Goal: Transaction & Acquisition: Purchase product/service

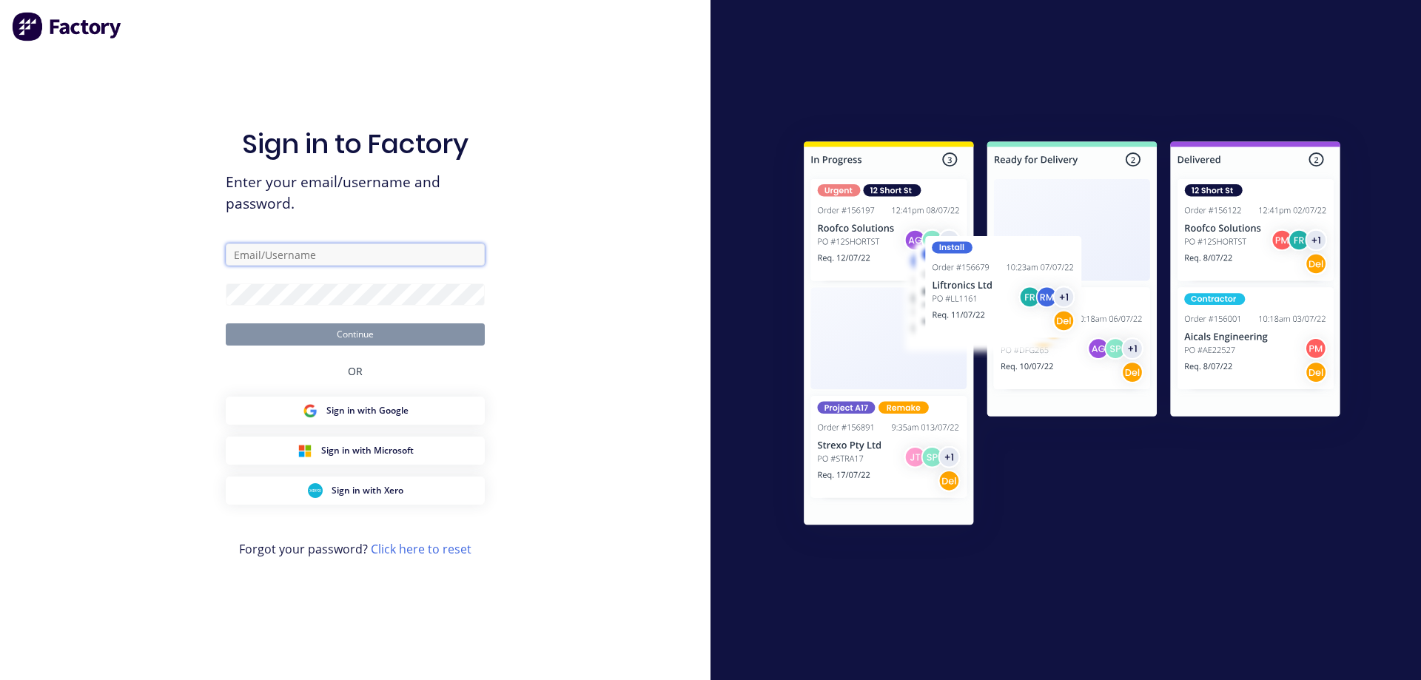
click at [300, 257] on input "text" at bounding box center [355, 254] width 259 height 22
type input "admin@schutzind.com.au"
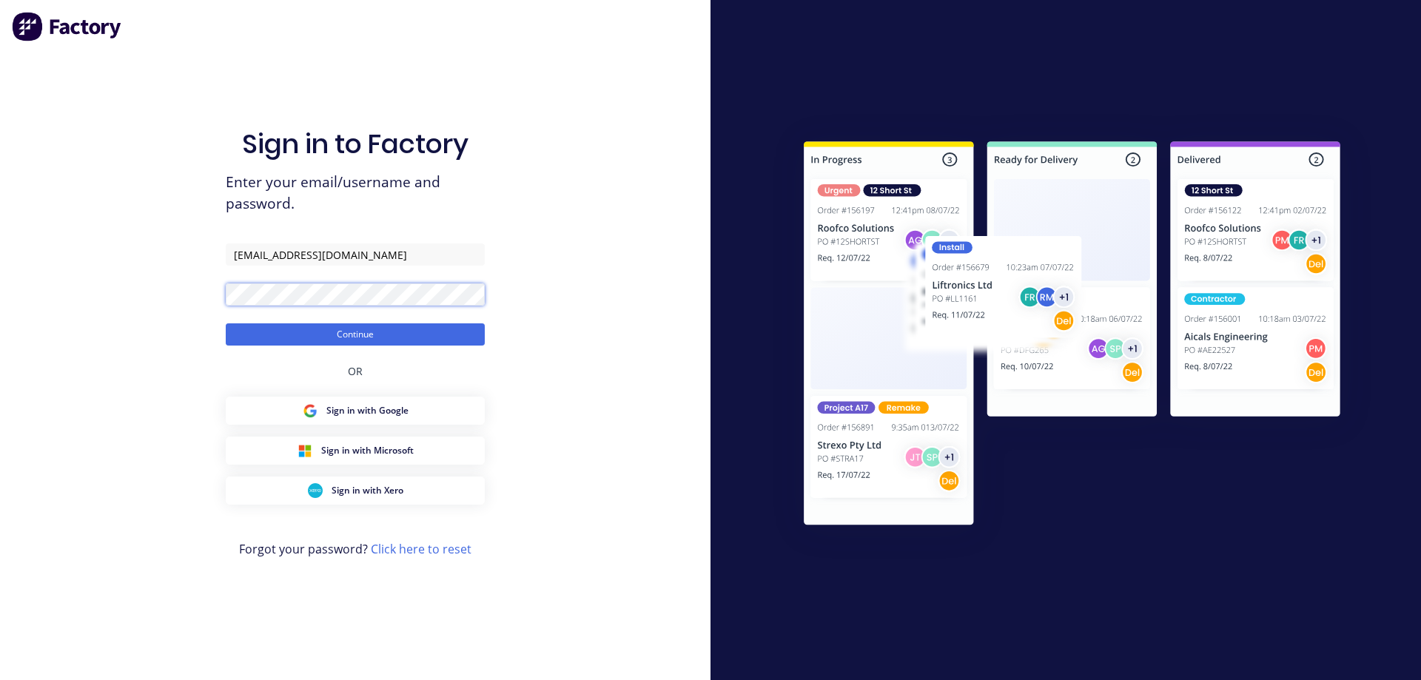
click at [226, 323] on button "Continue" at bounding box center [355, 334] width 259 height 22
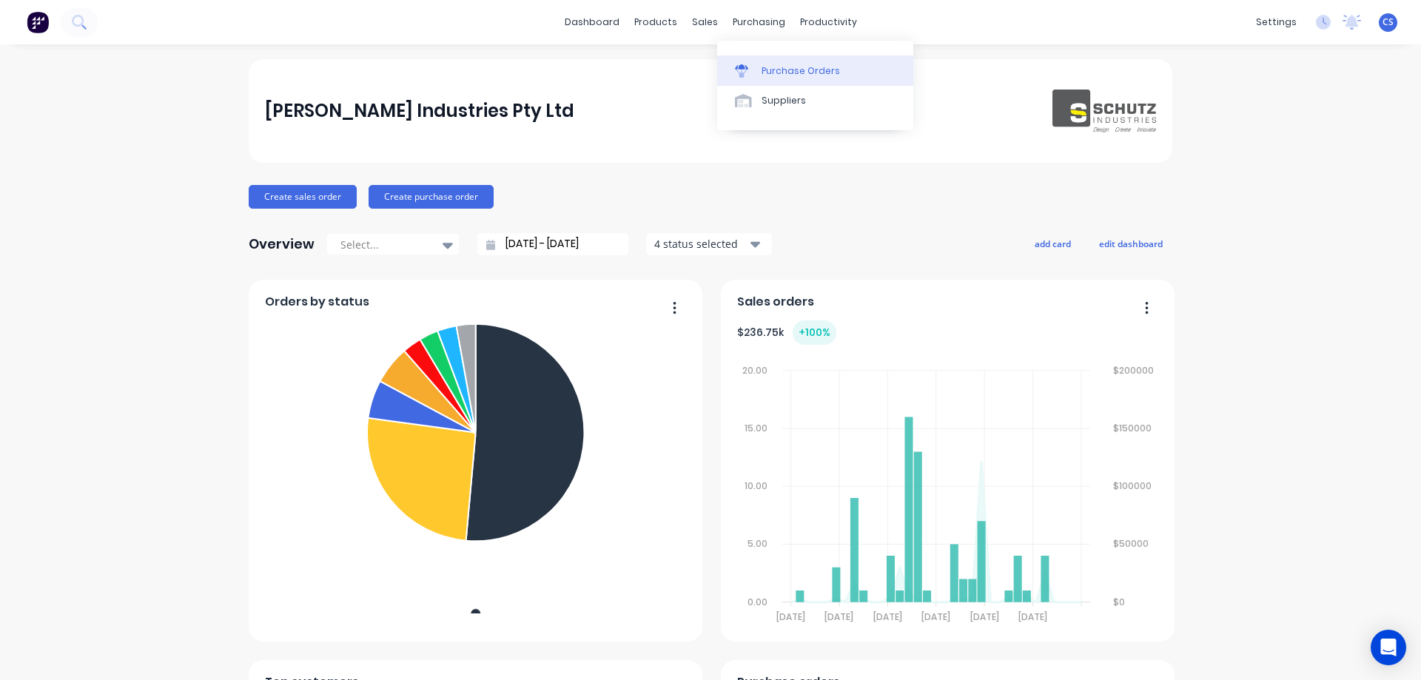
click at [791, 70] on div "Purchase Orders" at bounding box center [800, 70] width 78 height 13
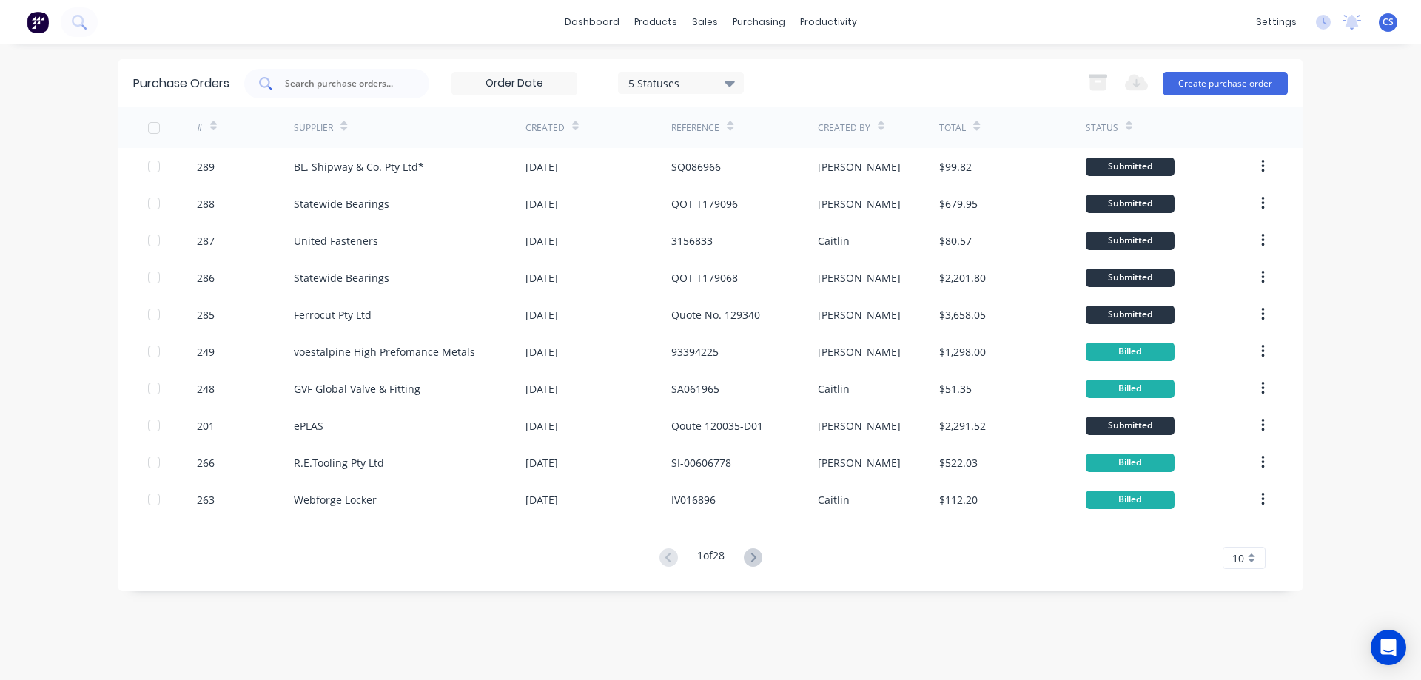
click at [309, 86] on input "text" at bounding box center [344, 83] width 123 height 15
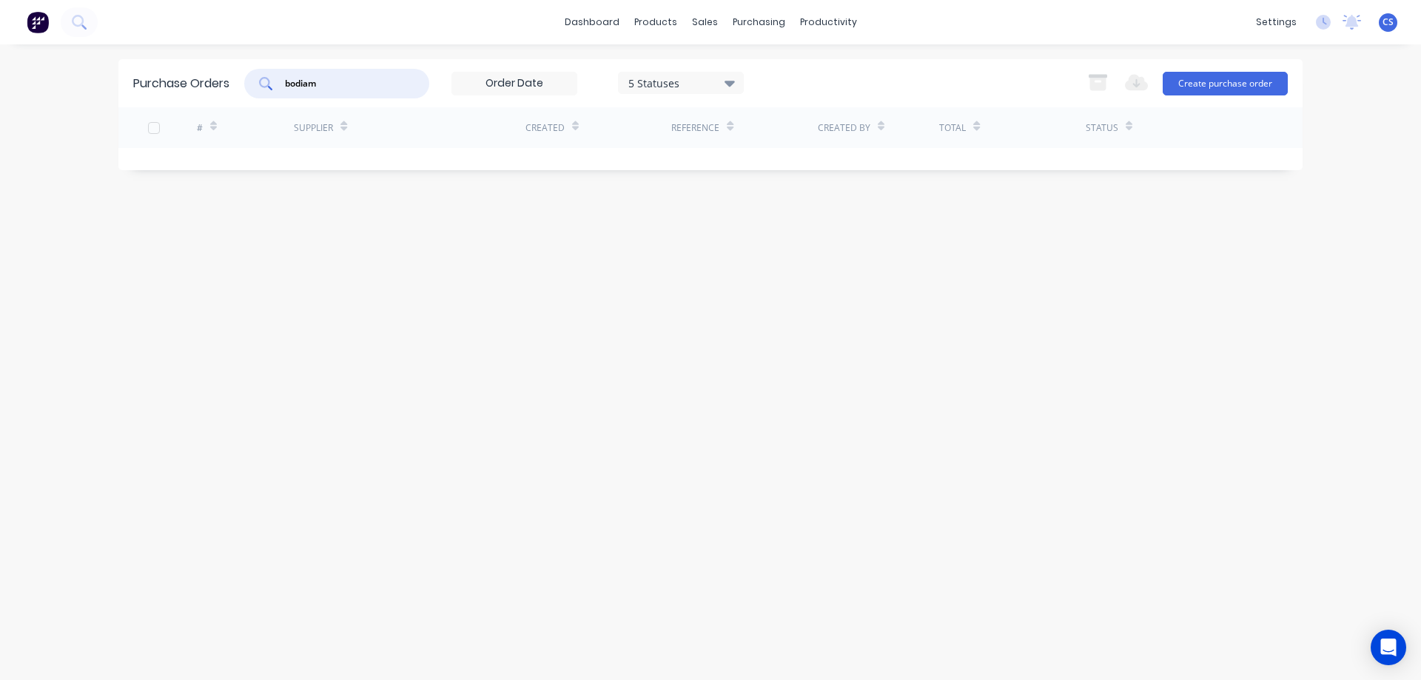
drag, startPoint x: 346, startPoint y: 83, endPoint x: 101, endPoint y: 88, distance: 244.2
click at [101, 88] on div "dashboard products sales purchasing productivity dashboard products Product Cat…" at bounding box center [710, 340] width 1421 height 680
type input "0"
click at [73, 16] on icon at bounding box center [79, 22] width 14 height 14
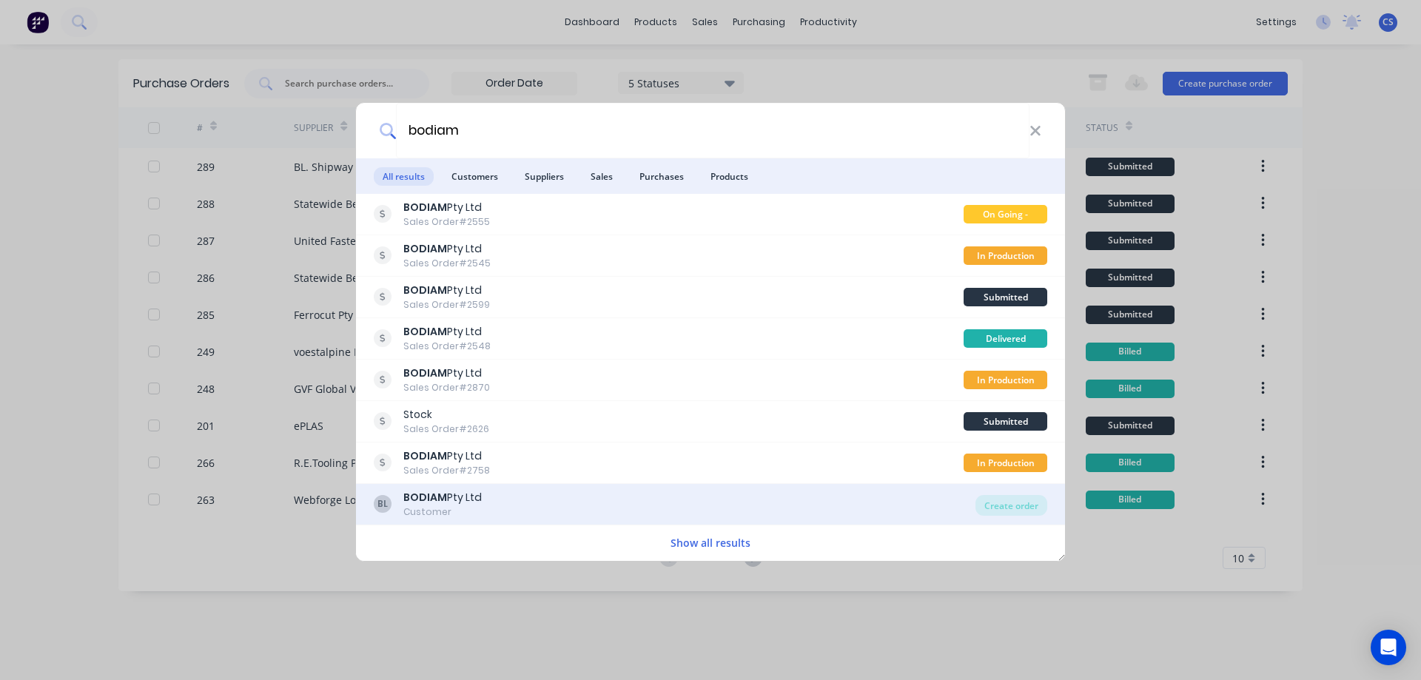
type input "bodiam"
click at [551, 508] on div "BL BODIAM Pty Ltd Customer" at bounding box center [675, 504] width 602 height 29
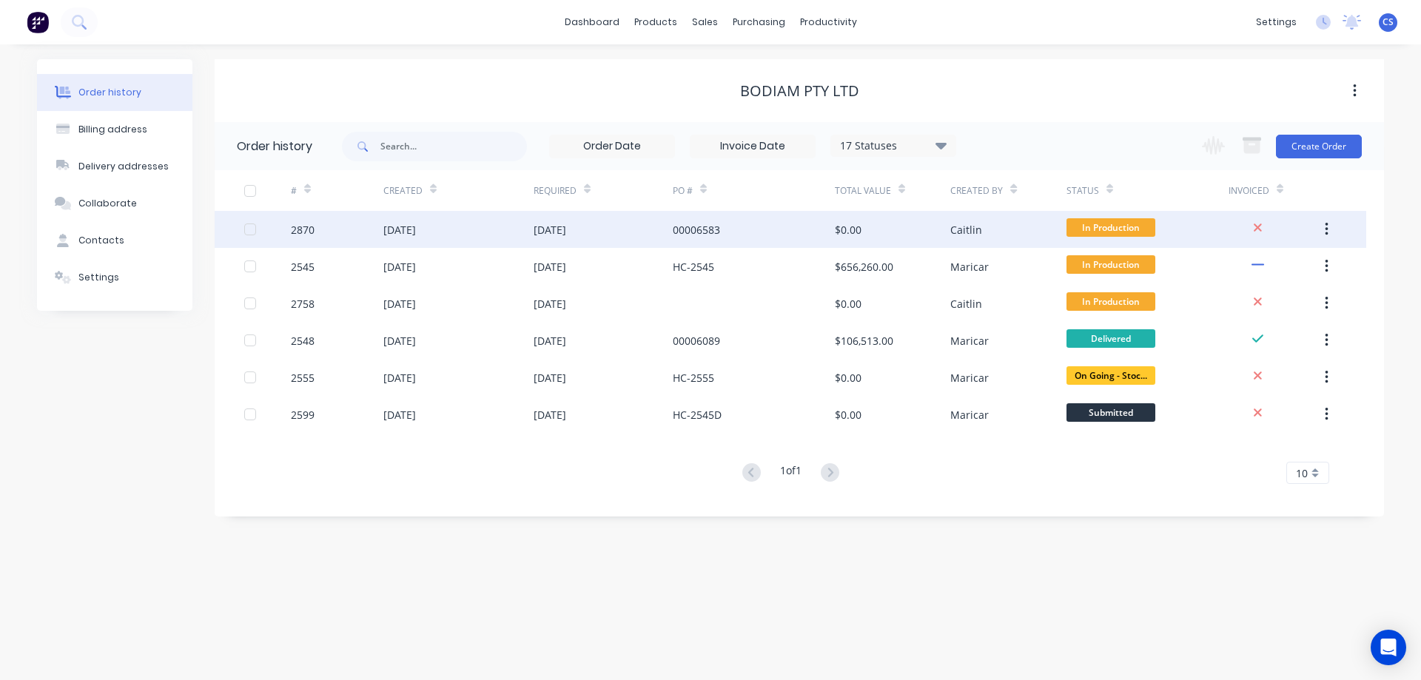
click at [627, 230] on div "[DATE]" at bounding box center [602, 229] width 139 height 37
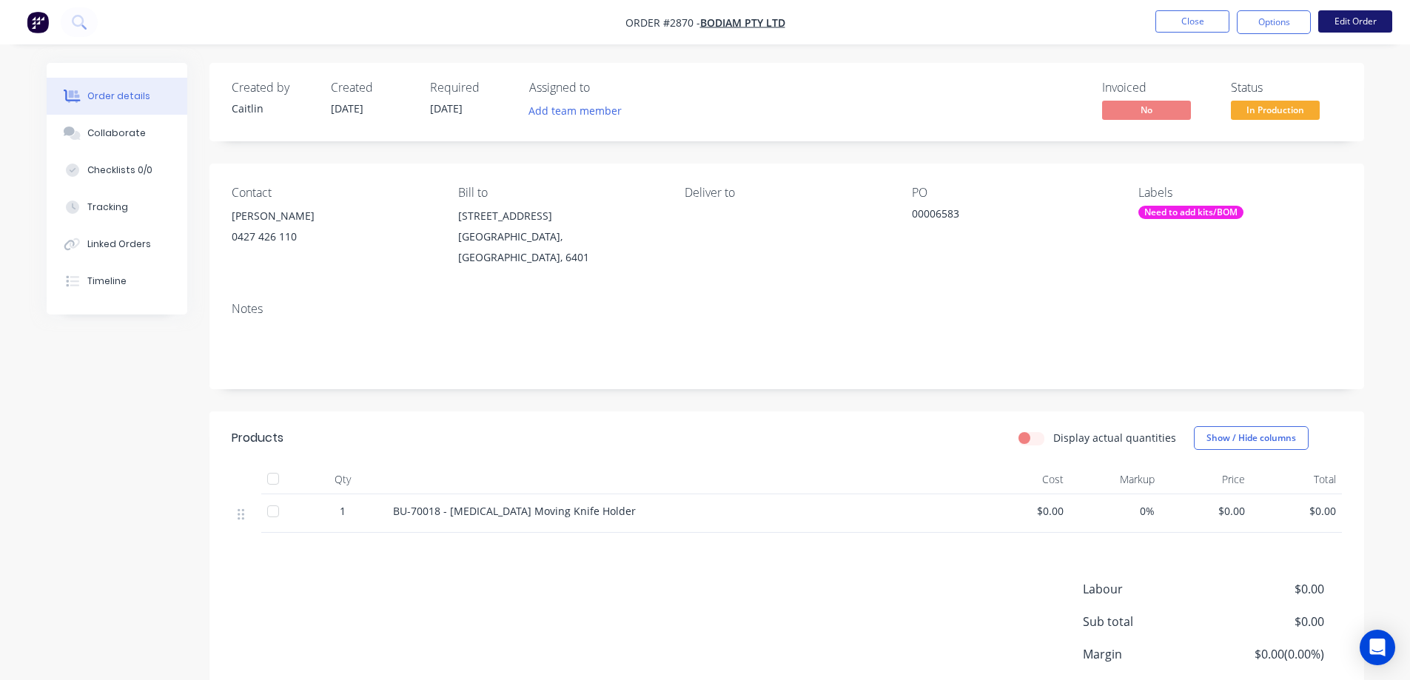
click at [1358, 24] on button "Edit Order" at bounding box center [1355, 21] width 74 height 22
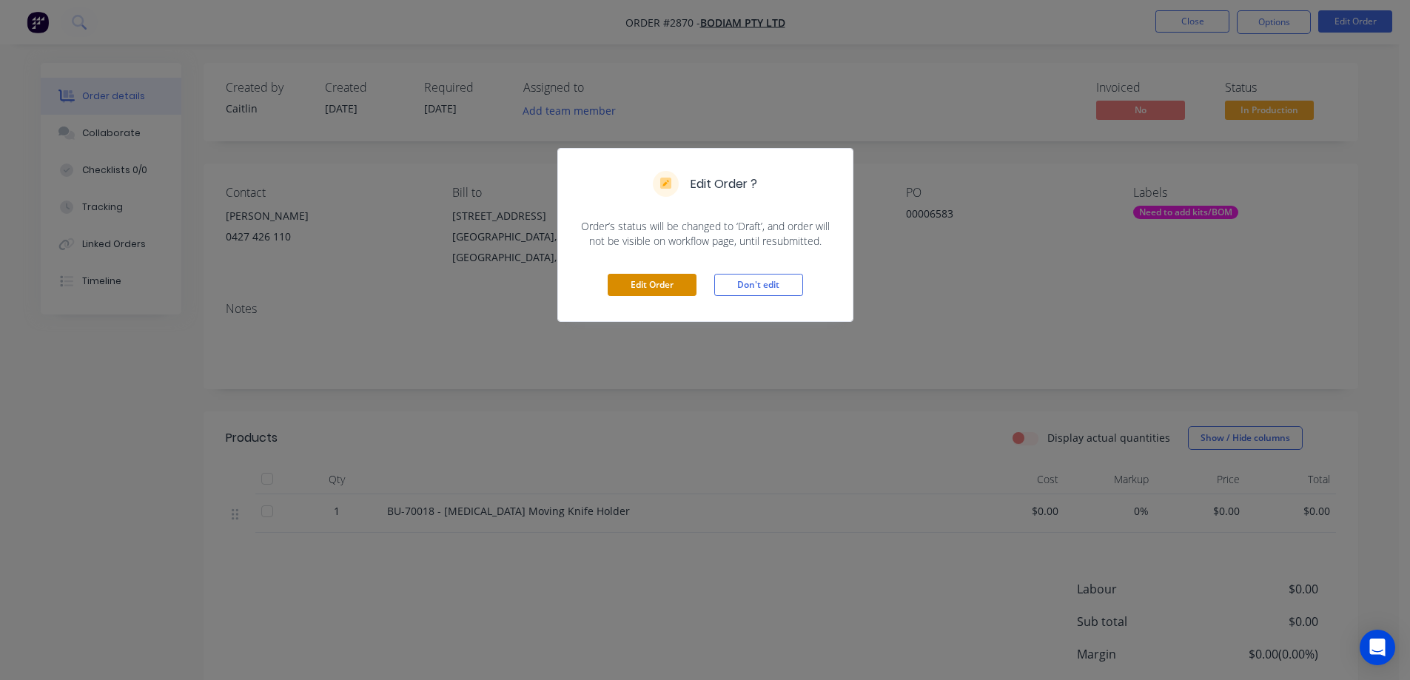
click at [641, 286] on button "Edit Order" at bounding box center [651, 285] width 89 height 22
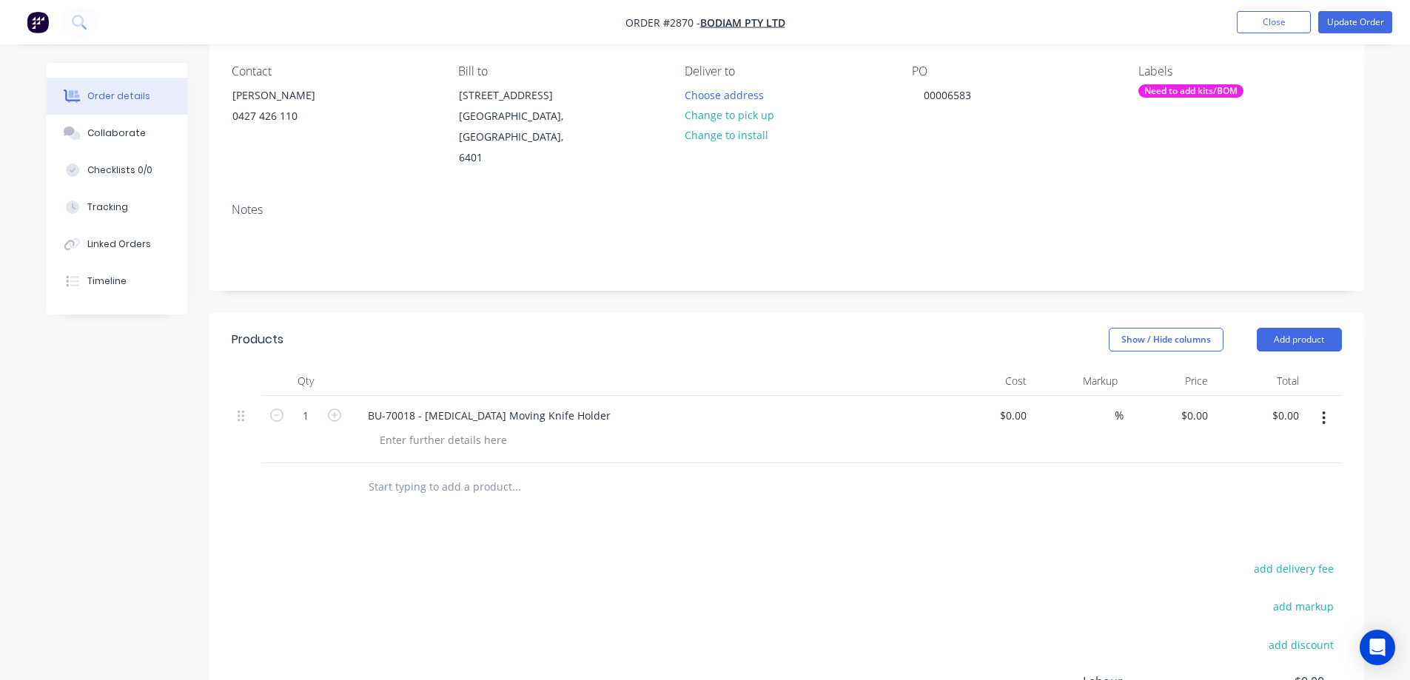
scroll to position [148, 0]
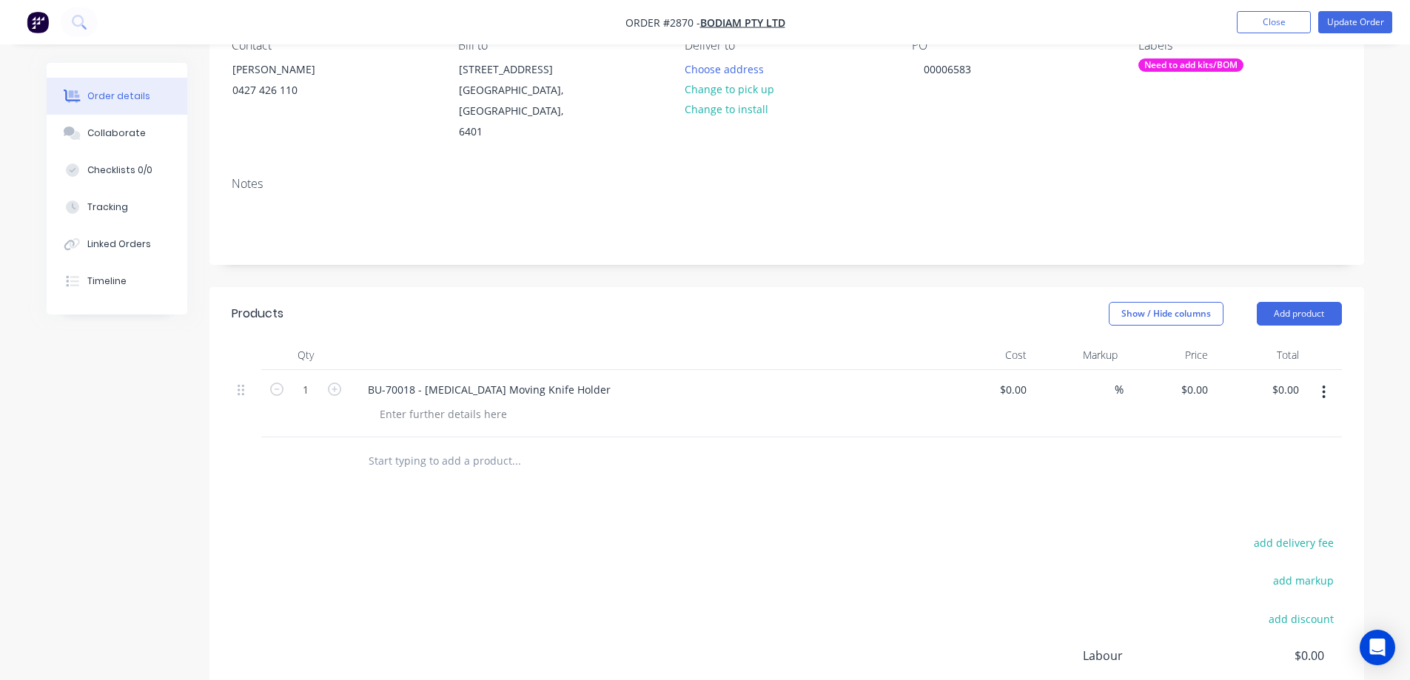
click at [425, 446] on input "text" at bounding box center [516, 461] width 296 height 30
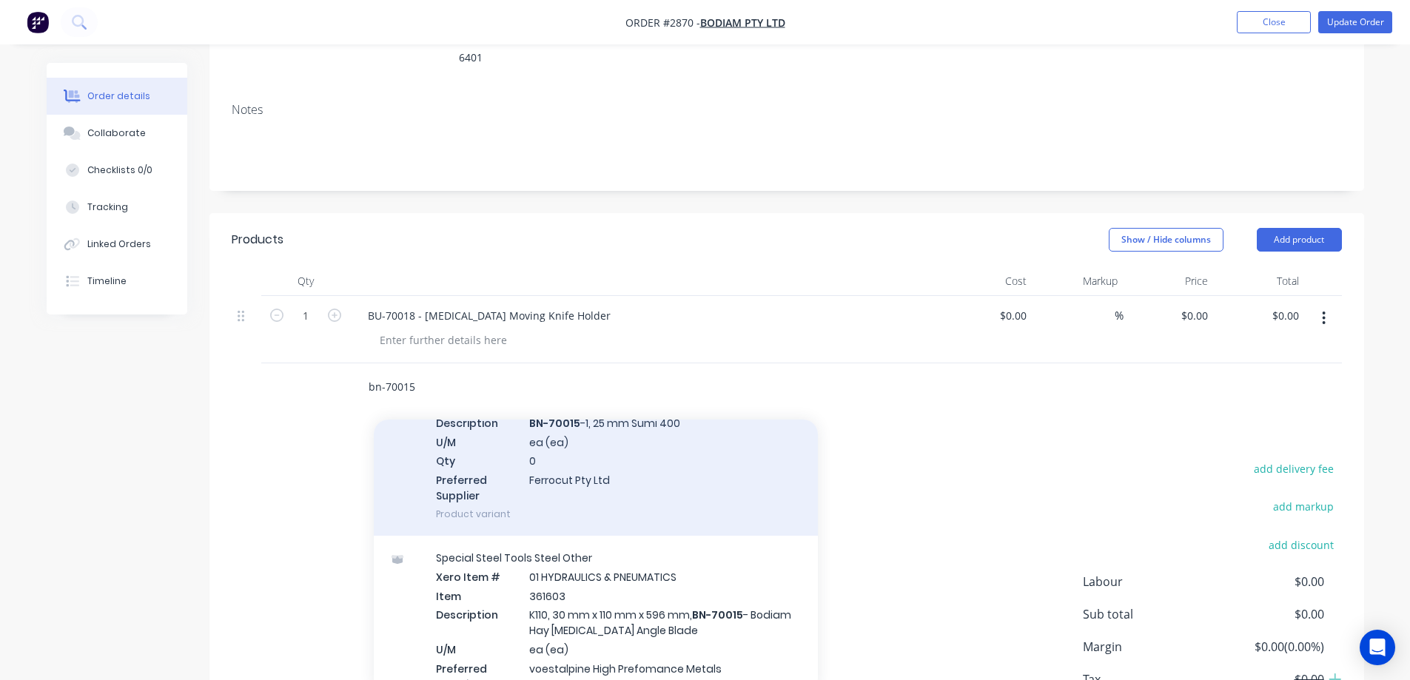
scroll to position [370, 0]
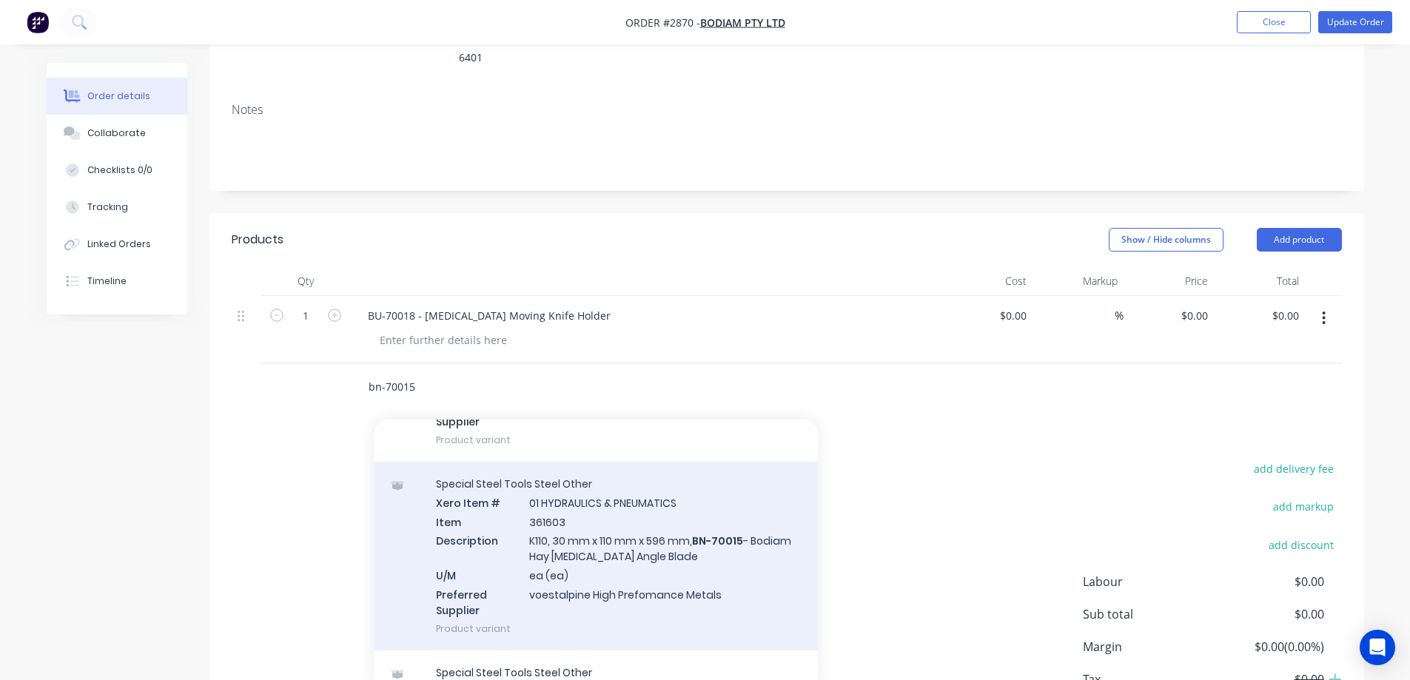
type input "bn-70015"
click at [730, 541] on div "Special Steel Tools Steel Other Xero Item # 01 HYDRAULICS & PNEUMATICS Item 361…" at bounding box center [596, 556] width 444 height 189
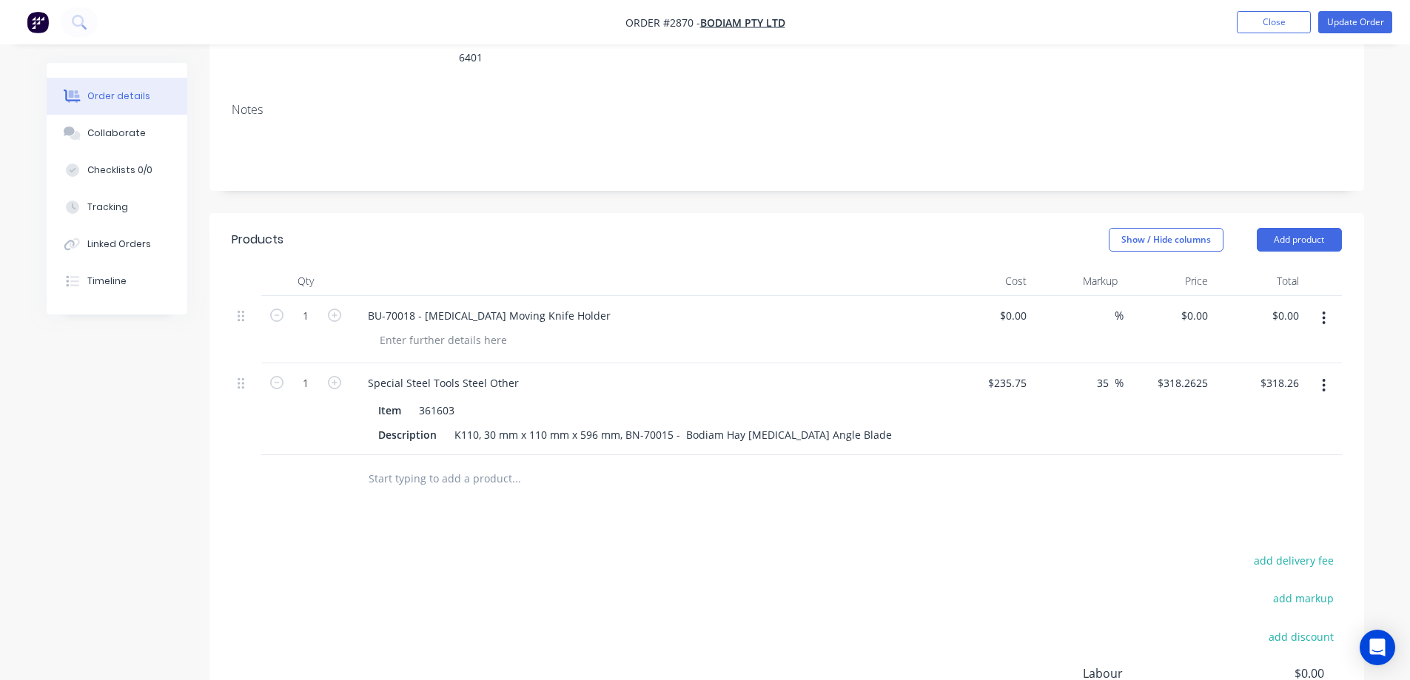
click at [1330, 372] on button "button" at bounding box center [1323, 385] width 35 height 27
click at [1256, 502] on div "Delete" at bounding box center [1271, 512] width 114 height 21
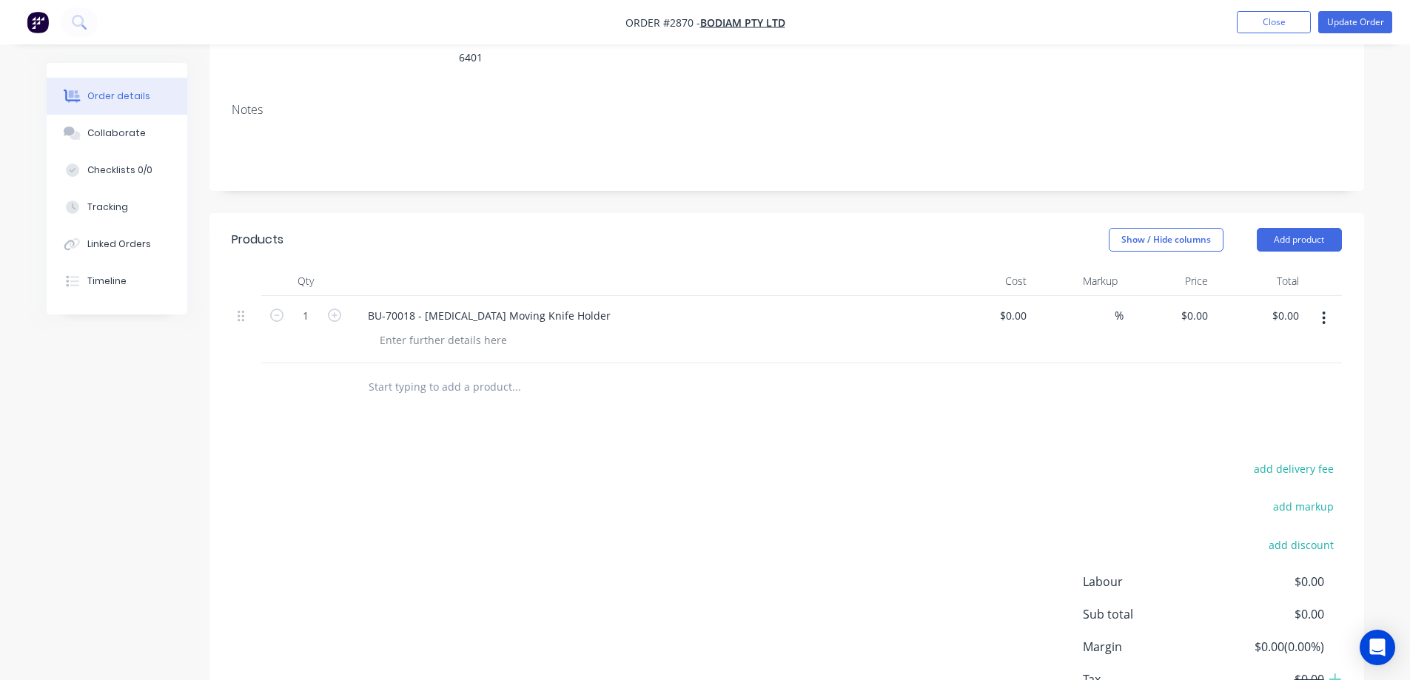
click at [450, 372] on input "text" at bounding box center [516, 387] width 296 height 30
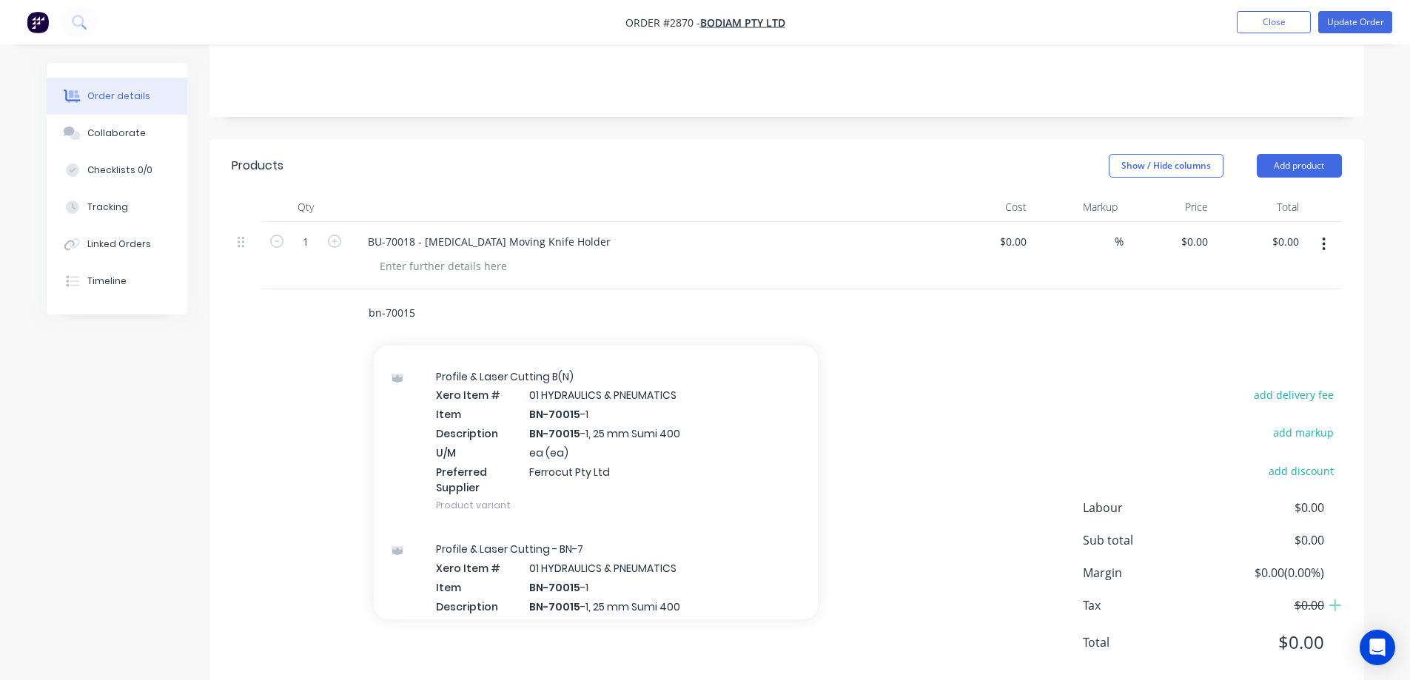
scroll to position [7, 0]
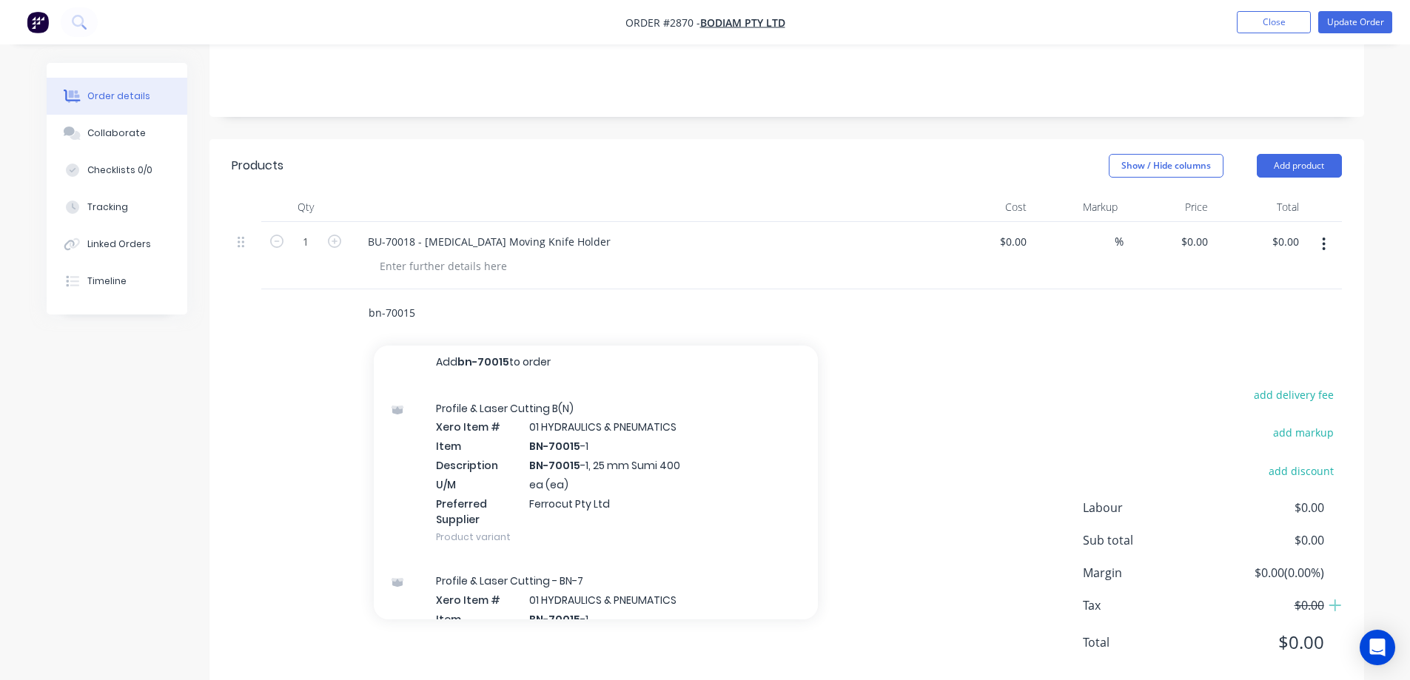
type input "bn-70015"
click at [716, 437] on div "Profile & Laser Cutting B(N) Xero Item # 01 HYDRAULICS & PNEUMATICS Item BN-700…" at bounding box center [596, 472] width 444 height 173
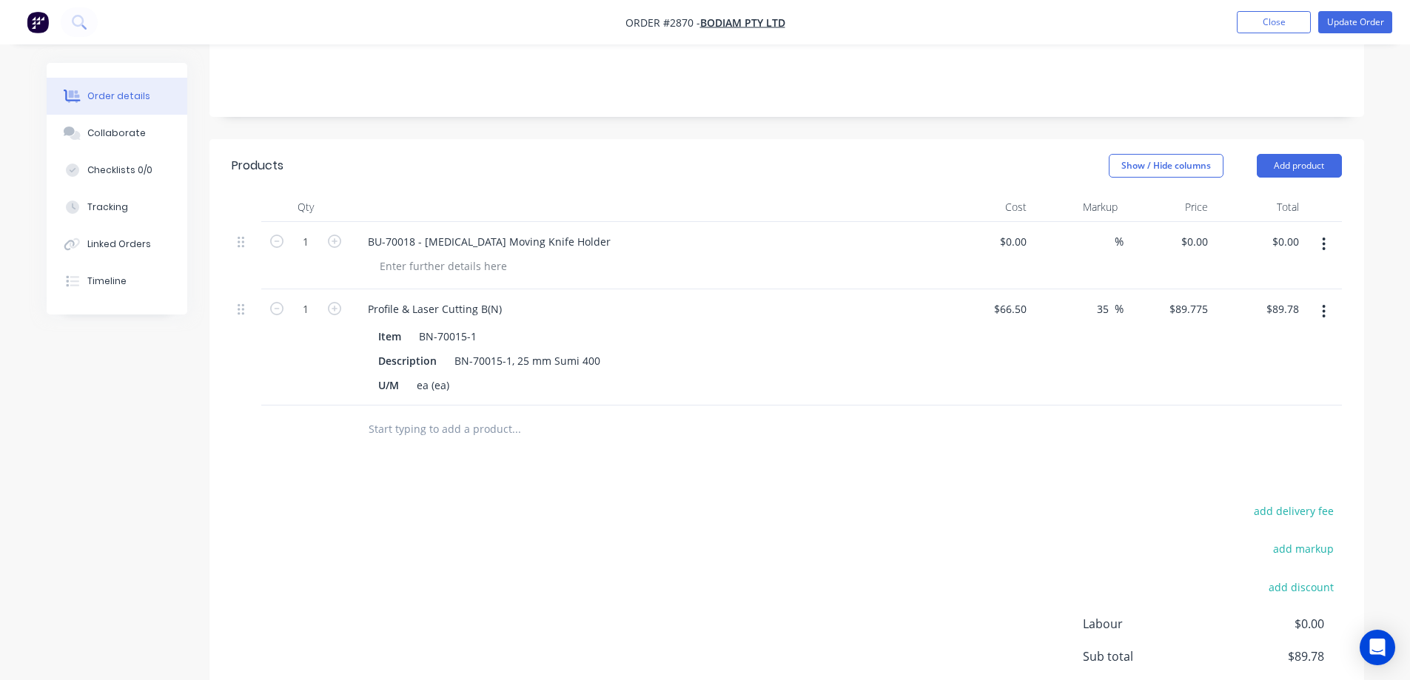
click at [1321, 303] on icon "button" at bounding box center [1323, 311] width 4 height 16
click at [1249, 428] on div "Delete" at bounding box center [1271, 438] width 114 height 21
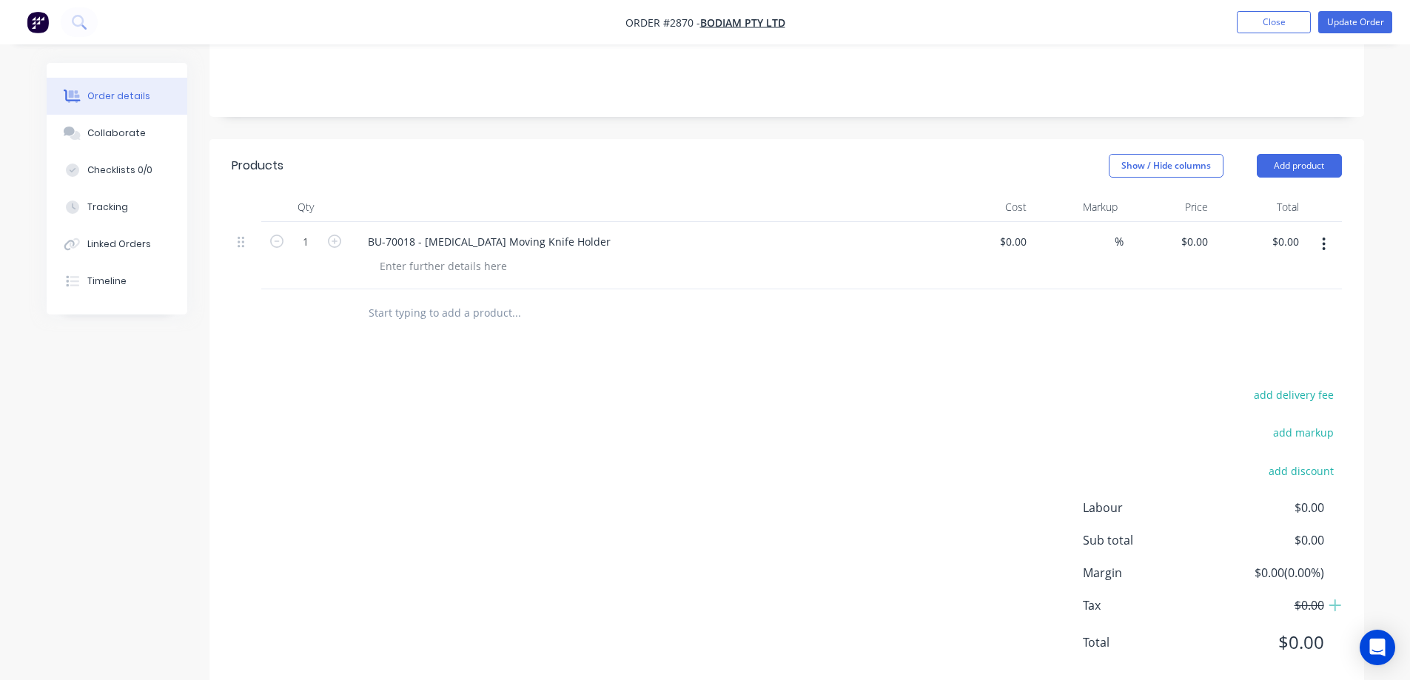
click at [403, 298] on input "text" at bounding box center [516, 313] width 296 height 30
type input "b"
click at [1324, 236] on icon "button" at bounding box center [1323, 244] width 4 height 16
click at [446, 255] on div at bounding box center [443, 265] width 151 height 21
click at [239, 237] on icon at bounding box center [241, 242] width 7 height 11
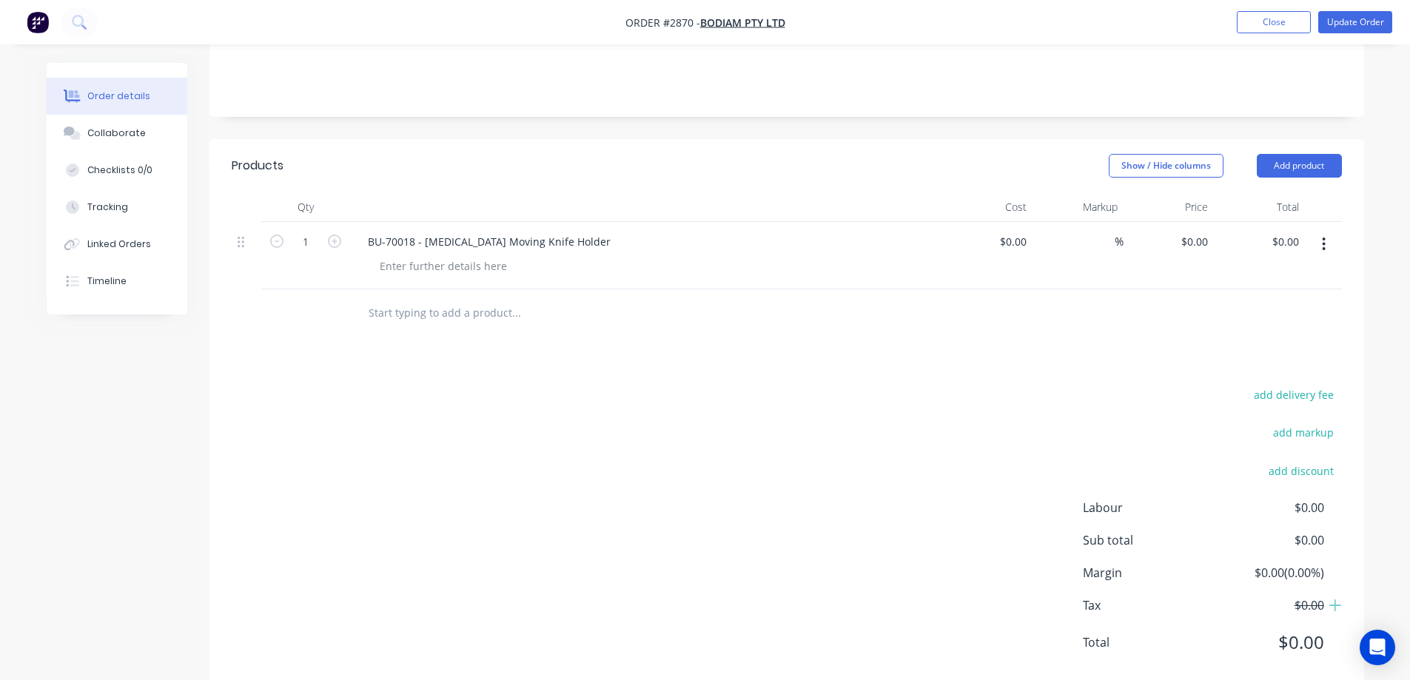
click at [1321, 231] on button "button" at bounding box center [1323, 244] width 35 height 27
click at [1313, 154] on button "Add product" at bounding box center [1298, 166] width 85 height 24
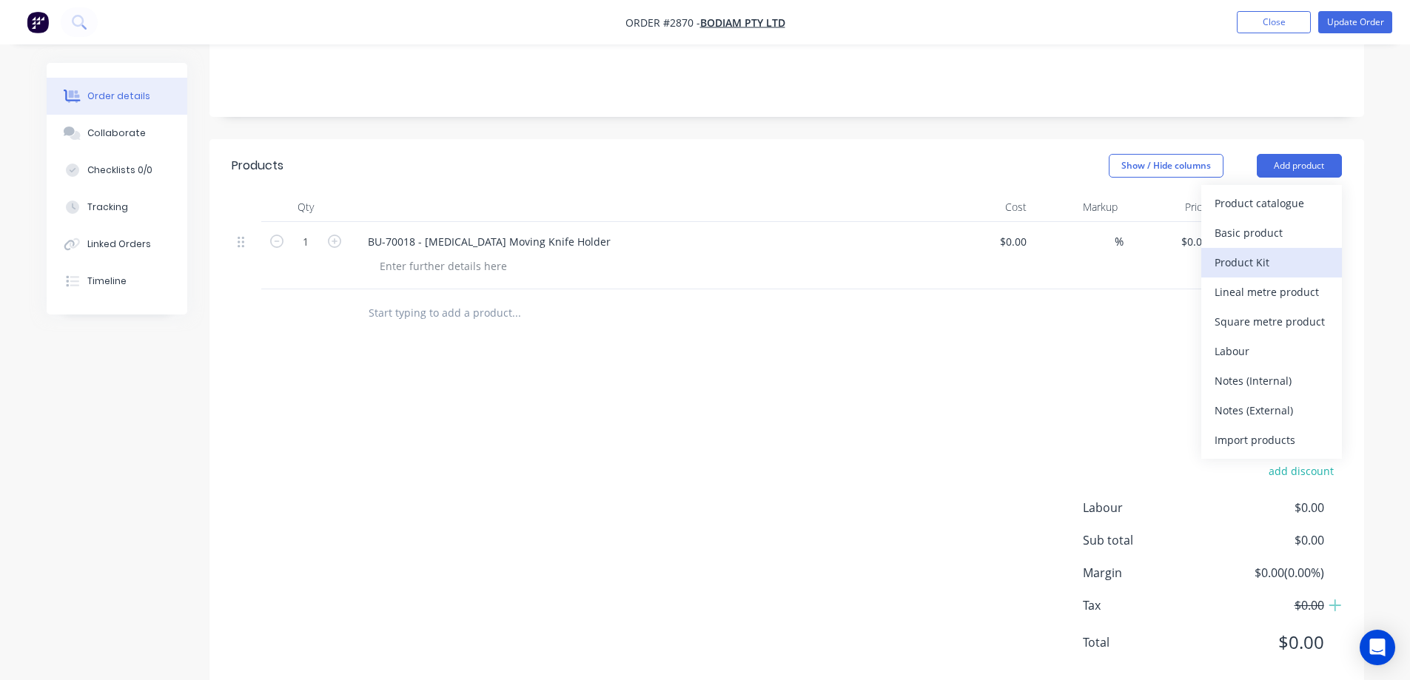
click at [1264, 252] on div "Product Kit" at bounding box center [1271, 262] width 114 height 21
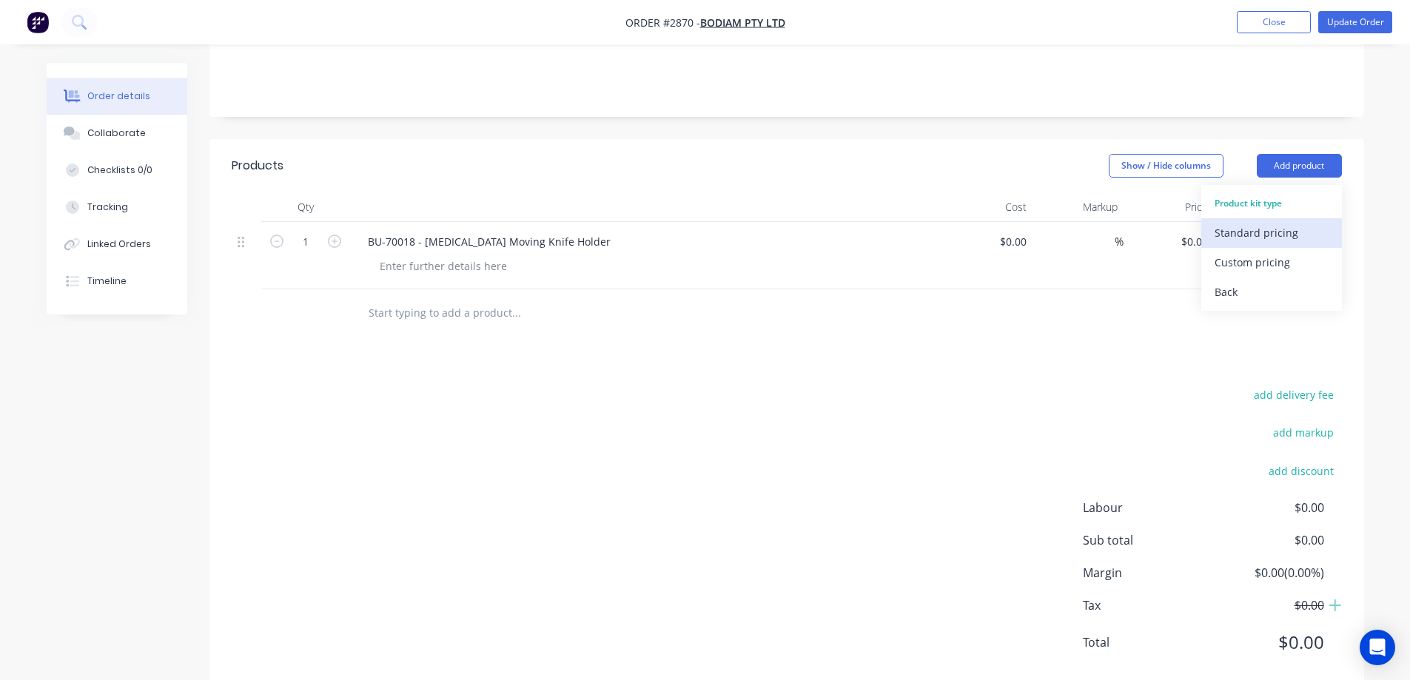
click at [1259, 222] on div "Standard pricing" at bounding box center [1271, 232] width 114 height 21
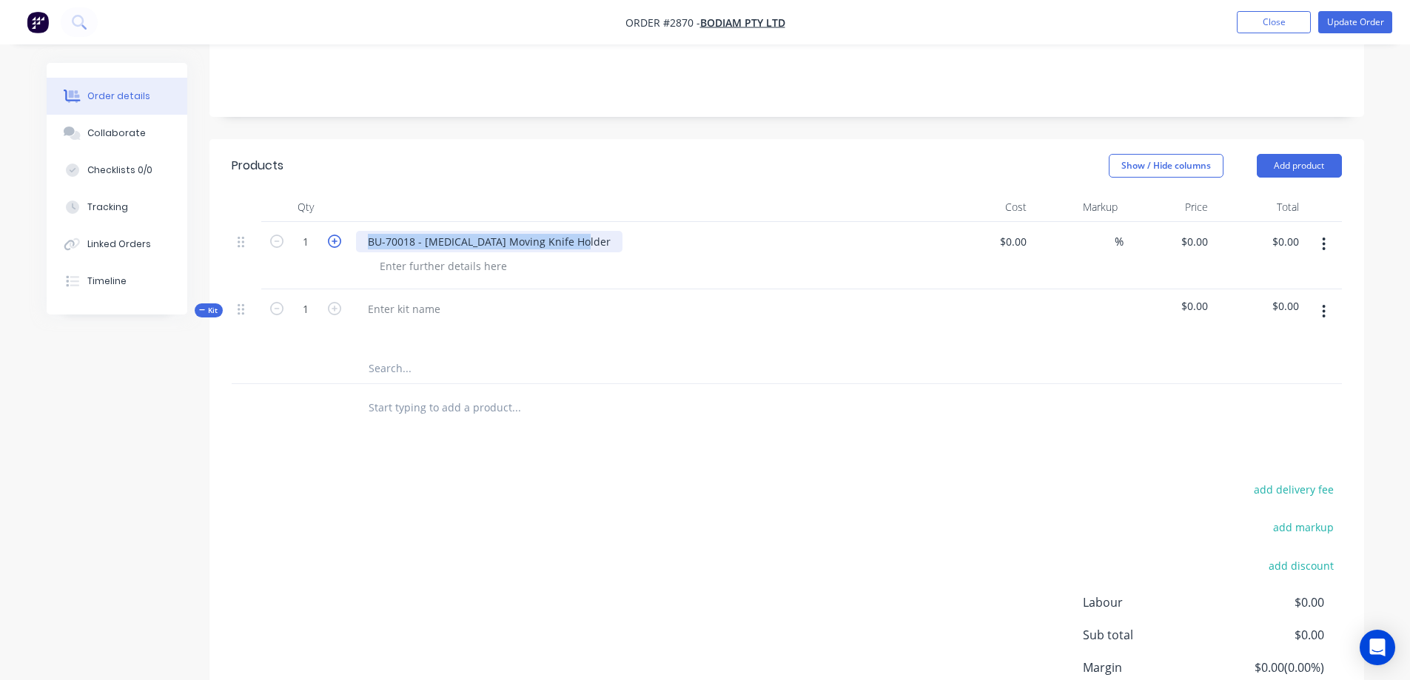
drag, startPoint x: 576, startPoint y: 218, endPoint x: 339, endPoint y: 225, distance: 236.9
click at [339, 225] on div "1 BU-70018 - Guillotine Moving Knife Holder $0.00 $0.00 % $0.00 $0.00 $0.00 $0.…" at bounding box center [787, 255] width 1110 height 67
copy div "BU-70018 - Guillotine Moving Knife Holder"
click at [395, 298] on div at bounding box center [404, 308] width 96 height 21
paste div
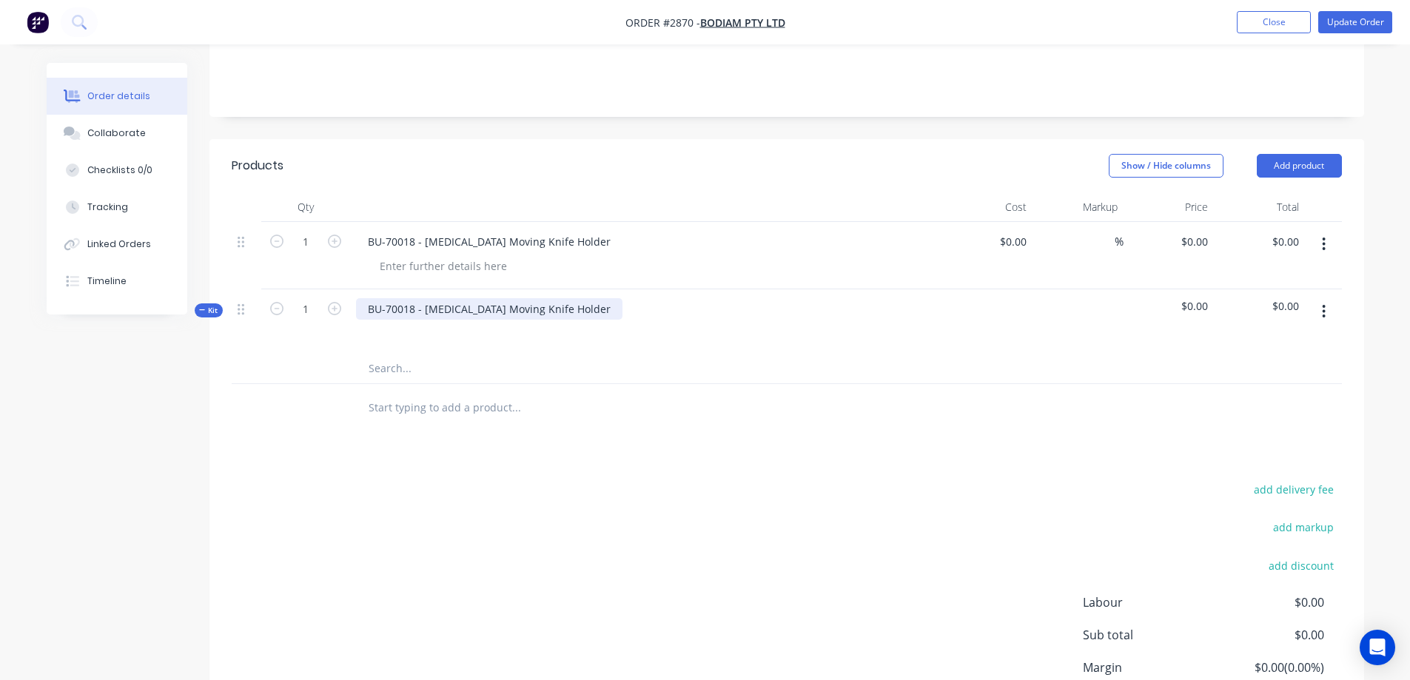
click at [380, 298] on div "BU-70018 - Guillotine Moving Knife Holder" at bounding box center [489, 308] width 266 height 21
click at [388, 354] on input "text" at bounding box center [516, 369] width 296 height 30
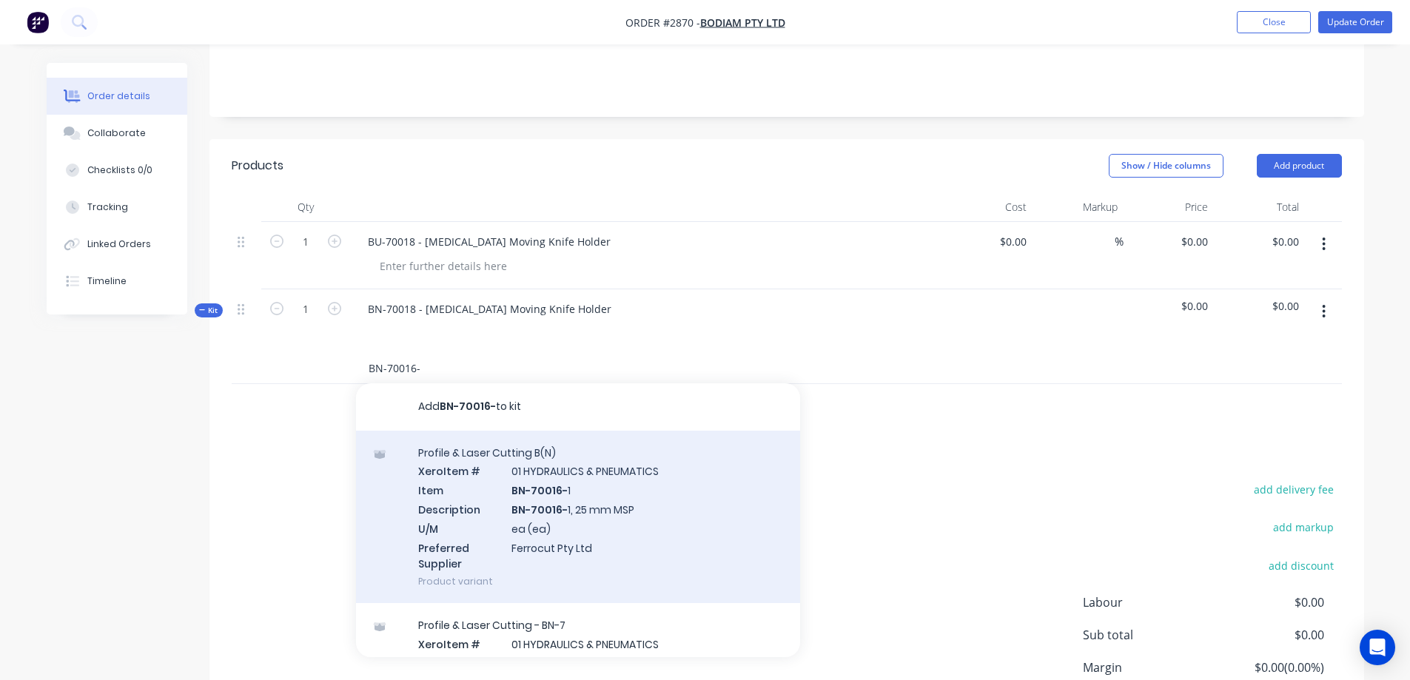
type input "BN-70016-"
click at [677, 482] on div "Profile & Laser Cutting B(N) Xero Item # 01 HYDRAULICS & PNEUMATICS Item BN-700…" at bounding box center [578, 517] width 444 height 173
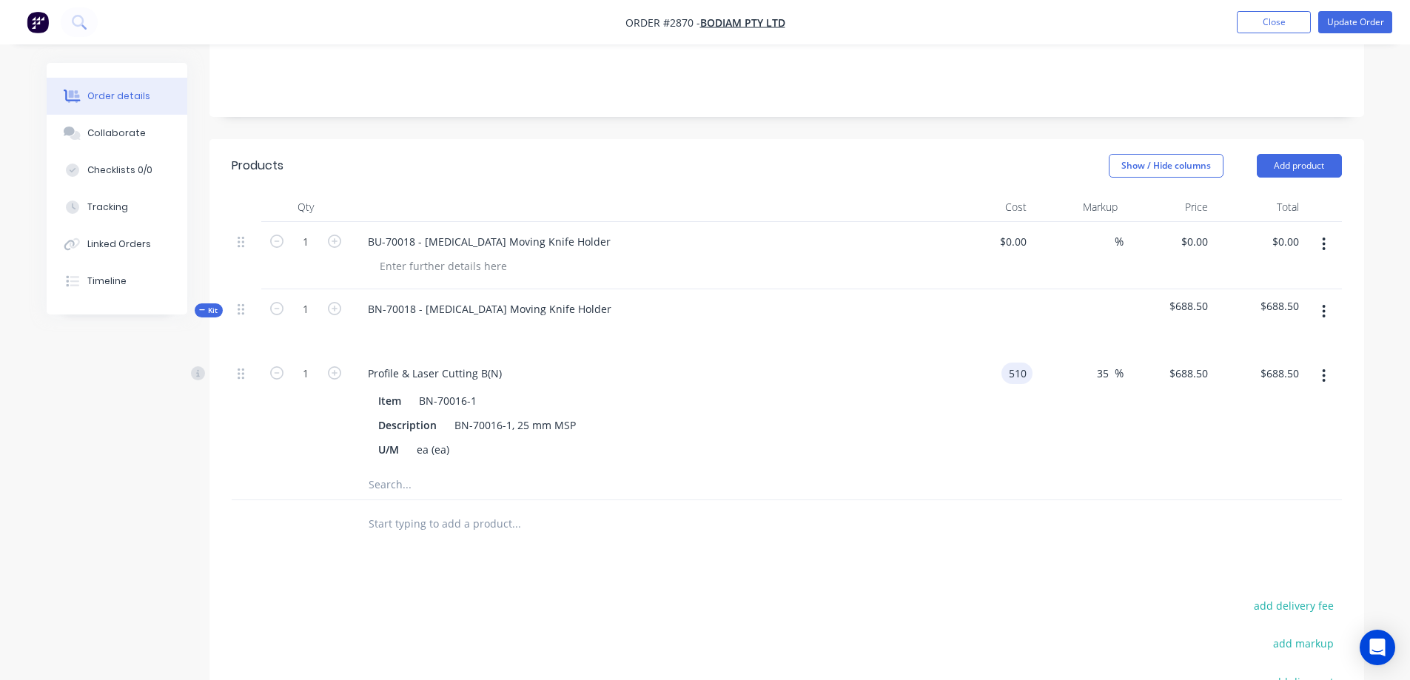
click at [1019, 363] on input "510" at bounding box center [1019, 373] width 25 height 21
type input "$1,225.54"
type input "$1,654.479"
type input "$1,654.48"
click at [397, 470] on input "text" at bounding box center [516, 485] width 296 height 30
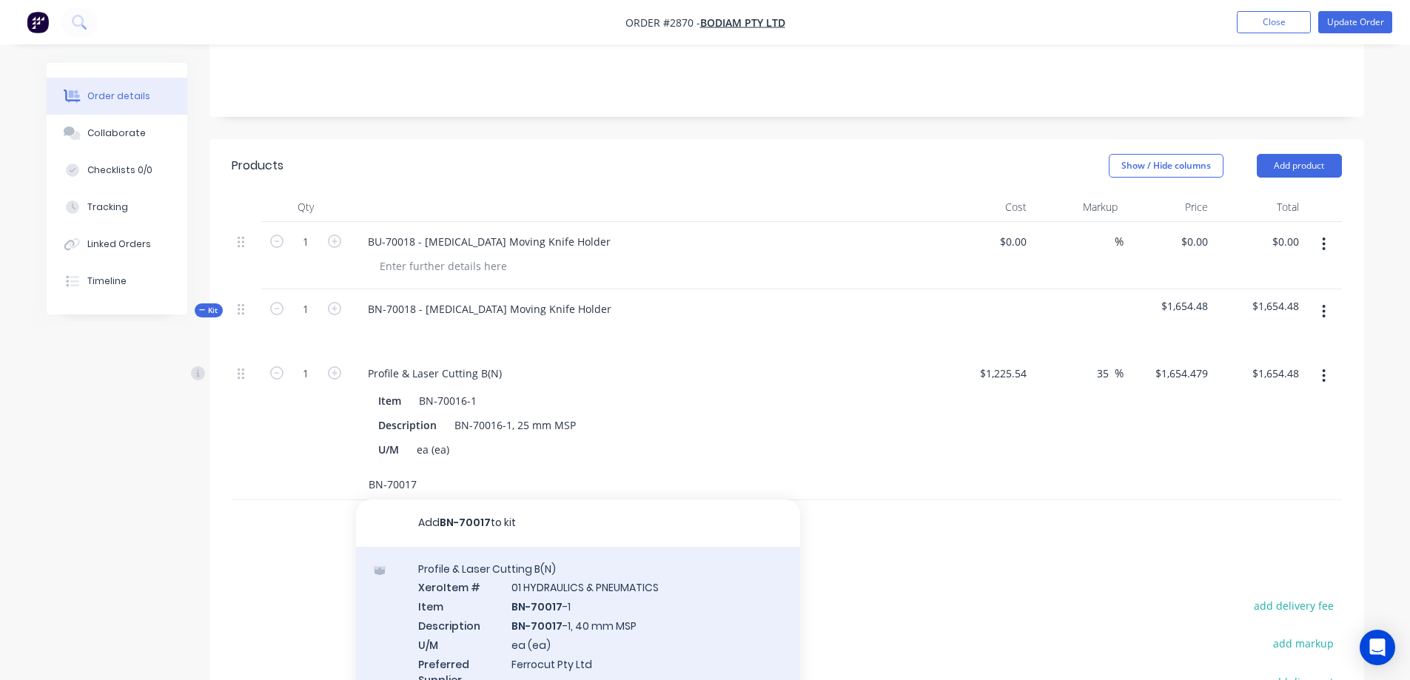
type input "BN-70017"
click at [649, 590] on div "Profile & Laser Cutting B(N) Xero Item # 01 HYDRAULICS & PNEUMATICS Item BN-700…" at bounding box center [578, 633] width 444 height 173
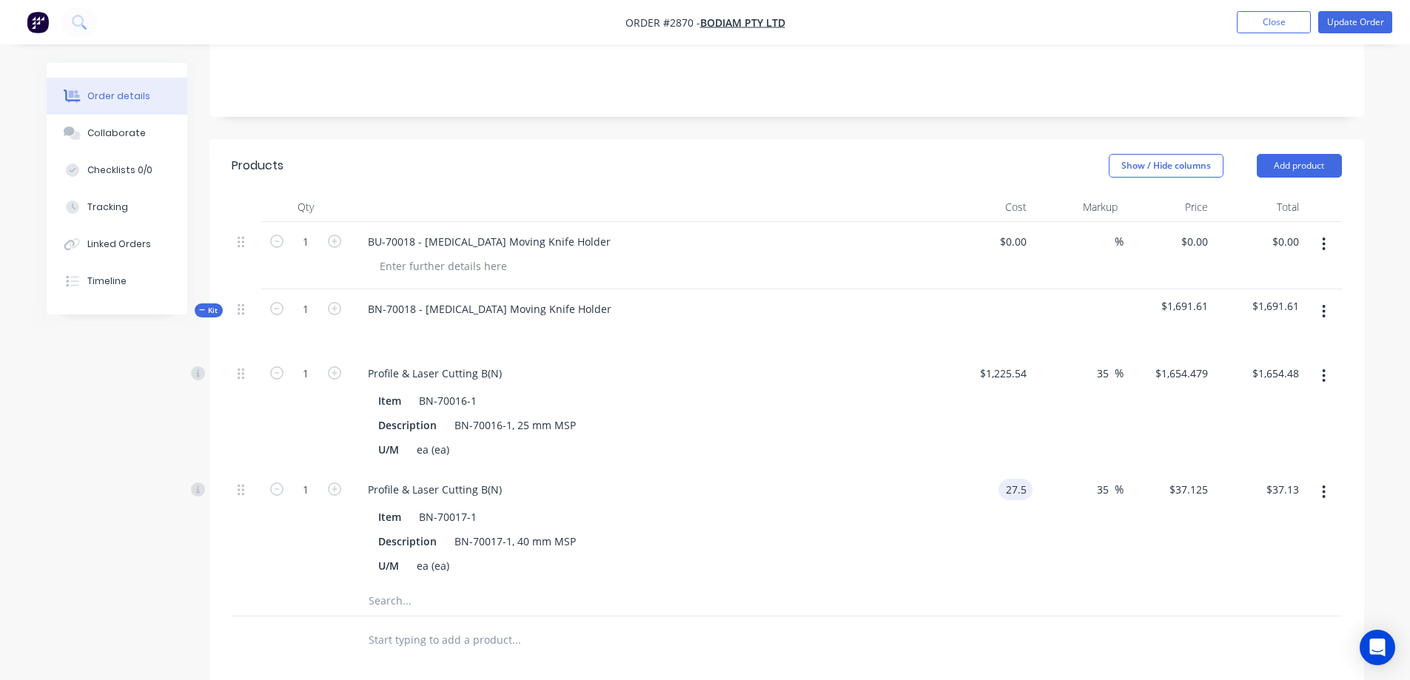
click at [1021, 479] on input "27.5" at bounding box center [1018, 489] width 28 height 21
type input "$44.42"
type input "$59.967"
type input "$59.97"
click at [334, 482] on icon "button" at bounding box center [334, 488] width 13 height 13
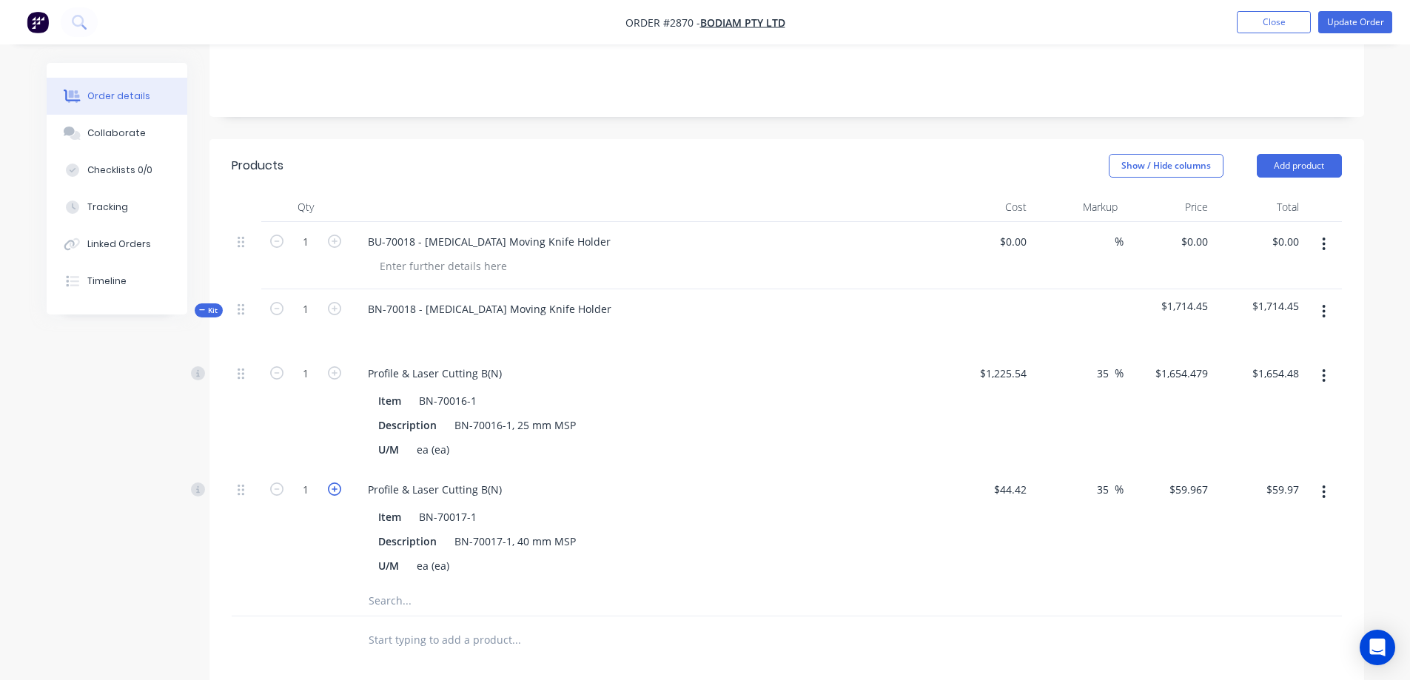
type input "2"
type input "$119.93"
click at [1384, 391] on div "Order details Collaborate Checklists 0/0 Tracking Linked Orders Timeline Order …" at bounding box center [705, 373] width 1410 height 1338
click at [401, 586] on input "text" at bounding box center [516, 601] width 296 height 30
click at [1304, 154] on button "Add product" at bounding box center [1298, 166] width 85 height 24
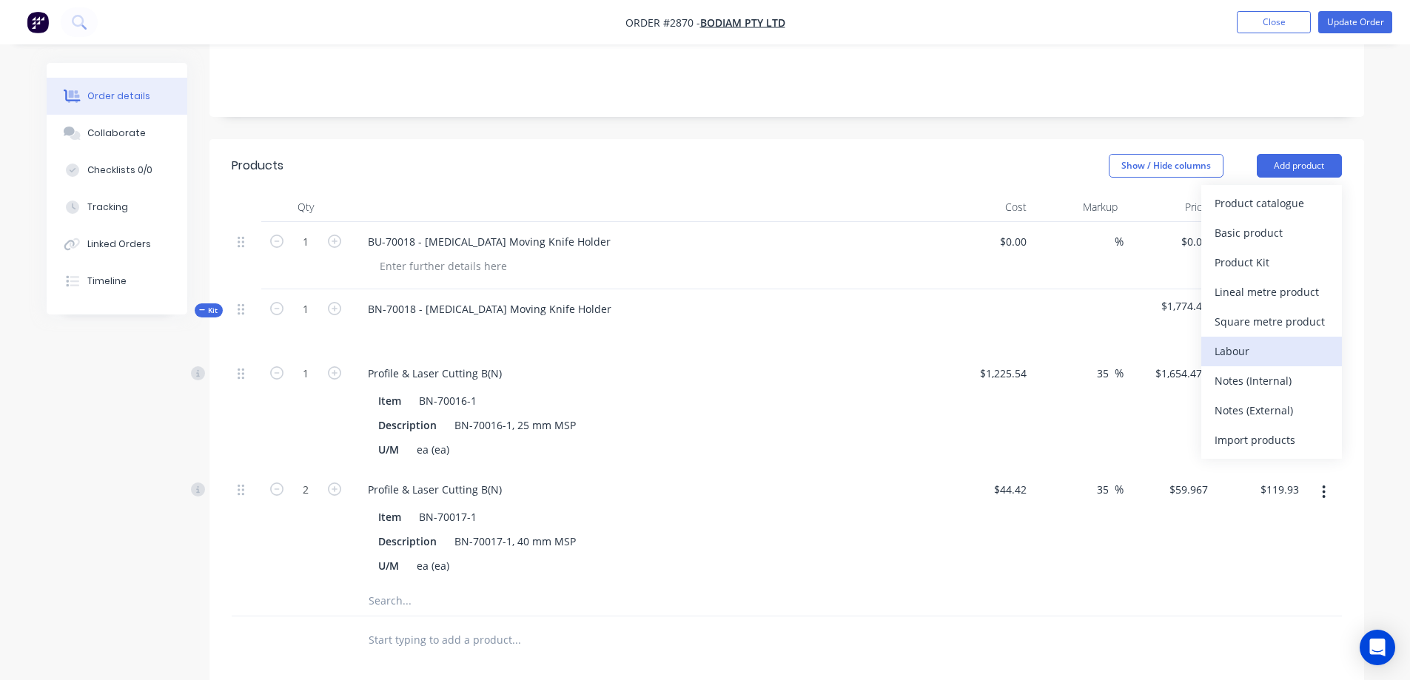
click at [1253, 340] on div "Labour" at bounding box center [1271, 350] width 114 height 21
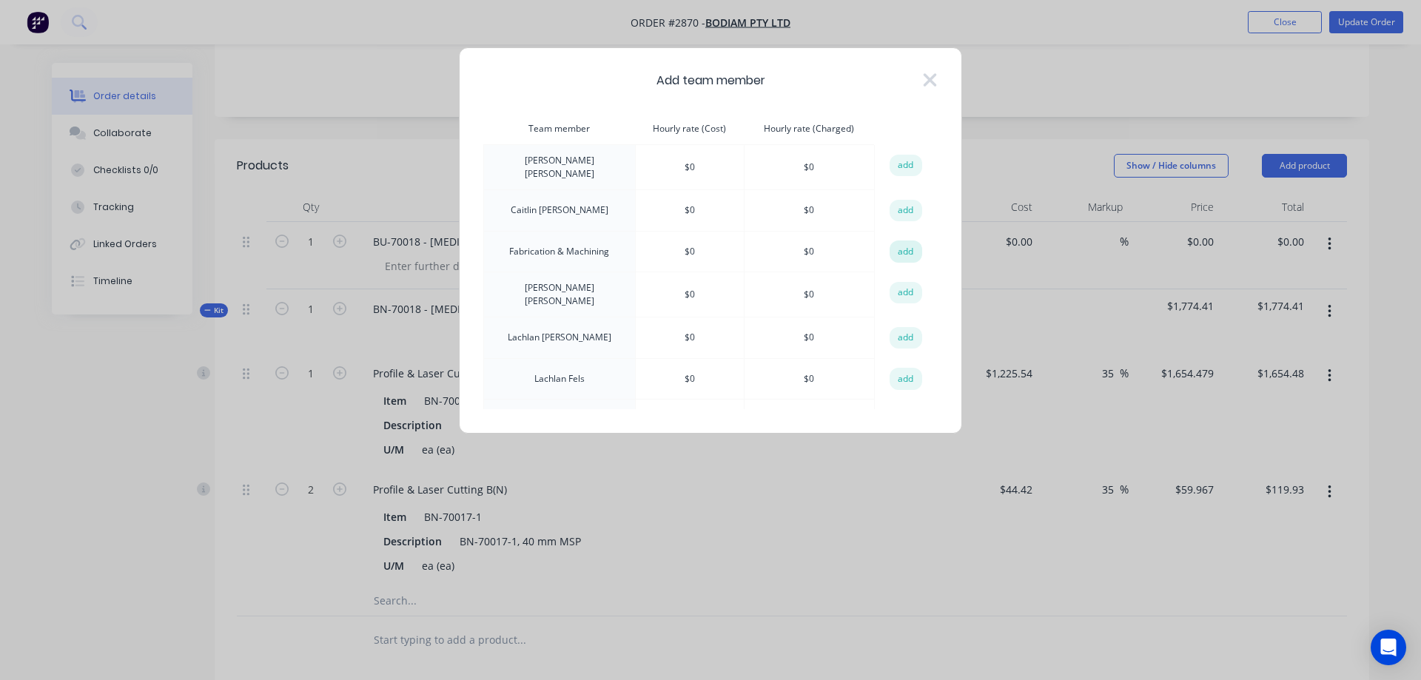
click at [901, 245] on button "add" at bounding box center [905, 251] width 33 height 22
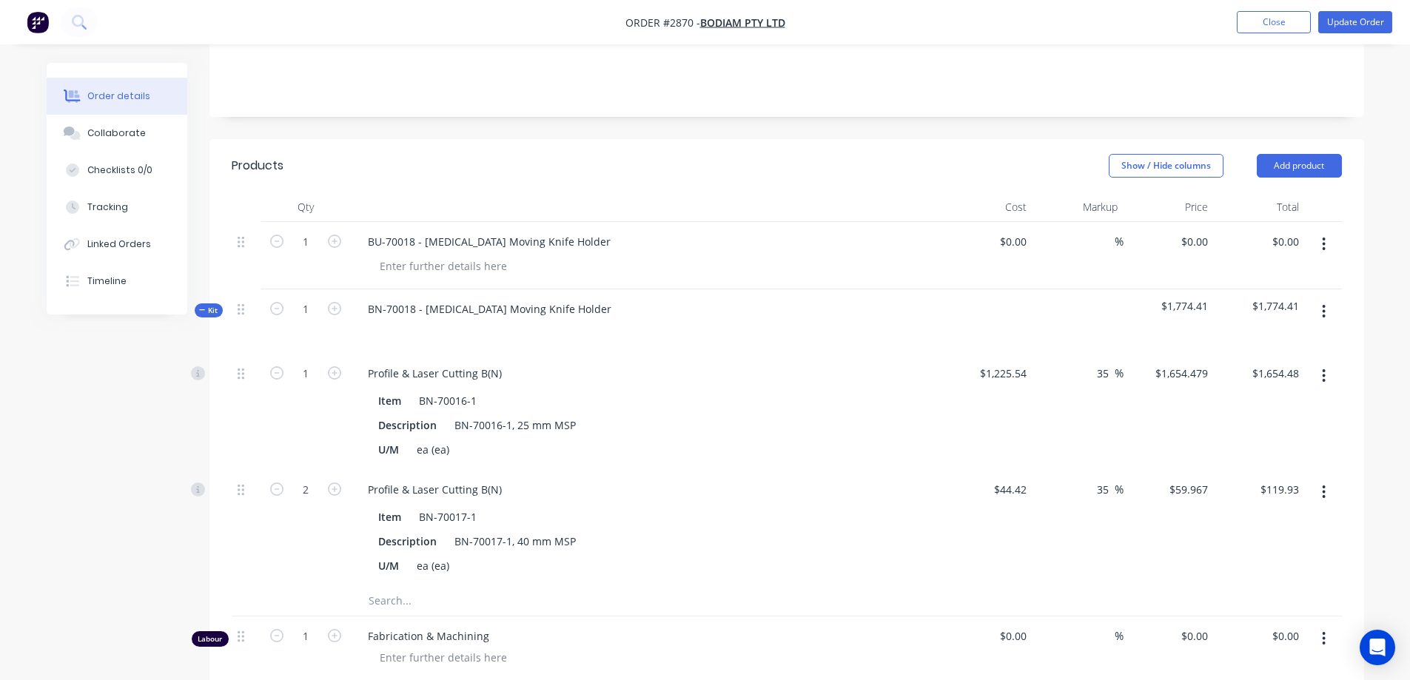
click at [1324, 632] on icon "button" at bounding box center [1323, 638] width 3 height 13
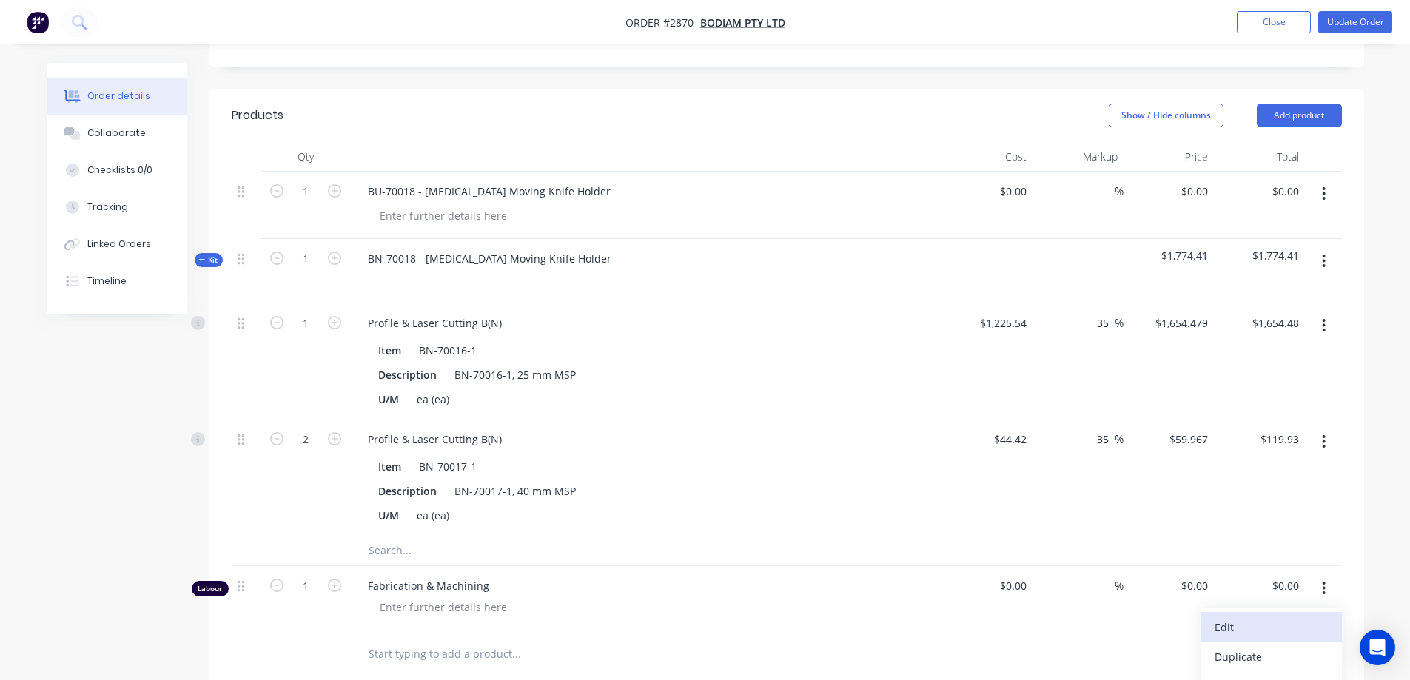
scroll to position [444, 0]
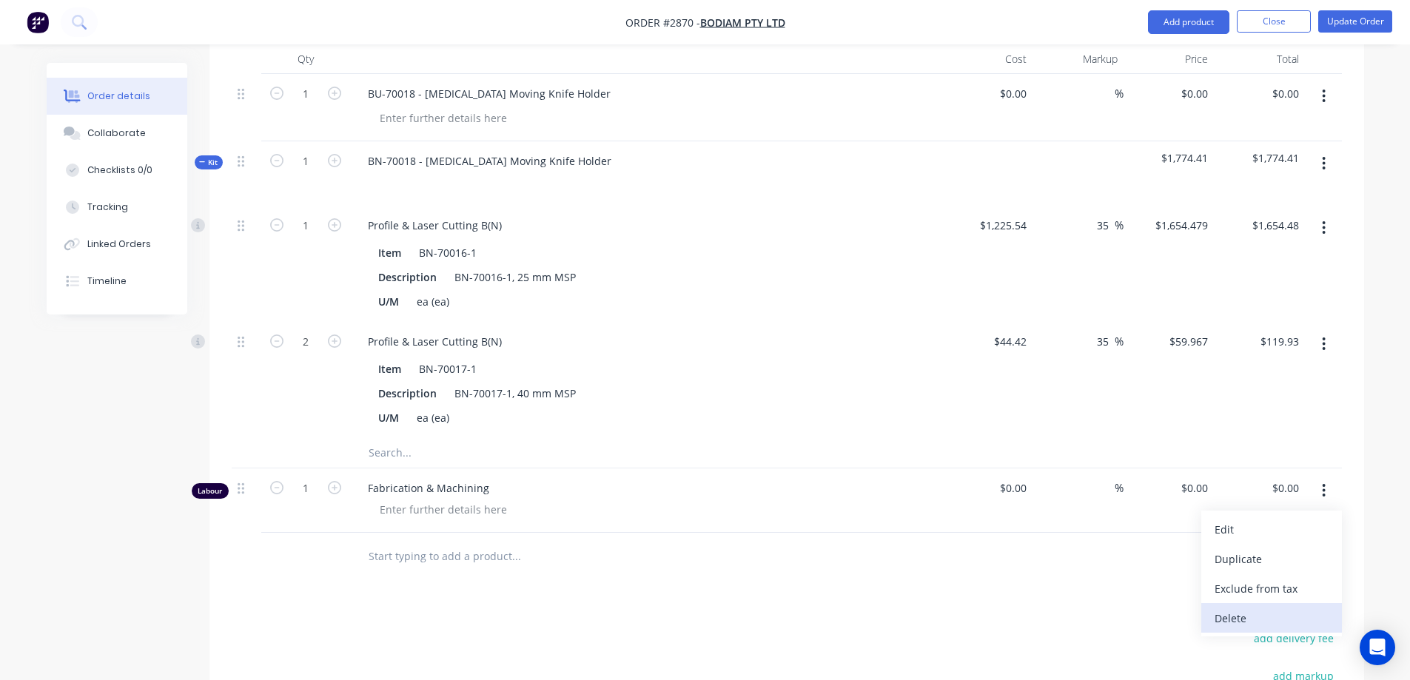
click at [1254, 607] on div "Delete" at bounding box center [1271, 617] width 114 height 21
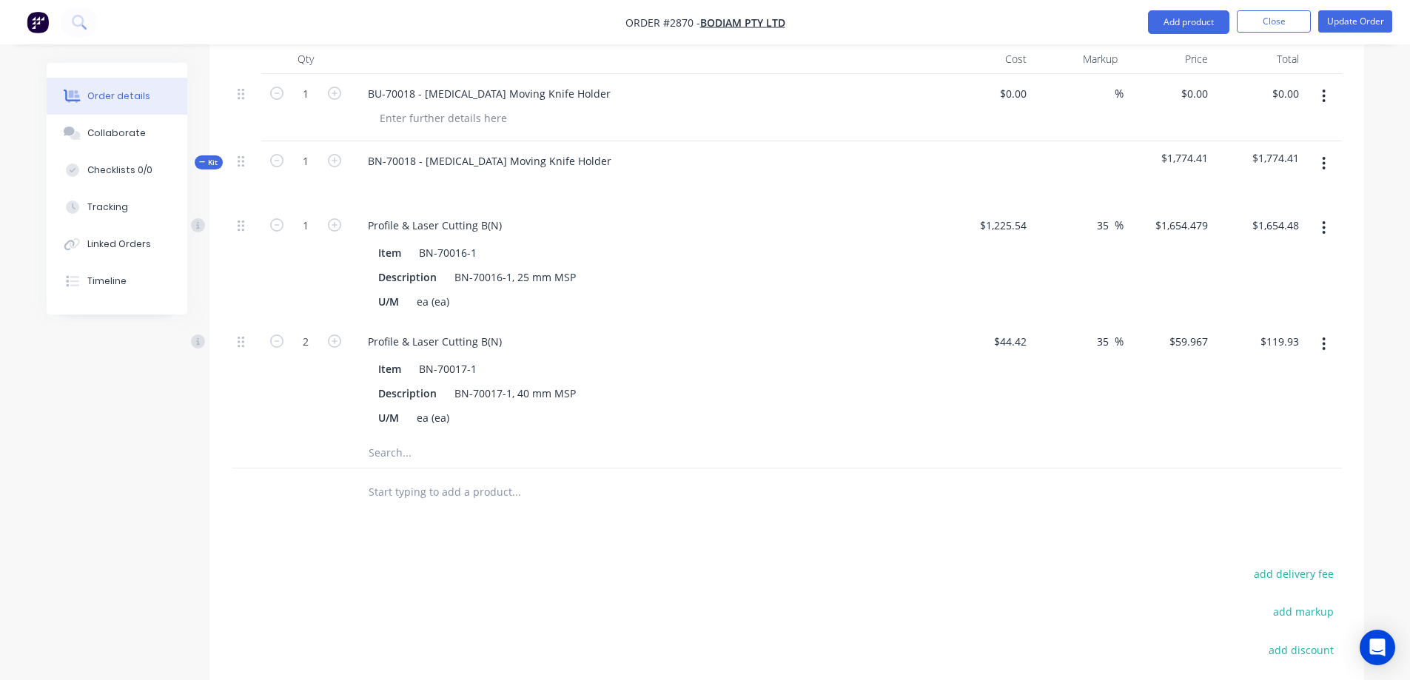
click at [397, 438] on input "text" at bounding box center [516, 453] width 296 height 30
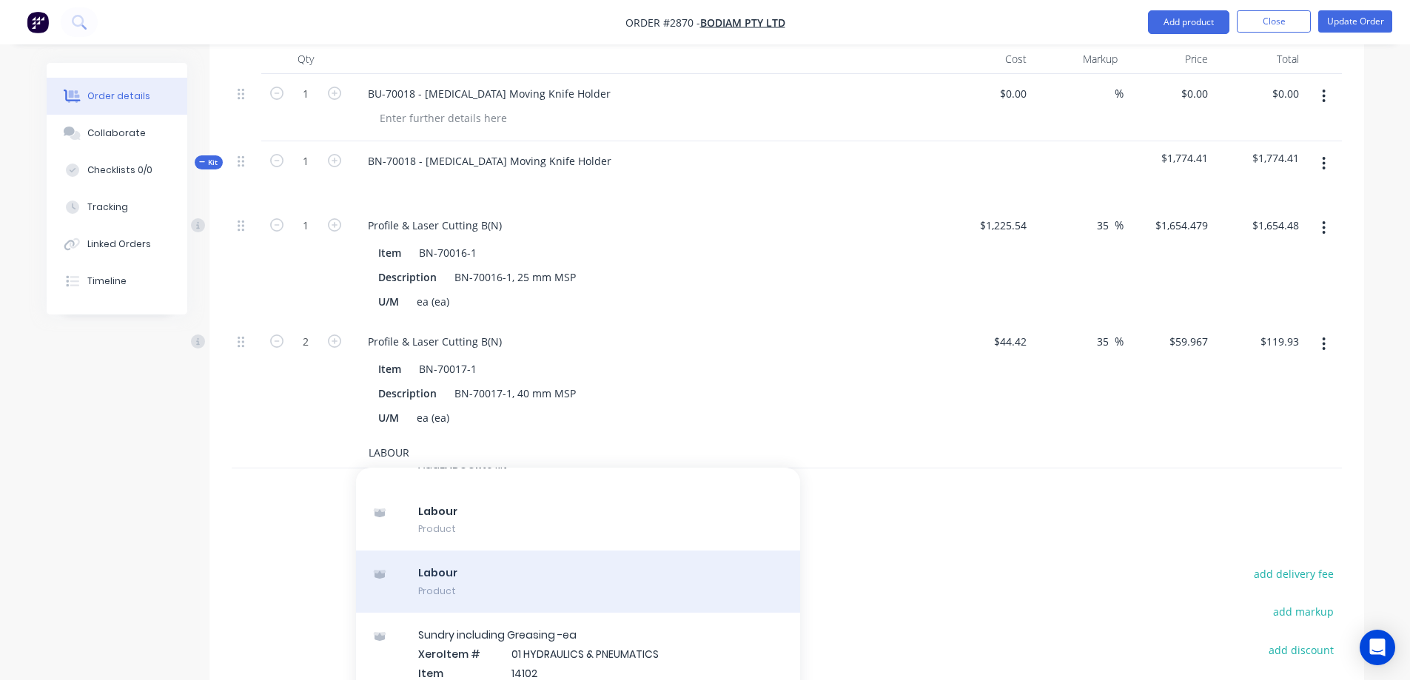
scroll to position [0, 0]
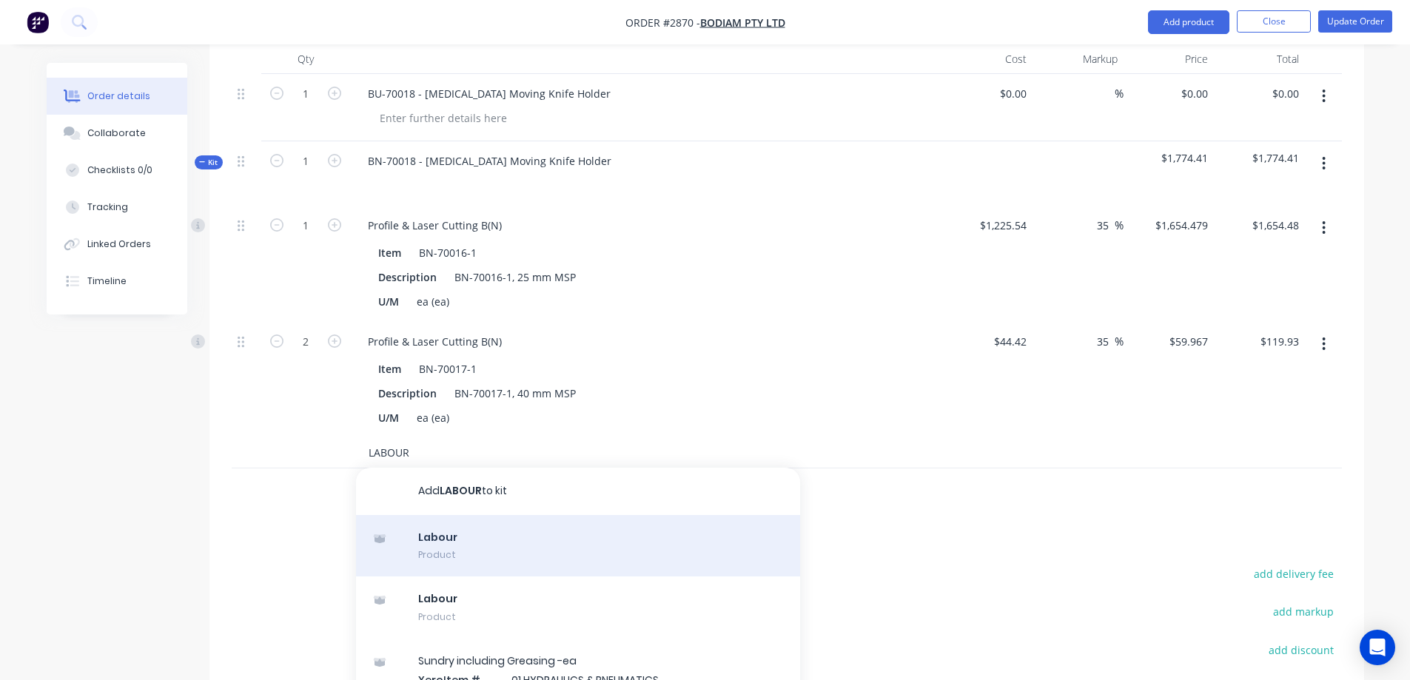
type input "LABOUR"
click at [593, 519] on div "Labour Product" at bounding box center [578, 546] width 444 height 62
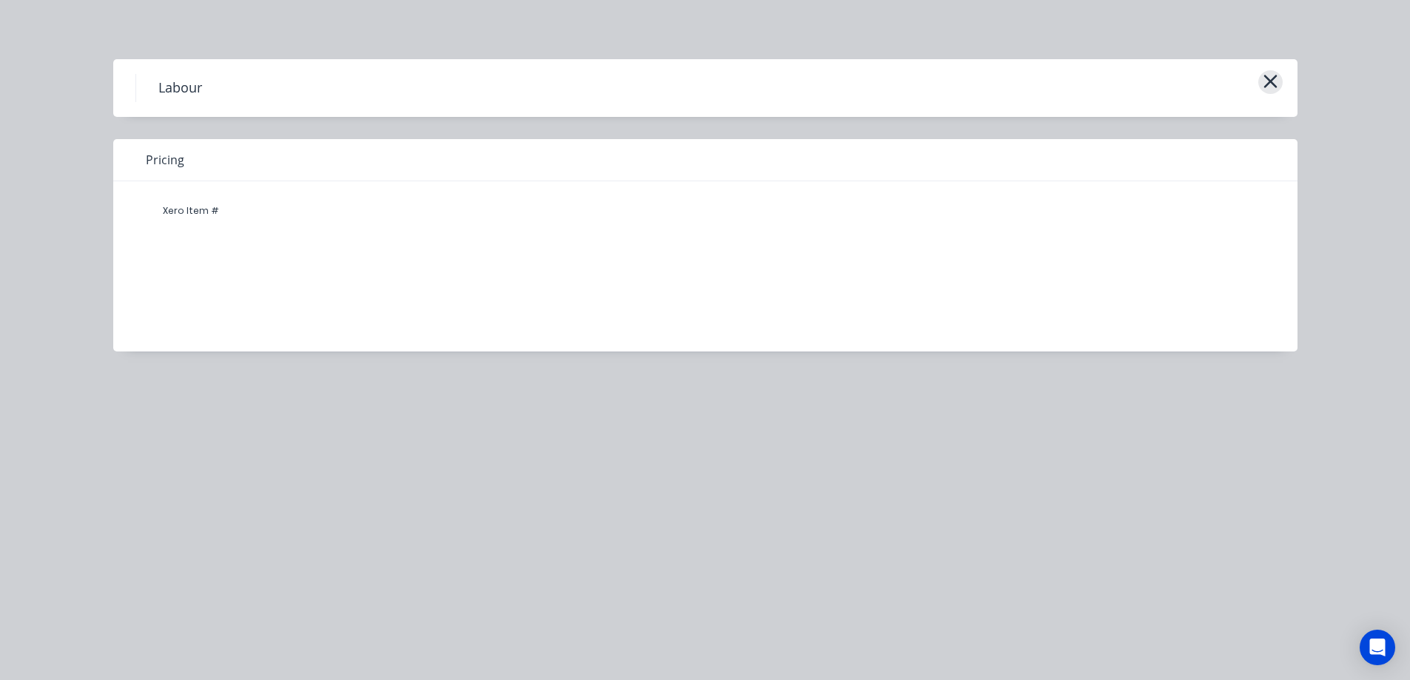
click at [1262, 84] on icon "button" at bounding box center [1270, 81] width 16 height 21
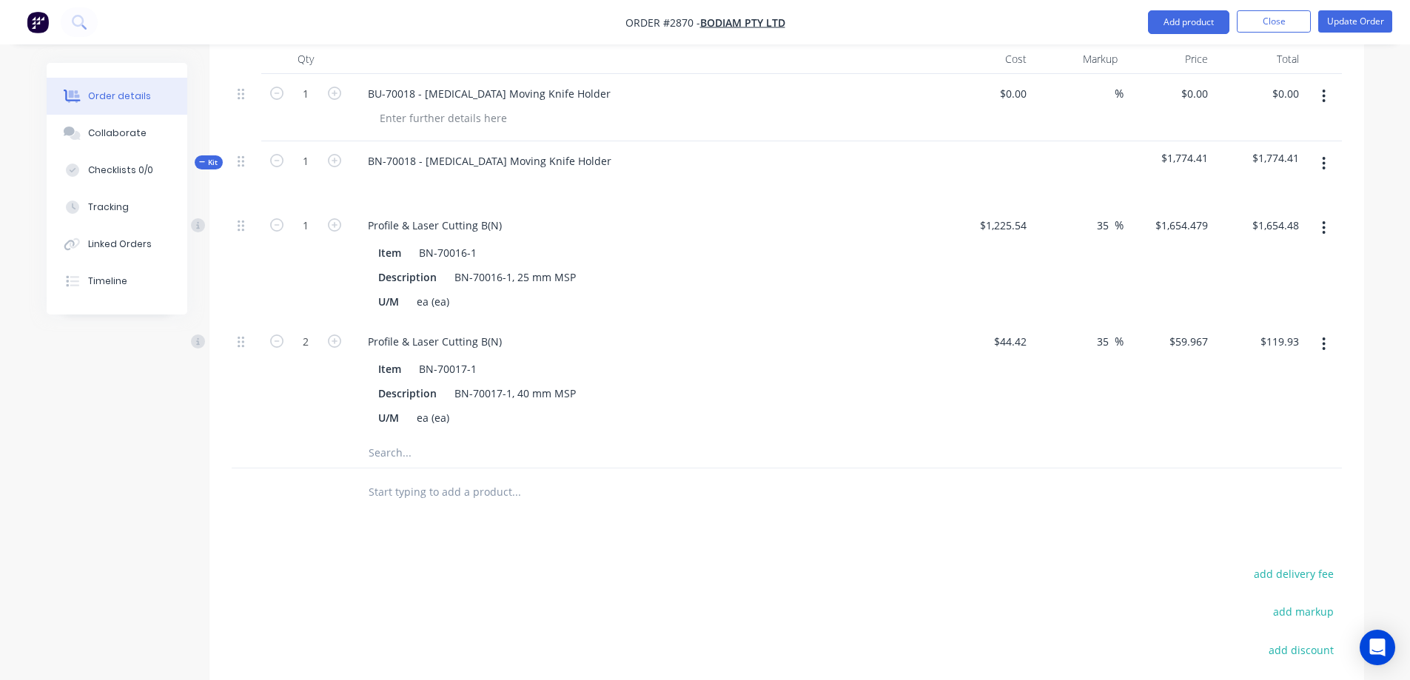
click at [421, 438] on input "text" at bounding box center [516, 453] width 296 height 30
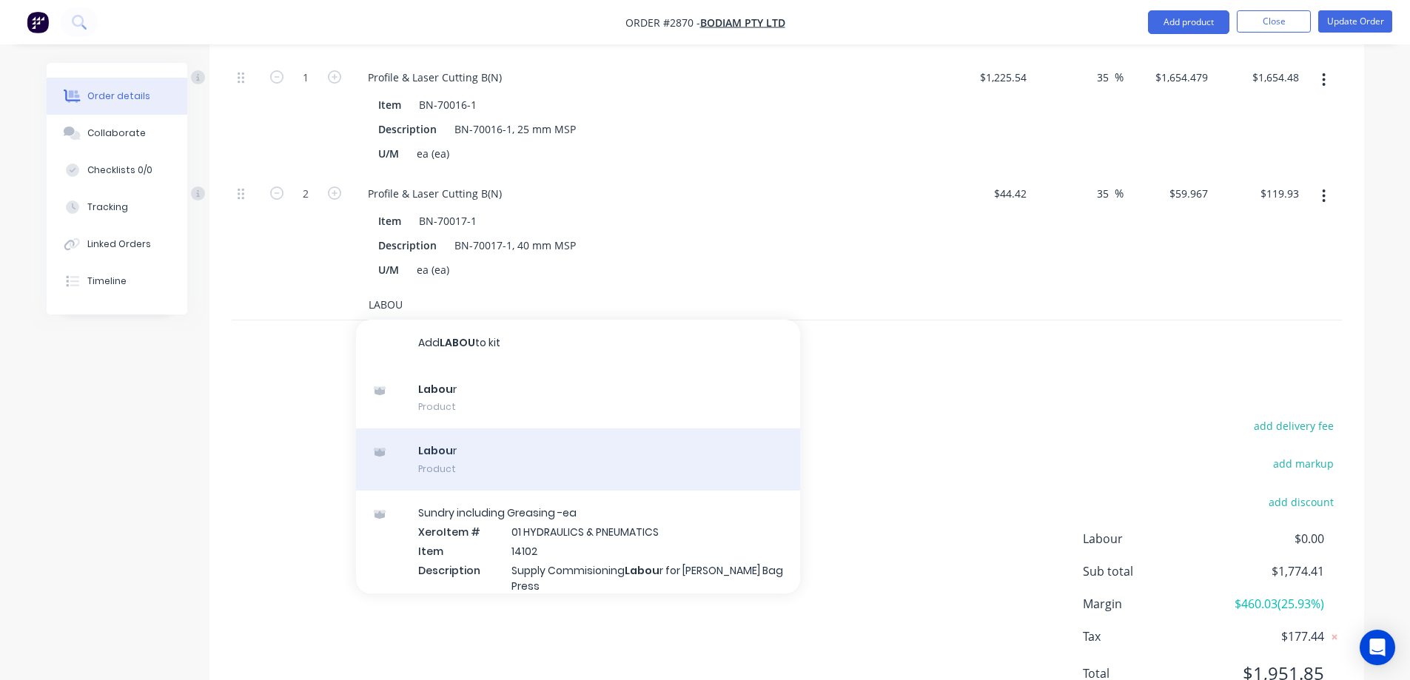
type input "LABOU"
click at [641, 432] on div "Labou r Product" at bounding box center [578, 459] width 444 height 62
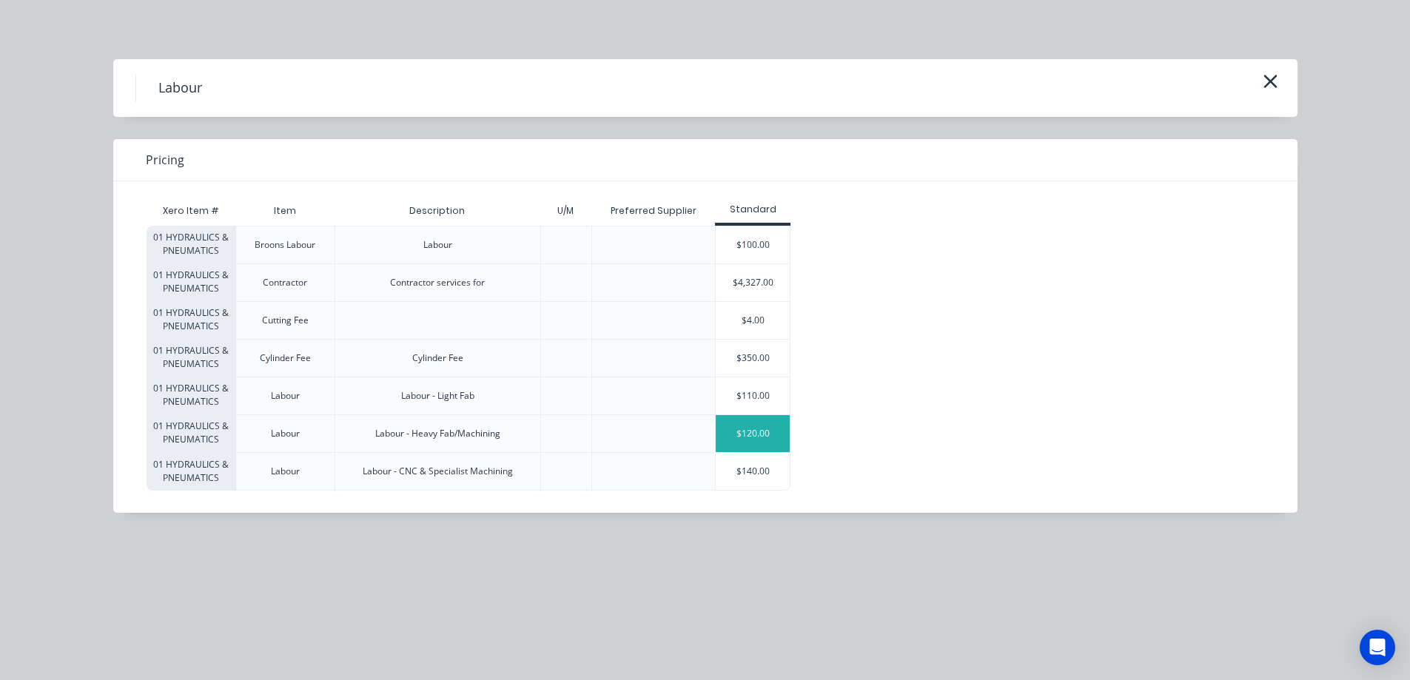
click at [766, 433] on div "$120.00" at bounding box center [752, 433] width 74 height 37
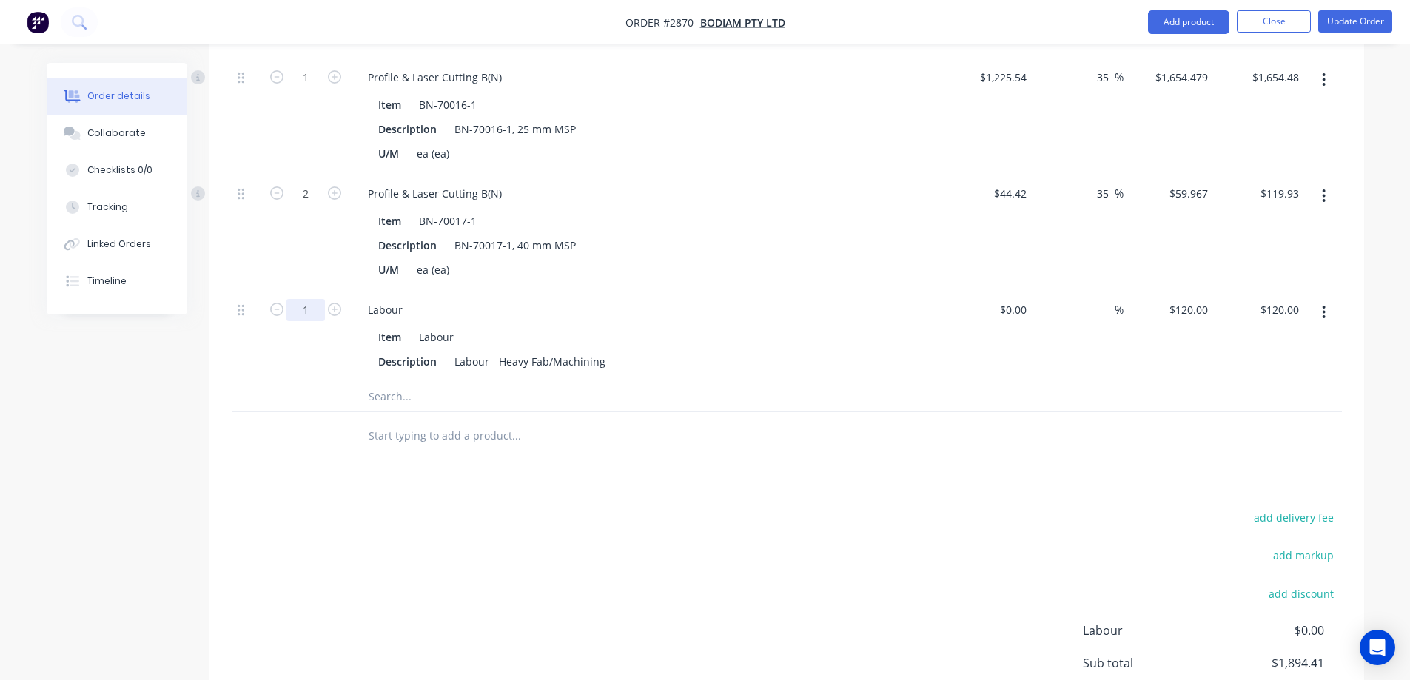
click at [305, 89] on input "1" at bounding box center [305, 78] width 38 height 22
type input "16"
type input "$1,920.00"
click at [1394, 348] on div "Order details Collaborate Checklists 0/0 Tracking Linked Orders Timeline Order …" at bounding box center [705, 122] width 1410 height 1429
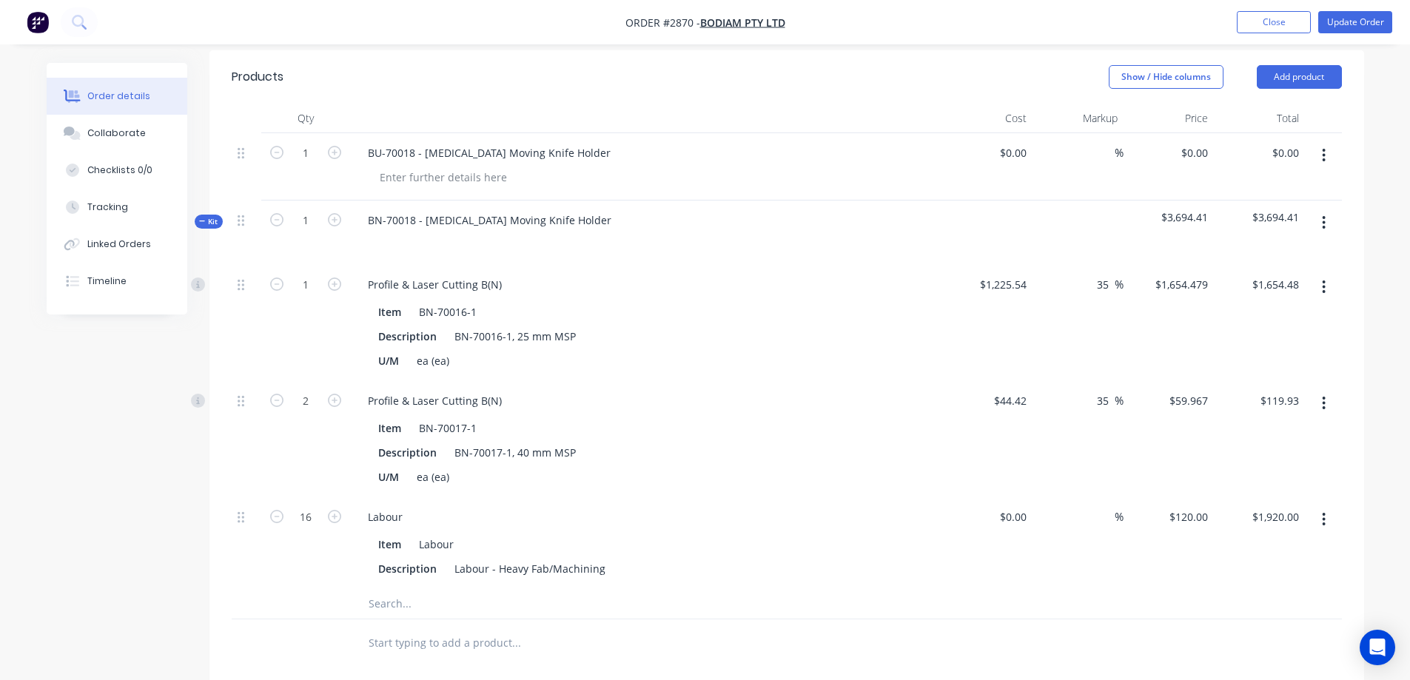
scroll to position [359, 0]
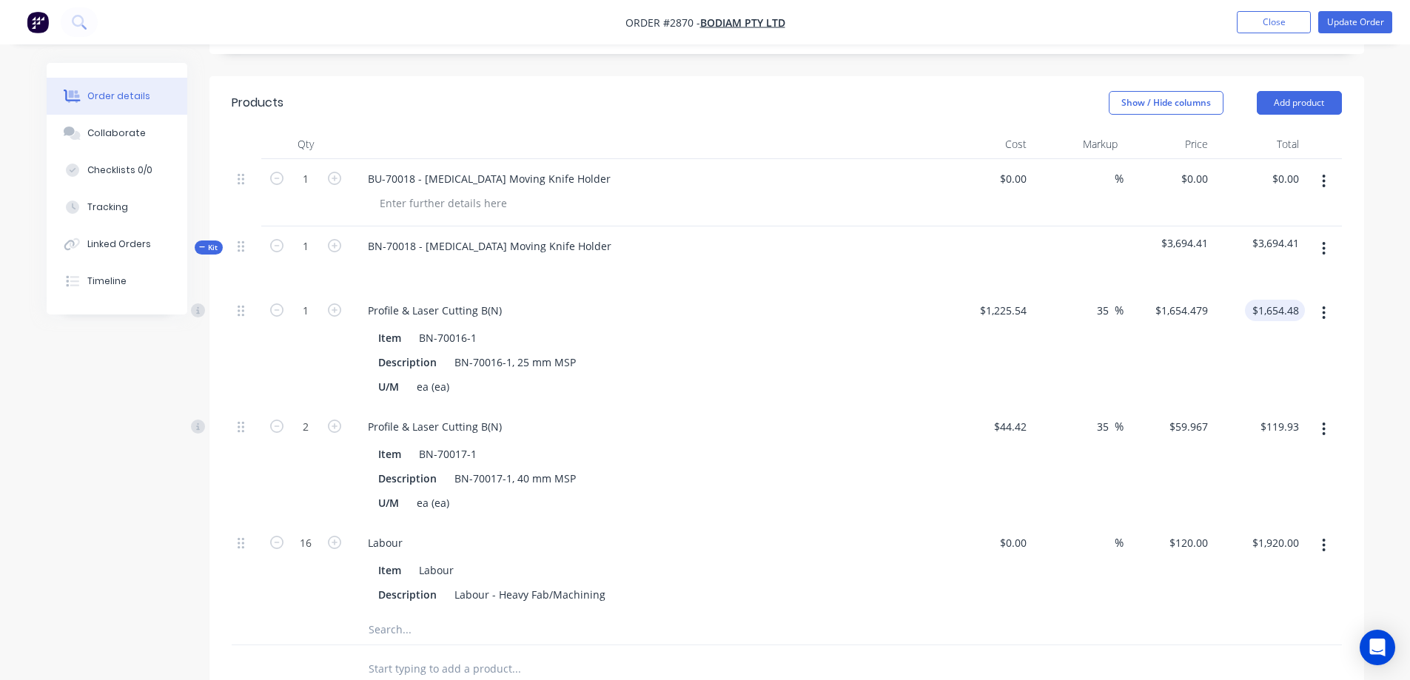
type input "1654.48"
click at [1295, 300] on input "1654.48" at bounding box center [1282, 310] width 46 height 21
click at [1298, 300] on input "1654.48" at bounding box center [1282, 310] width 46 height 21
click at [1296, 300] on input "1654.48" at bounding box center [1282, 310] width 46 height 21
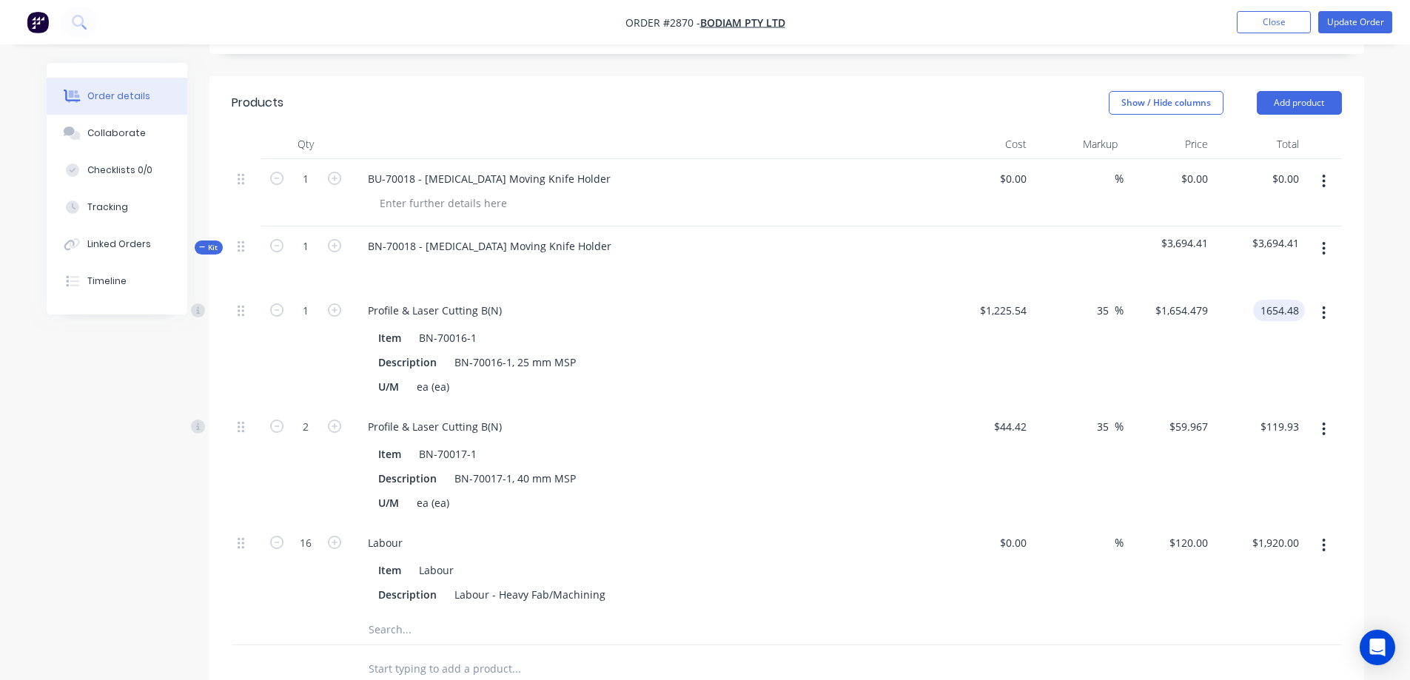
click at [1293, 300] on input "1654.48" at bounding box center [1282, 310] width 46 height 21
click at [1285, 300] on input "1654.48" at bounding box center [1282, 310] width 46 height 21
drag, startPoint x: 1296, startPoint y: 291, endPoint x: 1303, endPoint y: 290, distance: 7.4
click at [1303, 300] on input "1654.48" at bounding box center [1282, 310] width 46 height 21
click at [1296, 300] on input "1654.48" at bounding box center [1282, 310] width 46 height 21
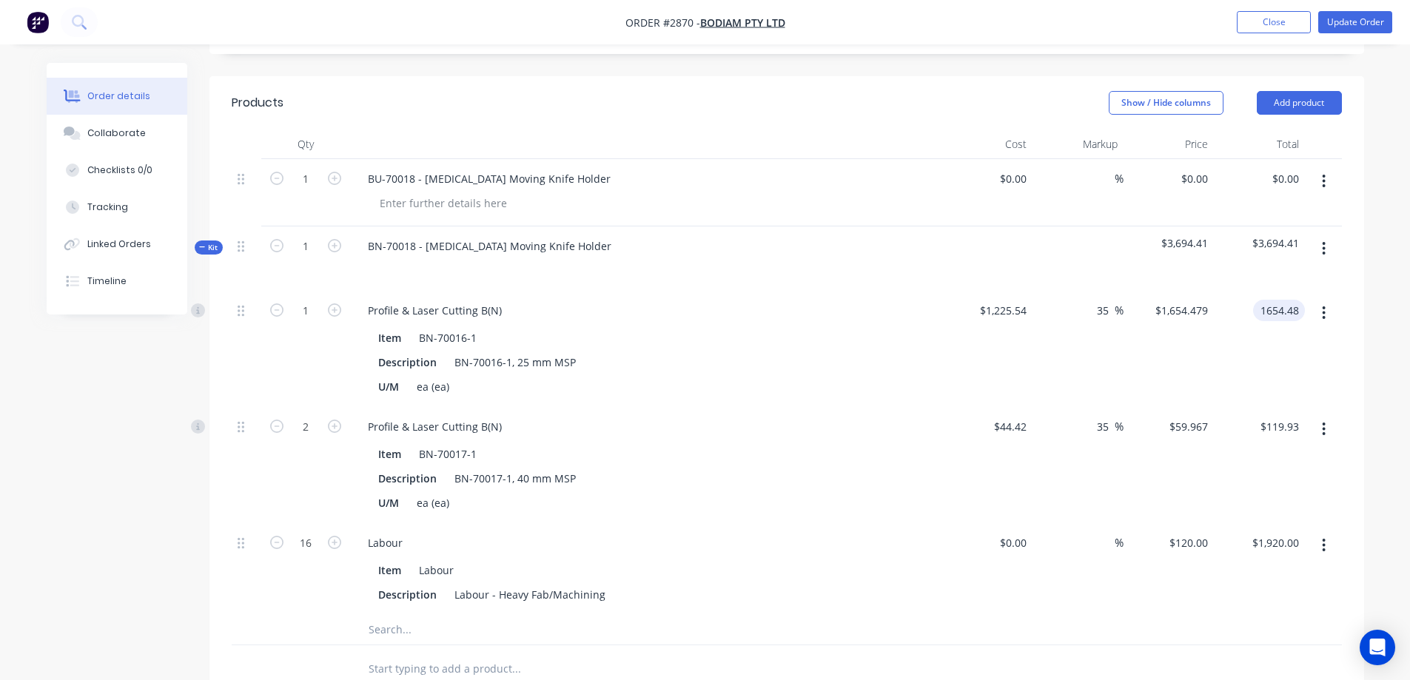
drag, startPoint x: 1273, startPoint y: 290, endPoint x: 1272, endPoint y: 310, distance: 20.0
click at [1273, 300] on input "1654.48" at bounding box center [1282, 310] width 46 height 21
type input "$1,654.48"
drag, startPoint x: 1273, startPoint y: 310, endPoint x: 1279, endPoint y: 301, distance: 11.1
click at [1274, 309] on div "$1,654.48 $1,654.48" at bounding box center [1258, 349] width 91 height 116
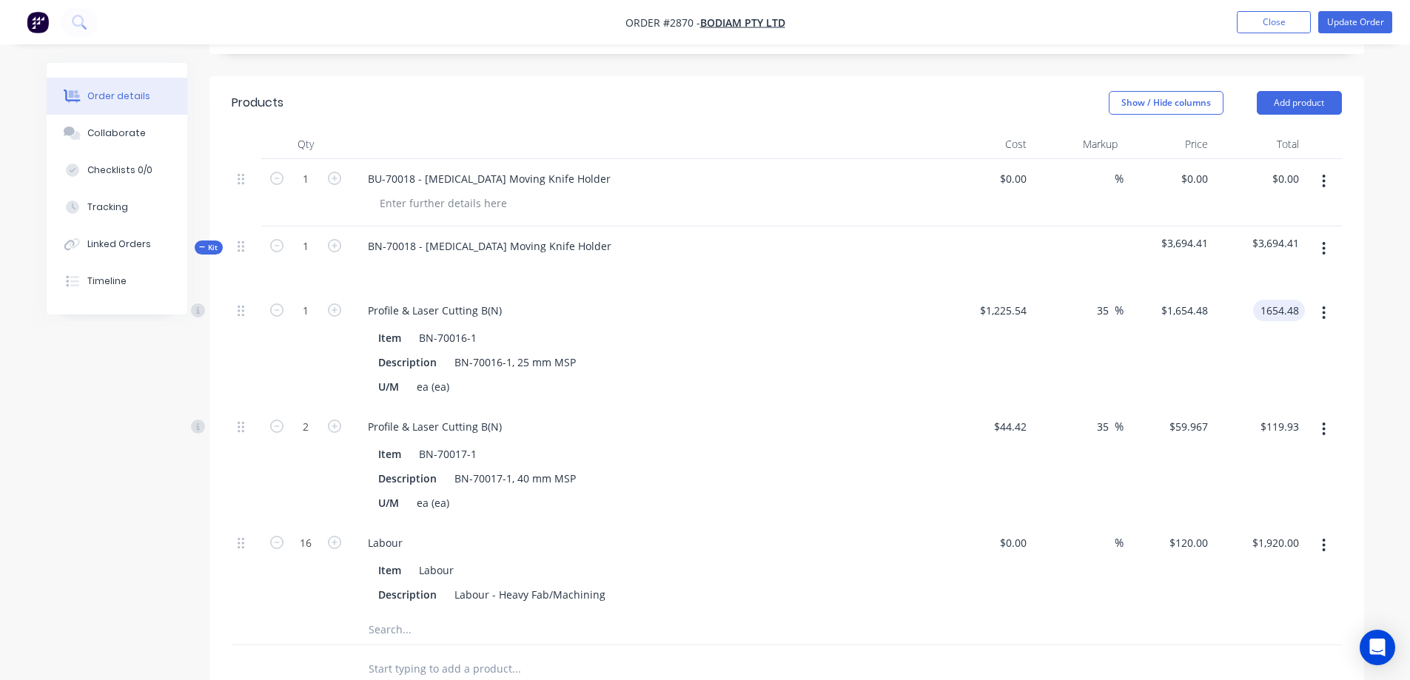
drag, startPoint x: 1290, startPoint y: 289, endPoint x: 1298, endPoint y: 286, distance: 7.7
click at [1293, 300] on input "1654.48" at bounding box center [1282, 310] width 46 height 21
click at [1299, 300] on input "1654.48" at bounding box center [1282, 310] width 46 height 21
click at [1290, 300] on input "1654.48" at bounding box center [1282, 310] width 46 height 21
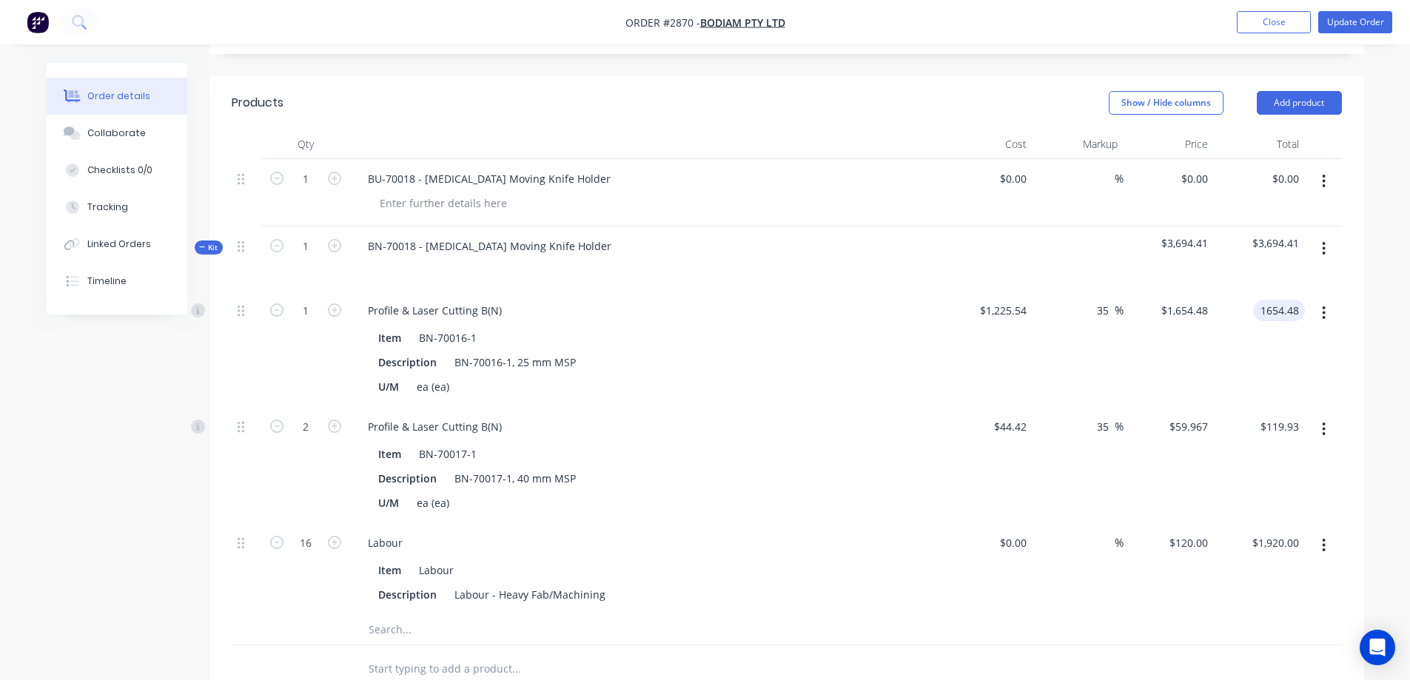
click at [1290, 300] on input "1654.48" at bounding box center [1282, 310] width 46 height 21
type input "1654.28"
type input "34.98"
type input "$1,654.28"
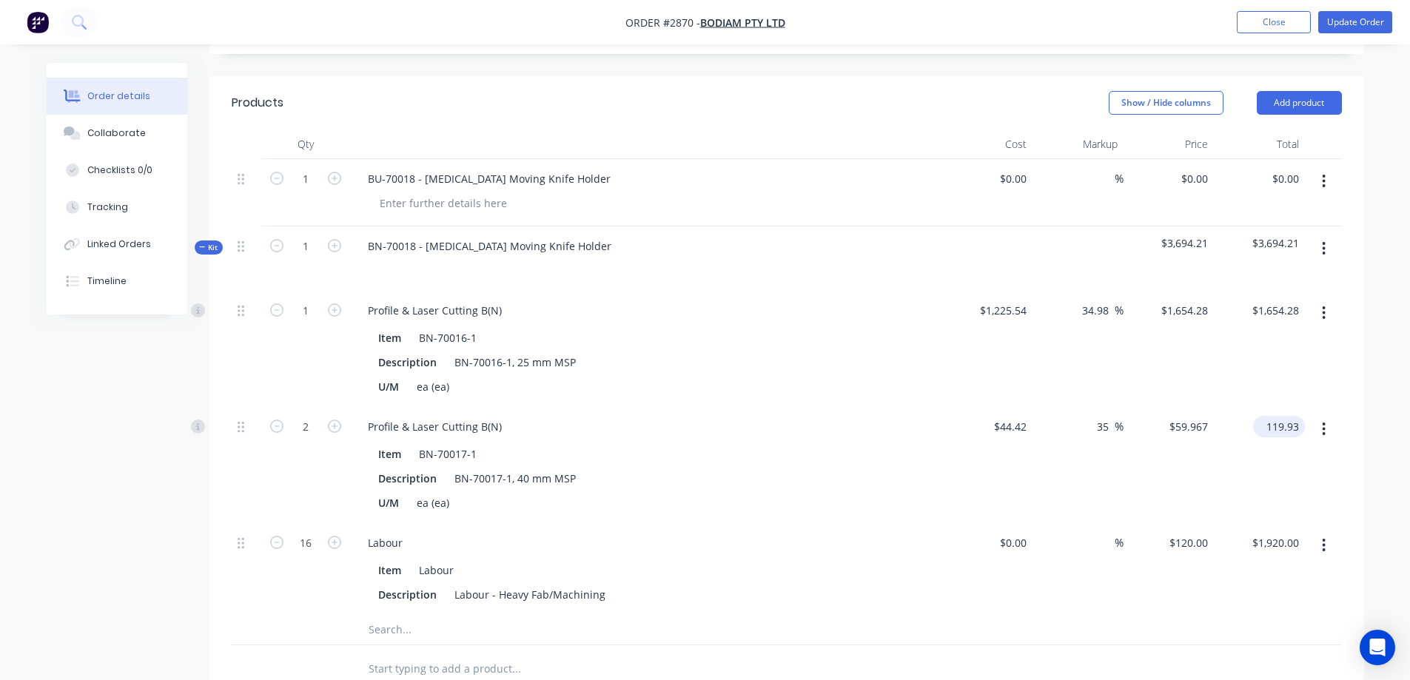
click at [1295, 416] on input "119.93" at bounding box center [1282, 426] width 46 height 21
type input "119.73"
type input "34.77"
type input "$59.865"
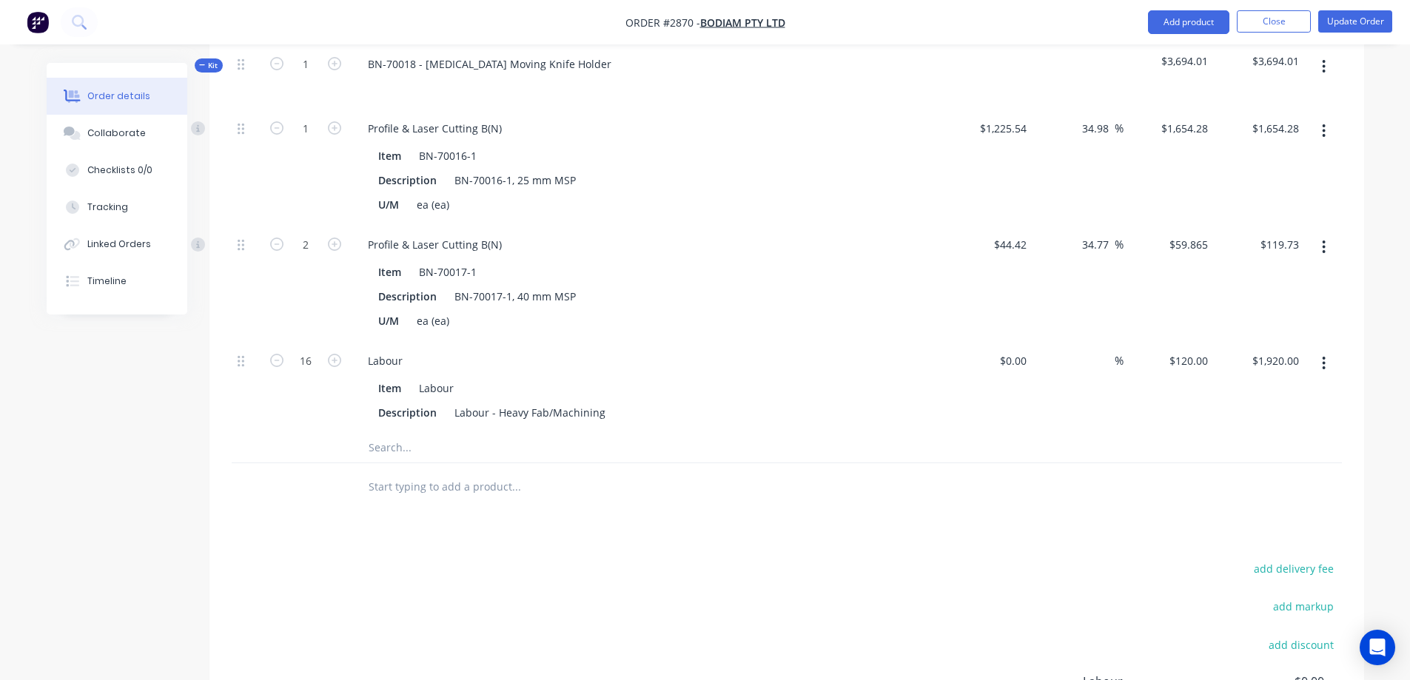
scroll to position [507, 0]
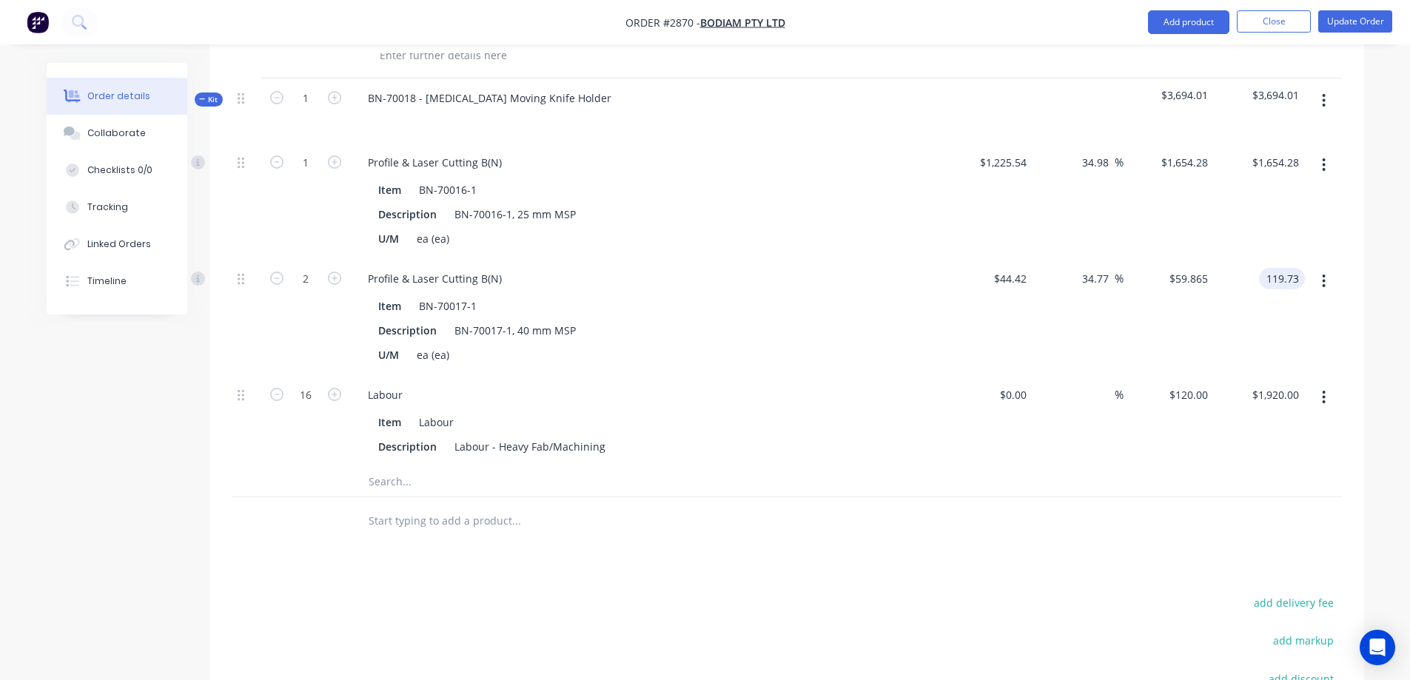
click at [1292, 268] on input "119.73" at bounding box center [1284, 278] width 40 height 21
type input "119.72"
type input "34.76"
type input "$59.86"
type input "$119.72"
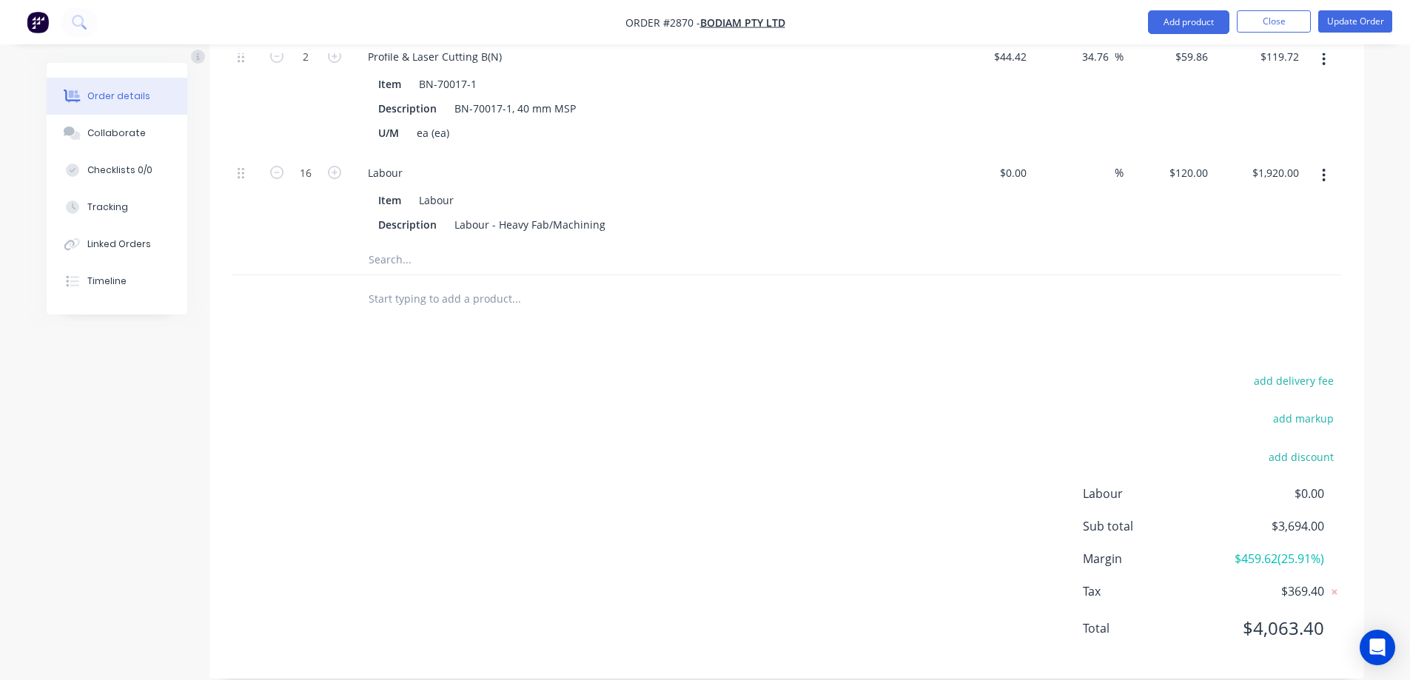
scroll to position [359, 0]
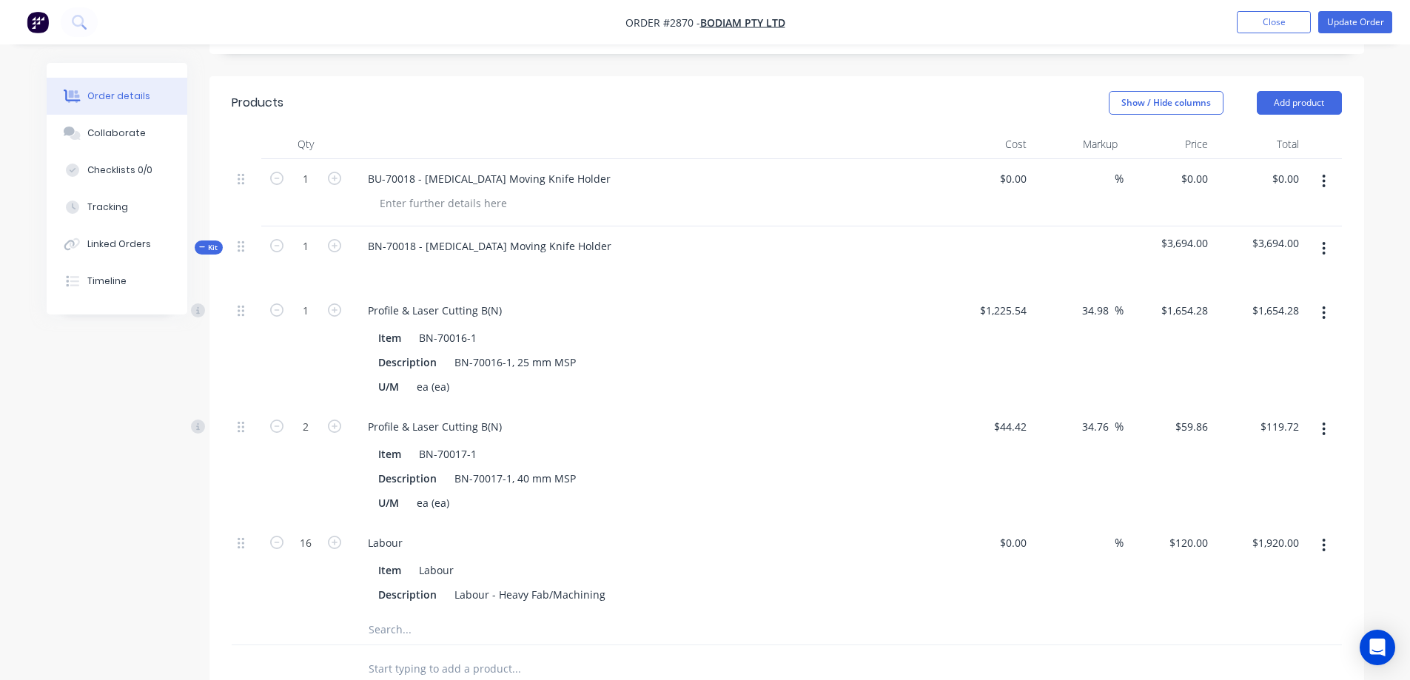
click at [206, 242] on span "Kit" at bounding box center [208, 247] width 19 height 11
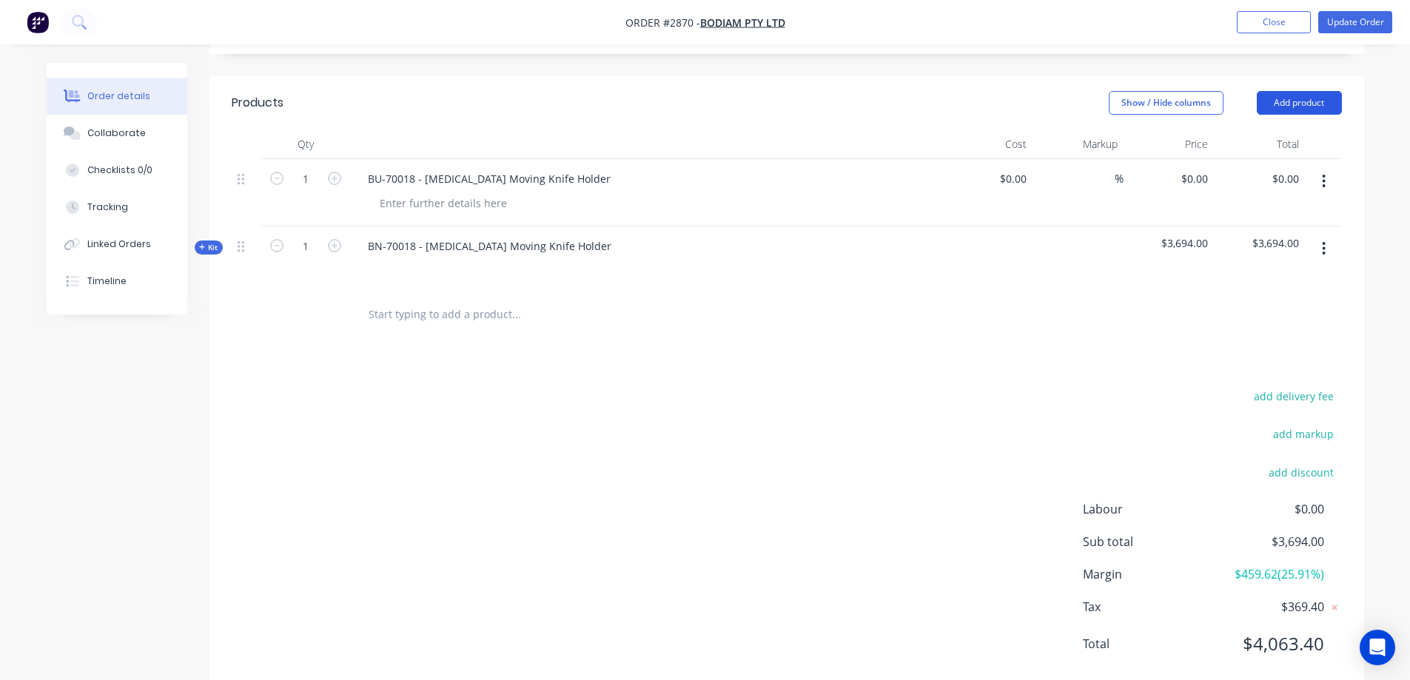
click at [1308, 91] on button "Add product" at bounding box center [1298, 103] width 85 height 24
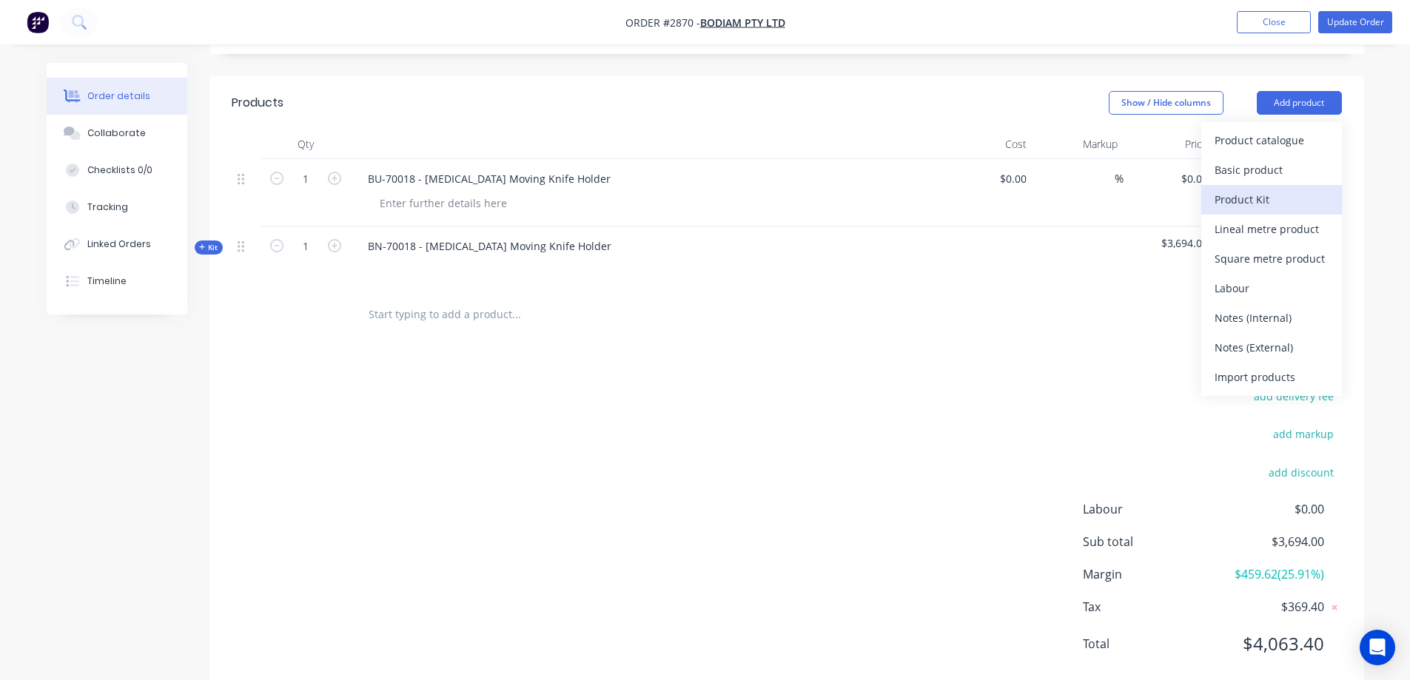
click at [1271, 189] on div "Product Kit" at bounding box center [1271, 199] width 114 height 21
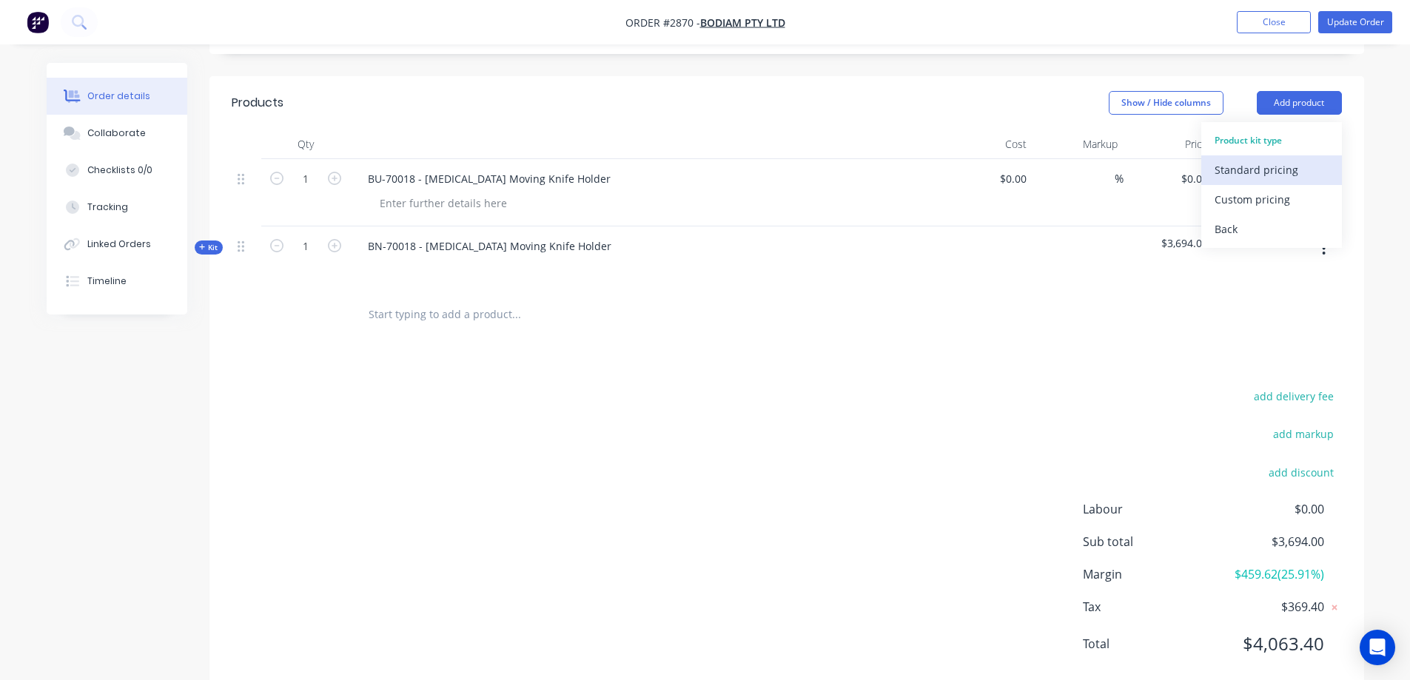
click at [1272, 159] on div "Standard pricing" at bounding box center [1271, 169] width 114 height 21
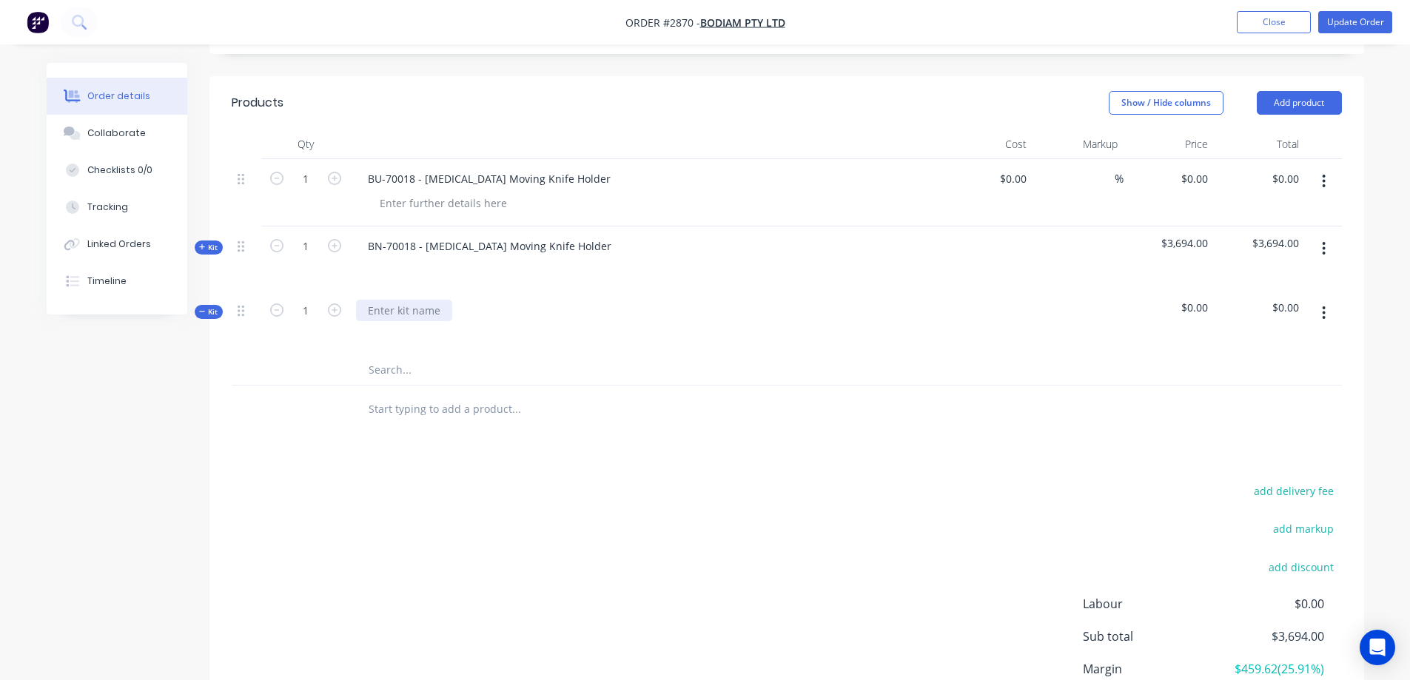
click at [423, 300] on div at bounding box center [404, 310] width 96 height 21
click at [407, 355] on input "text" at bounding box center [516, 370] width 296 height 30
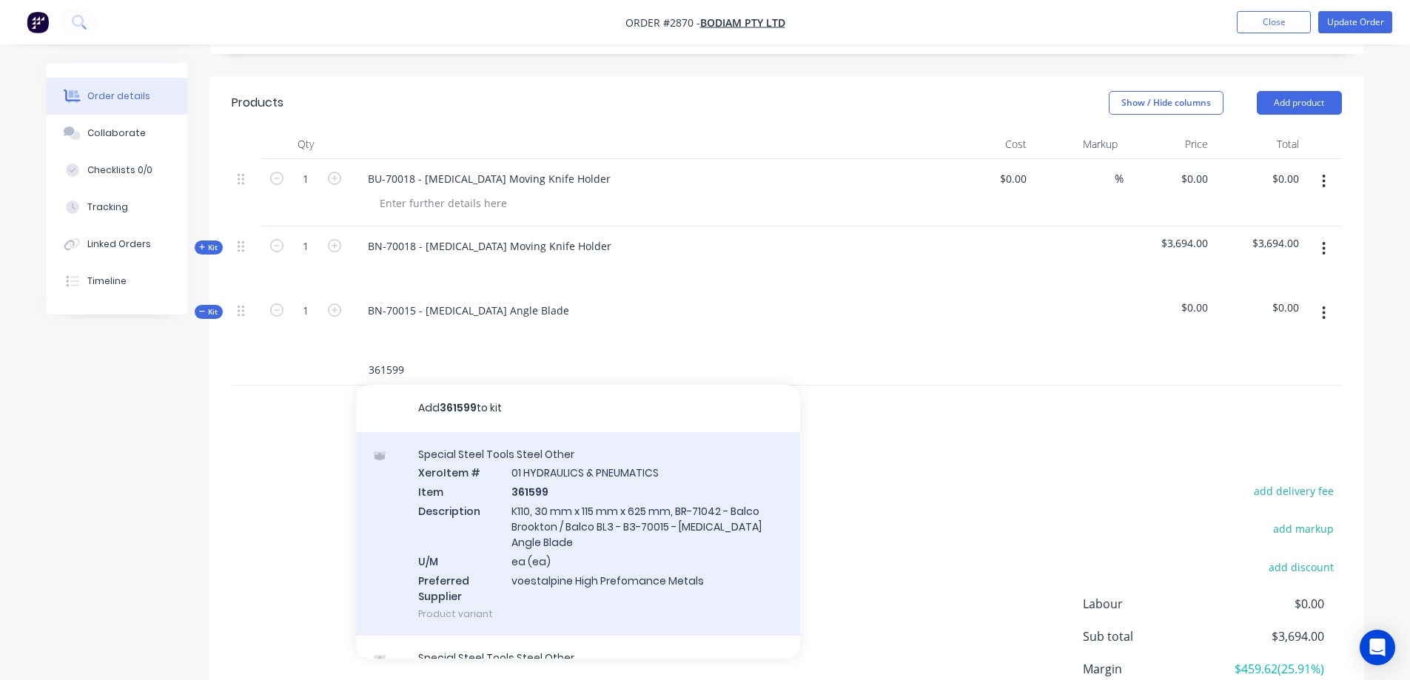
scroll to position [39, 0]
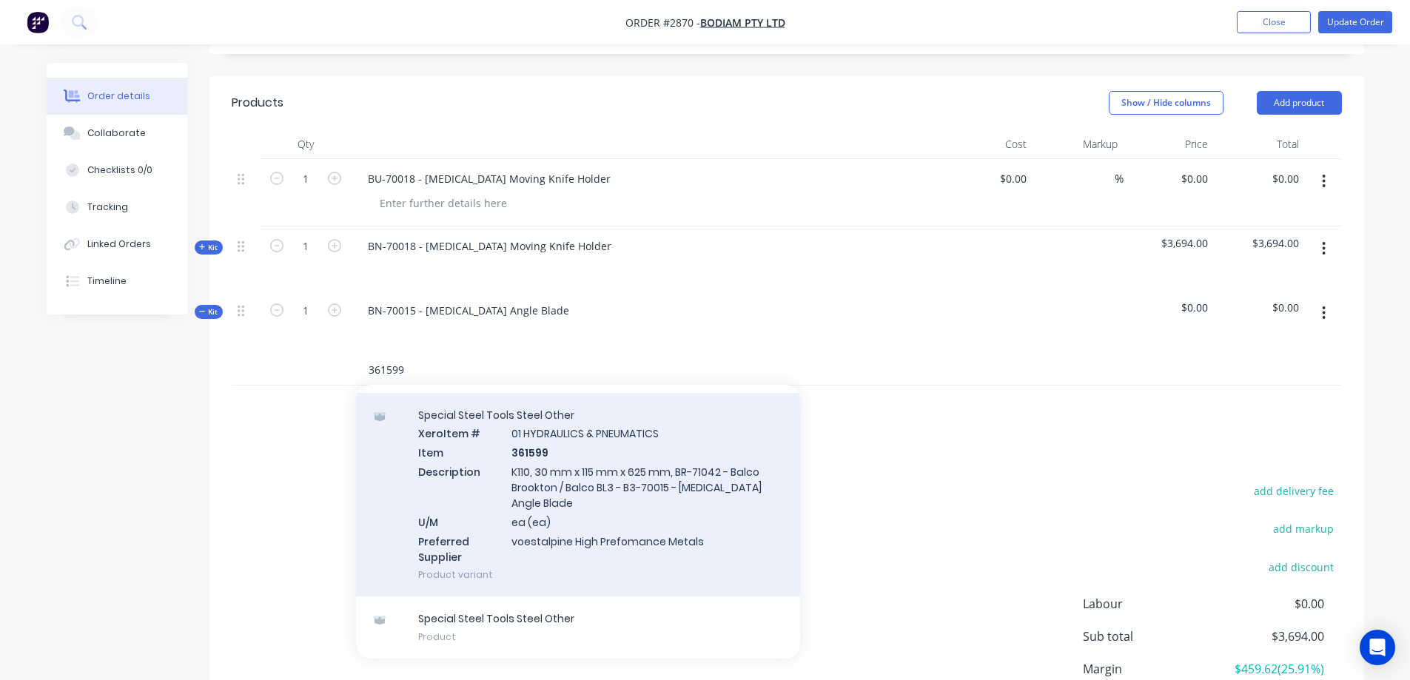
type input "361599"
click at [647, 483] on div "Special Steel Tools Steel Other Xero Item # 01 HYDRAULICS & PNEUMATICS Item 361…" at bounding box center [578, 495] width 444 height 204
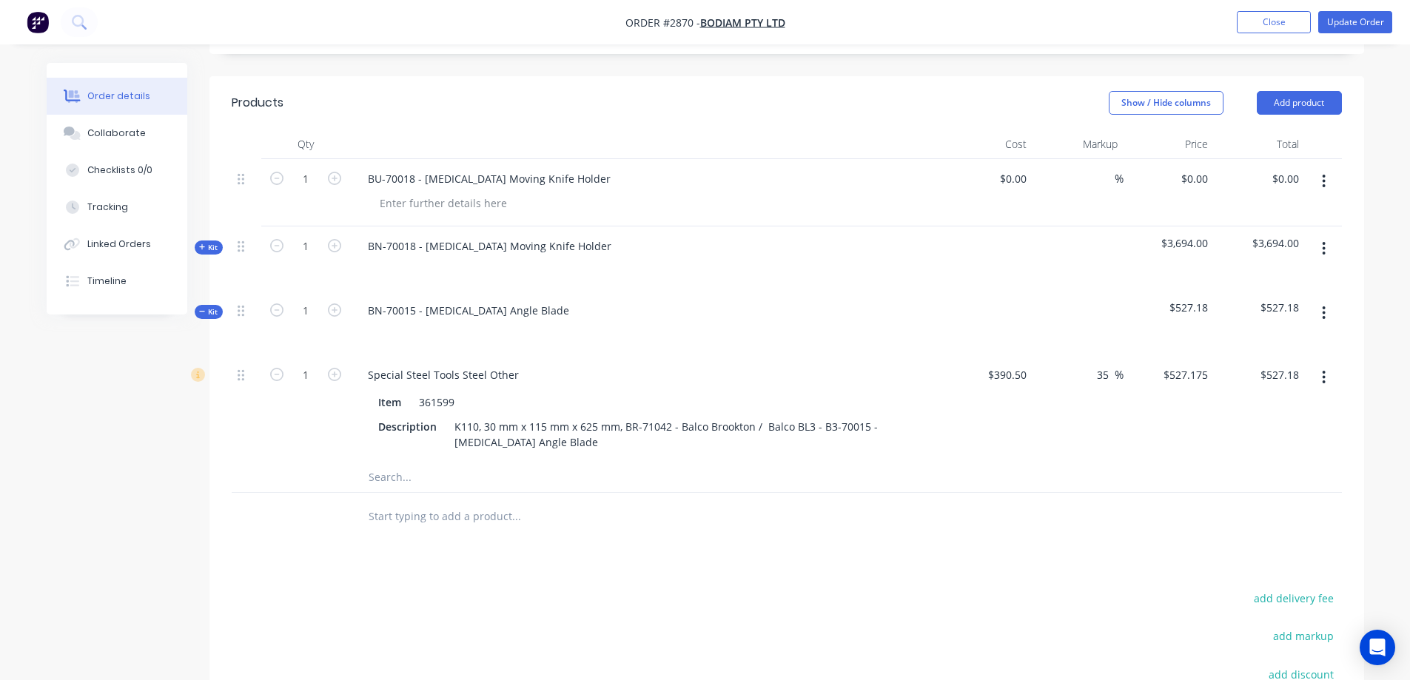
click at [380, 462] on input "text" at bounding box center [516, 477] width 296 height 30
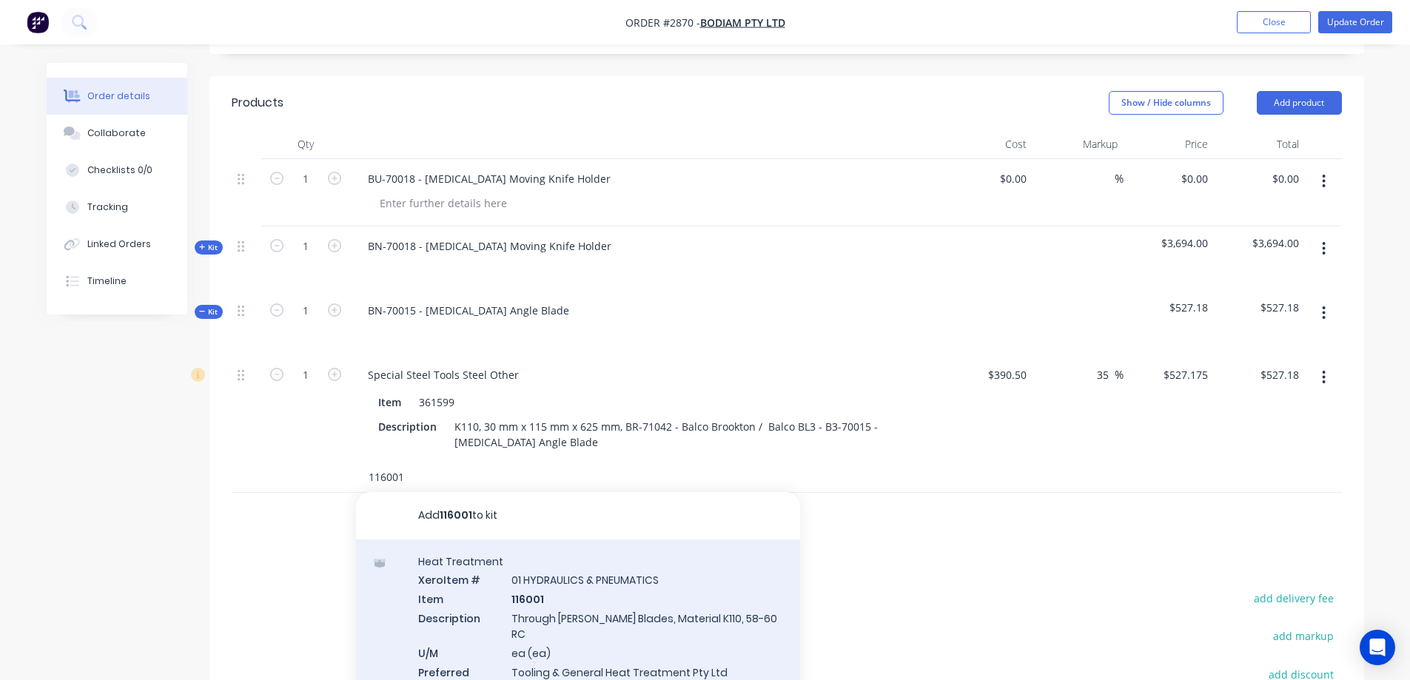
scroll to position [8, 0]
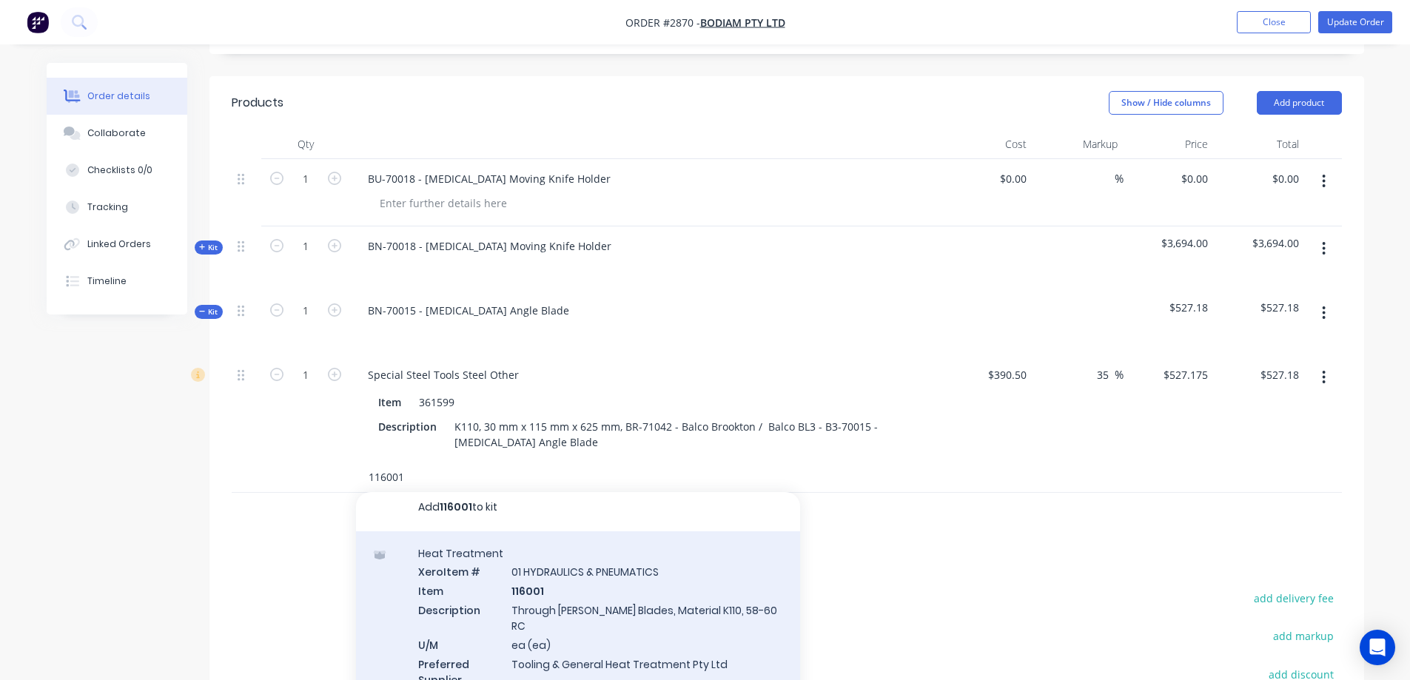
type input "116001"
click at [675, 575] on div "Heat Treatment Xero Item # 01 HYDRAULICS & PNEUMATICS Item 116001 Description T…" at bounding box center [578, 625] width 444 height 189
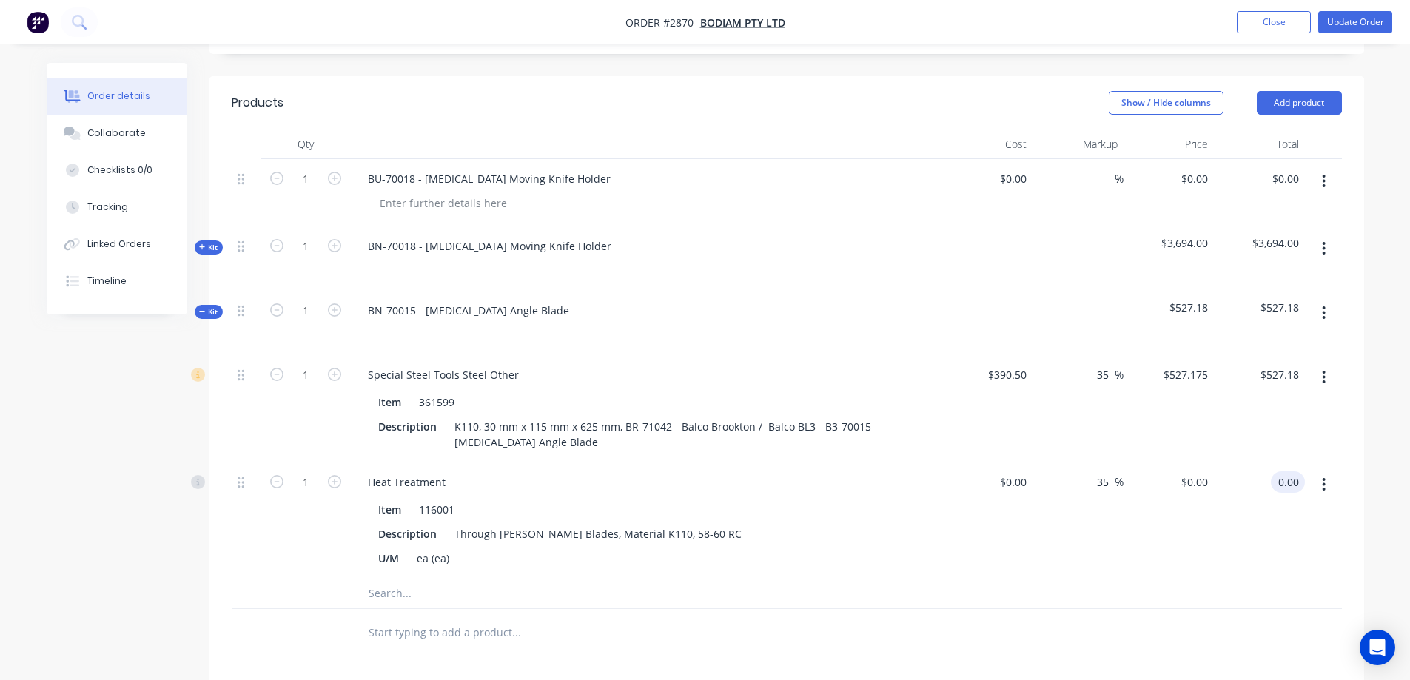
click at [1284, 471] on input "0.00" at bounding box center [1290, 481] width 28 height 21
type input "90"
type input "$90.00"
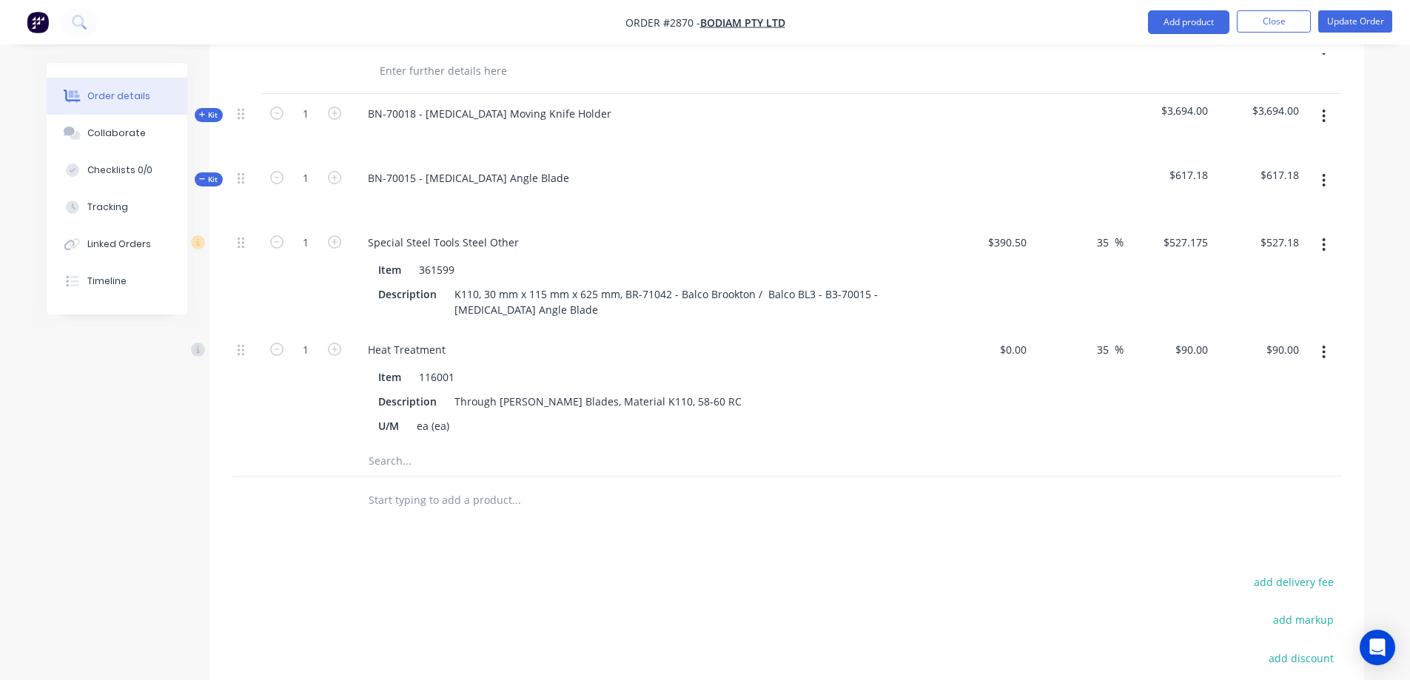
scroll to position [471, 0]
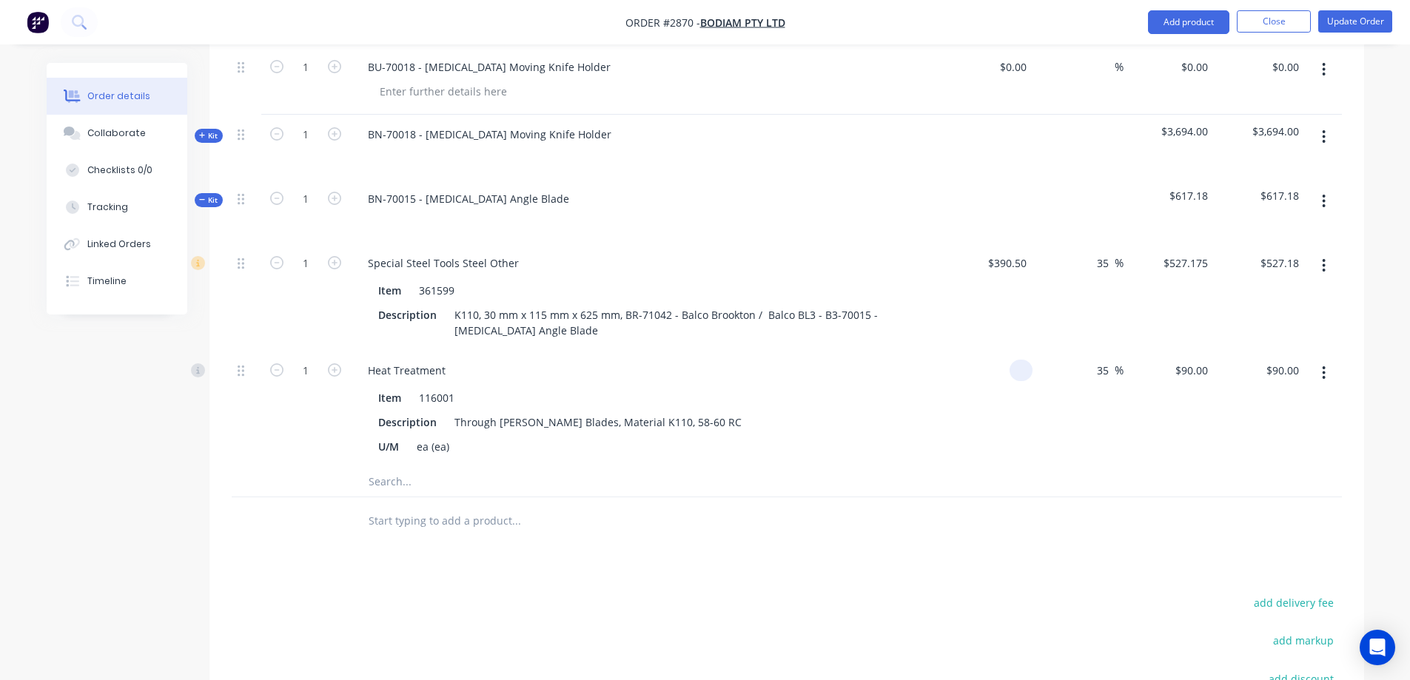
click at [1006, 351] on div at bounding box center [987, 409] width 91 height 116
type input "$90.00"
type input "$121.50"
click at [406, 467] on input "text" at bounding box center [516, 482] width 296 height 30
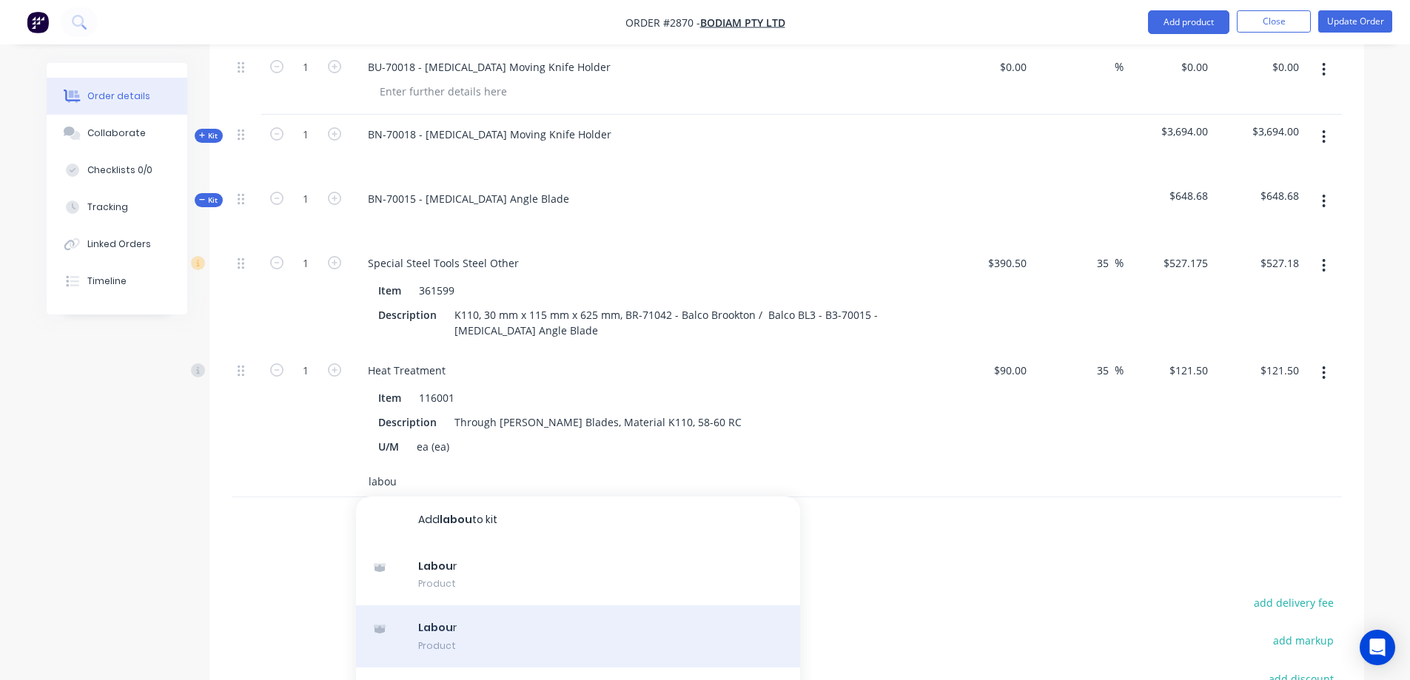
type input "labou"
click at [491, 606] on div "Labou r Product" at bounding box center [578, 636] width 444 height 62
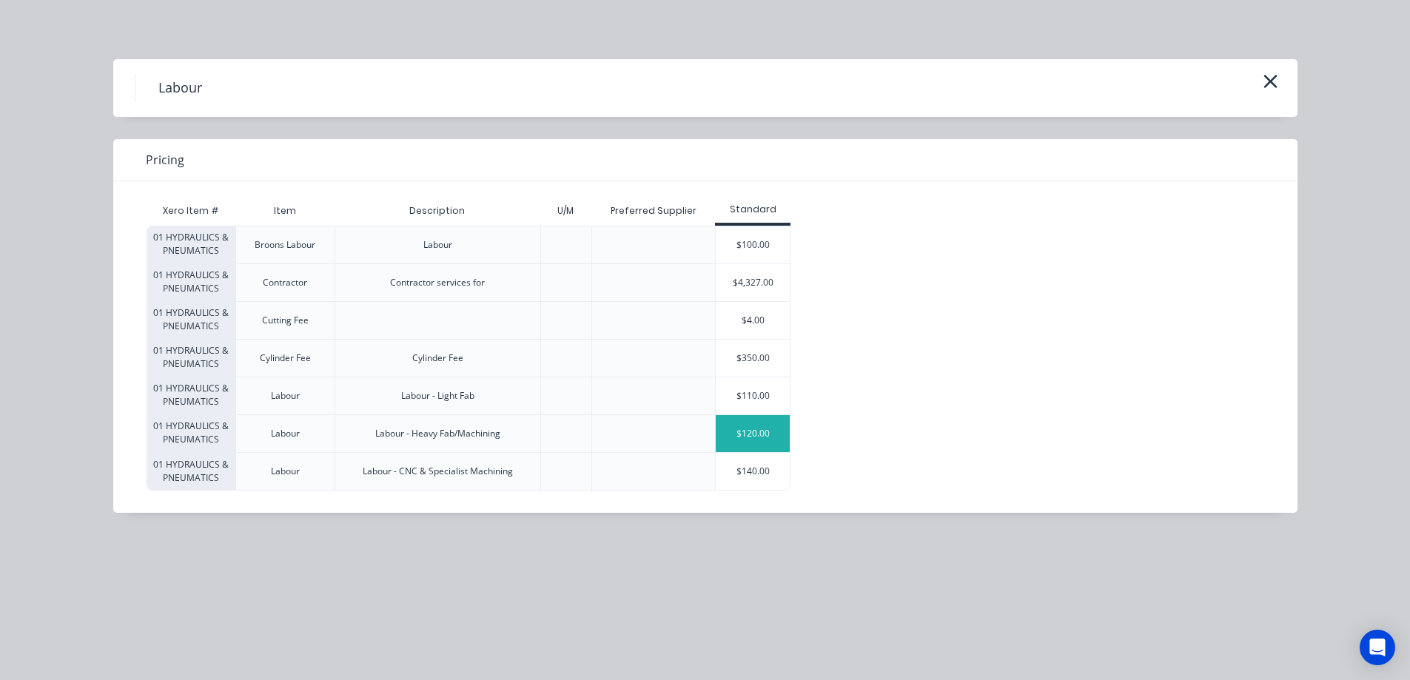
click at [761, 431] on div "$120.00" at bounding box center [752, 433] width 74 height 37
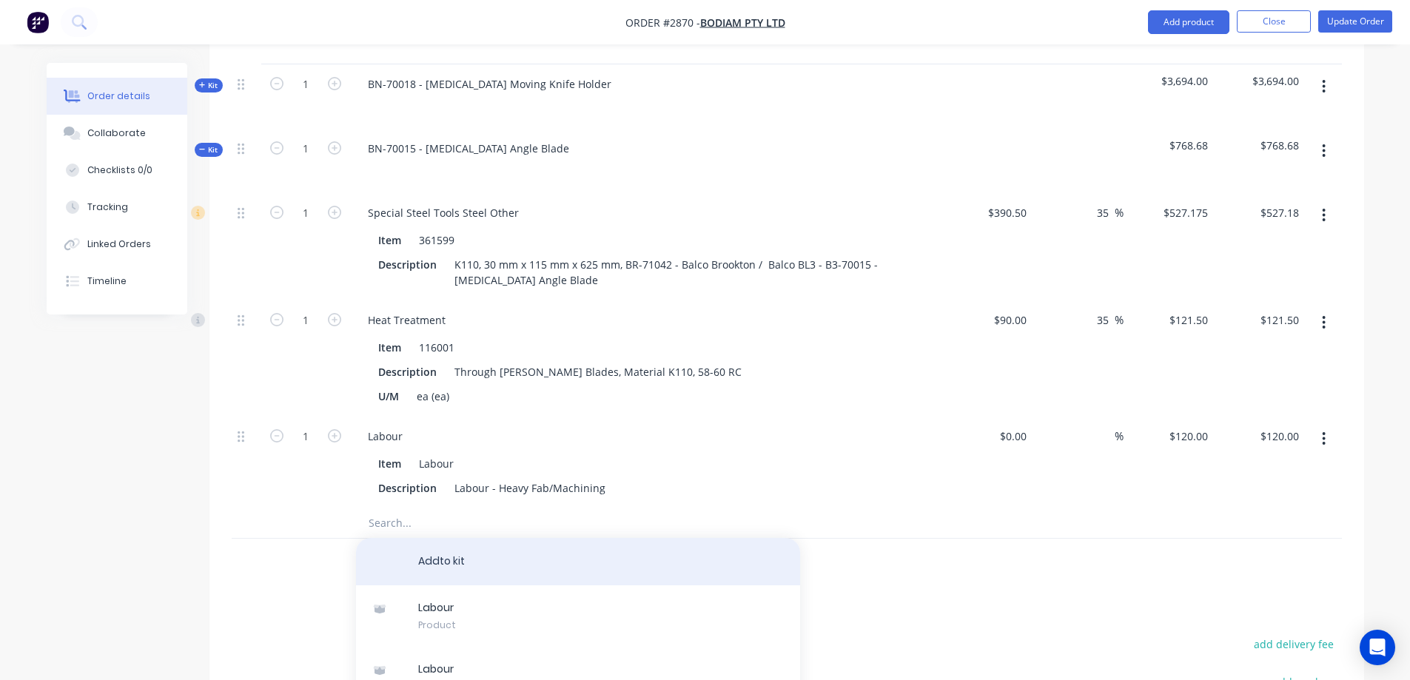
scroll to position [545, 0]
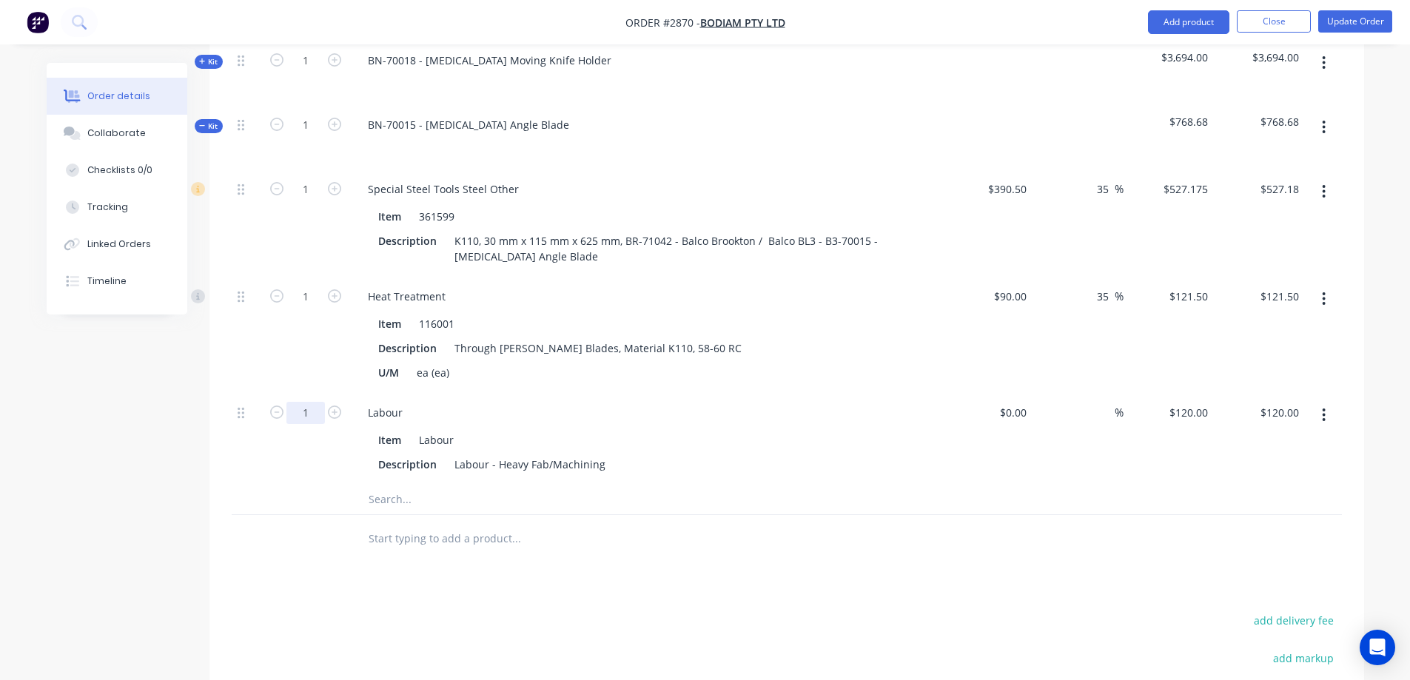
click at [310, 201] on input "1" at bounding box center [305, 189] width 38 height 22
type input "3.5"
type input "$420.00"
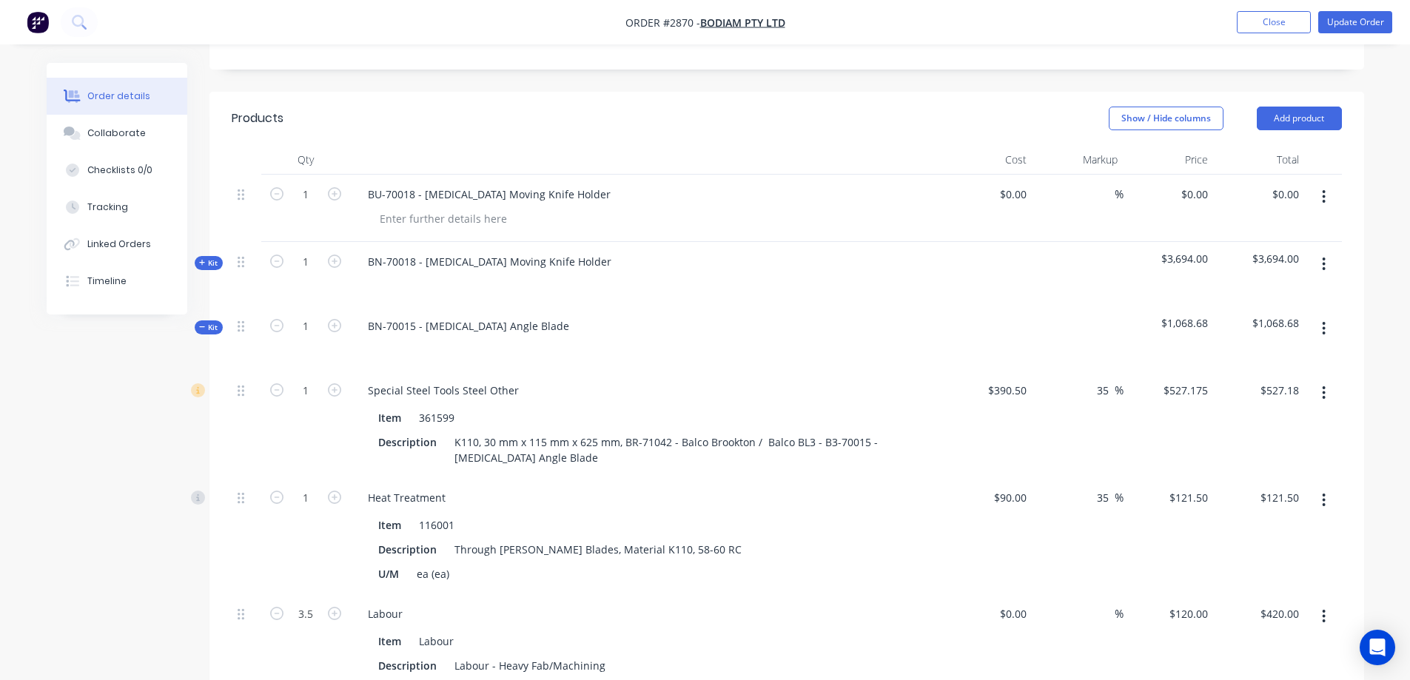
scroll to position [340, 0]
click at [1324, 192] on icon "button" at bounding box center [1323, 200] width 4 height 16
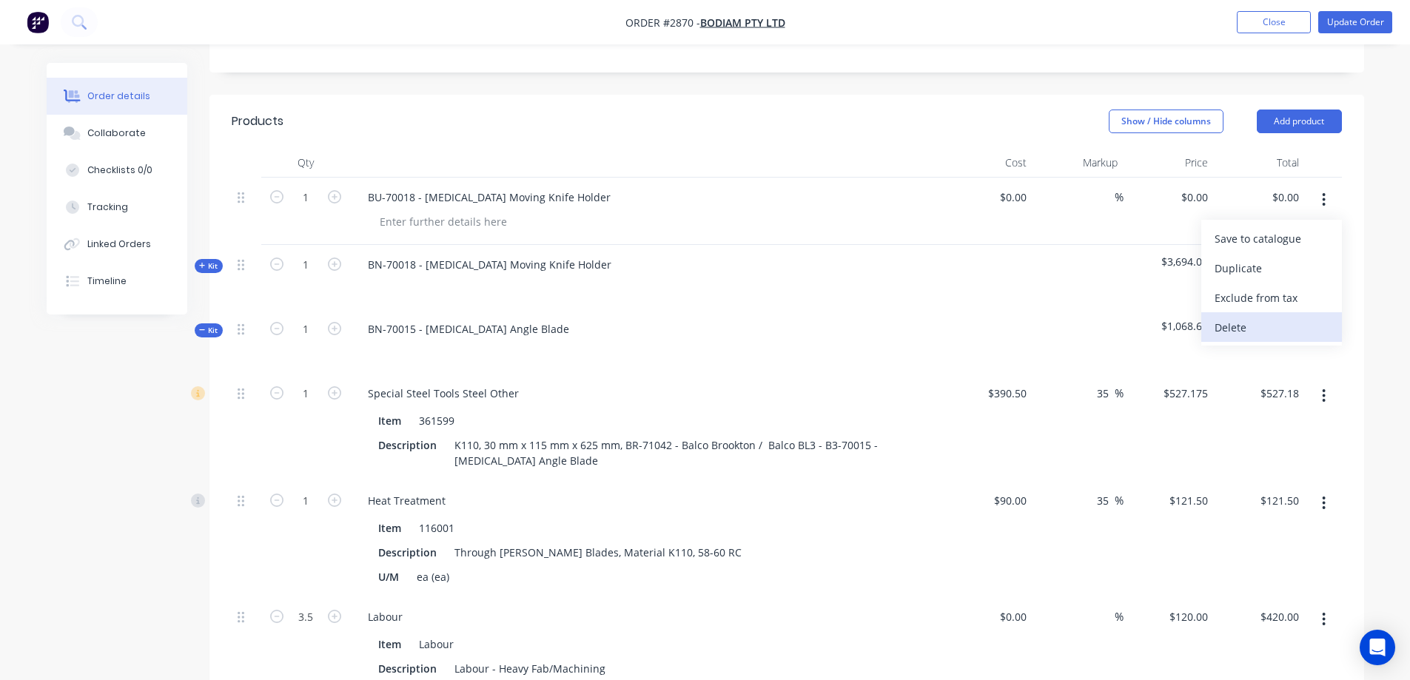
click at [1258, 317] on div "Delete" at bounding box center [1271, 327] width 114 height 21
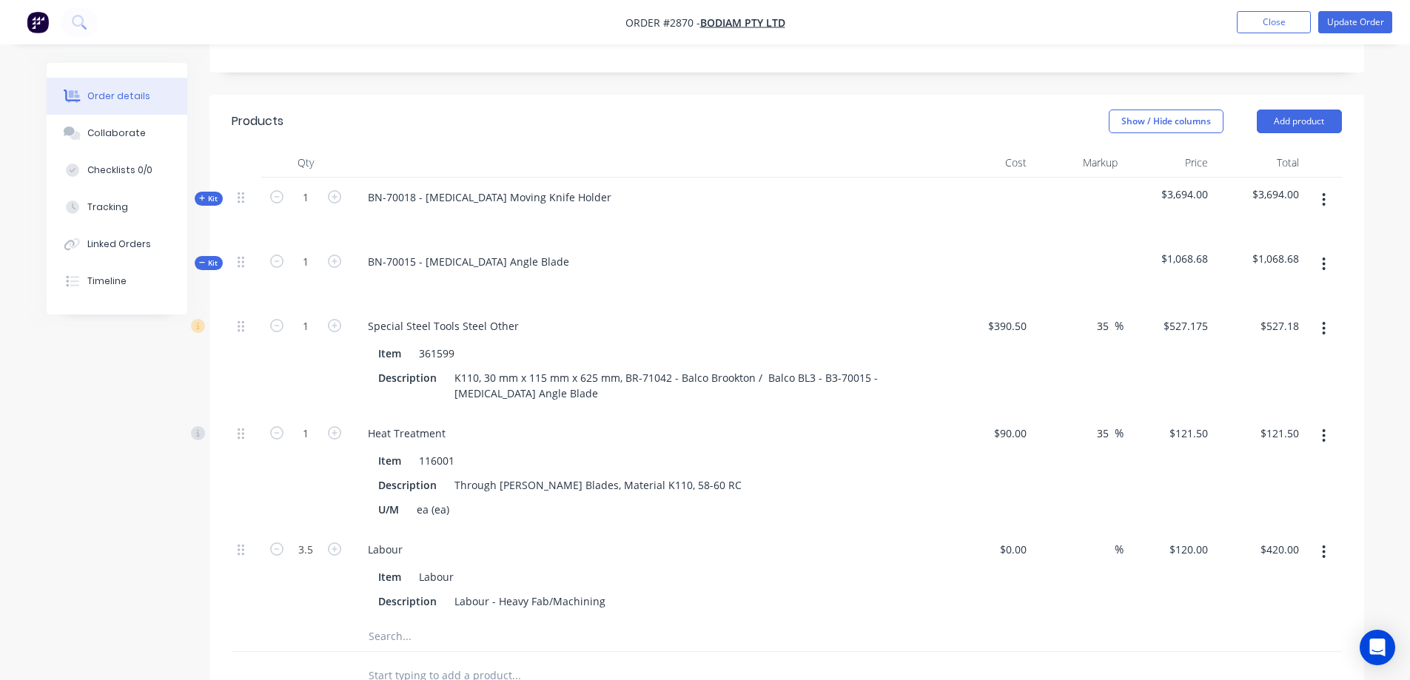
click at [203, 195] on icon at bounding box center [202, 198] width 7 height 7
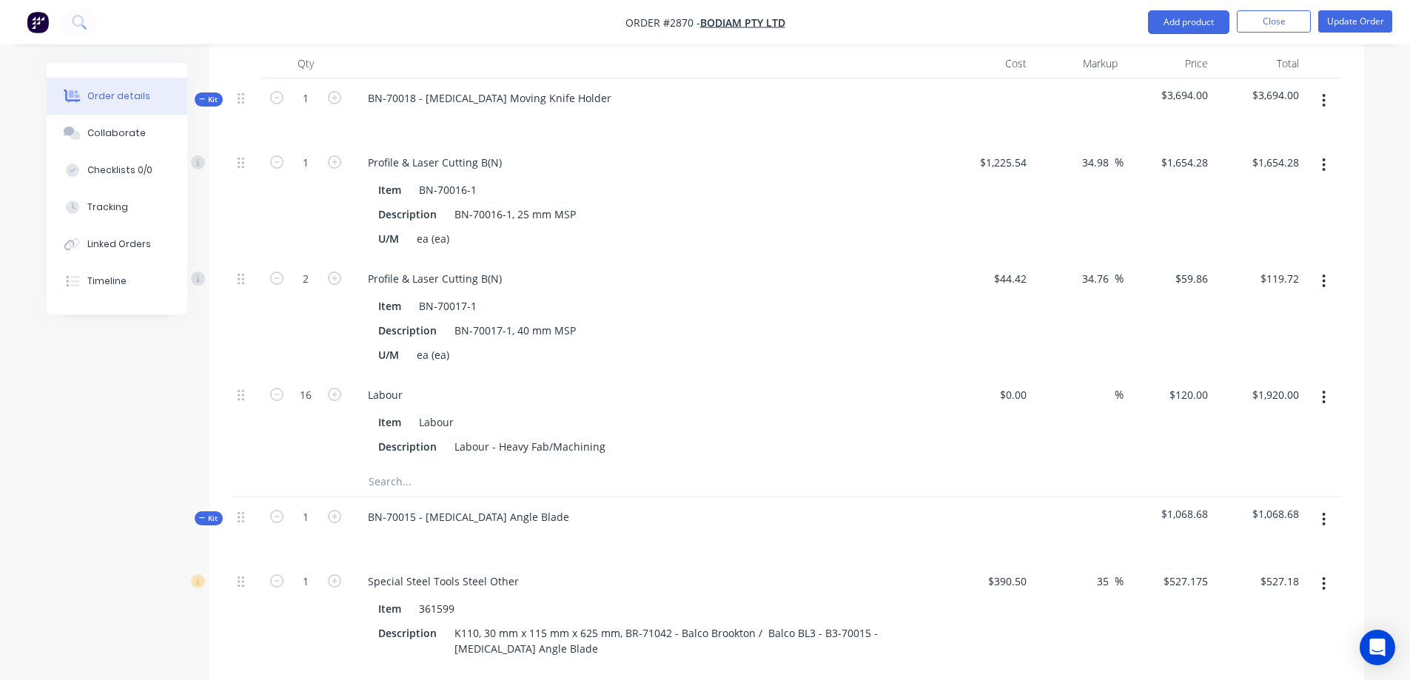
scroll to position [414, 0]
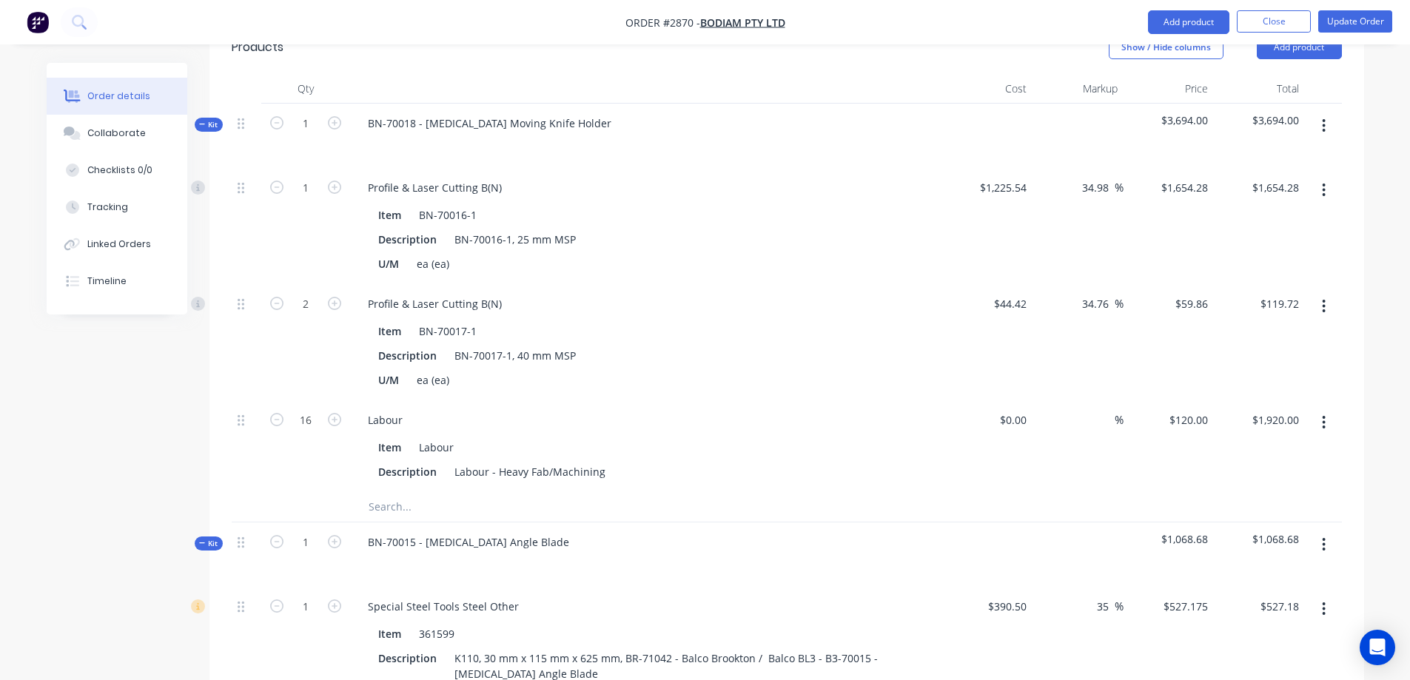
click at [204, 121] on icon at bounding box center [202, 124] width 7 height 7
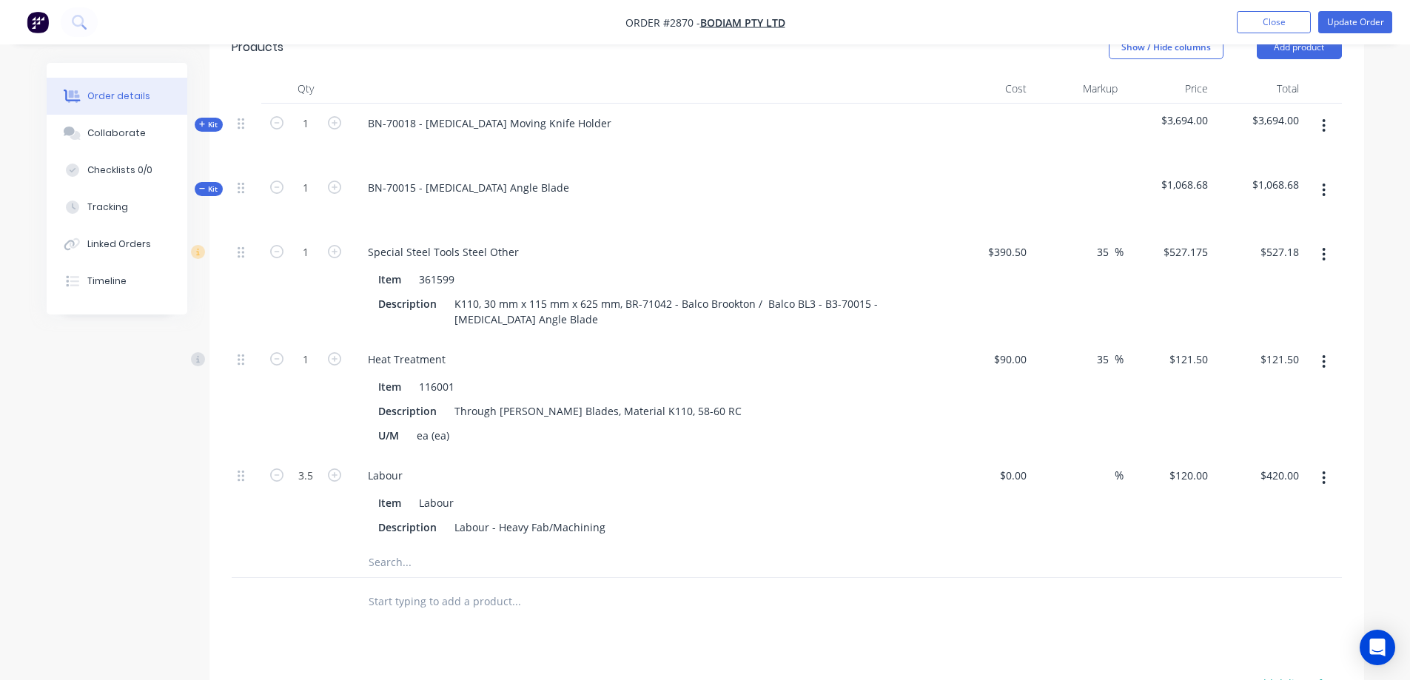
scroll to position [340, 0]
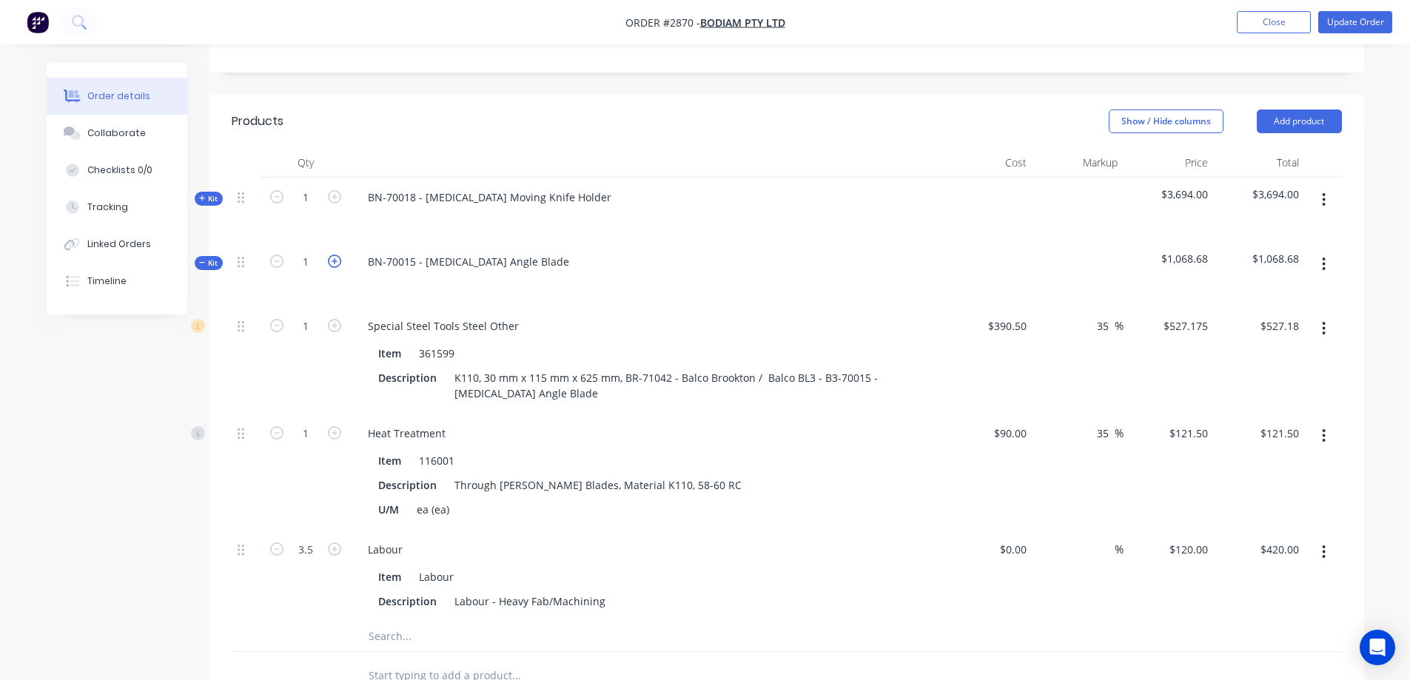
click at [337, 255] on icon "button" at bounding box center [334, 261] width 13 height 13
type input "2"
type input "$1,054.35"
type input "2"
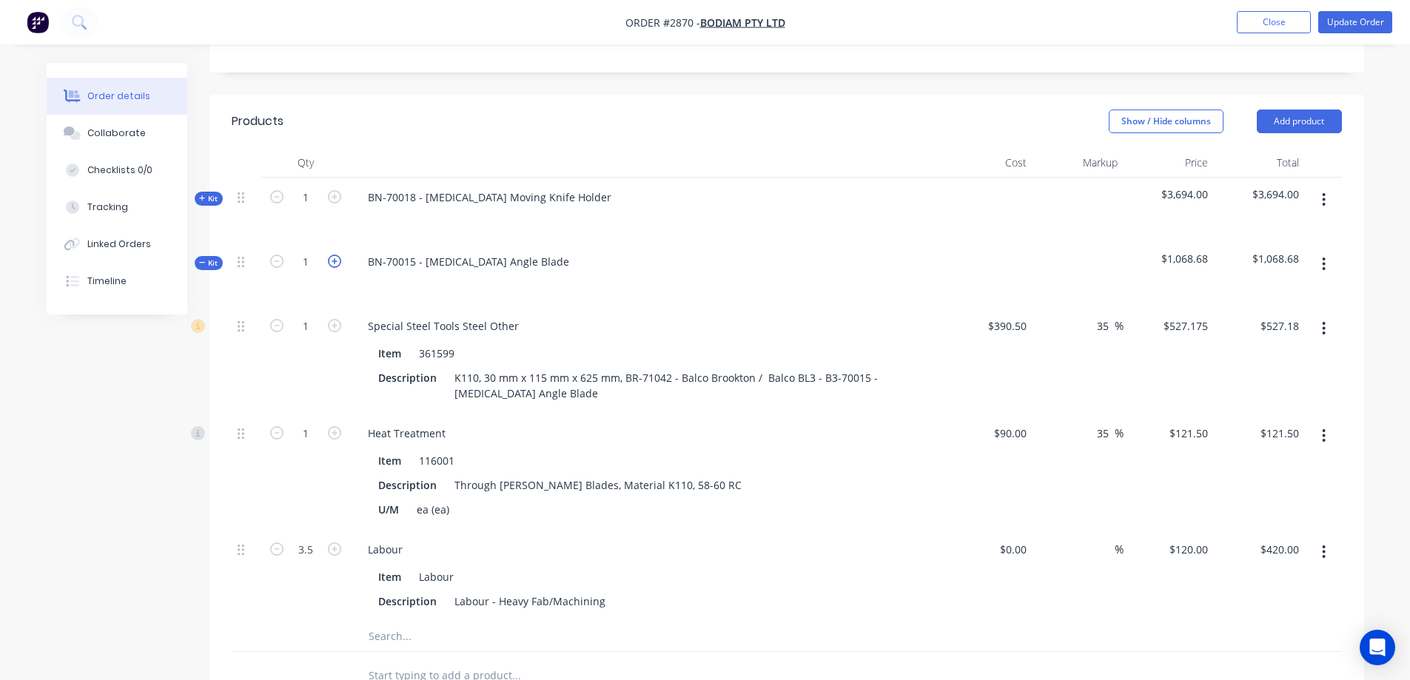
type input "$243.00"
type input "7"
type input "$840.00"
click at [337, 255] on icon "button" at bounding box center [334, 261] width 13 height 13
type input "3"
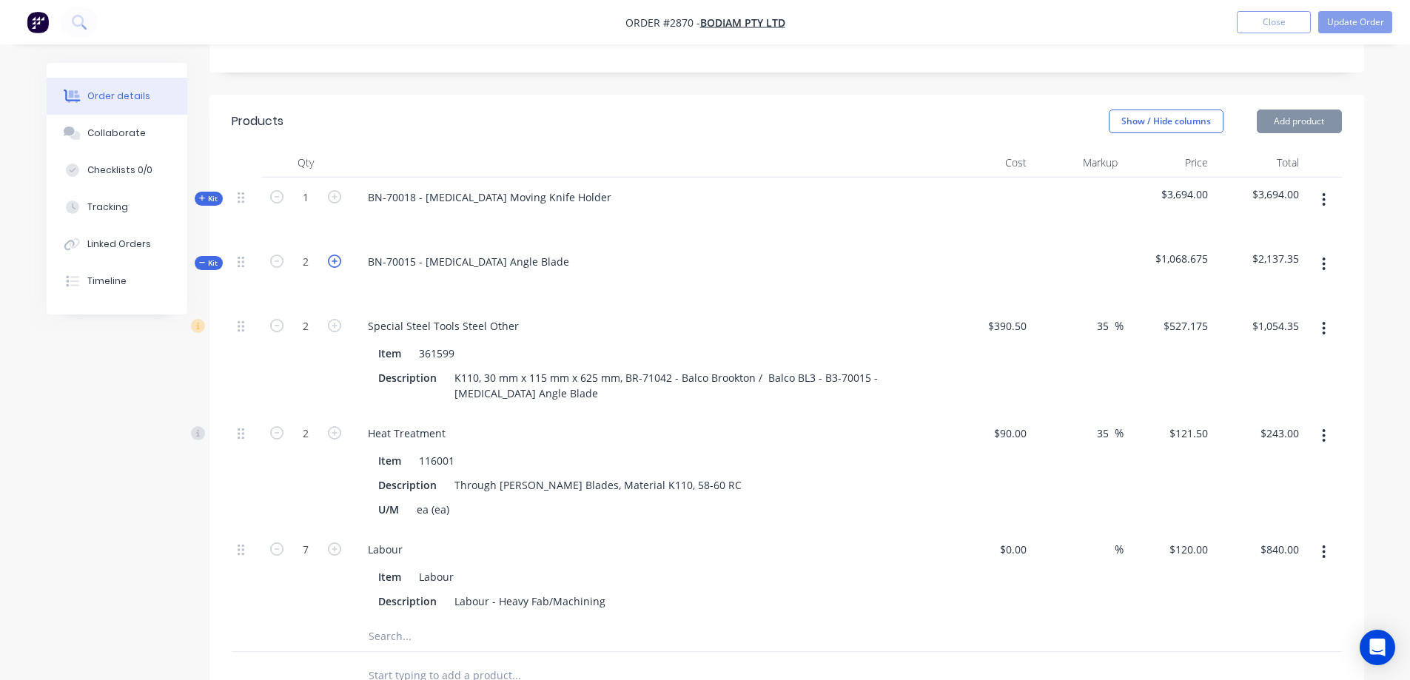
type input "3"
type input "$1,581.53"
type input "3"
type input "$364.50"
type input "10.5"
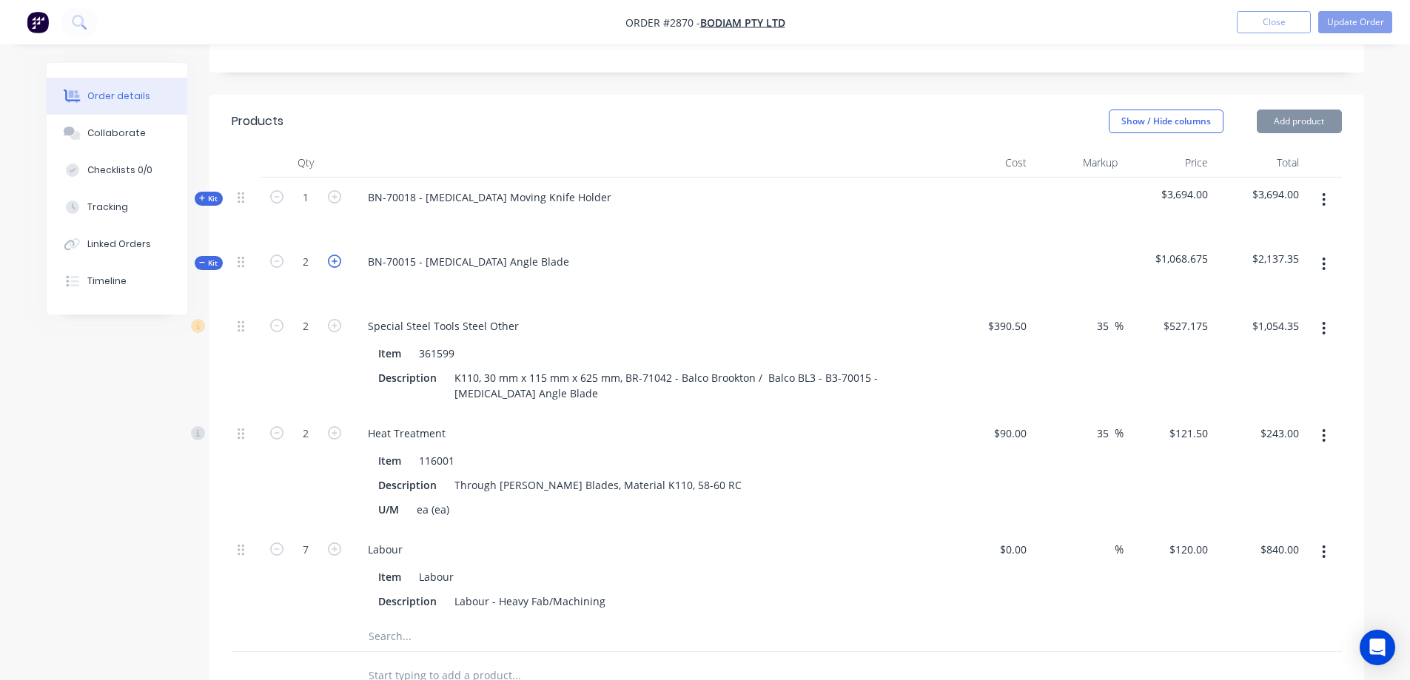
type input "$1,260.00"
click at [337, 255] on icon "button" at bounding box center [334, 261] width 13 height 13
type input "4"
type input "$2,108.70"
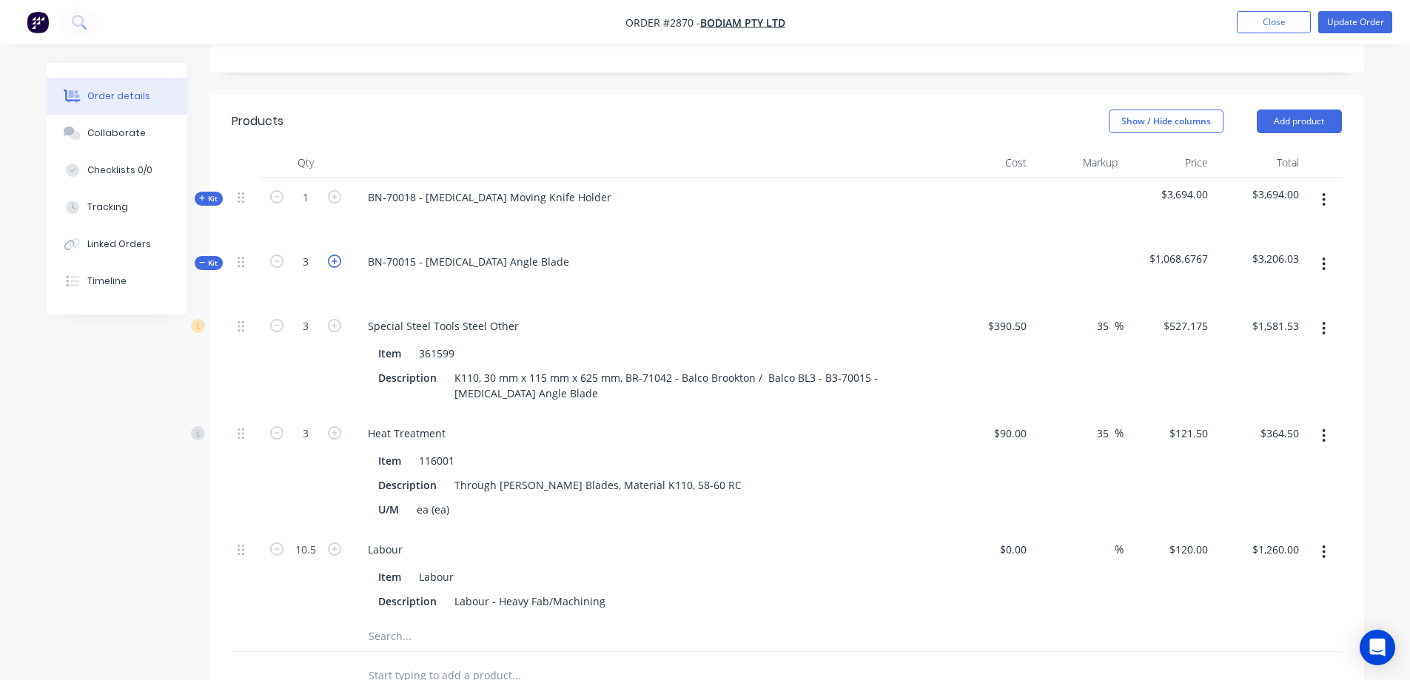
type input "4"
type input "$486.00"
type input "14"
type input "$1,680.00"
click at [1288, 315] on input "2108.70" at bounding box center [1282, 325] width 46 height 21
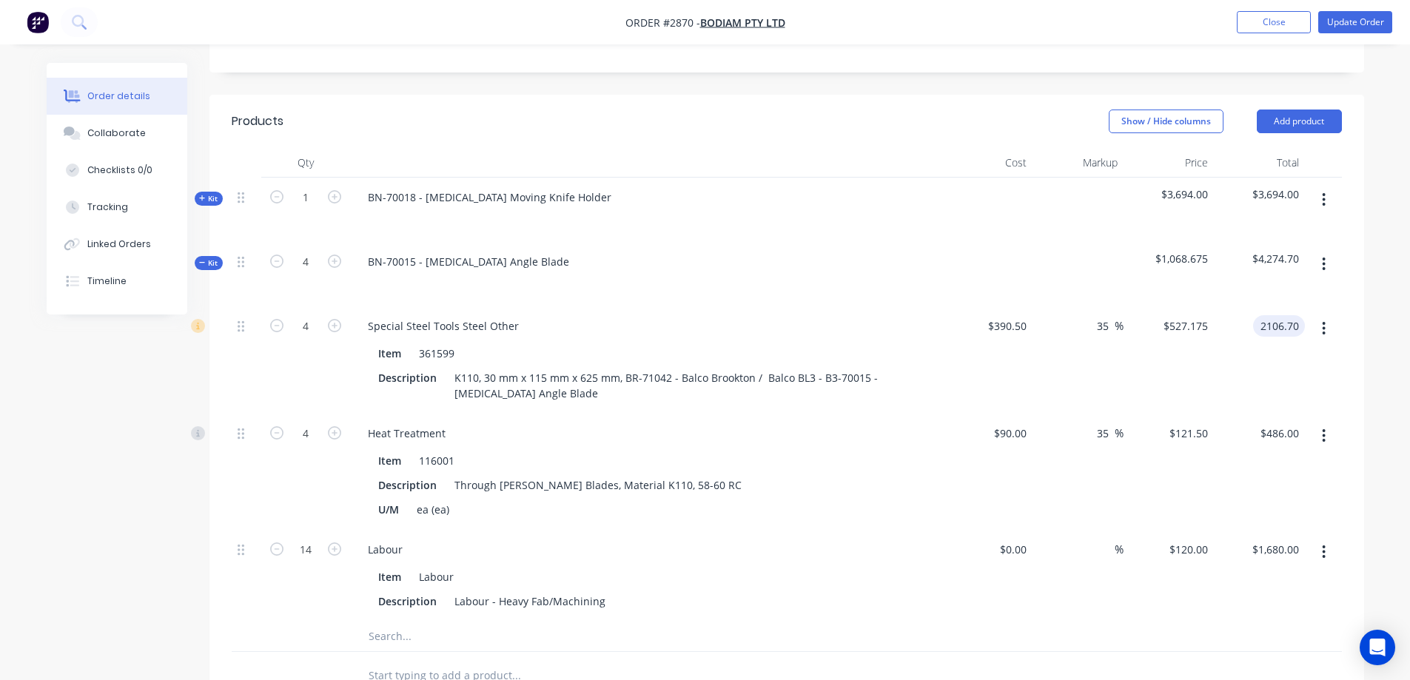
type input "2106.70"
type input "34.87"
type input "$526.675"
type input "$2,106.70"
click at [1284, 315] on input "2106.70" at bounding box center [1277, 325] width 54 height 21
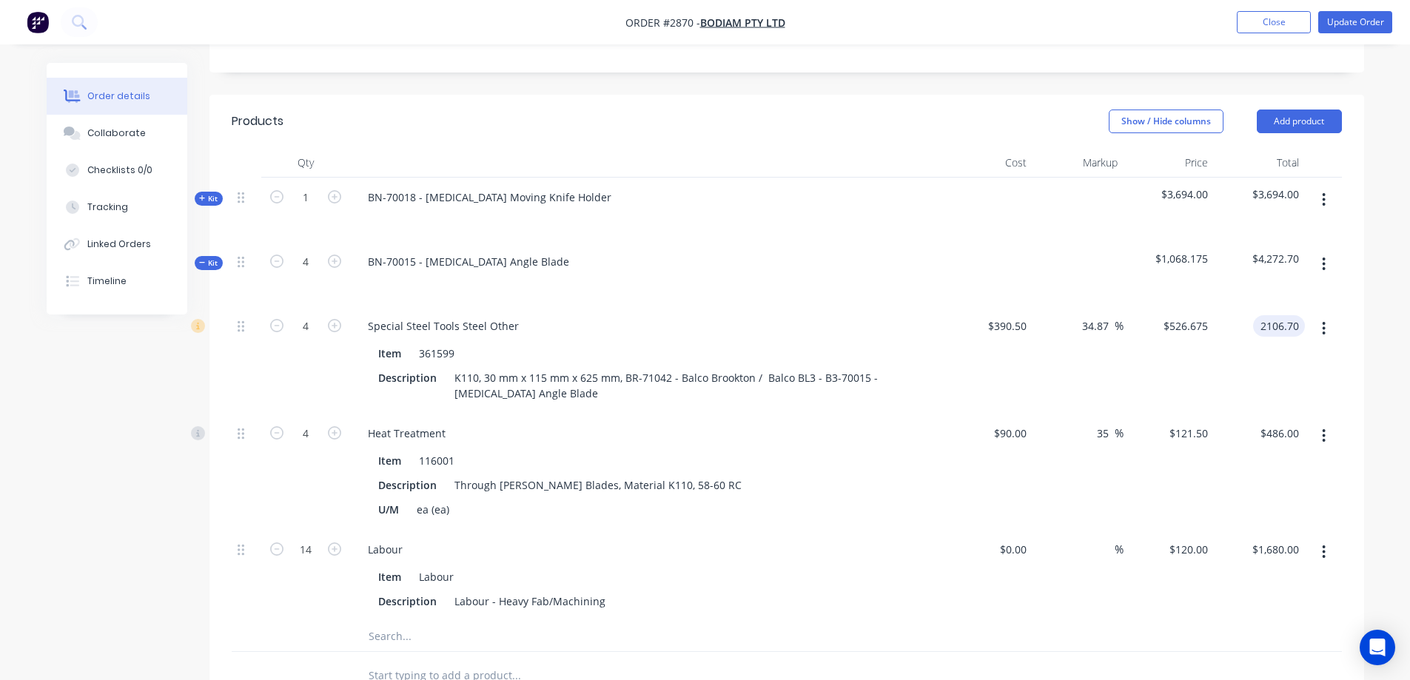
click at [1291, 315] on input "2106.70" at bounding box center [1282, 325] width 46 height 21
type input "2106.0"
type input "34.83"
type input "$526.50"
type input "$2,106.00"
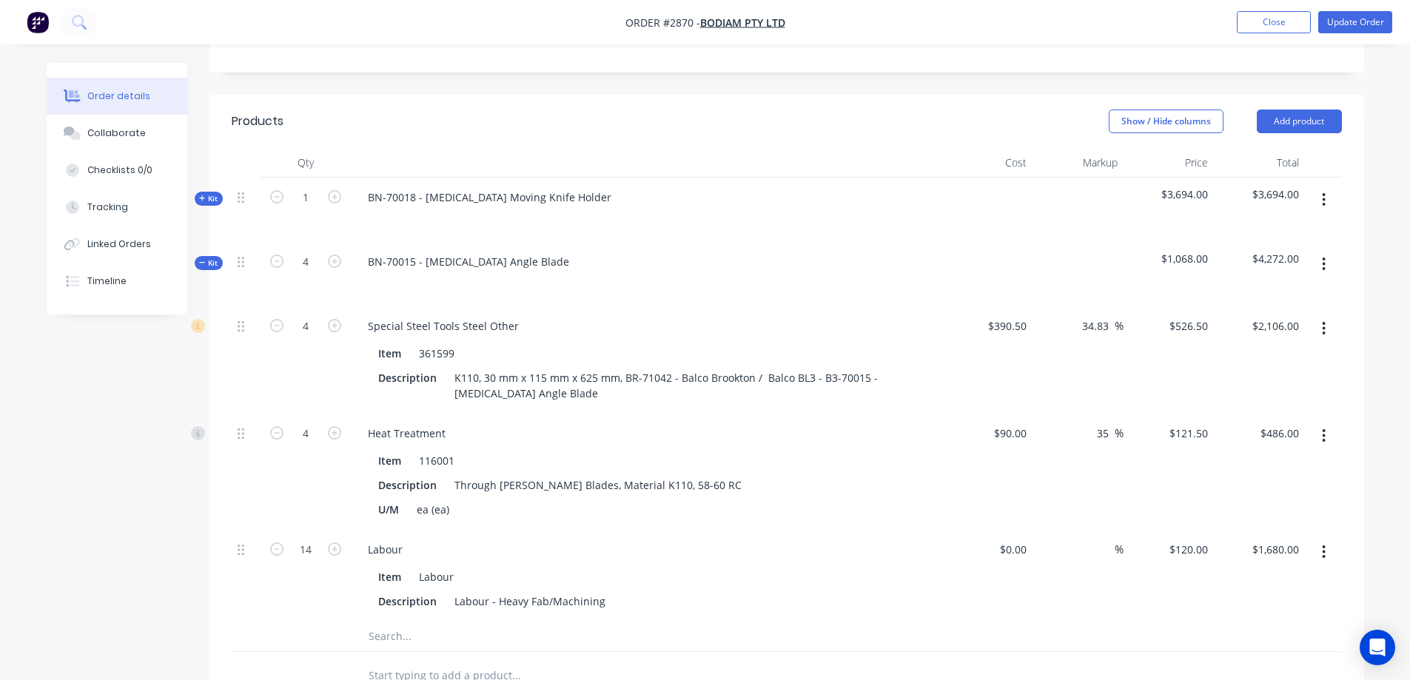
click at [204, 259] on icon at bounding box center [202, 262] width 7 height 7
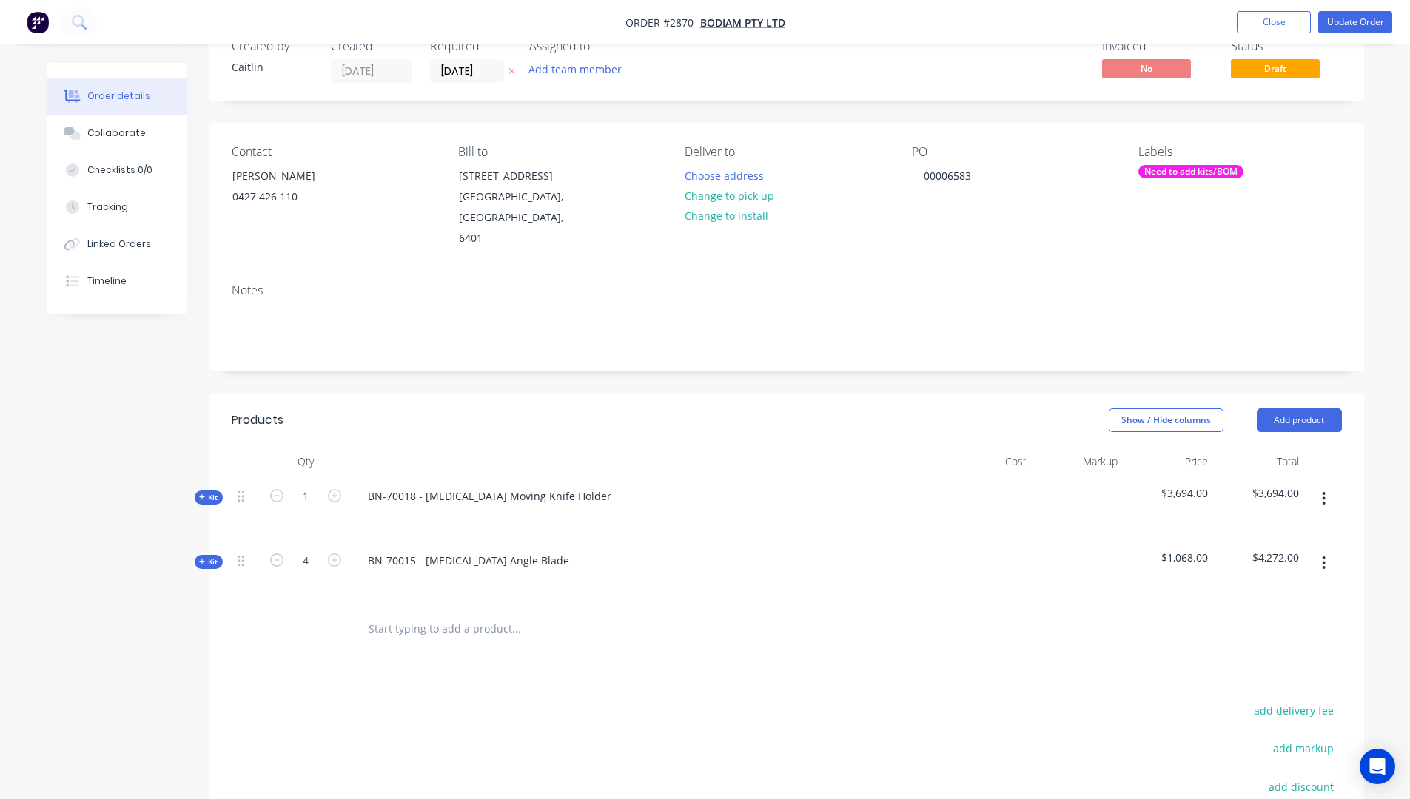
scroll to position [74, 0]
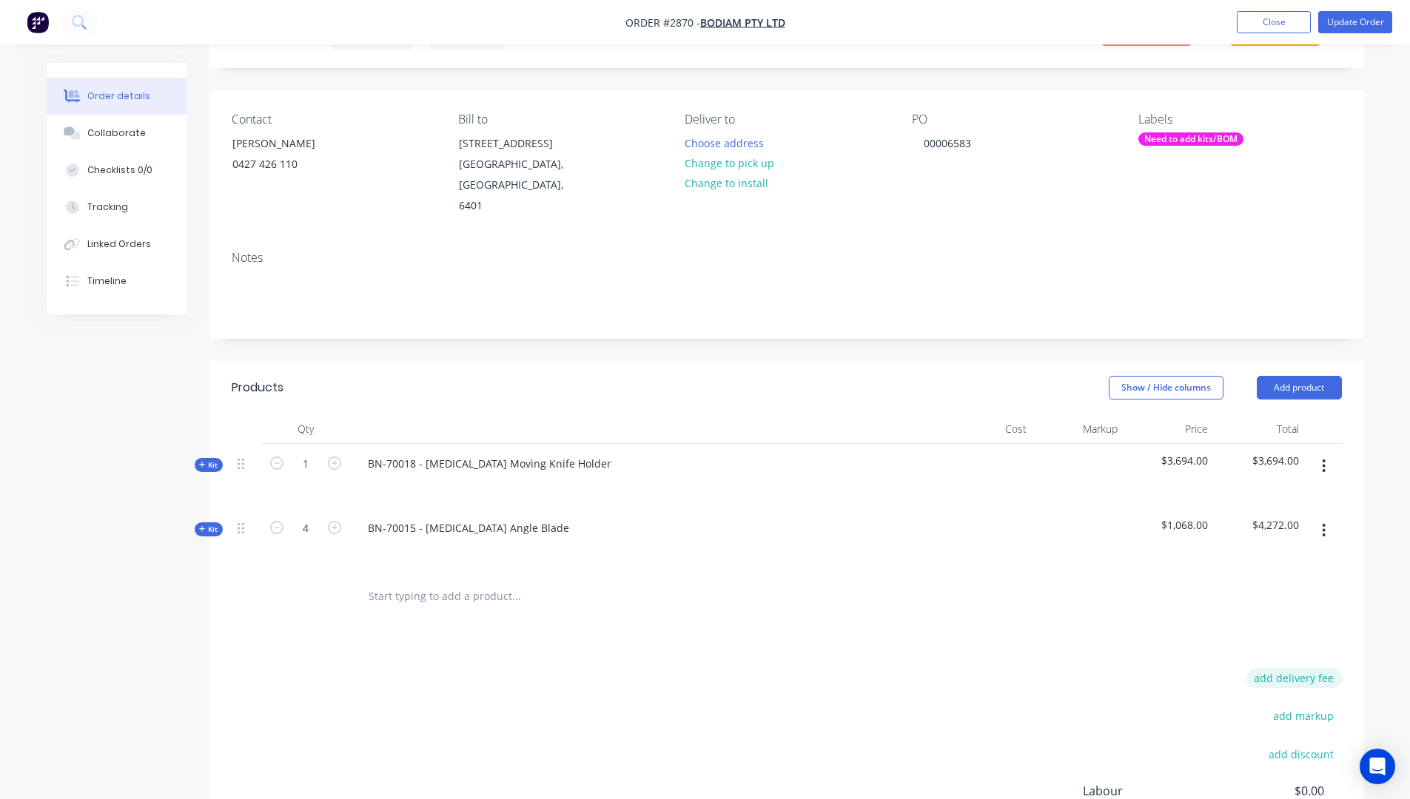
click at [1302, 668] on button "add delivery fee" at bounding box center [1293, 678] width 95 height 20
type input "343.525"
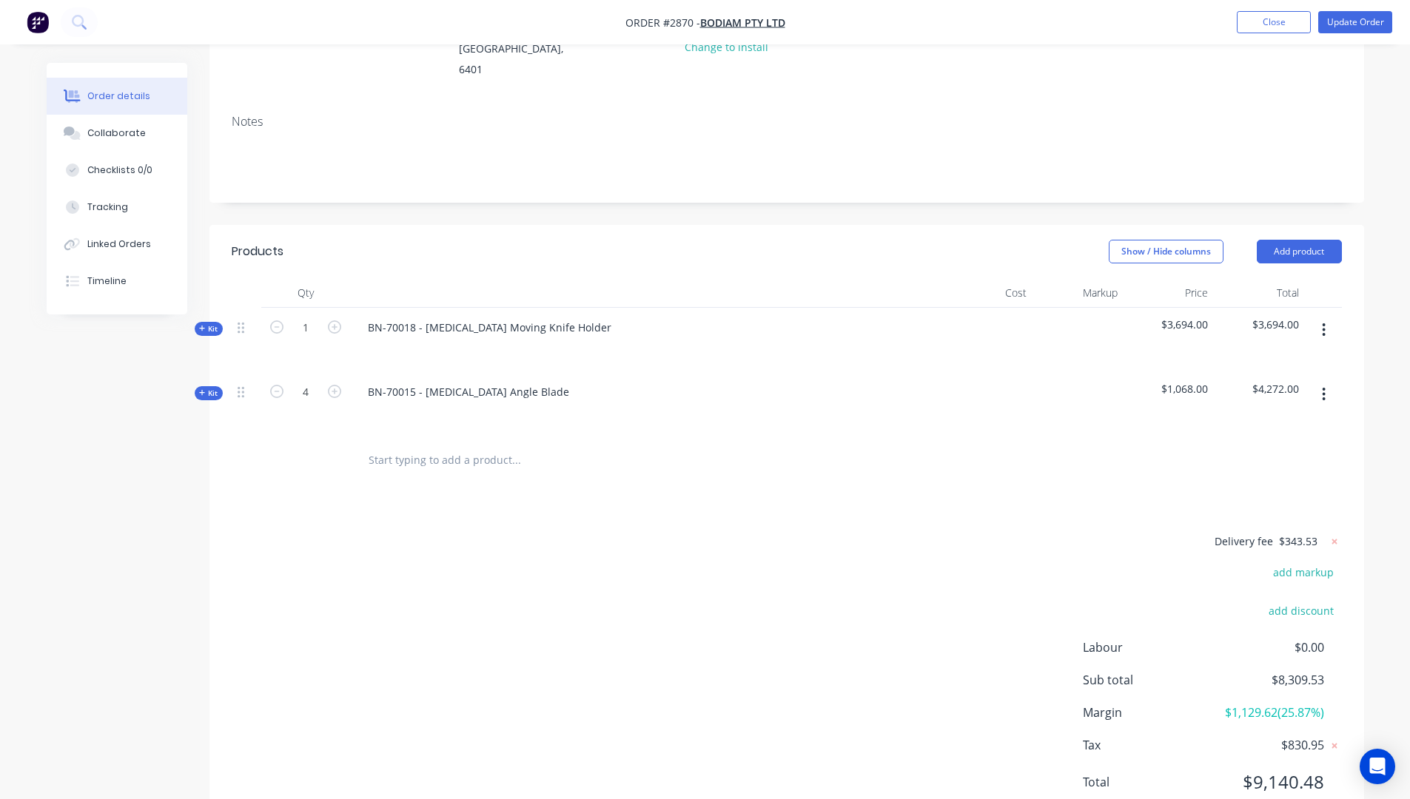
scroll to position [222, 0]
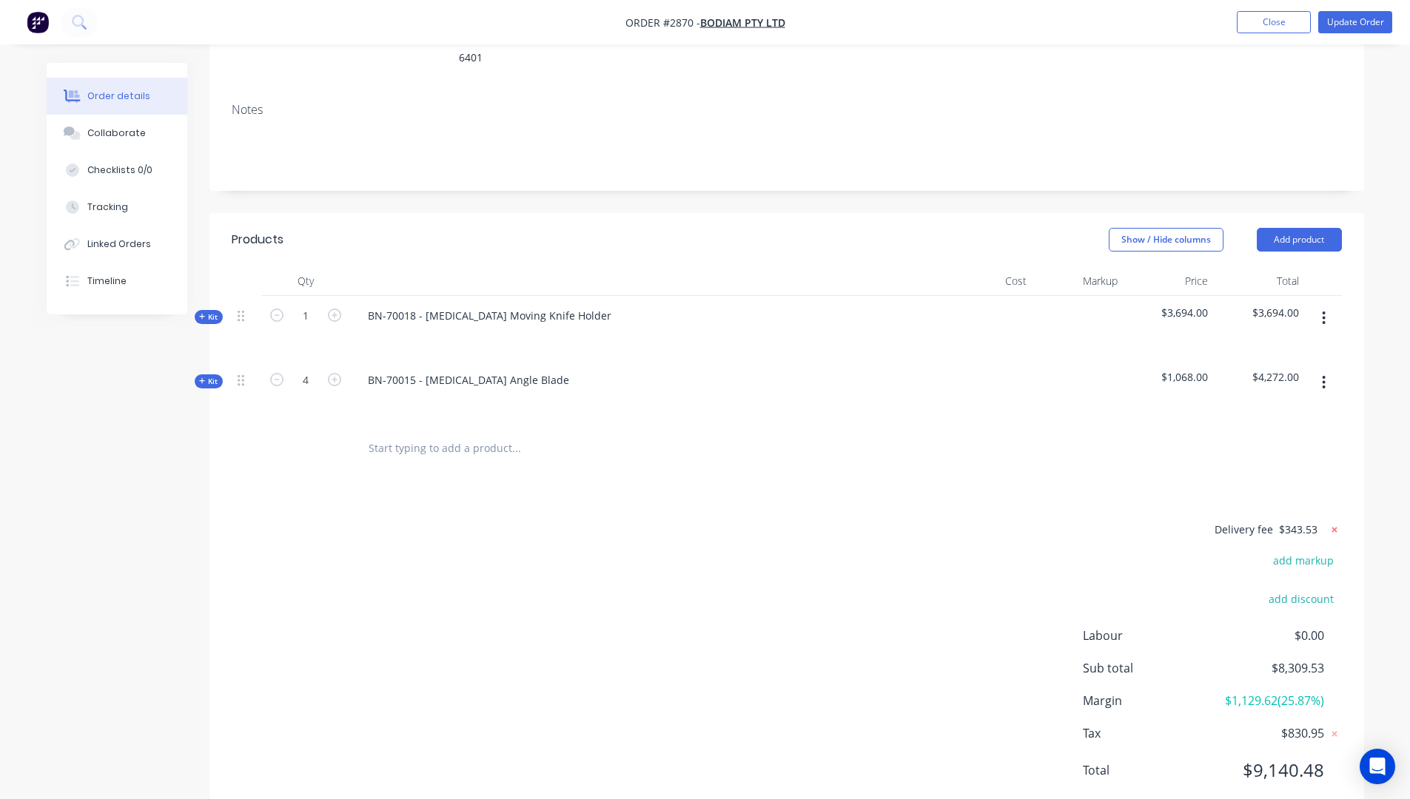
click at [1331, 522] on icon at bounding box center [1334, 529] width 15 height 15
click at [1300, 520] on button "add delivery fee" at bounding box center [1293, 530] width 95 height 20
type input "343.525"
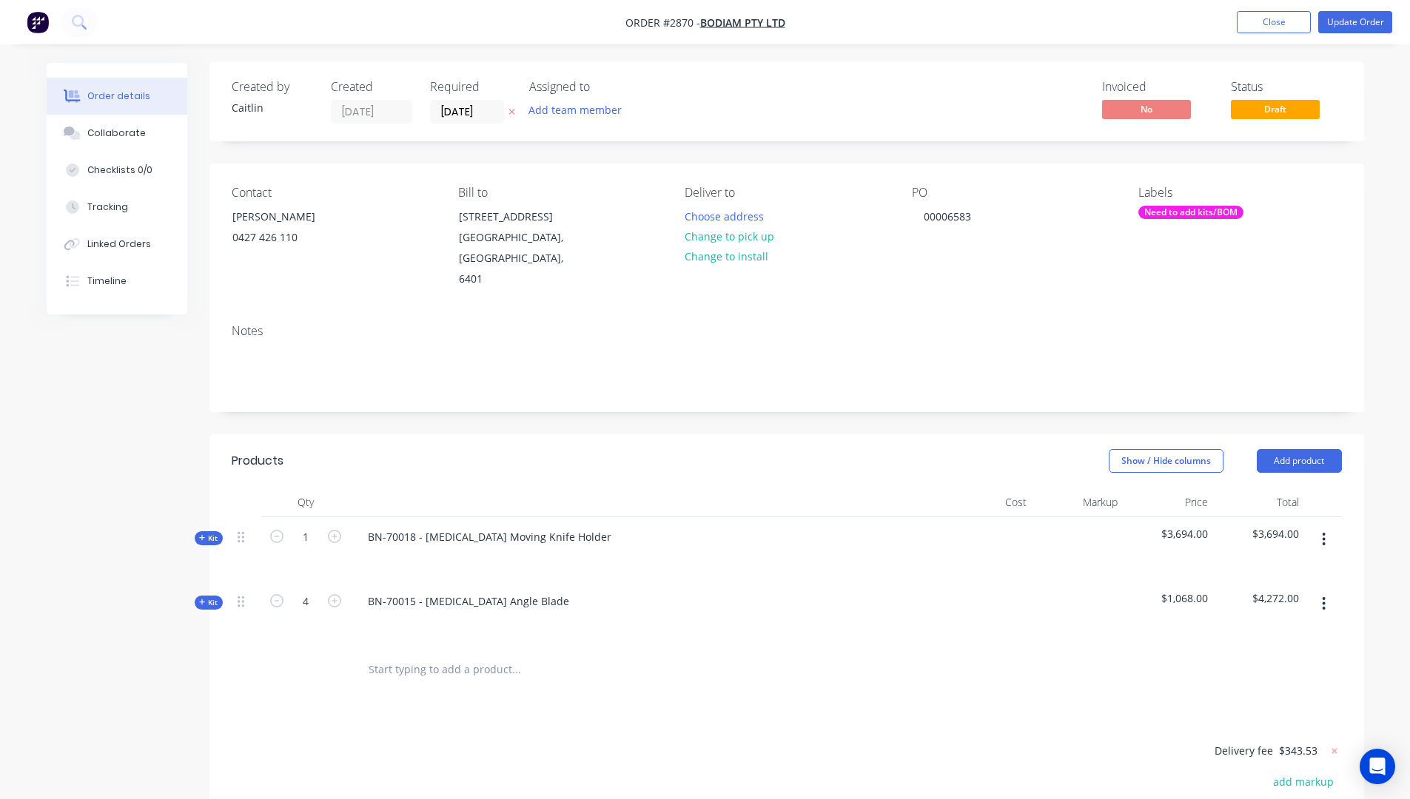
scroll to position [0, 0]
click at [1176, 209] on div "Need to add kits/BOM" at bounding box center [1190, 212] width 105 height 13
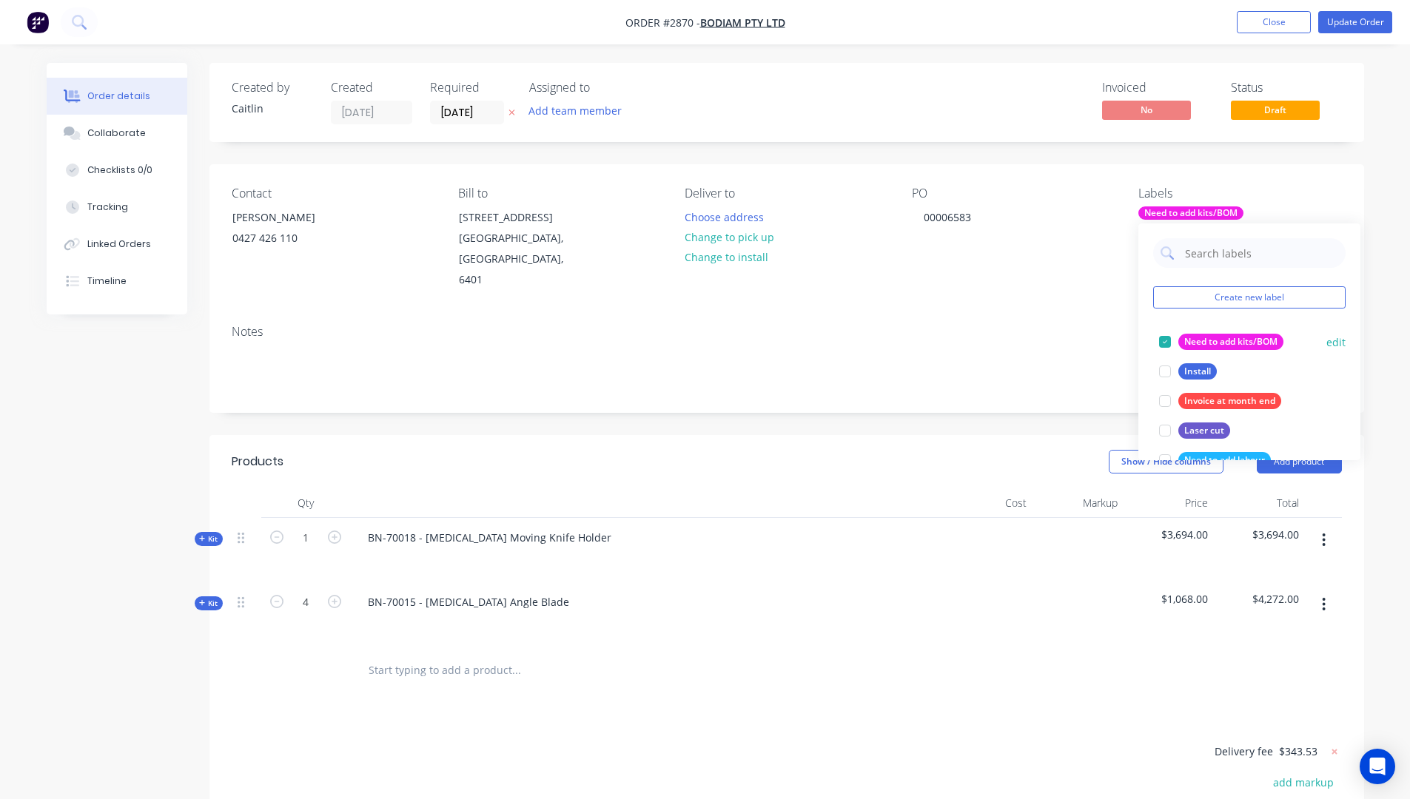
click at [1165, 346] on div at bounding box center [1165, 342] width 30 height 30
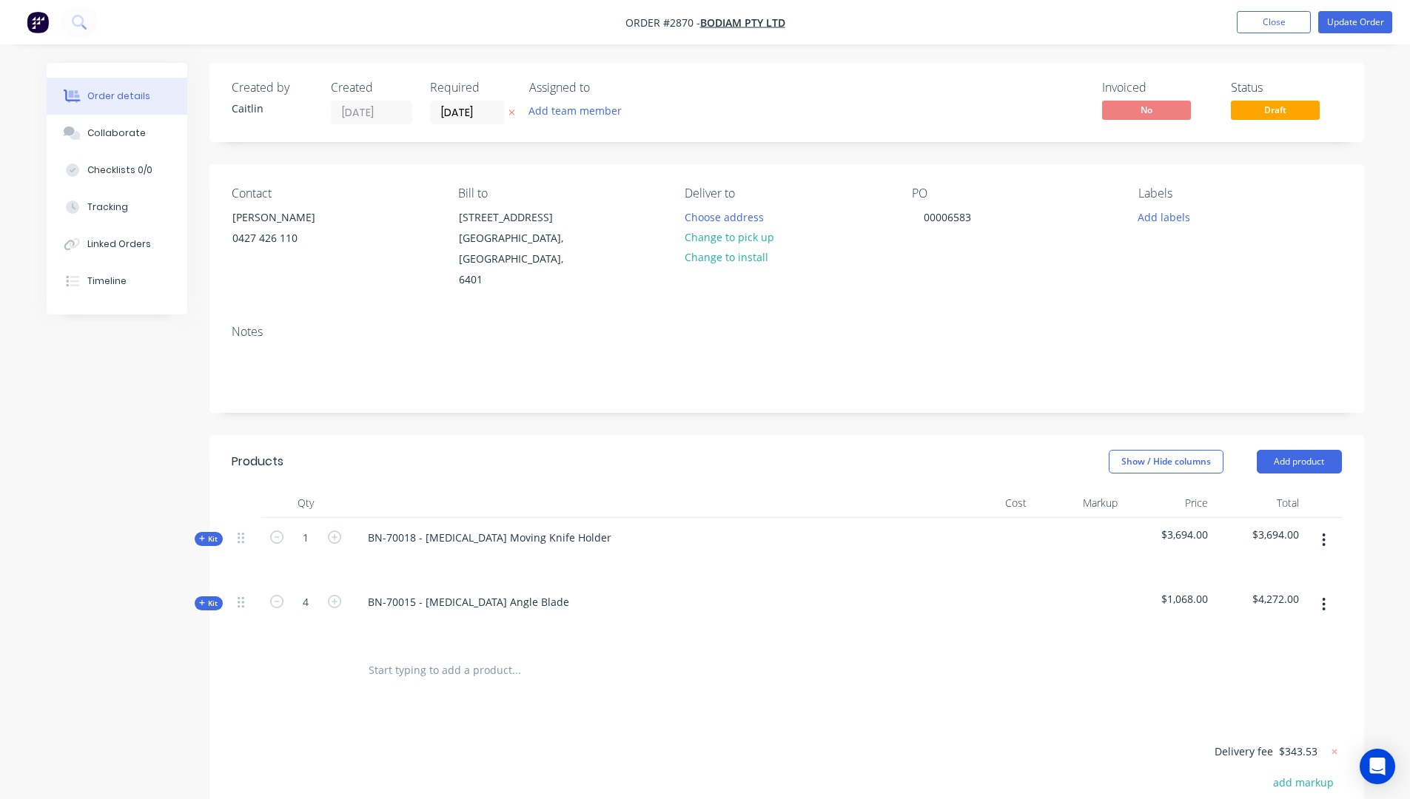
click at [1360, 203] on div "Contact Gary 0427 426 110 Bill to 300 Colebatch Street PO Box 729 Northam, Aust…" at bounding box center [786, 238] width 1154 height 149
click at [1346, 27] on button "Update Order" at bounding box center [1355, 22] width 74 height 22
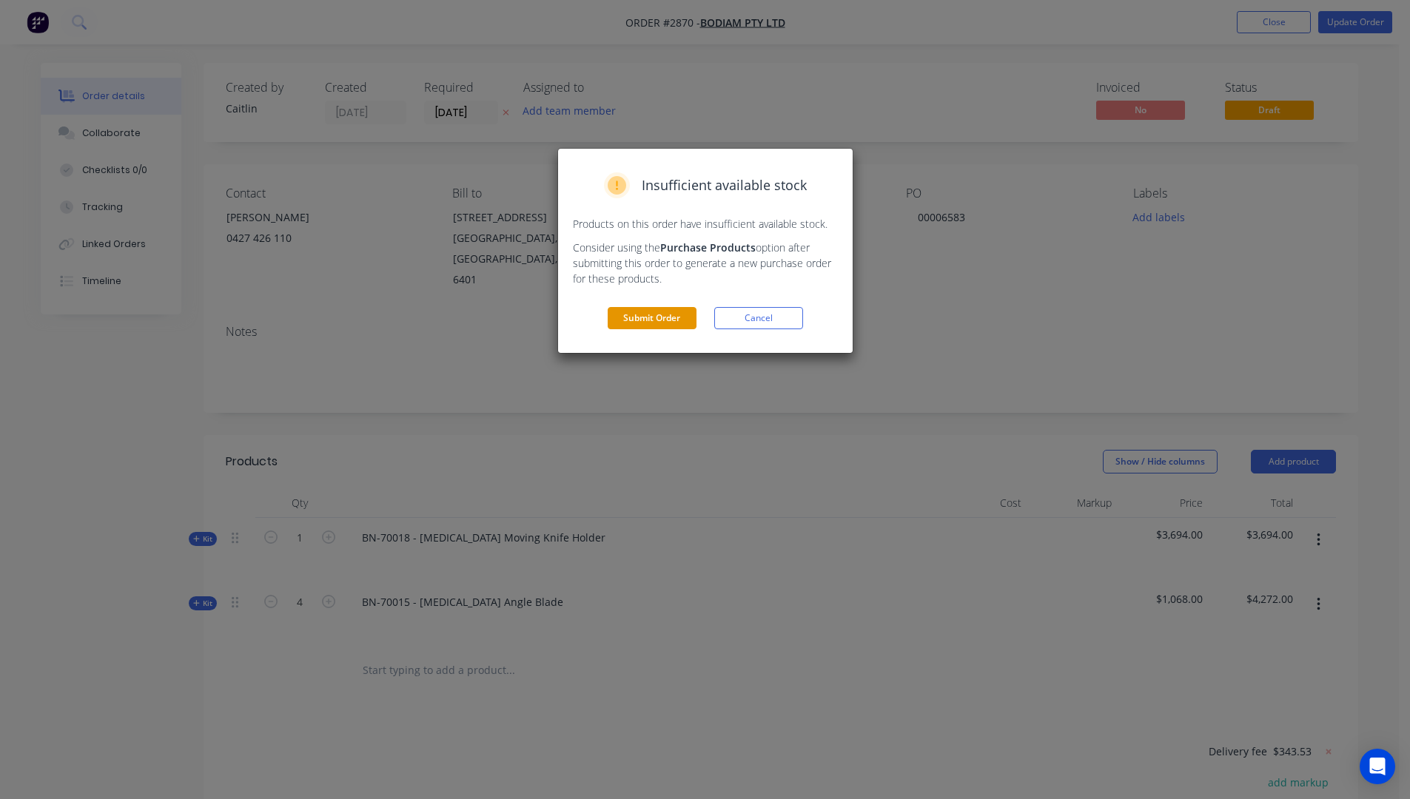
click at [663, 320] on button "Submit Order" at bounding box center [651, 318] width 89 height 22
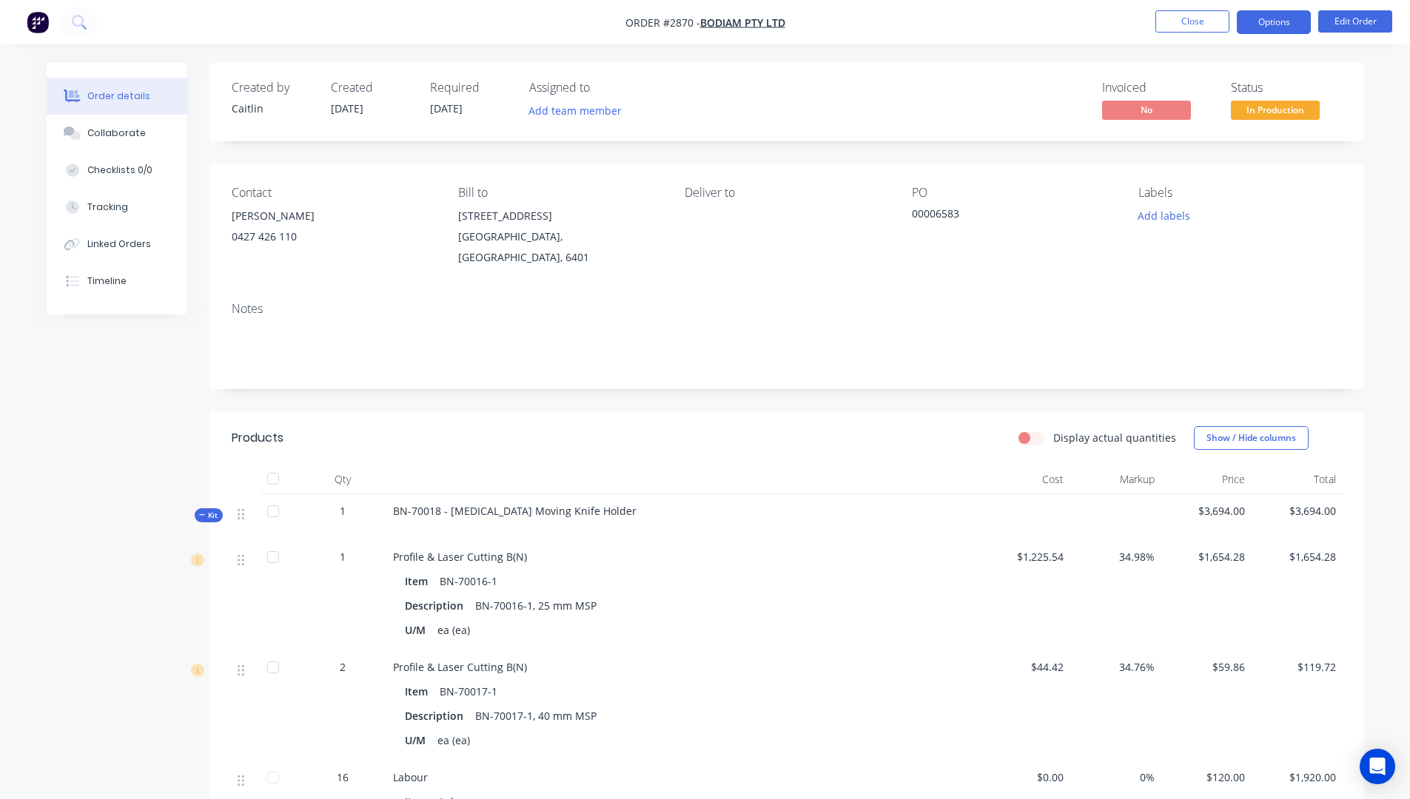
click at [1266, 24] on button "Options" at bounding box center [1273, 22] width 74 height 24
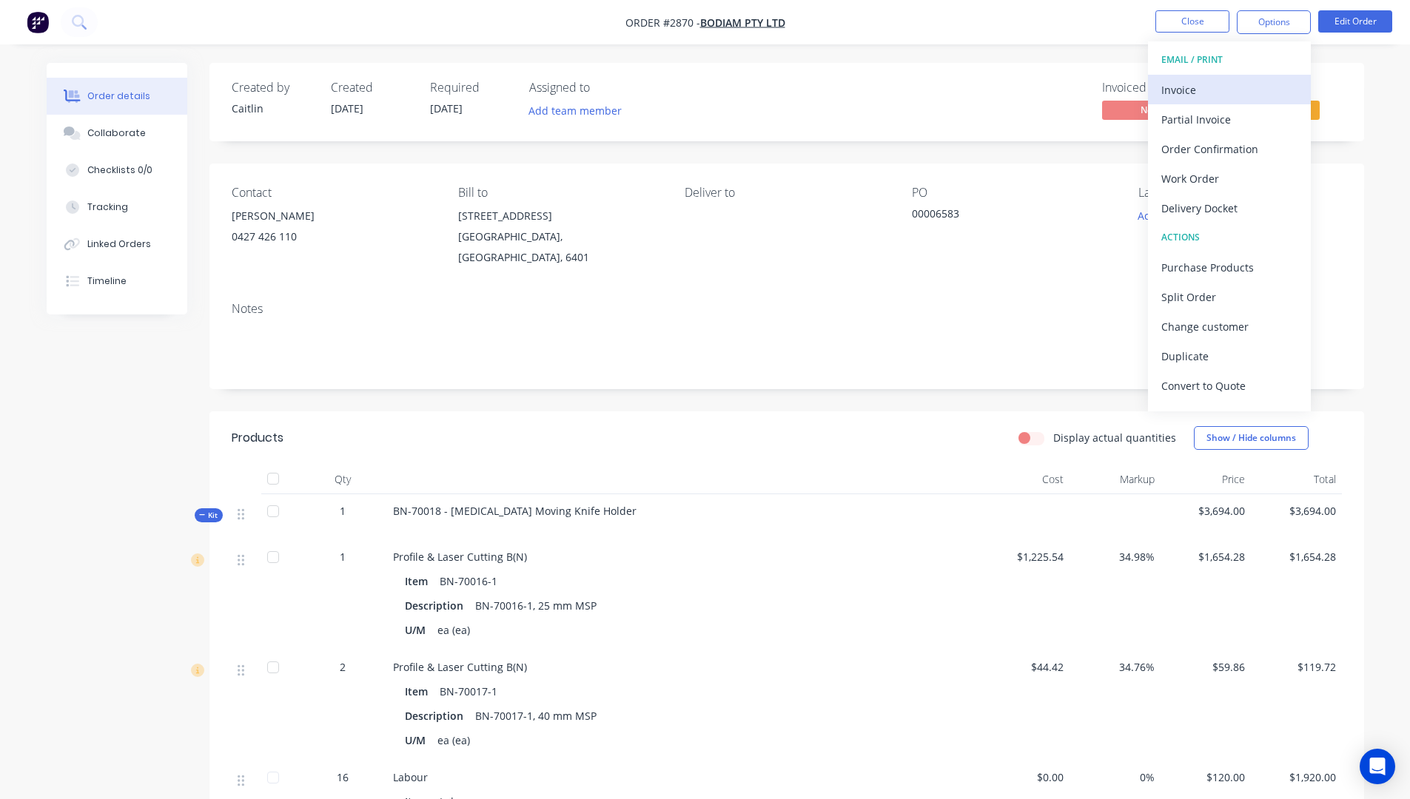
click at [1223, 87] on div "Invoice" at bounding box center [1229, 89] width 136 height 21
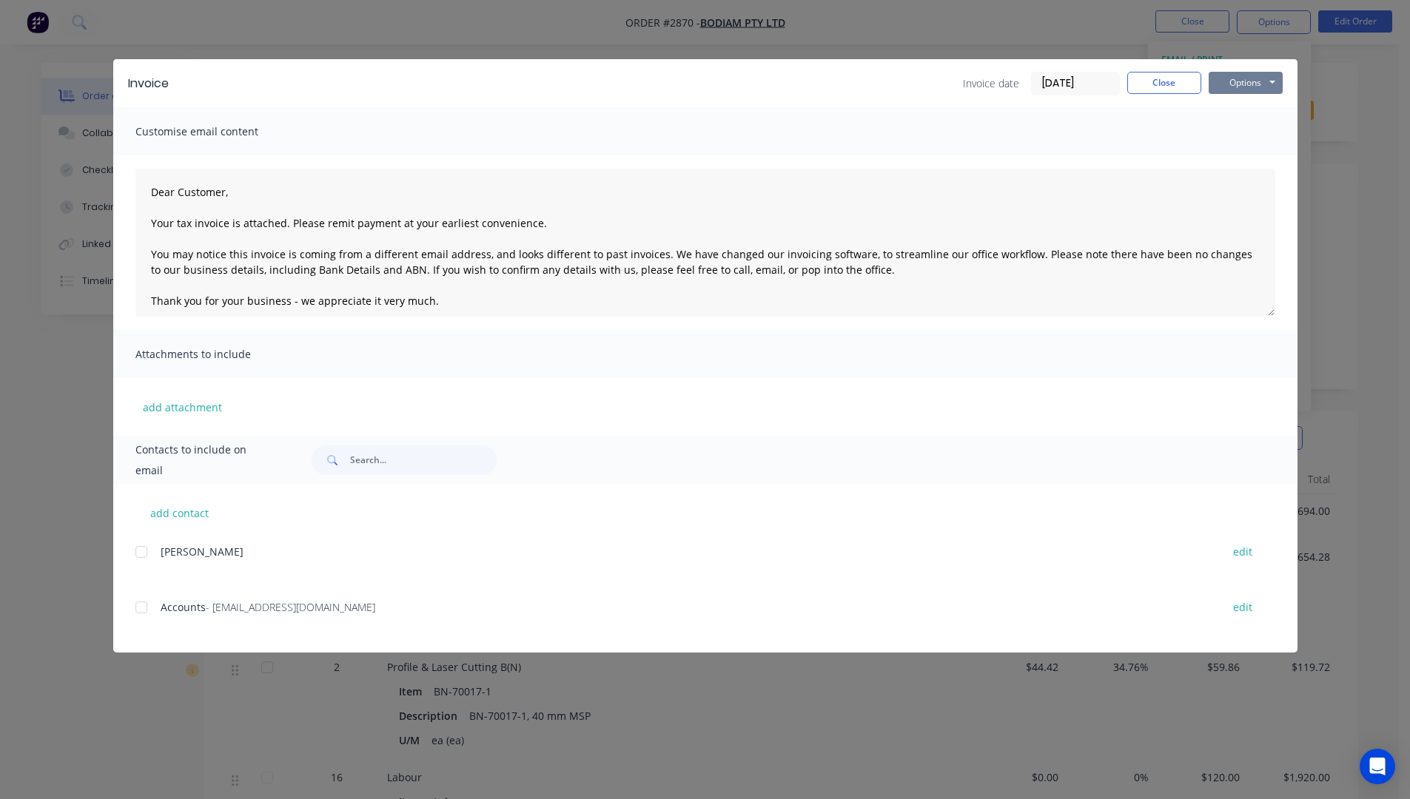
click at [1241, 78] on button "Options" at bounding box center [1245, 83] width 74 height 22
click at [1254, 107] on button "Preview" at bounding box center [1255, 109] width 95 height 24
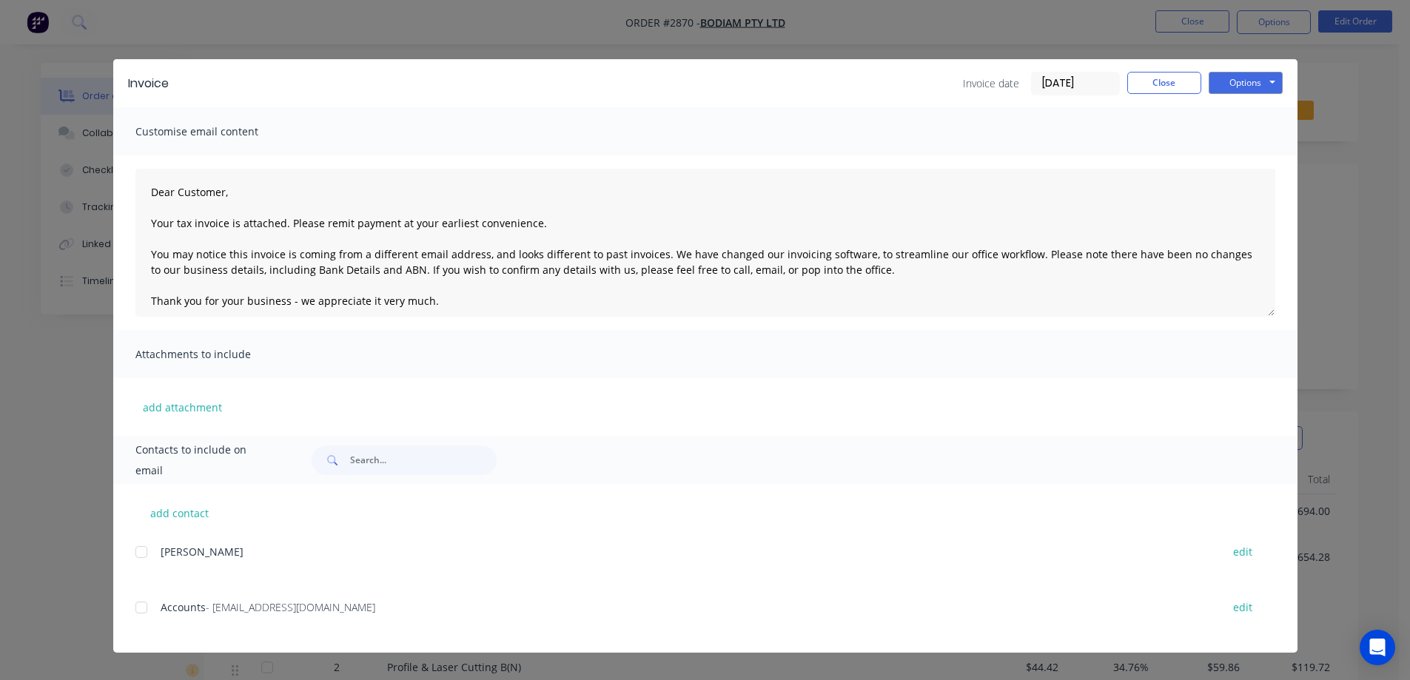
click at [144, 607] on div at bounding box center [142, 608] width 30 height 30
click at [1238, 87] on button "Options" at bounding box center [1245, 83] width 74 height 22
click at [1246, 158] on button "Email" at bounding box center [1255, 158] width 95 height 24
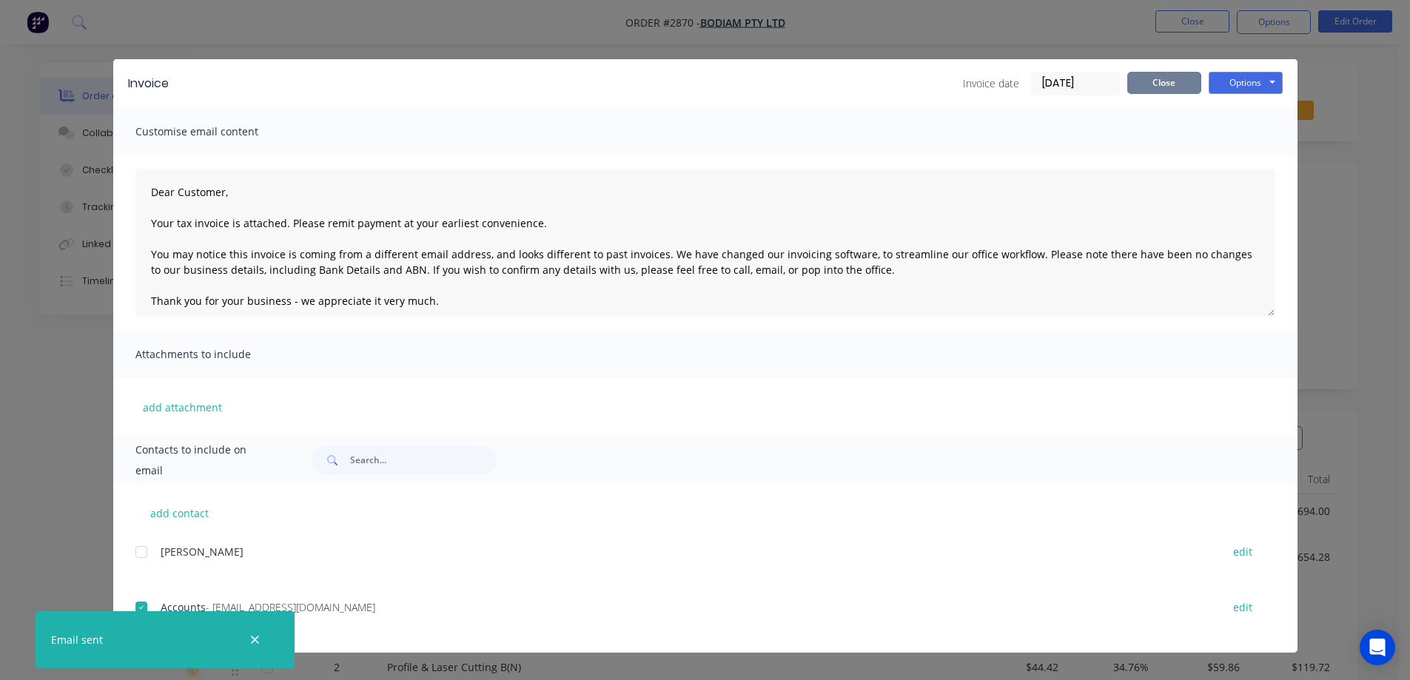
click at [1145, 80] on button "Close" at bounding box center [1164, 83] width 74 height 22
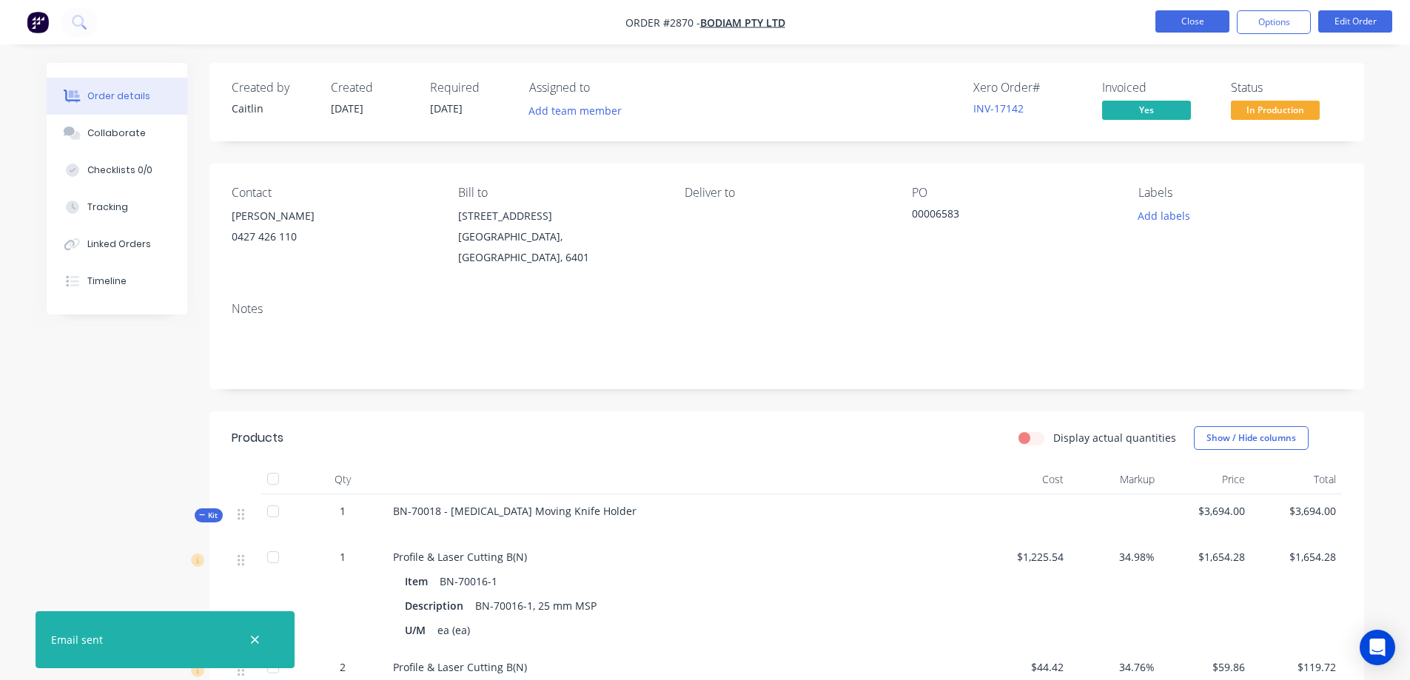
click at [1208, 27] on button "Close" at bounding box center [1192, 21] width 74 height 22
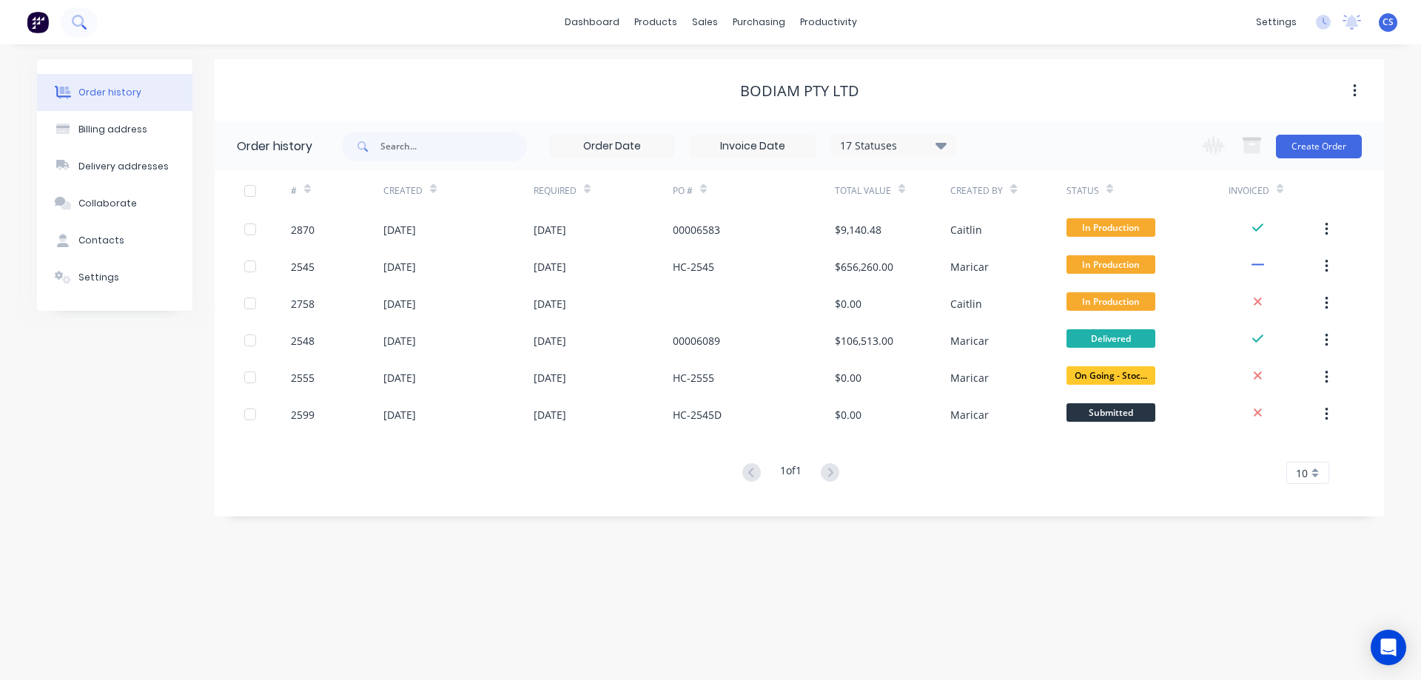
click at [75, 15] on icon at bounding box center [79, 22] width 14 height 14
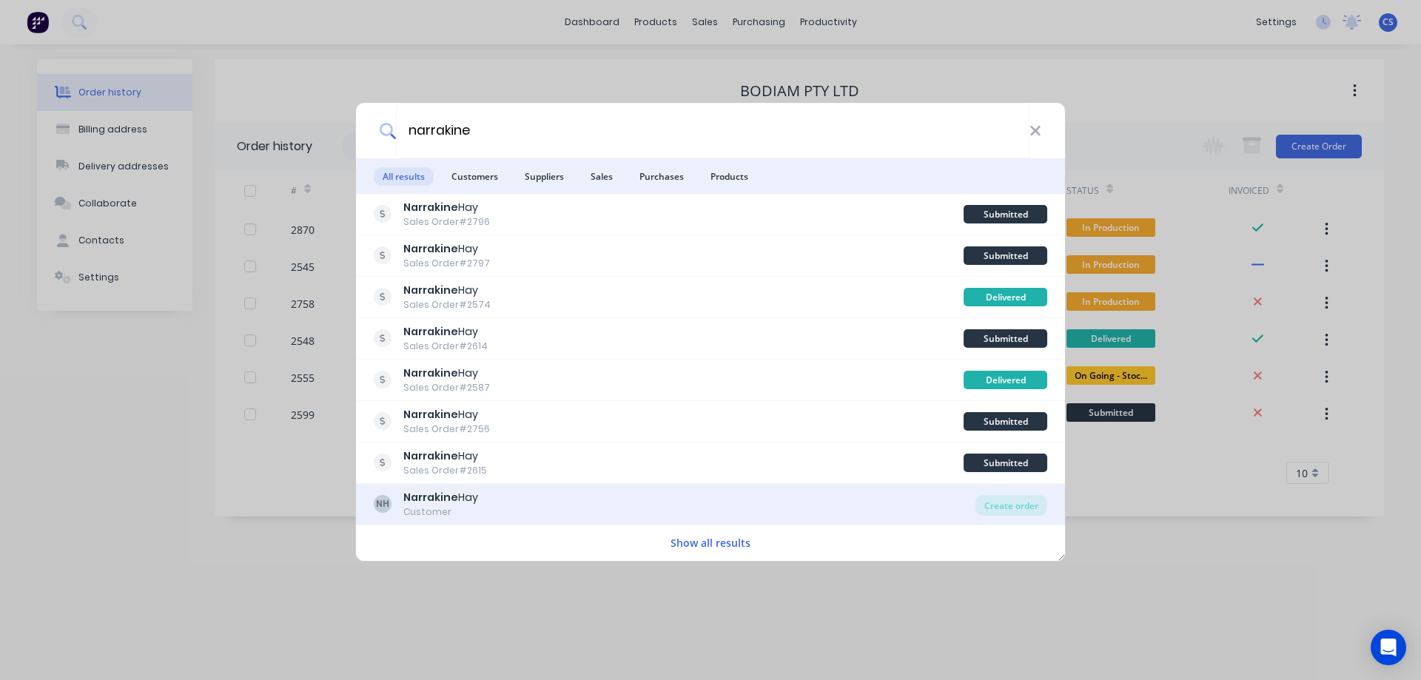
type input "narrakine"
click at [592, 508] on div "NH Narrakine Hay Customer" at bounding box center [675, 504] width 602 height 29
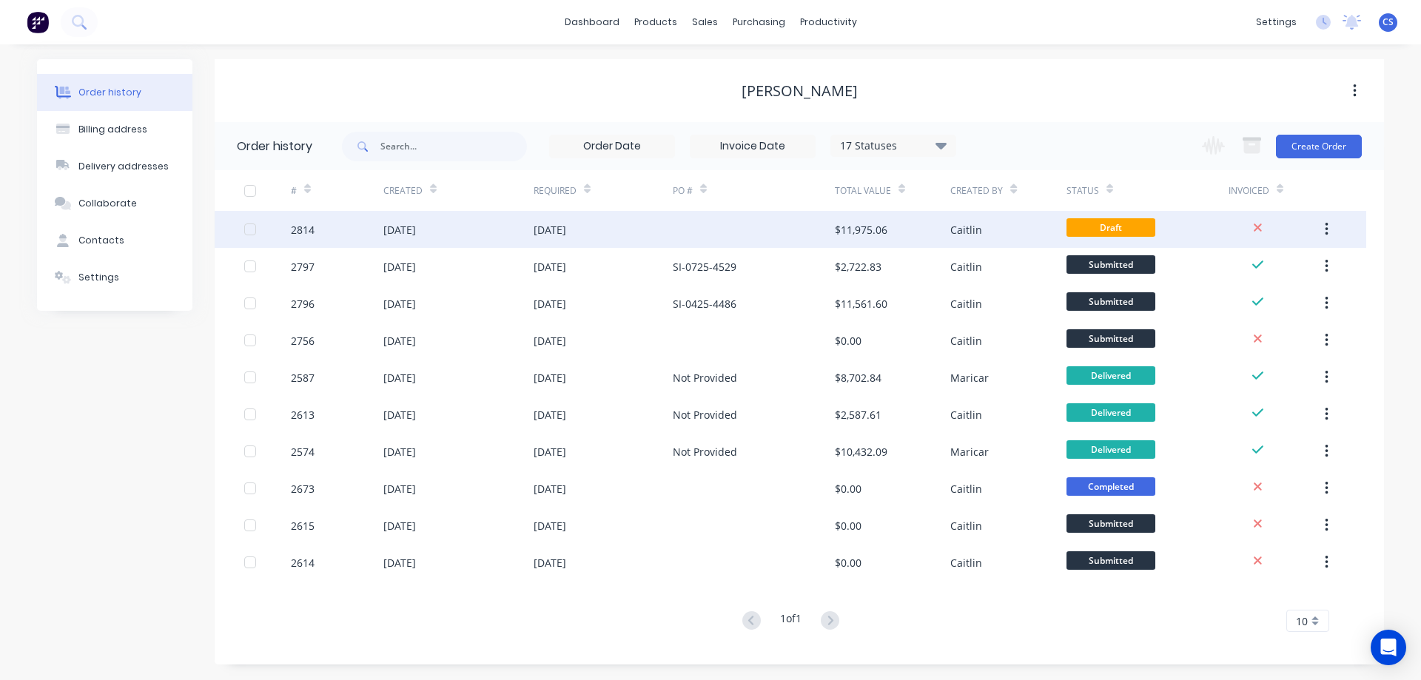
click at [653, 236] on div "[DATE]" at bounding box center [602, 229] width 139 height 37
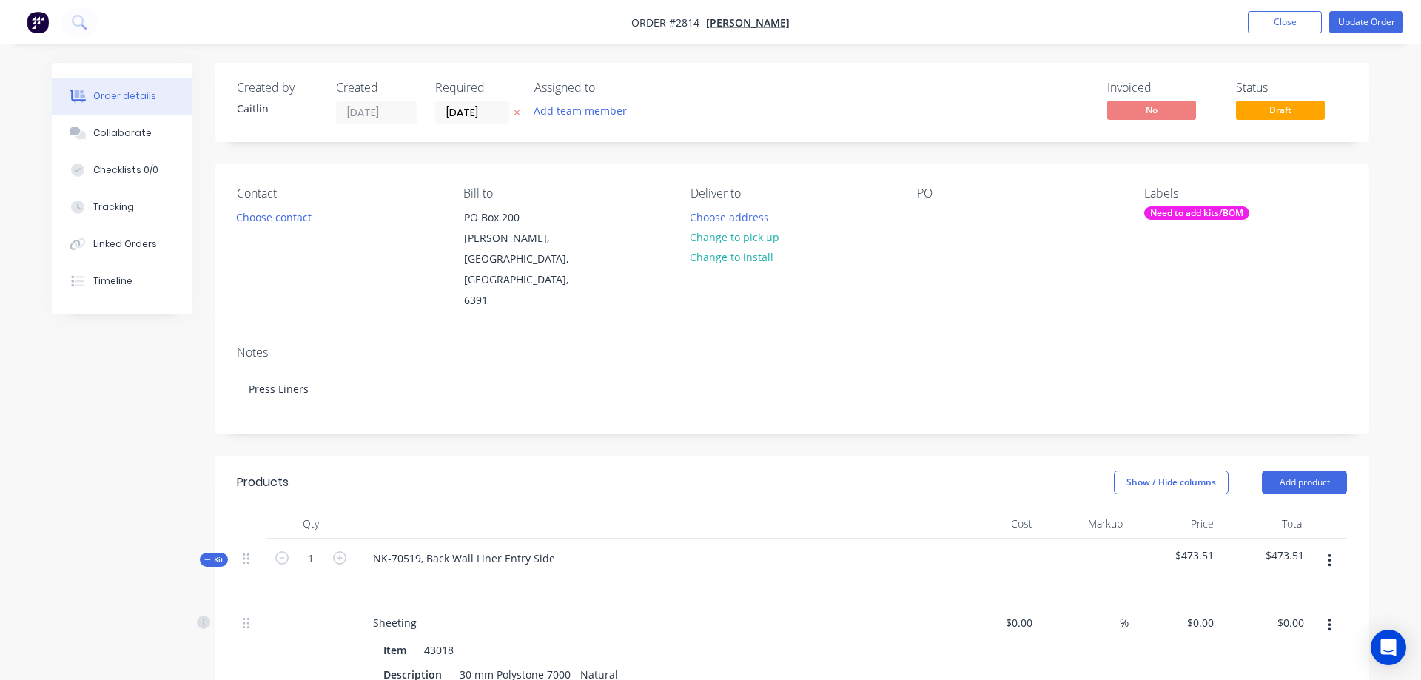
type input "$462.86"
type input "35"
type input "$624.861"
type input "$233.51"
type input "$120.00"
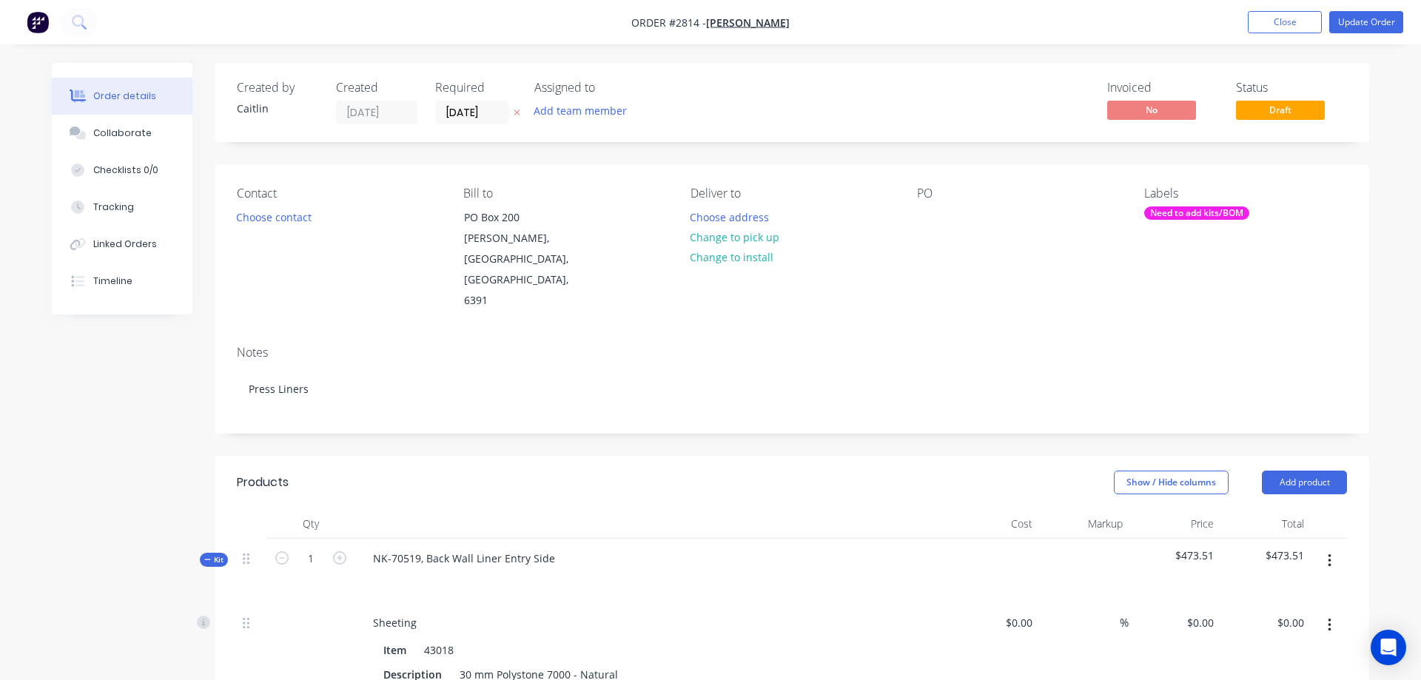
type input "$240.00"
type input "$462.86"
type input "35"
type input "$624.861"
type input "$226.20"
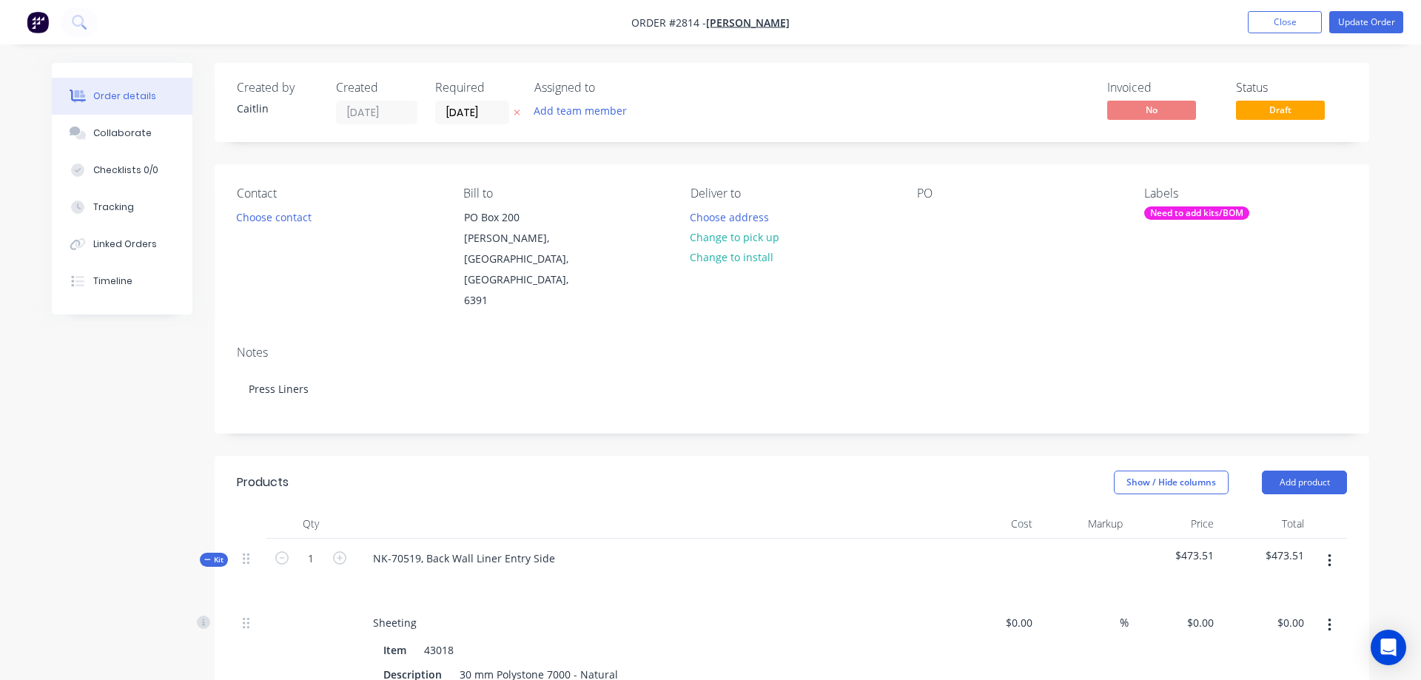
type input "$120.00"
type input "$462.86"
type input "35"
type input "$624.861"
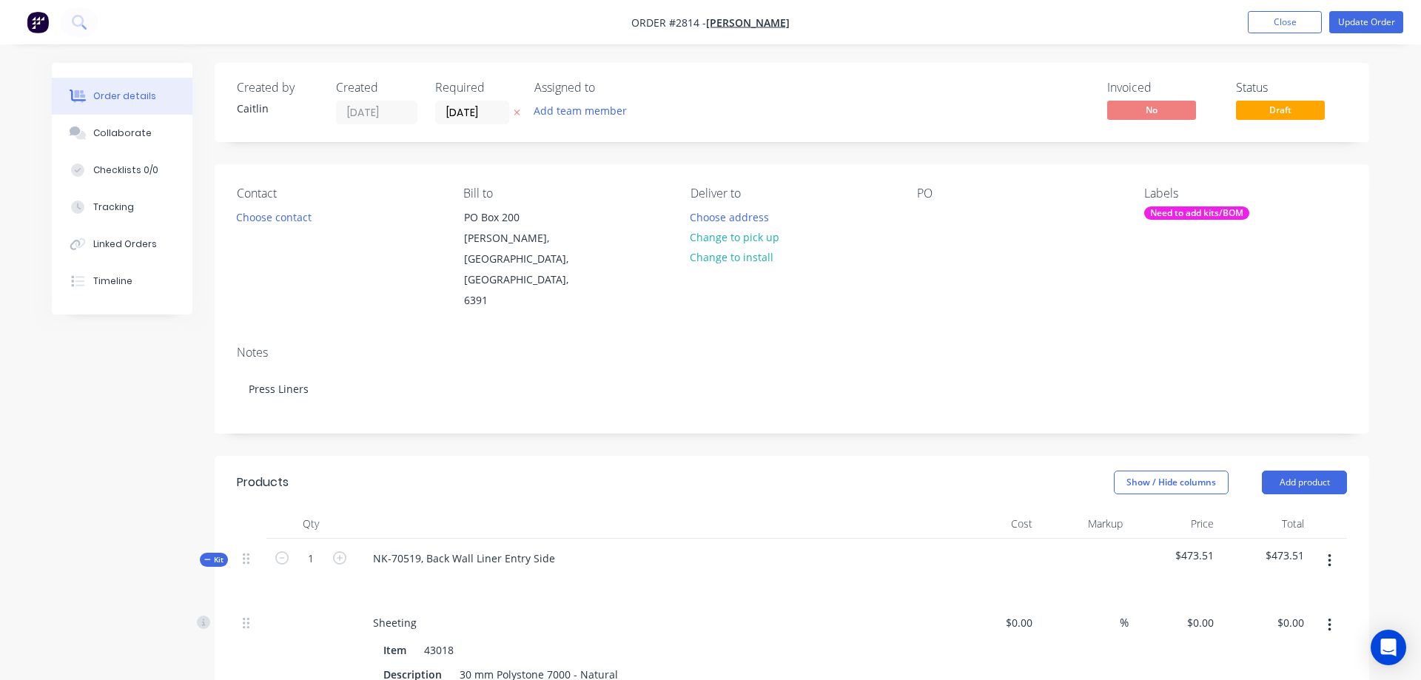
type input "$239.95"
type input "$120.00"
type input "$180.00"
type input "$155.77"
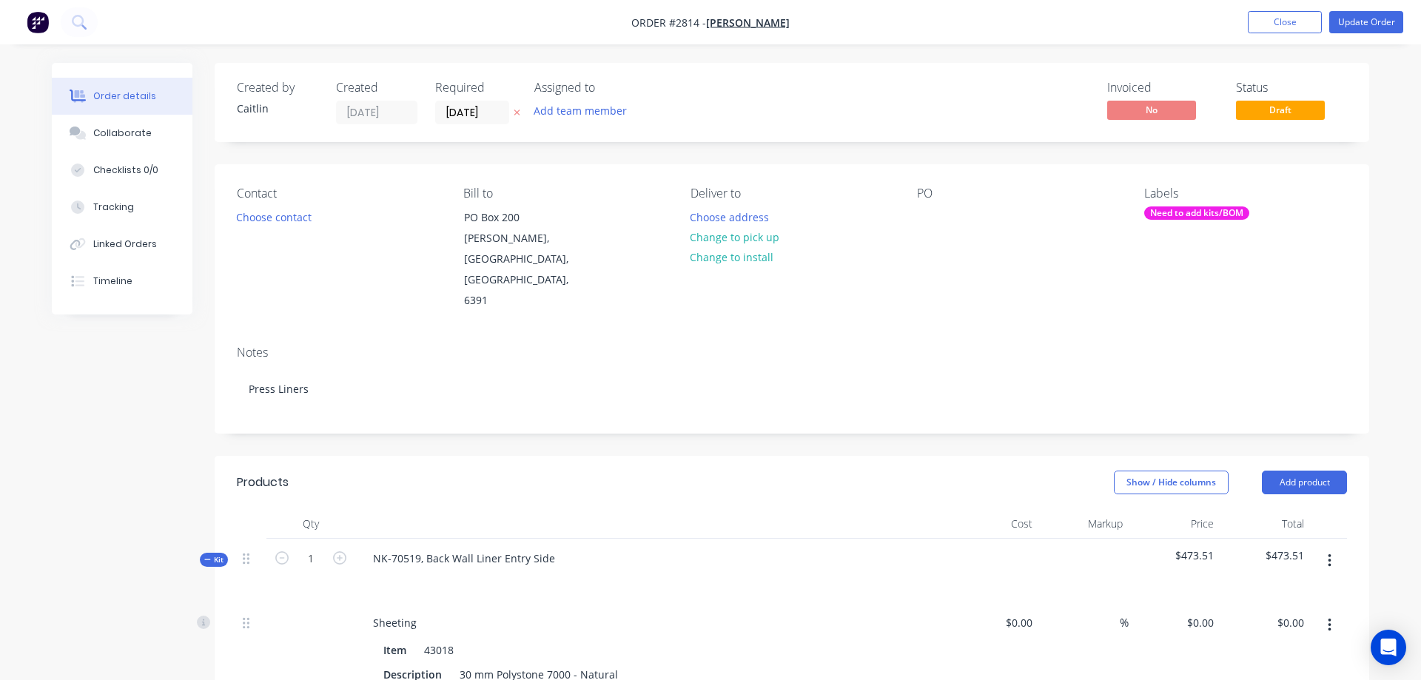
type input "$155.77"
type input "$120.00"
type input "$150.00"
type input "$462.86"
type input "35"
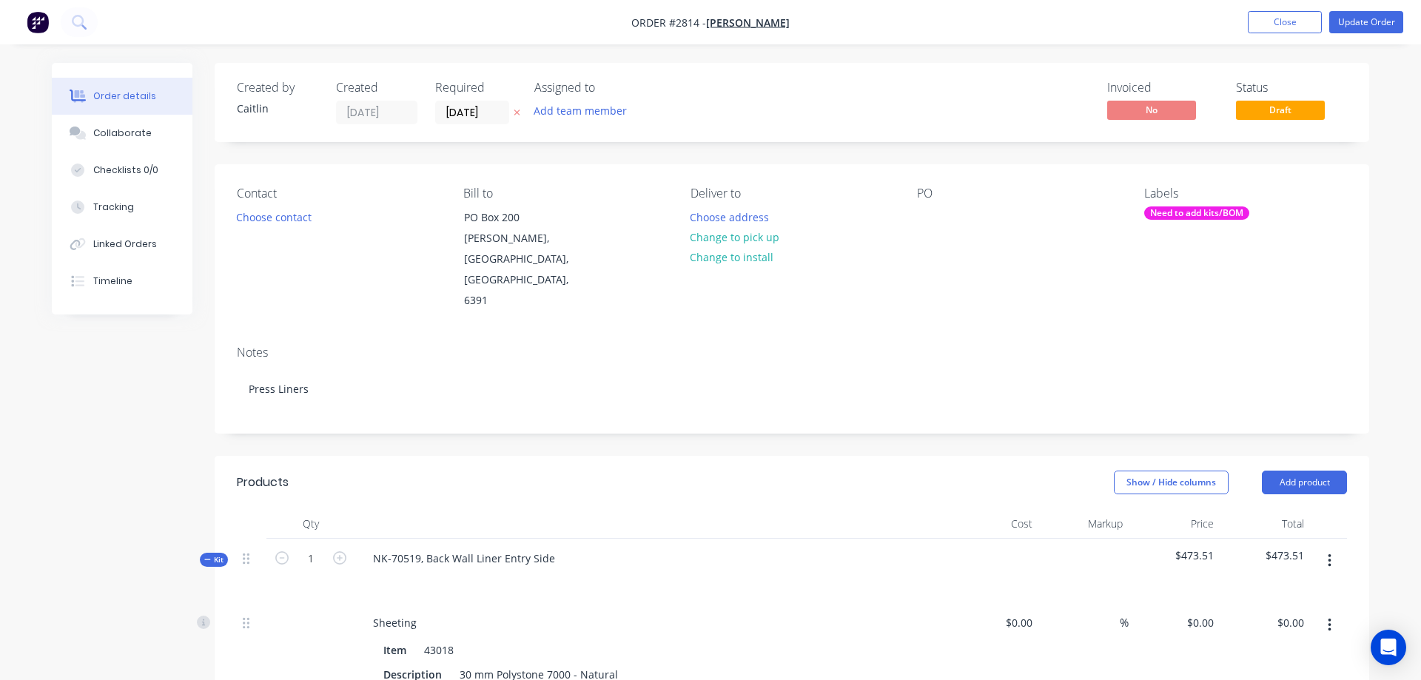
type input "$624.861"
type input "$239.95"
type input "$120.00"
type input "$210.00"
type input "$462.86"
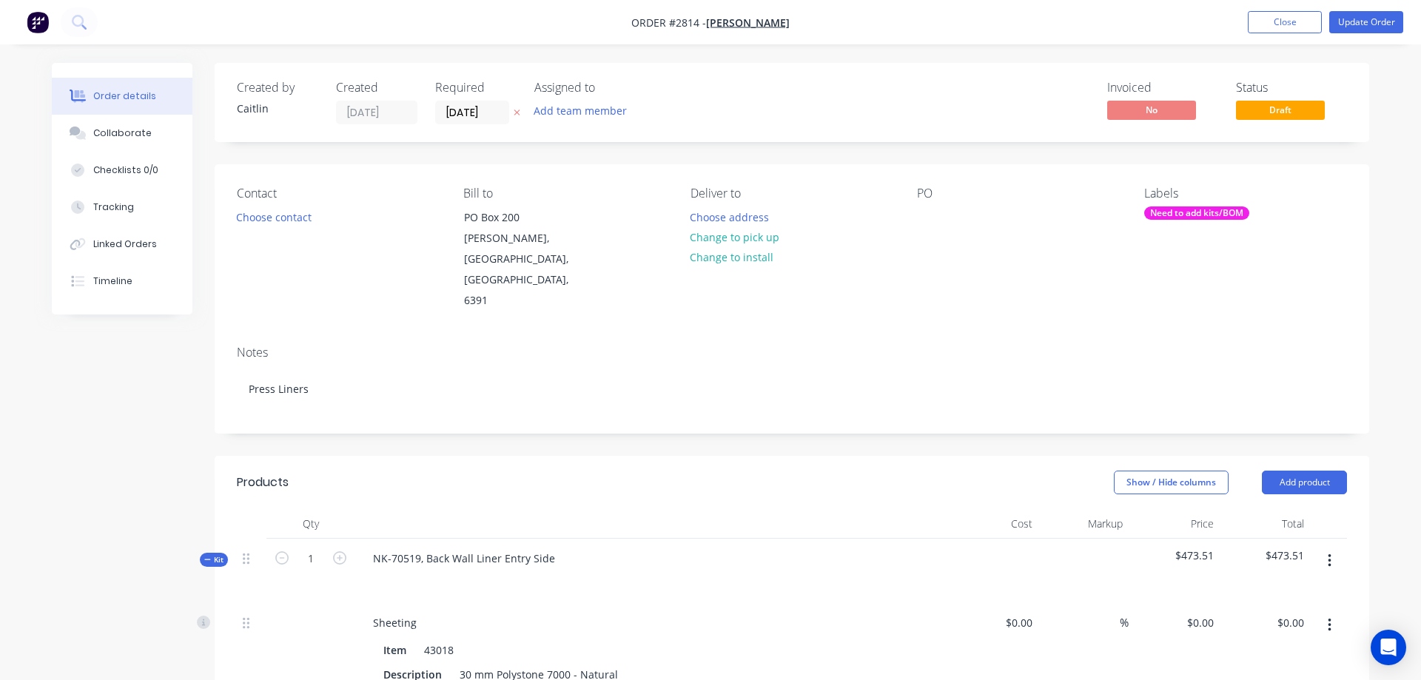
type input "35"
type input "$624.861"
type input "$153.03"
type input "$120.00"
type input "$180.00"
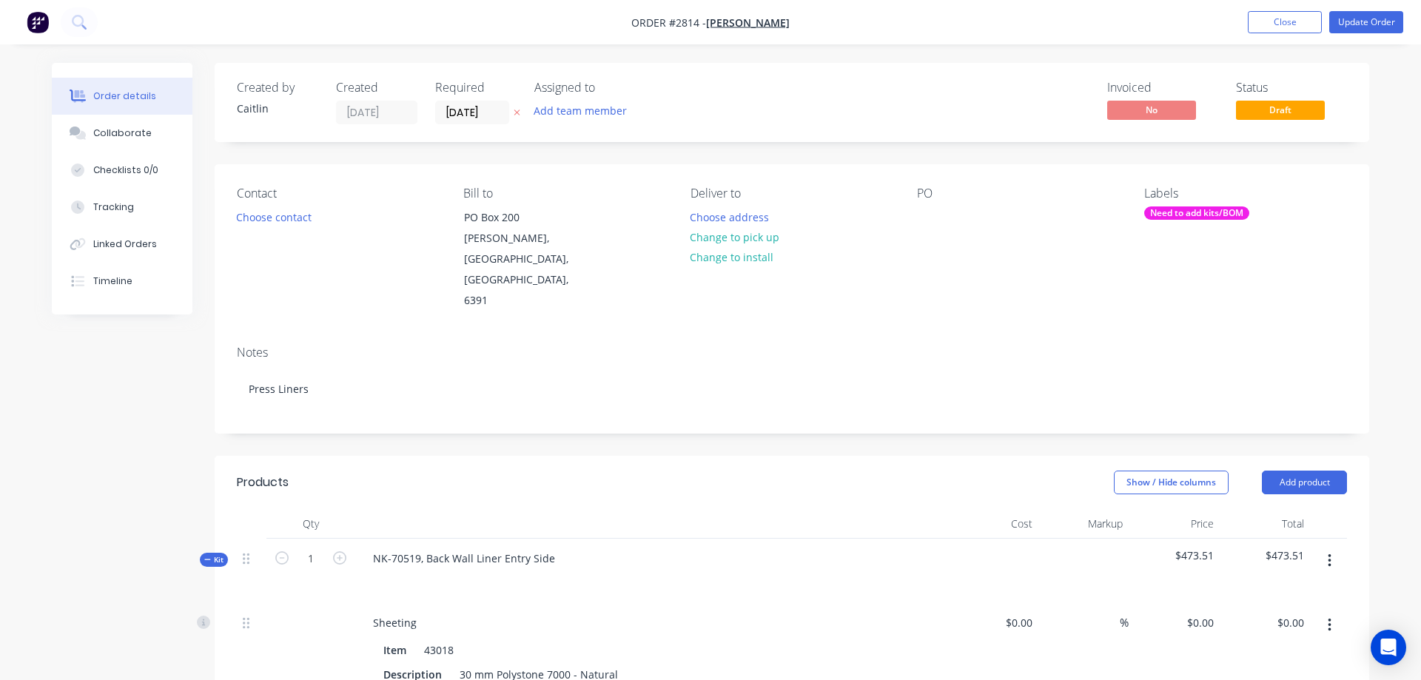
type input "$462.86"
type input "35"
type input "$624.861"
type input "$125.47"
type input "$120.00"
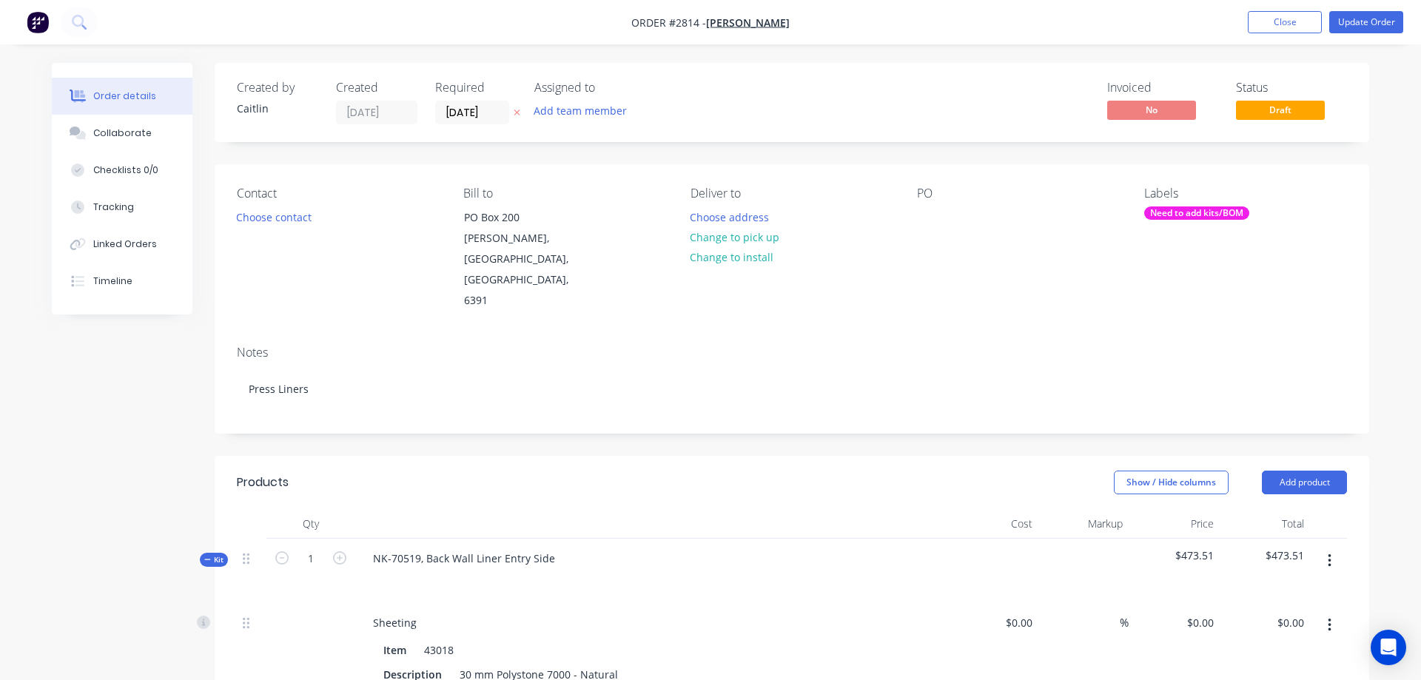
type input "$240.00"
type input "$595.00"
type input "35"
type input "$803.25"
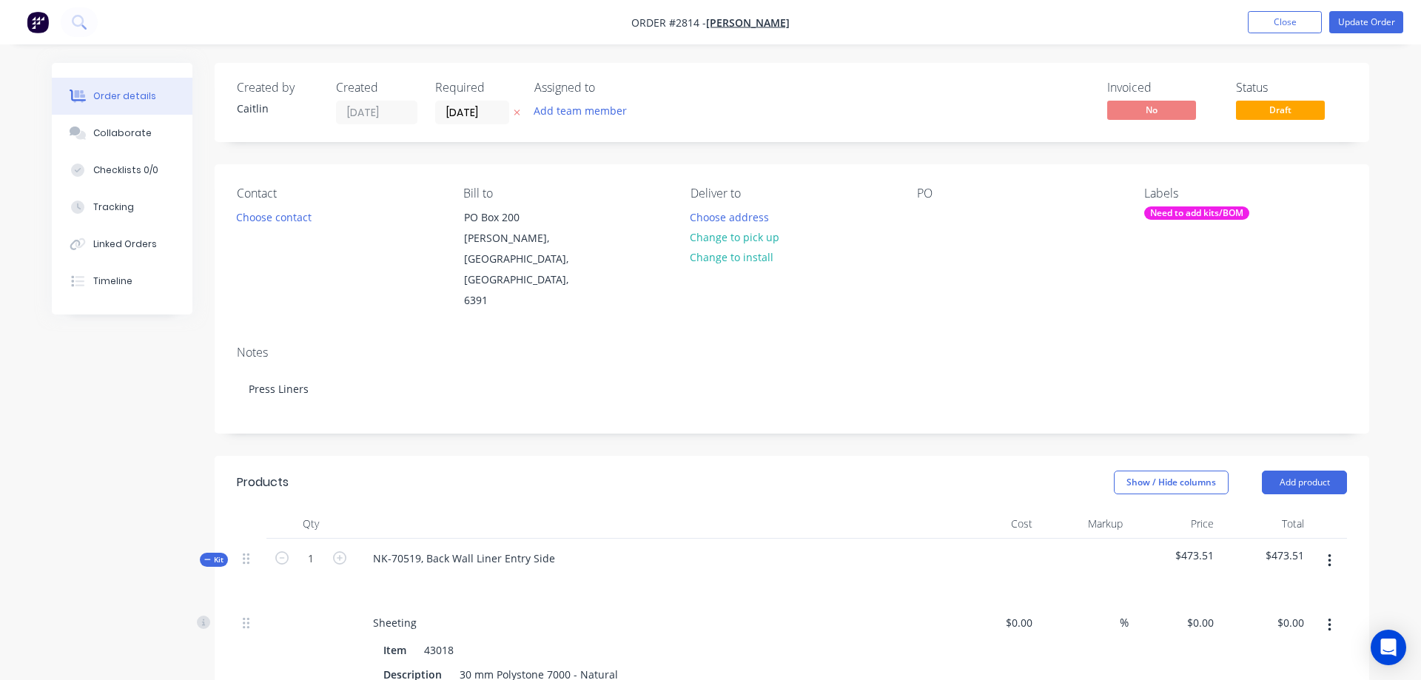
type input "$215.00"
type input "35"
type input "$290.25"
type input "$120.00"
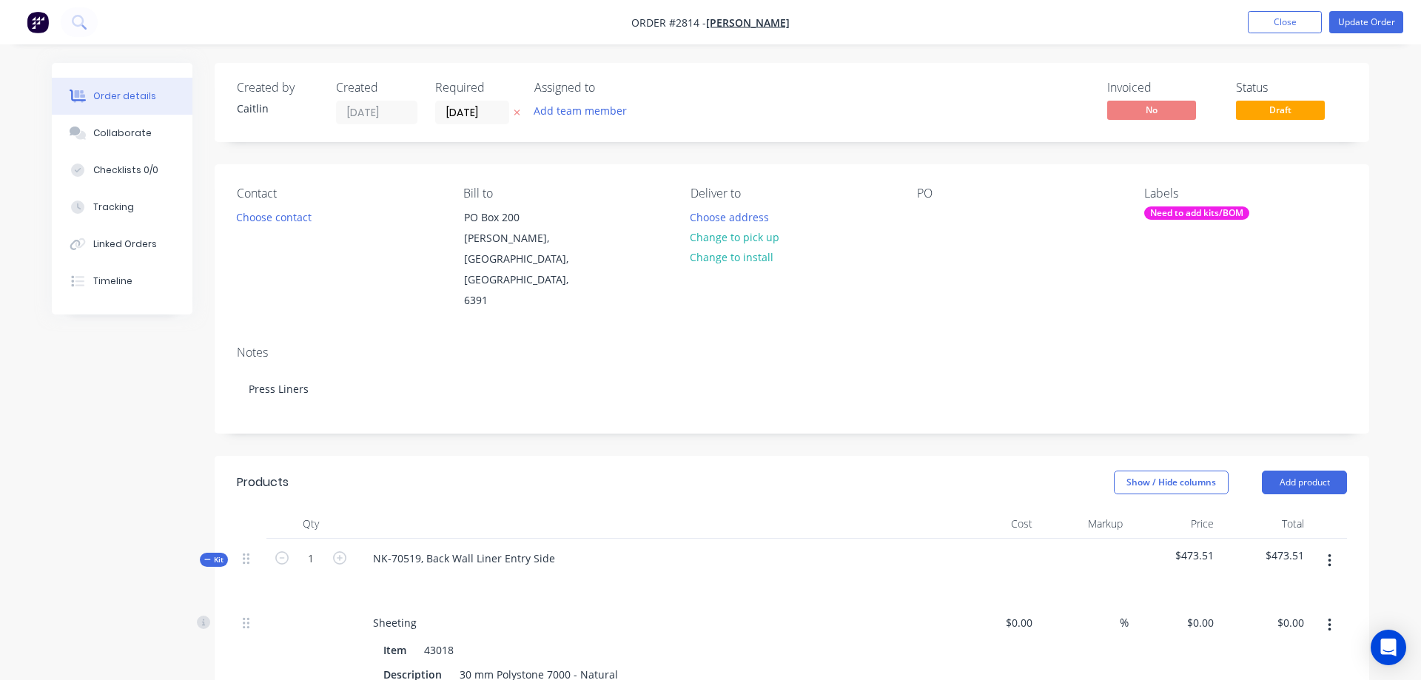
type input "$1,200.00"
type input "$462.86"
type input "35"
type input "$624.861"
type input "$141.72"
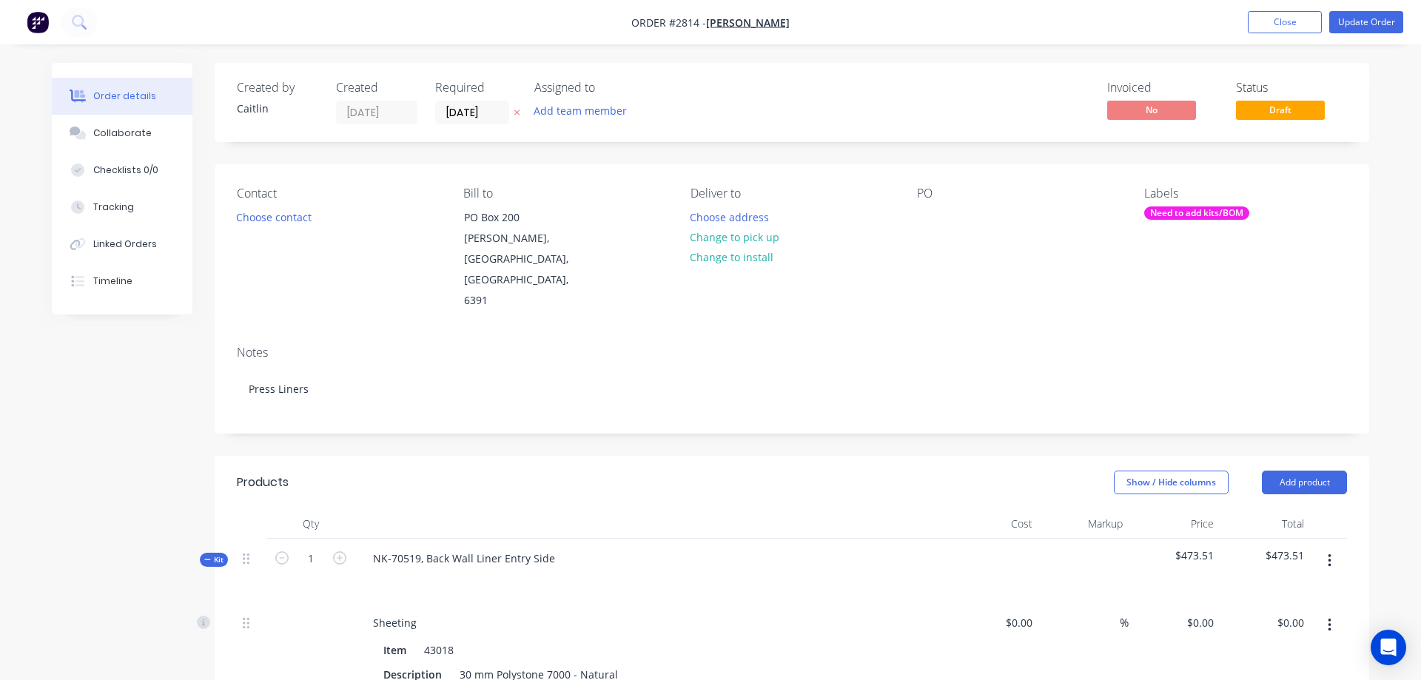
type input "$120.00"
type input "$180.00"
type input "$367.40"
type input "35"
type input "$495.99"
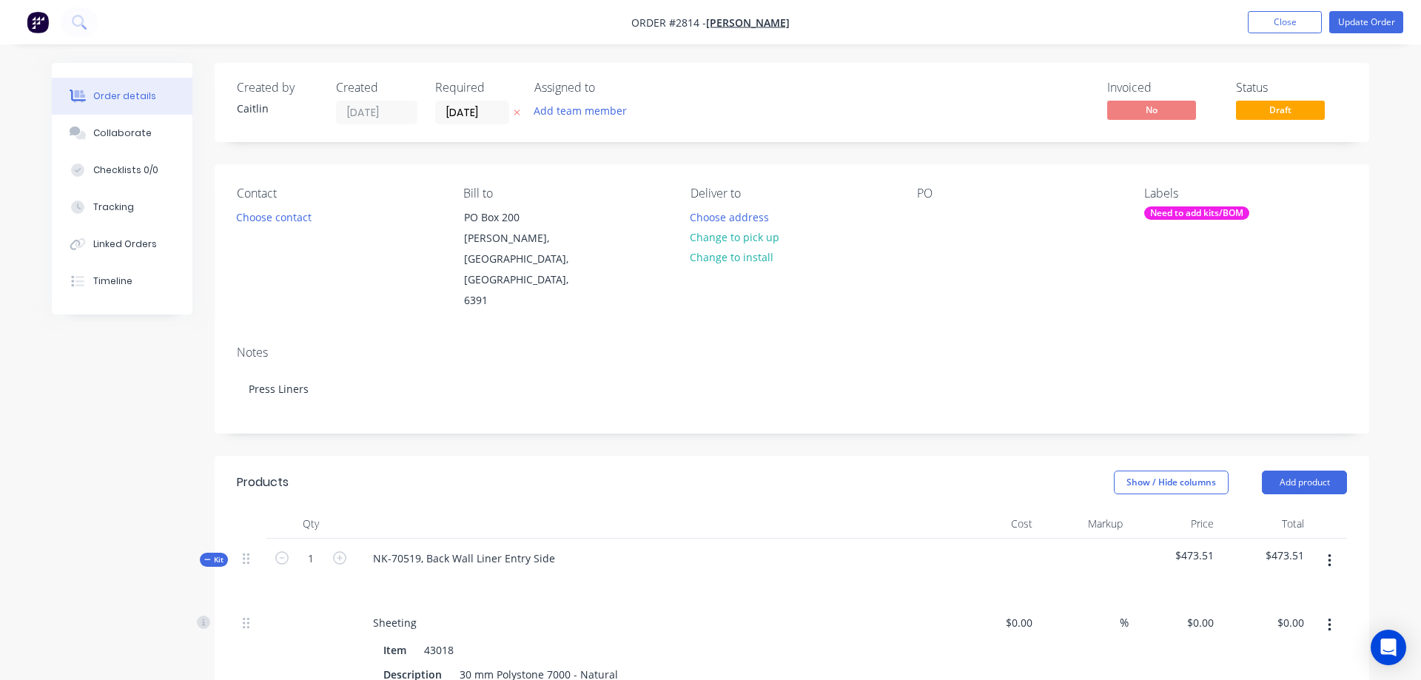
type input "$495.99"
type input "$120.00"
type input "$1,200.00"
type input "$800.30"
type input "35"
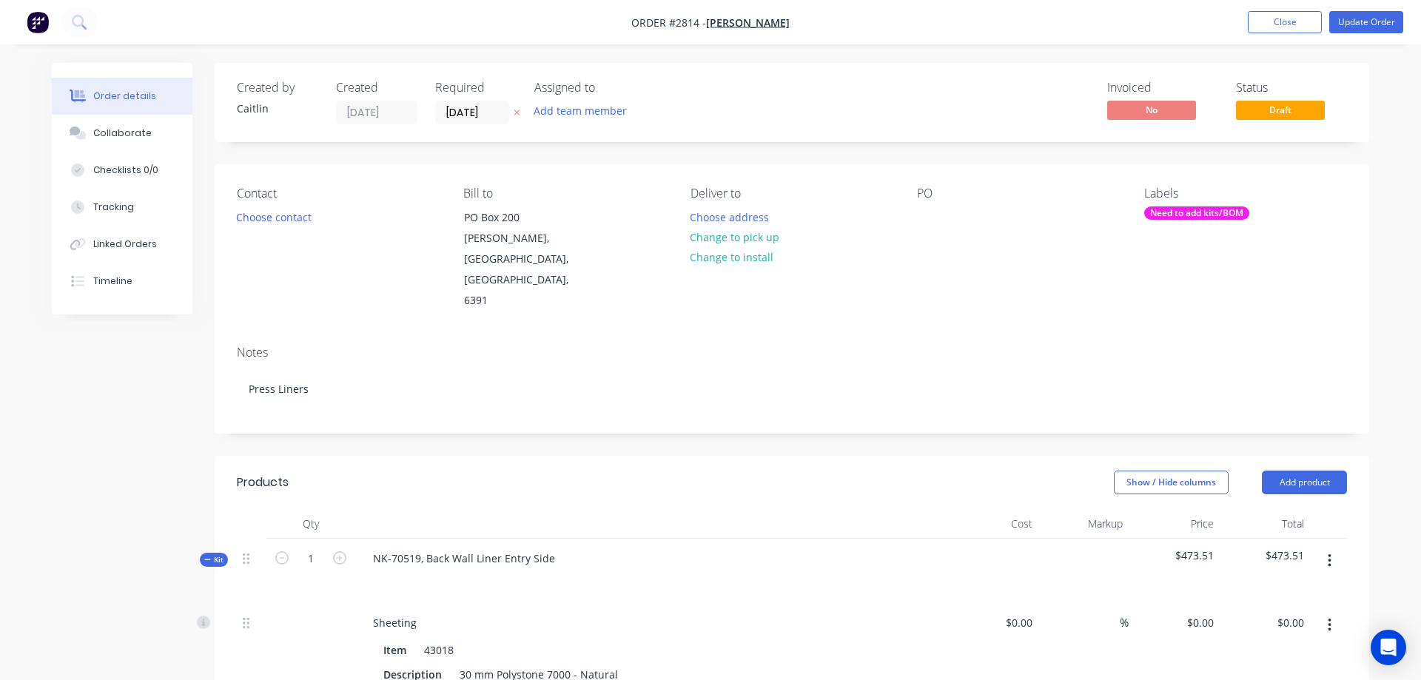
type input "$1,080.405"
type input "$485.43"
type input "$120.00"
type input "$300.00"
type input "$800.30"
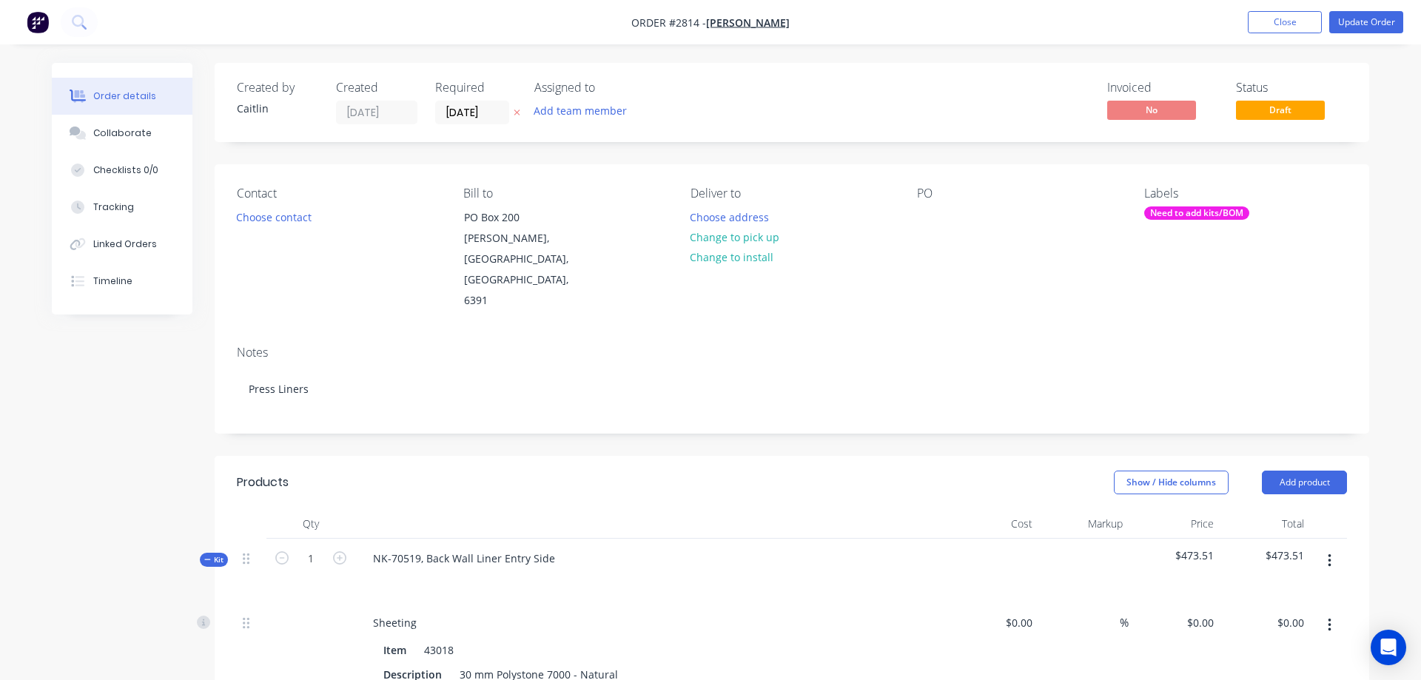
type input "35"
type input "$1,080.405"
type input "$503.04"
type input "$120.00"
type input "$330.00"
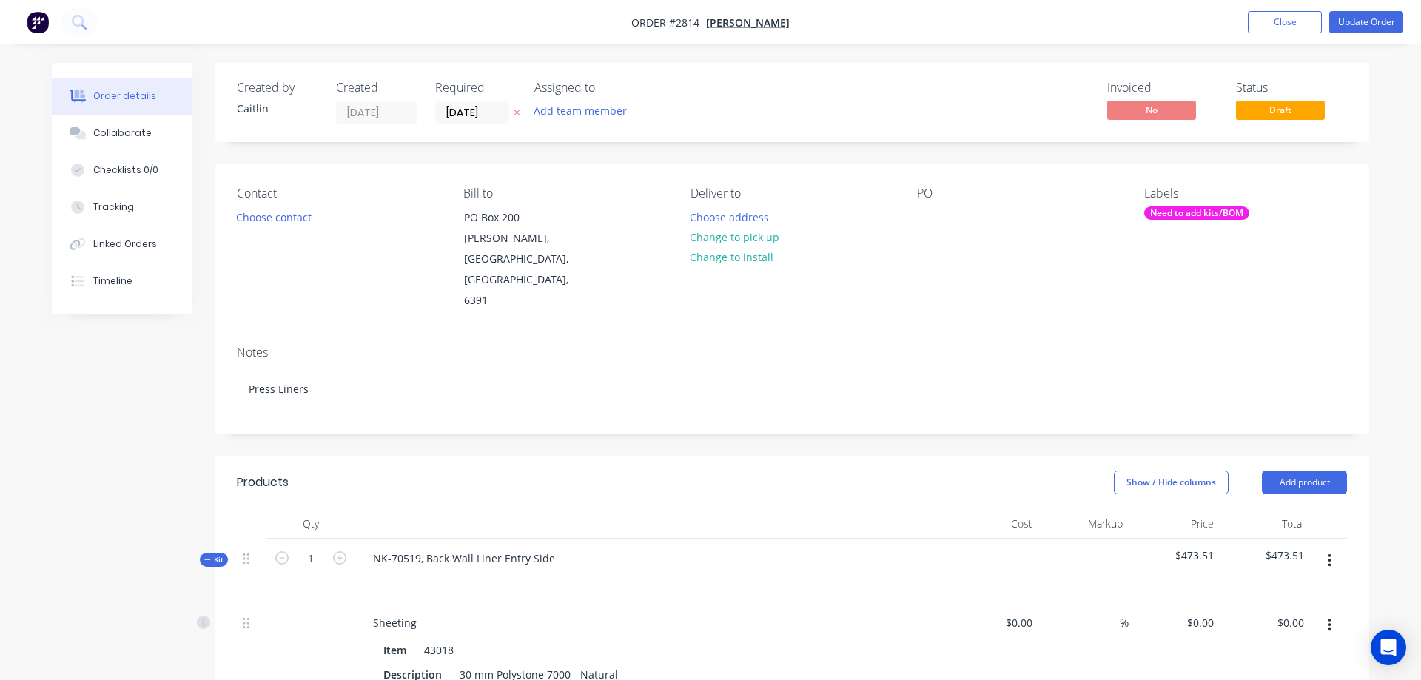
type input "$800.30"
type input "35"
type input "$1,080.405"
type input "$306.84"
type input "$120.00"
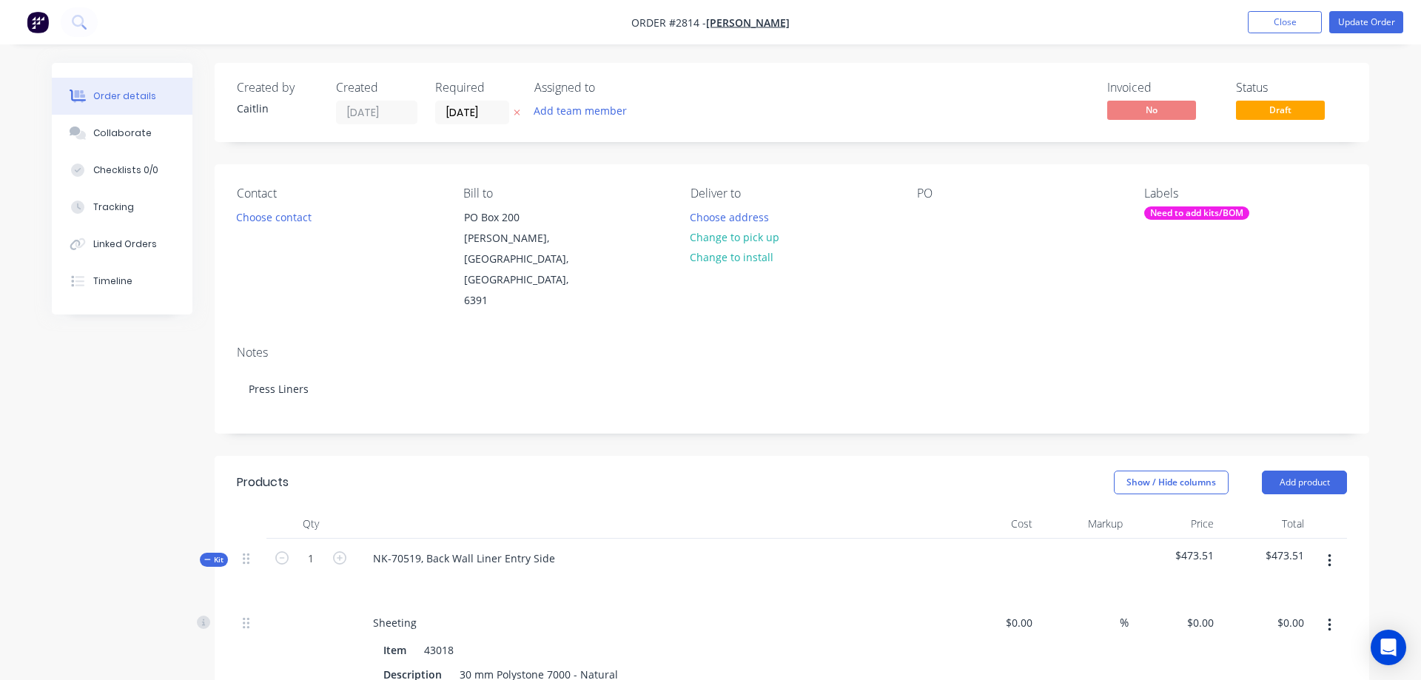
type input "$150.00"
type input "$800.30"
type input "35"
type input "$1,080.405"
type input "$277.88"
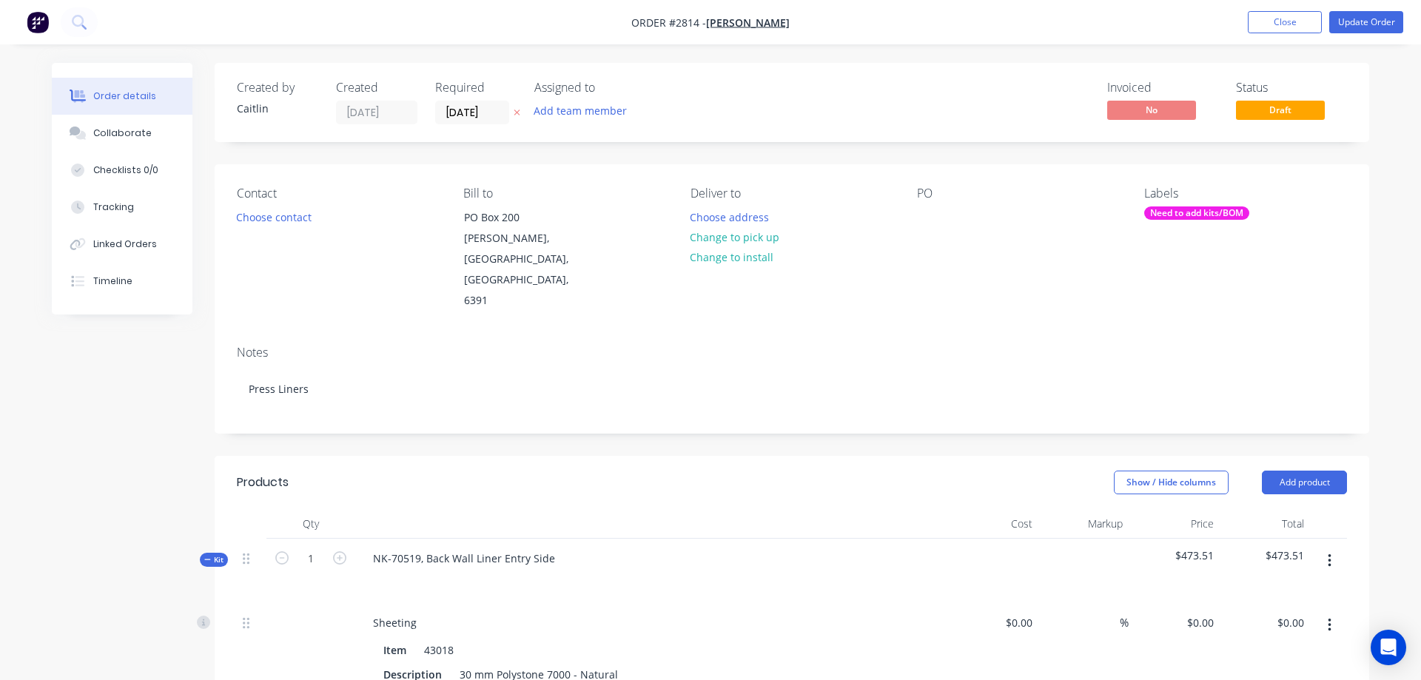
type input "$120.00"
type input "$168.00"
type input "$855.0629"
type input "35"
type input "$1,154.3349"
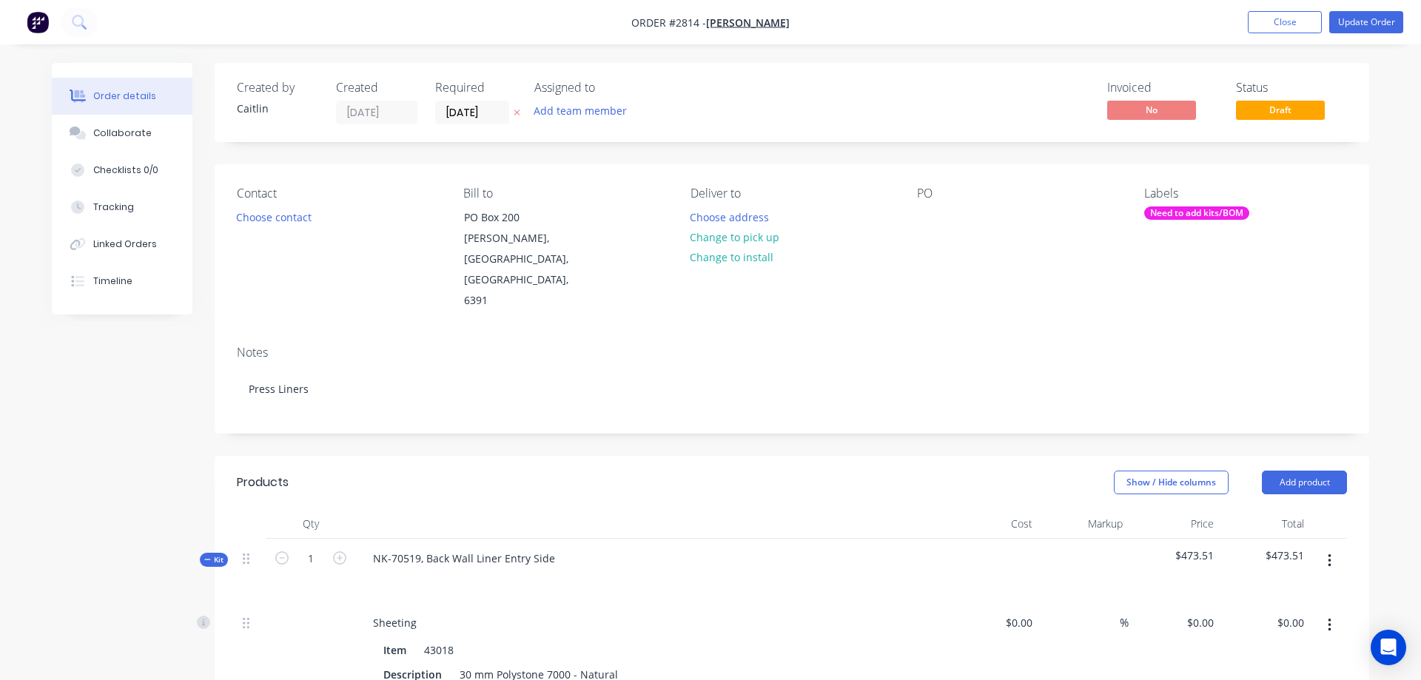
type input "$87.50"
type input "$120.00"
type input "$240.00"
type input "$88.00"
type input "35"
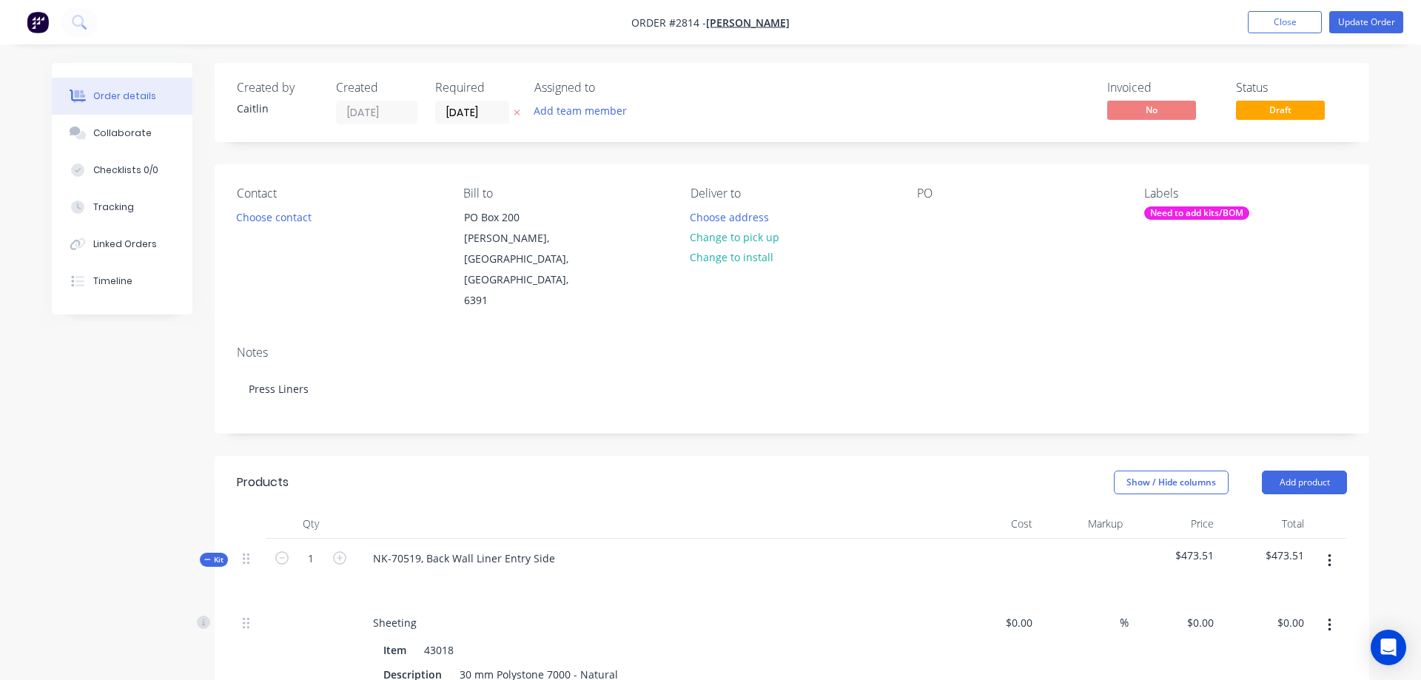
type input "$118.80"
type input "$19.01"
type input "$2.083"
type input "35"
type input "$2.8121"
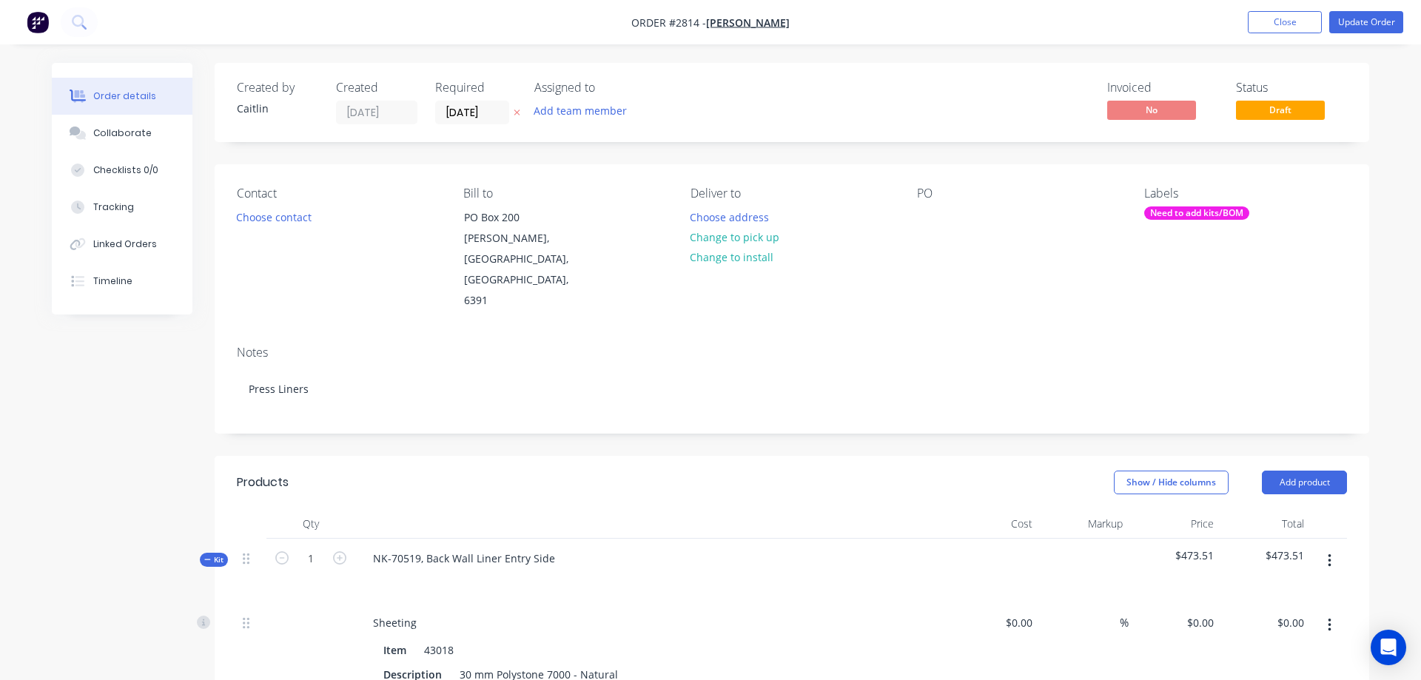
type input "$2.81"
type input "$1.085"
type input "35"
type input "$1.4648"
type input "$1.46"
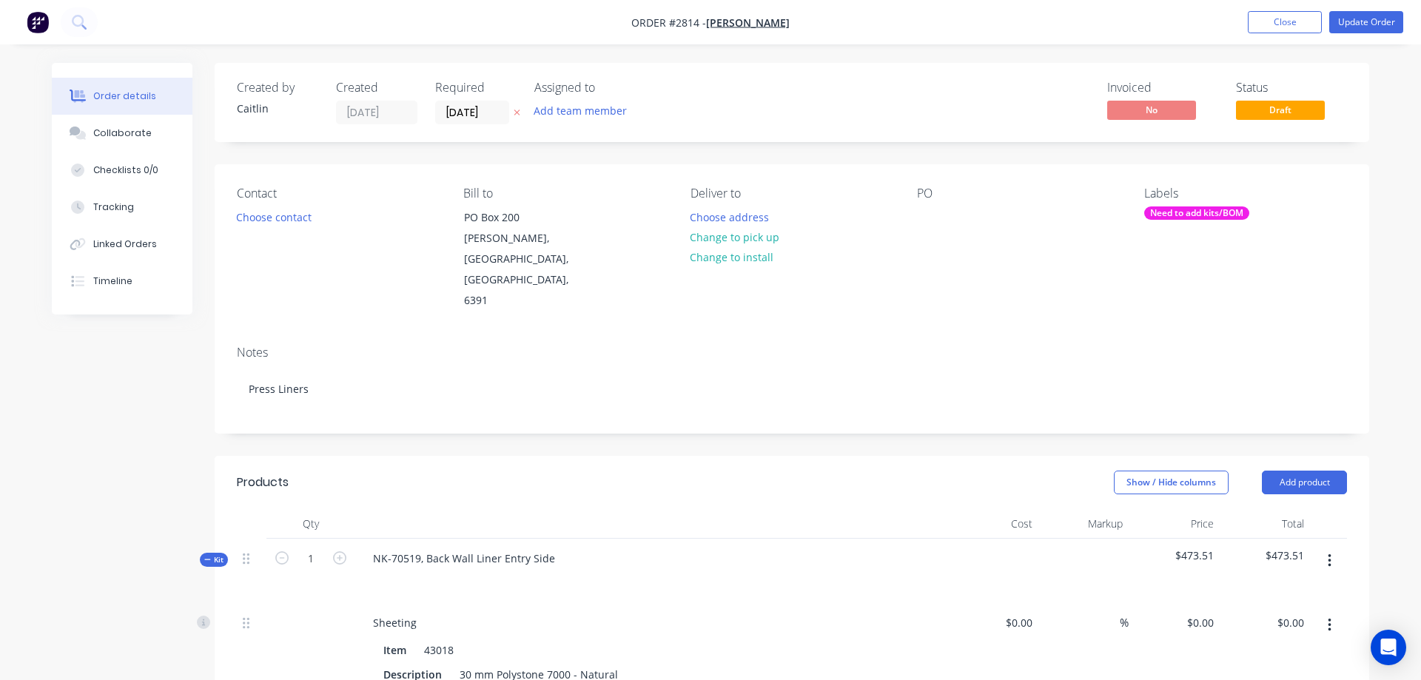
type input "$120.00"
type input "$240.00"
type input "$115.11"
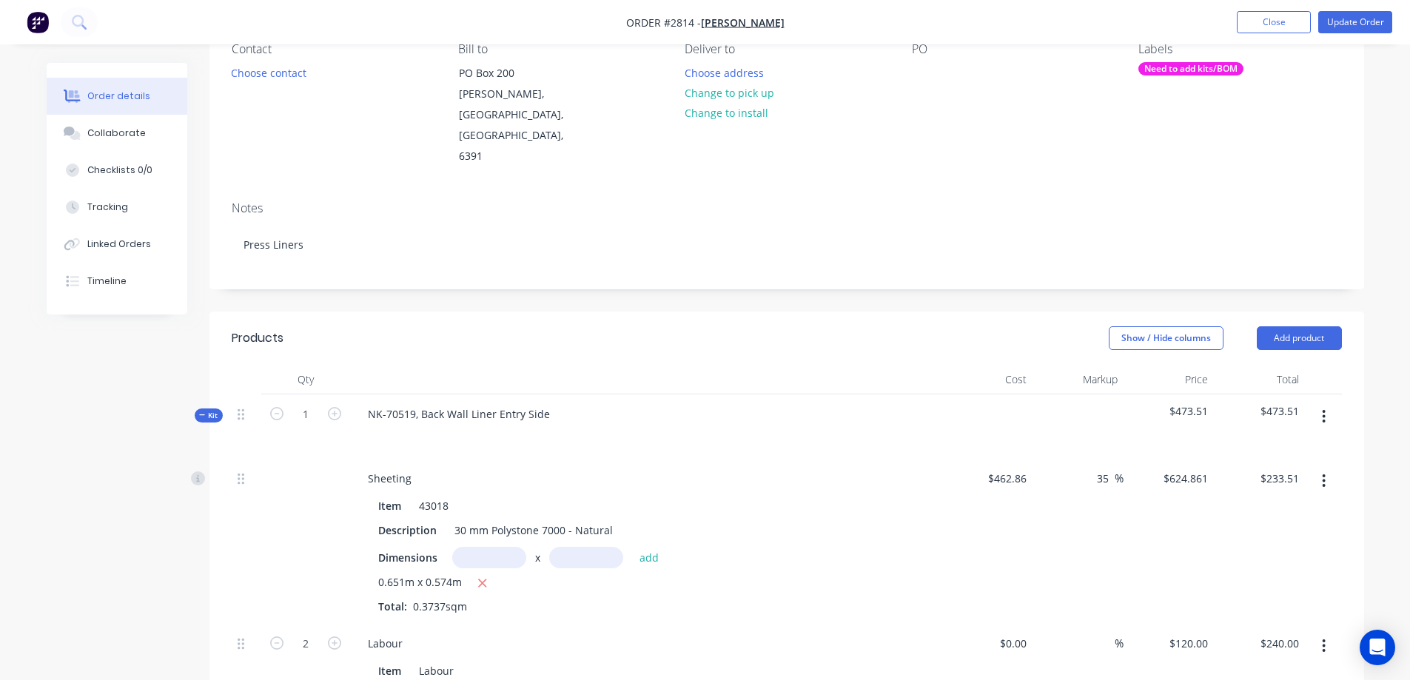
scroll to position [148, 0]
click at [206, 406] on span "Kit" at bounding box center [208, 411] width 19 height 11
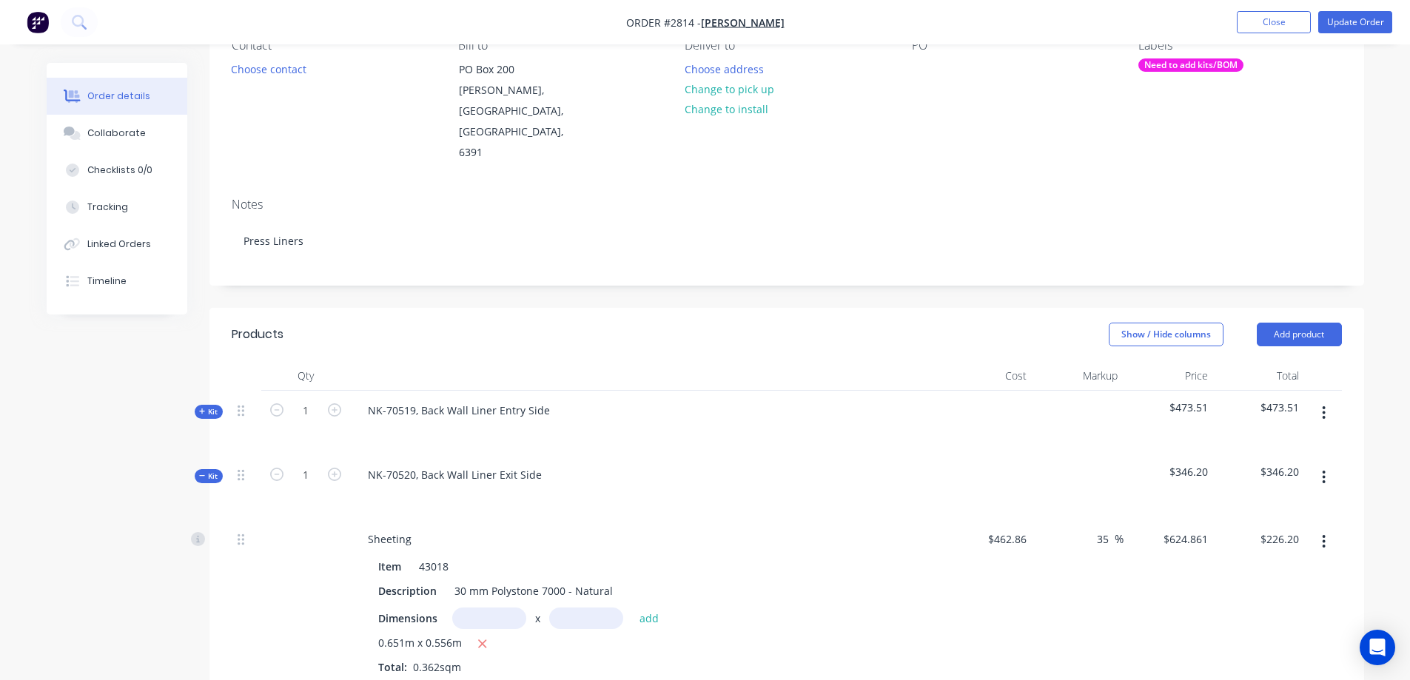
click at [203, 408] on icon at bounding box center [202, 411] width 7 height 7
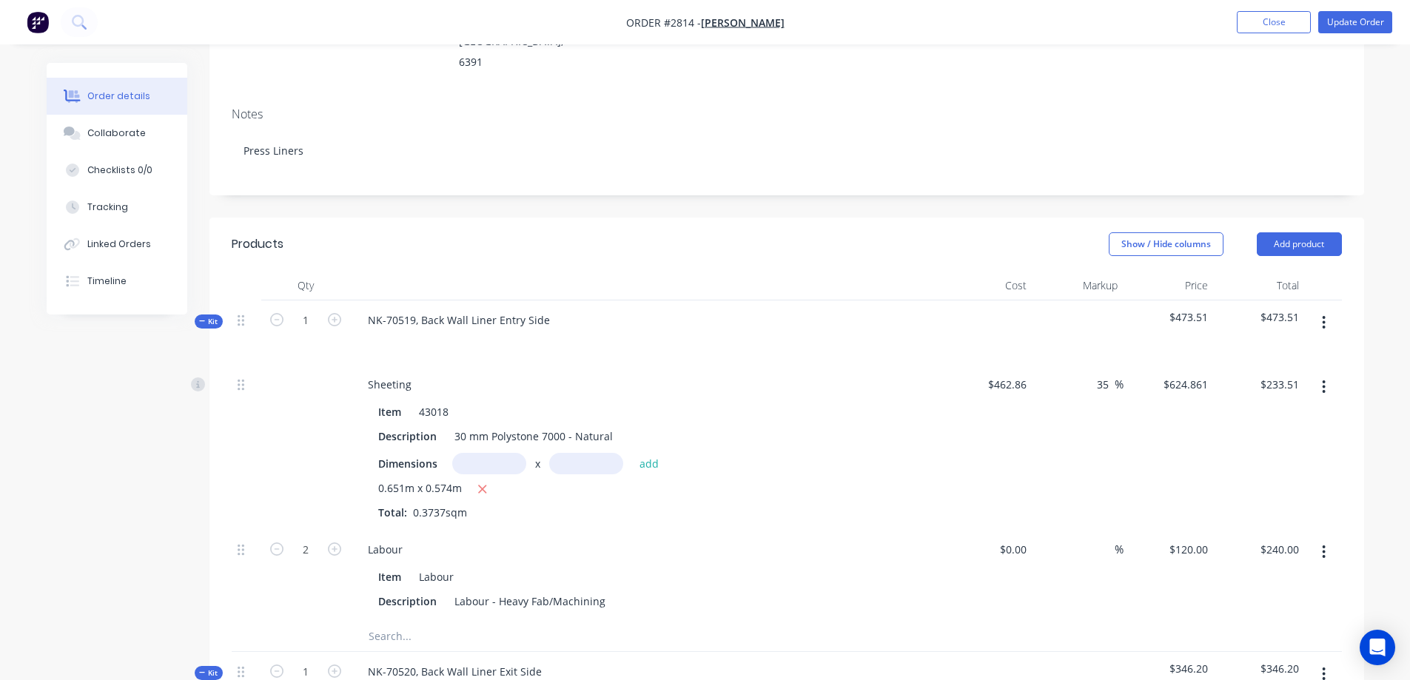
scroll to position [262, 0]
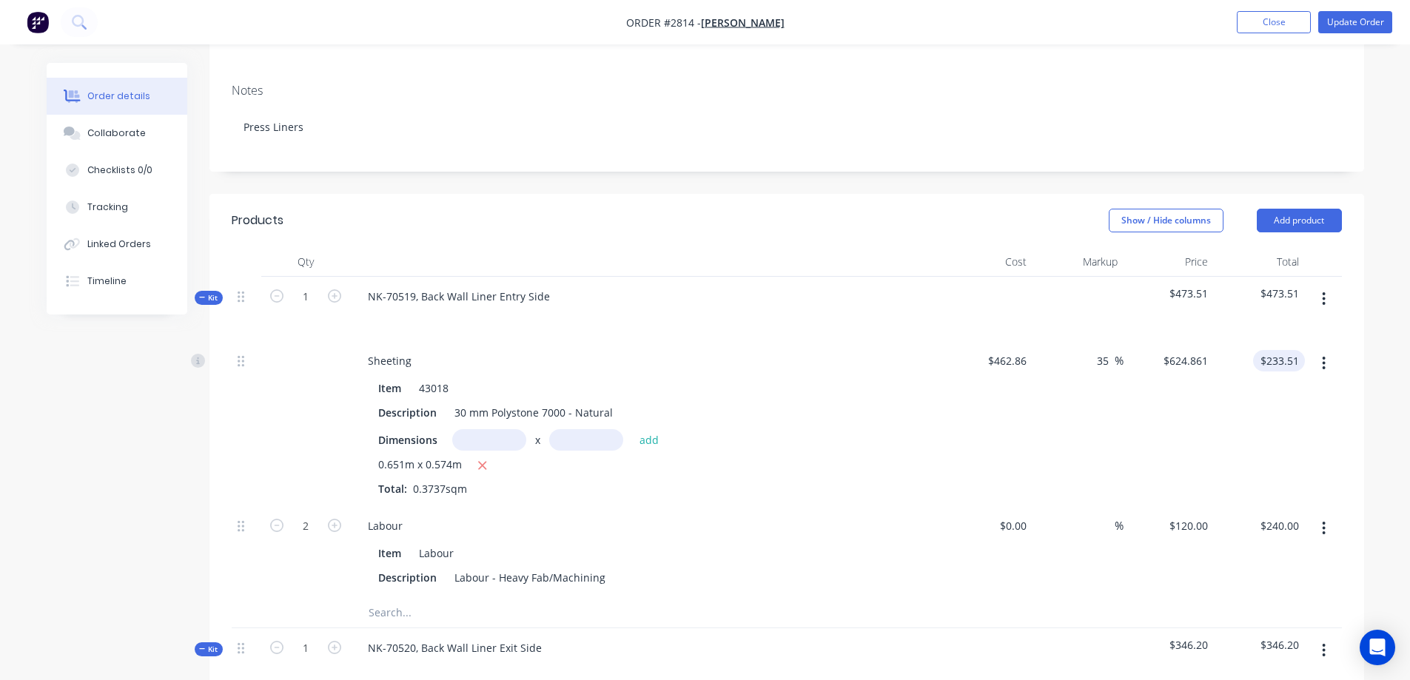
click at [1288, 350] on input "$233.51" at bounding box center [1282, 360] width 46 height 21
click at [1299, 350] on input "$322.49" at bounding box center [1282, 360] width 46 height 21
click at [1296, 350] on input "316.30" at bounding box center [1282, 360] width 46 height 21
click at [204, 297] on icon at bounding box center [202, 297] width 6 height 1
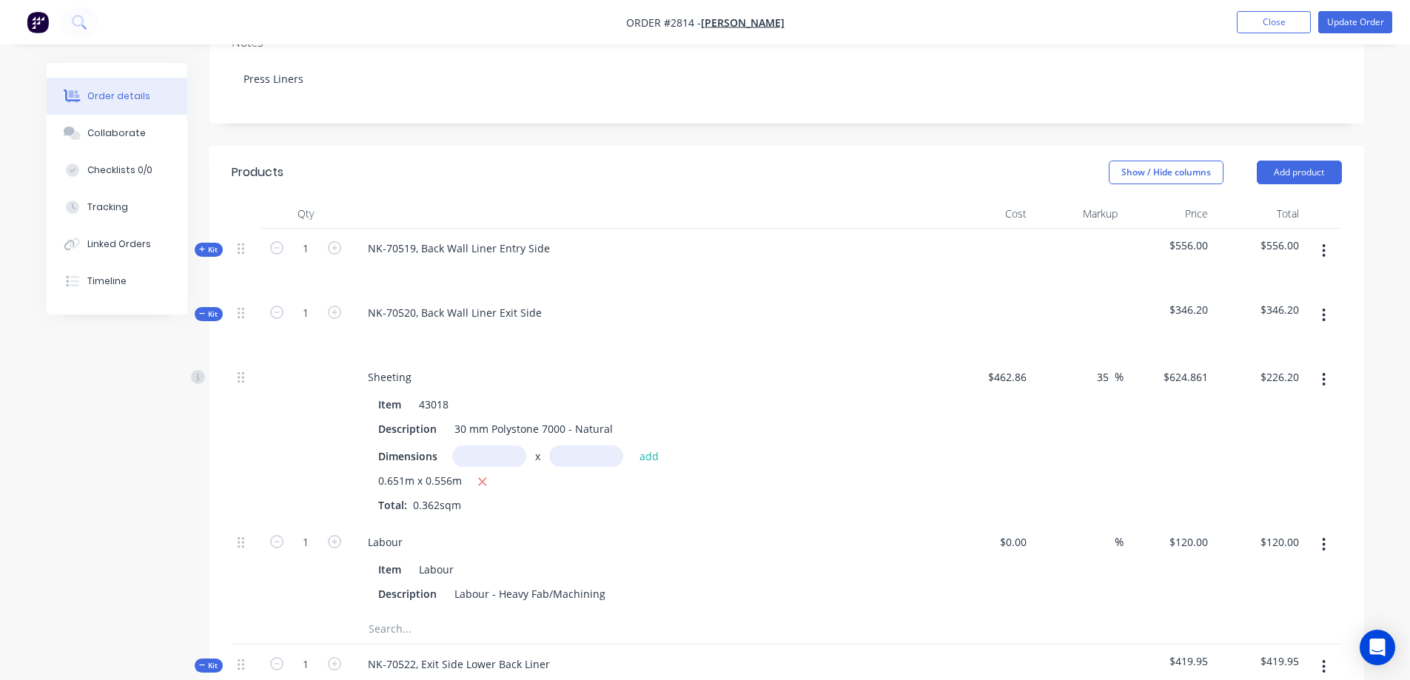
scroll to position [336, 0]
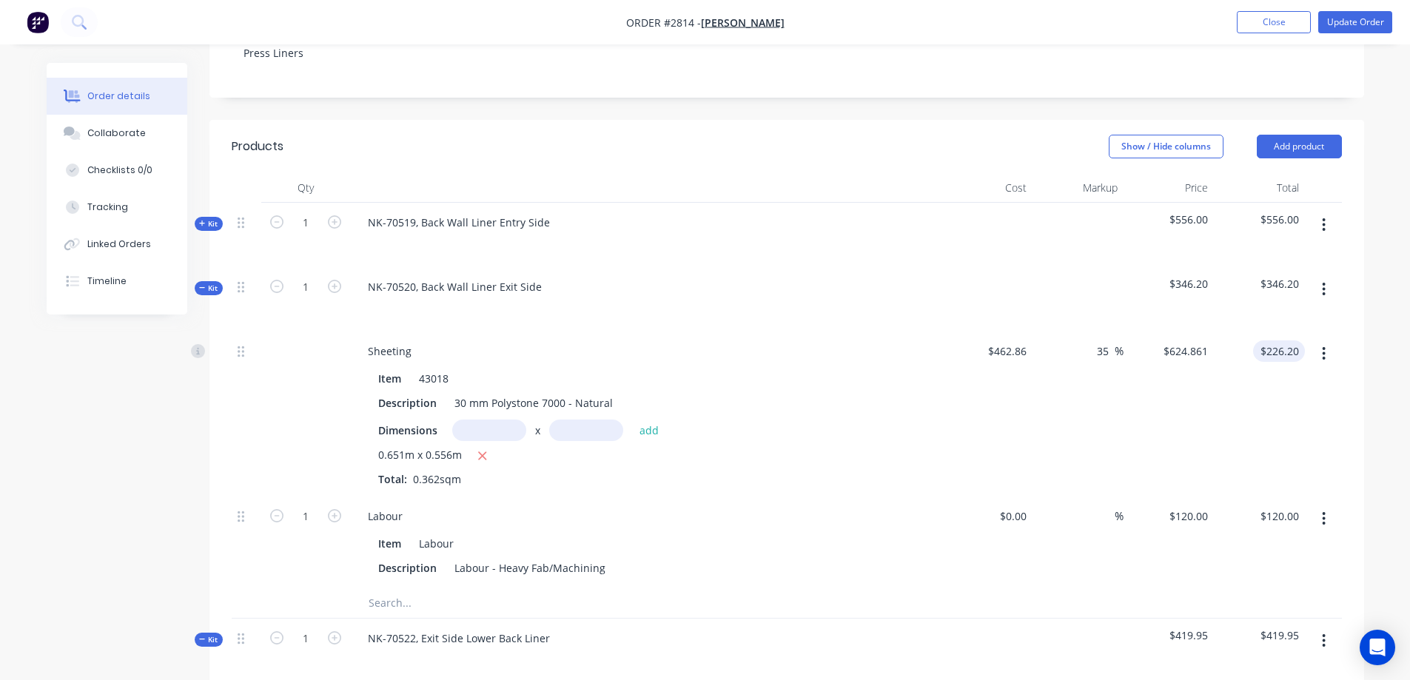
click at [1281, 340] on input "$226.20" at bounding box center [1282, 350] width 46 height 21
click at [197, 281] on div "Kit" at bounding box center [209, 288] width 28 height 14
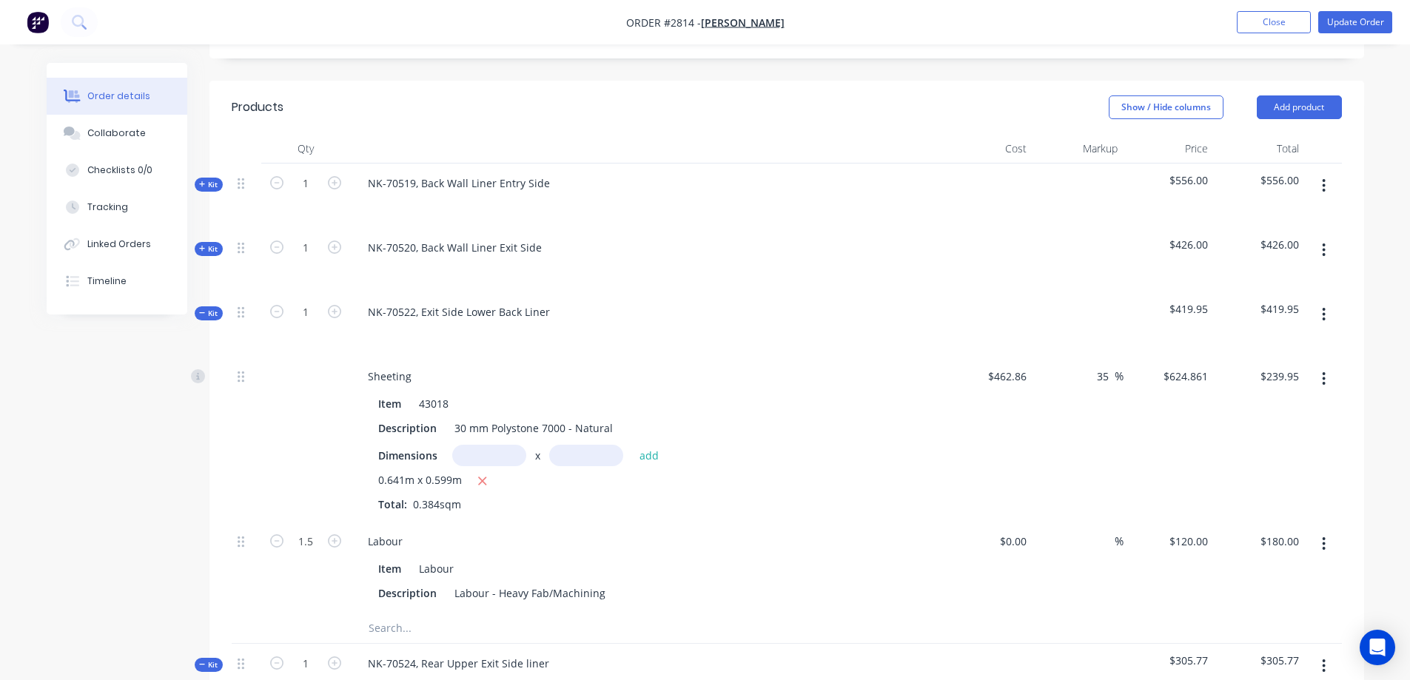
scroll to position [410, 0]
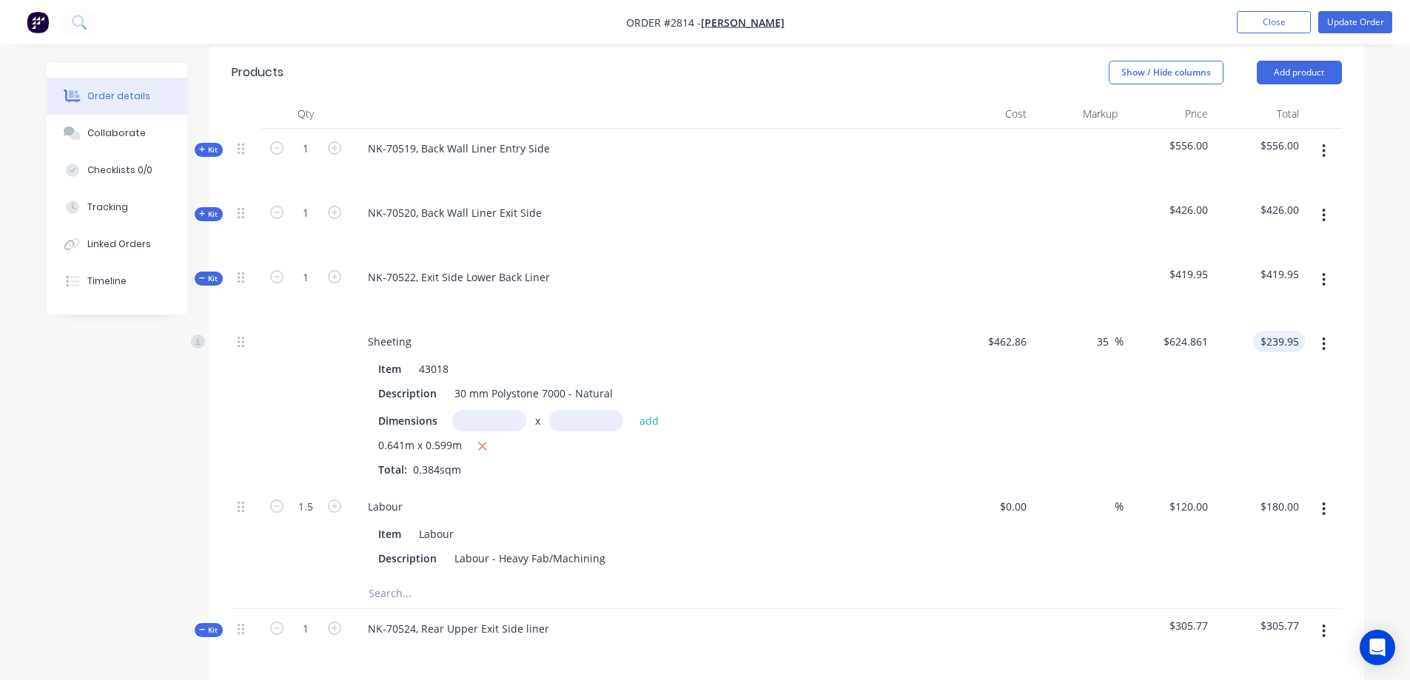
click at [1287, 331] on input "$239.95" at bounding box center [1282, 341] width 46 height 21
click at [203, 275] on icon at bounding box center [202, 278] width 7 height 7
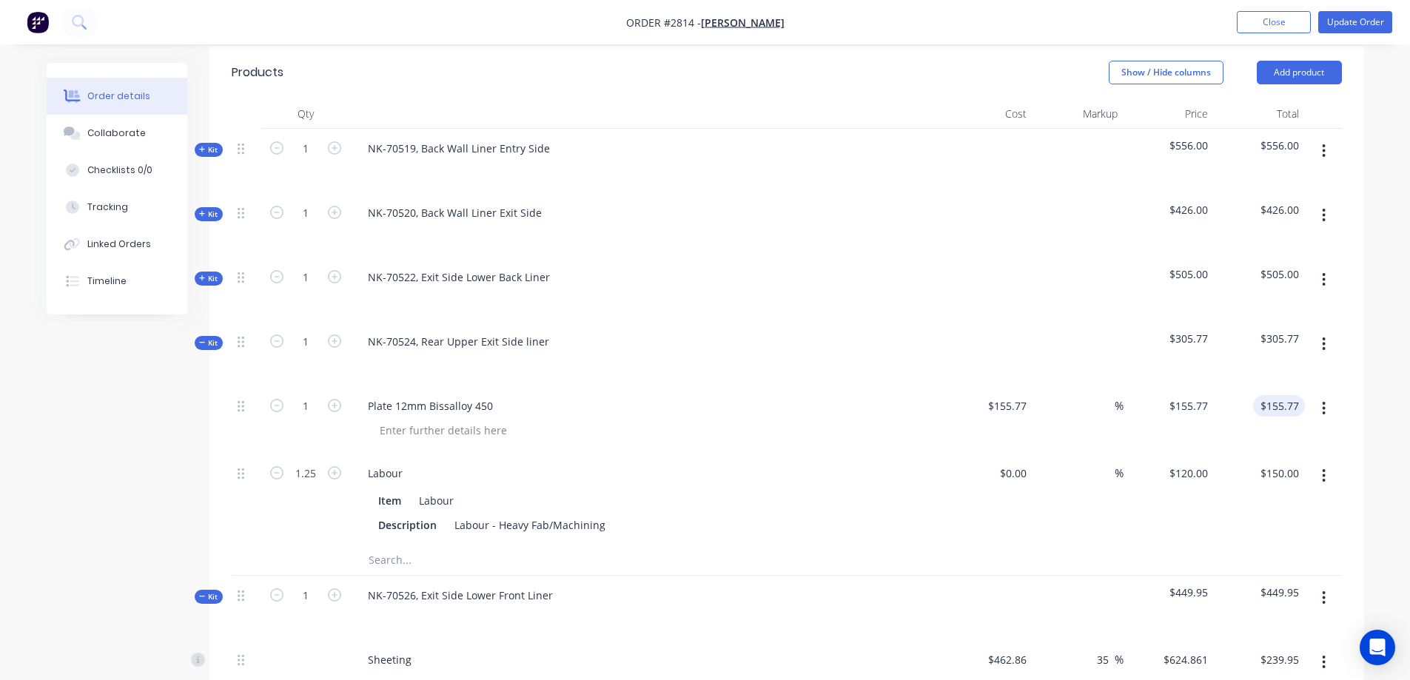
click at [1284, 395] on input "$155.77" at bounding box center [1282, 405] width 46 height 21
click at [203, 342] on icon at bounding box center [202, 342] width 6 height 1
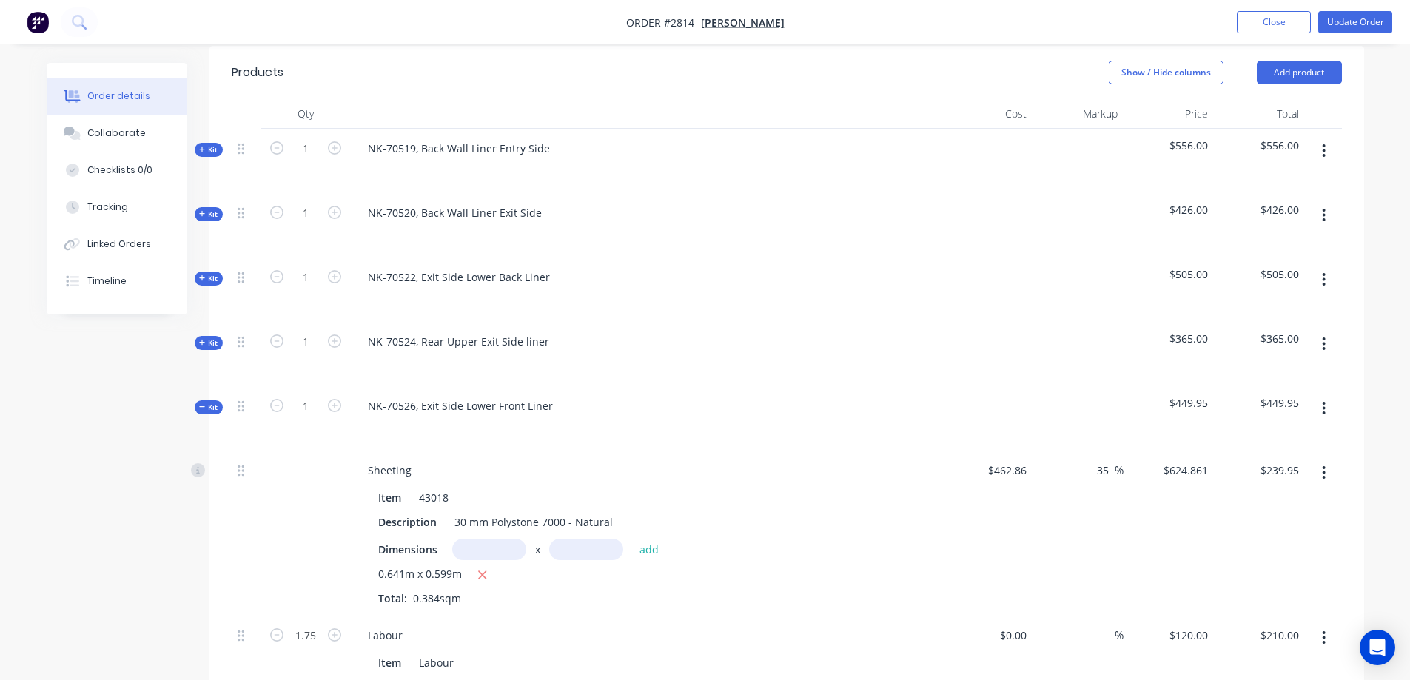
scroll to position [484, 0]
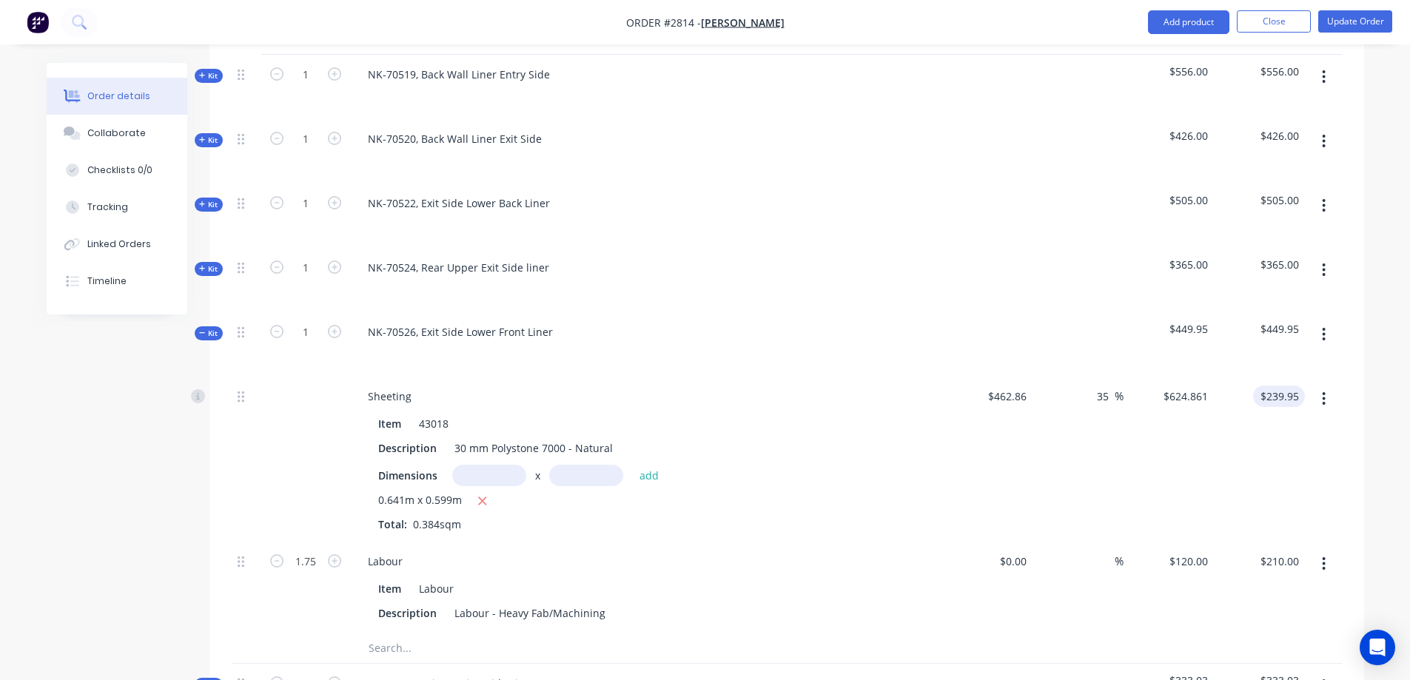
click at [1273, 385] on input "$239.95" at bounding box center [1282, 395] width 46 height 21
click at [1280, 385] on input "300.05" at bounding box center [1282, 395] width 46 height 21
click at [209, 328] on span "Kit" at bounding box center [208, 333] width 19 height 11
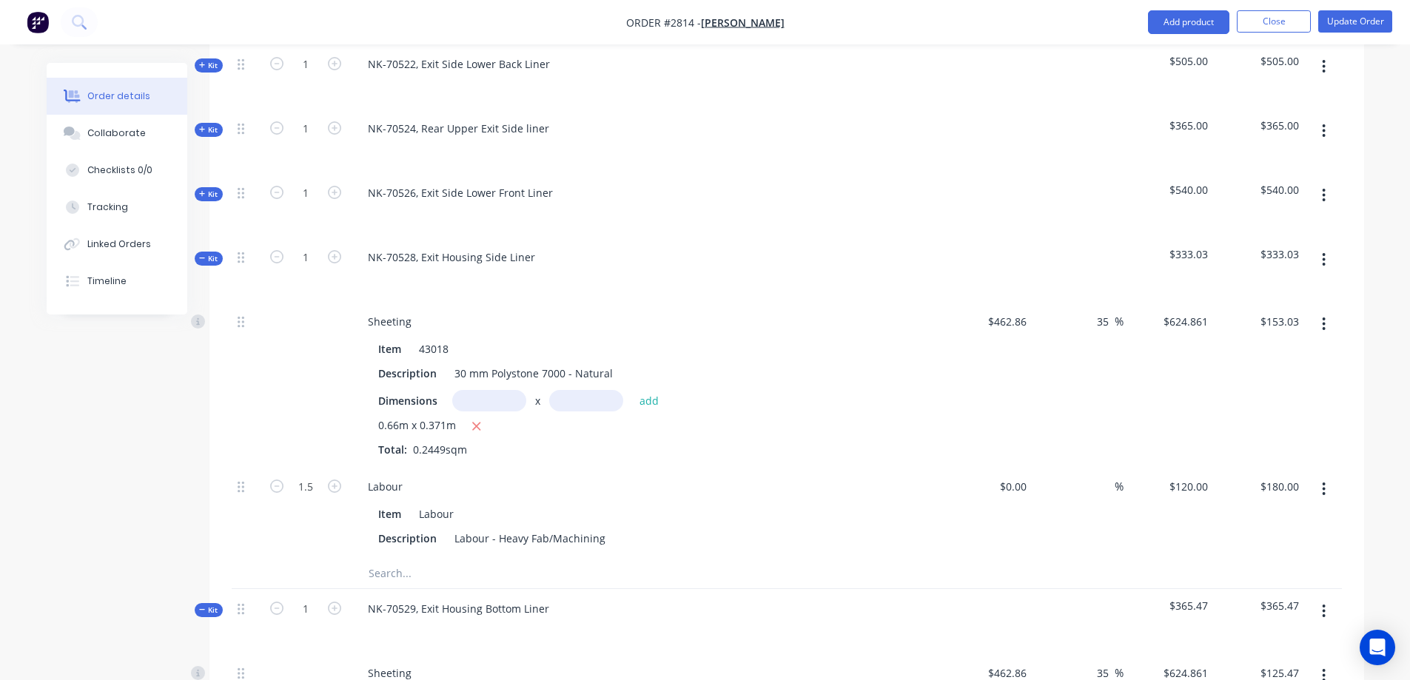
scroll to position [632, 0]
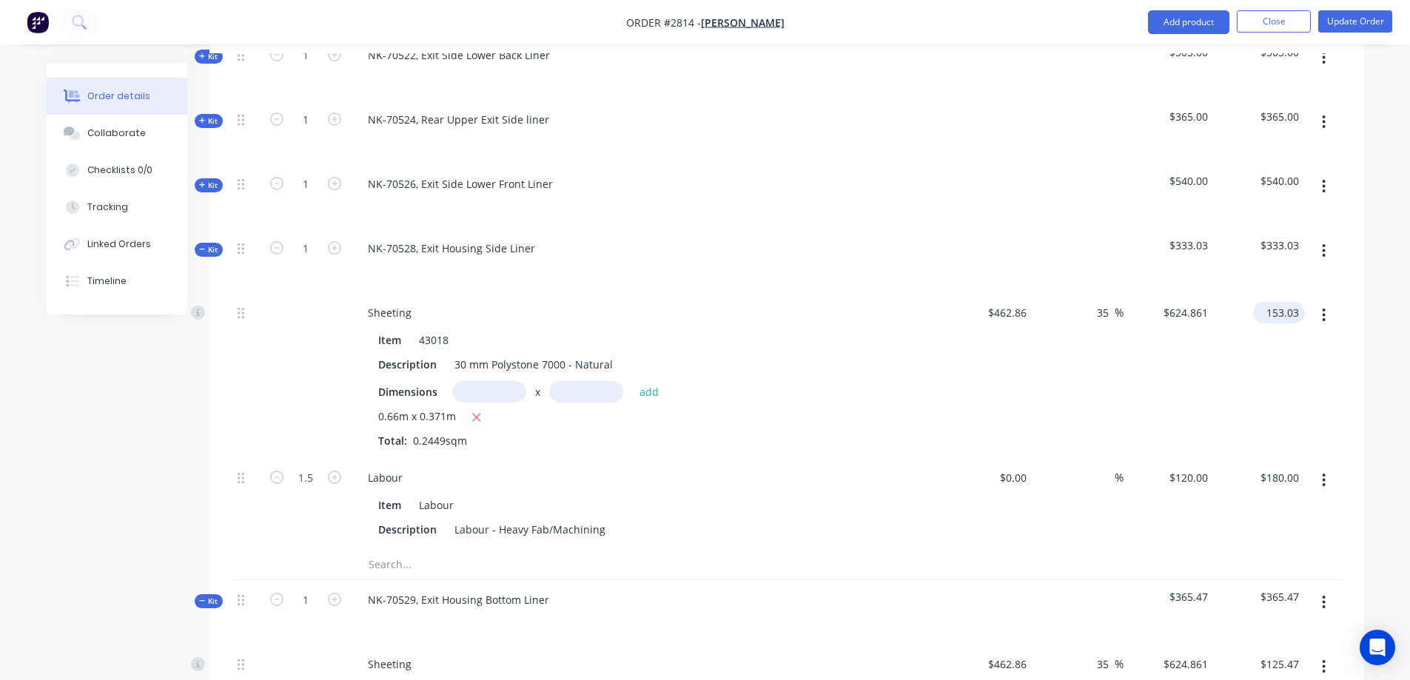
click at [1290, 302] on input "153.03" at bounding box center [1282, 312] width 46 height 21
click at [200, 246] on icon at bounding box center [202, 249] width 7 height 7
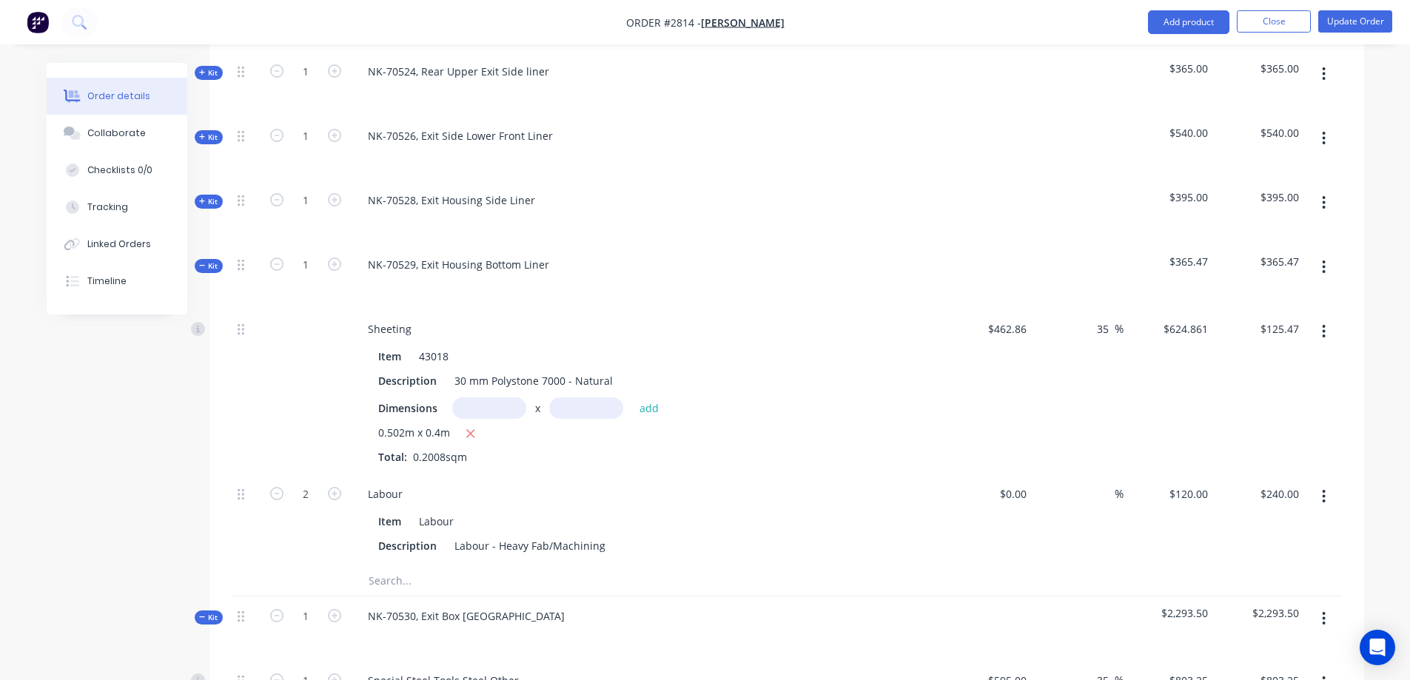
scroll to position [780, 0]
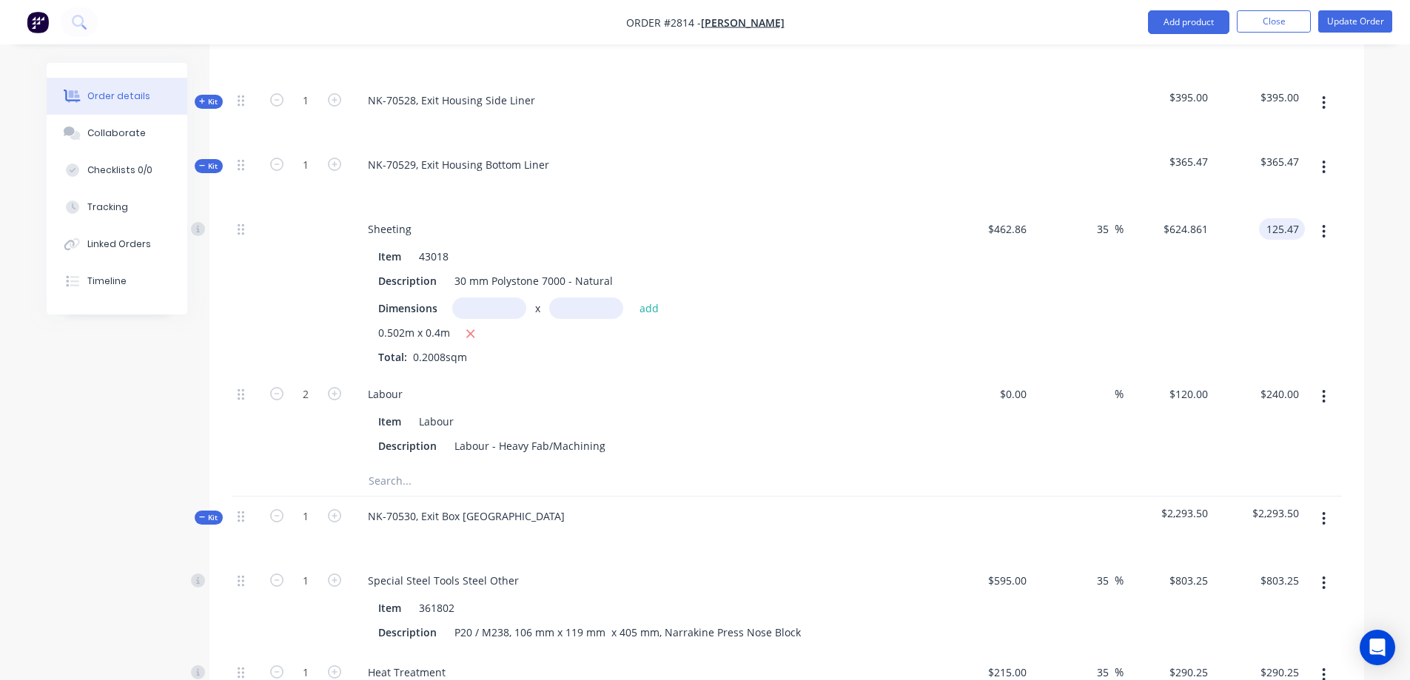
click at [1286, 218] on input "125.47" at bounding box center [1284, 228] width 40 height 21
click at [195, 159] on div "Kit" at bounding box center [209, 166] width 28 height 14
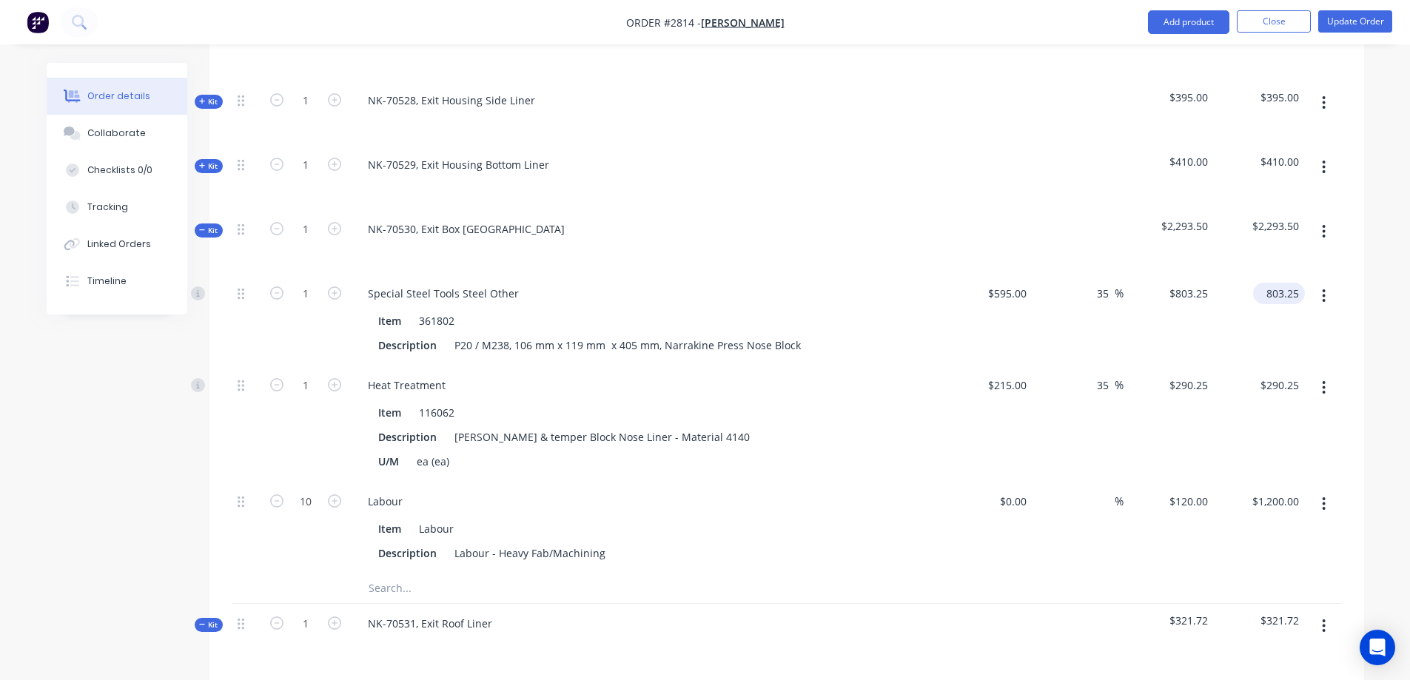
click at [1294, 283] on input "803.25" at bounding box center [1282, 293] width 46 height 21
click at [1289, 374] on input "290.25" at bounding box center [1284, 384] width 40 height 21
click at [204, 226] on icon at bounding box center [202, 229] width 7 height 7
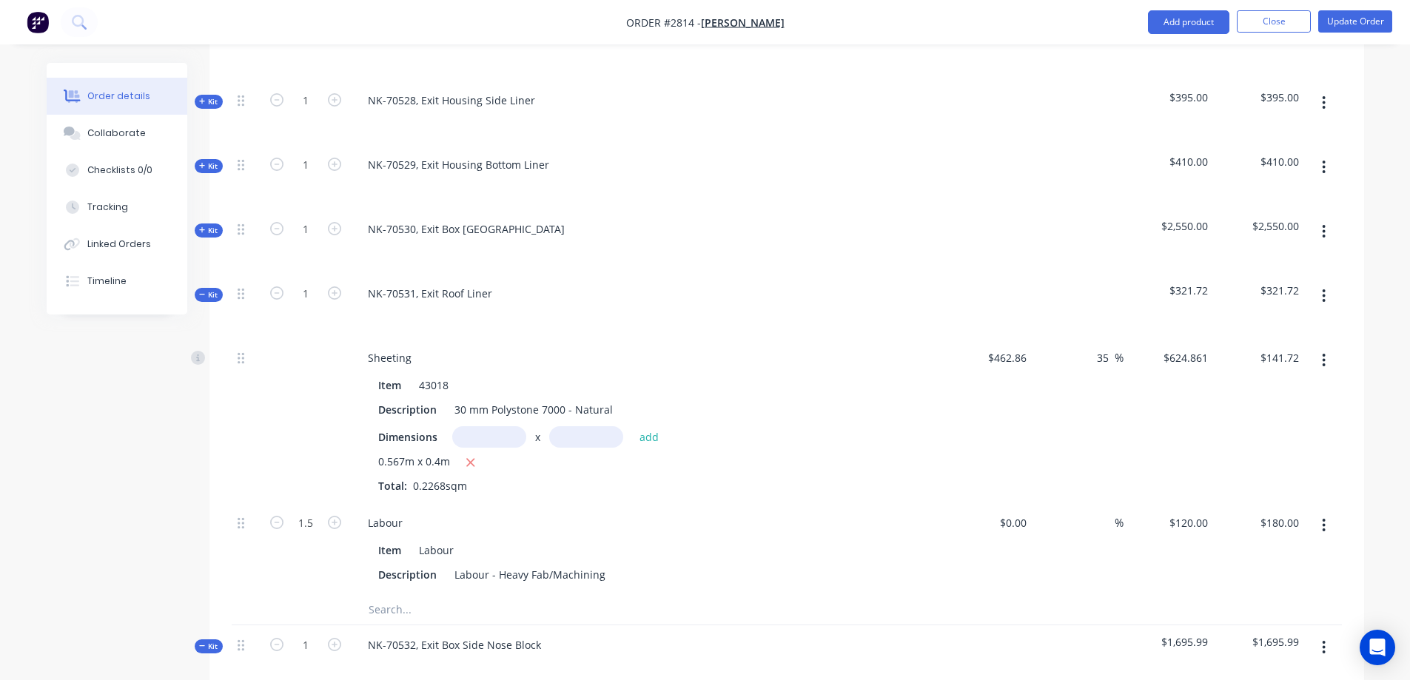
scroll to position [854, 0]
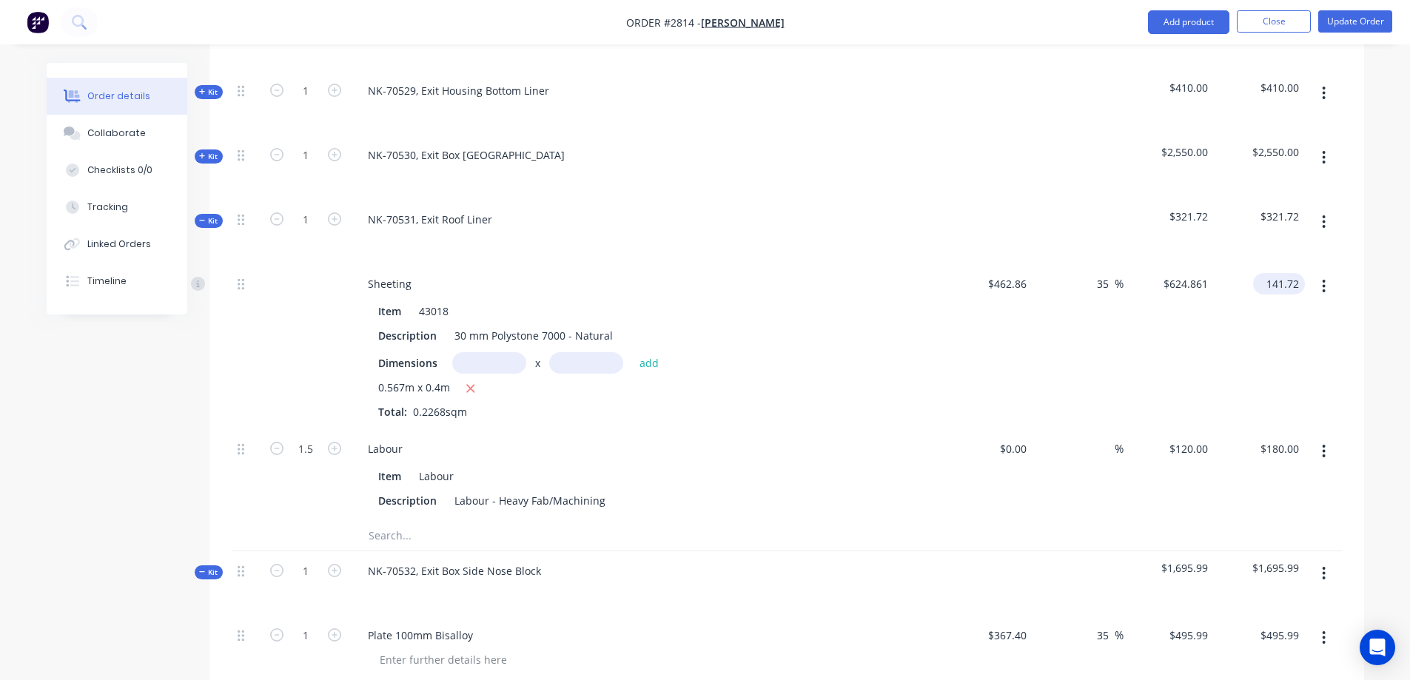
click at [1289, 273] on input "141.72" at bounding box center [1282, 283] width 46 height 21
click at [1295, 273] on input "201.95" at bounding box center [1282, 283] width 46 height 21
click at [201, 217] on icon at bounding box center [202, 220] width 7 height 7
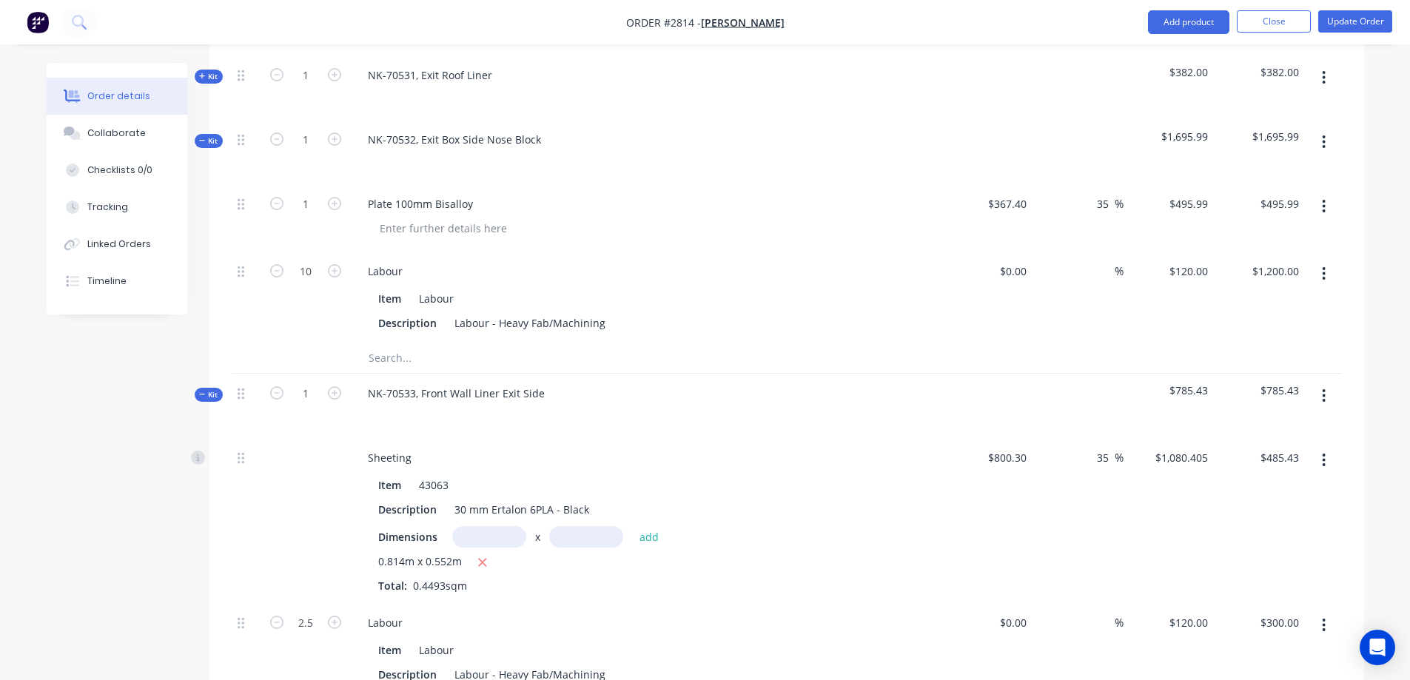
scroll to position [1002, 0]
click at [1298, 189] on input "$495.99" at bounding box center [1282, 199] width 46 height 21
click at [201, 133] on icon at bounding box center [202, 136] width 7 height 7
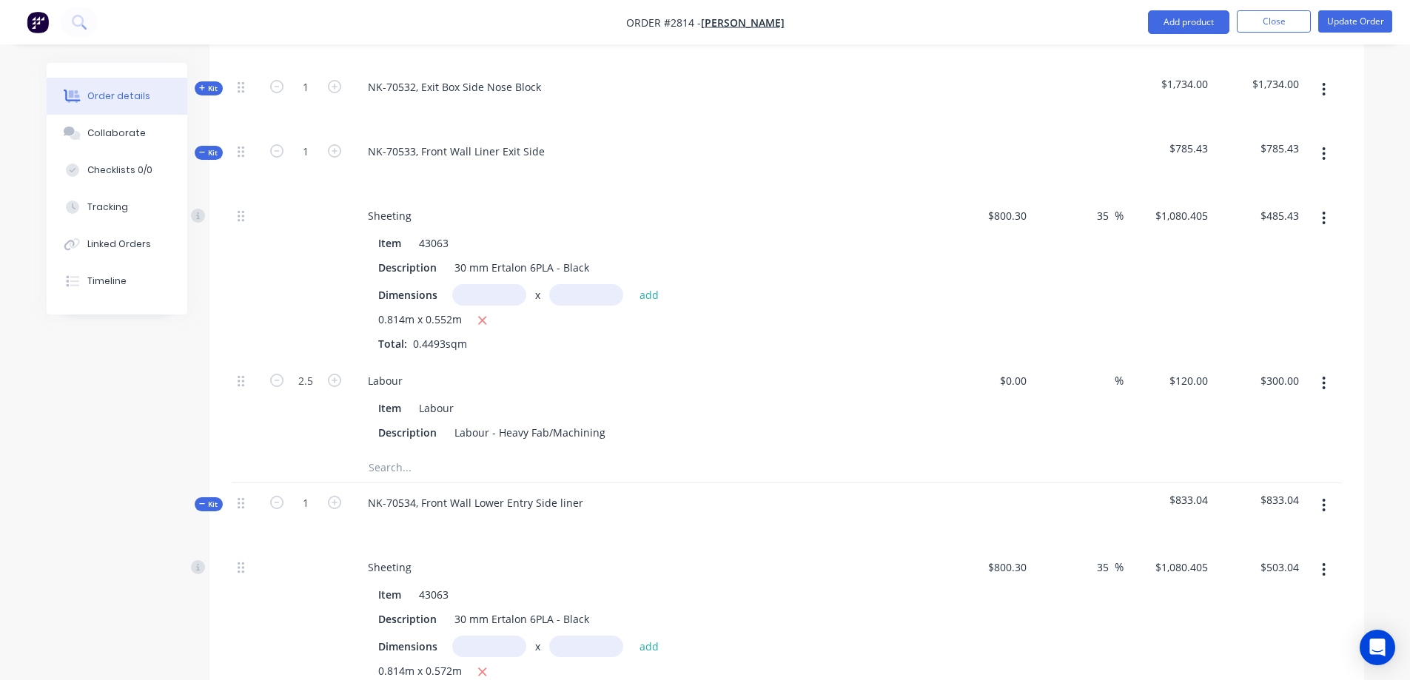
scroll to position [1076, 0]
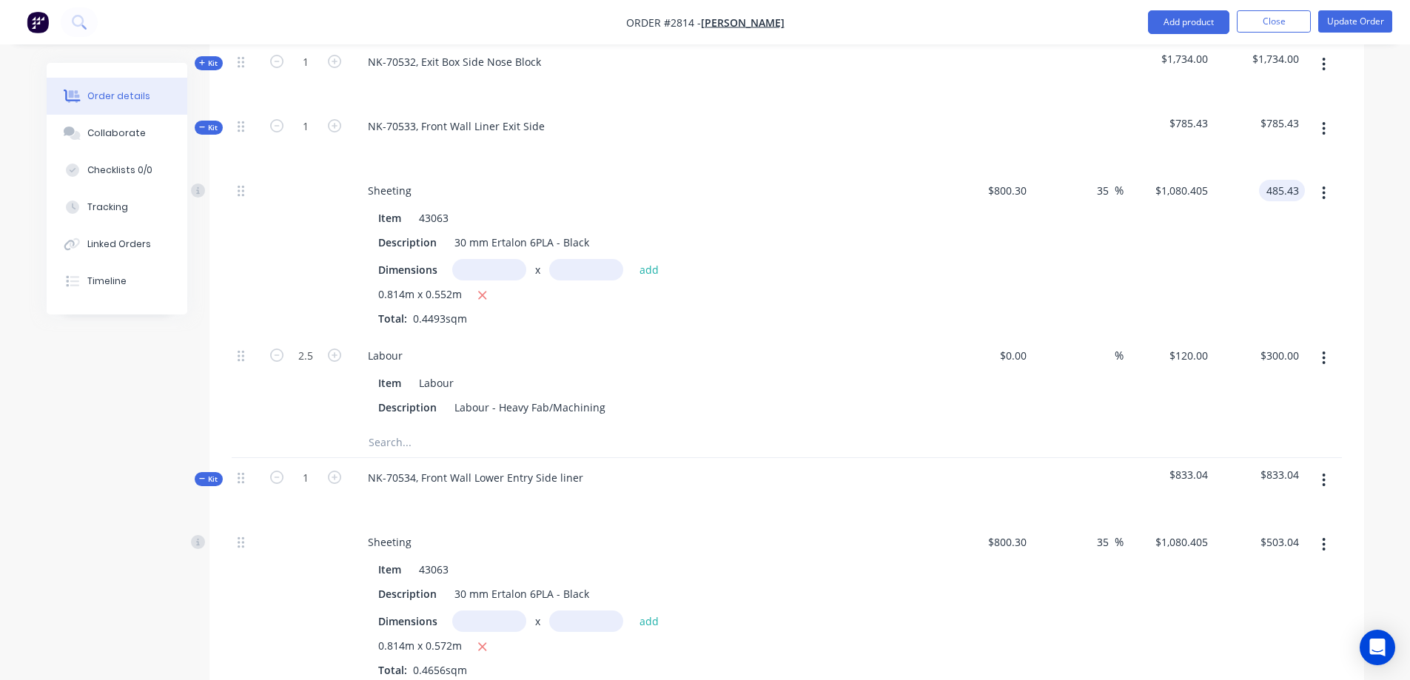
click at [1284, 180] on input "485.43" at bounding box center [1284, 190] width 40 height 21
click at [206, 122] on span "Kit" at bounding box center [208, 127] width 19 height 11
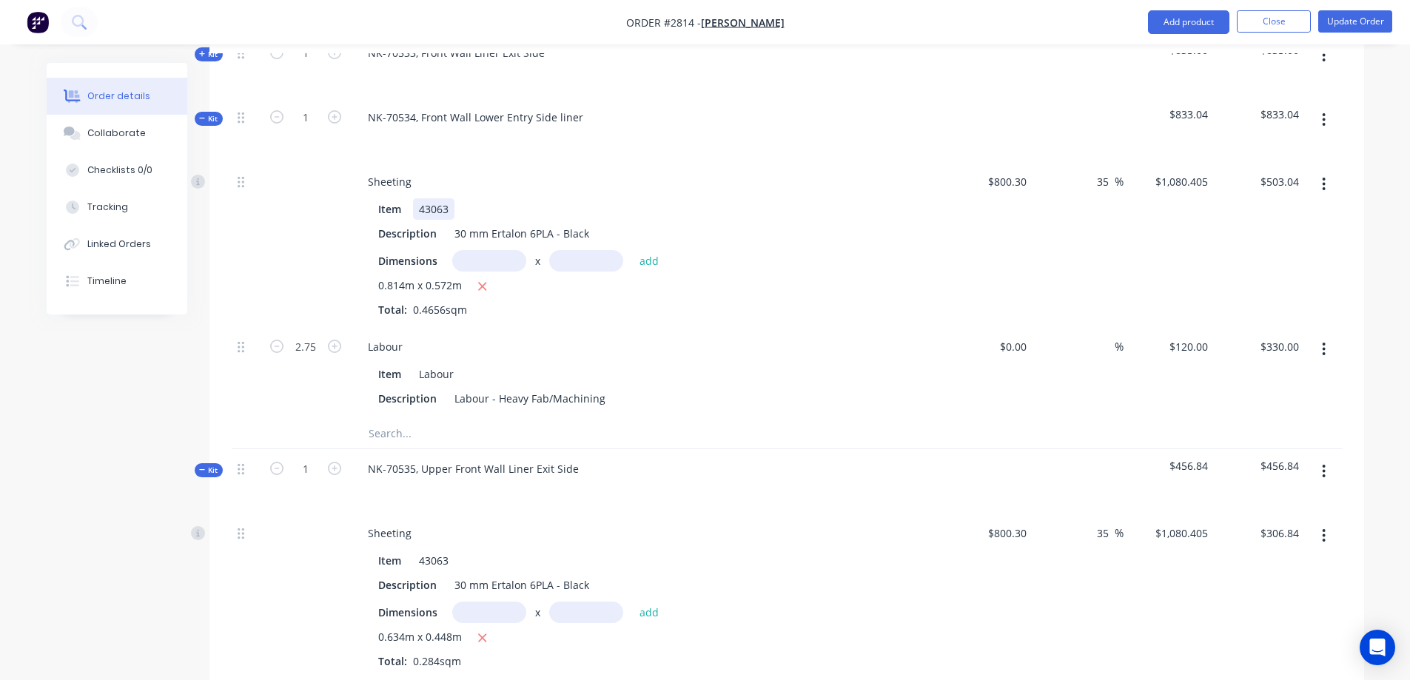
scroll to position [1150, 0]
click at [1296, 170] on input "503.04" at bounding box center [1282, 180] width 46 height 21
click at [202, 112] on span "Kit" at bounding box center [208, 117] width 19 height 11
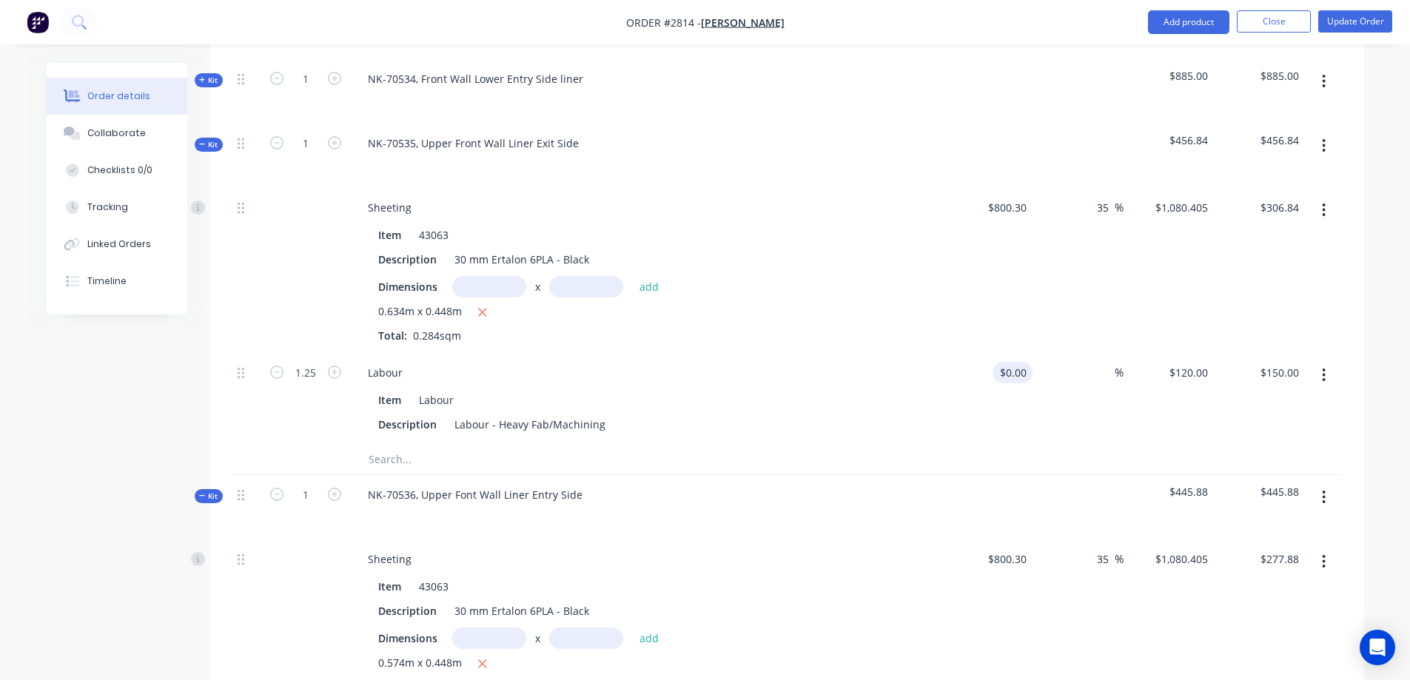
scroll to position [1224, 0]
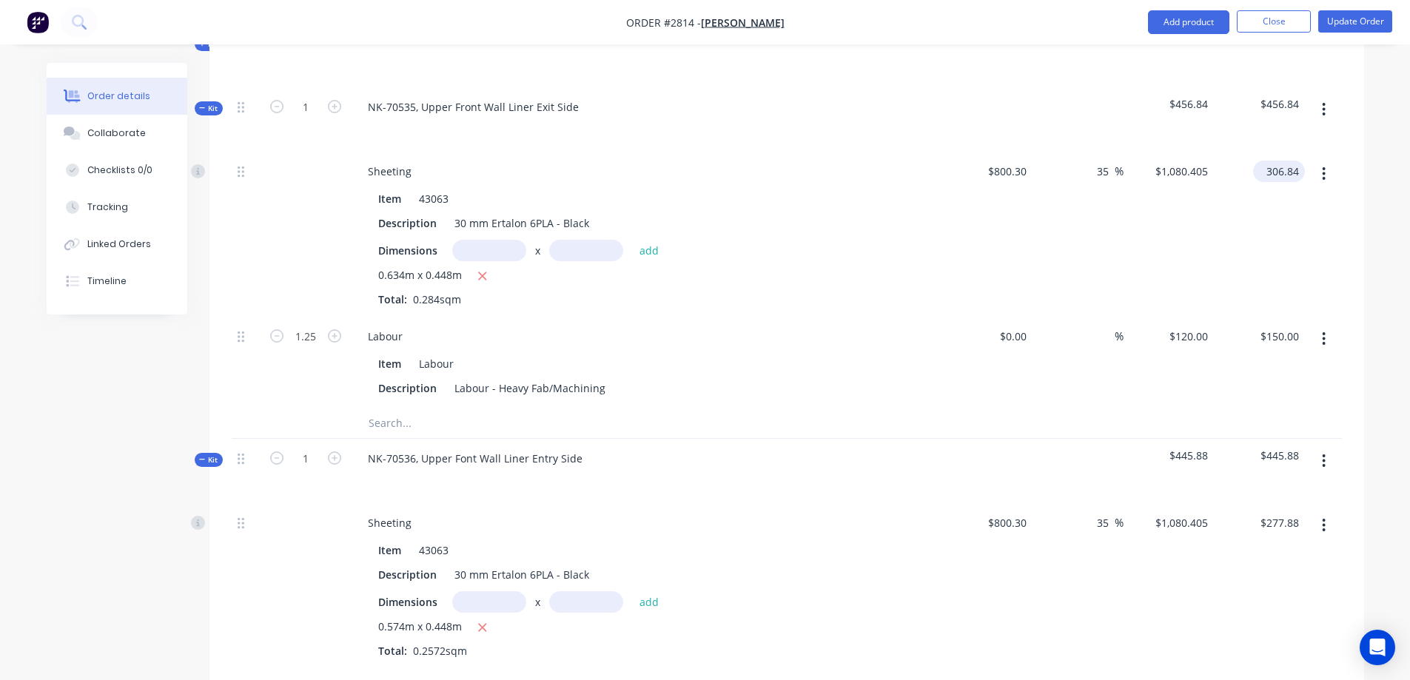
click at [1287, 161] on input "306.84" at bounding box center [1282, 171] width 46 height 21
click at [212, 103] on span "Kit" at bounding box center [208, 108] width 19 height 11
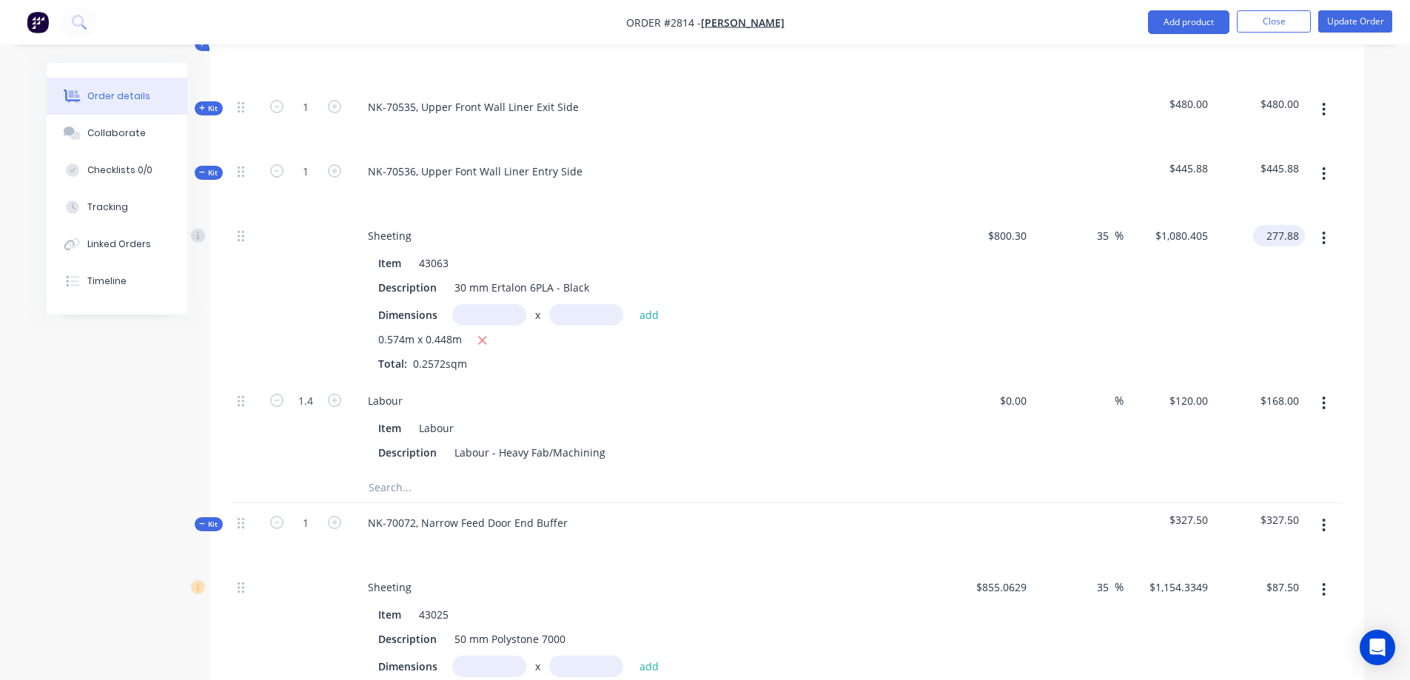
click at [1285, 225] on input "277.88" at bounding box center [1282, 235] width 46 height 21
click at [203, 172] on icon at bounding box center [202, 172] width 6 height 1
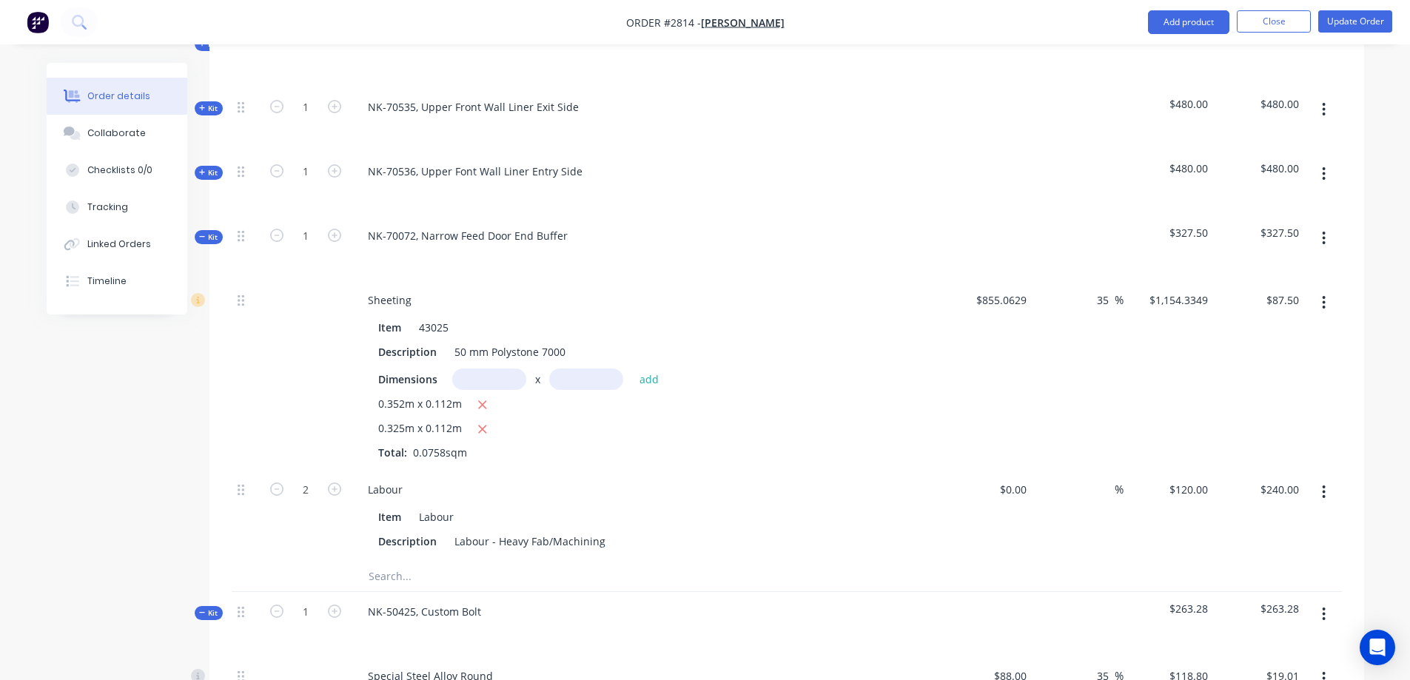
scroll to position [1298, 0]
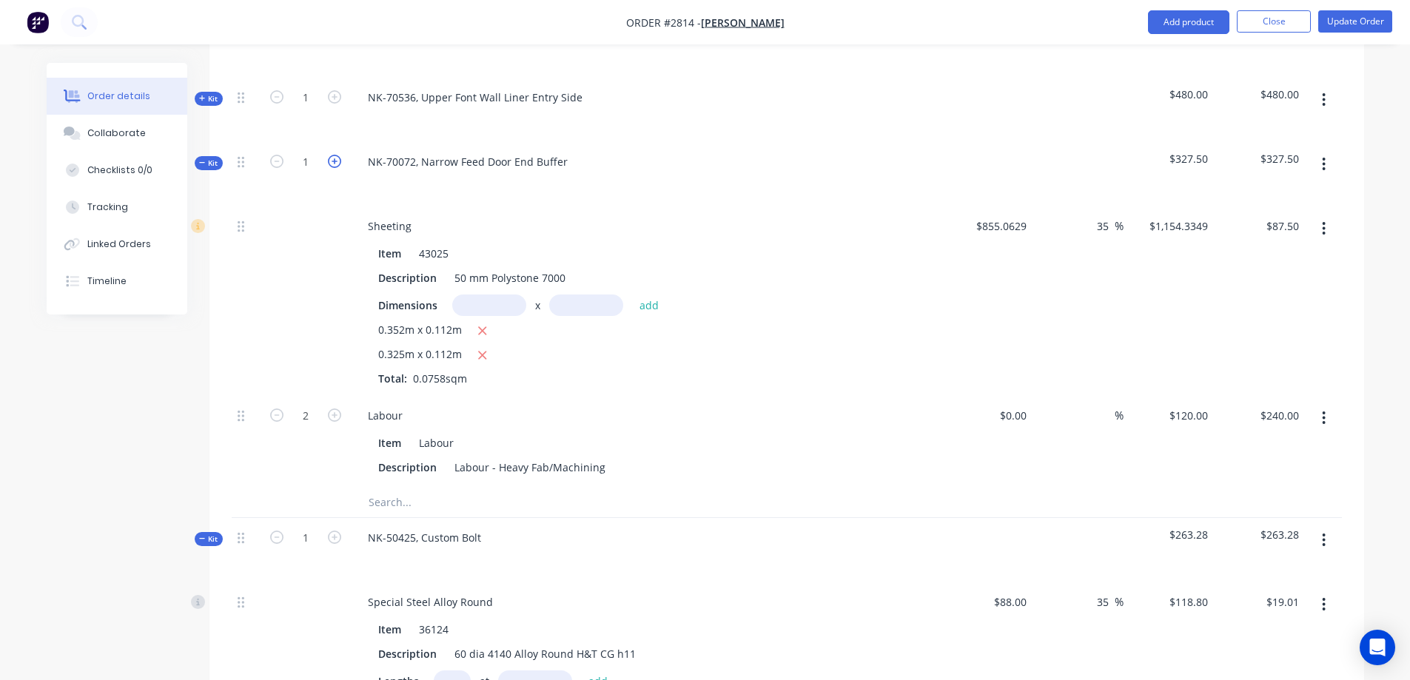
click at [336, 155] on icon "button" at bounding box center [334, 161] width 13 height 13
click at [276, 155] on icon "button" at bounding box center [276, 161] width 13 height 13
click at [484, 348] on icon "button" at bounding box center [482, 354] width 10 height 13
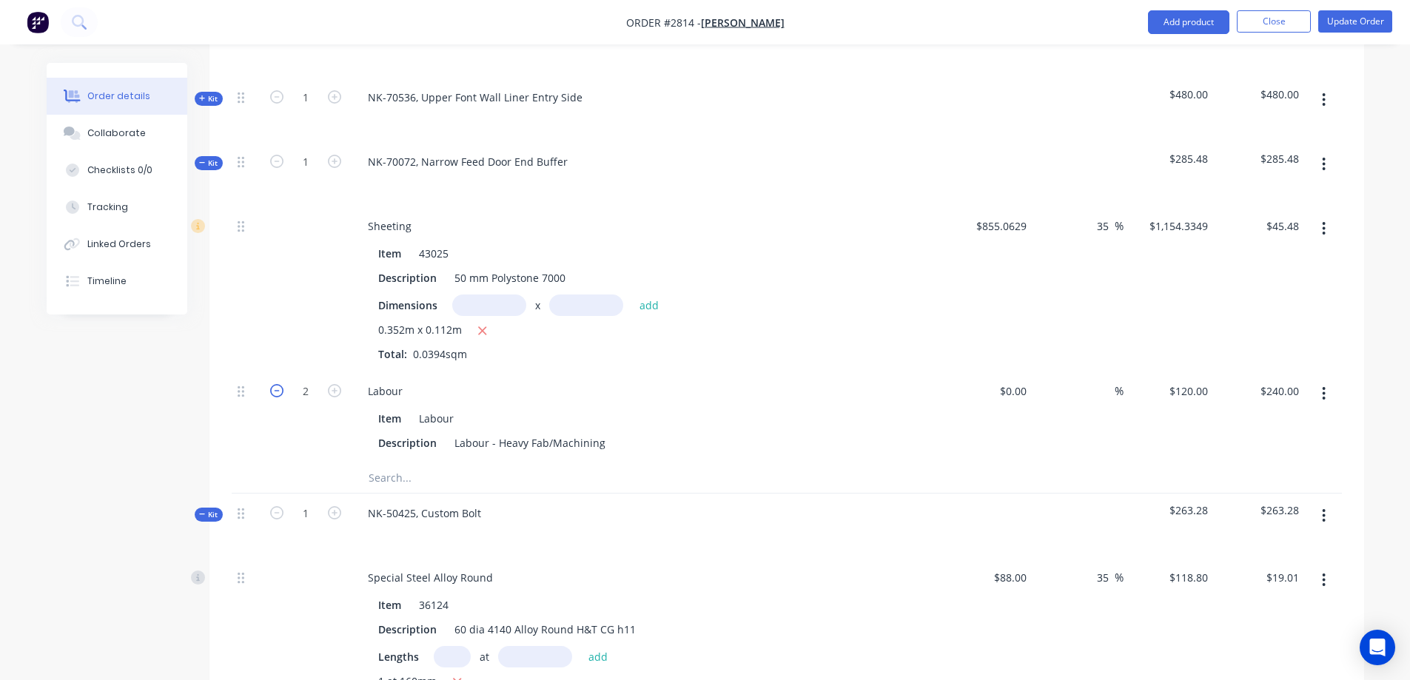
click at [276, 384] on icon "button" at bounding box center [276, 390] width 13 height 13
click at [1290, 215] on input "45.48" at bounding box center [1284, 225] width 40 height 21
click at [337, 155] on icon "button" at bounding box center [334, 161] width 13 height 13
click at [481, 294] on input "text" at bounding box center [489, 304] width 74 height 21
click at [650, 294] on button "add" at bounding box center [649, 304] width 35 height 20
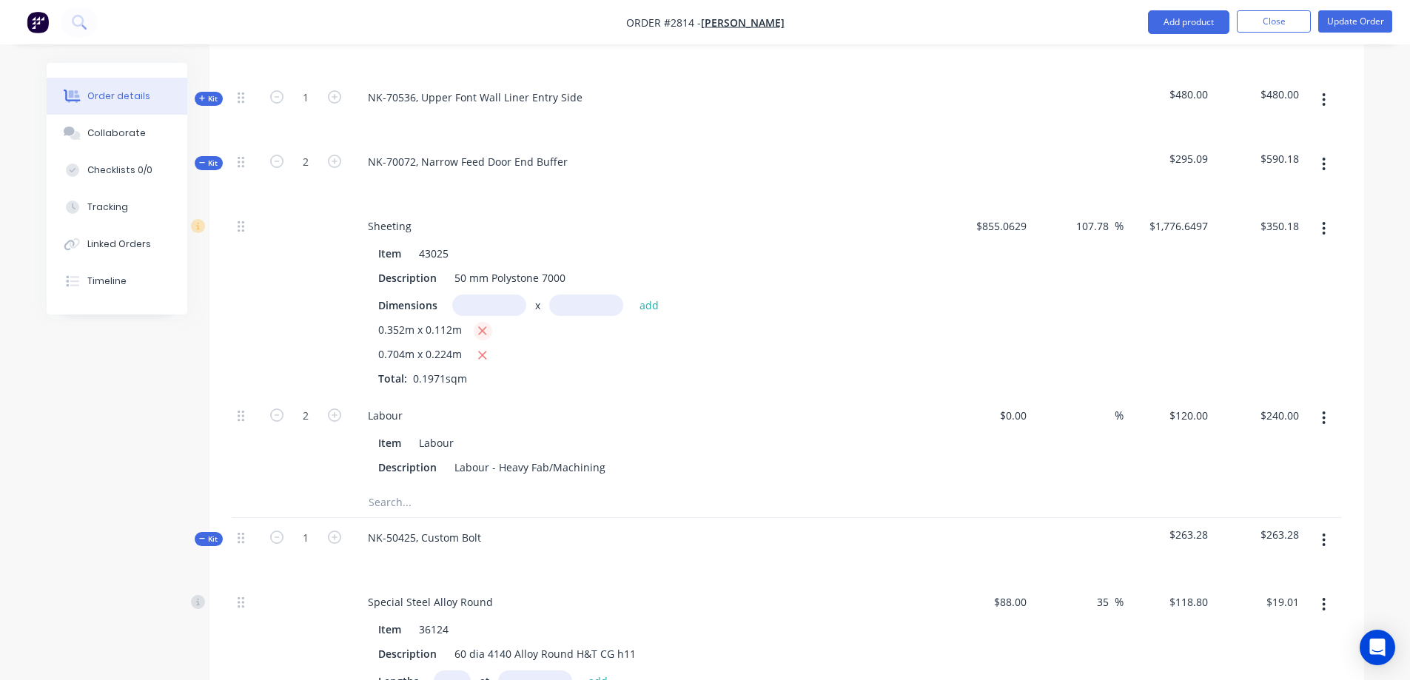
click at [482, 324] on icon "button" at bounding box center [482, 330] width 10 height 13
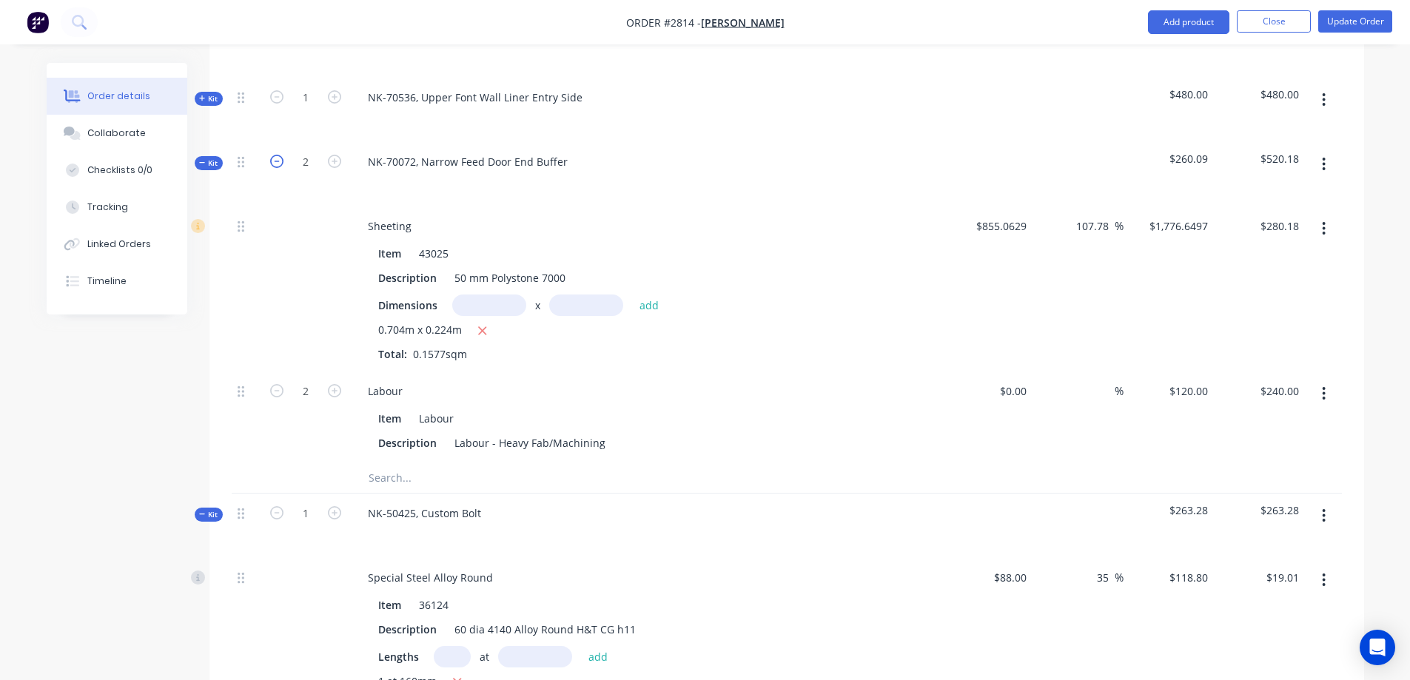
click at [274, 155] on icon "button" at bounding box center [276, 161] width 13 height 13
click at [330, 155] on icon "button" at bounding box center [334, 161] width 13 height 13
click at [1293, 215] on input "280.18" at bounding box center [1282, 225] width 46 height 21
click at [203, 158] on span "Kit" at bounding box center [208, 163] width 19 height 11
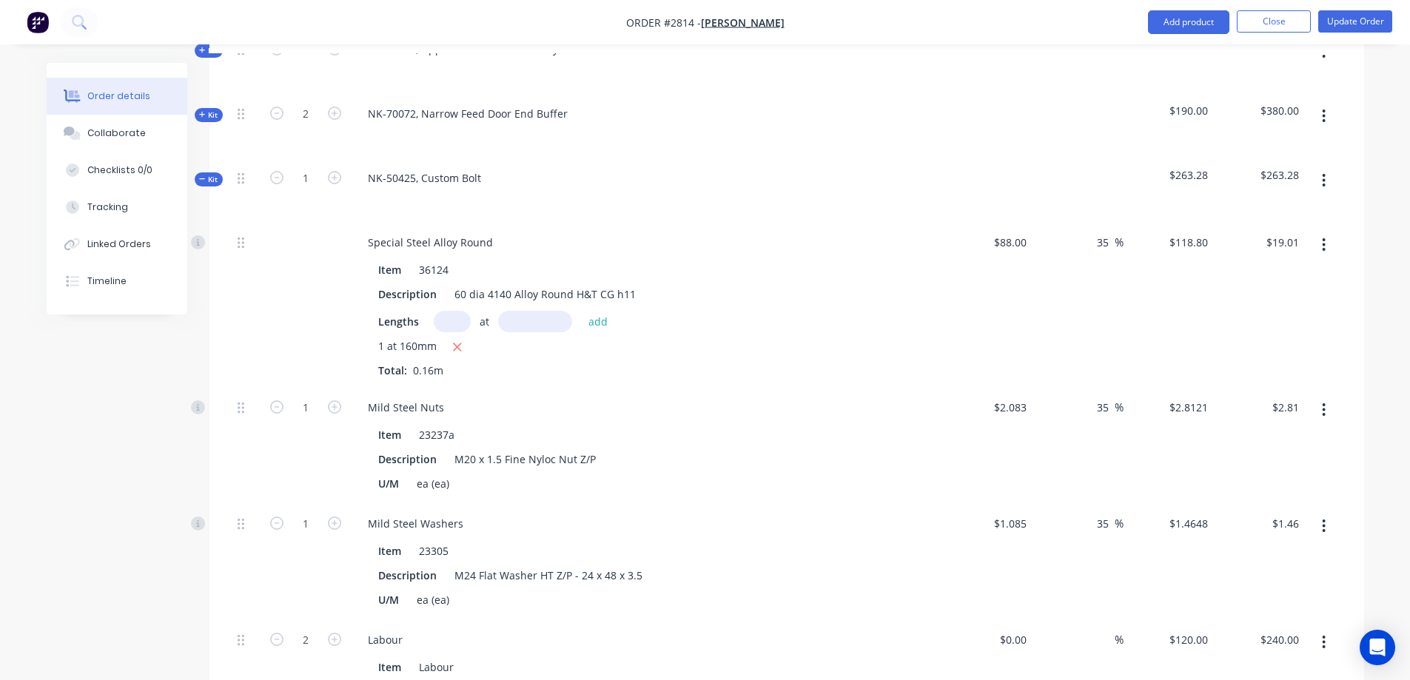
scroll to position [1372, 0]
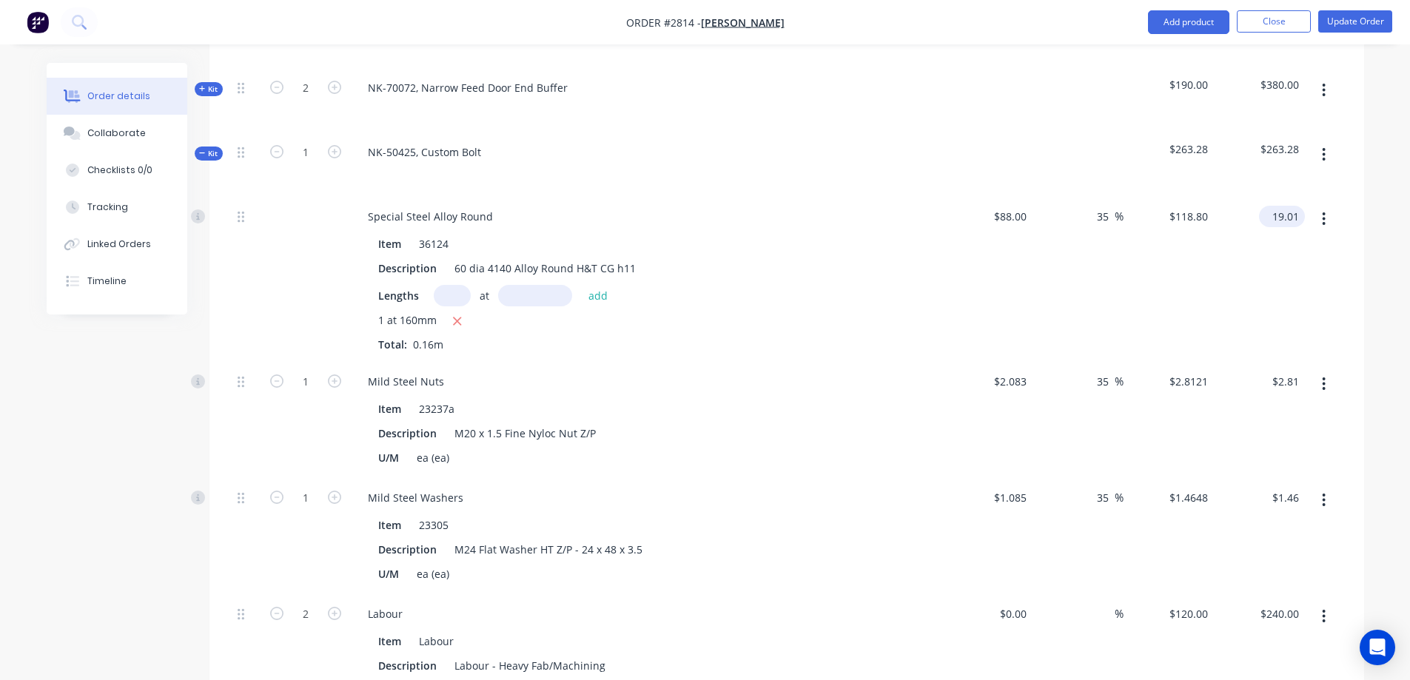
click at [1287, 206] on input "19.01" at bounding box center [1284, 216] width 40 height 21
click at [206, 148] on span "Kit" at bounding box center [208, 153] width 19 height 11
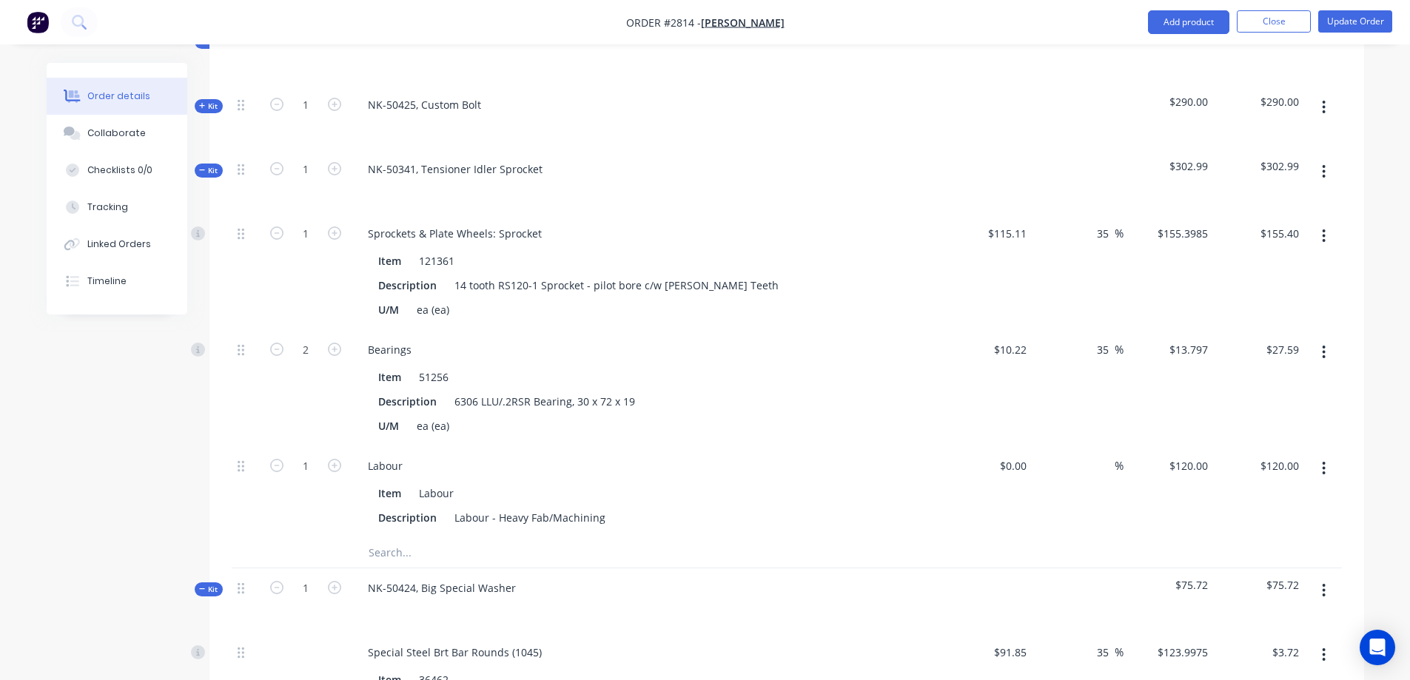
scroll to position [1446, 0]
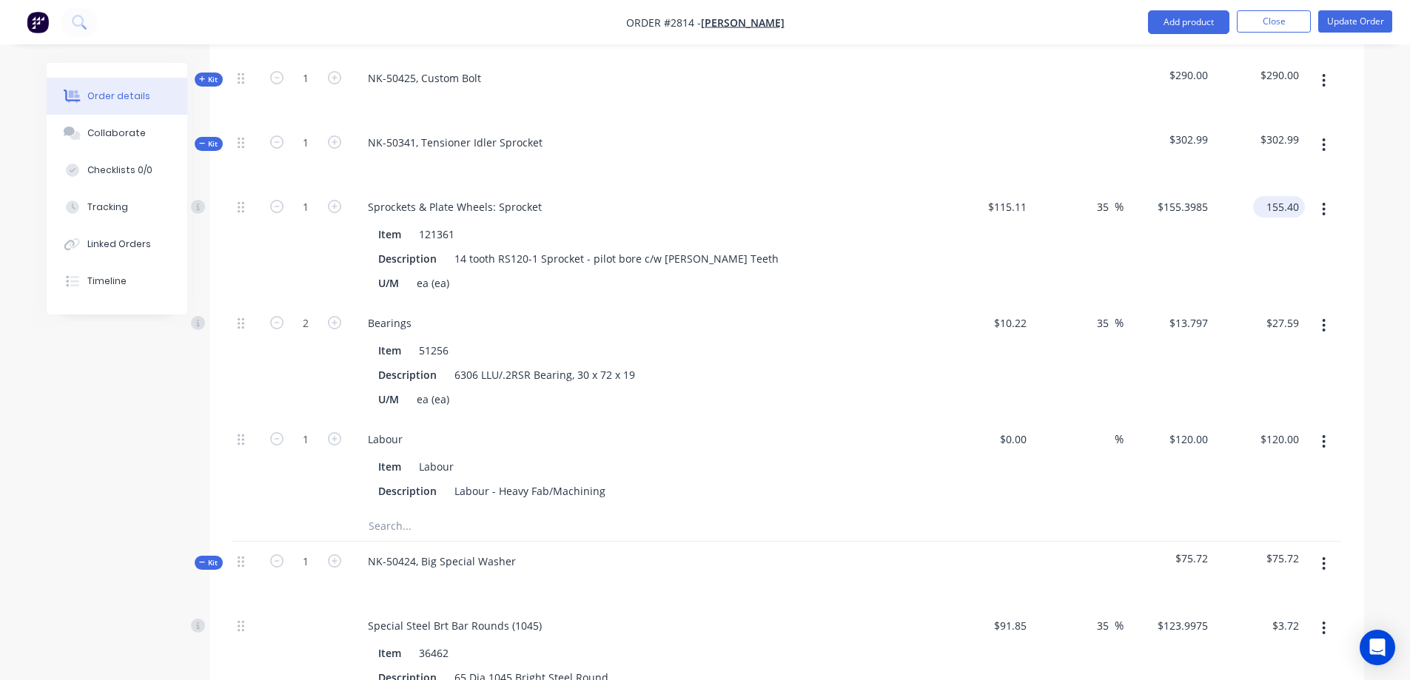
click at [1284, 196] on input "155.40" at bounding box center [1282, 206] width 46 height 21
click at [206, 138] on span "Kit" at bounding box center [208, 143] width 19 height 11
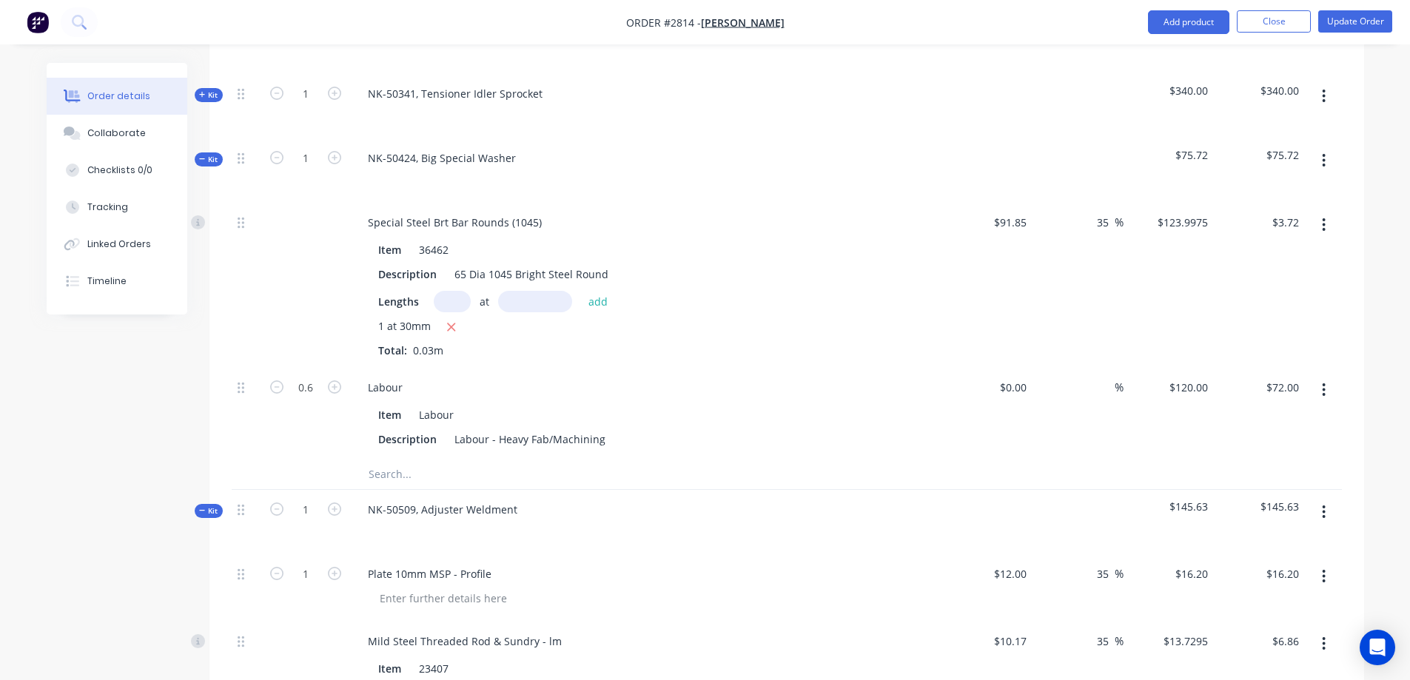
scroll to position [1520, 0]
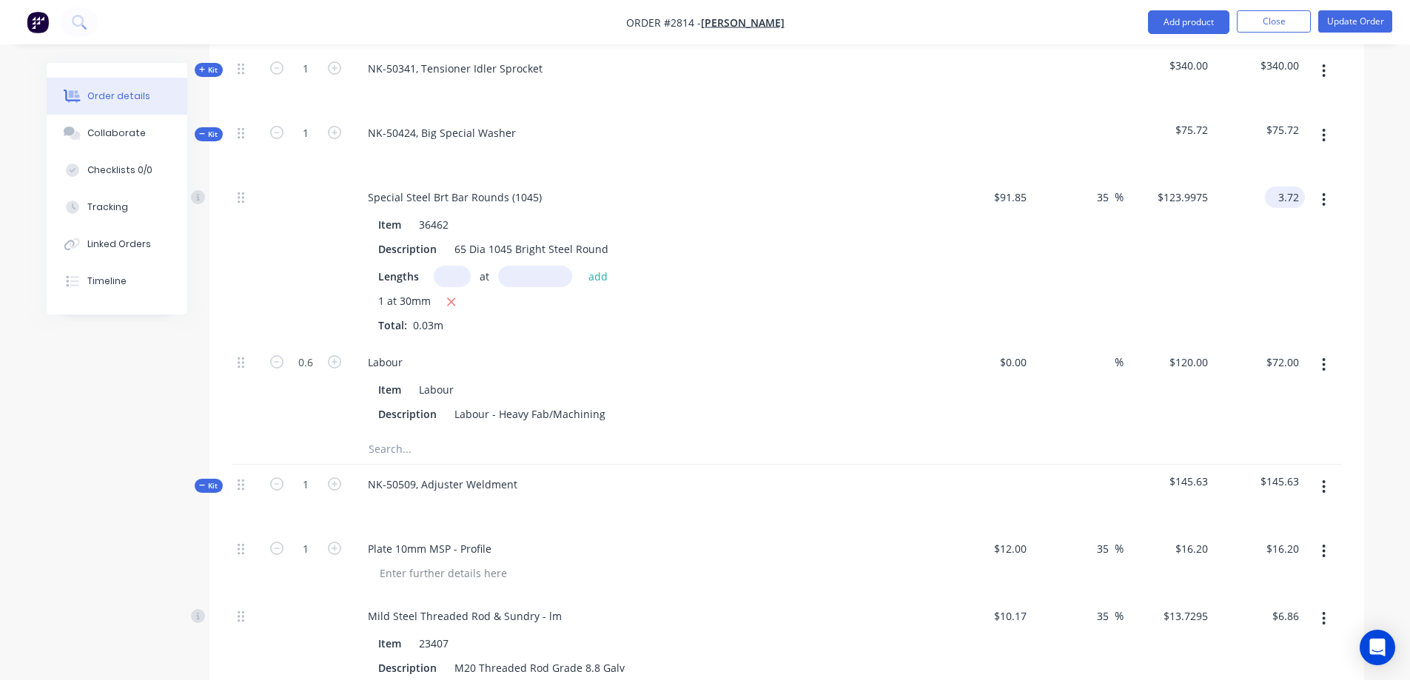
click at [1284, 186] on input "3.72" at bounding box center [1287, 196] width 34 height 21
click at [203, 130] on icon at bounding box center [202, 133] width 7 height 7
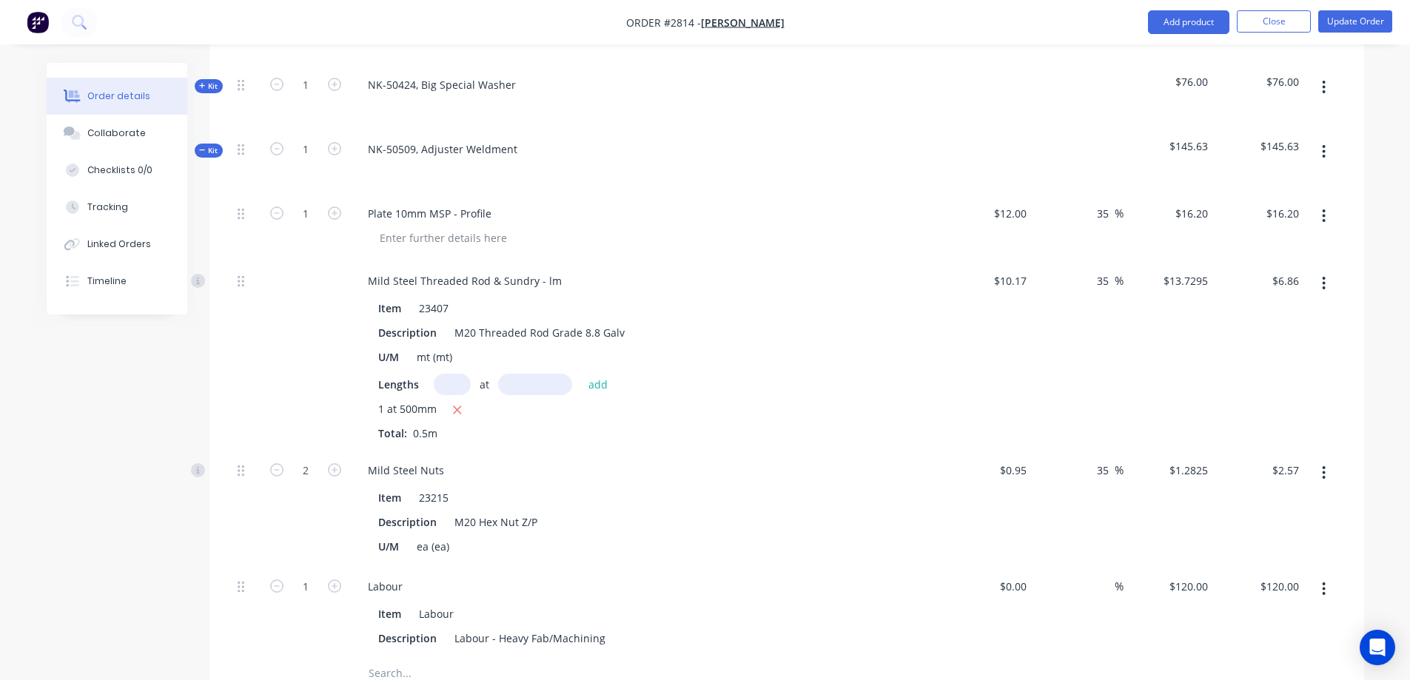
scroll to position [1594, 0]
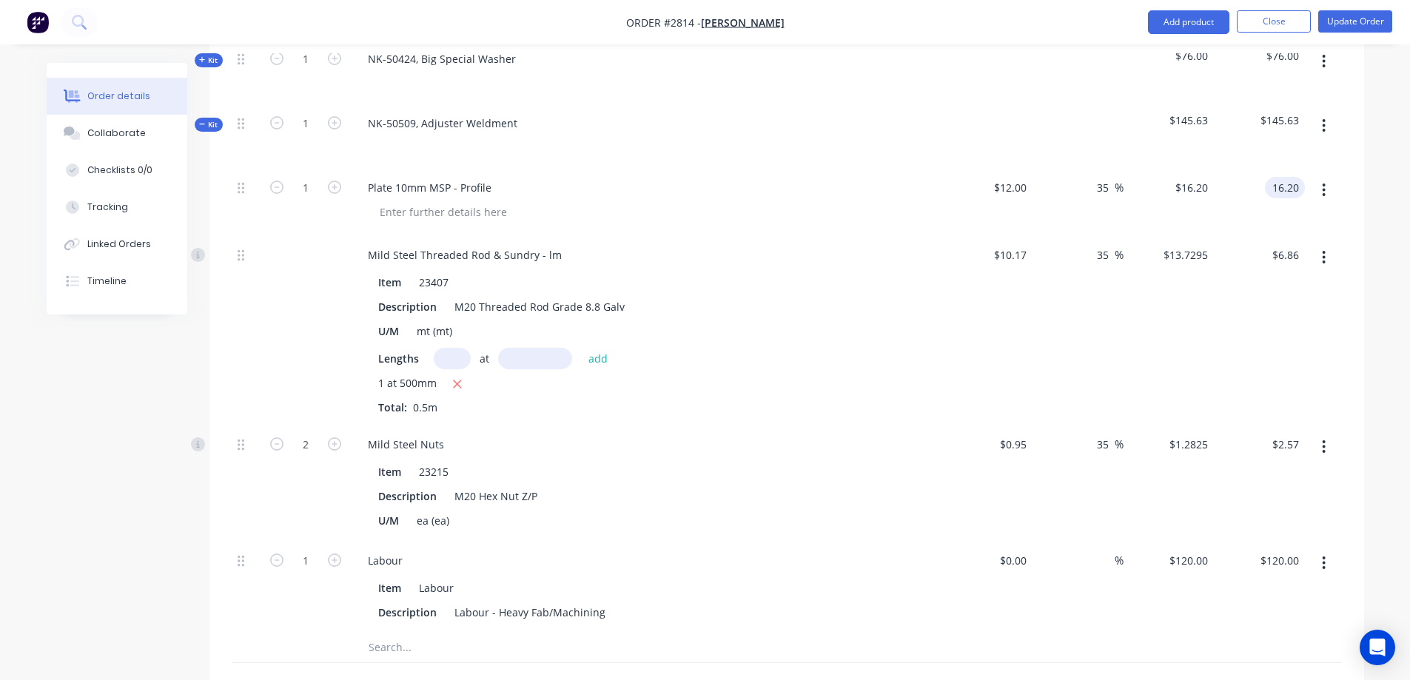
click at [1290, 177] on input "16.20" at bounding box center [1287, 187] width 34 height 21
click at [203, 121] on icon at bounding box center [202, 124] width 7 height 7
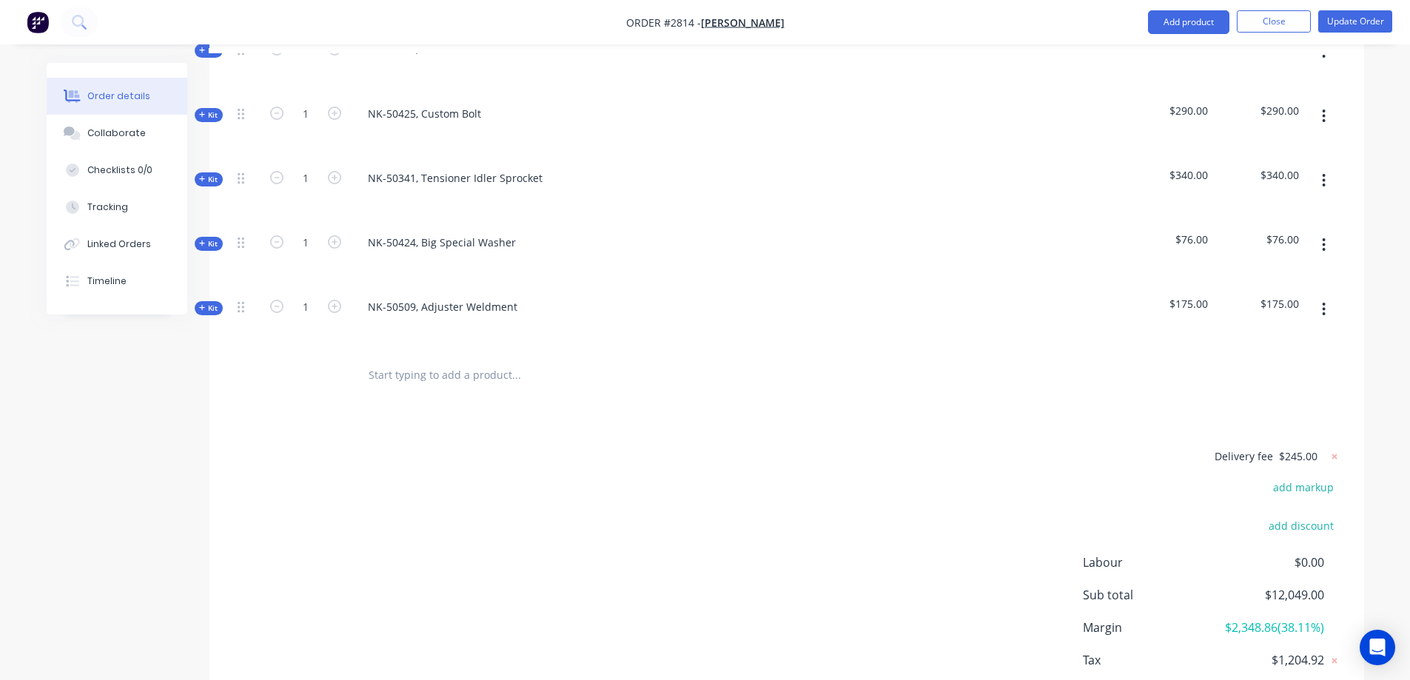
scroll to position [1384, 0]
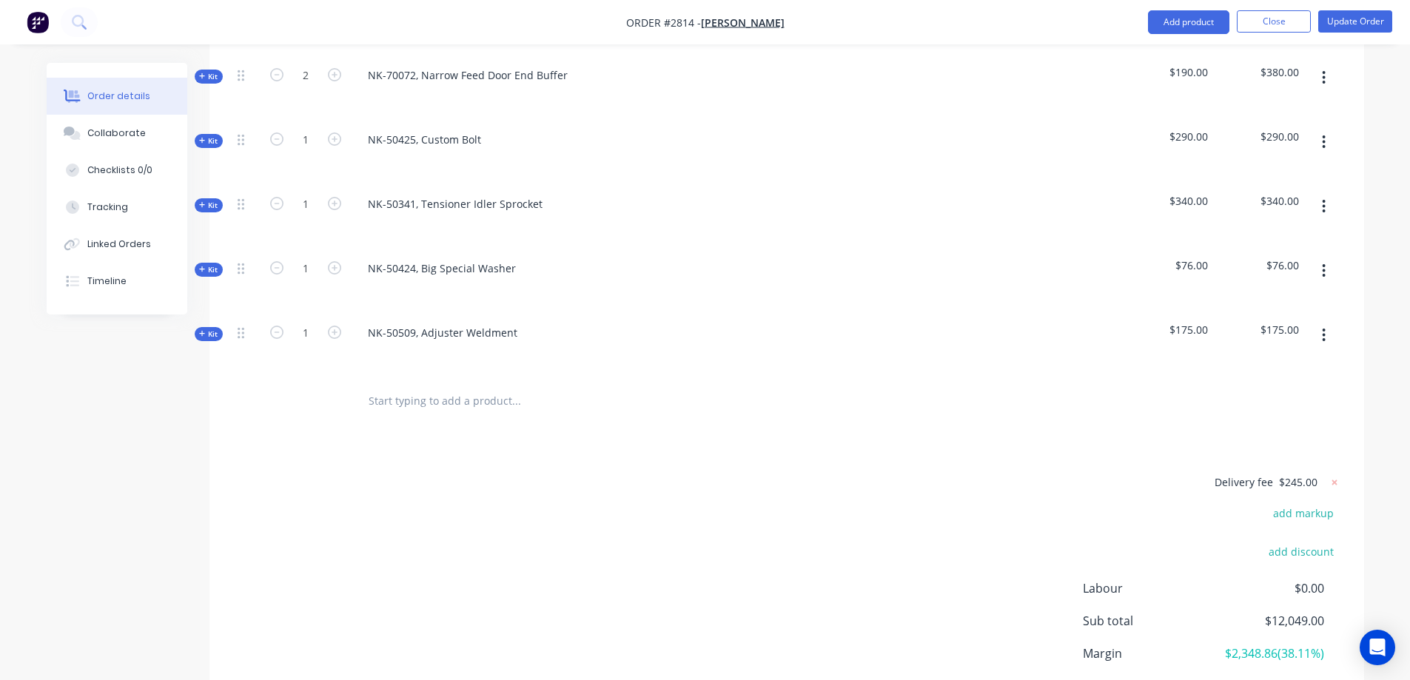
click at [209, 329] on span "Kit" at bounding box center [208, 334] width 19 height 11
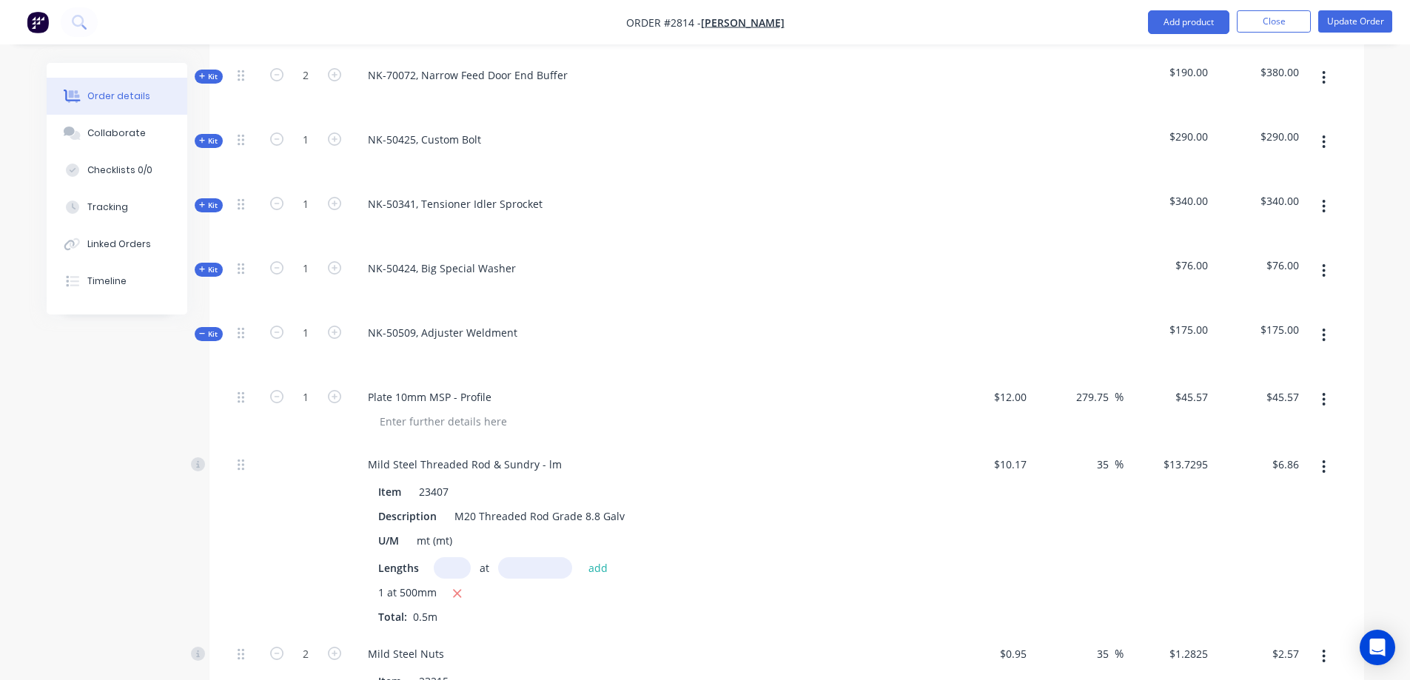
click at [201, 330] on icon at bounding box center [202, 333] width 7 height 7
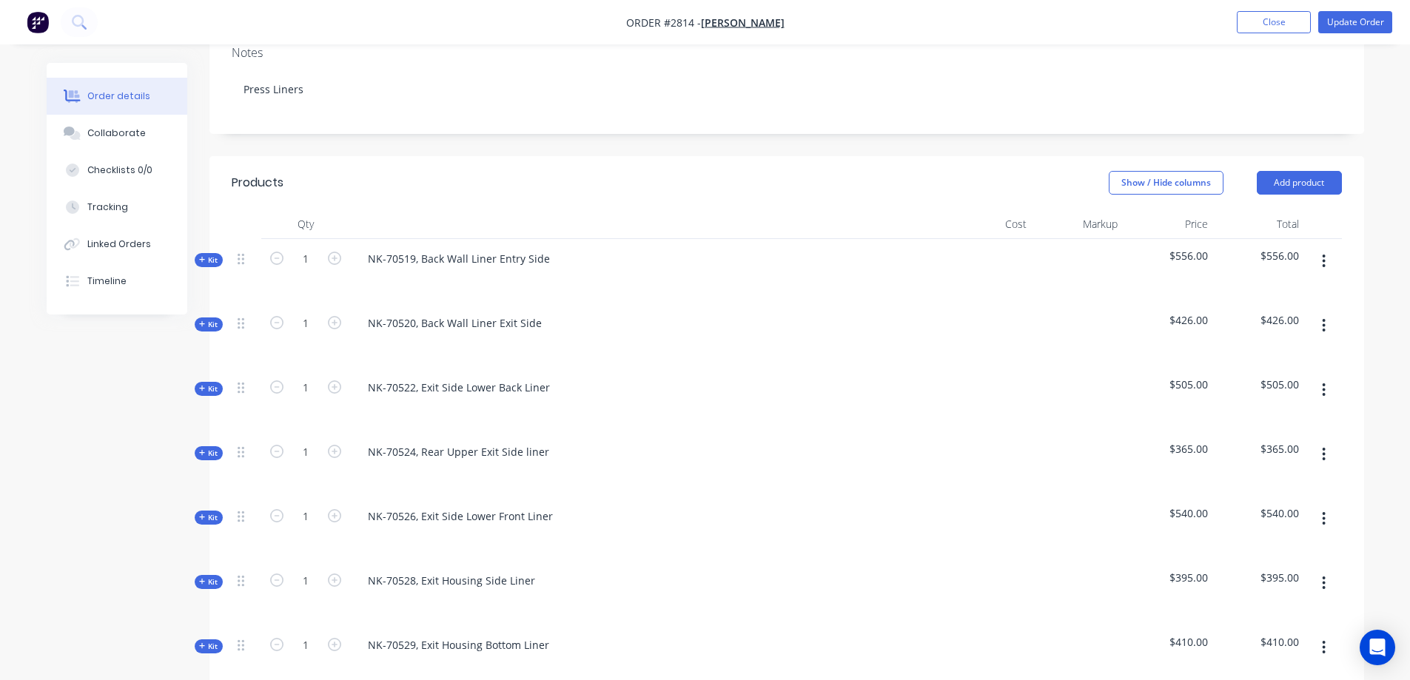
scroll to position [275, 0]
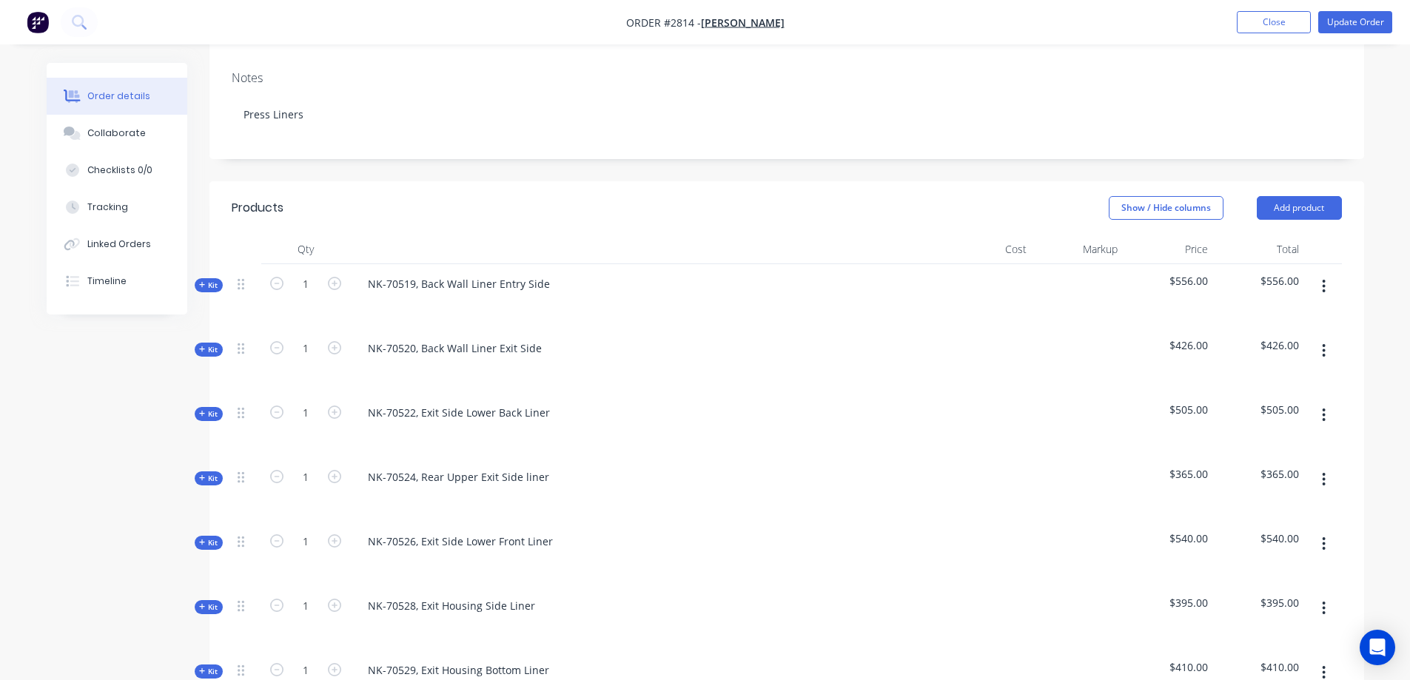
click at [1289, 595] on span "$395.00" at bounding box center [1258, 603] width 79 height 16
click at [204, 603] on icon at bounding box center [202, 606] width 7 height 7
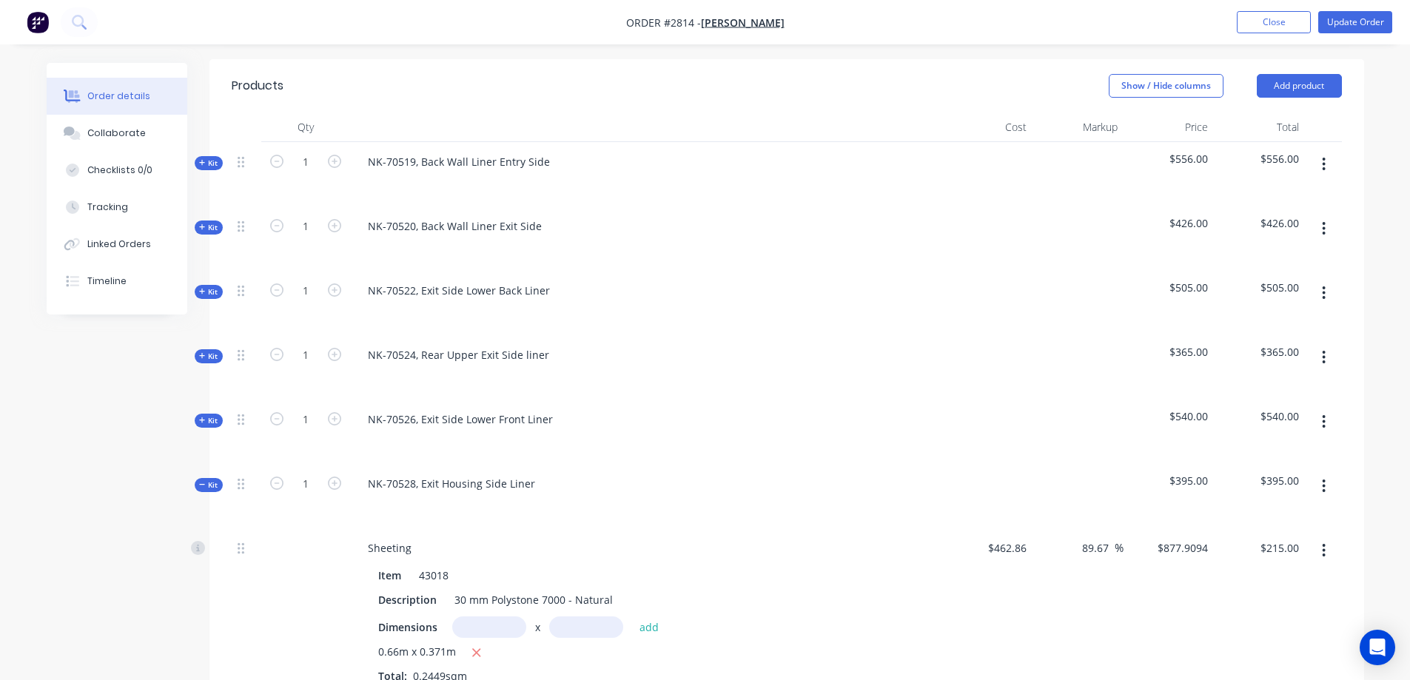
scroll to position [422, 0]
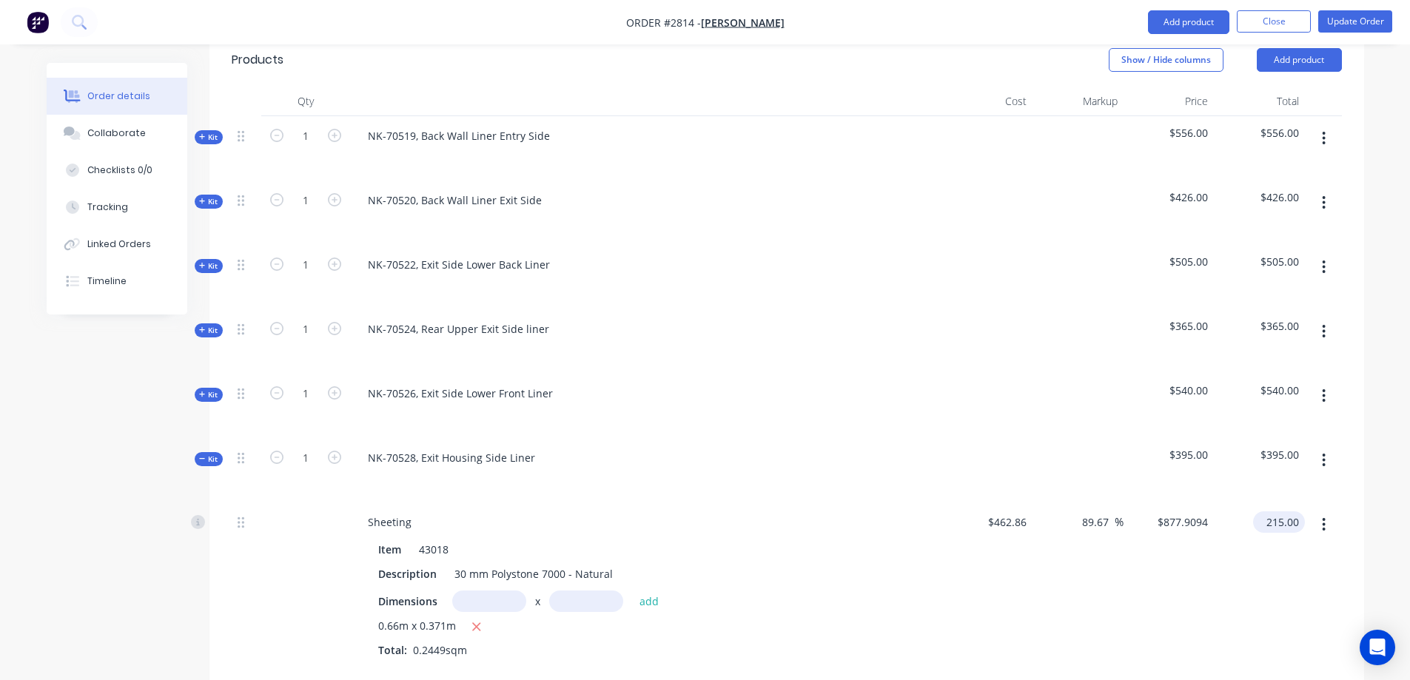
click at [1283, 511] on input "215.00" at bounding box center [1282, 521] width 46 height 21
click at [200, 455] on icon at bounding box center [202, 458] width 7 height 7
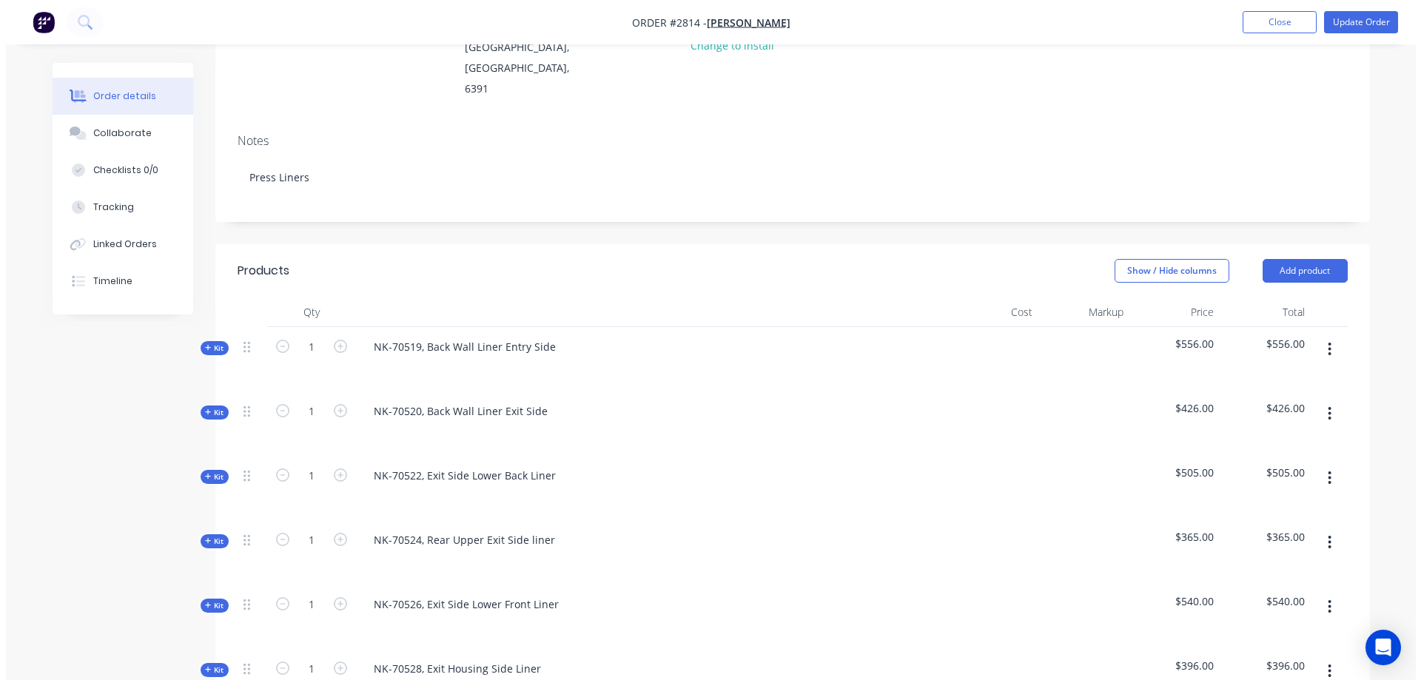
scroll to position [0, 0]
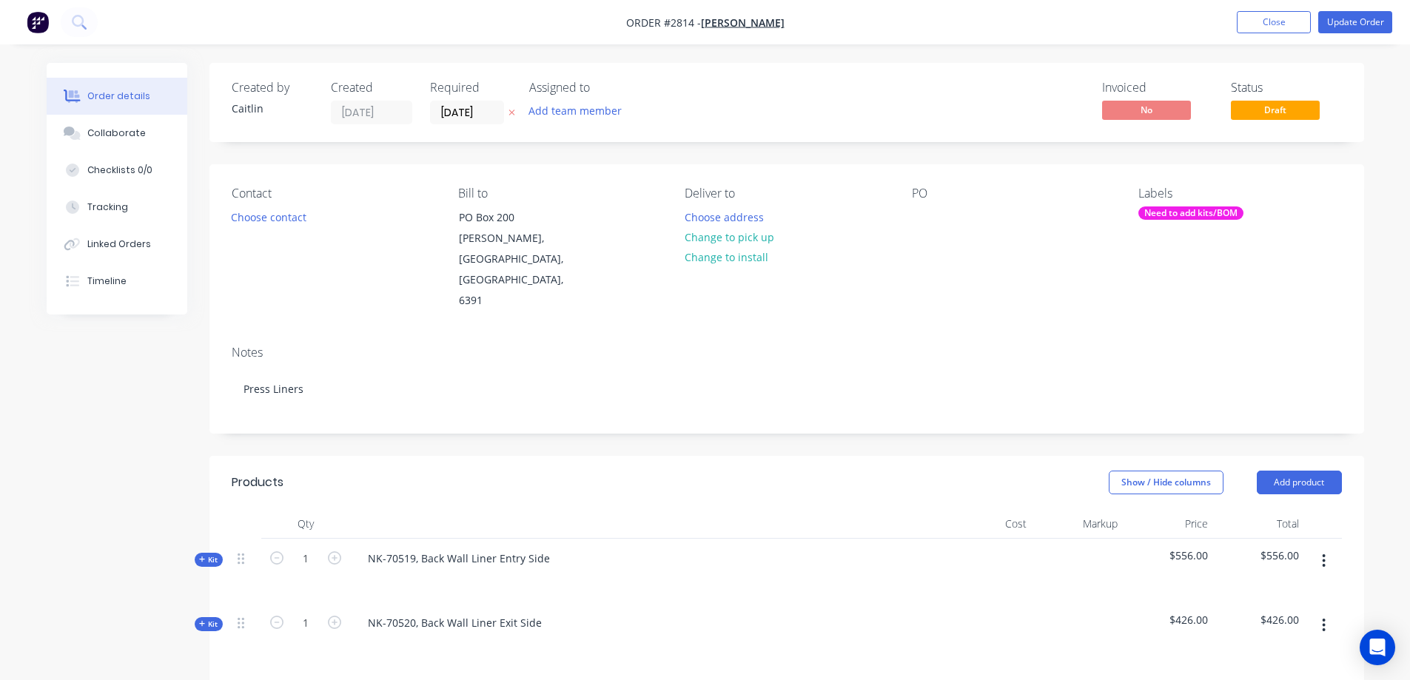
click at [1201, 214] on div "Need to add kits/BOM" at bounding box center [1190, 212] width 105 height 13
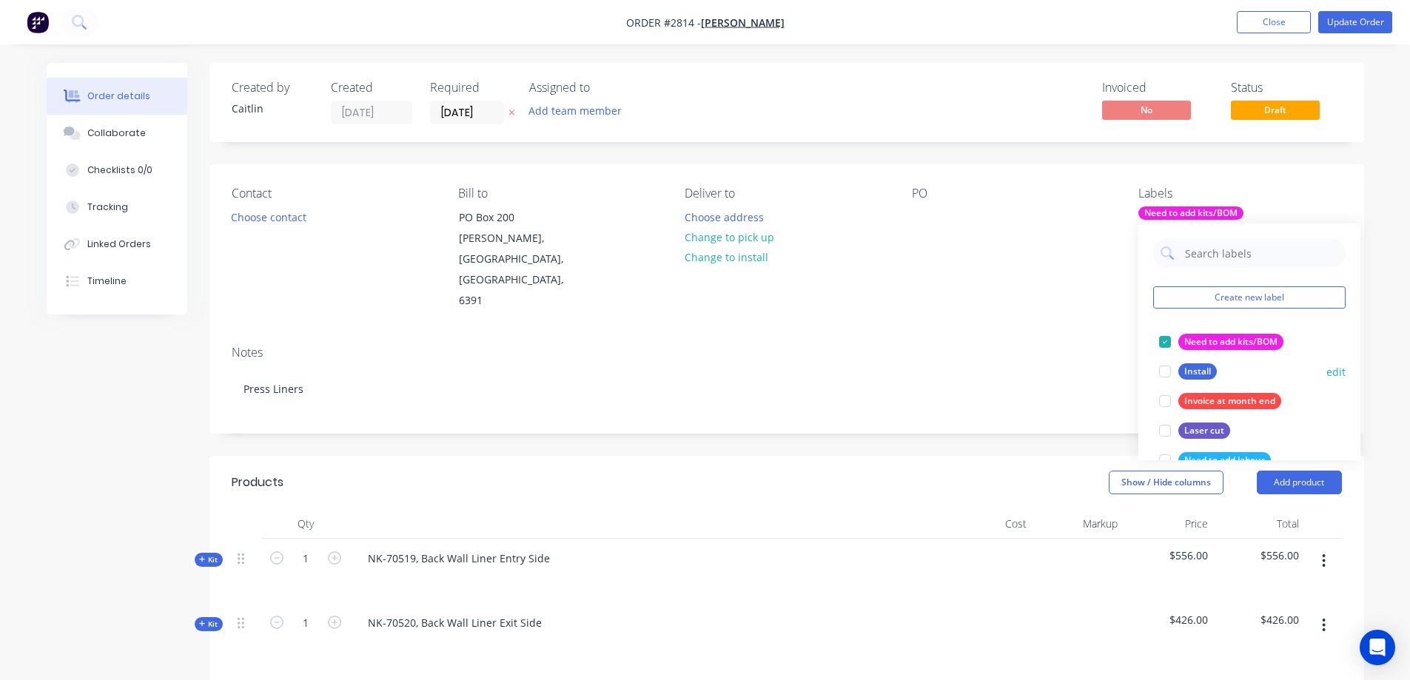
click at [1162, 341] on div at bounding box center [1165, 342] width 30 height 30
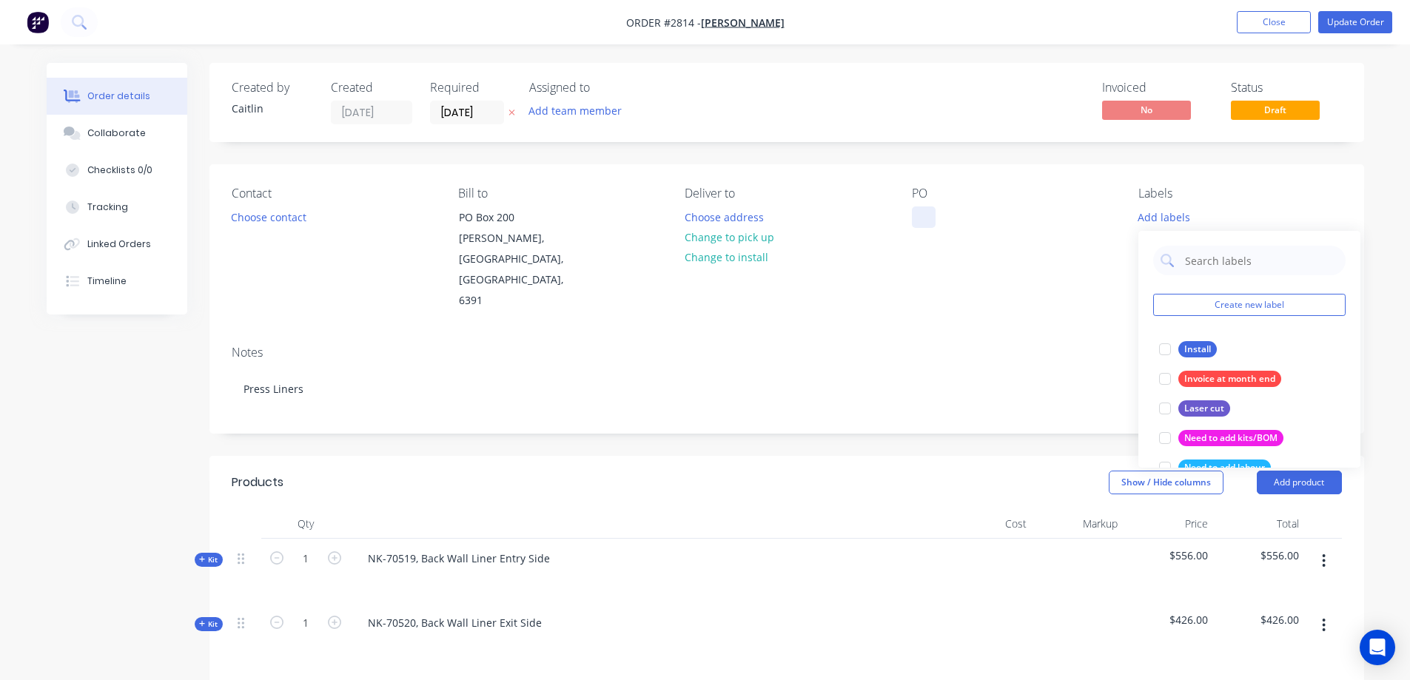
click at [926, 214] on div at bounding box center [924, 216] width 24 height 21
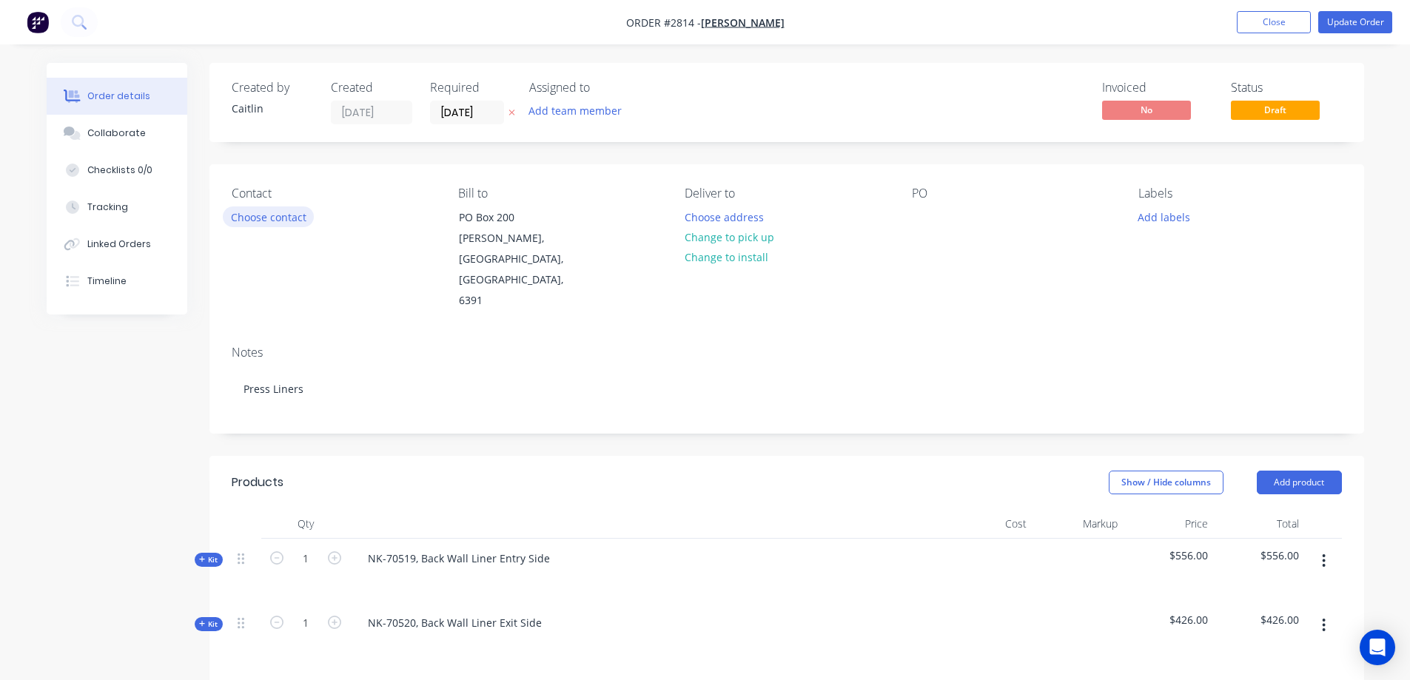
click at [263, 218] on button "Choose contact" at bounding box center [268, 216] width 91 height 20
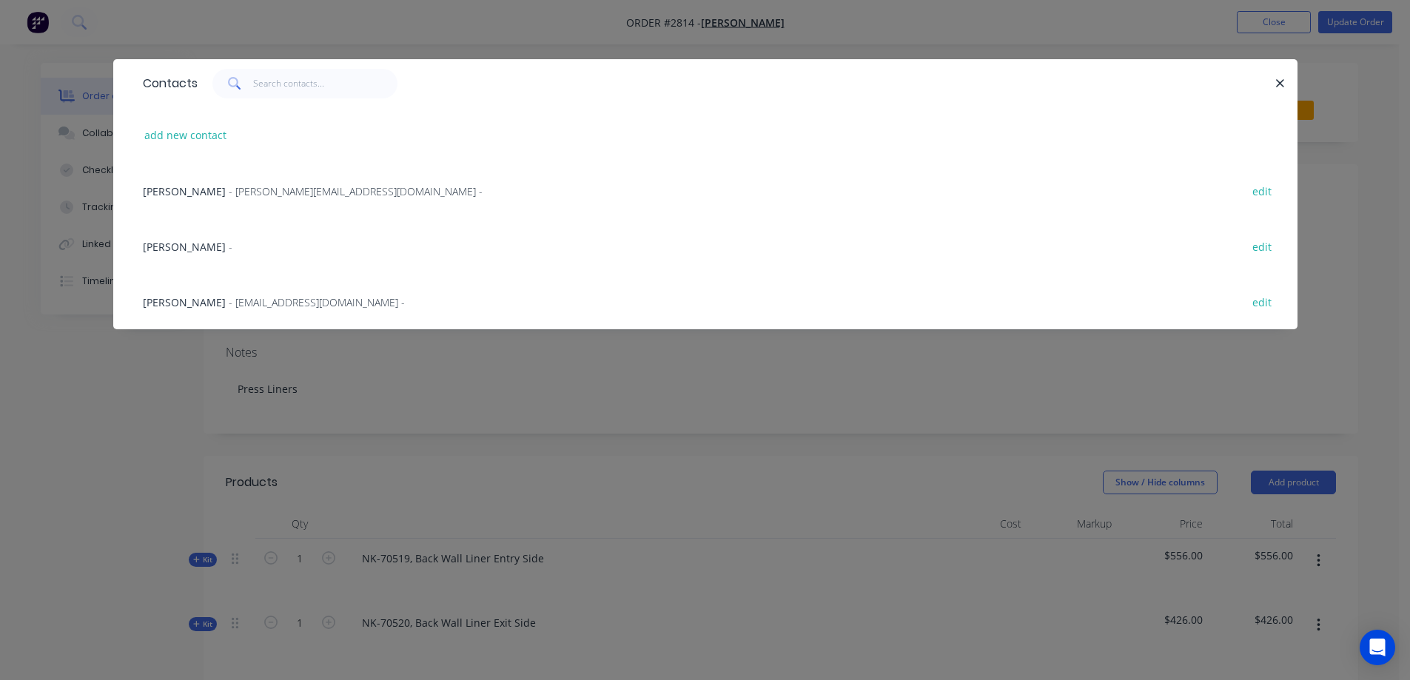
click at [277, 191] on span "- russell@narrakine.com -" at bounding box center [356, 191] width 254 height 14
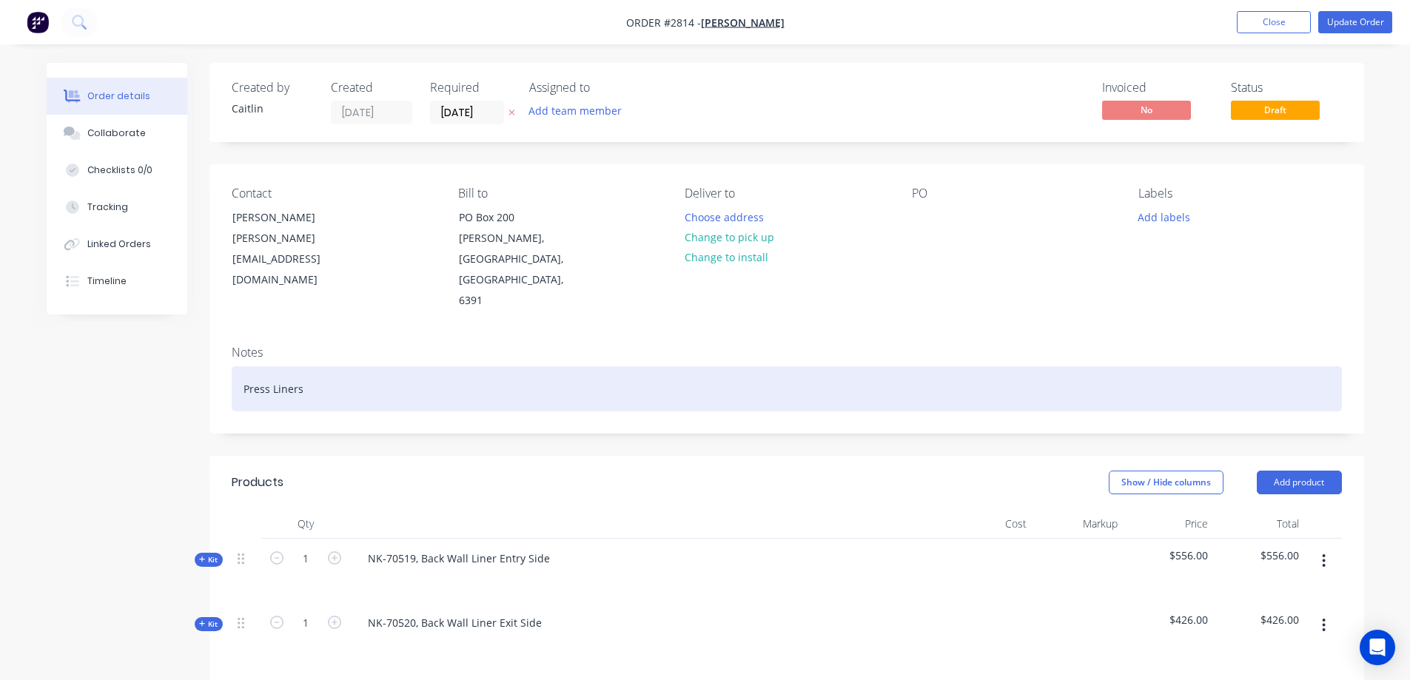
click at [352, 366] on div "Press Liners" at bounding box center [787, 388] width 1110 height 45
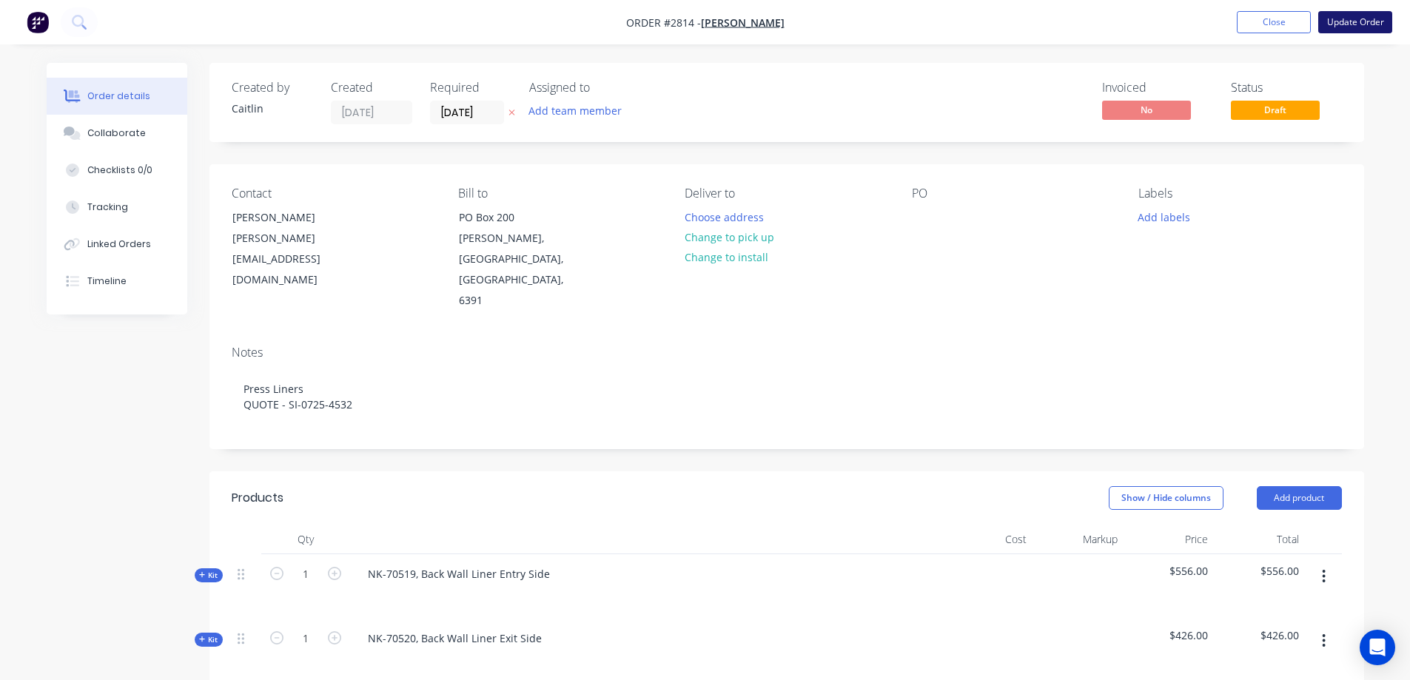
click at [1373, 18] on button "Update Order" at bounding box center [1355, 22] width 74 height 22
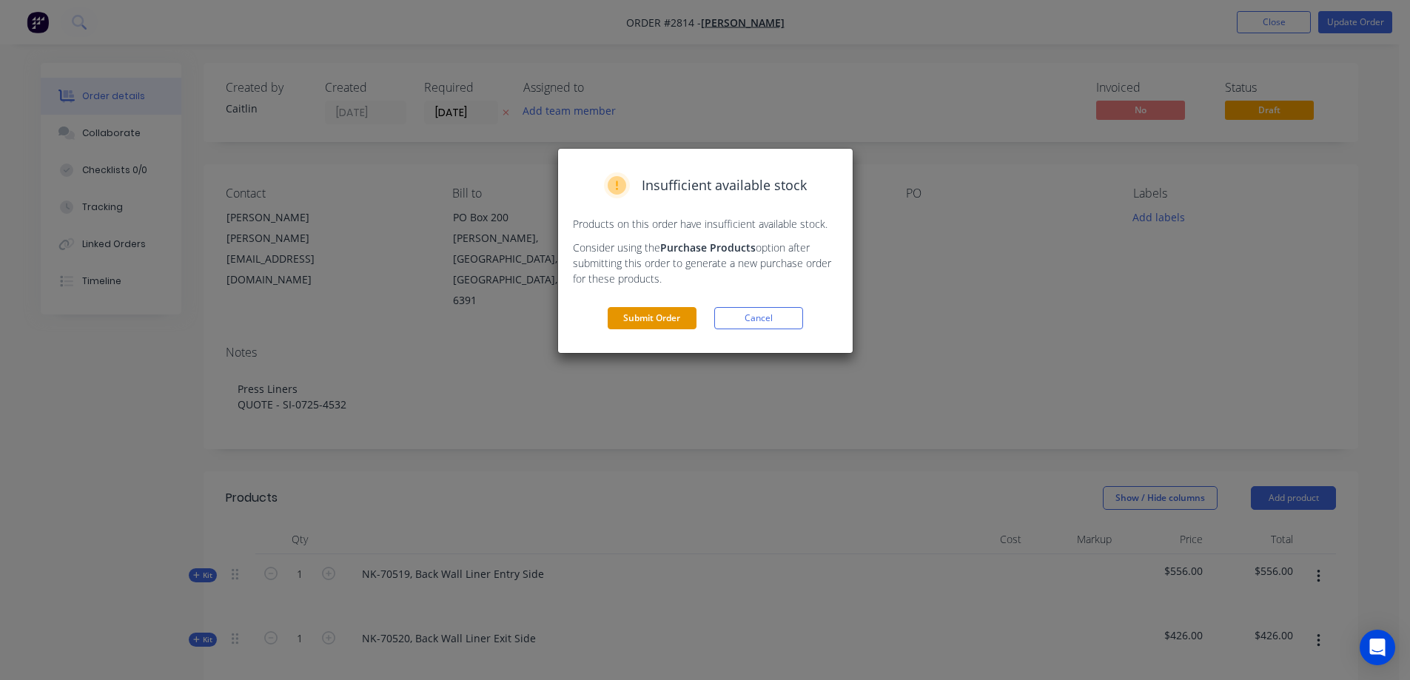
click at [639, 313] on button "Submit Order" at bounding box center [651, 318] width 89 height 22
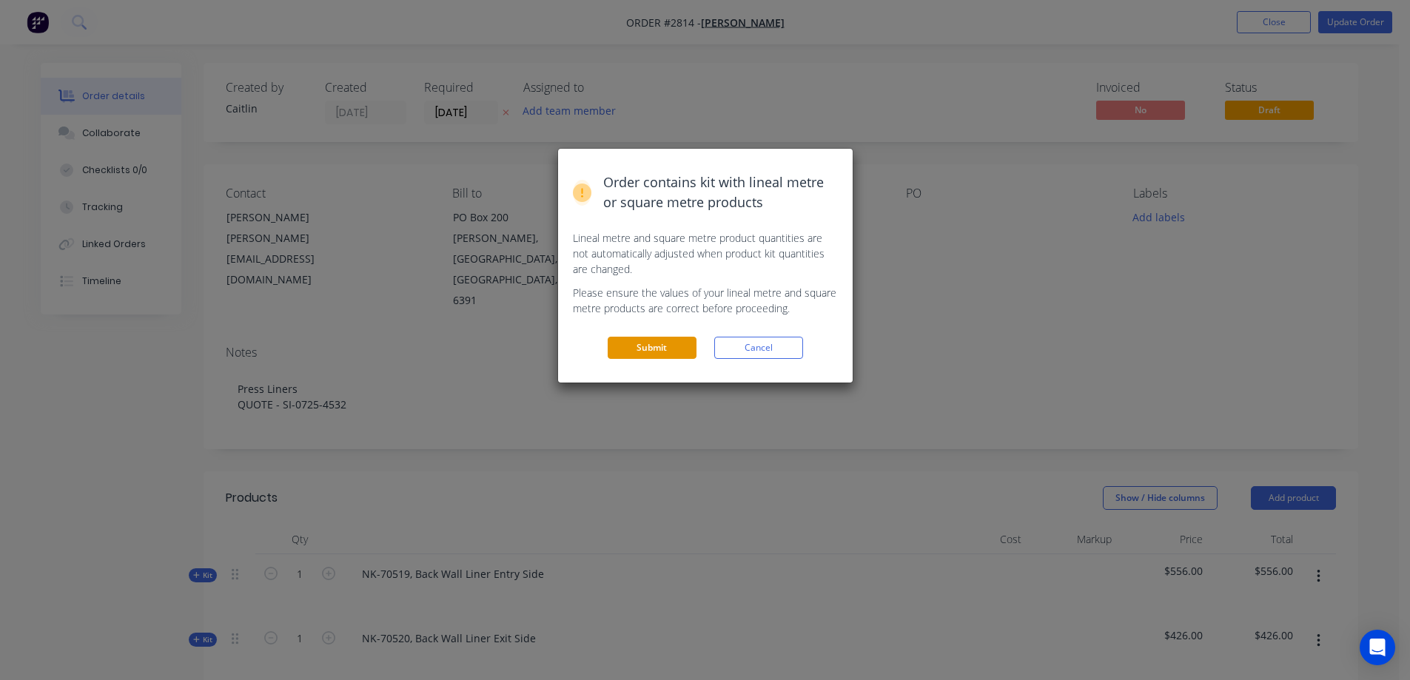
click at [652, 345] on button "Submit" at bounding box center [651, 348] width 89 height 22
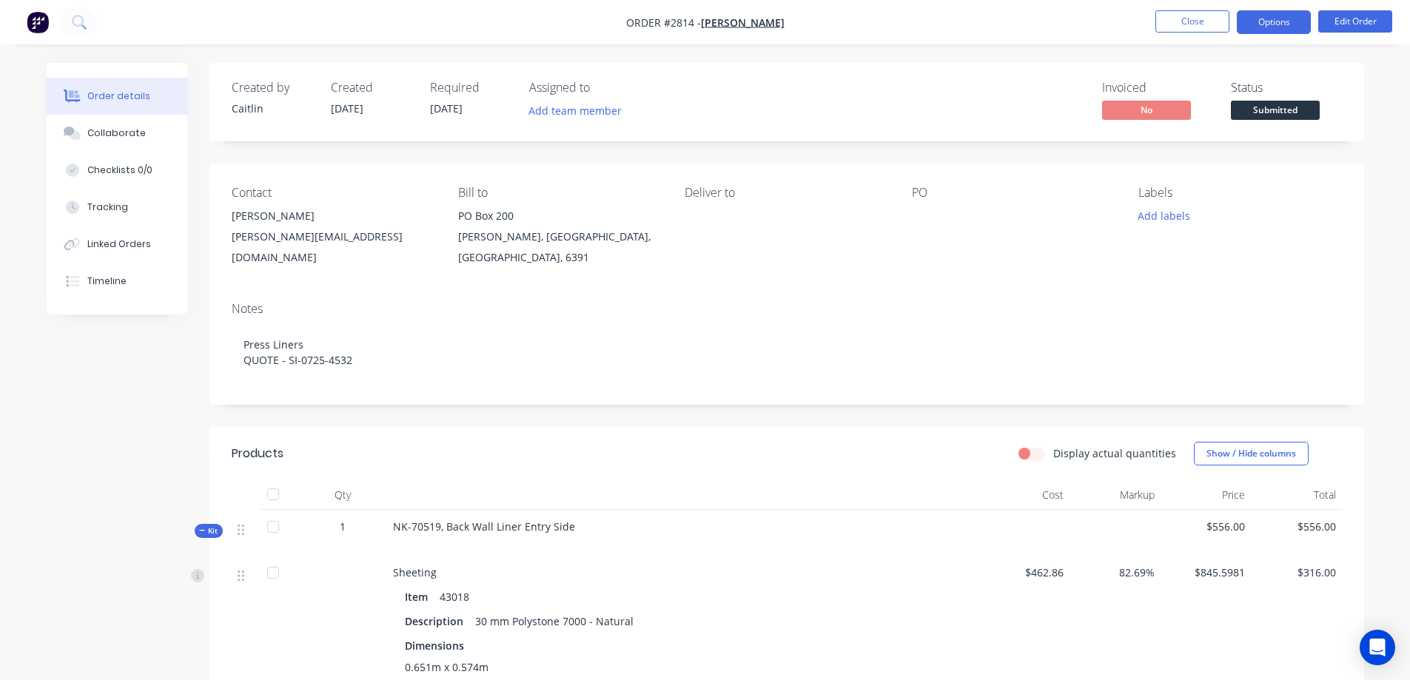
click at [1277, 24] on button "Options" at bounding box center [1273, 22] width 74 height 24
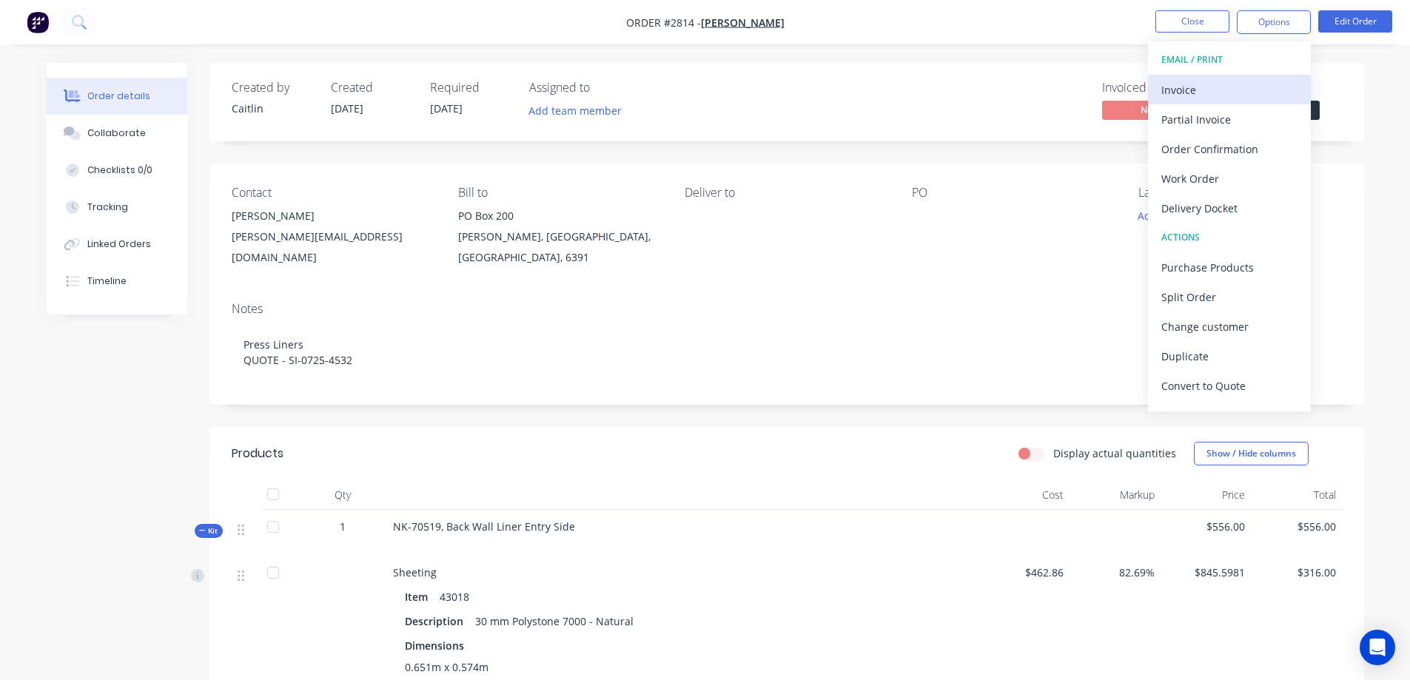
click at [1225, 95] on div "Invoice" at bounding box center [1229, 89] width 136 height 21
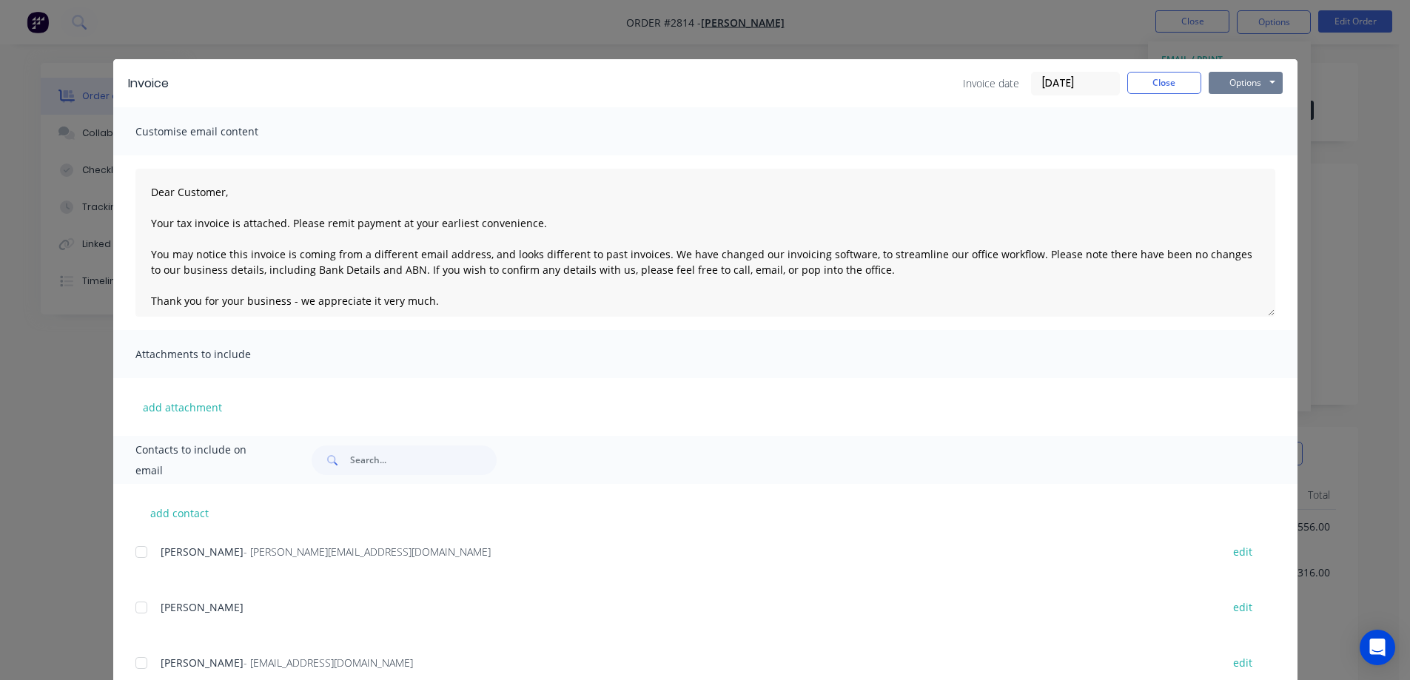
click at [1245, 83] on button "Options" at bounding box center [1245, 83] width 74 height 22
click at [1250, 109] on button "Preview" at bounding box center [1255, 109] width 95 height 24
click at [133, 553] on div at bounding box center [142, 552] width 30 height 30
click at [1235, 78] on button "Options" at bounding box center [1245, 83] width 74 height 22
click at [1235, 158] on button "Email" at bounding box center [1255, 158] width 95 height 24
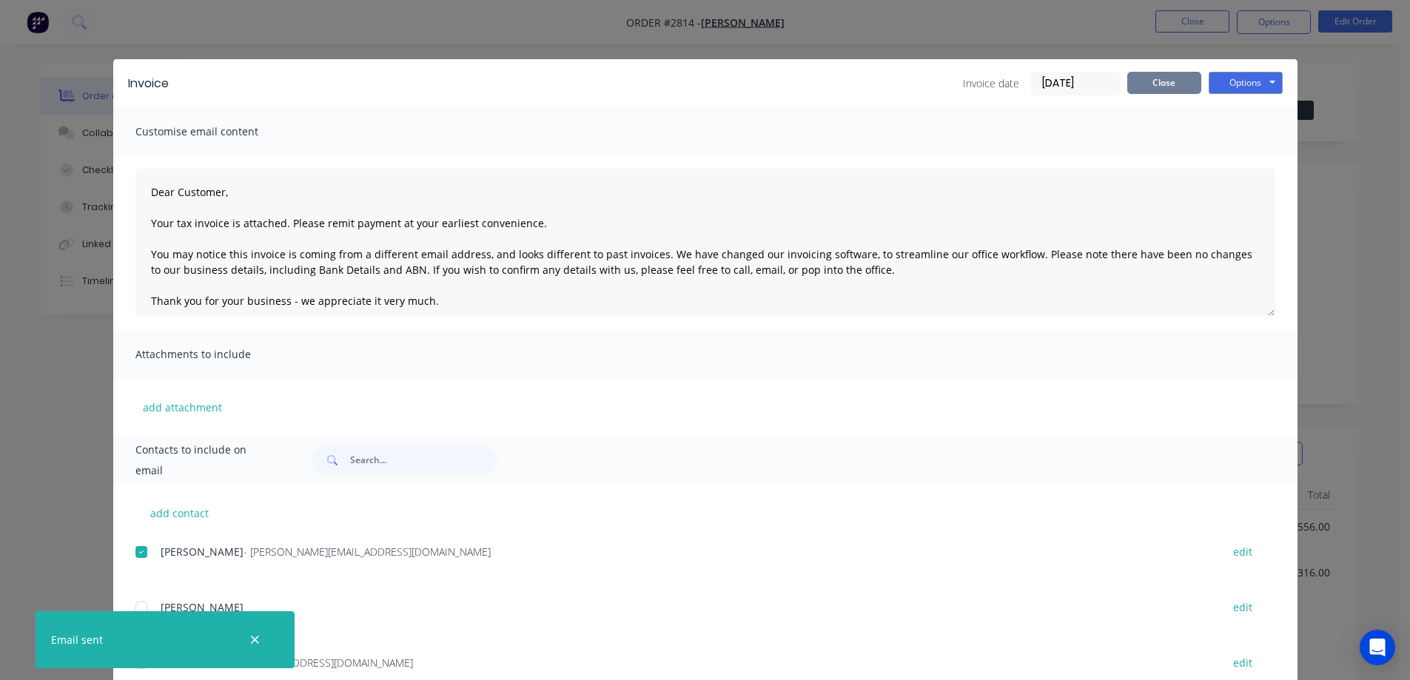
click at [1173, 81] on button "Close" at bounding box center [1164, 83] width 74 height 22
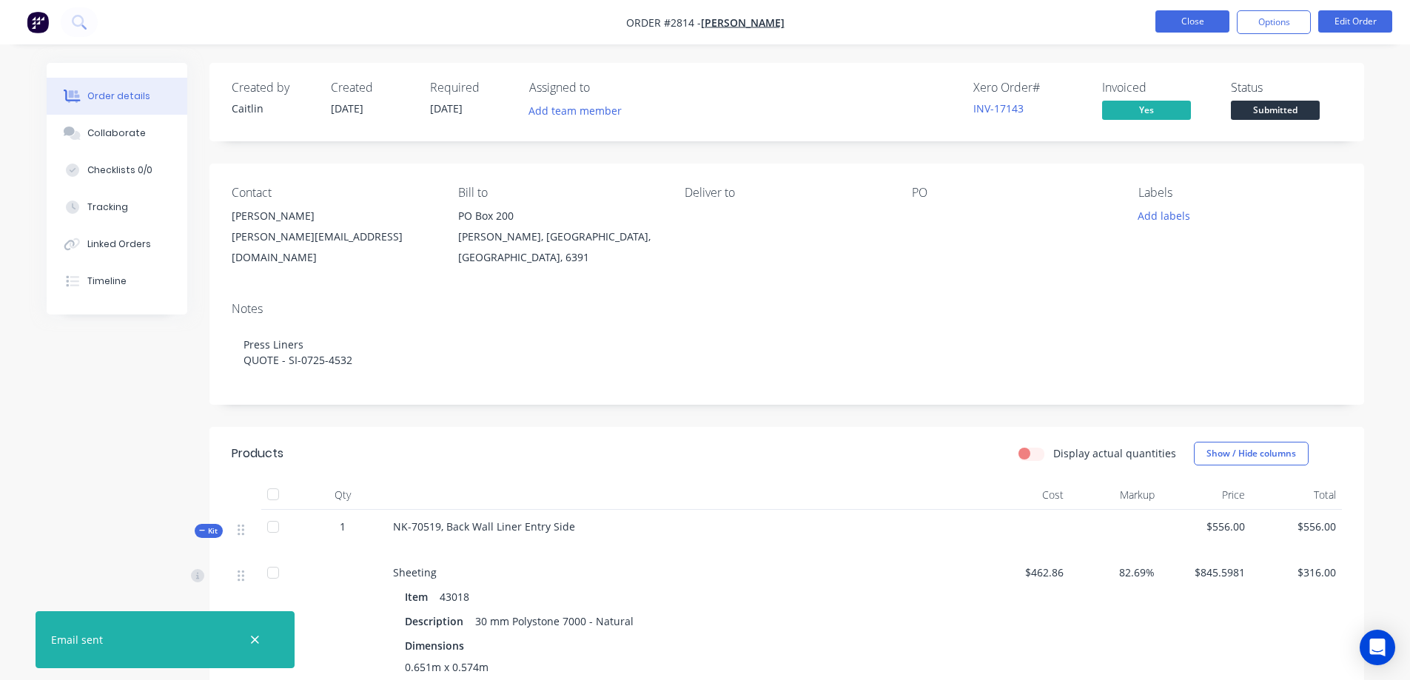
click at [1186, 23] on button "Close" at bounding box center [1192, 21] width 74 height 22
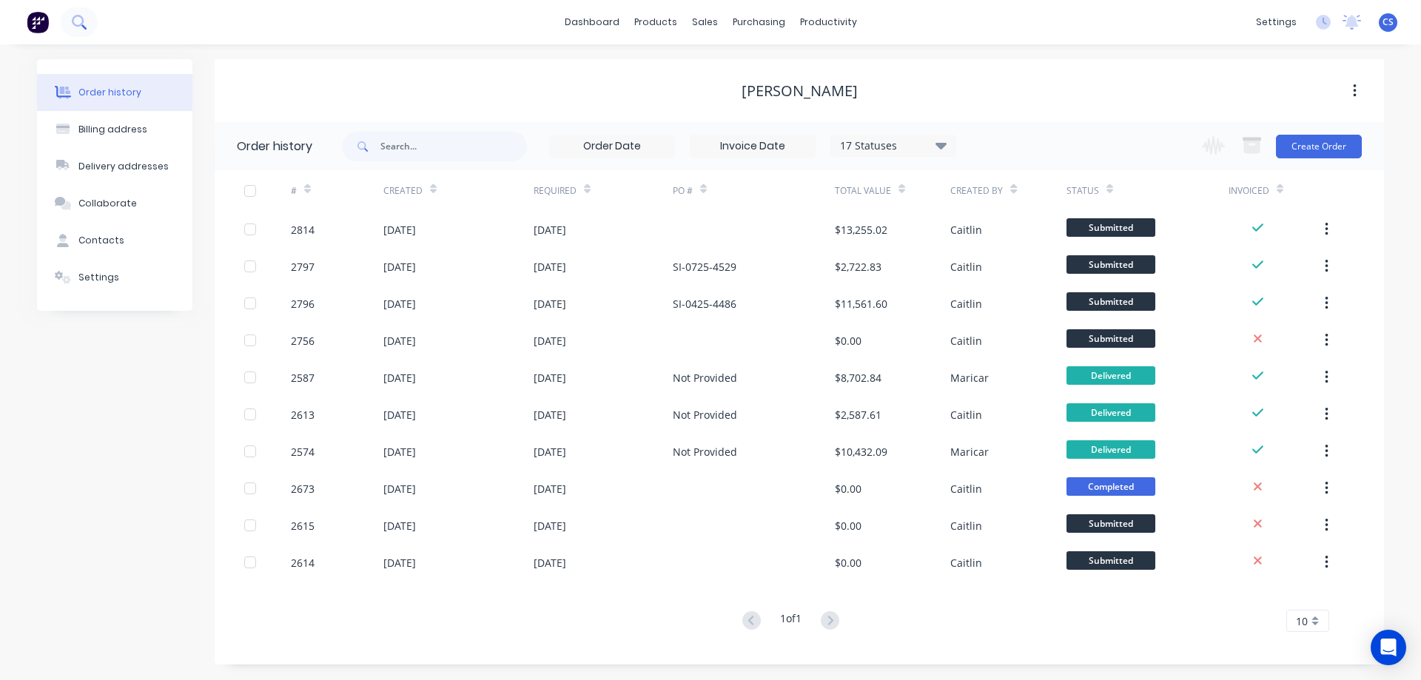
click at [81, 24] on icon at bounding box center [78, 21] width 12 height 12
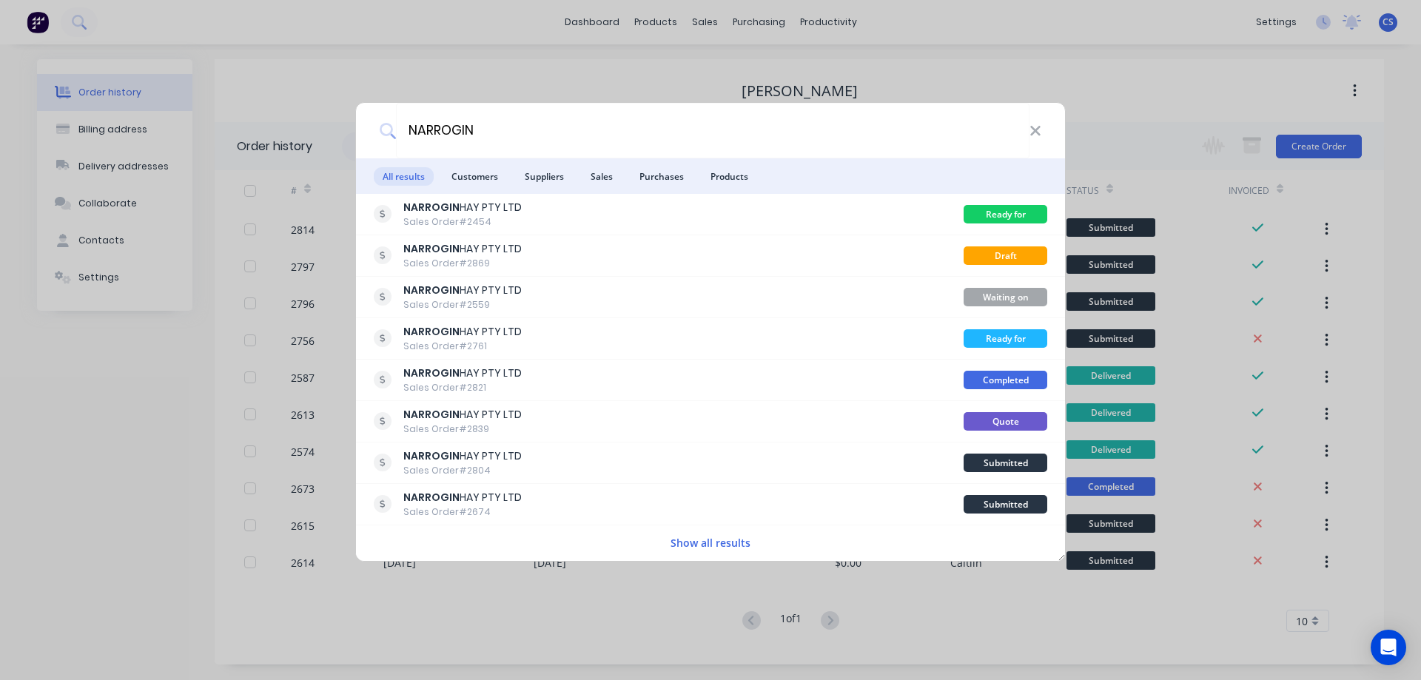
click at [707, 542] on button "Show all results" at bounding box center [710, 542] width 89 height 17
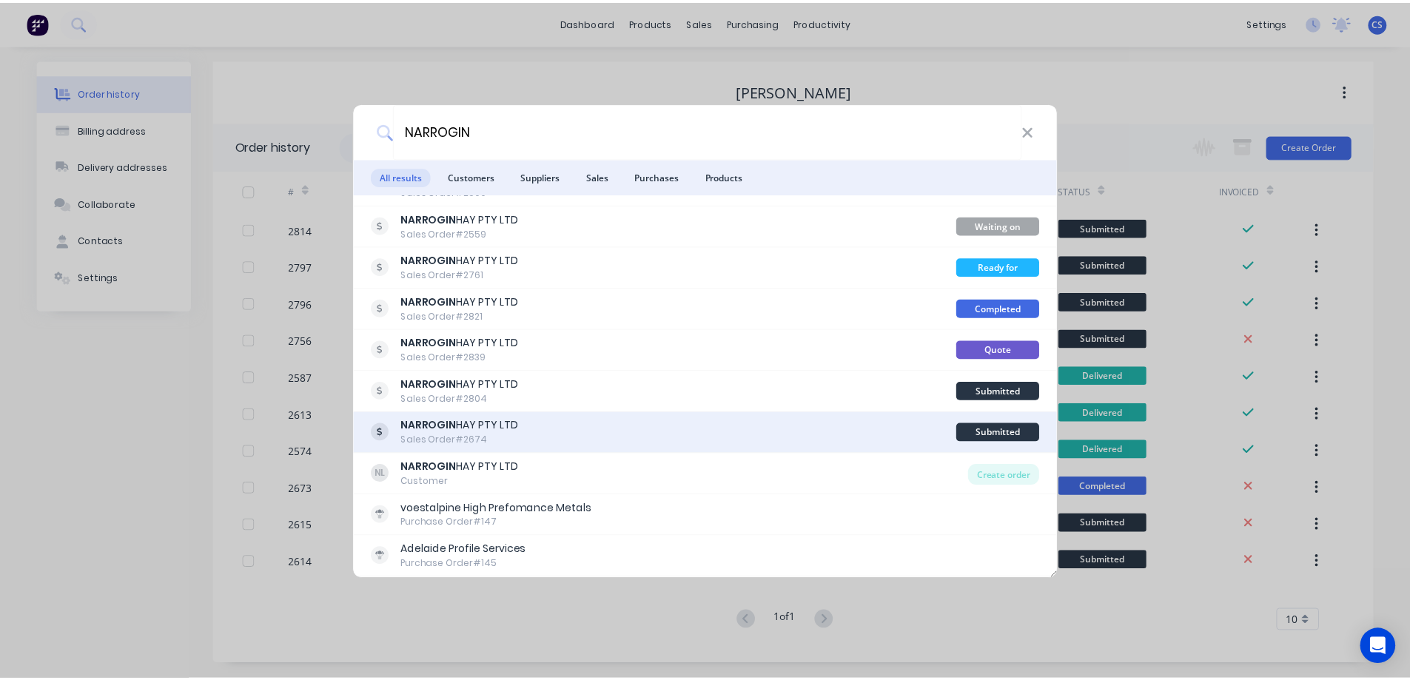
scroll to position [148, 0]
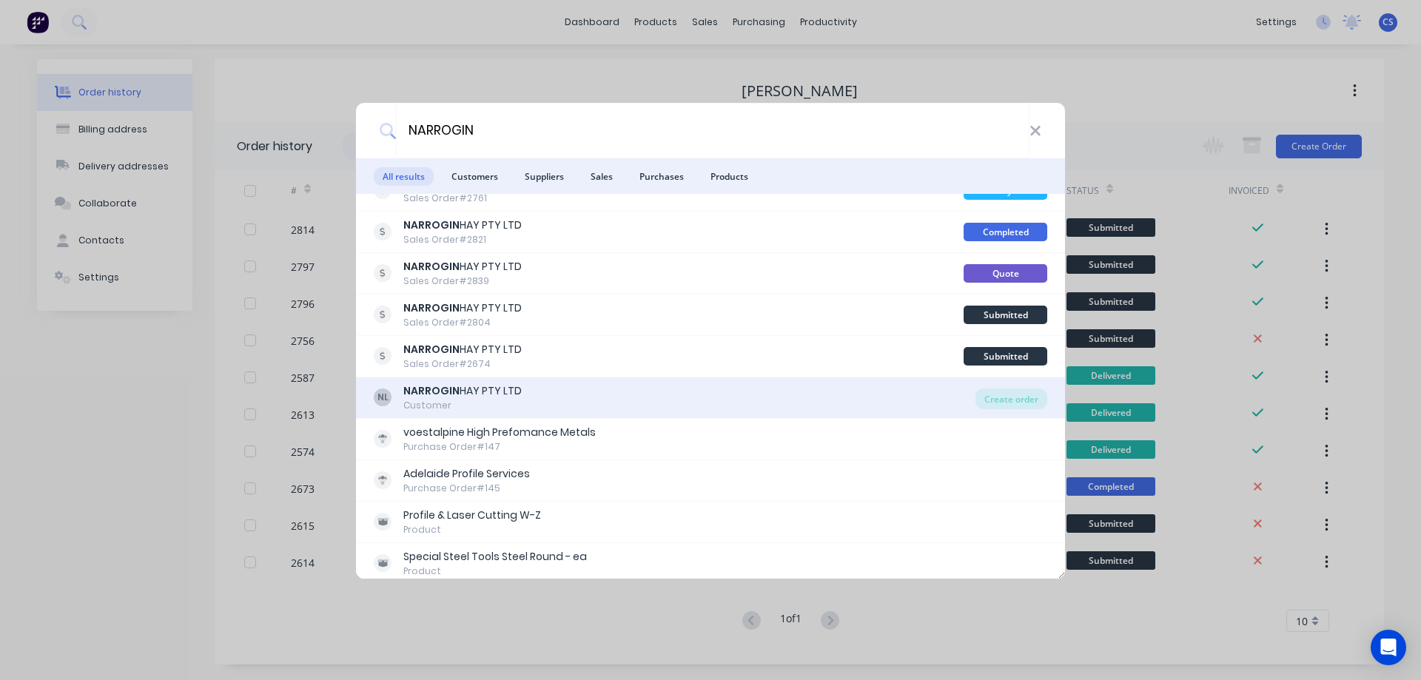
click at [685, 407] on div "NL NARROGIN HAY PTY LTD Customer" at bounding box center [675, 397] width 602 height 29
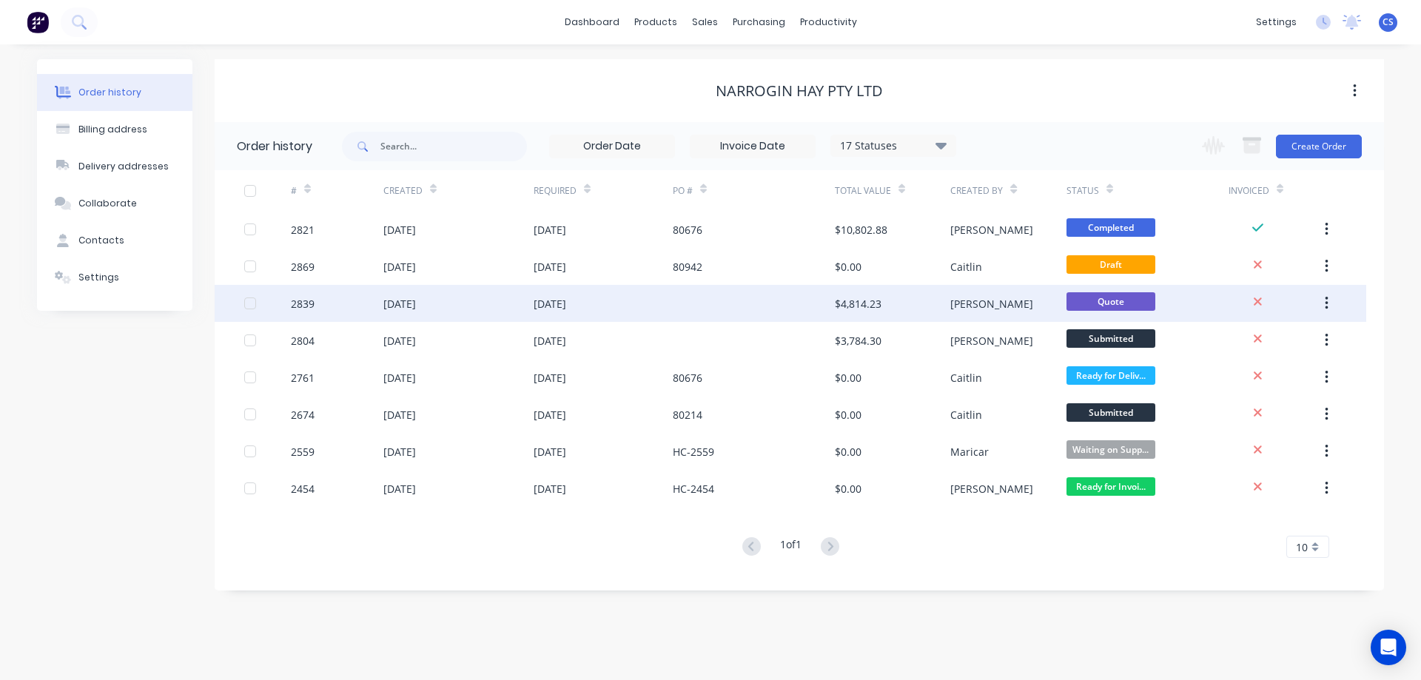
click at [664, 309] on div "[DATE]" at bounding box center [602, 303] width 139 height 37
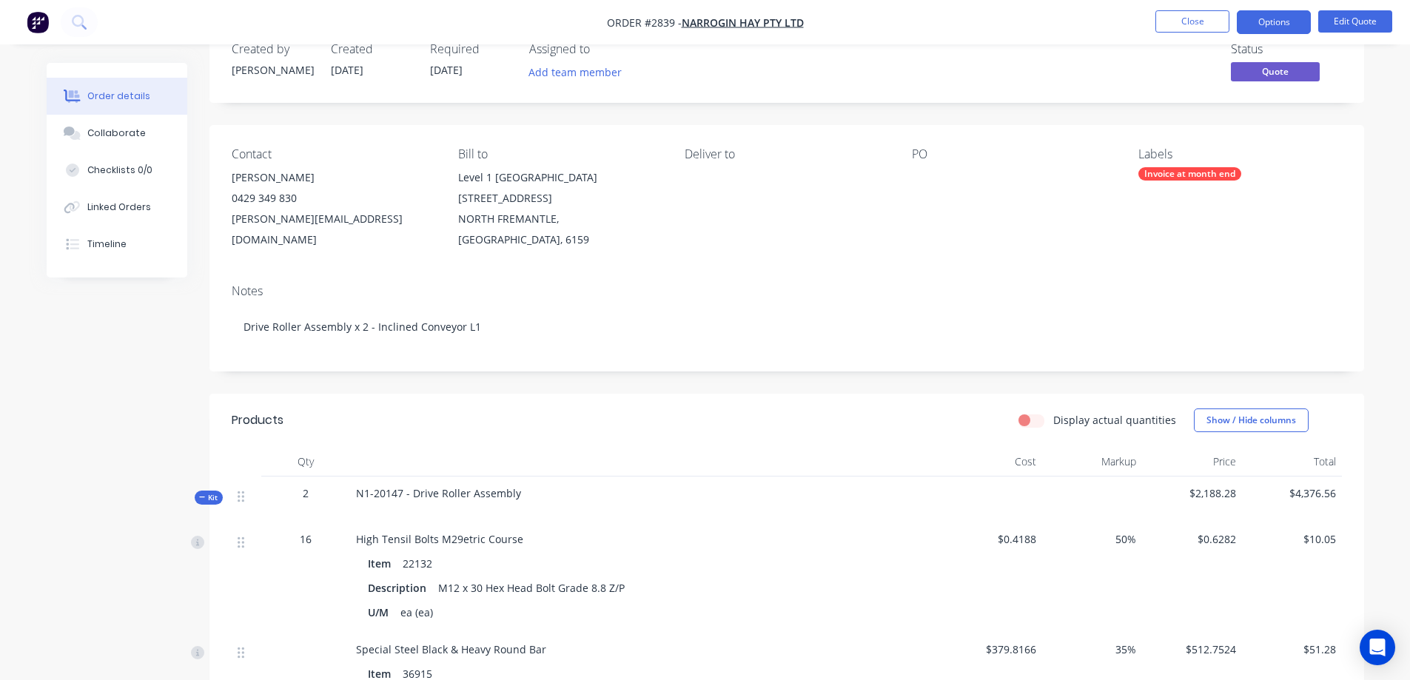
scroll to position [74, 0]
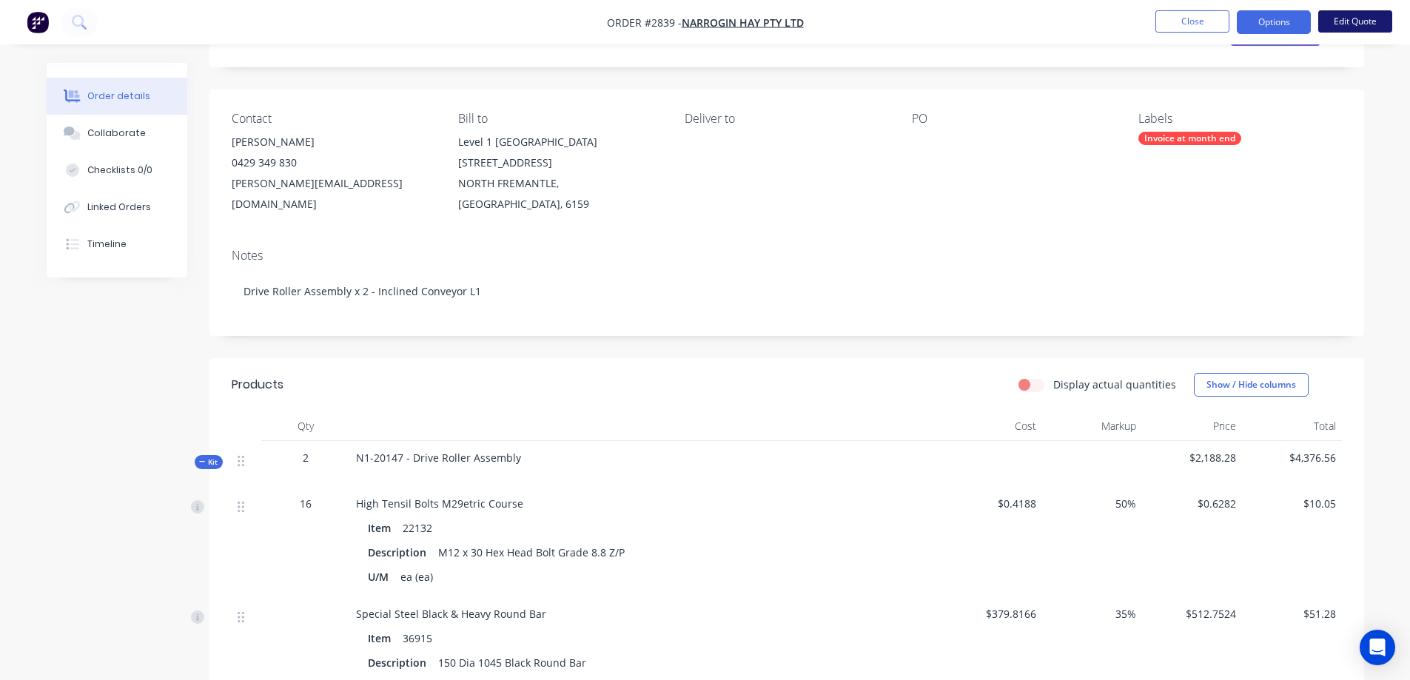
click at [1352, 24] on button "Edit Quote" at bounding box center [1355, 21] width 74 height 22
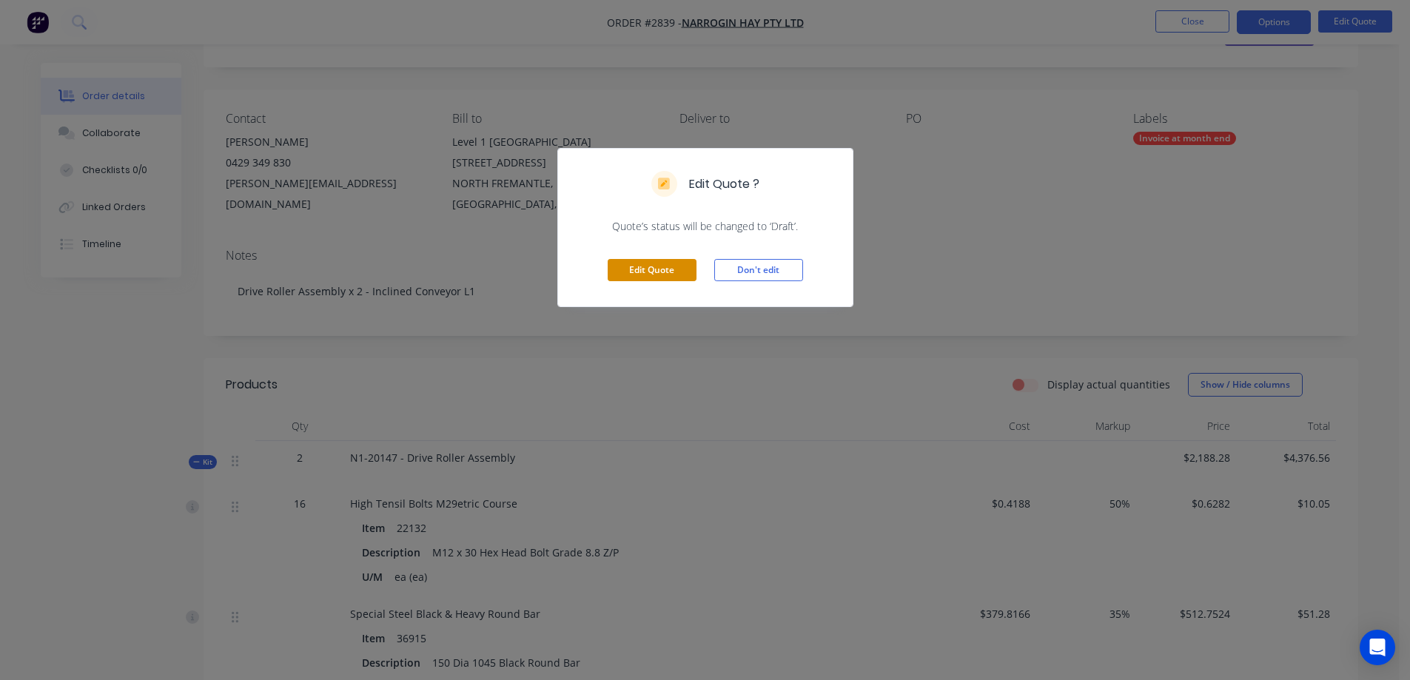
click at [636, 266] on button "Edit Quote" at bounding box center [651, 270] width 89 height 22
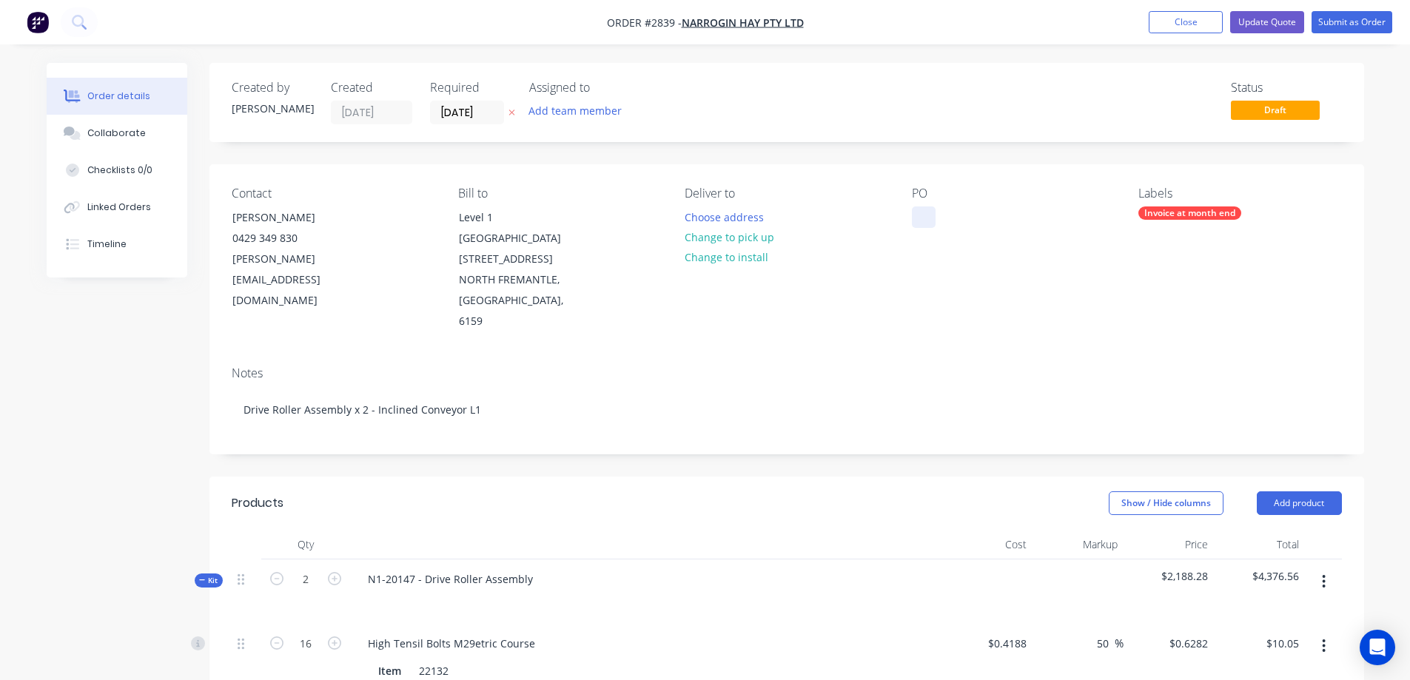
click at [926, 215] on div at bounding box center [924, 216] width 24 height 21
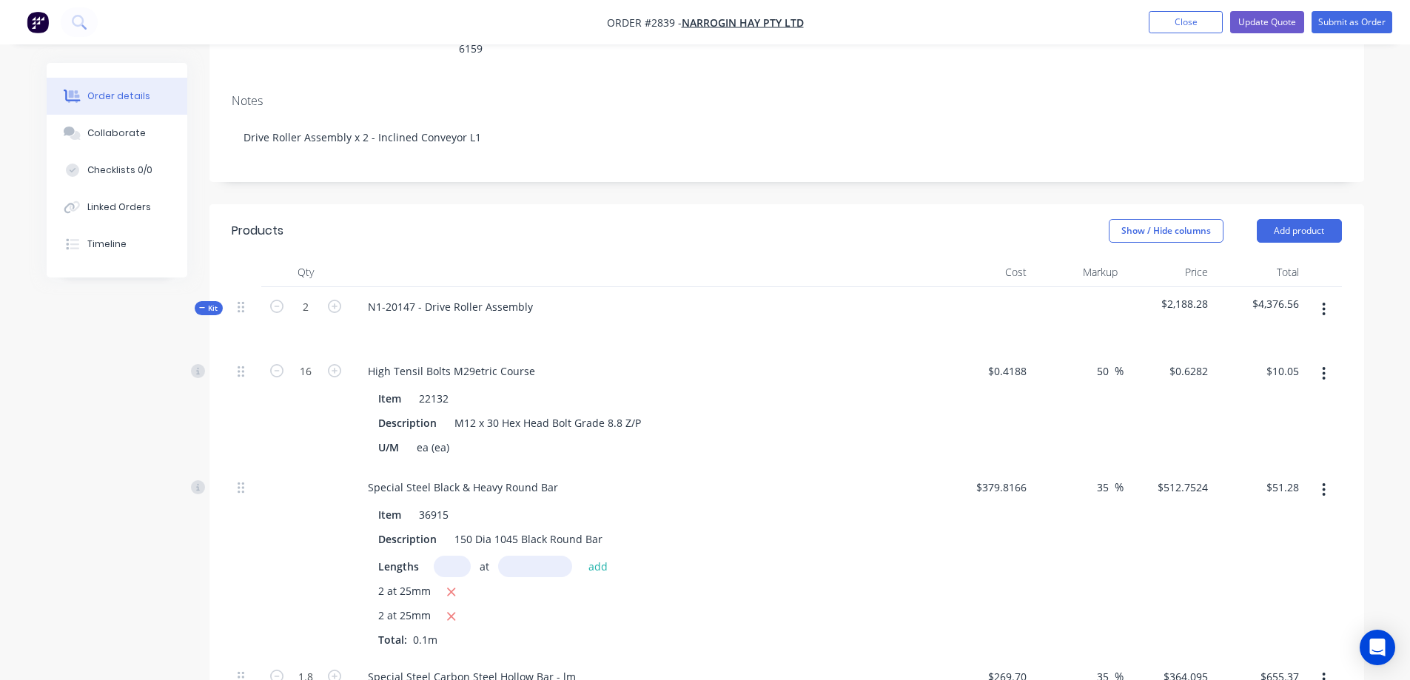
scroll to position [296, 0]
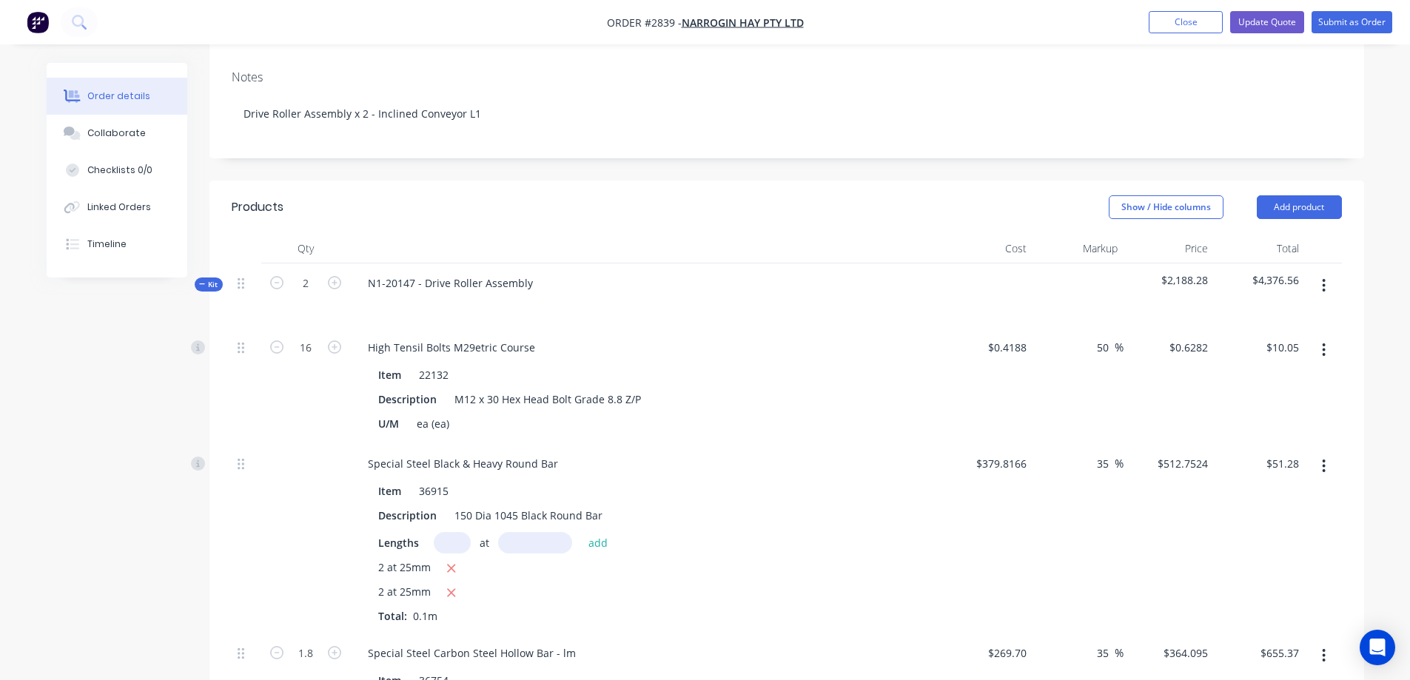
click at [206, 279] on span "Kit" at bounding box center [208, 284] width 19 height 11
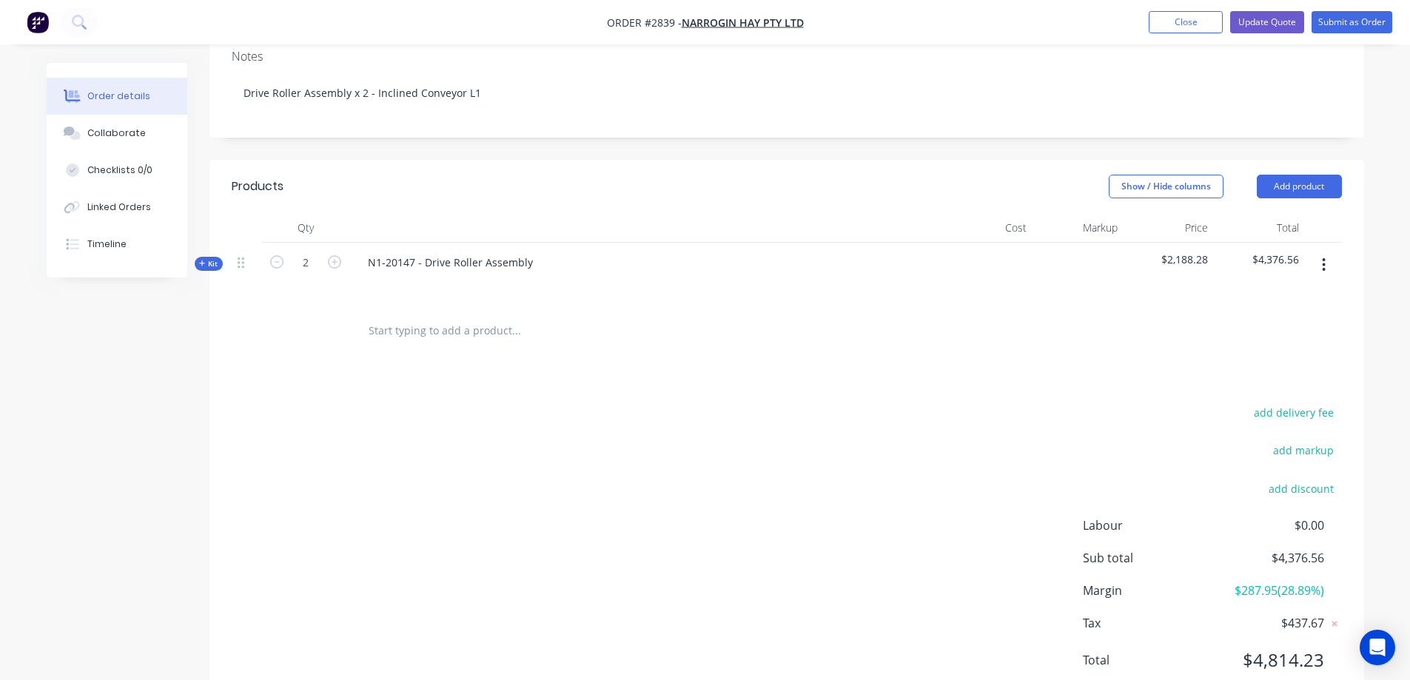
scroll to position [328, 0]
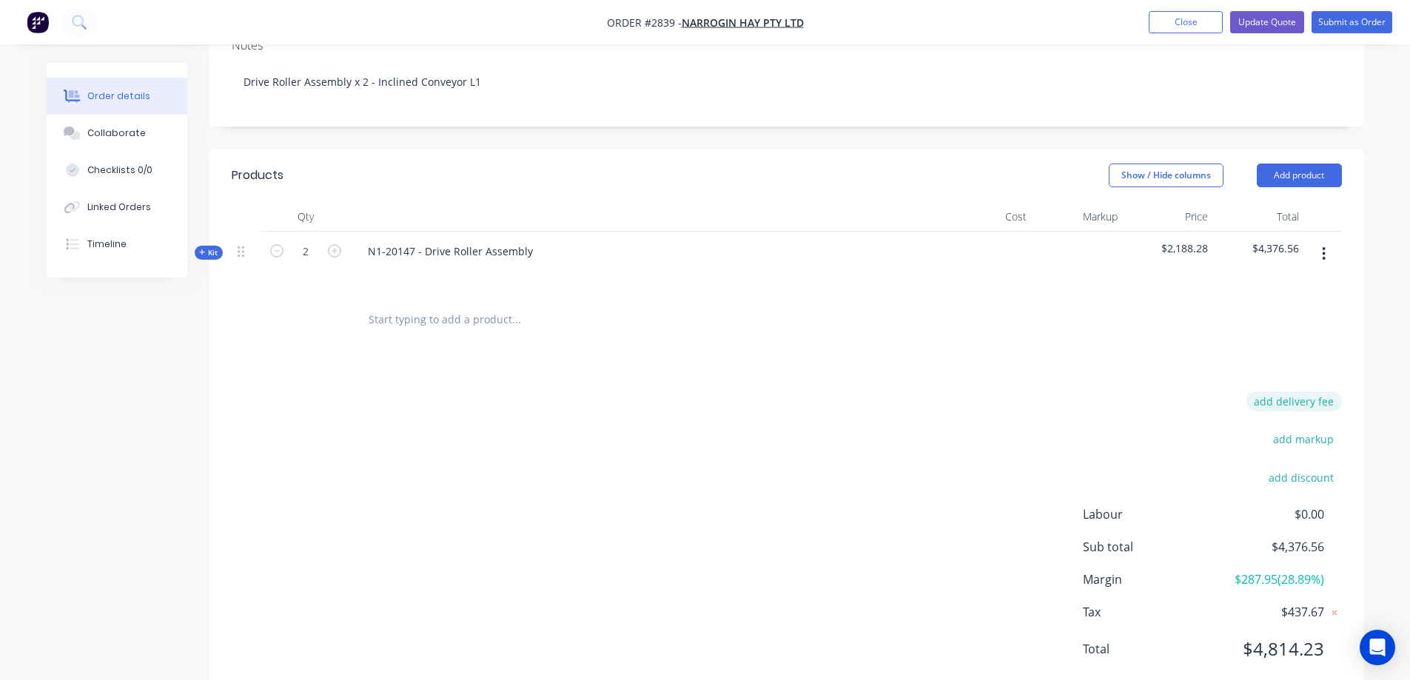
click at [1289, 391] on button "add delivery fee" at bounding box center [1293, 401] width 95 height 20
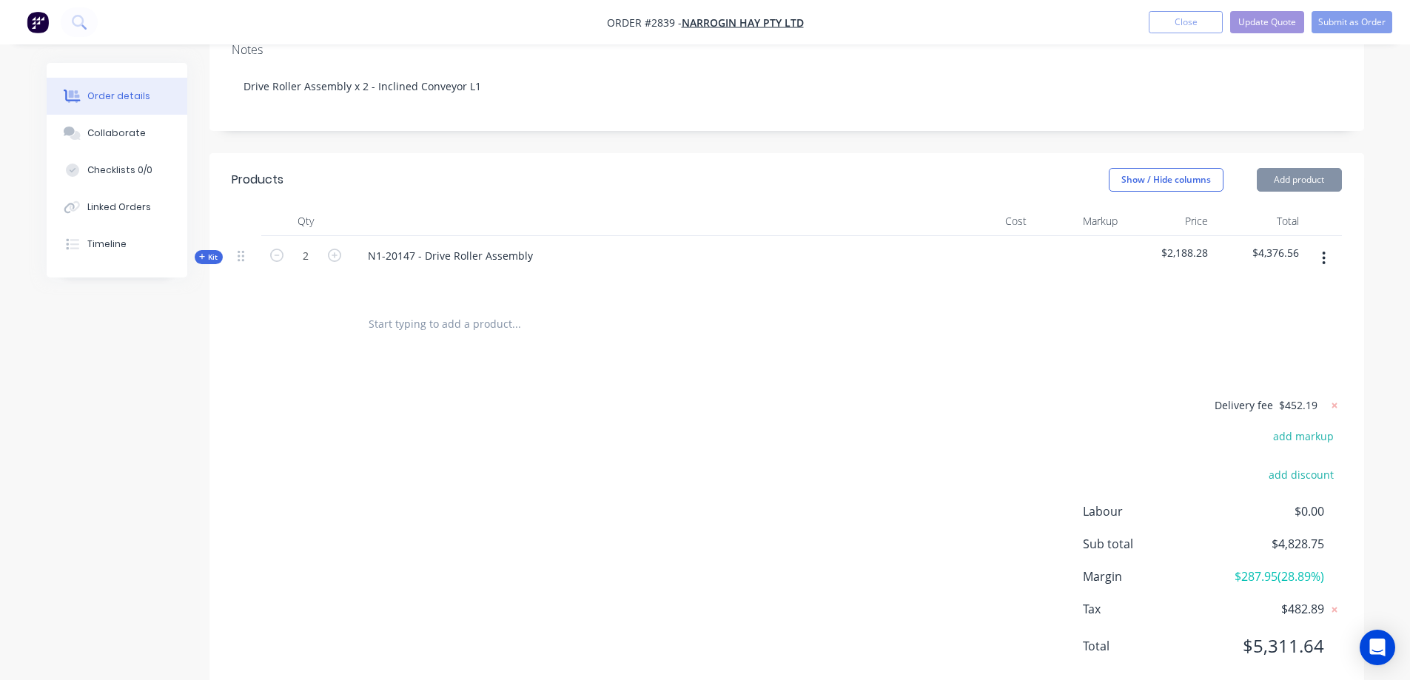
scroll to position [320, 0]
click at [1333, 401] on icon at bounding box center [1334, 408] width 15 height 15
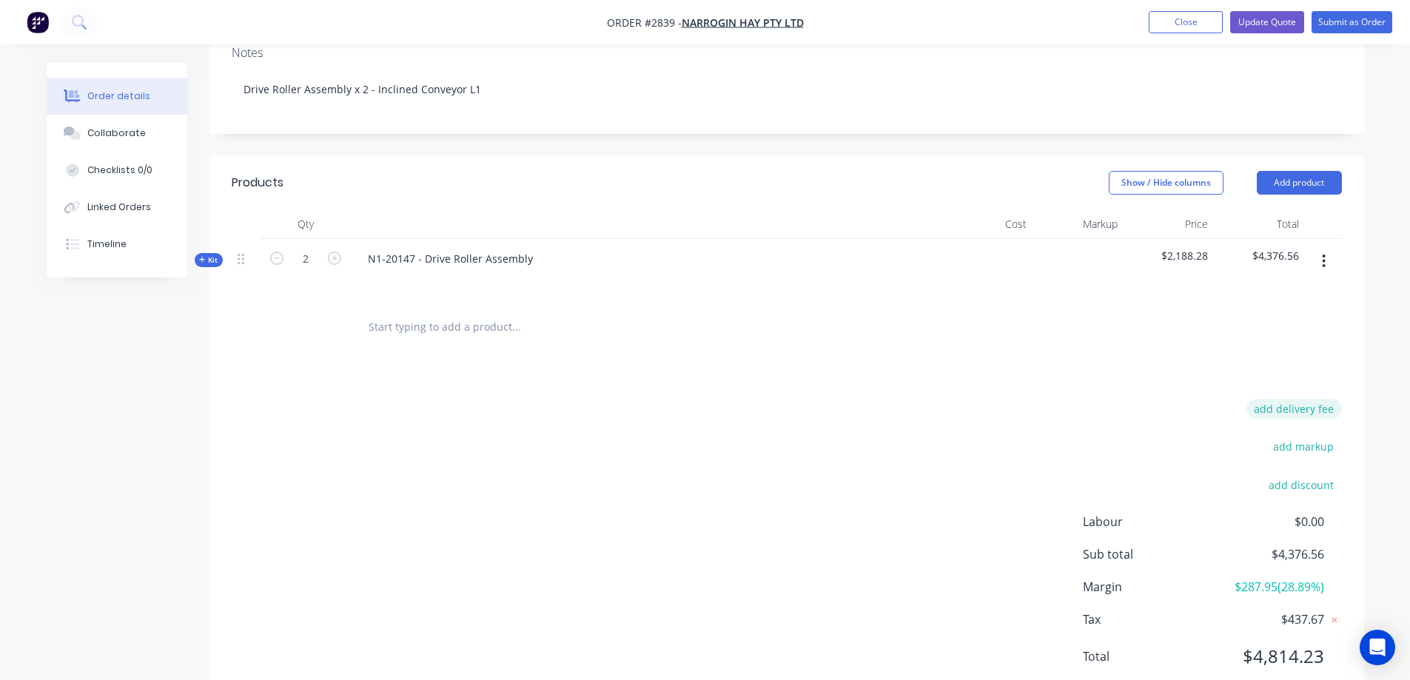
click at [1308, 399] on button "add delivery fee" at bounding box center [1293, 409] width 95 height 20
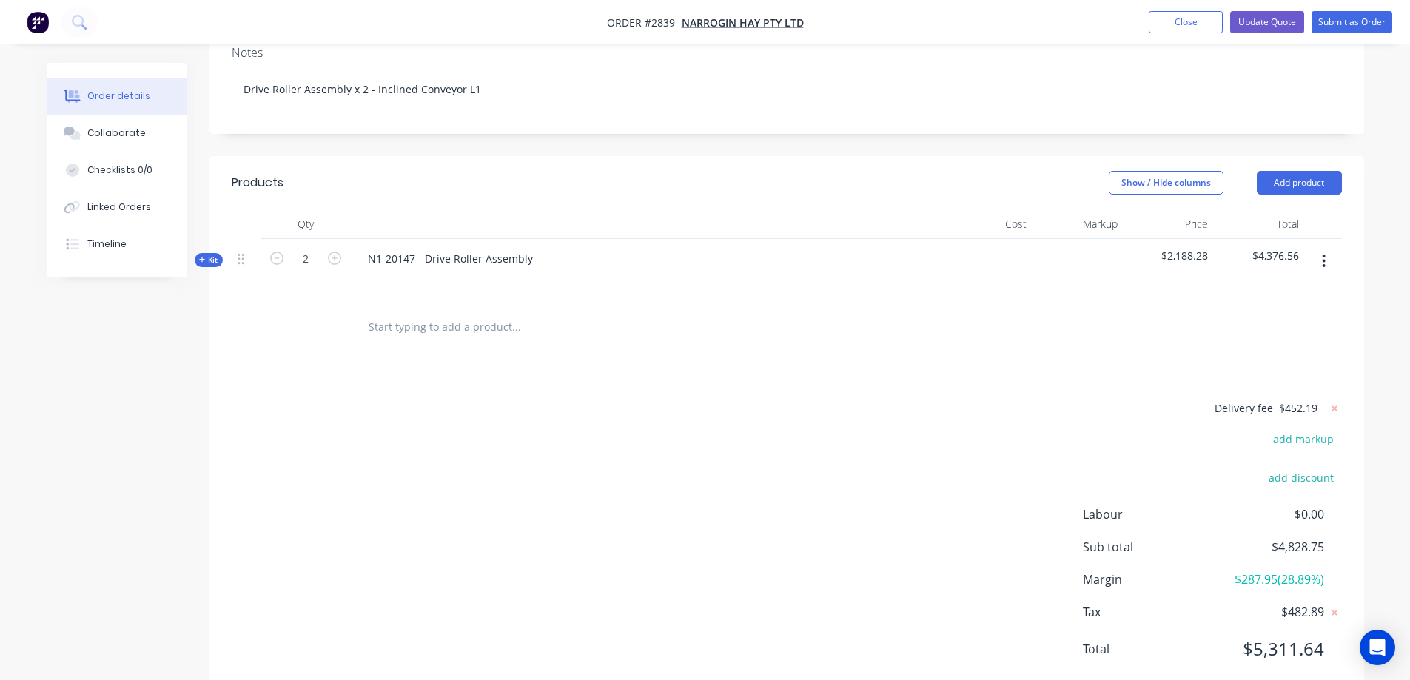
click at [861, 554] on div "Delivery fee $452.19 add markup add discount Labour $0.00 Sub total $4,828.75 M…" at bounding box center [787, 538] width 1110 height 278
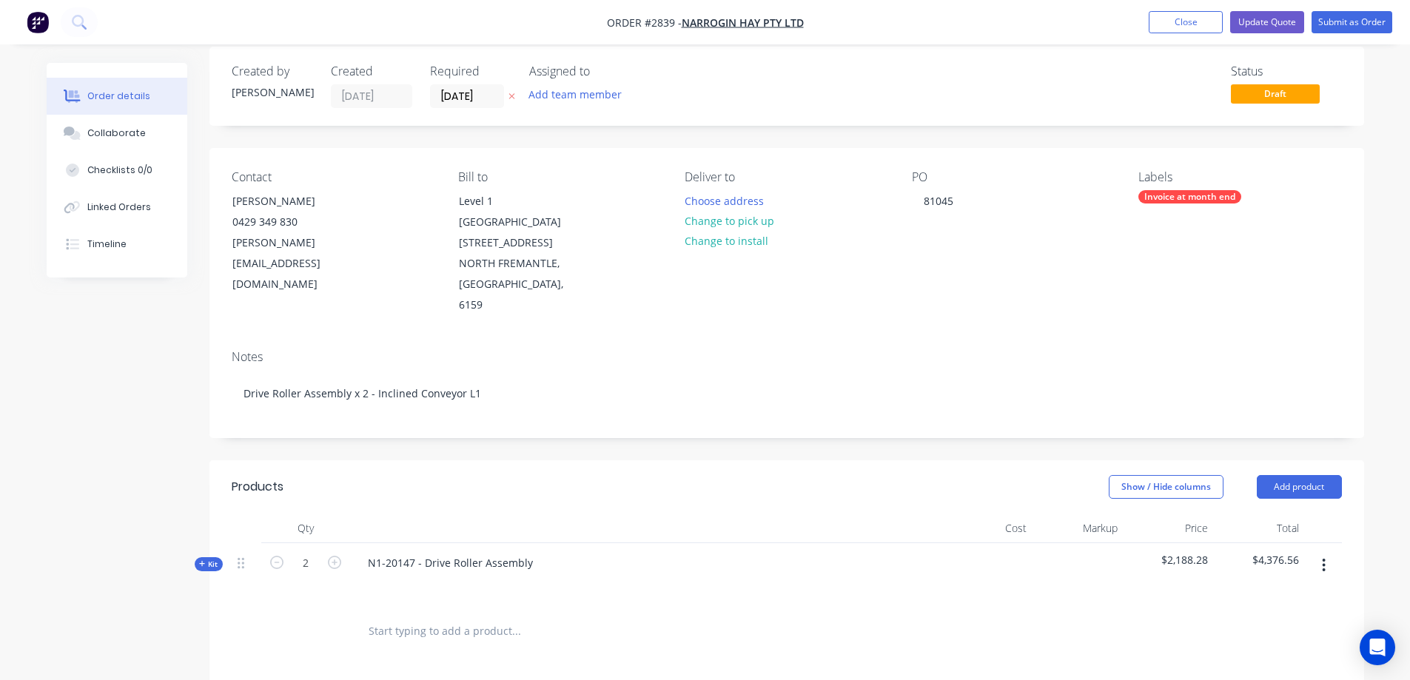
scroll to position [0, 0]
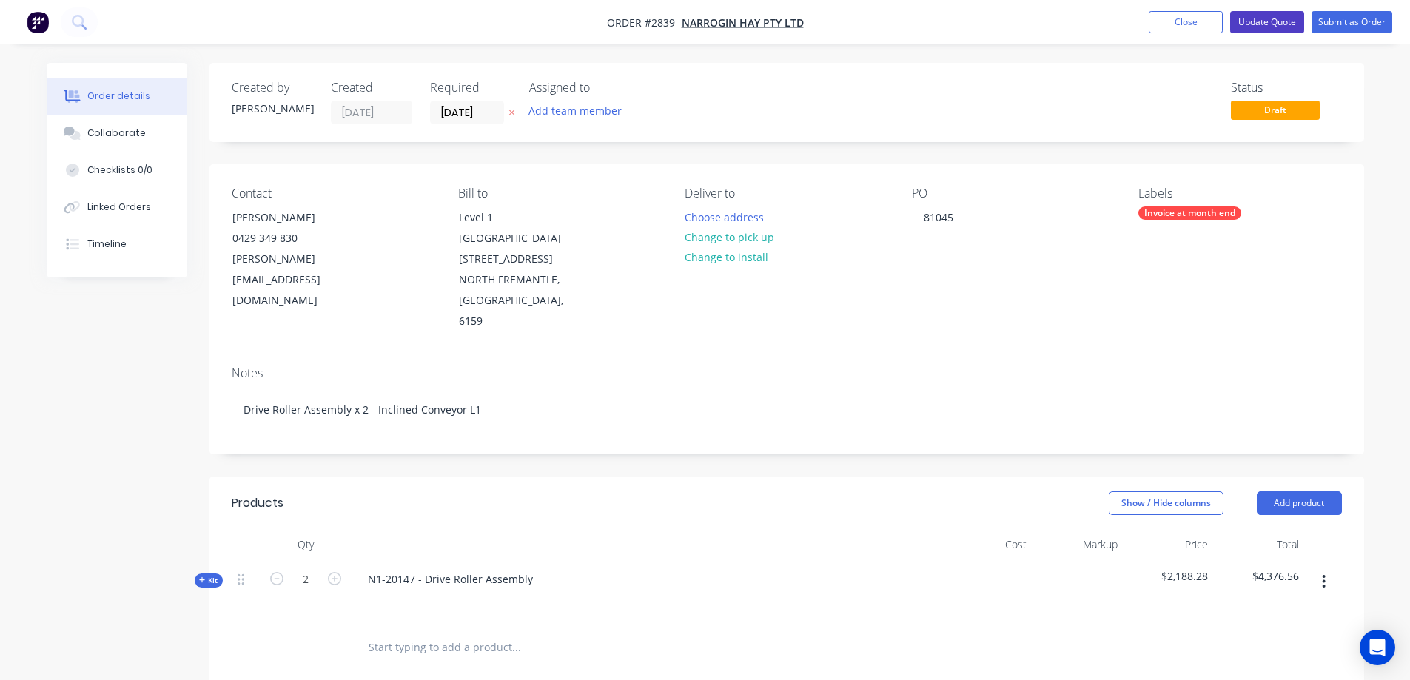
click at [1264, 24] on button "Update Quote" at bounding box center [1267, 22] width 74 height 22
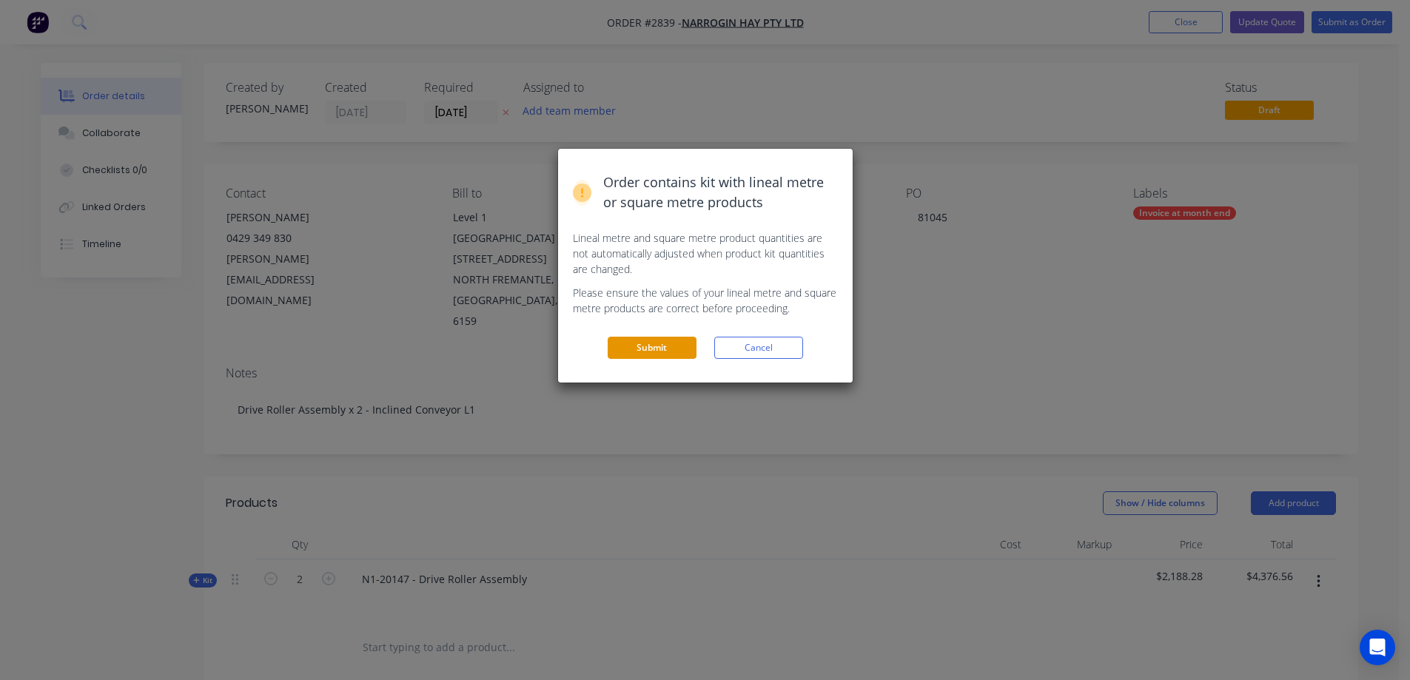
click at [655, 351] on button "Submit" at bounding box center [651, 348] width 89 height 22
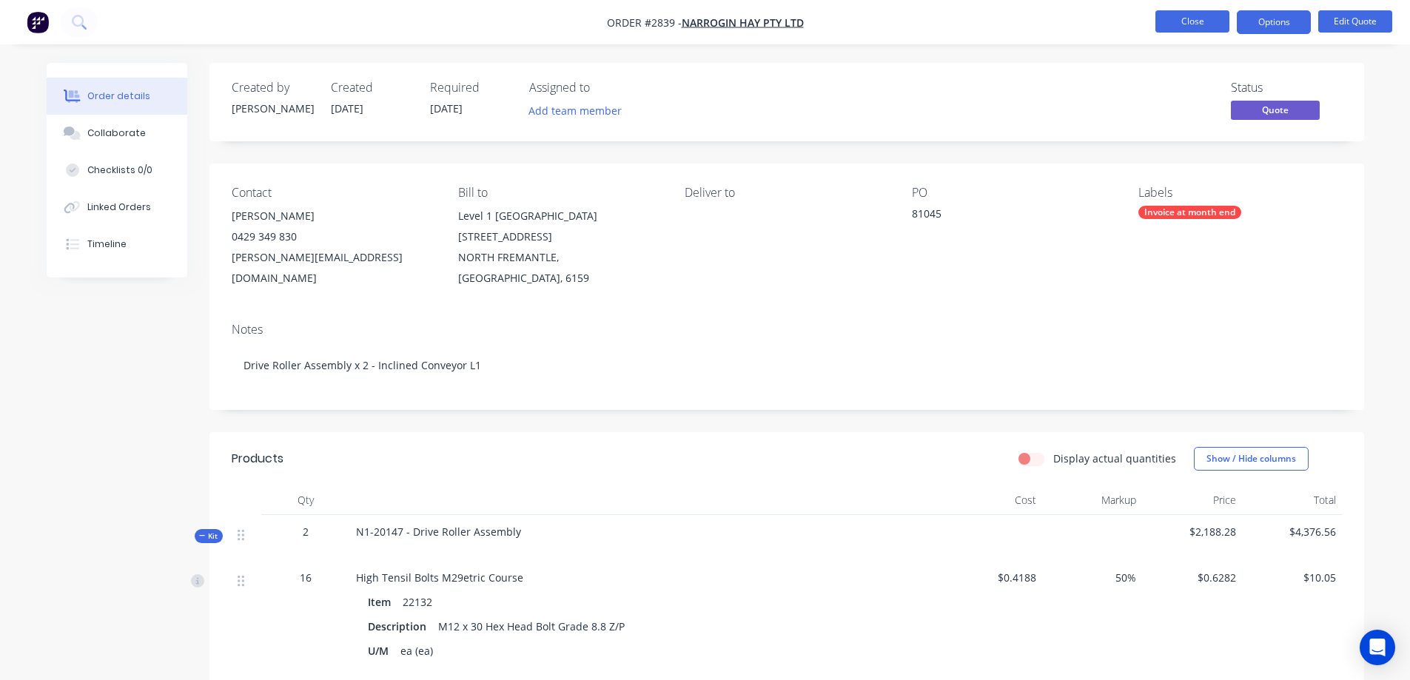
click at [1182, 24] on button "Close" at bounding box center [1192, 21] width 74 height 22
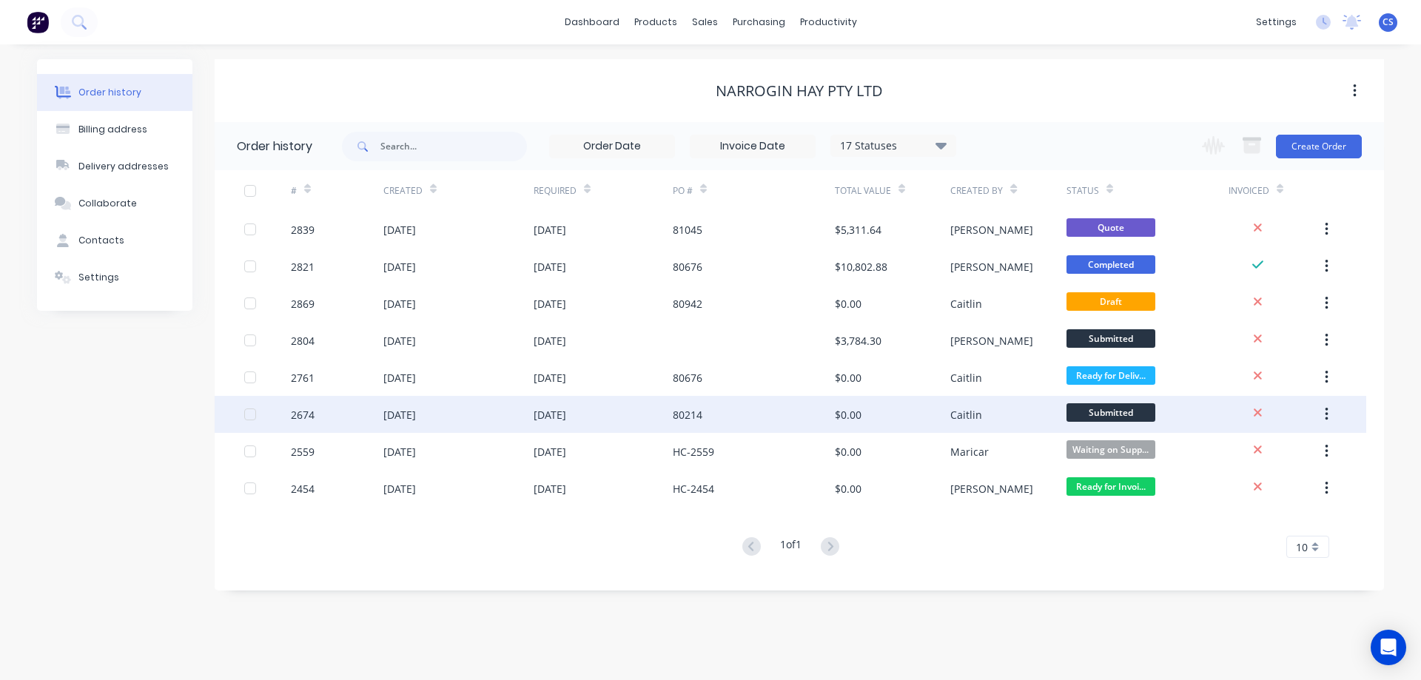
click at [638, 421] on div "[DATE]" at bounding box center [602, 414] width 139 height 37
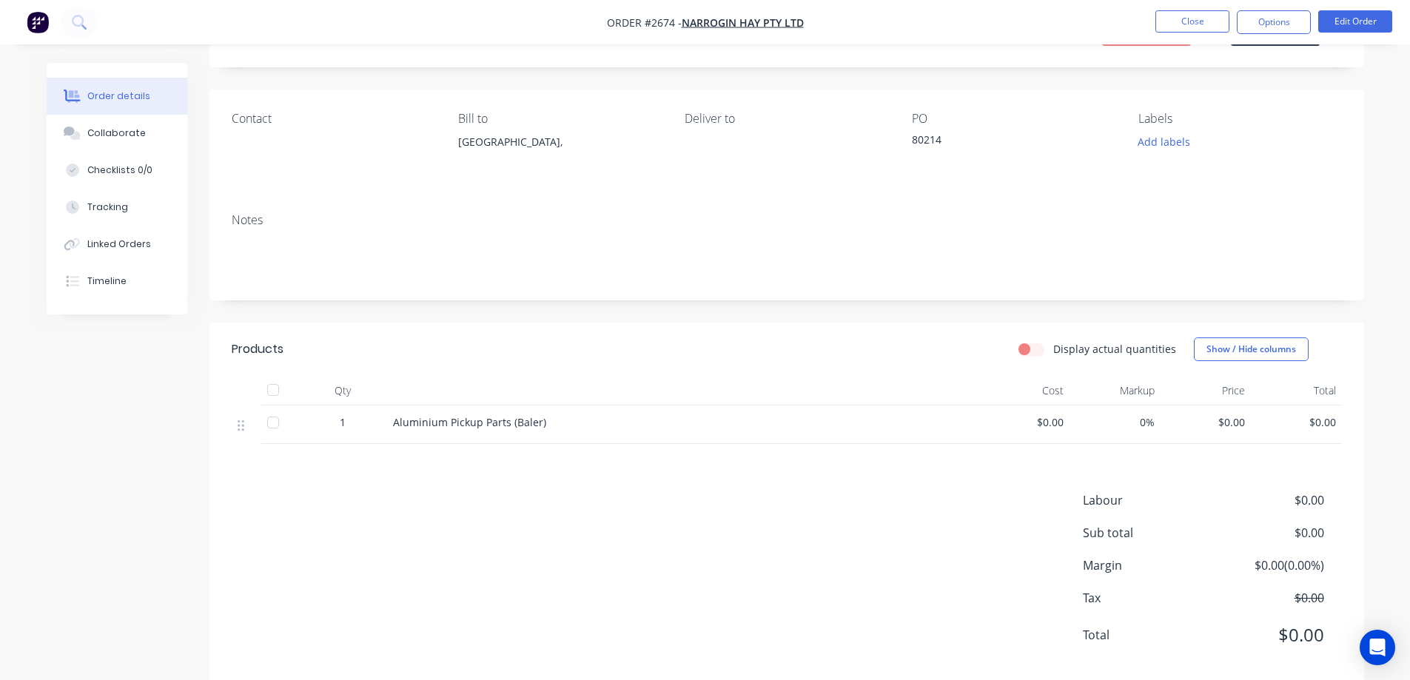
scroll to position [101, 0]
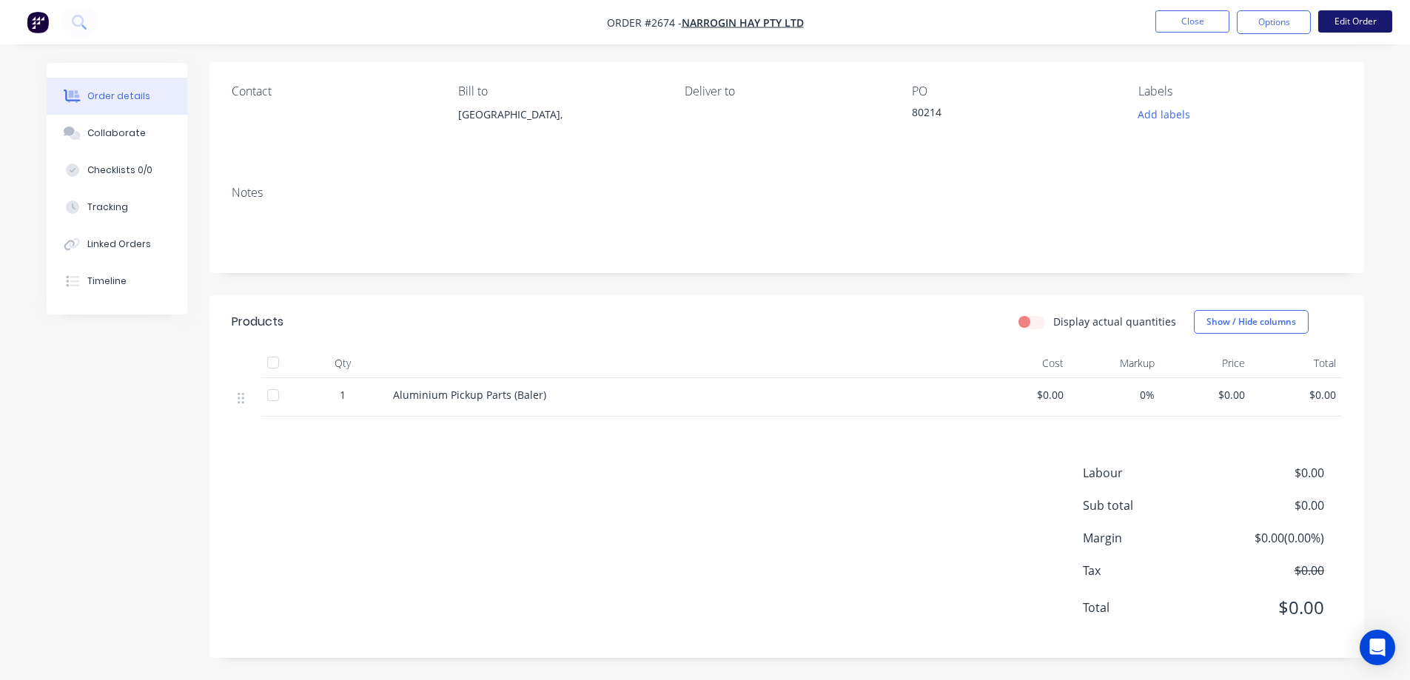
click at [1363, 23] on button "Edit Order" at bounding box center [1355, 21] width 74 height 22
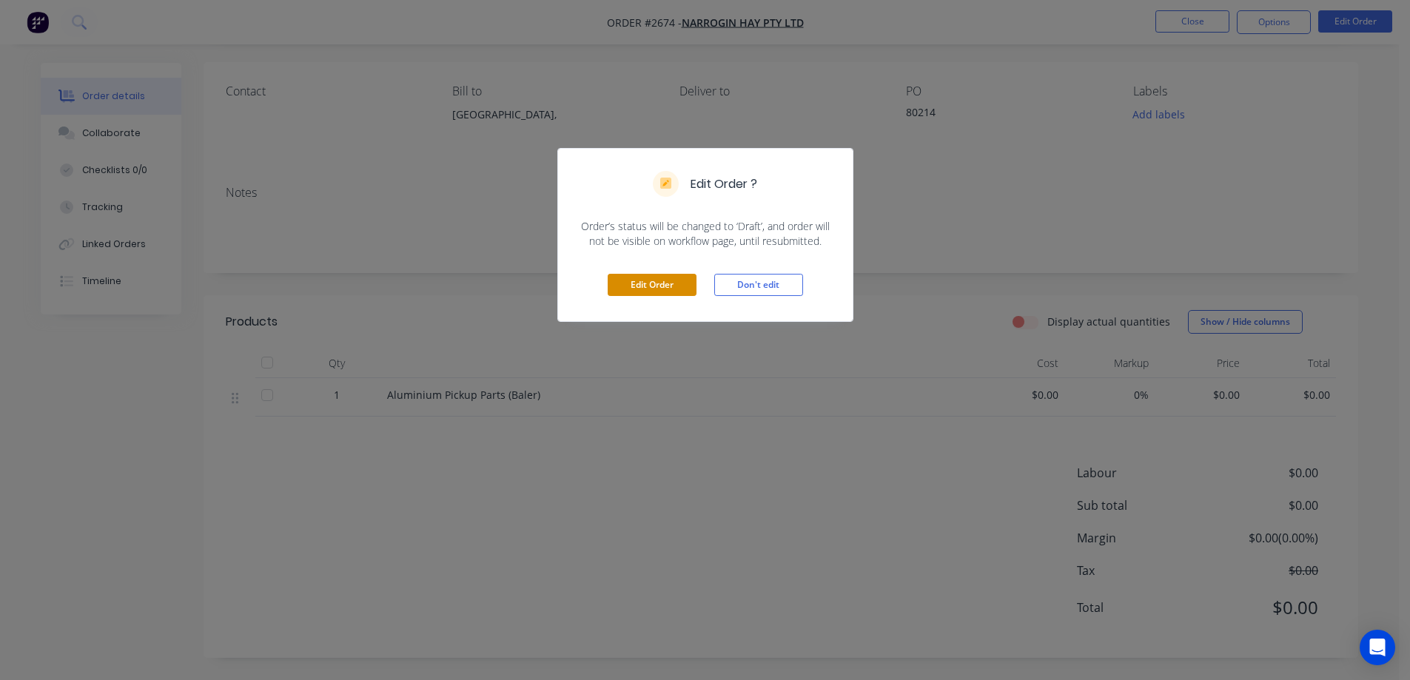
click at [652, 286] on button "Edit Order" at bounding box center [651, 285] width 89 height 22
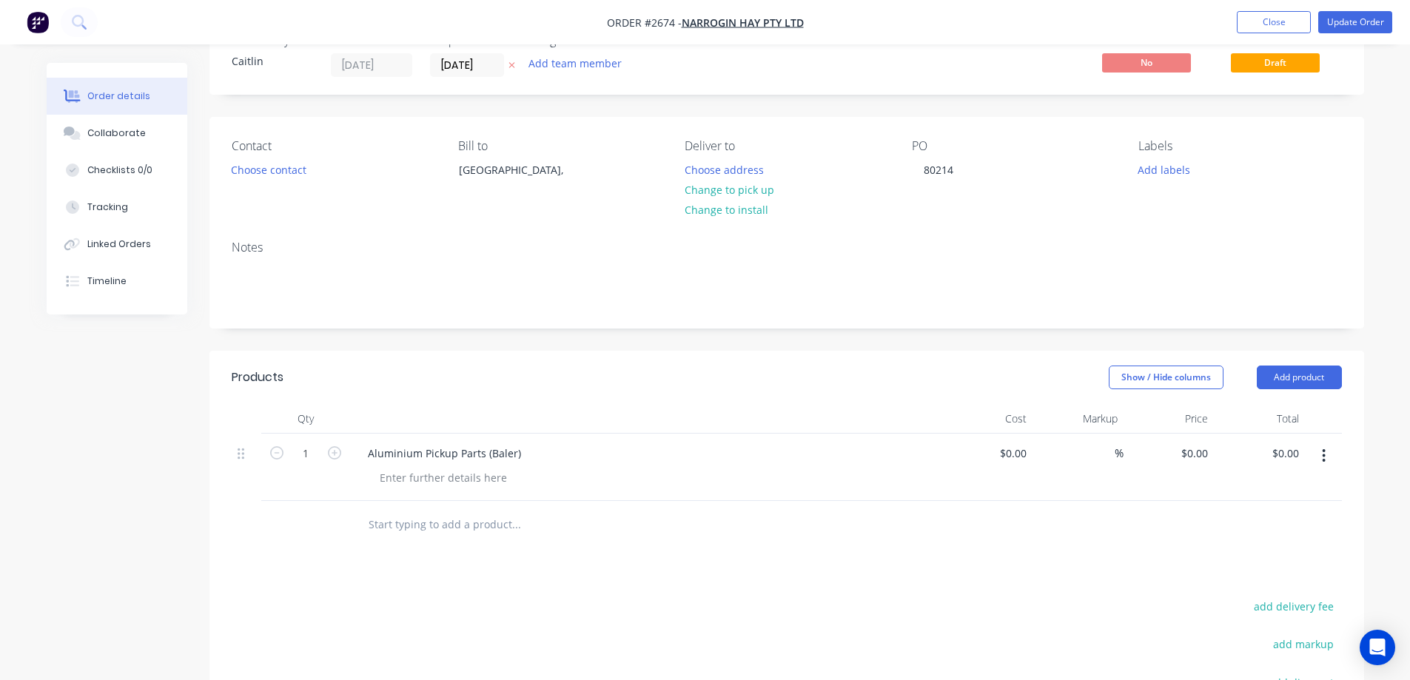
scroll to position [74, 0]
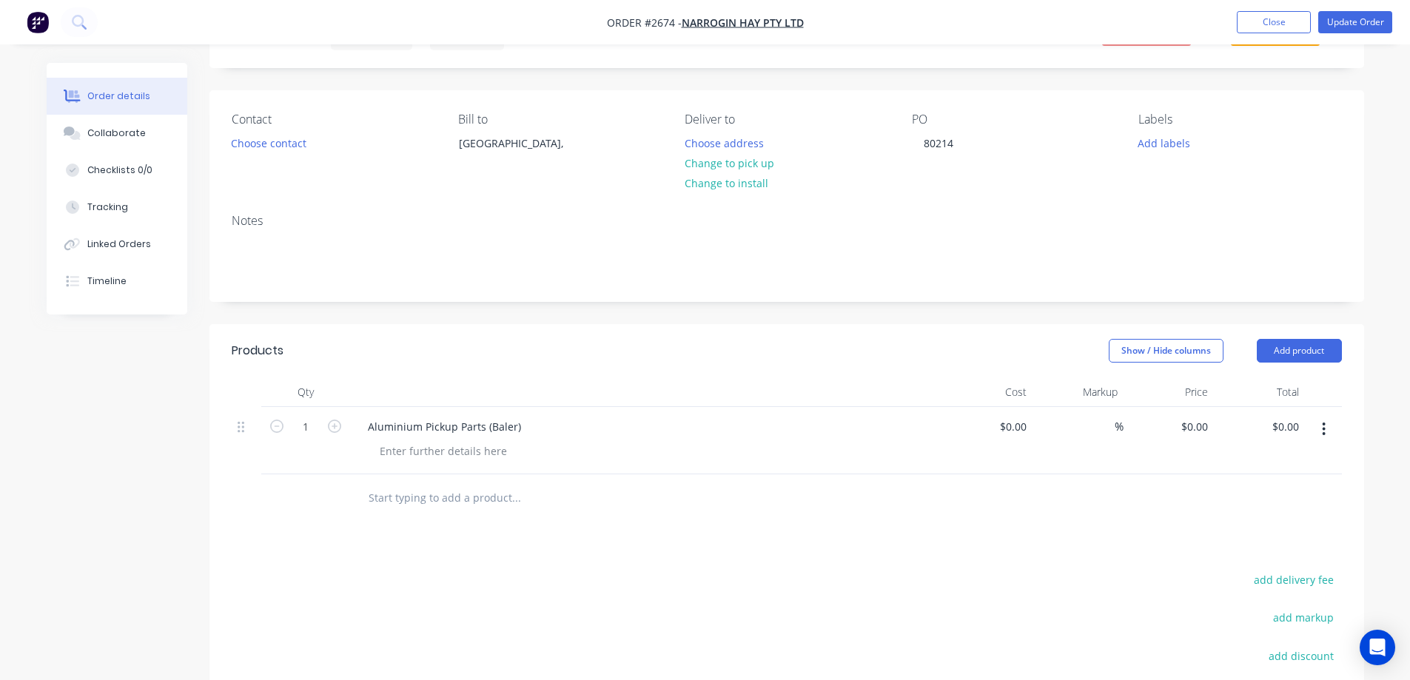
click at [444, 489] on input "text" at bounding box center [516, 498] width 296 height 30
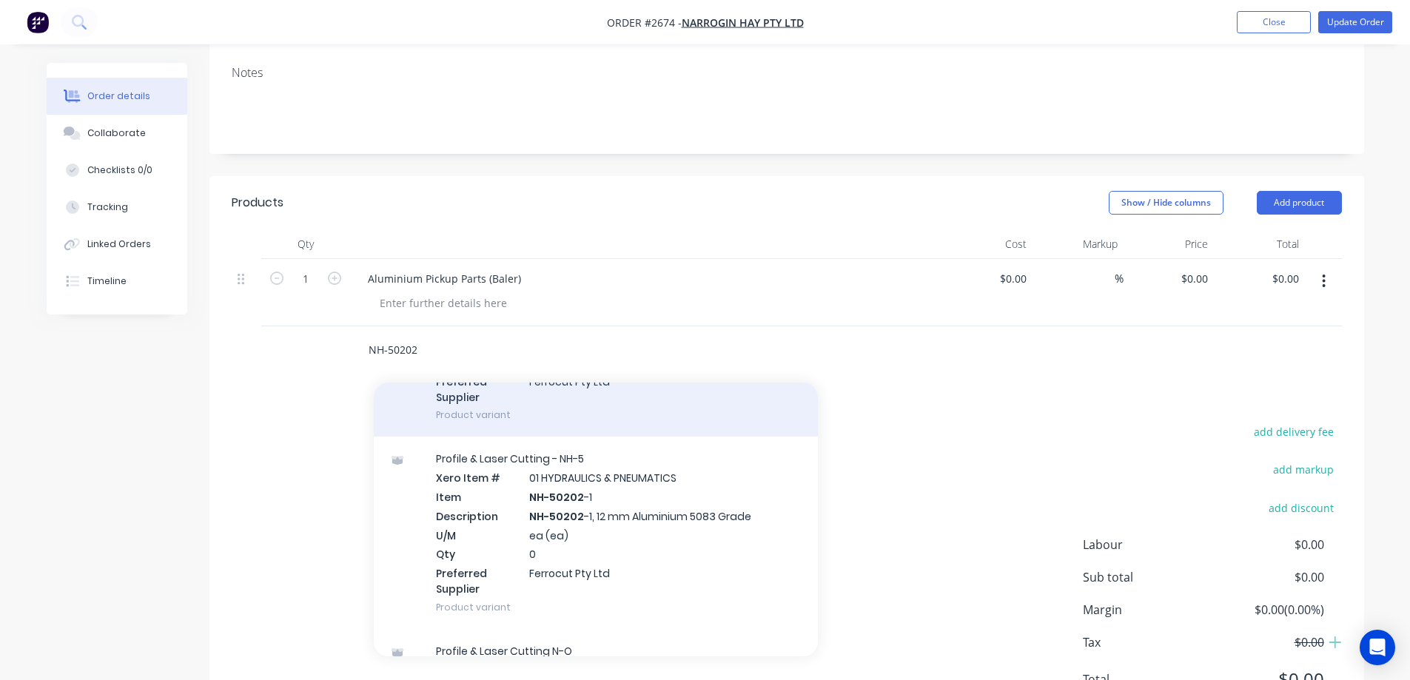
scroll to position [0, 0]
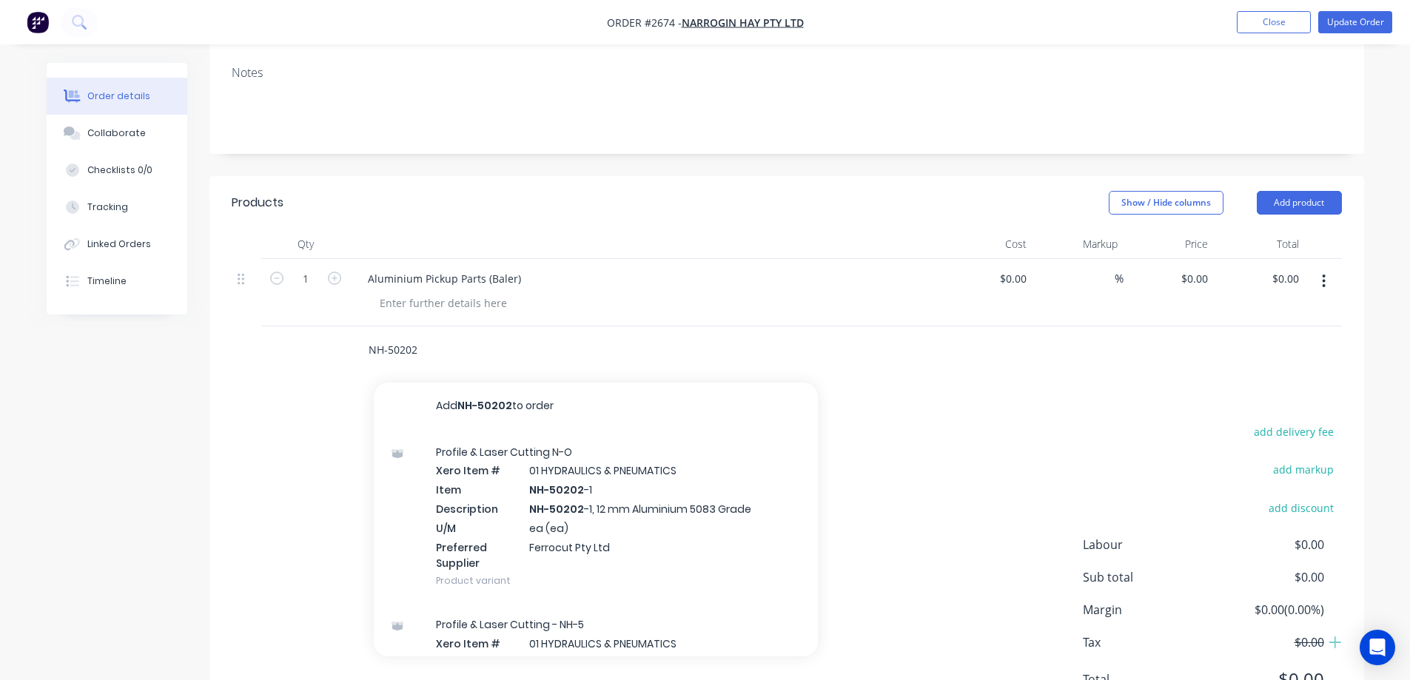
type input "NH-50202"
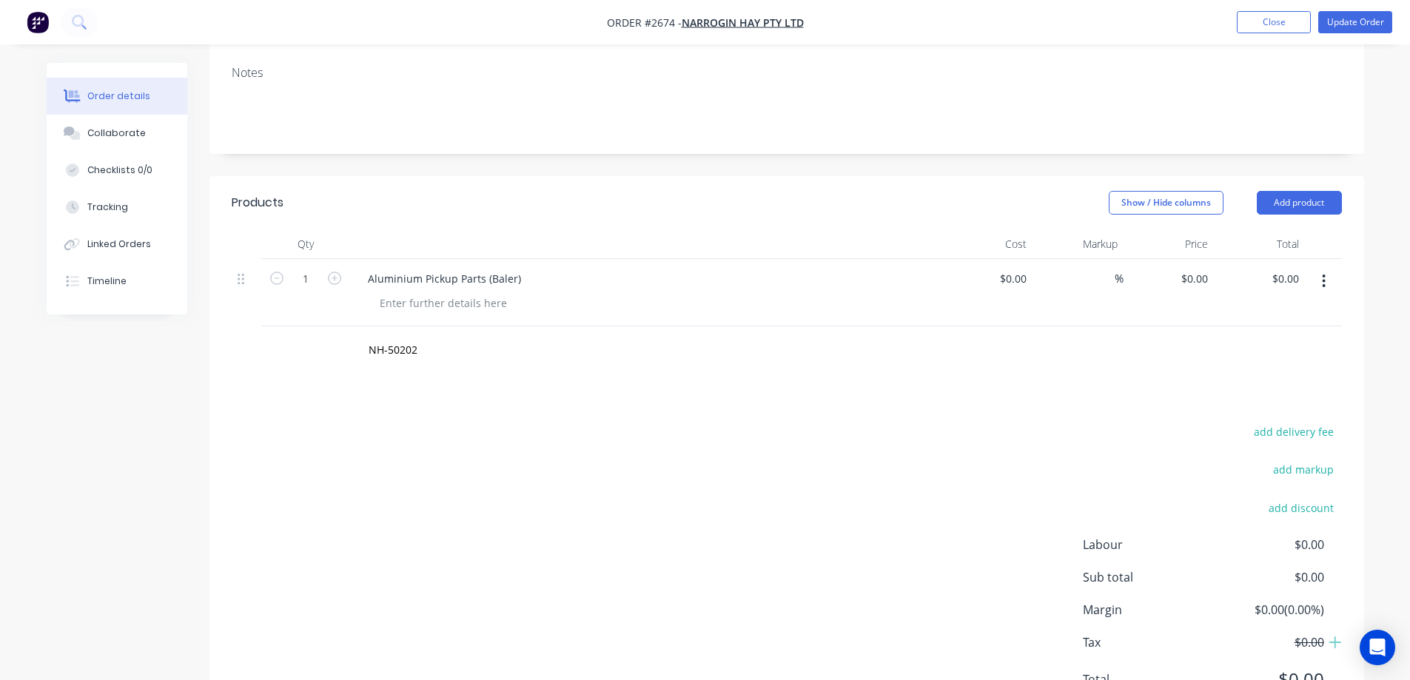
click at [297, 445] on div "add delivery fee add markup add discount Labour $0.00 Sub total $0.00 Margin $0…" at bounding box center [787, 565] width 1110 height 286
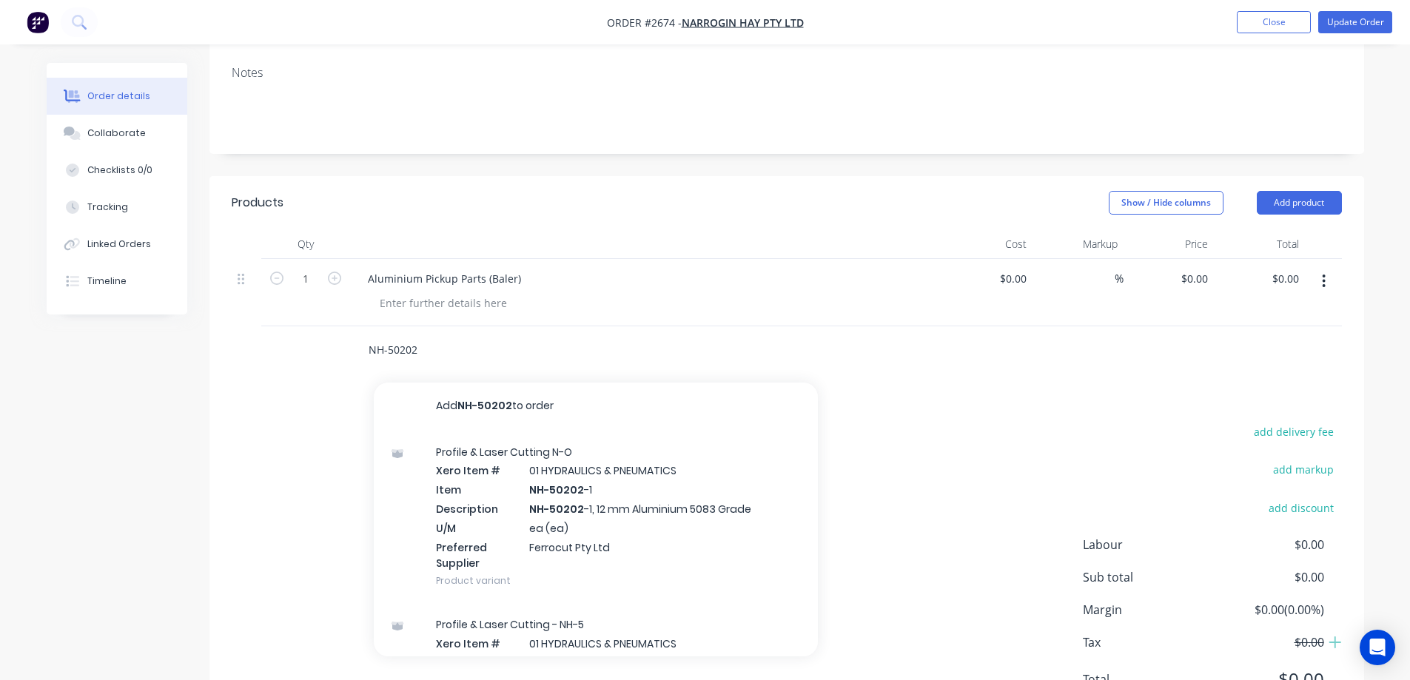
drag, startPoint x: 422, startPoint y: 348, endPoint x: 350, endPoint y: 347, distance: 72.5
click at [350, 347] on div "NH-50202 Add NH-50202 to order Profile & Laser Cutting N-O Xero Item # 01 HYDRA…" at bounding box center [616, 350] width 533 height 48
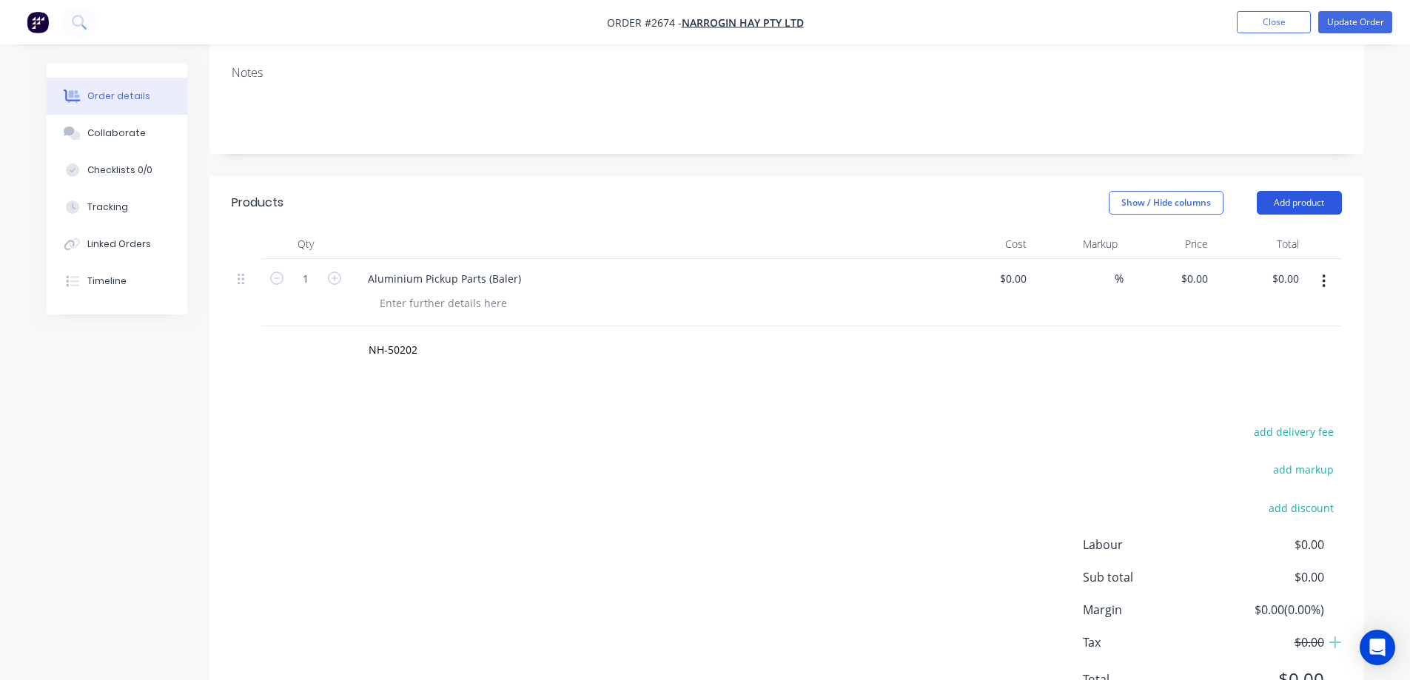
click at [1306, 202] on button "Add product" at bounding box center [1298, 203] width 85 height 24
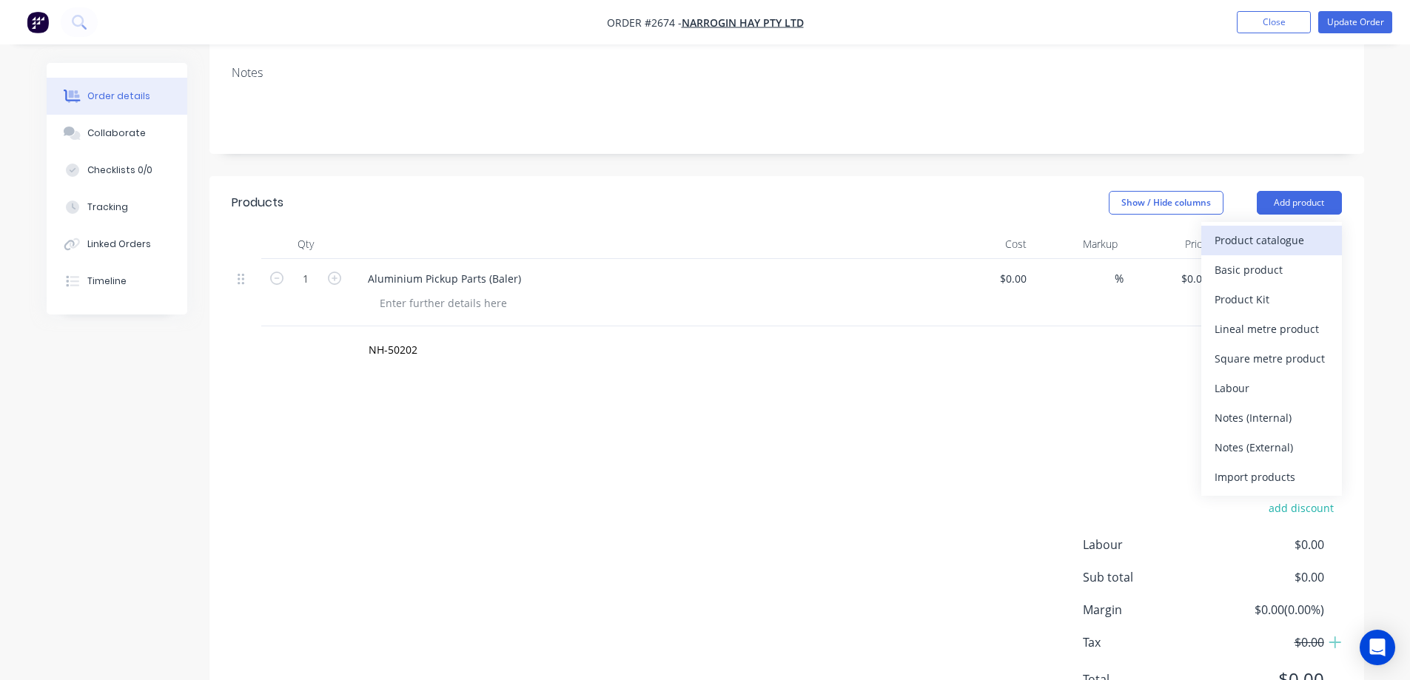
click at [1267, 246] on div "Product catalogue" at bounding box center [1271, 239] width 114 height 21
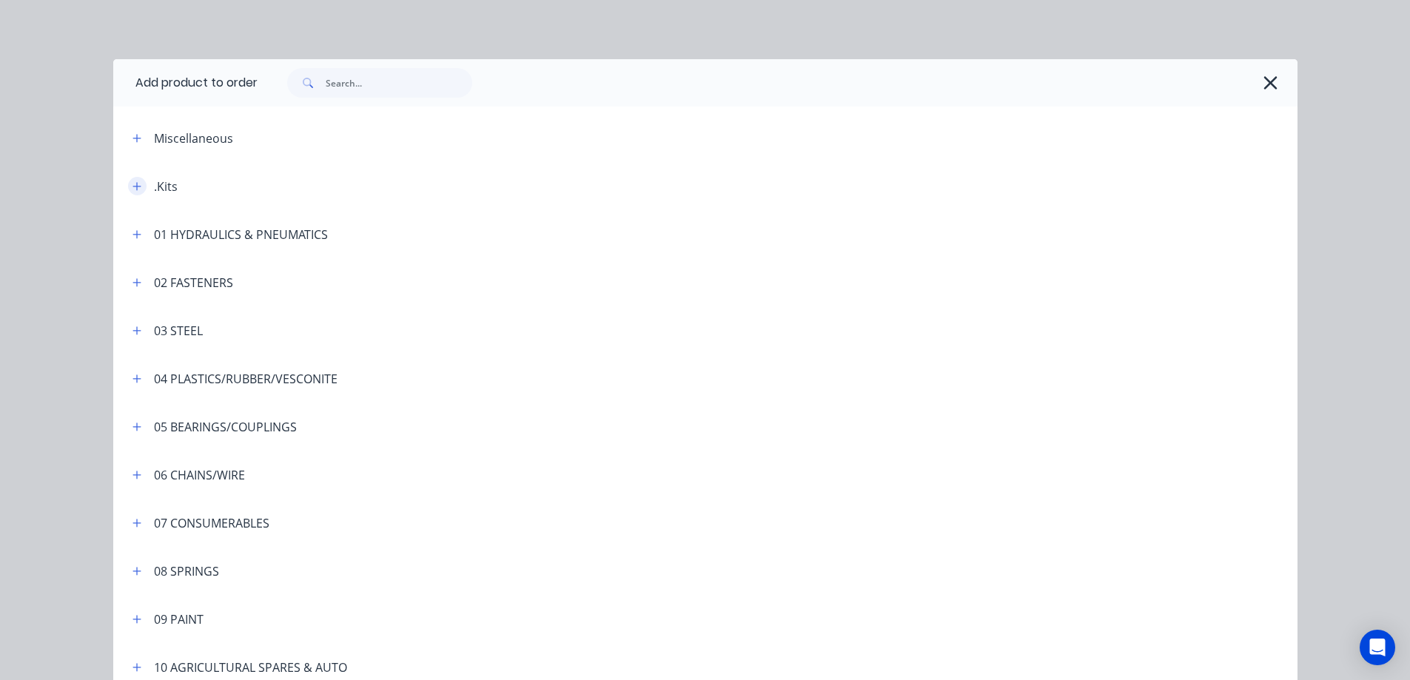
click at [132, 184] on icon "button" at bounding box center [136, 186] width 9 height 10
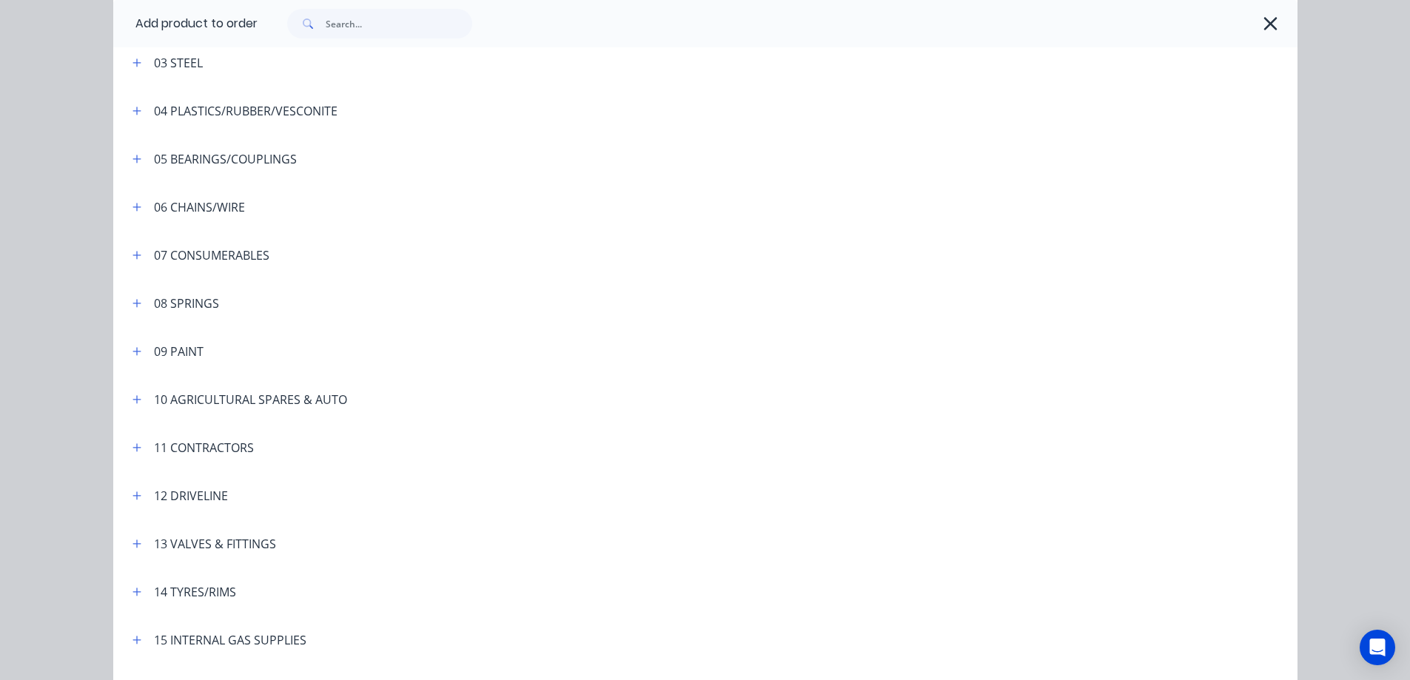
scroll to position [2484, 0]
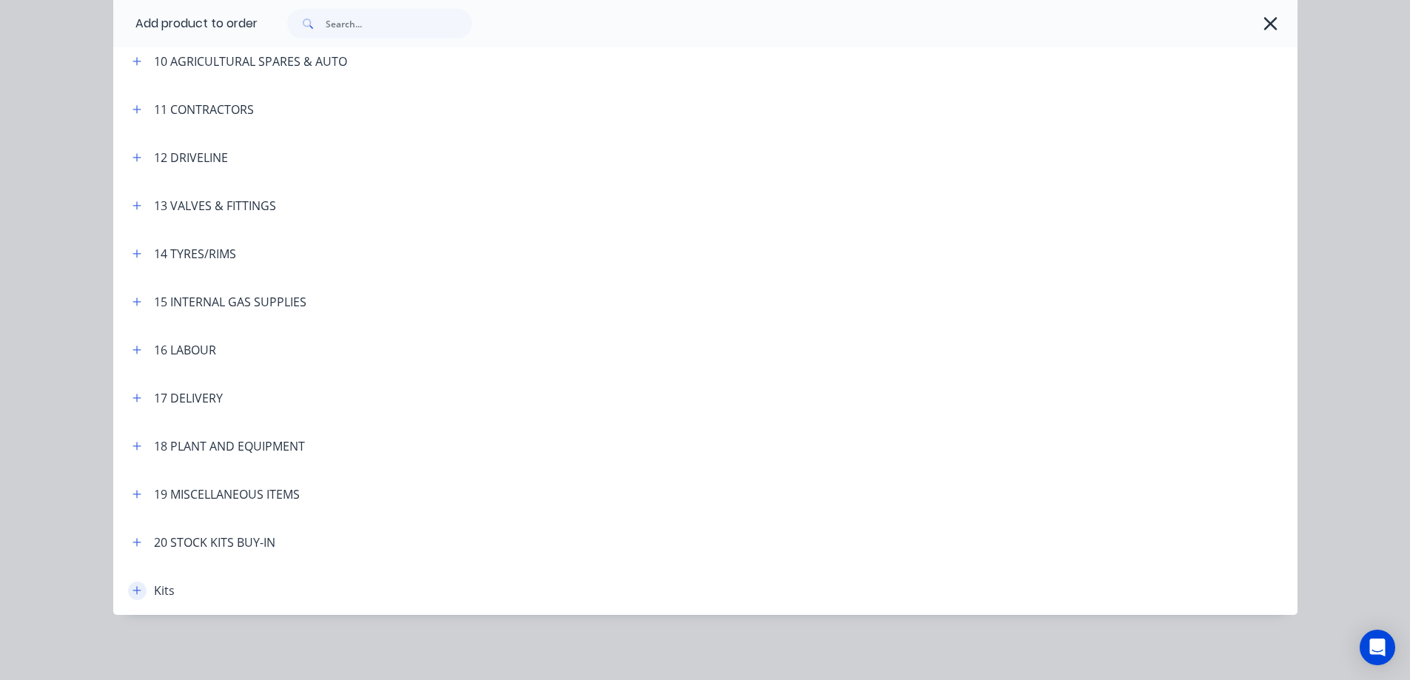
click at [132, 592] on icon "button" at bounding box center [136, 590] width 9 height 10
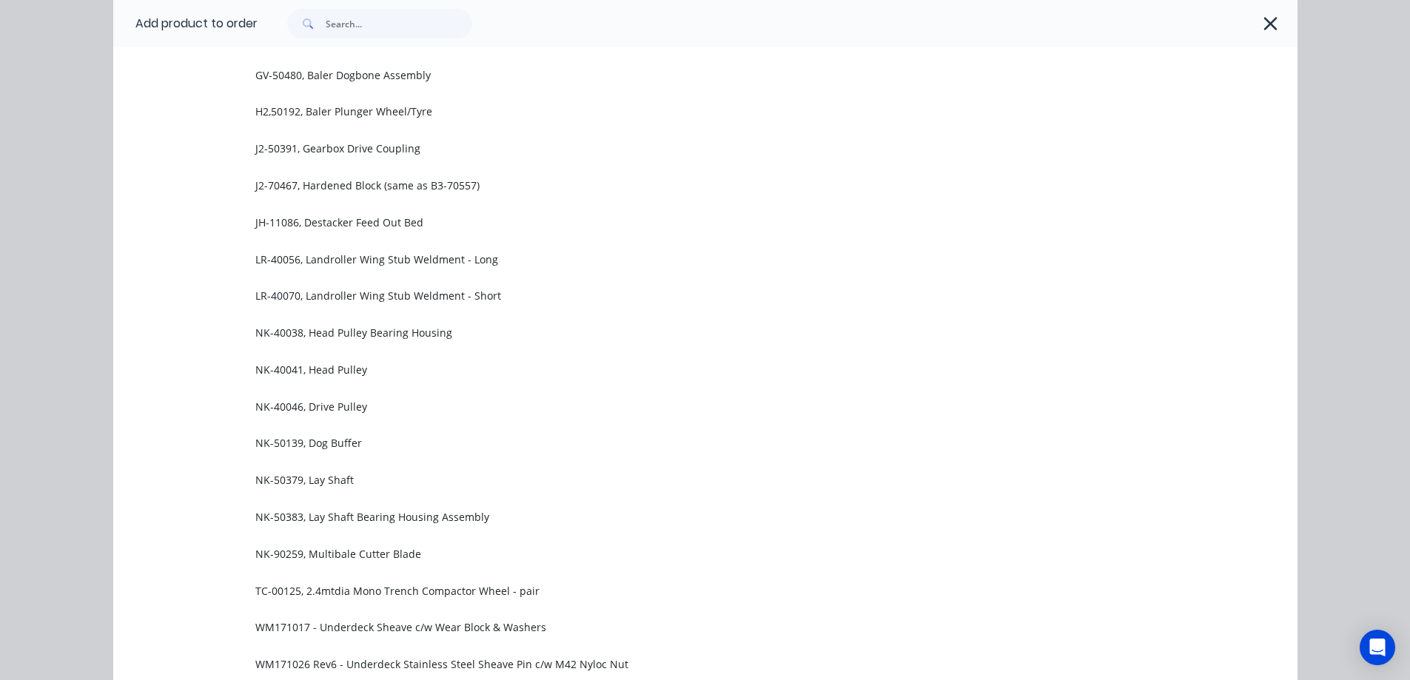
scroll to position [3884, 0]
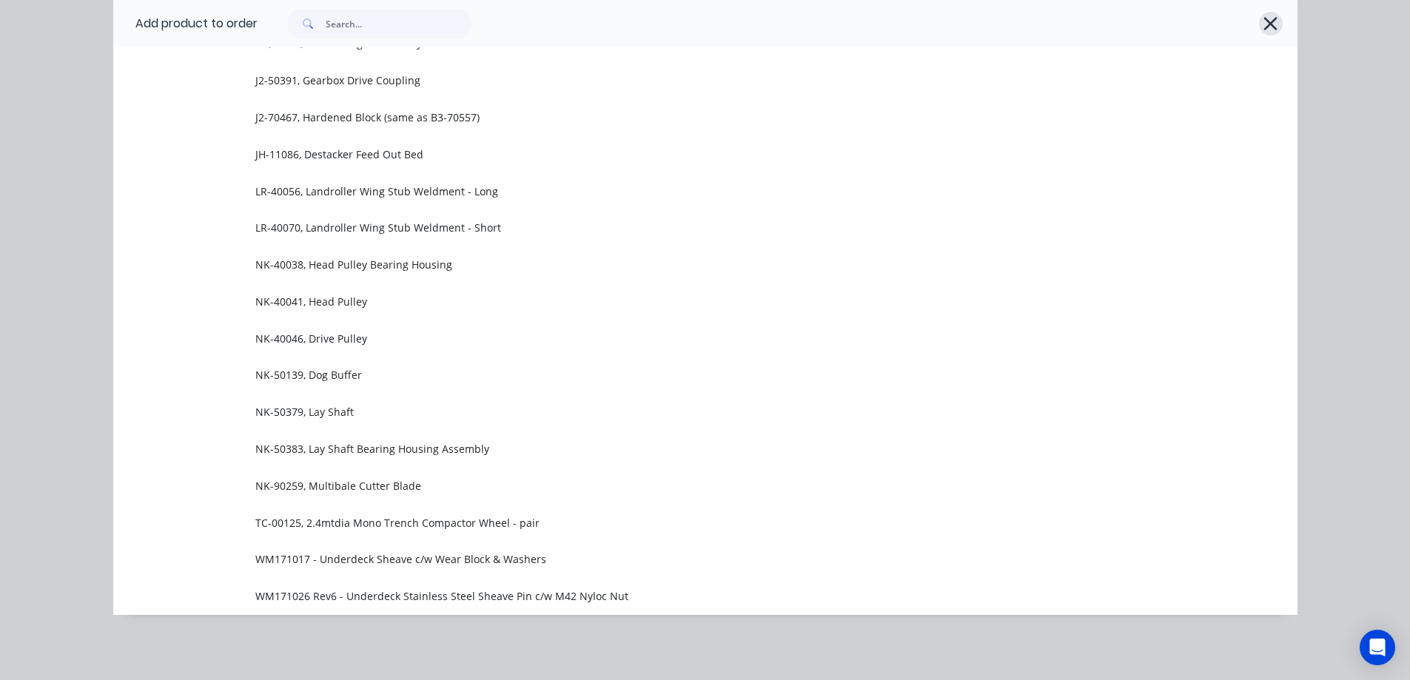
click at [1264, 24] on icon "button" at bounding box center [1270, 23] width 13 height 13
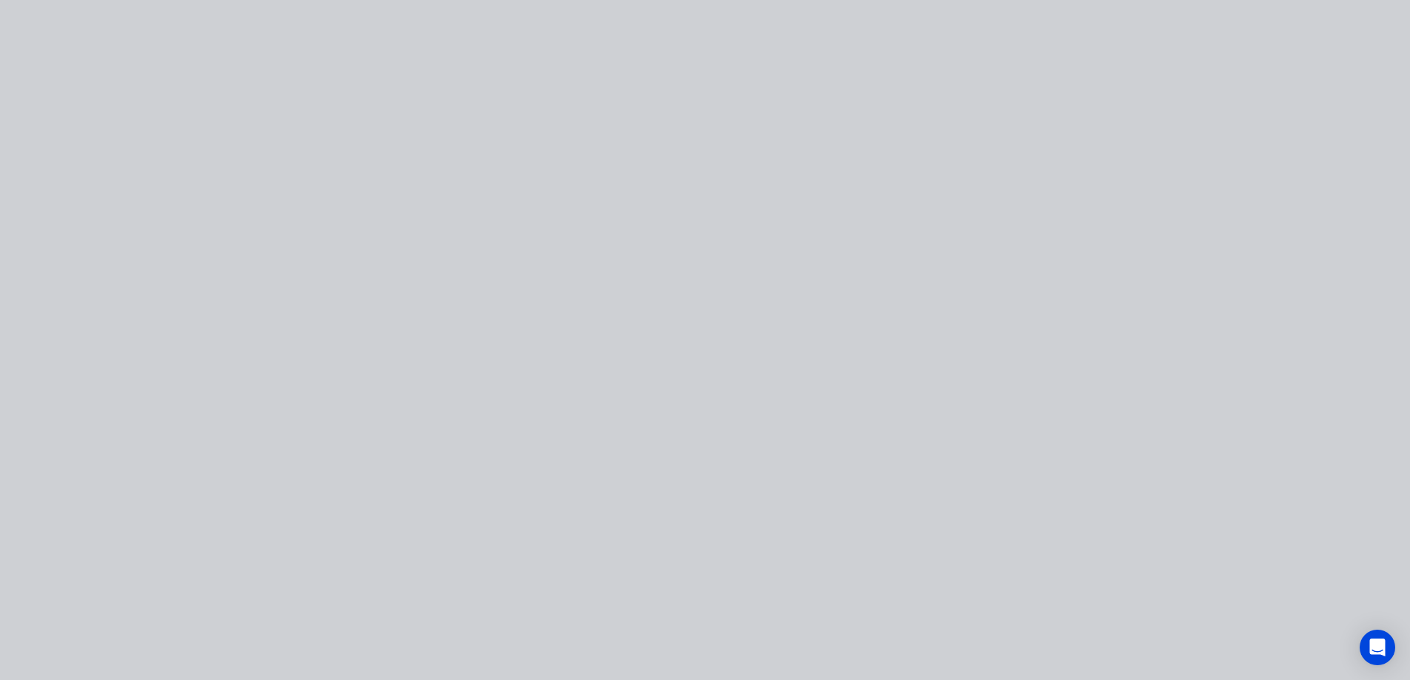
scroll to position [0, 0]
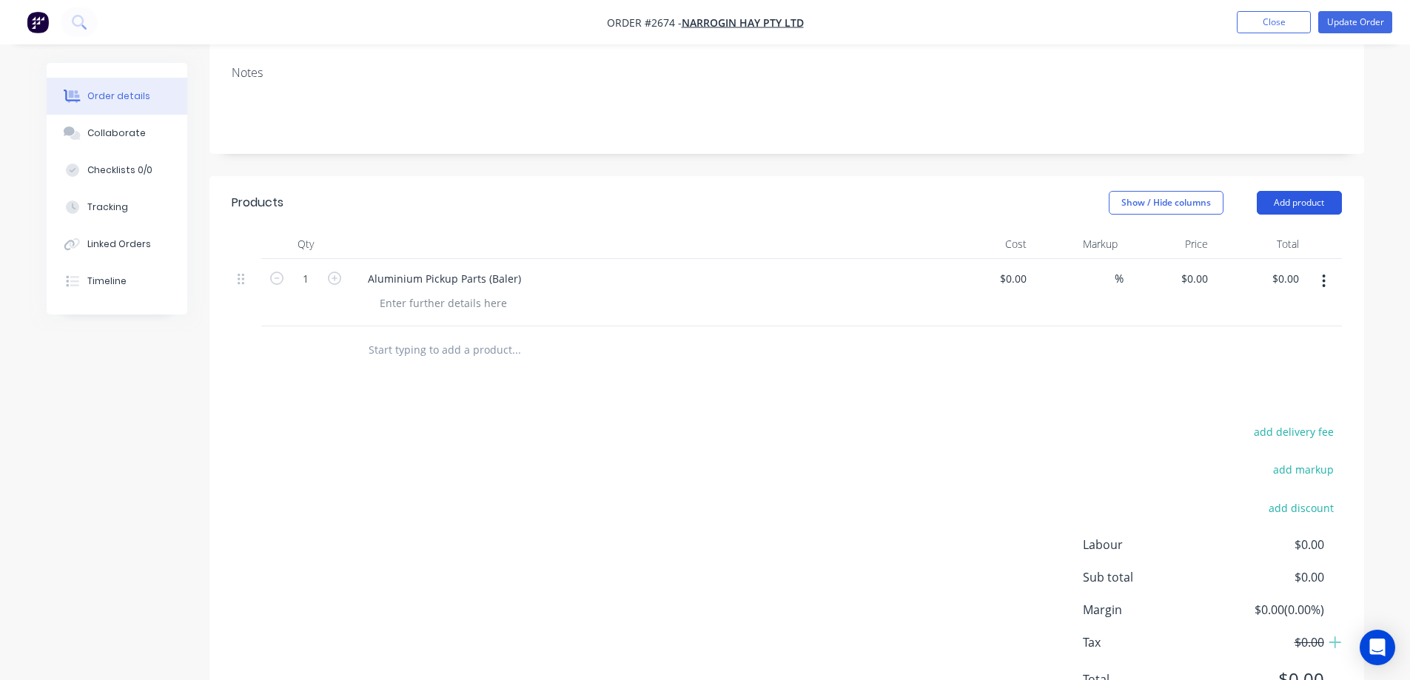
click at [1287, 203] on button "Add product" at bounding box center [1298, 203] width 85 height 24
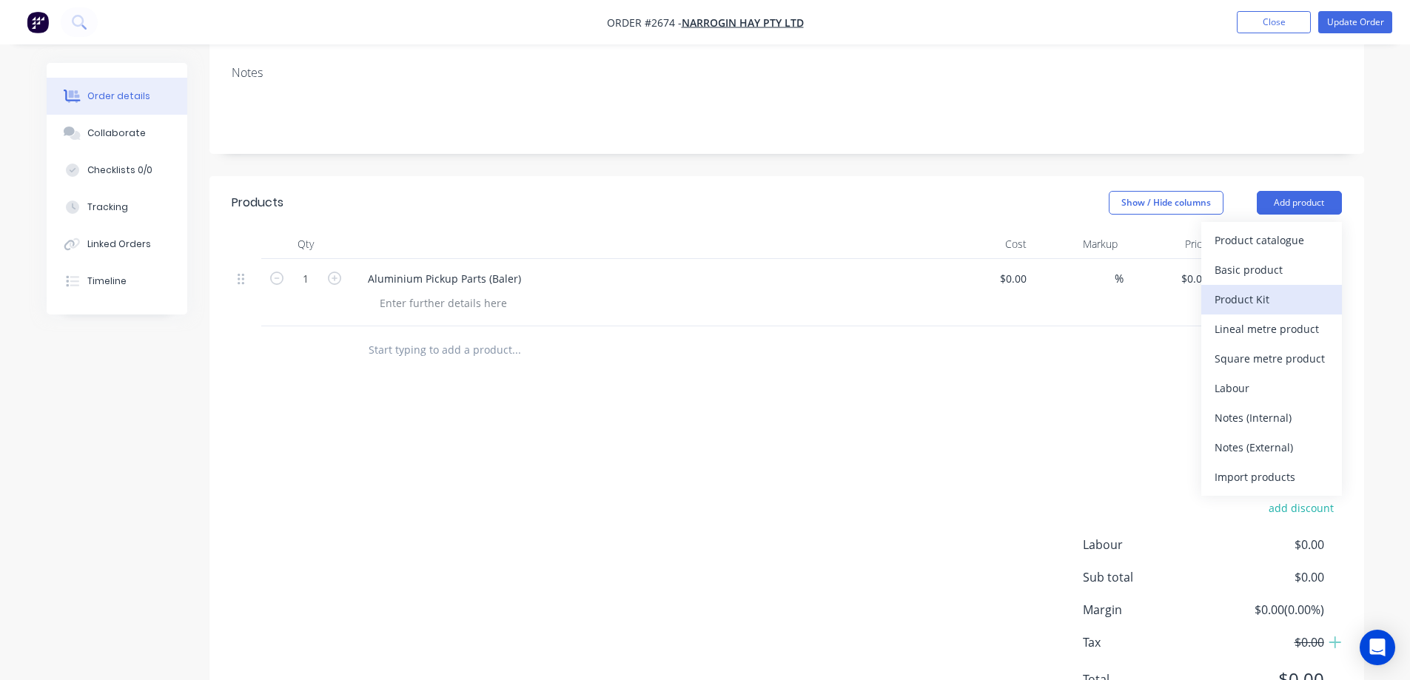
click at [1257, 297] on div "Product Kit" at bounding box center [1271, 299] width 114 height 21
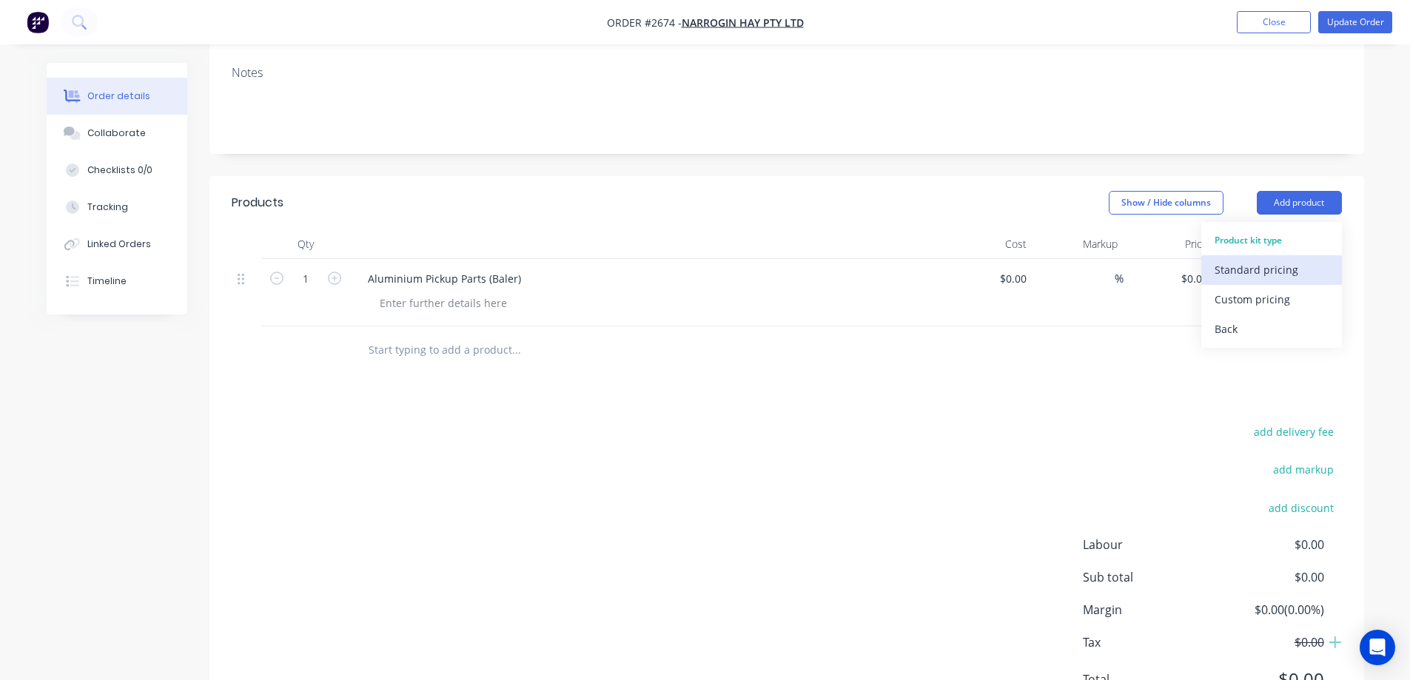
click at [1249, 261] on div "Standard pricing" at bounding box center [1271, 269] width 114 height 21
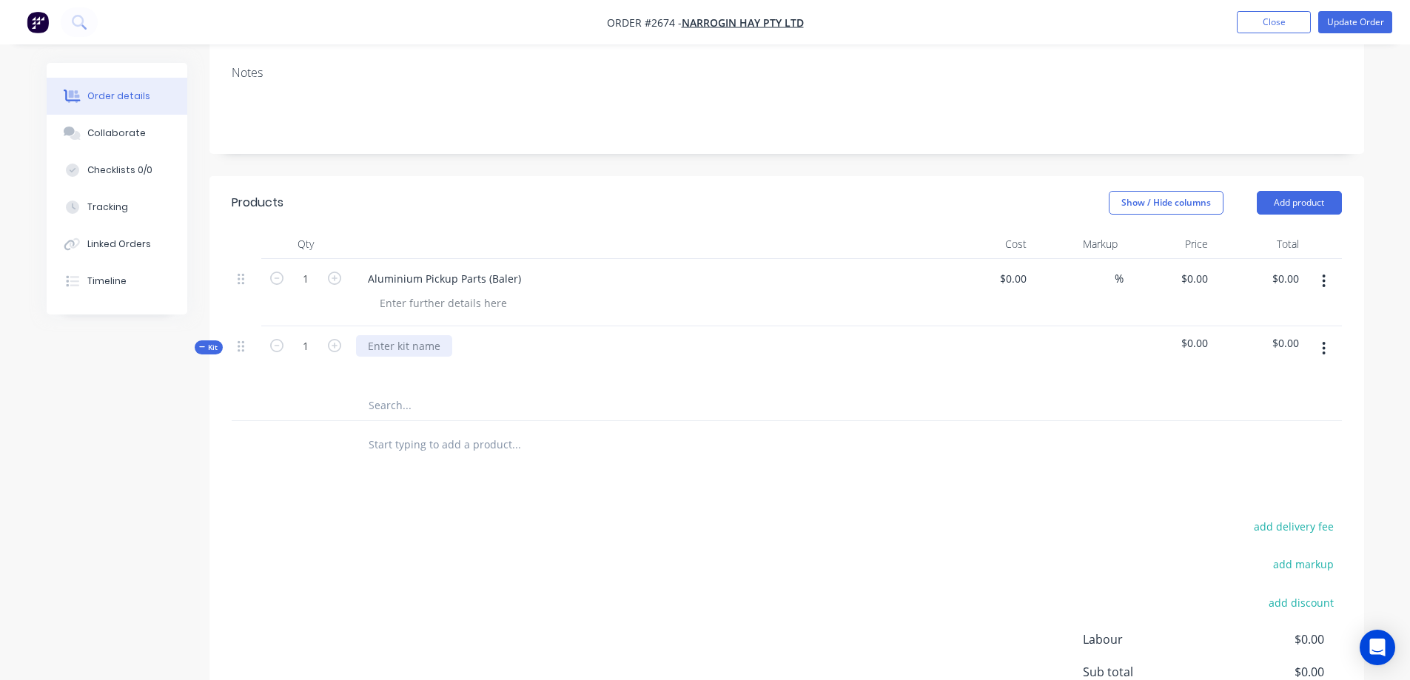
click at [431, 349] on div at bounding box center [404, 345] width 96 height 21
click at [395, 404] on input "text" at bounding box center [516, 406] width 296 height 30
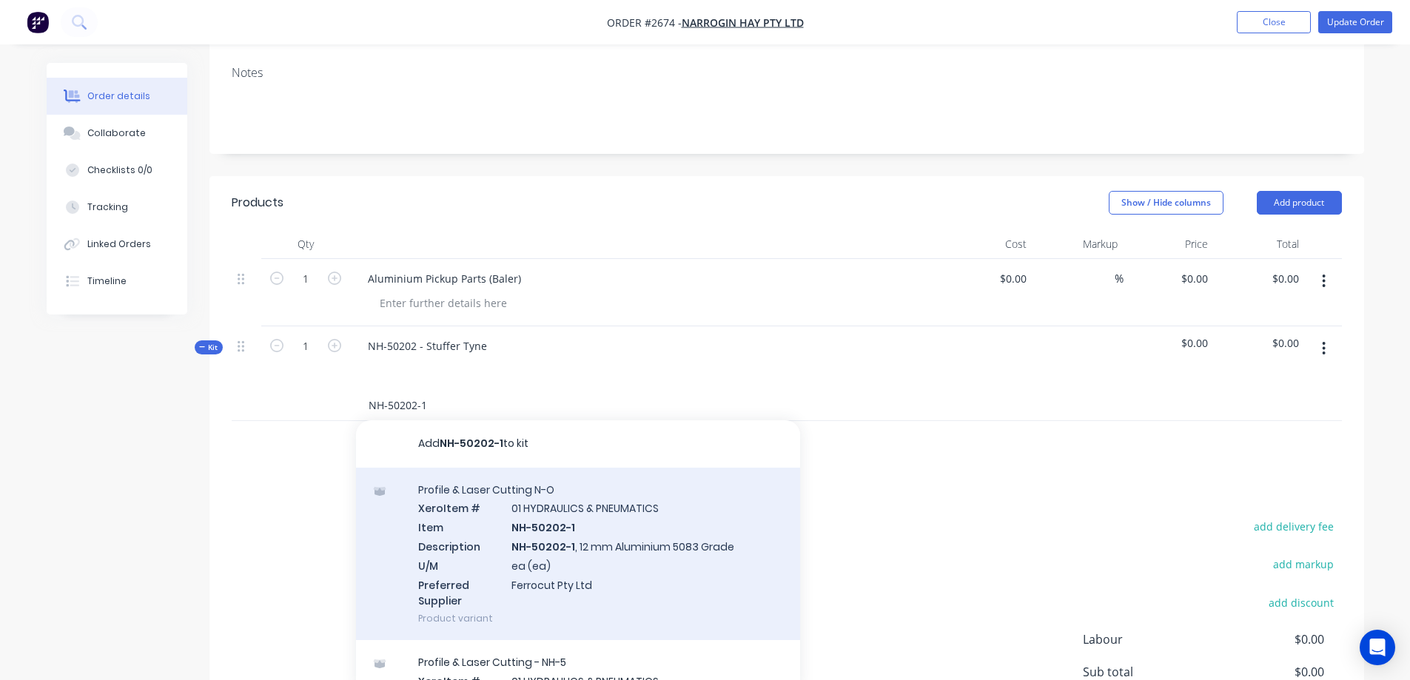
type input "NH-50202-1"
click at [689, 562] on div "Profile & Laser Cutting N-O Xero Item # 01 HYDRAULICS & PNEUMATICS Item NH-5020…" at bounding box center [578, 554] width 444 height 173
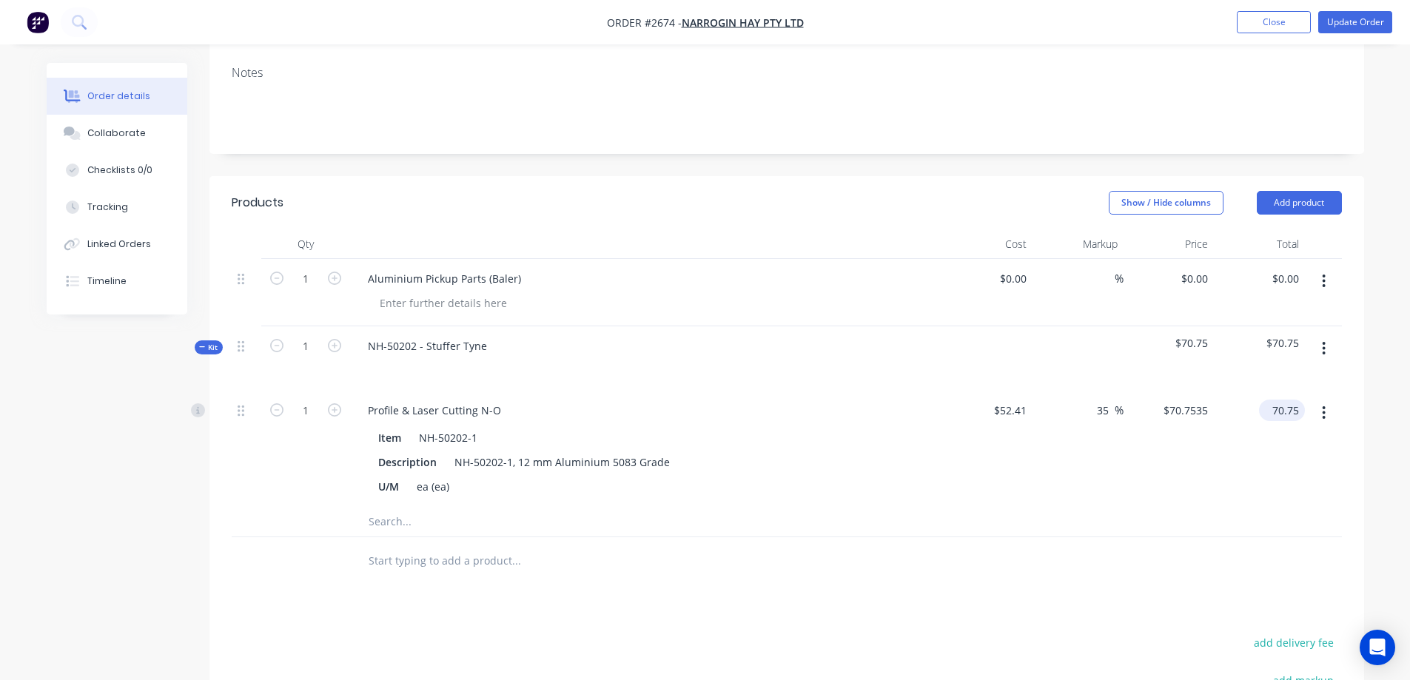
click at [1293, 412] on input "70.75" at bounding box center [1284, 410] width 40 height 21
type input "97.81"
type input "86.62"
type input "$97.81"
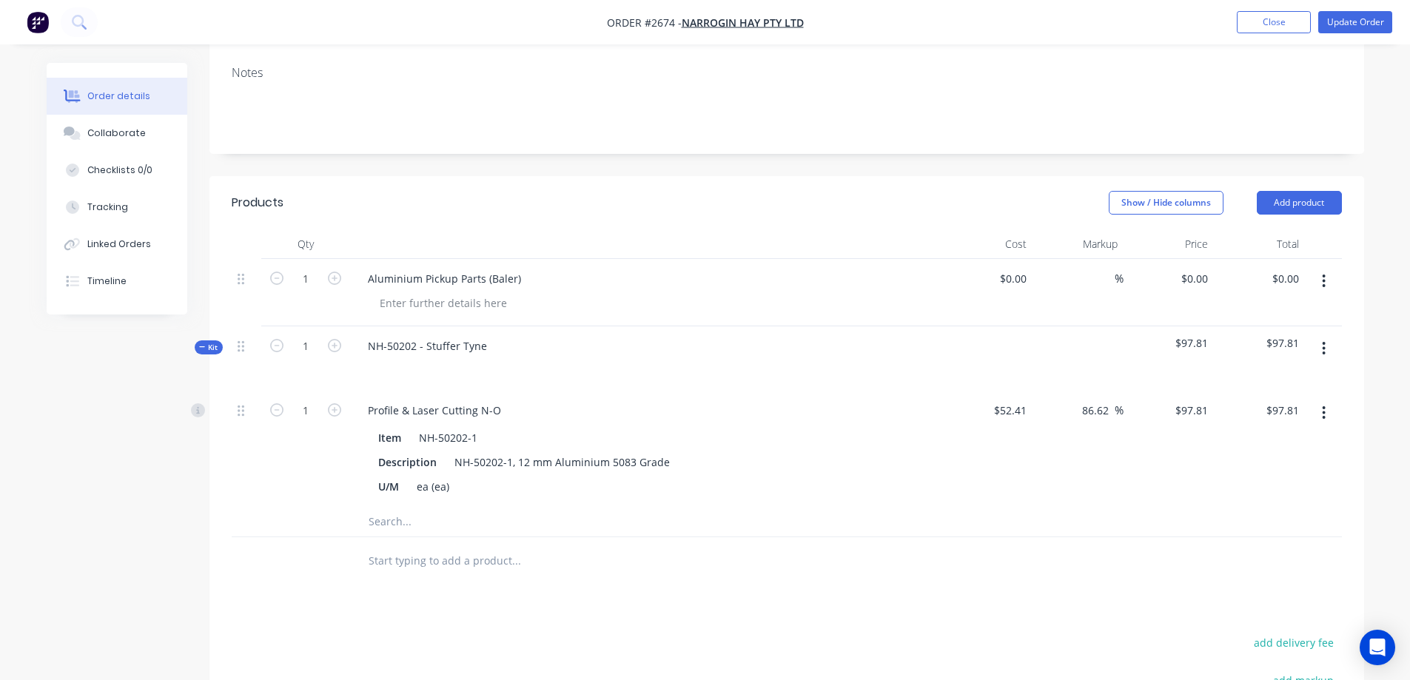
click at [1322, 348] on icon "button" at bounding box center [1323, 348] width 3 height 13
click at [1111, 410] on input "86.62" at bounding box center [1097, 410] width 34 height 21
drag, startPoint x: 1111, startPoint y: 410, endPoint x: 1029, endPoint y: 409, distance: 81.4
click at [1029, 409] on div "1 Profile & Laser Cutting N-O Item NH-50202-1 Description NH-50202-1, 12 mm Alu…" at bounding box center [787, 449] width 1110 height 116
type input "35"
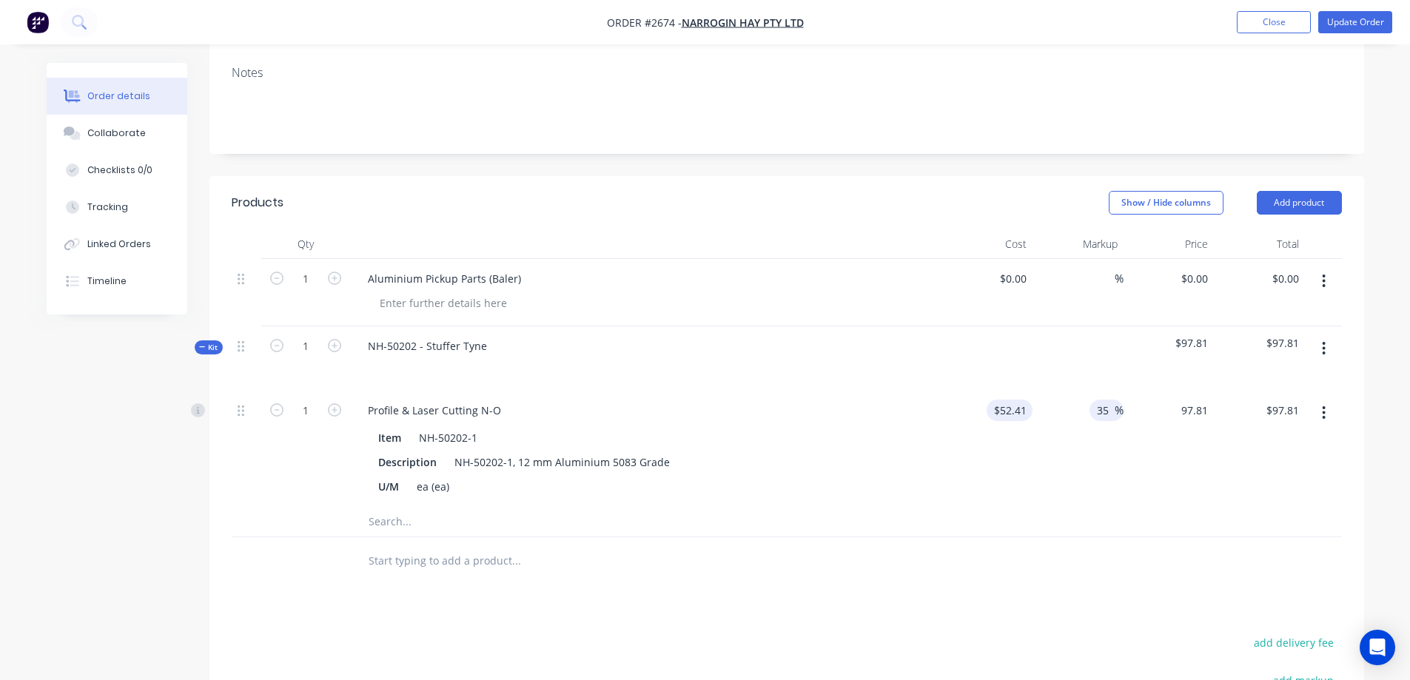
type input "70.7535"
type input "$70.75"
type input "$70.7535"
click at [89, 533] on div "Created by [PERSON_NAME] Created [DATE] Required [DATE] Assigned to Add team me…" at bounding box center [705, 402] width 1317 height 1122
click at [385, 523] on input "text" at bounding box center [516, 522] width 296 height 30
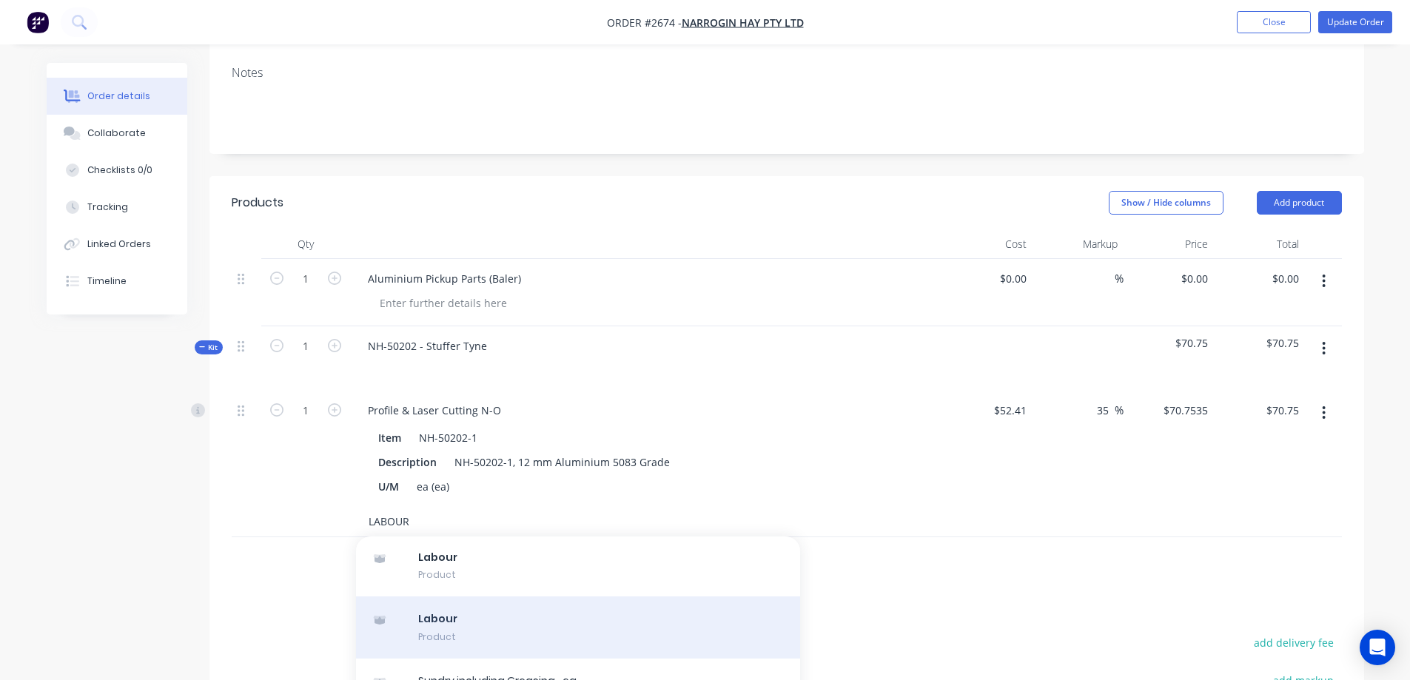
scroll to position [74, 0]
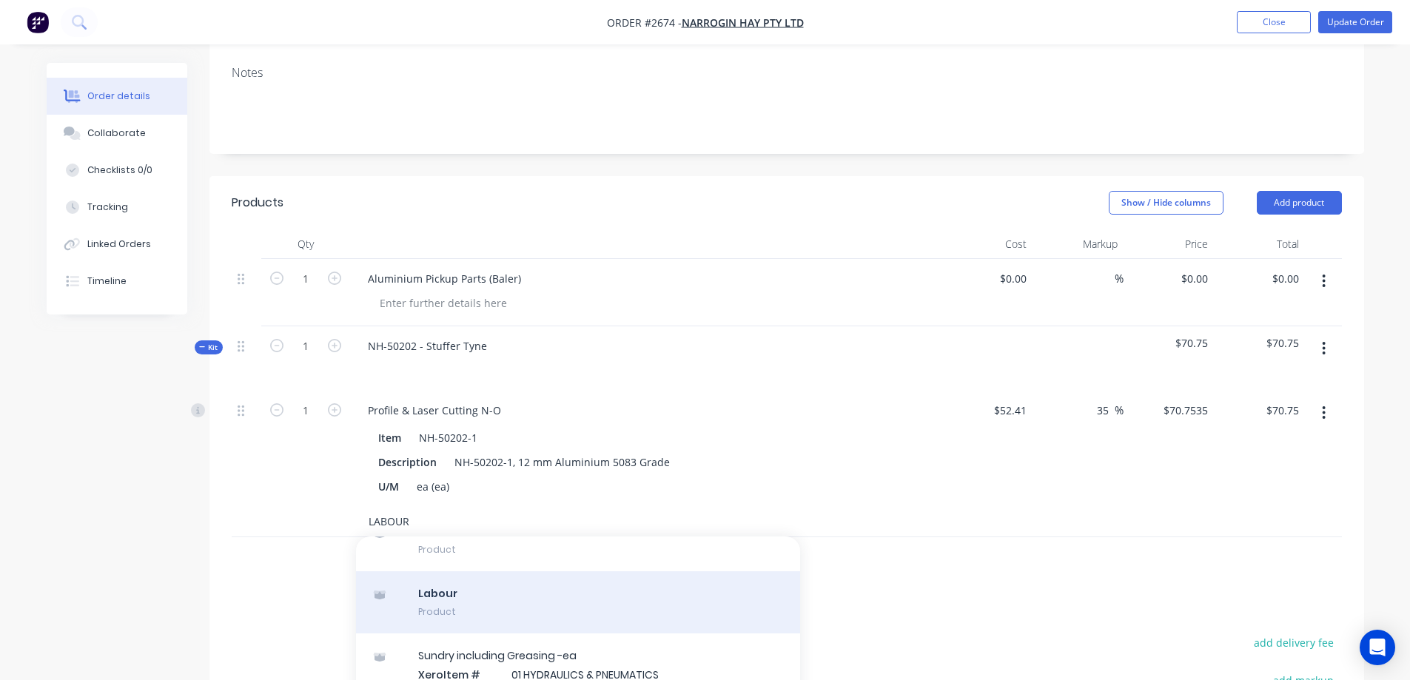
type input "LABOUR"
click at [591, 590] on div "Labour Product" at bounding box center [578, 602] width 444 height 62
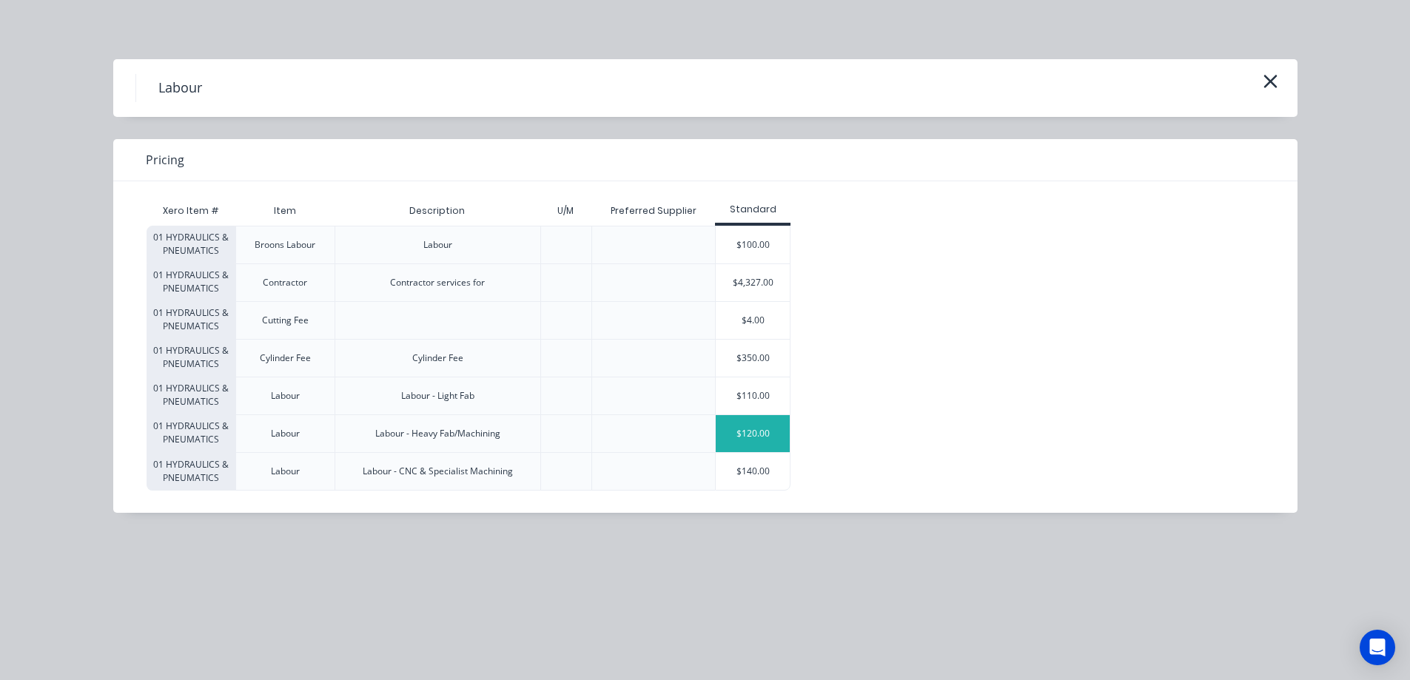
click at [751, 431] on div "$120.00" at bounding box center [752, 433] width 74 height 37
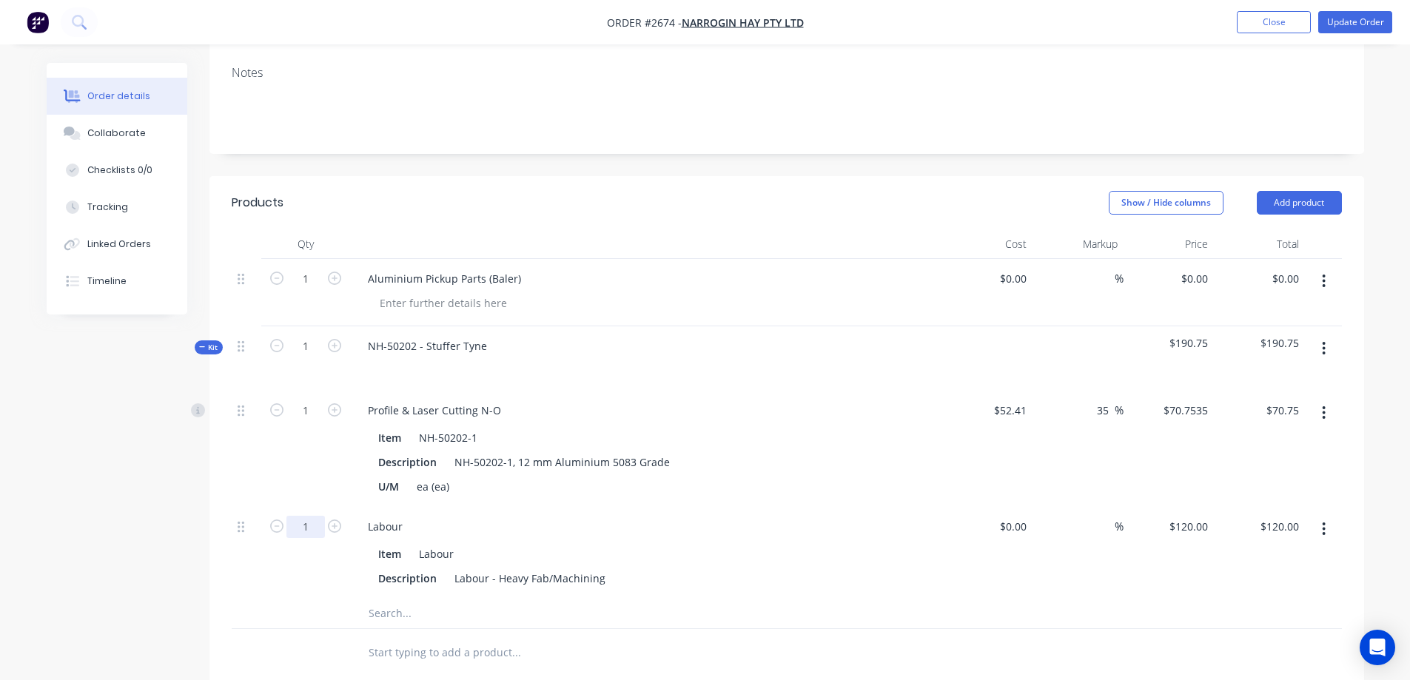
click at [313, 422] on input "1" at bounding box center [305, 411] width 38 height 22
type input "0.1"
type input "$12.00"
click at [1290, 410] on input "70.75" at bounding box center [1284, 410] width 40 height 21
type input "85.81"
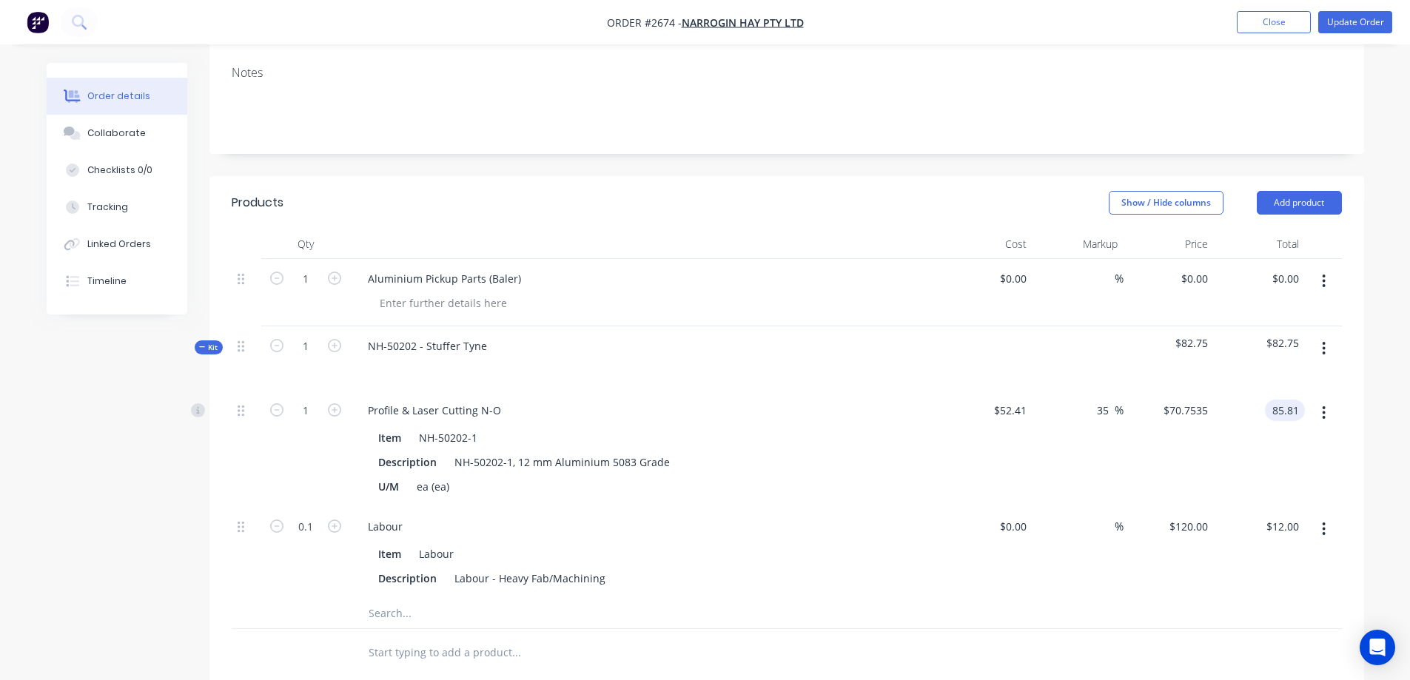
type input "63.73"
type input "$85.81"
click at [1372, 400] on div "Order details Collaborate Checklists 0/0 Tracking Linked Orders Timeline Order …" at bounding box center [705, 447] width 1347 height 1213
click at [318, 344] on input "1" at bounding box center [305, 346] width 38 height 22
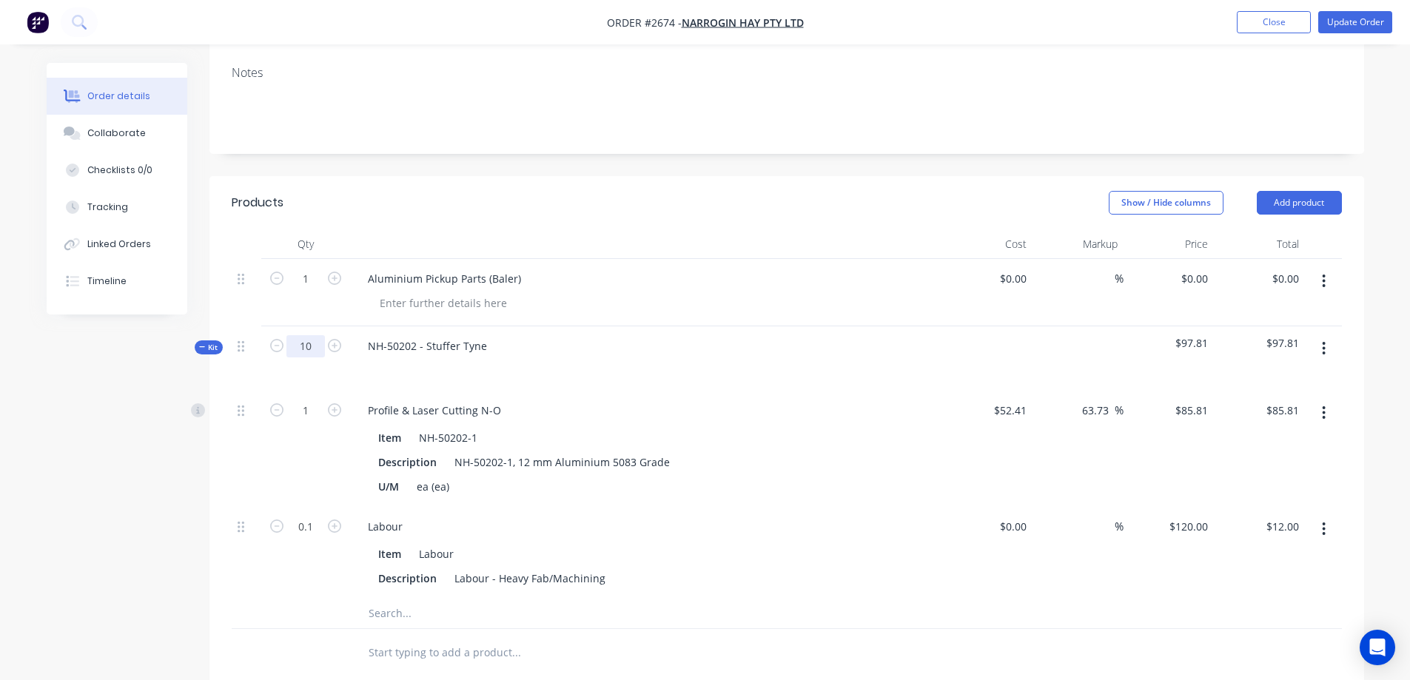
type input "10"
type input "$858.10"
type input "1"
type input "$120.00"
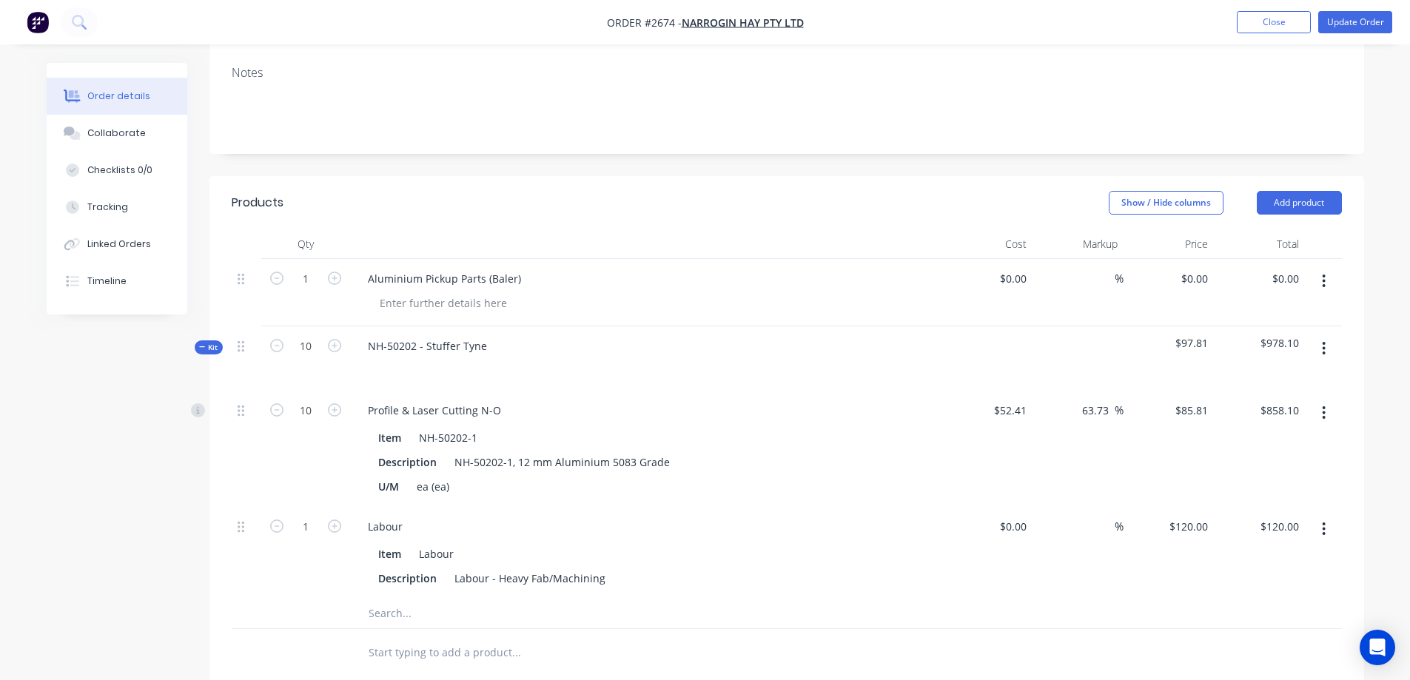
click at [203, 348] on icon at bounding box center [202, 346] width 7 height 7
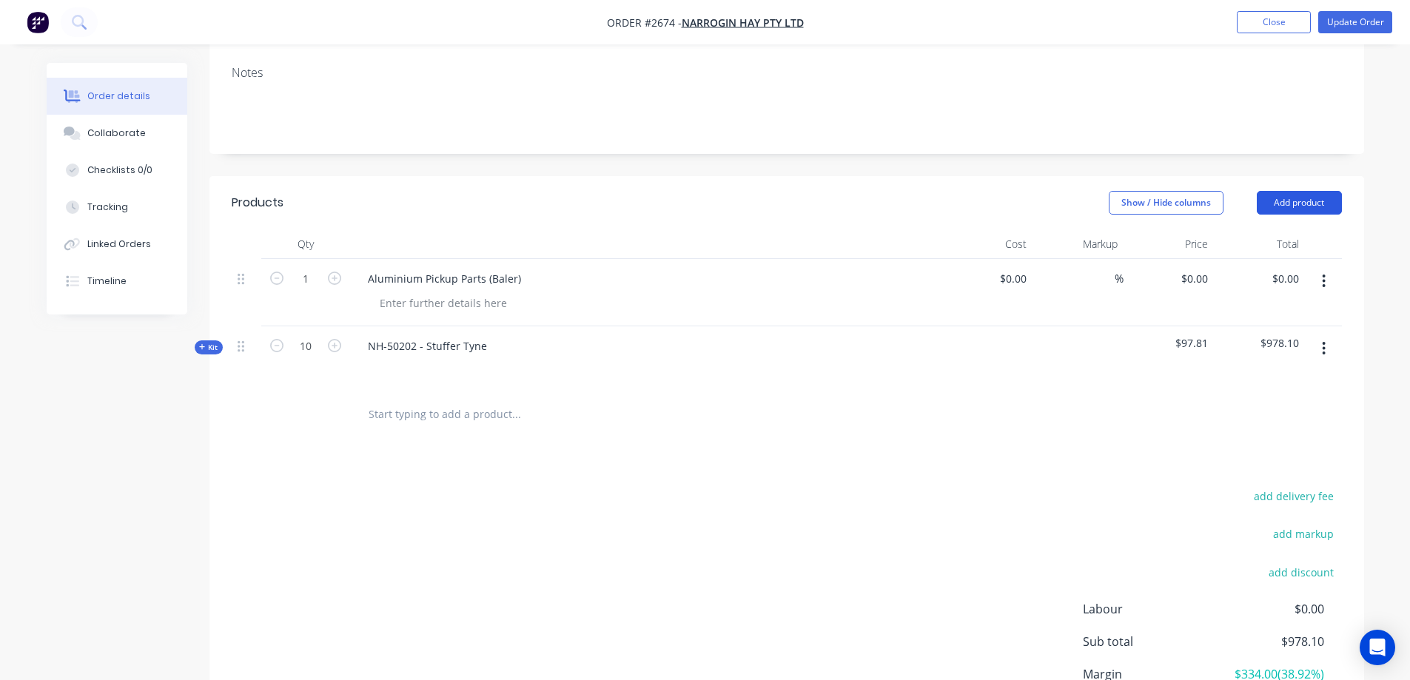
click at [1290, 211] on button "Add product" at bounding box center [1298, 203] width 85 height 24
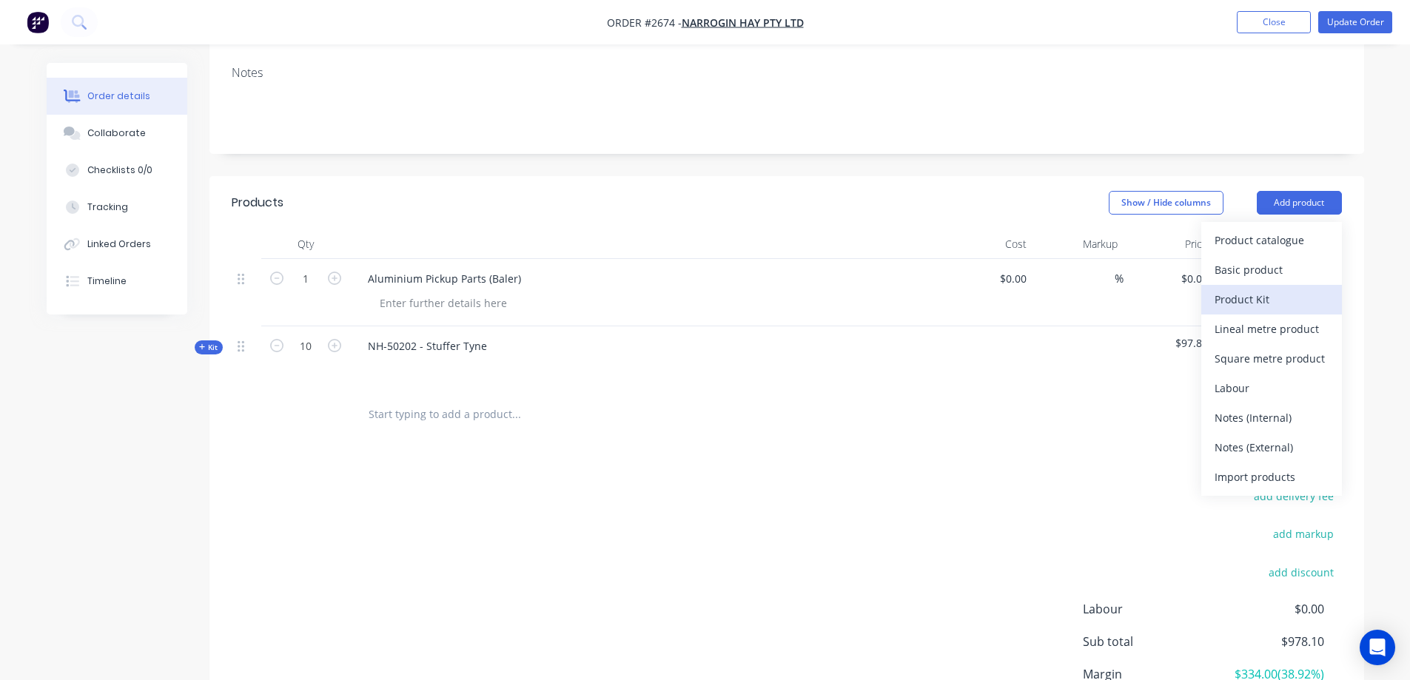
click at [1265, 300] on div "Product Kit" at bounding box center [1271, 299] width 114 height 21
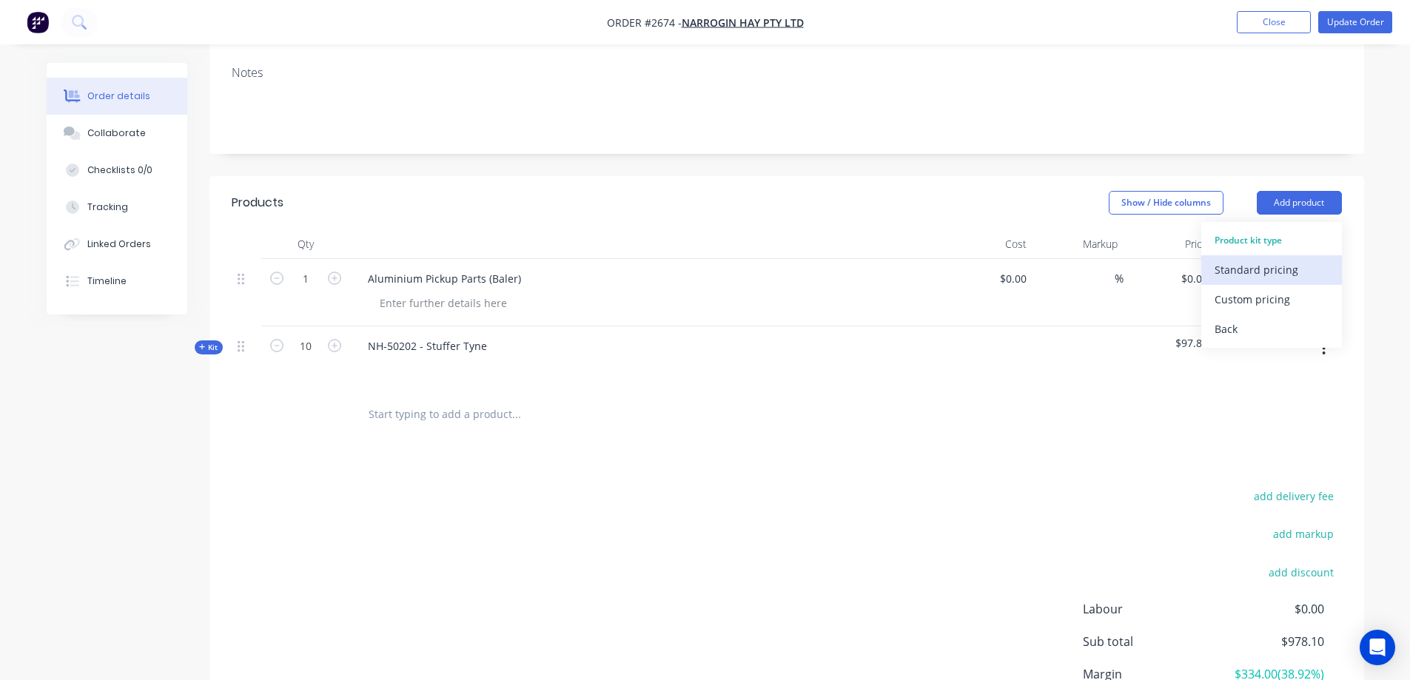
click at [1269, 266] on div "Standard pricing" at bounding box center [1271, 269] width 114 height 21
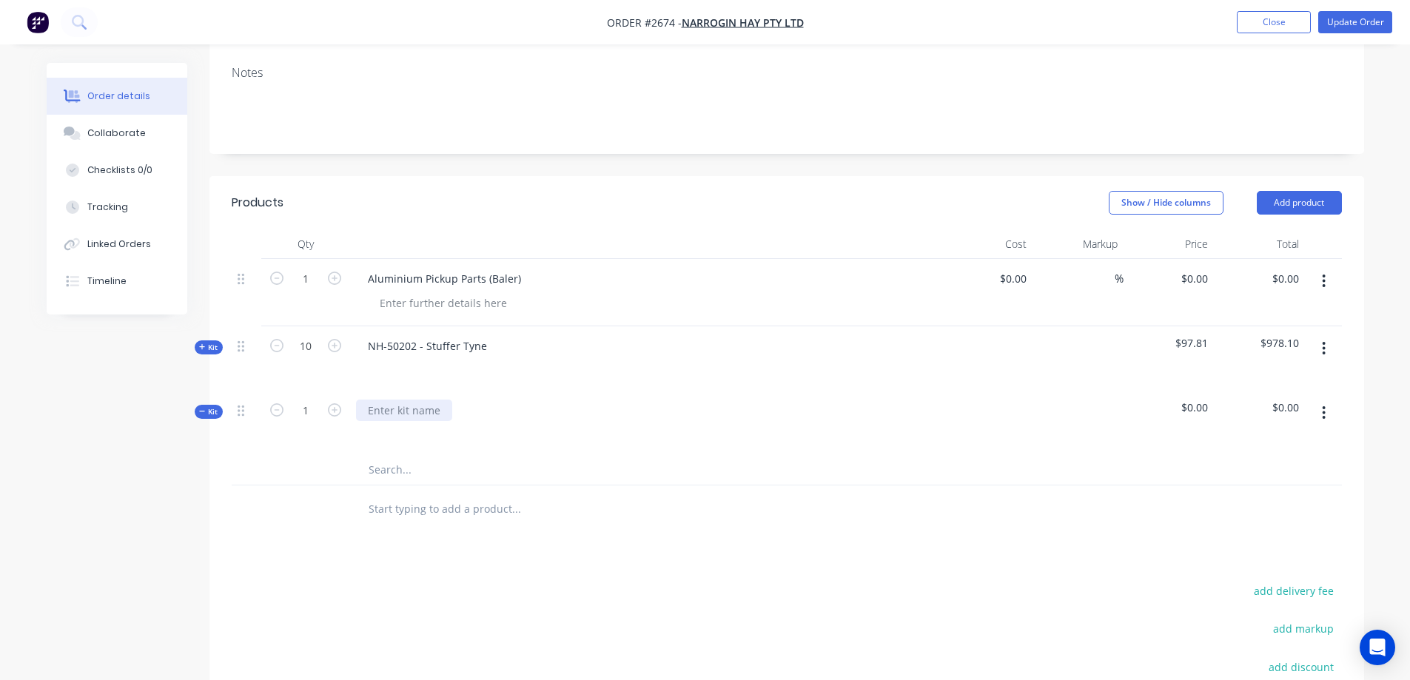
click at [418, 410] on div at bounding box center [404, 410] width 96 height 21
click at [398, 474] on input "text" at bounding box center [516, 470] width 296 height 30
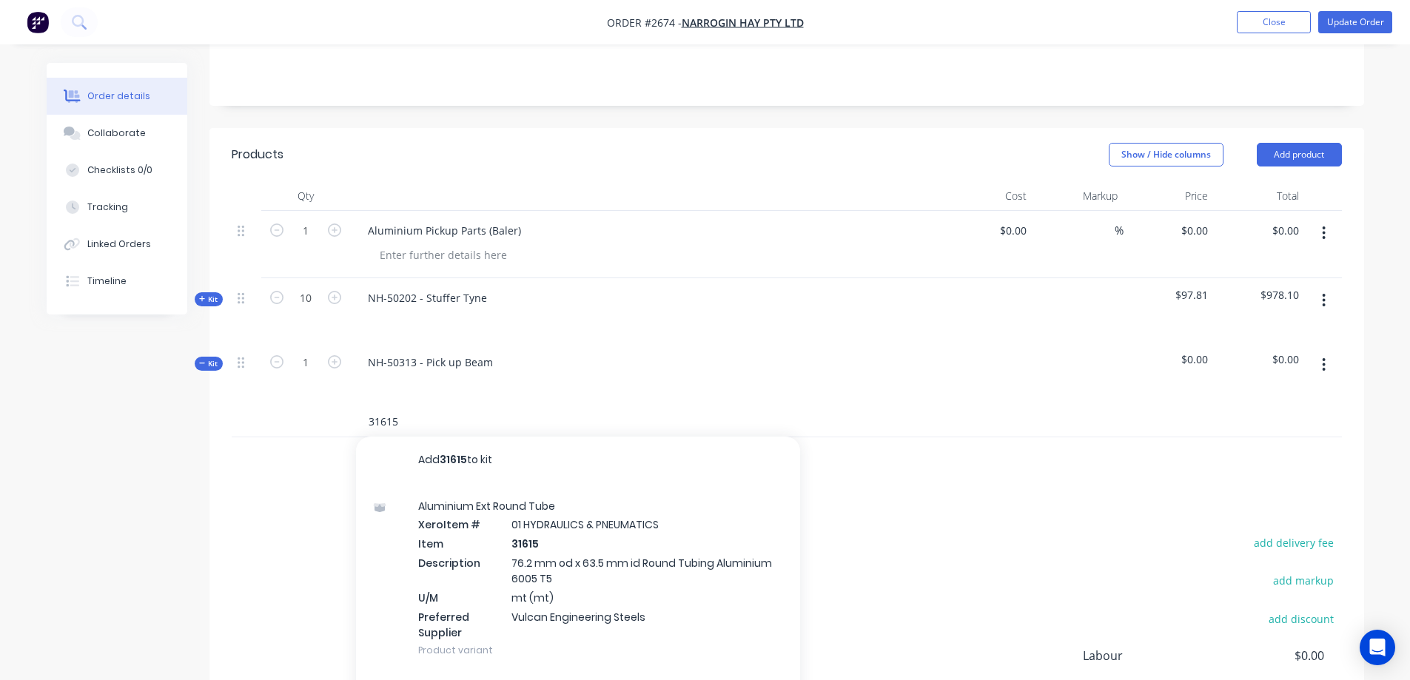
scroll to position [296, 0]
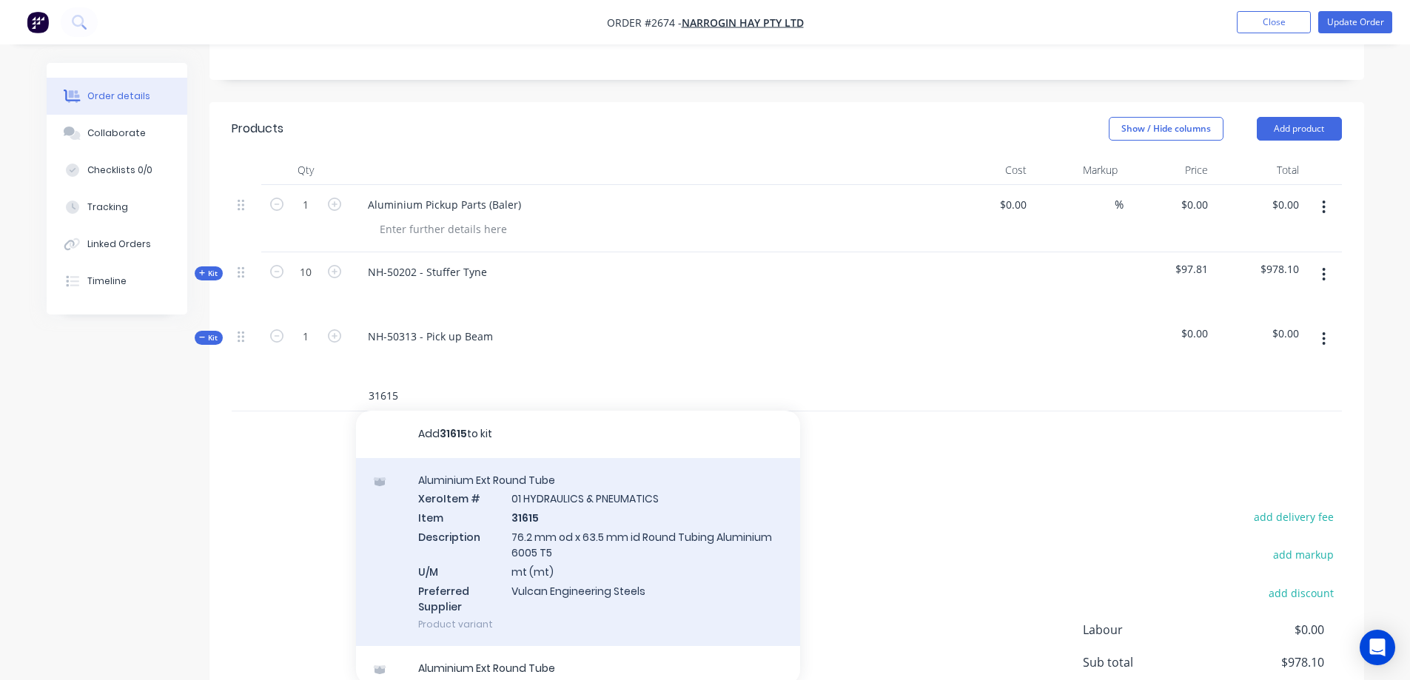
type input "31615"
click at [671, 547] on div "Aluminium Ext Round Tube Xero Item # 01 HYDRAULICS & PNEUMATICS Item 31615 Desc…" at bounding box center [578, 552] width 444 height 189
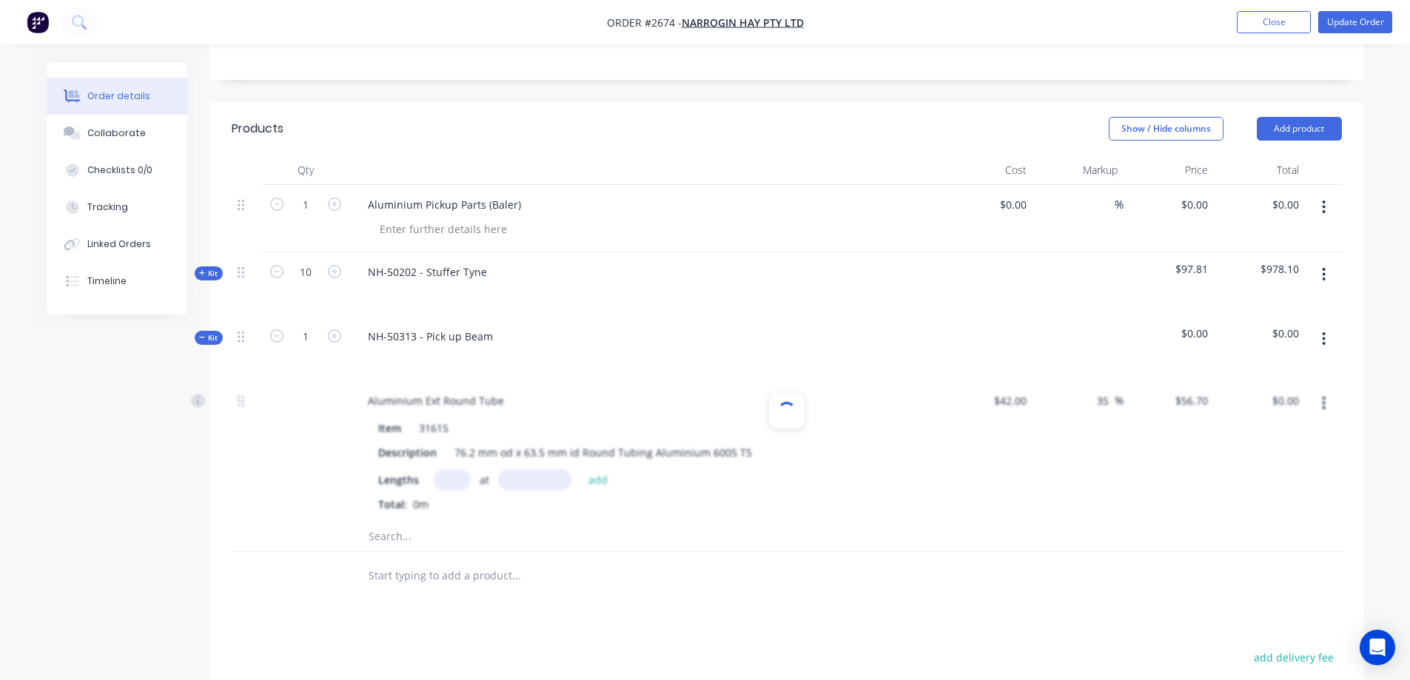
type input "$42.00"
type input "35"
type input "$56.70"
click at [451, 476] on input "text" at bounding box center [452, 479] width 37 height 21
type input "1"
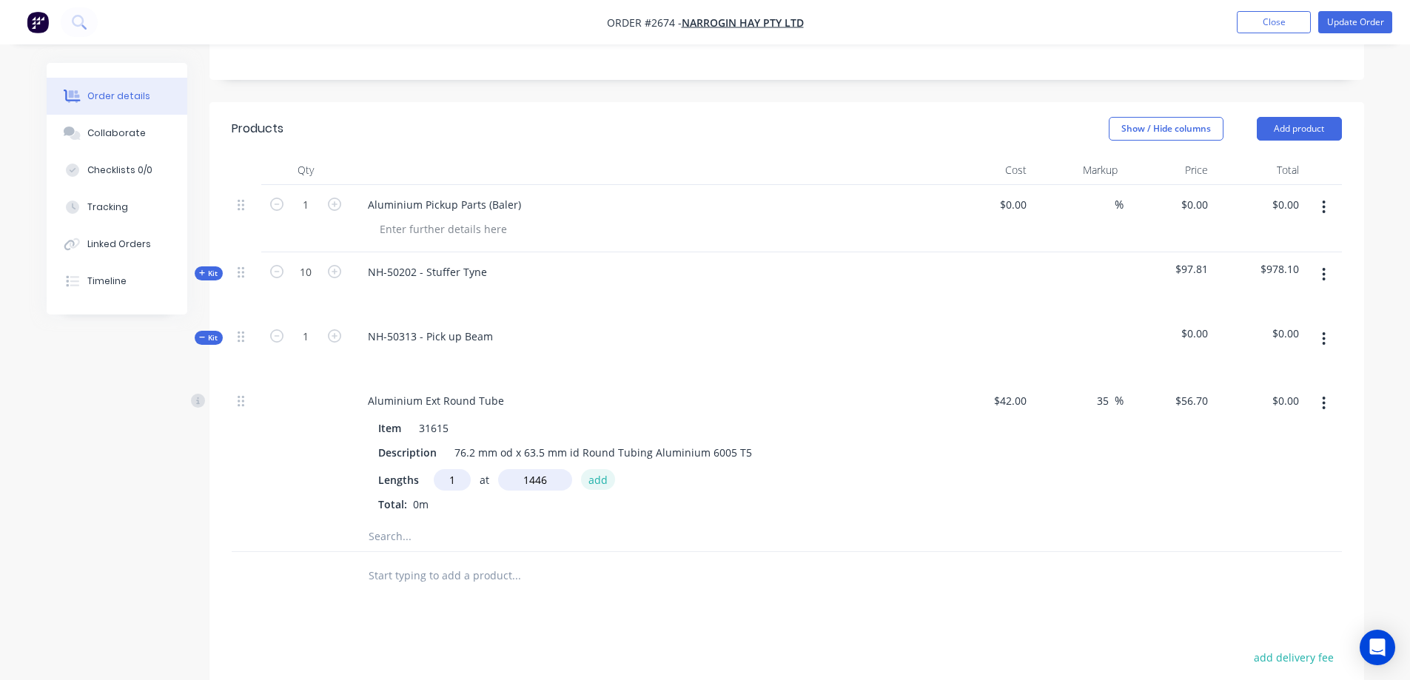
type input "1446mm"
click at [596, 476] on button "add" at bounding box center [598, 479] width 35 height 20
click at [1299, 397] on input "81.99" at bounding box center [1284, 400] width 40 height 21
type input "89.80"
type input "47.86"
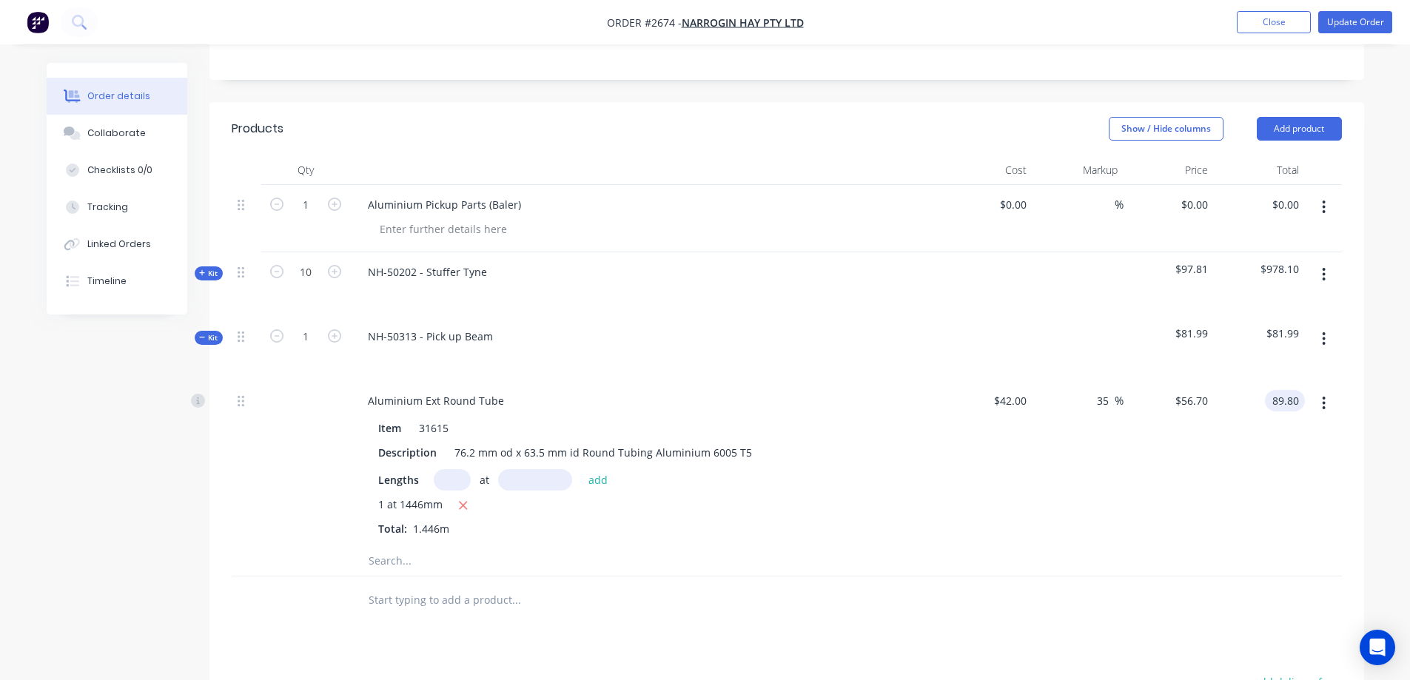
type input "$62.1024"
type input "$89.80"
click at [461, 559] on input "text" at bounding box center [516, 561] width 296 height 30
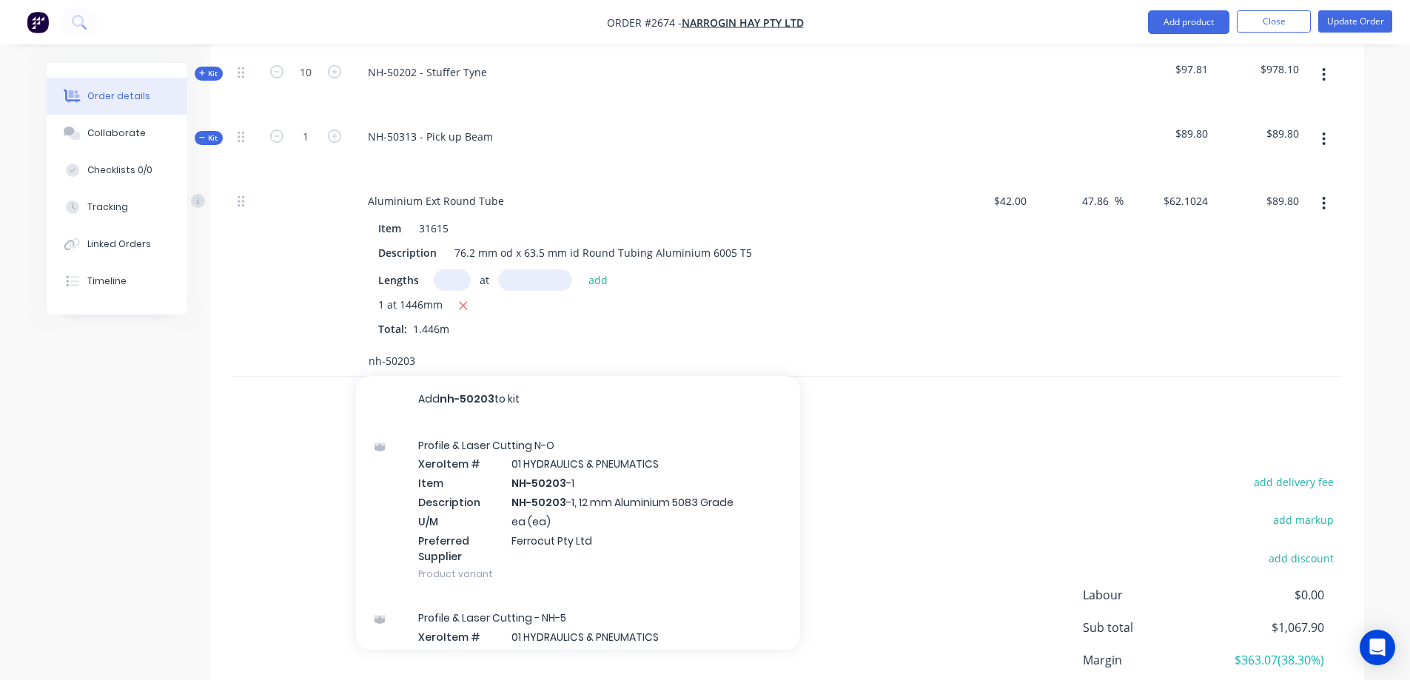
scroll to position [518, 0]
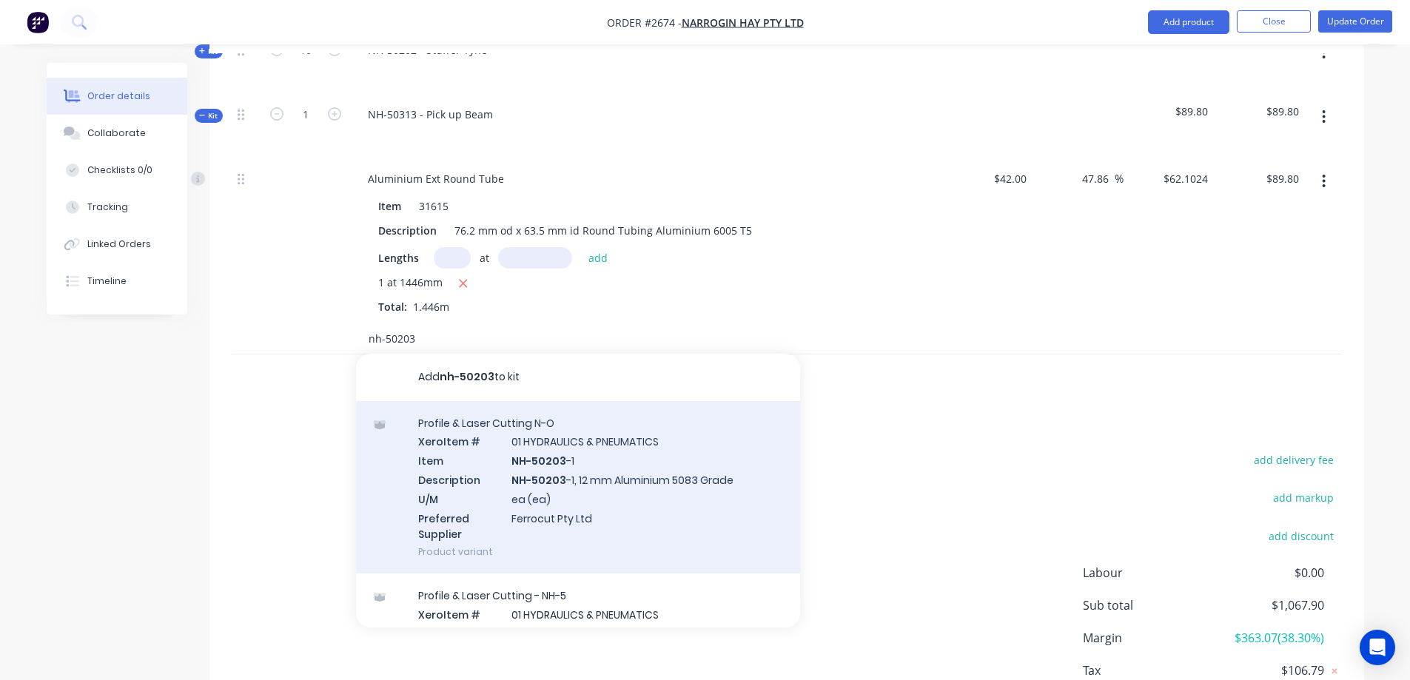
type input "nh-50203"
click at [665, 508] on div "Profile & Laser Cutting N-O Xero Item # 01 HYDRAULICS & PNEUMATICS Item NH-5020…" at bounding box center [578, 487] width 444 height 173
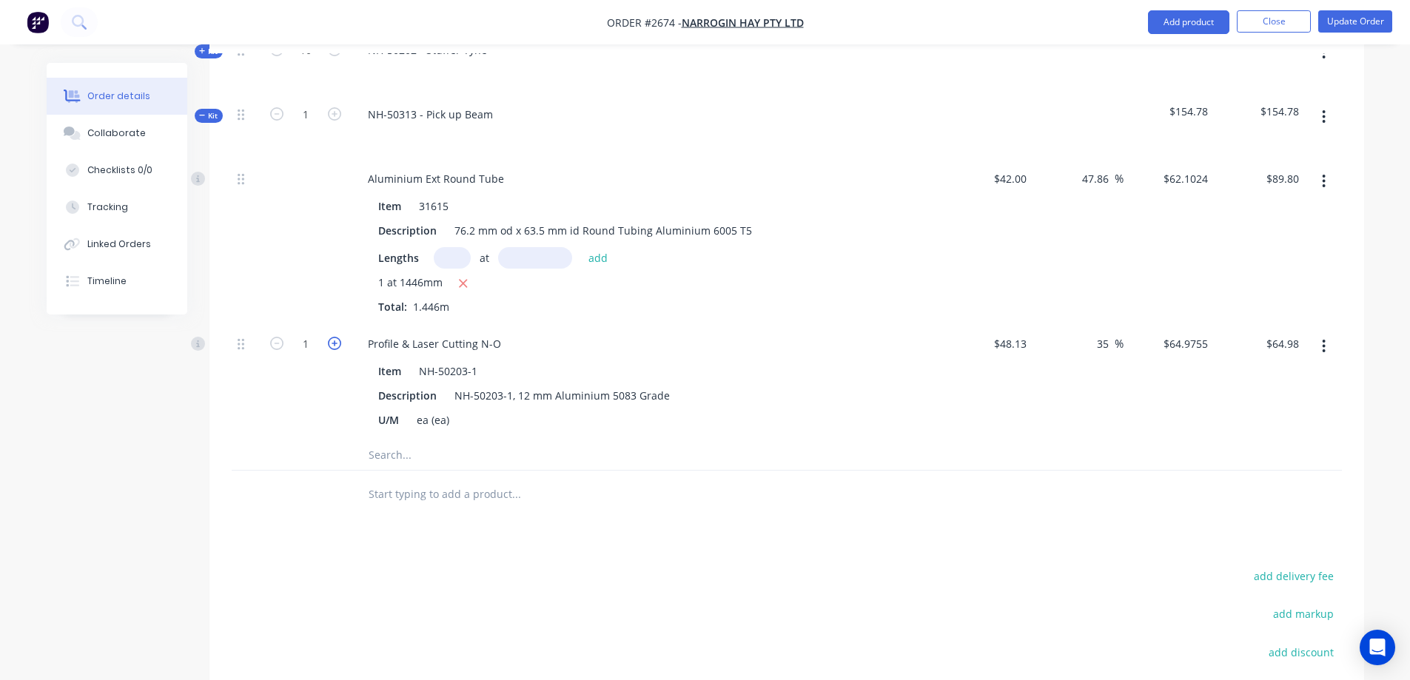
click at [336, 343] on icon "button" at bounding box center [334, 343] width 13 height 13
type input "2"
type input "$129.95"
click at [336, 343] on icon "button" at bounding box center [334, 343] width 13 height 13
type input "3"
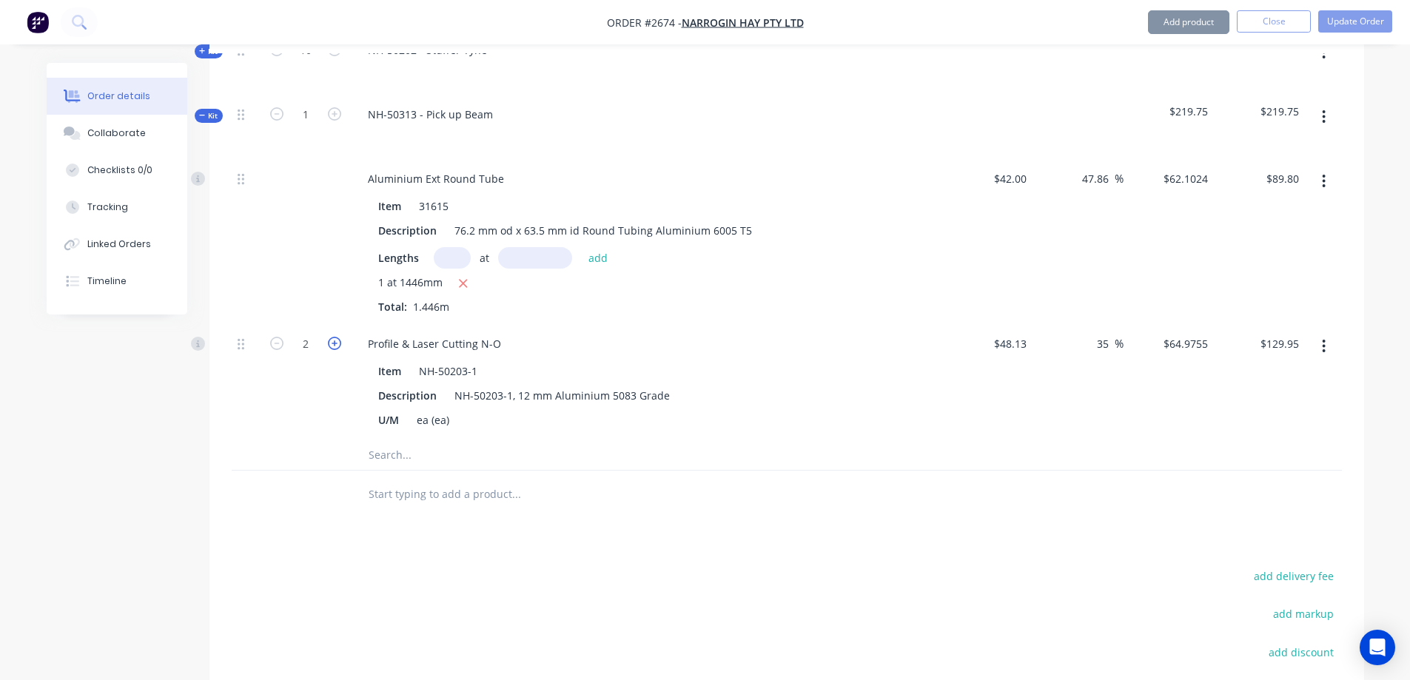
type input "$194.93"
click at [336, 343] on icon "button" at bounding box center [334, 343] width 13 height 13
type input "4"
type input "$259.90"
click at [336, 343] on icon "button" at bounding box center [334, 343] width 13 height 13
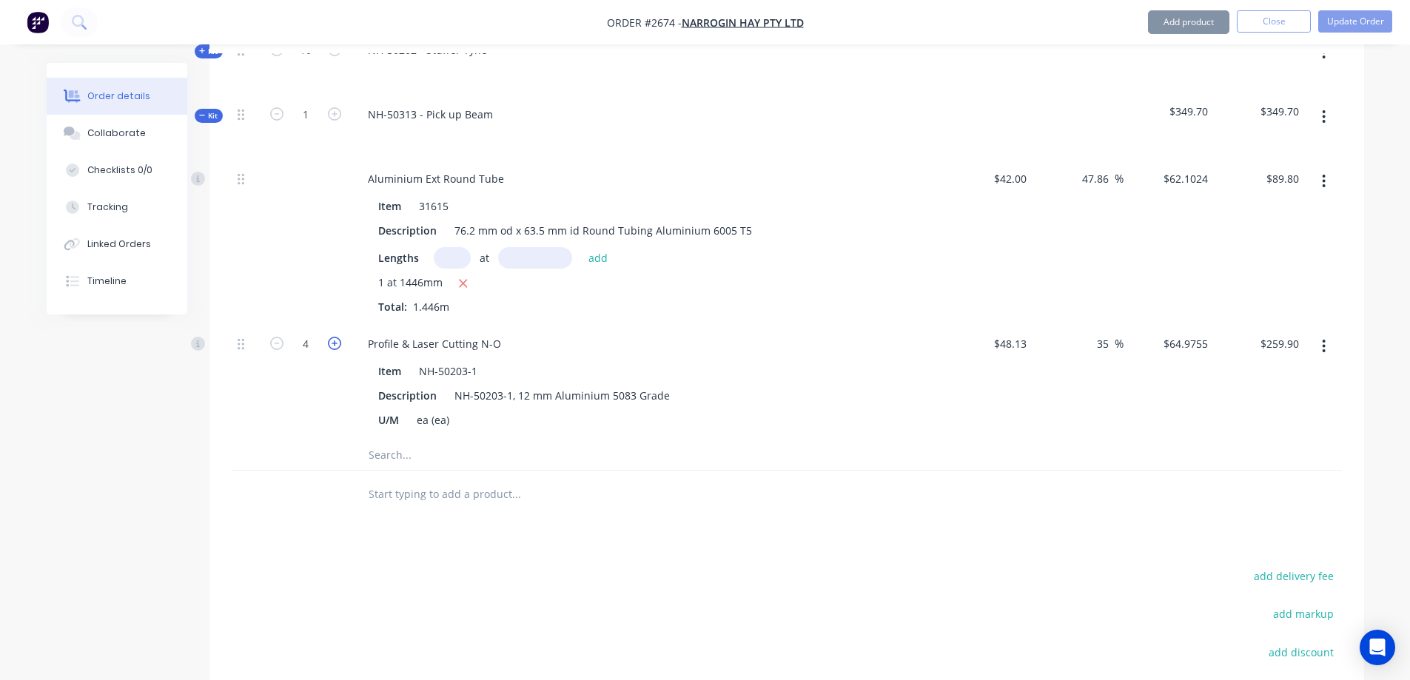
type input "5"
type input "$324.88"
click at [1026, 340] on input "48.13" at bounding box center [1012, 343] width 40 height 21
type input "$35.00"
type input "$47.25"
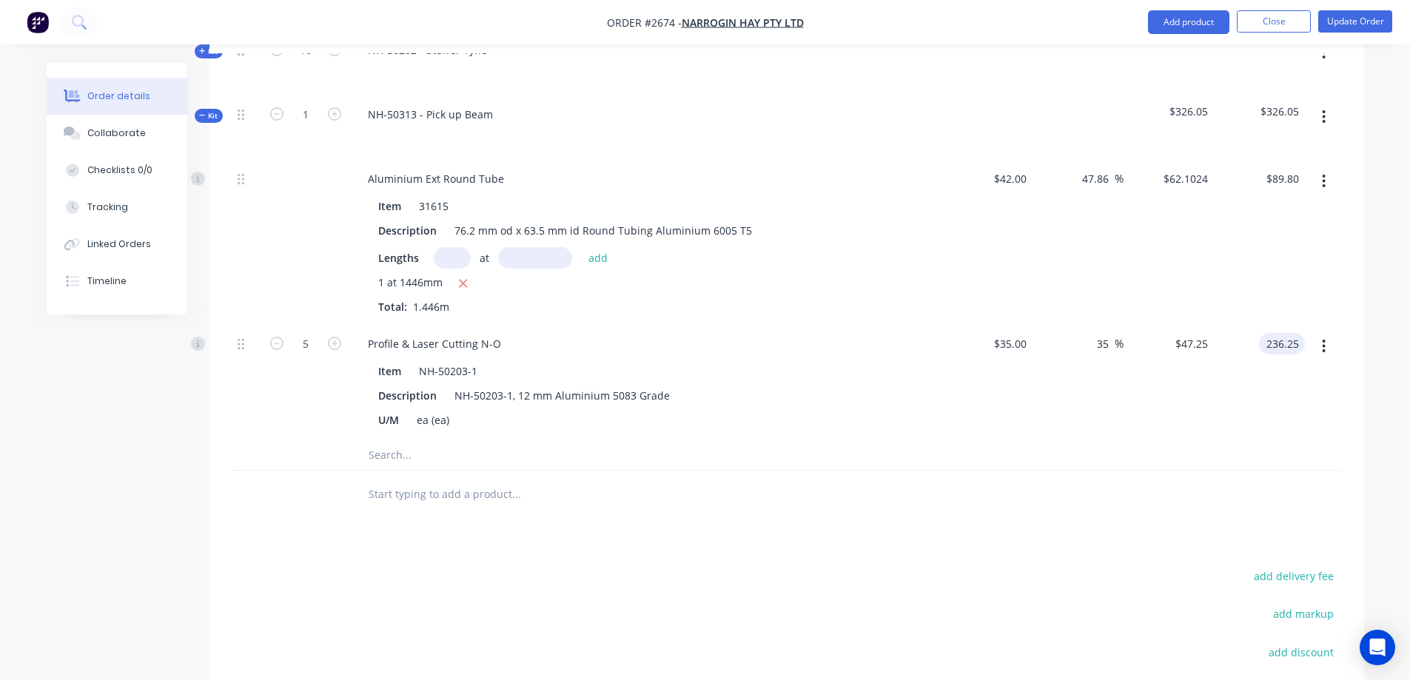
click at [1297, 344] on input "236.25" at bounding box center [1284, 343] width 40 height 21
type input "175"
type input "$35.00"
type input "$175.00"
click at [1391, 380] on div "Order details Collaborate Checklists 0/0 Tracking Linked Orders Timeline Order …" at bounding box center [705, 189] width 1410 height 1414
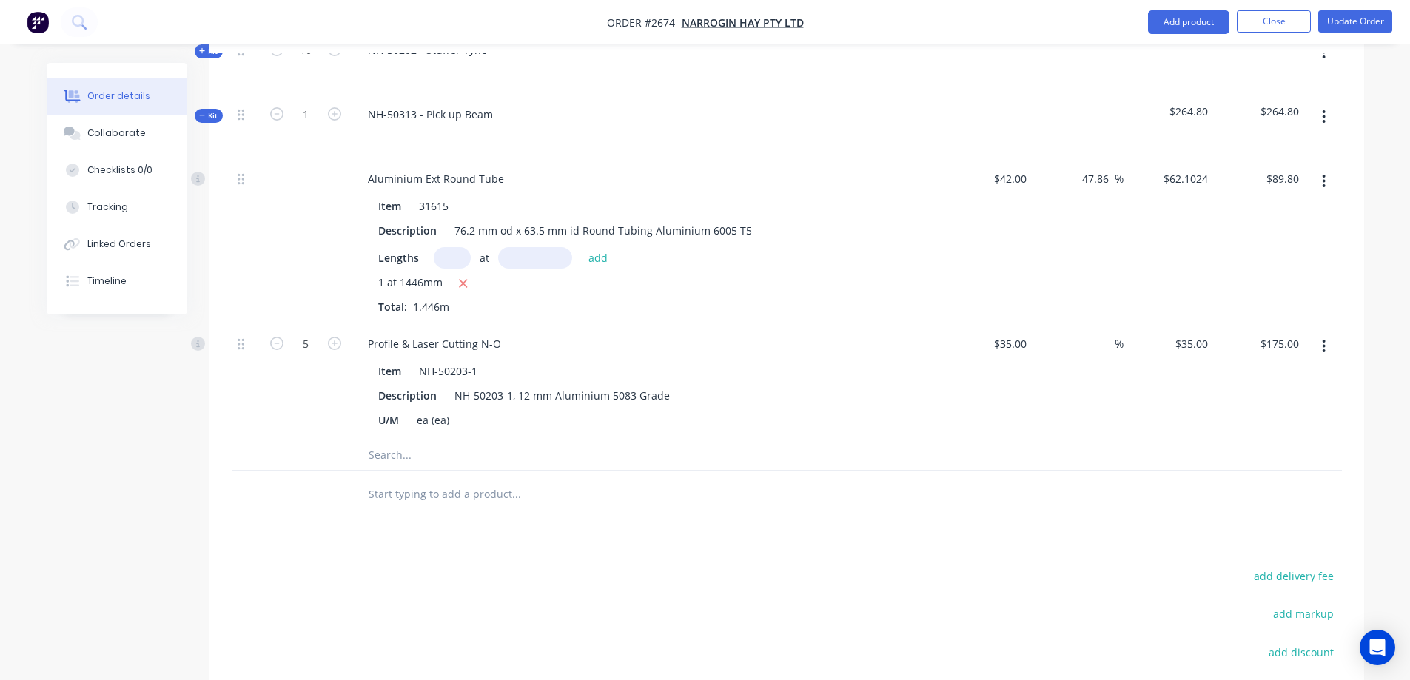
click at [403, 455] on input "text" at bounding box center [516, 455] width 296 height 30
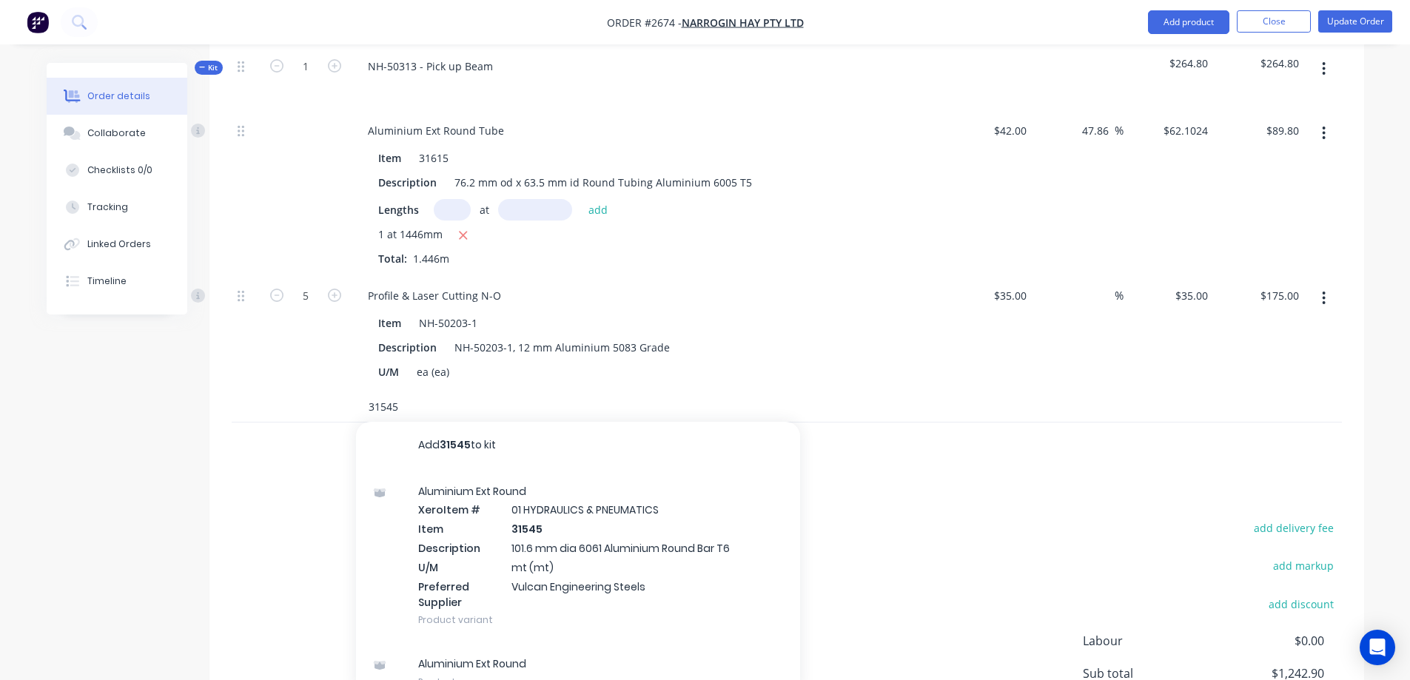
scroll to position [592, 0]
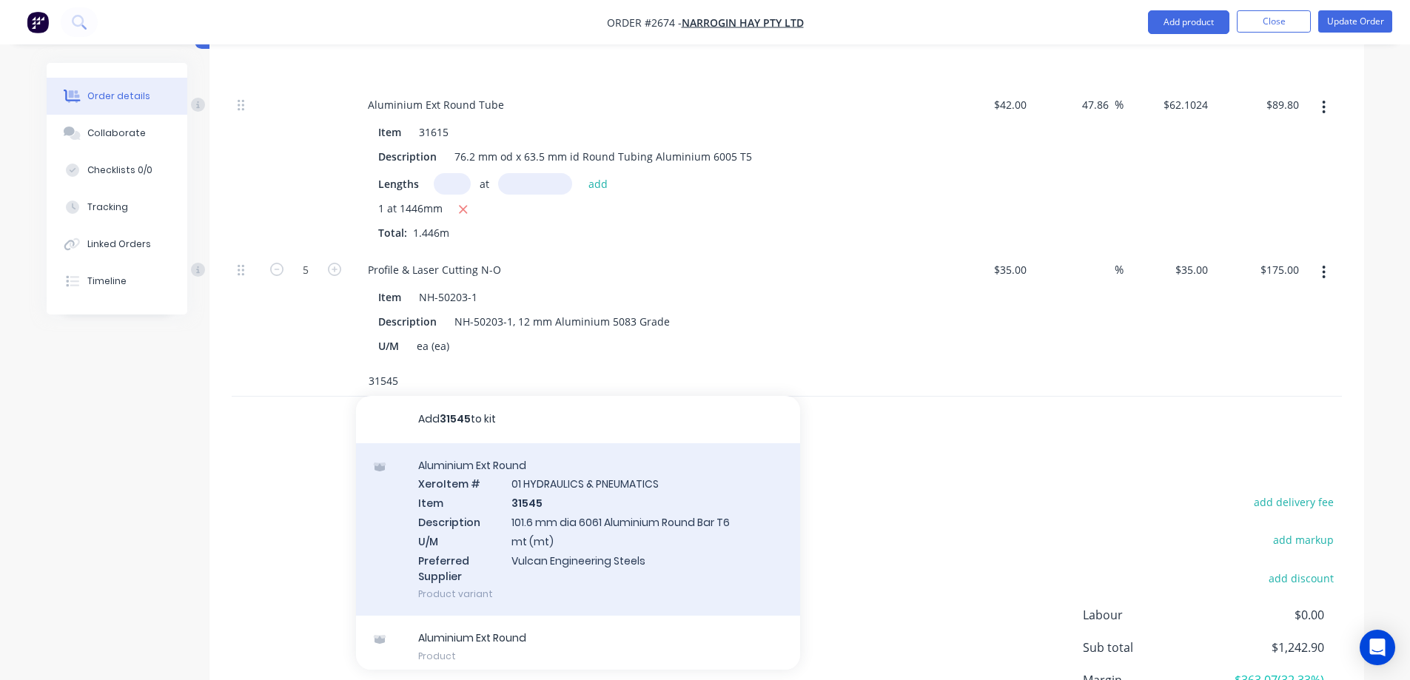
type input "31545"
click at [625, 542] on div "Aluminium Ext Round Xero Item # 01 HYDRAULICS & PNEUMATICS Item 31545 Descripti…" at bounding box center [578, 529] width 444 height 173
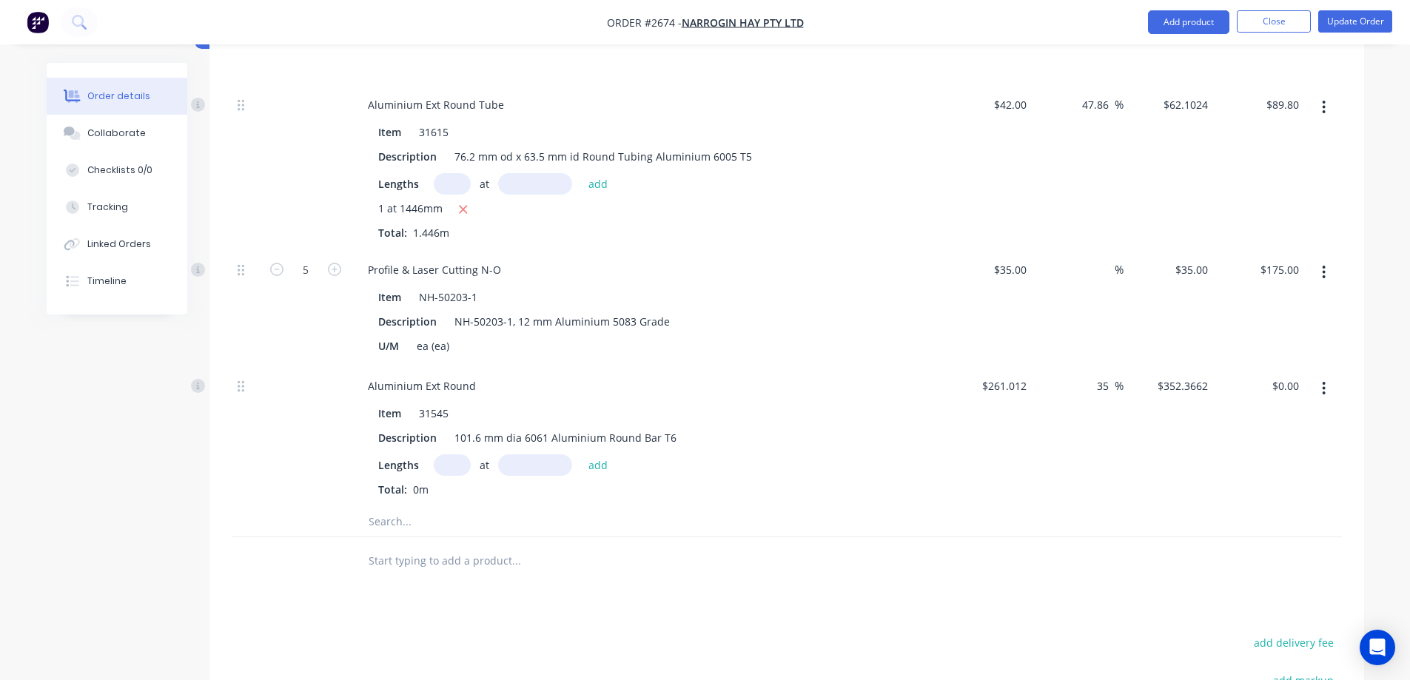
click at [448, 465] on input "text" at bounding box center [452, 464] width 37 height 21
type input "1"
type input "25mm"
click at [593, 463] on button "add" at bounding box center [598, 464] width 35 height 20
click at [450, 489] on icon "button" at bounding box center [452, 491] width 8 height 8
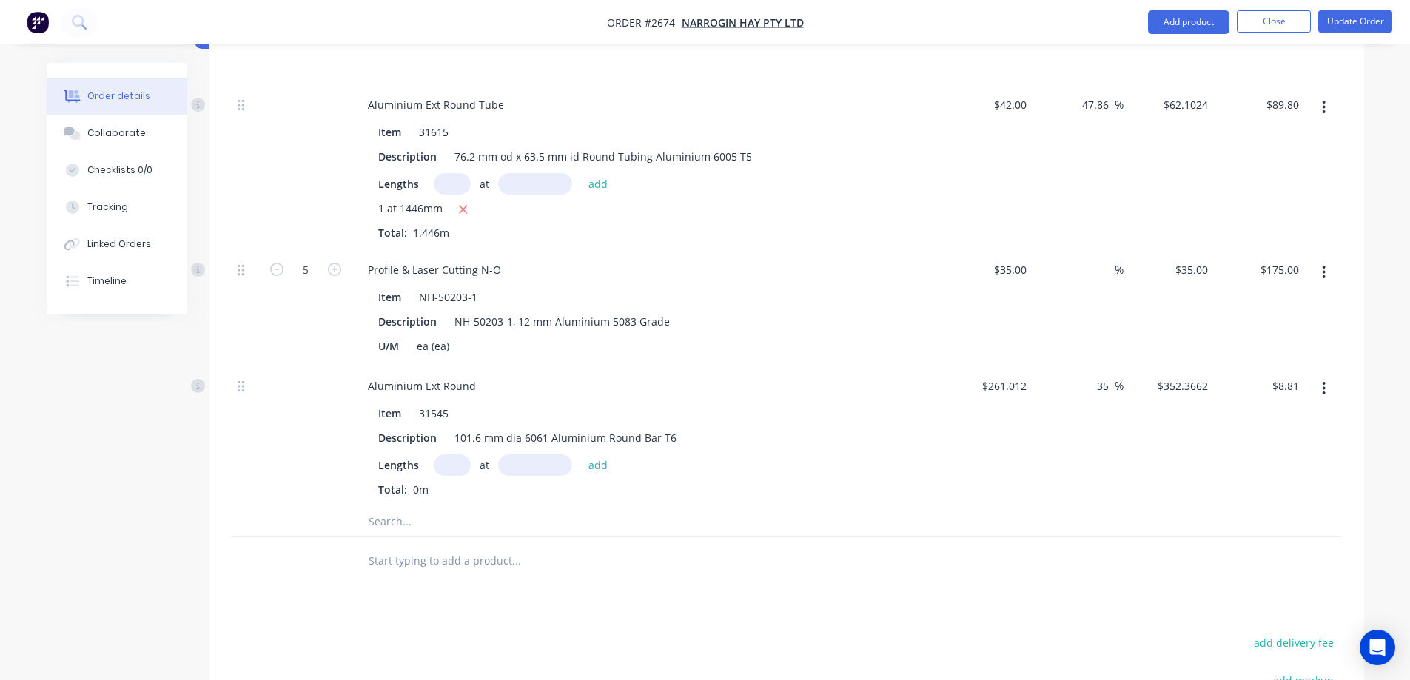
type input "$0.00"
click at [453, 468] on input "text" at bounding box center [452, 464] width 37 height 21
type input "1"
type input "0.0025mm"
click at [591, 462] on button "add" at bounding box center [598, 464] width 35 height 20
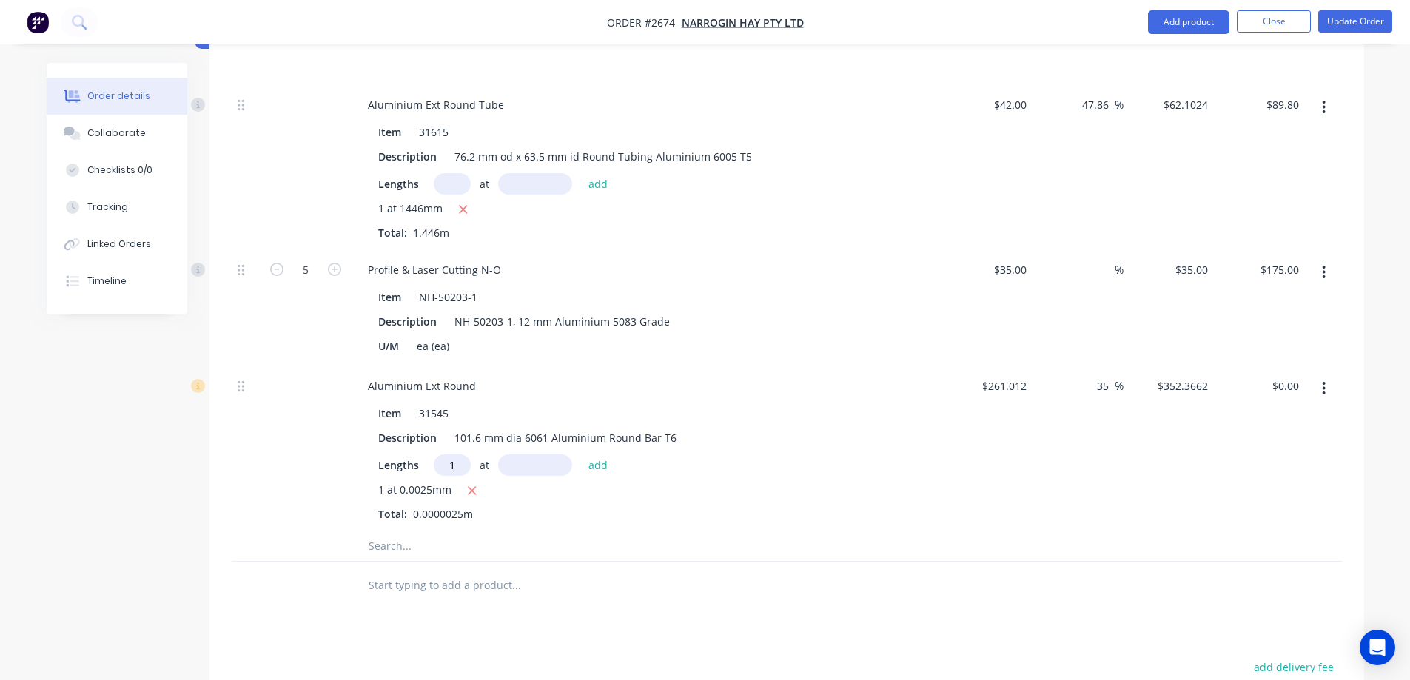
type input "1"
type input "0.025mm"
click at [596, 464] on button "add" at bounding box center [598, 464] width 35 height 20
type input "1"
click at [467, 515] on icon "button" at bounding box center [466, 514] width 10 height 13
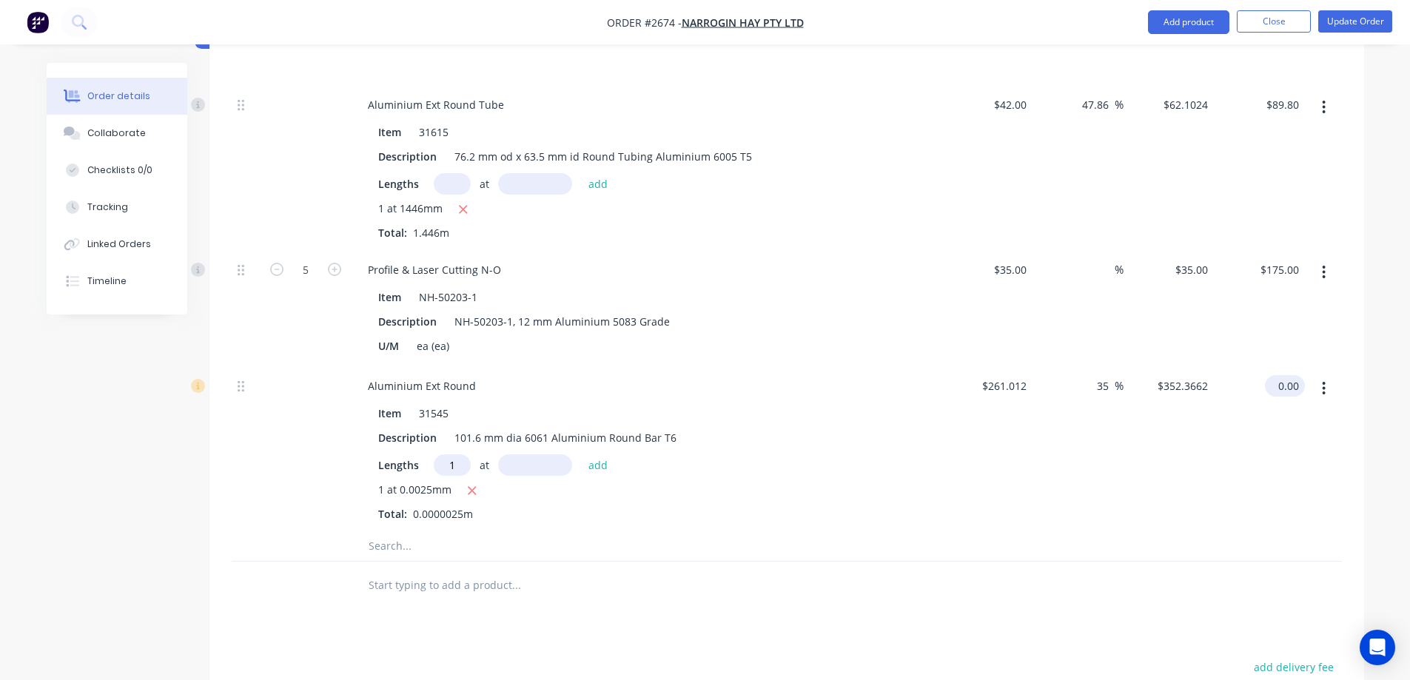
click at [1290, 383] on input "0.00" at bounding box center [1287, 385] width 34 height 21
type input ".78"
click at [1017, 503] on div "$261.012 $261.012" at bounding box center [987, 448] width 91 height 165
click at [391, 547] on input "text" at bounding box center [516, 546] width 296 height 30
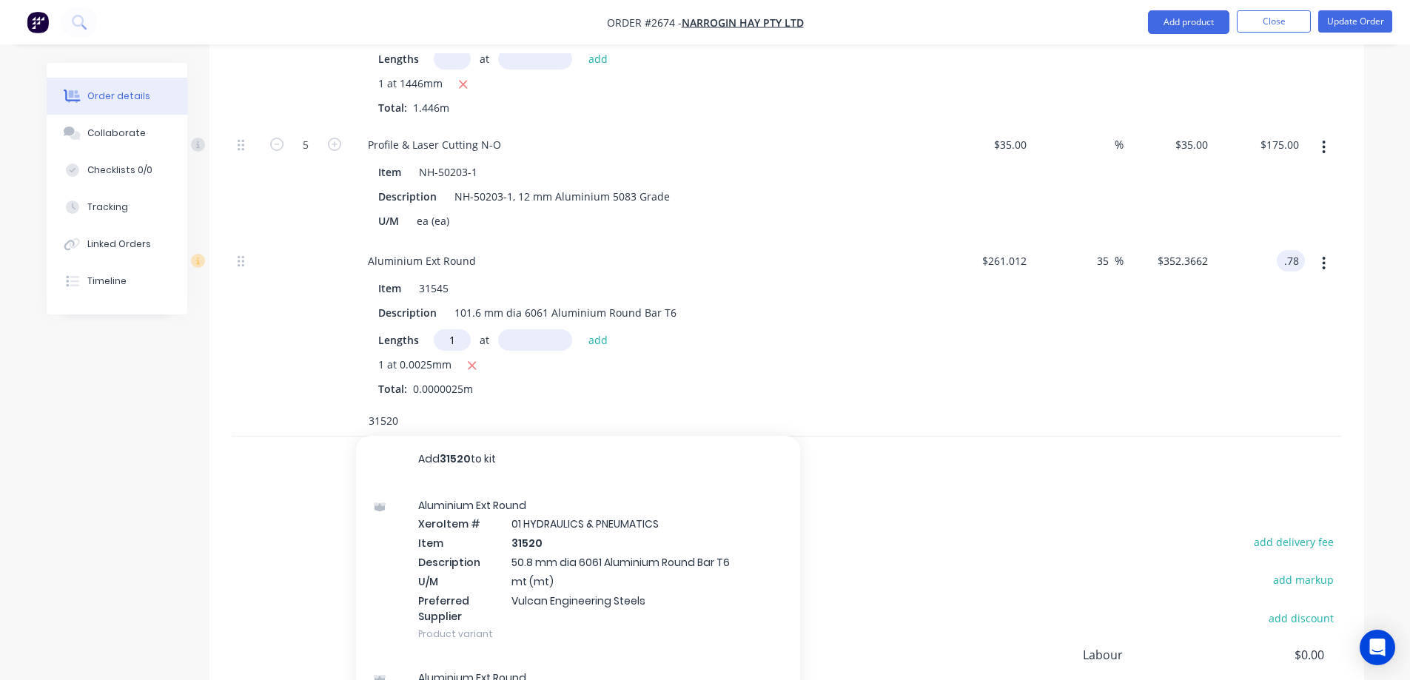
scroll to position [740, 0]
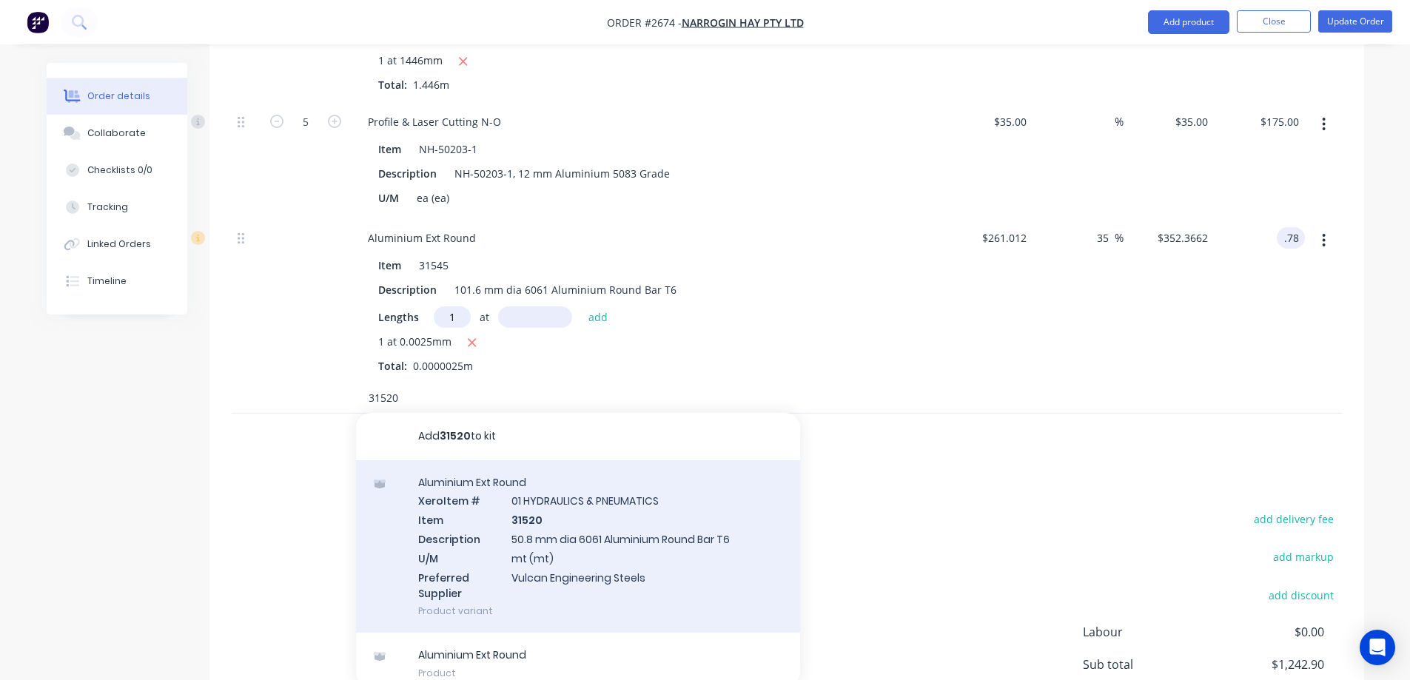
type input "31520"
click at [654, 542] on div "Aluminium Ext Round Xero Item # 01 HYDRAULICS & PNEUMATICS Item 31520 Descripti…" at bounding box center [578, 546] width 444 height 173
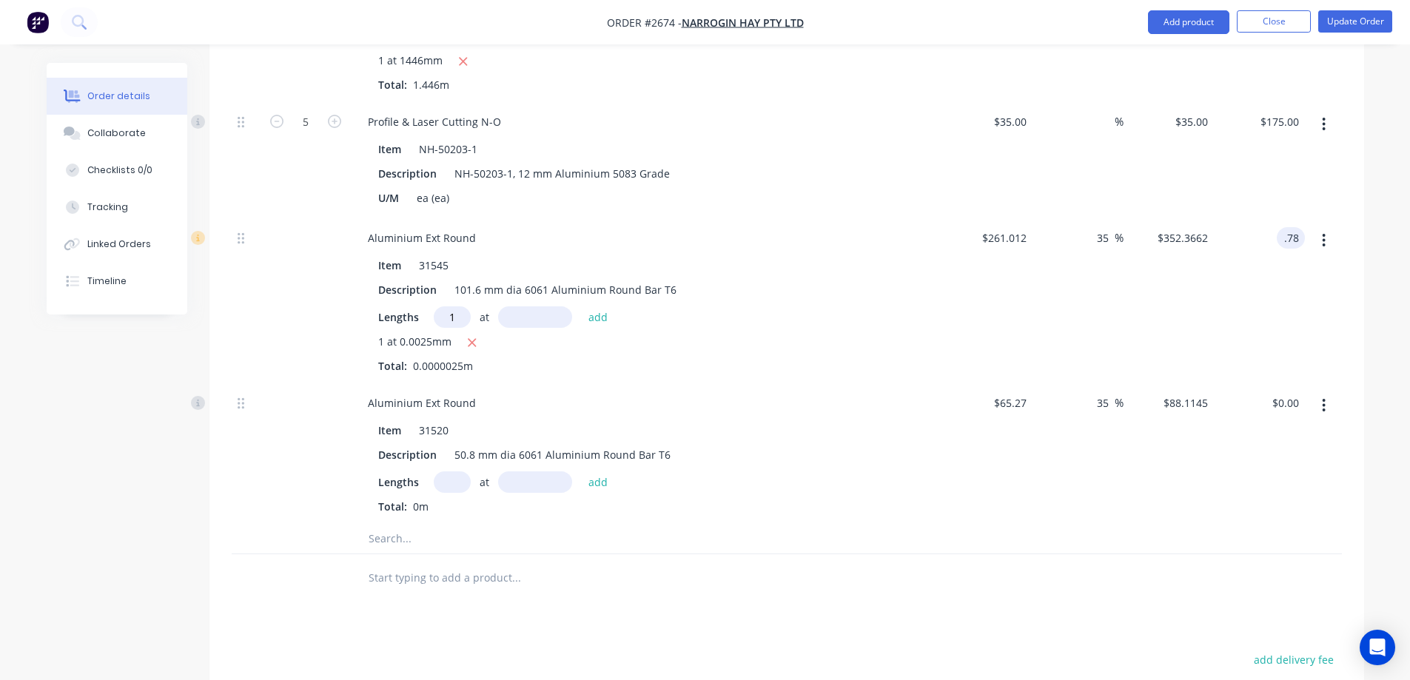
click at [453, 484] on input "text" at bounding box center [452, 481] width 37 height 21
type input "1"
type input "125mm"
click at [594, 480] on button "add" at bounding box center [598, 481] width 35 height 20
type input "$11.01"
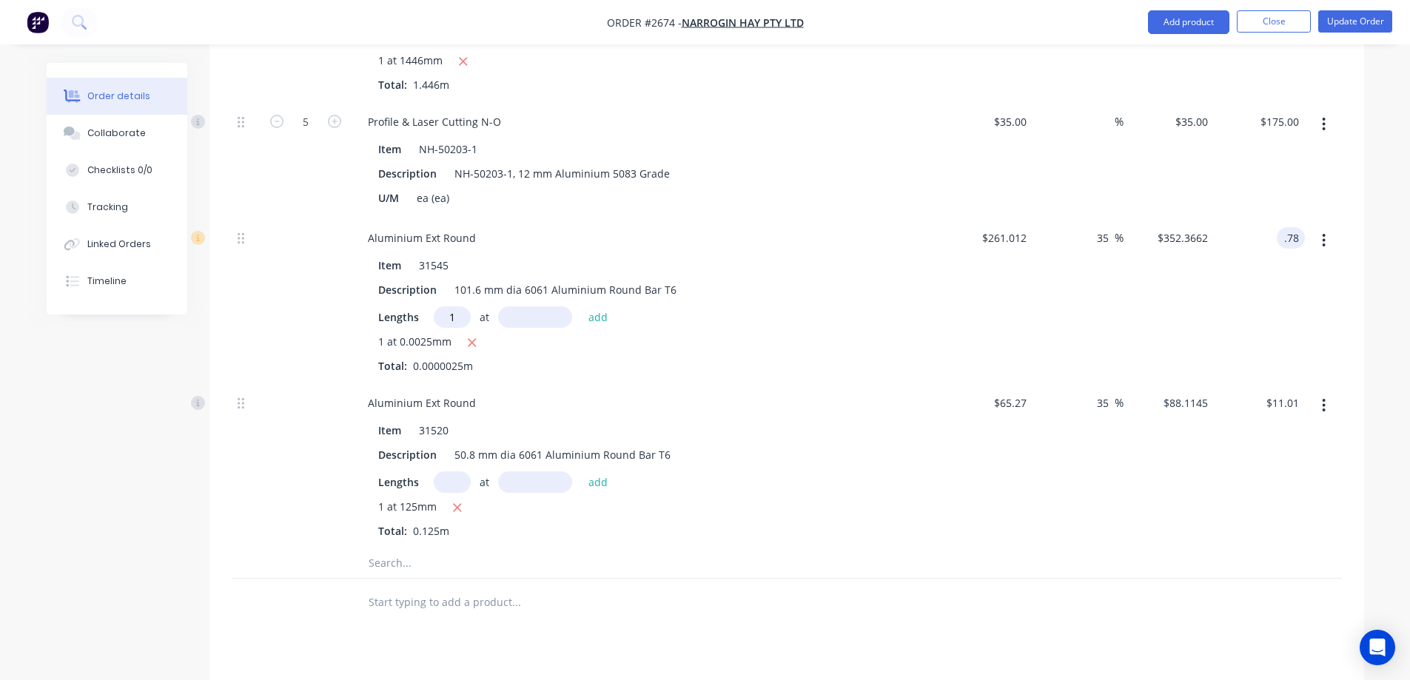
click at [526, 317] on input "text" at bounding box center [535, 316] width 74 height 21
type input "25mm"
click at [590, 313] on button "add" at bounding box center [598, 316] width 35 height 20
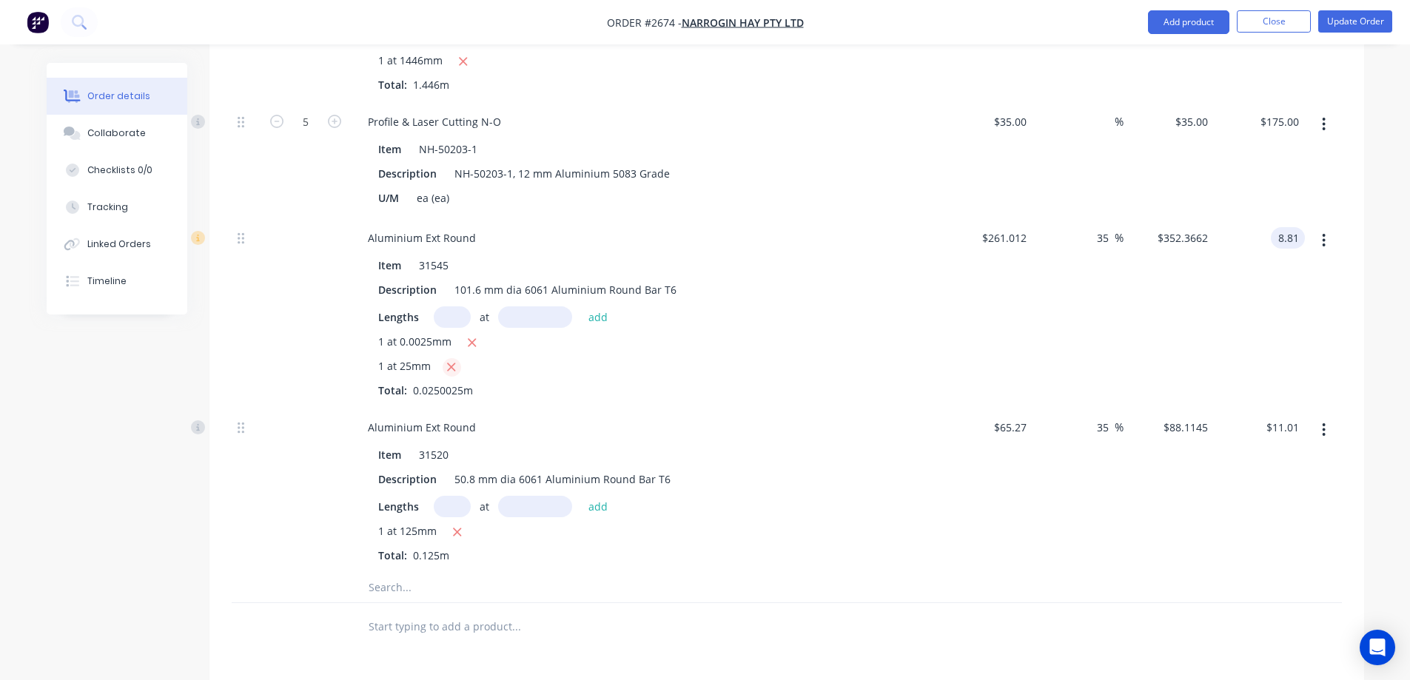
click at [454, 368] on icon "button" at bounding box center [451, 366] width 10 height 13
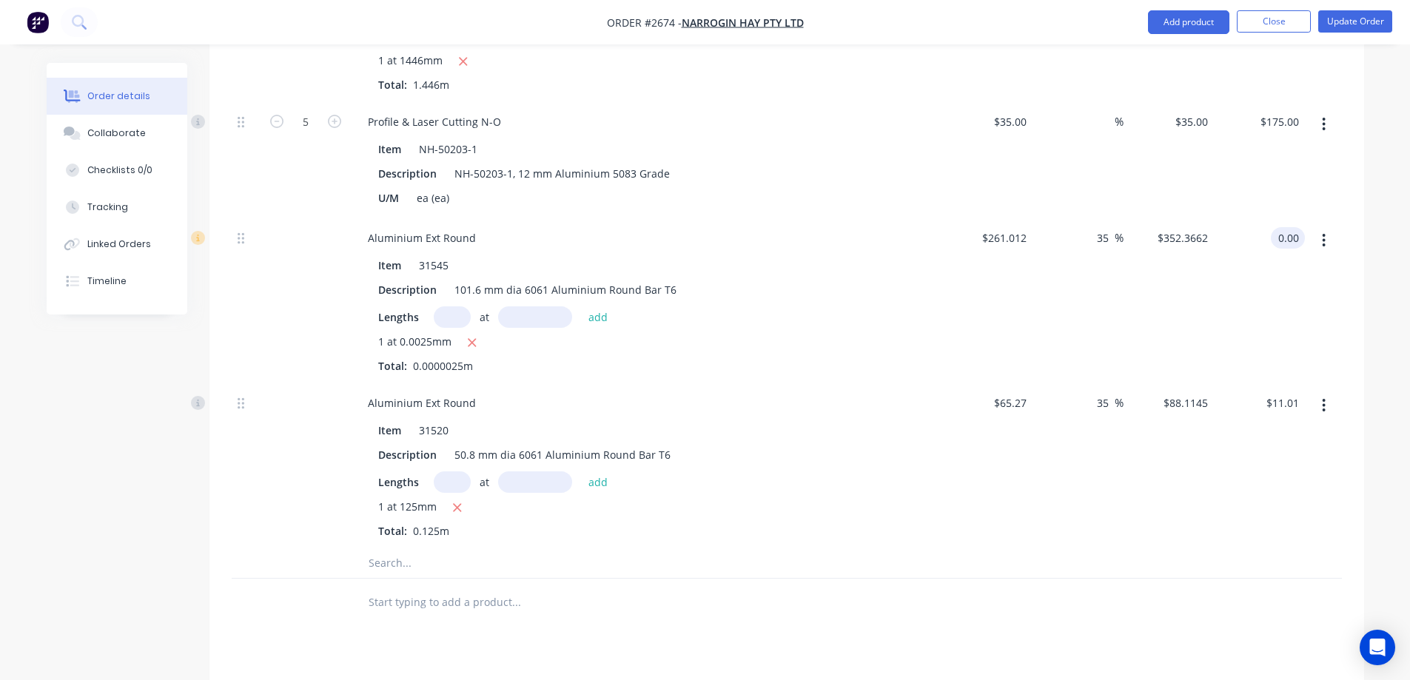
click at [1297, 237] on input "0.00" at bounding box center [1290, 237] width 28 height 21
type input ".78"
click at [1256, 279] on div ".78 .78" at bounding box center [1258, 300] width 91 height 165
click at [1286, 400] on input "11.01" at bounding box center [1284, 402] width 40 height 21
type input "9.63"
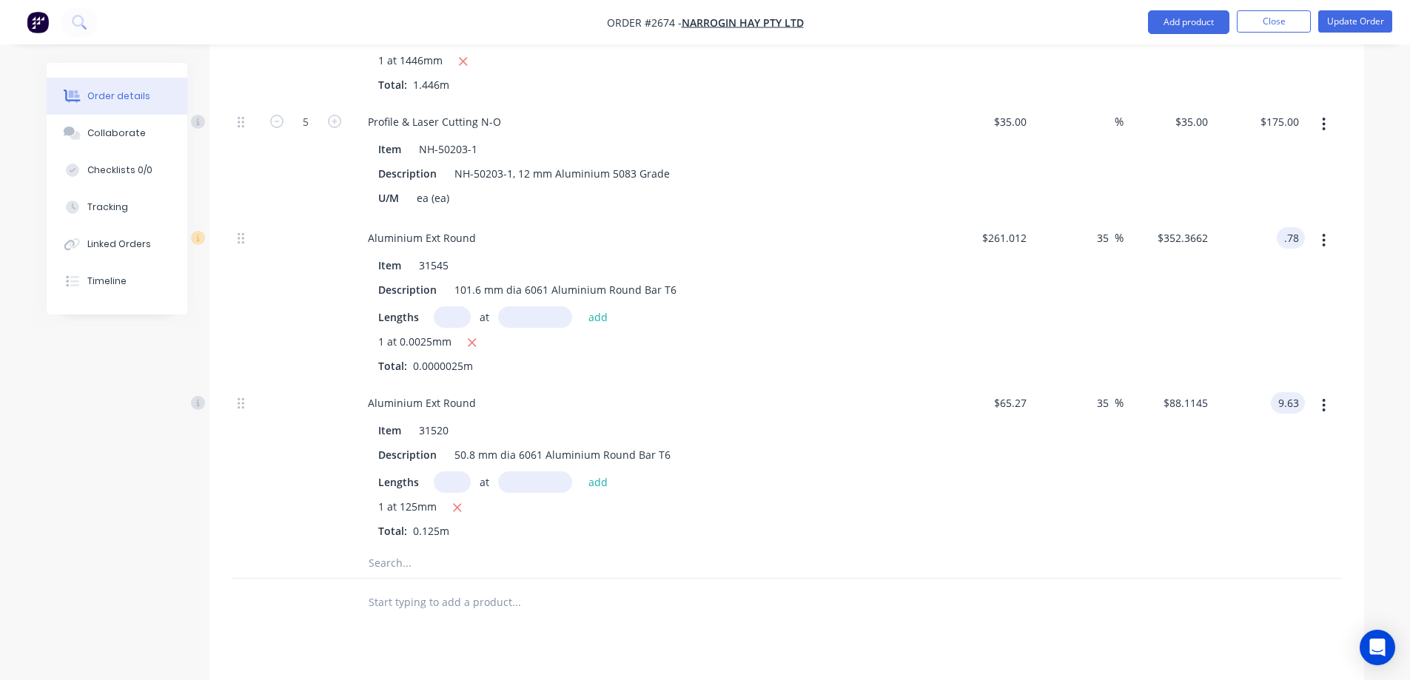
type input "18.03"
type input "$77.04"
type input "$9.63"
click at [403, 562] on input "text" at bounding box center [516, 563] width 296 height 30
type input "h"
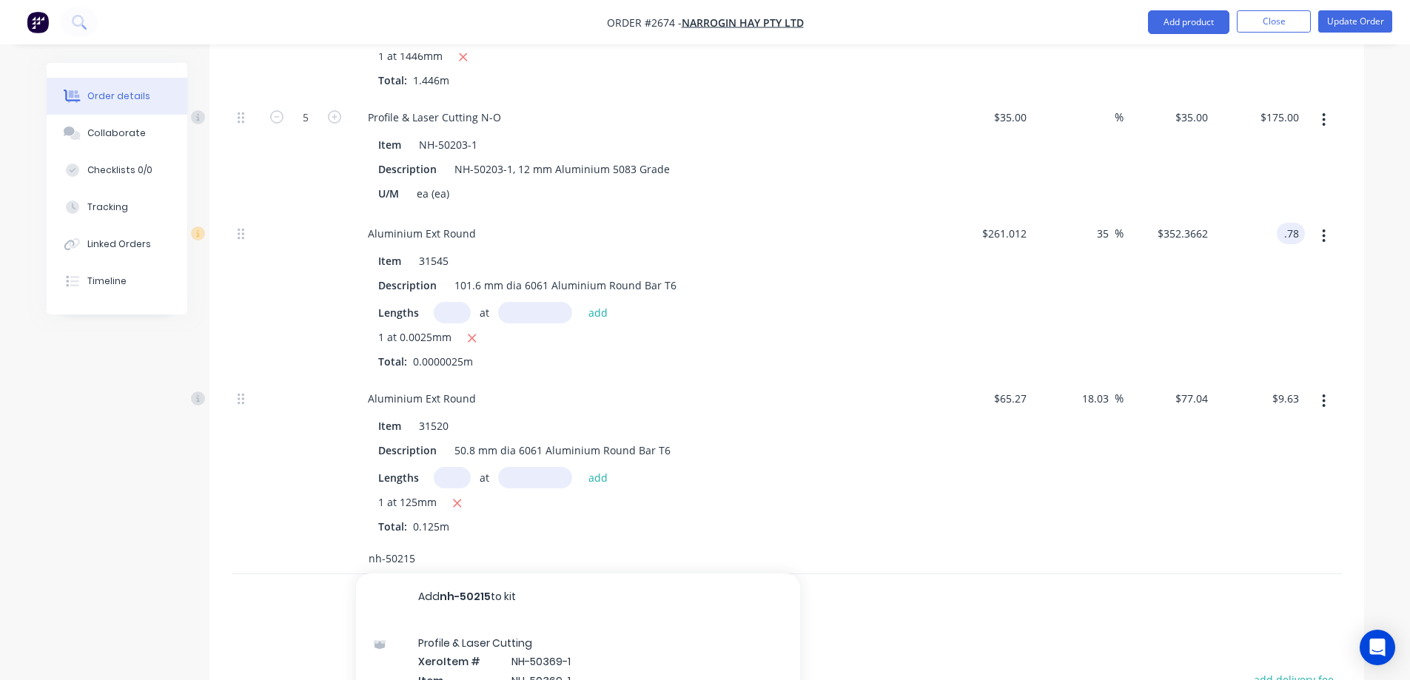
scroll to position [962, 0]
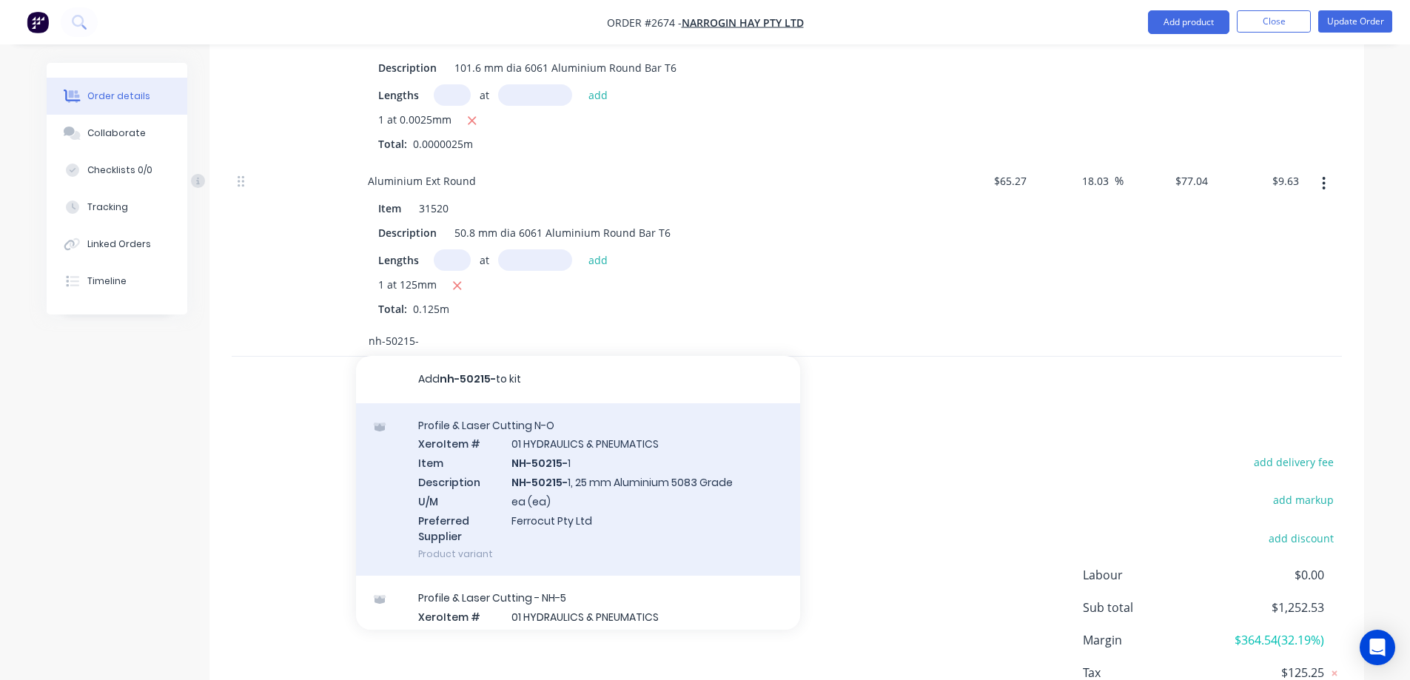
type input "nh-50215-"
click at [665, 475] on div "Profile & Laser Cutting N-O Xero Item # 01 HYDRAULICS & PNEUMATICS Item NH-5021…" at bounding box center [578, 489] width 444 height 173
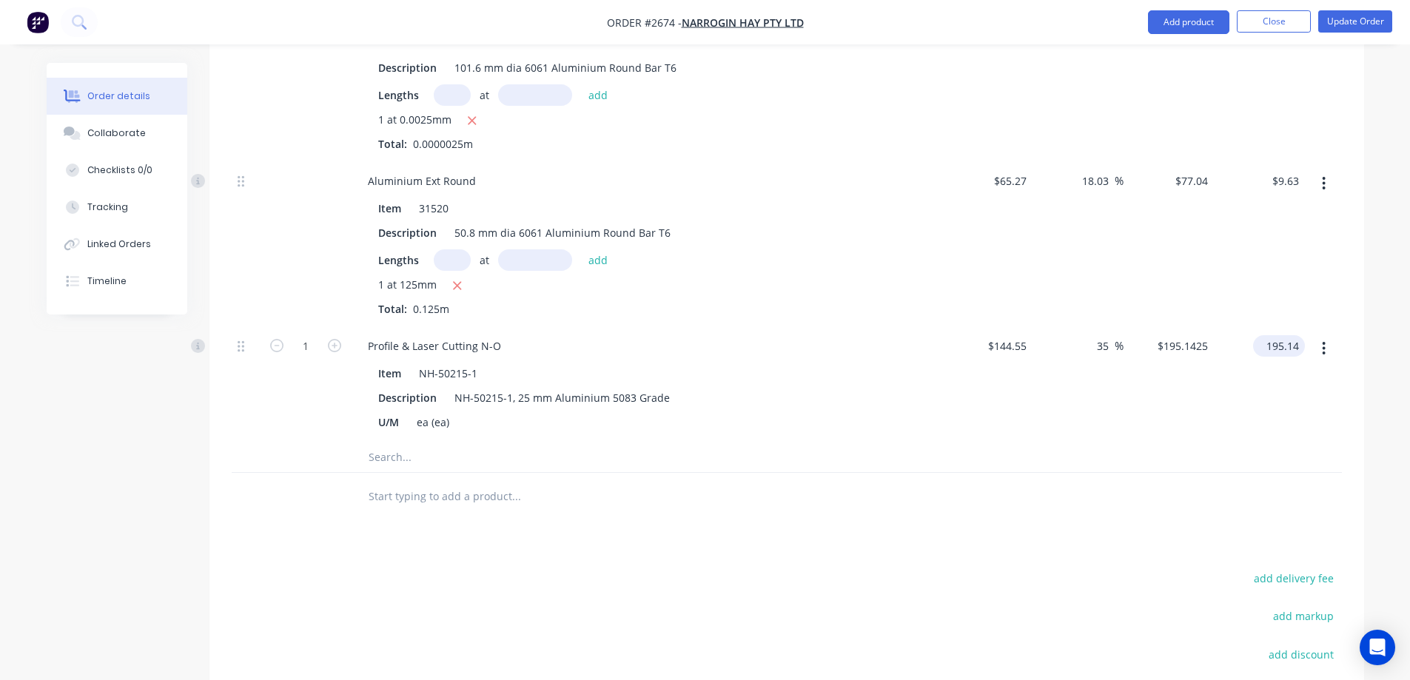
click at [1288, 347] on input "195.14" at bounding box center [1282, 345] width 46 height 21
type input "180"
type input "24.52"
type input "$180.00"
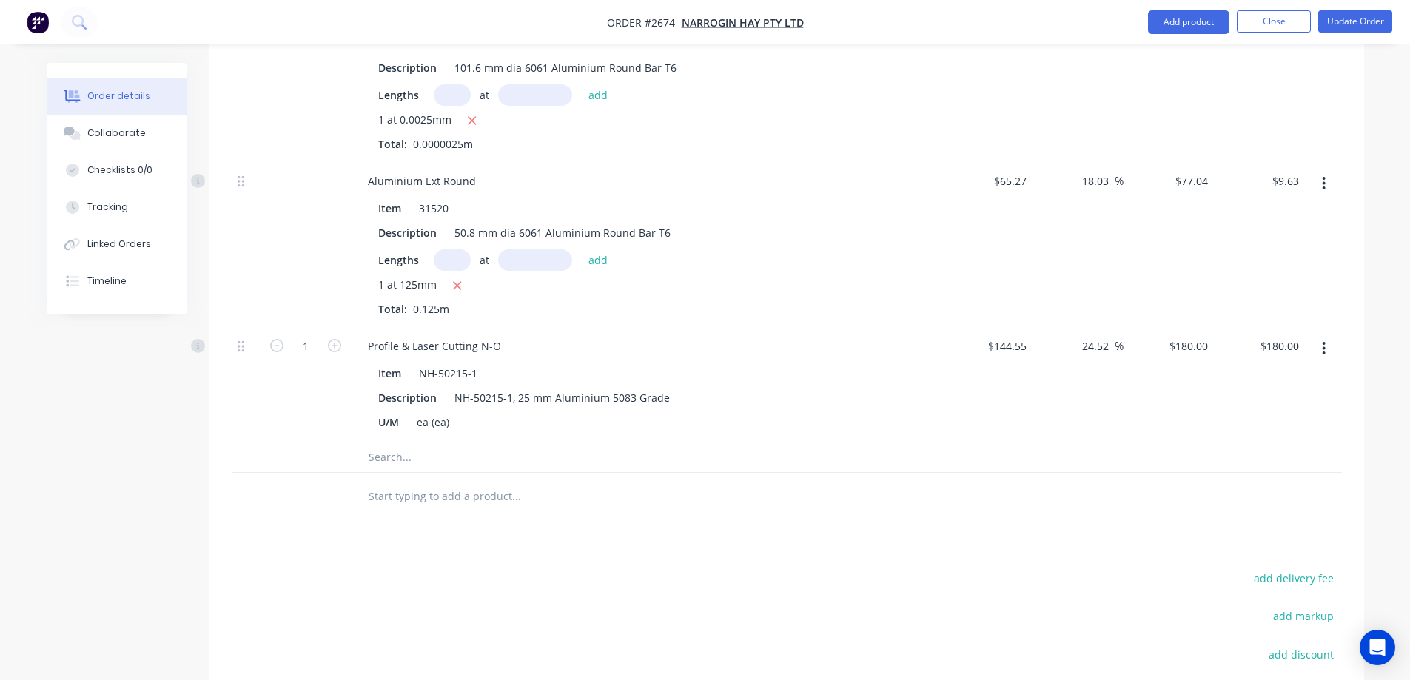
click at [425, 454] on input "text" at bounding box center [516, 457] width 296 height 30
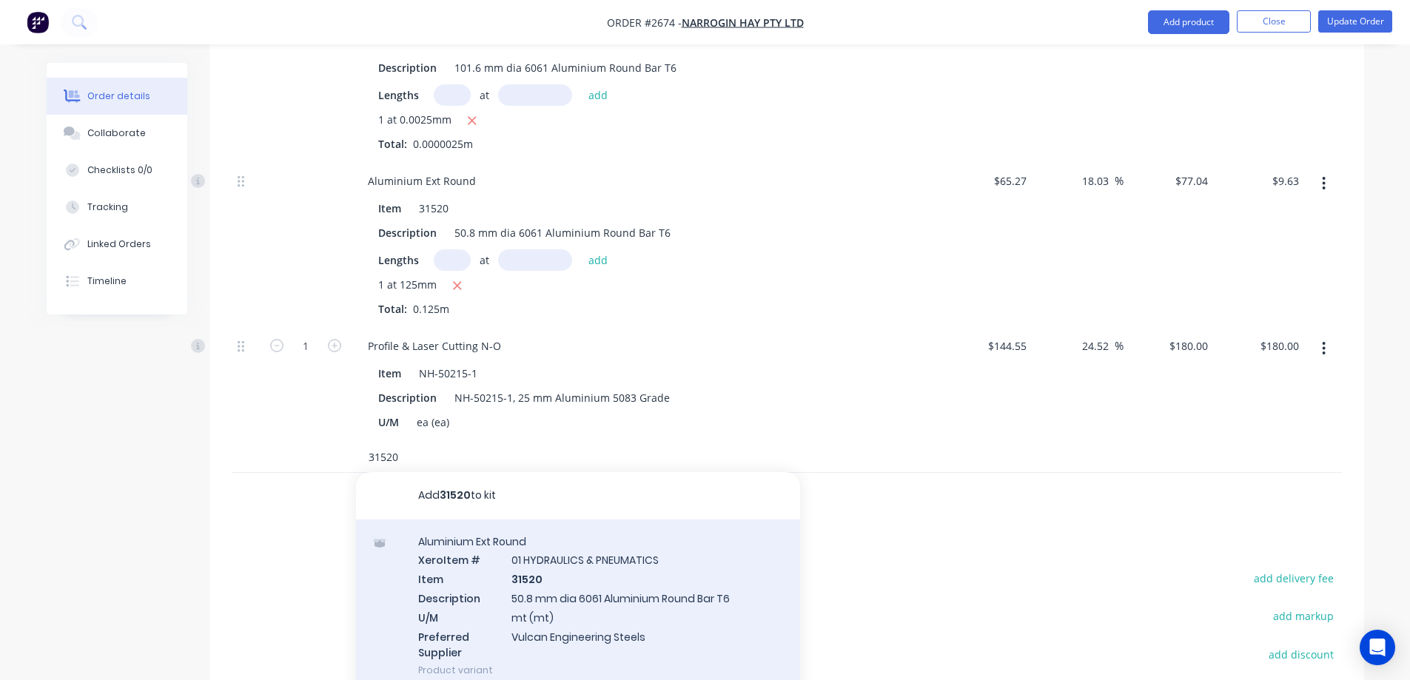
type input "31520"
click at [647, 584] on div "Aluminium Ext Round Xero Item # 01 HYDRAULICS & PNEUMATICS Item 31520 Descripti…" at bounding box center [578, 605] width 444 height 173
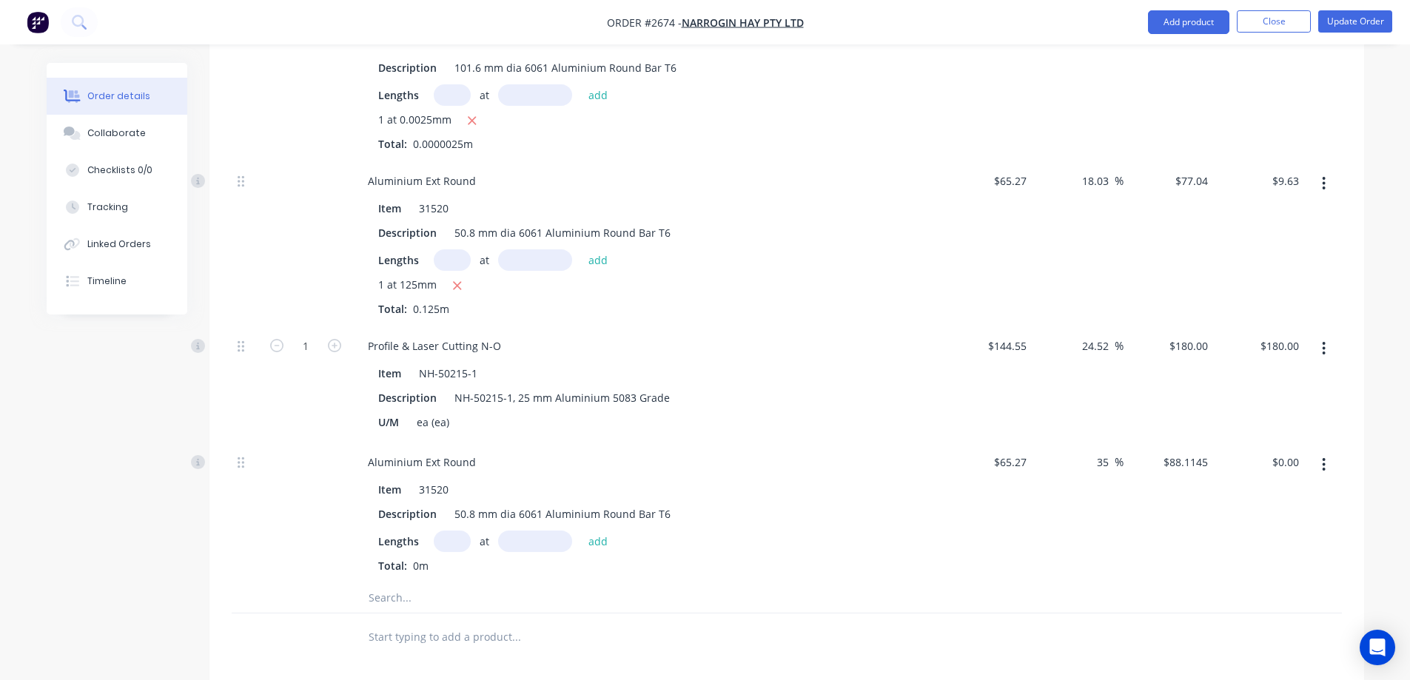
click at [447, 542] on input "text" at bounding box center [452, 541] width 37 height 21
type input "1"
type input "155mm"
click at [597, 542] on button "add" at bounding box center [598, 541] width 35 height 20
click at [1282, 455] on input "13.66" at bounding box center [1284, 461] width 40 height 21
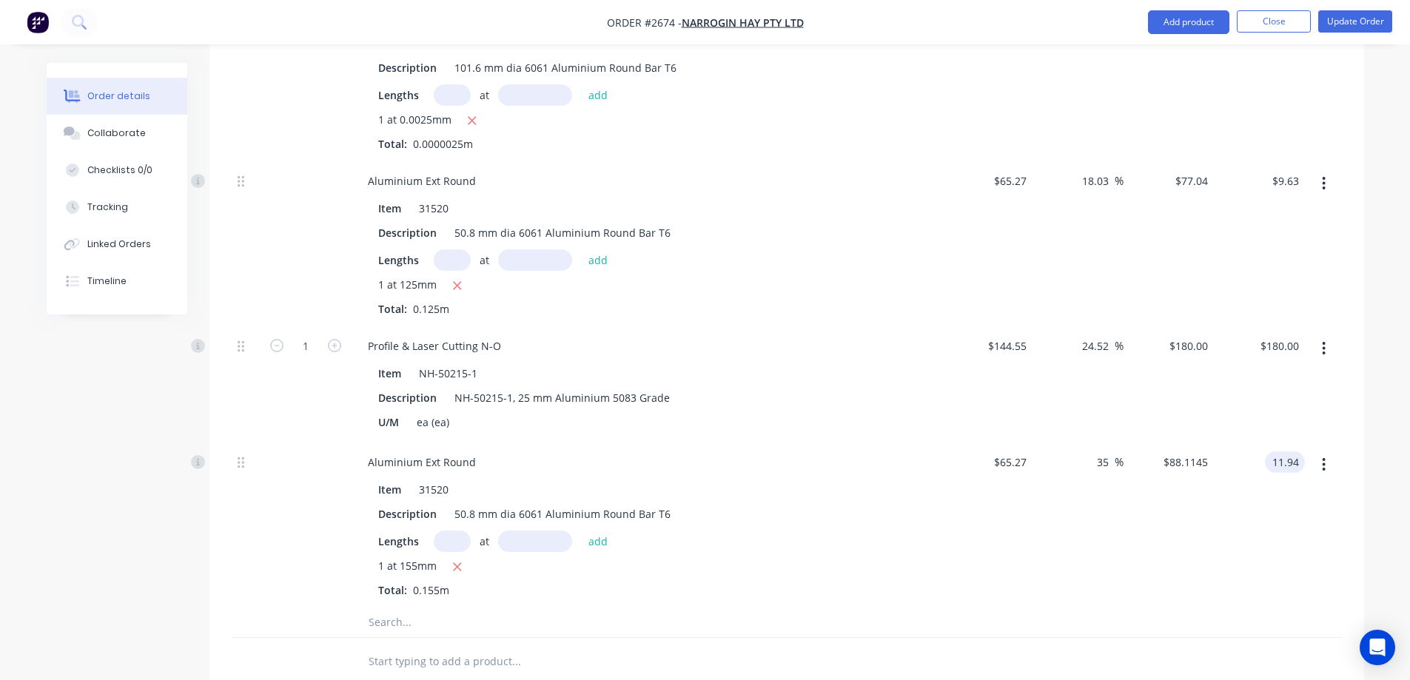
type input "11.94"
type input "18.02"
type input "$77.0323"
type input "$11.94"
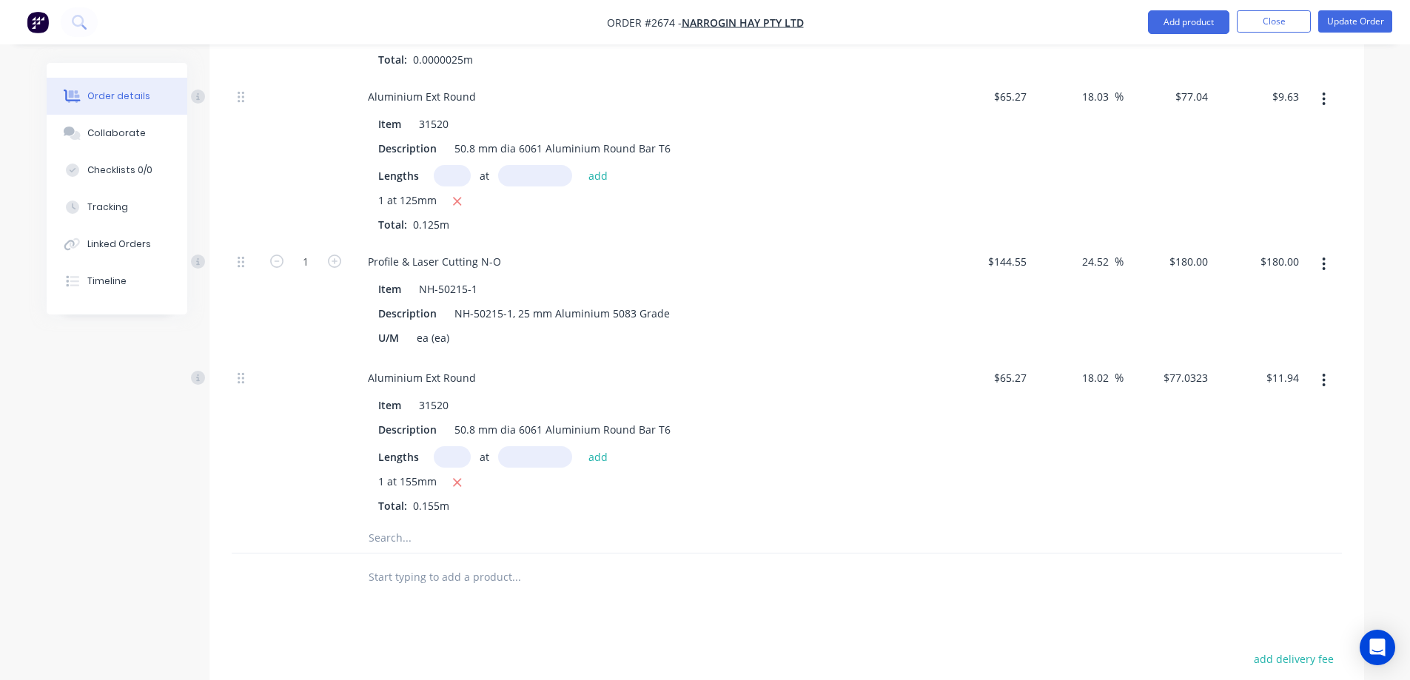
scroll to position [1110, 0]
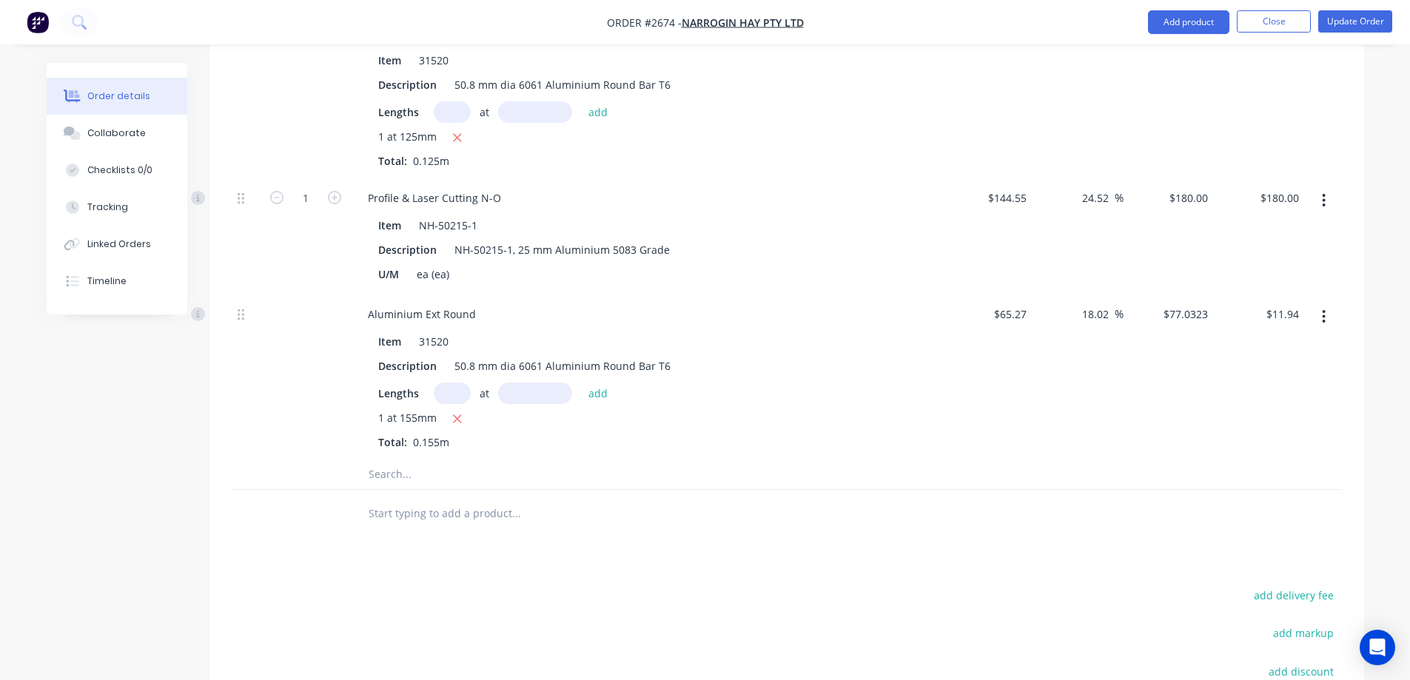
click at [422, 471] on input "text" at bounding box center [516, 474] width 296 height 30
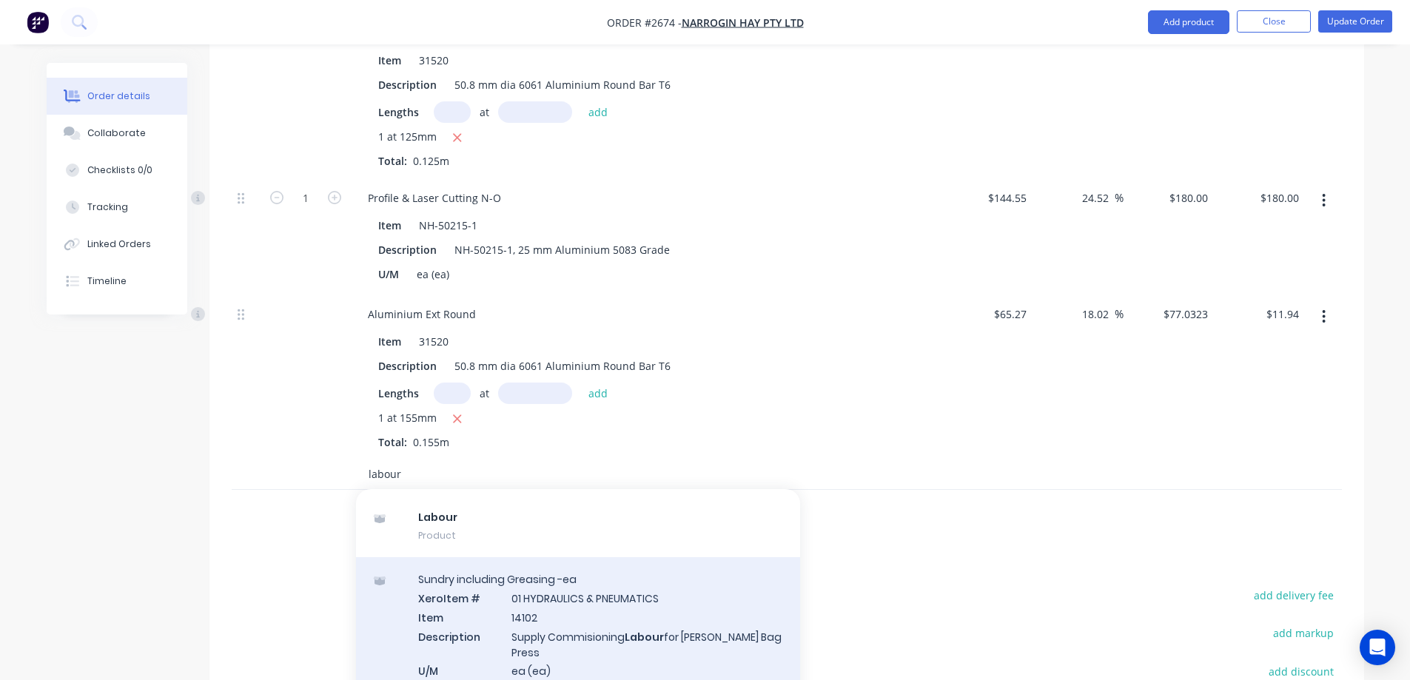
scroll to position [148, 0]
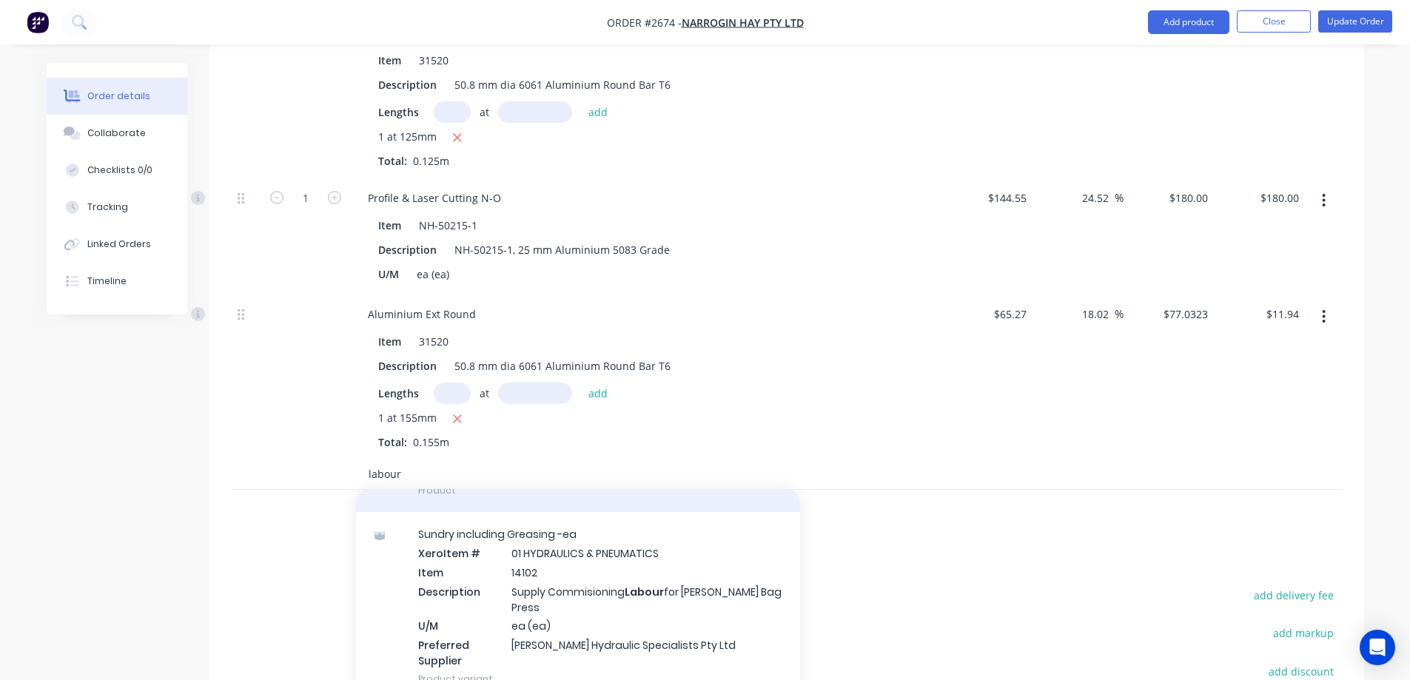
type input "labour"
click at [533, 505] on div "Labour Product" at bounding box center [578, 481] width 444 height 62
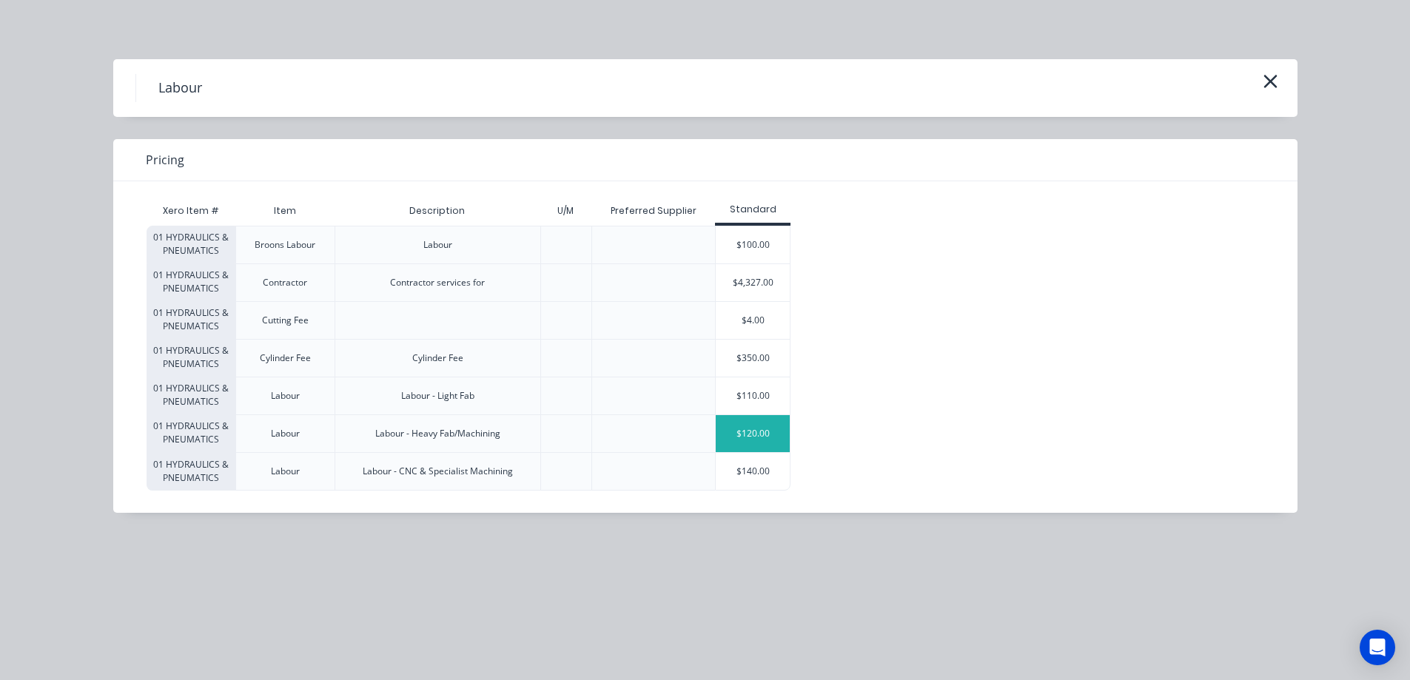
click at [756, 431] on div "$120.00" at bounding box center [752, 433] width 74 height 37
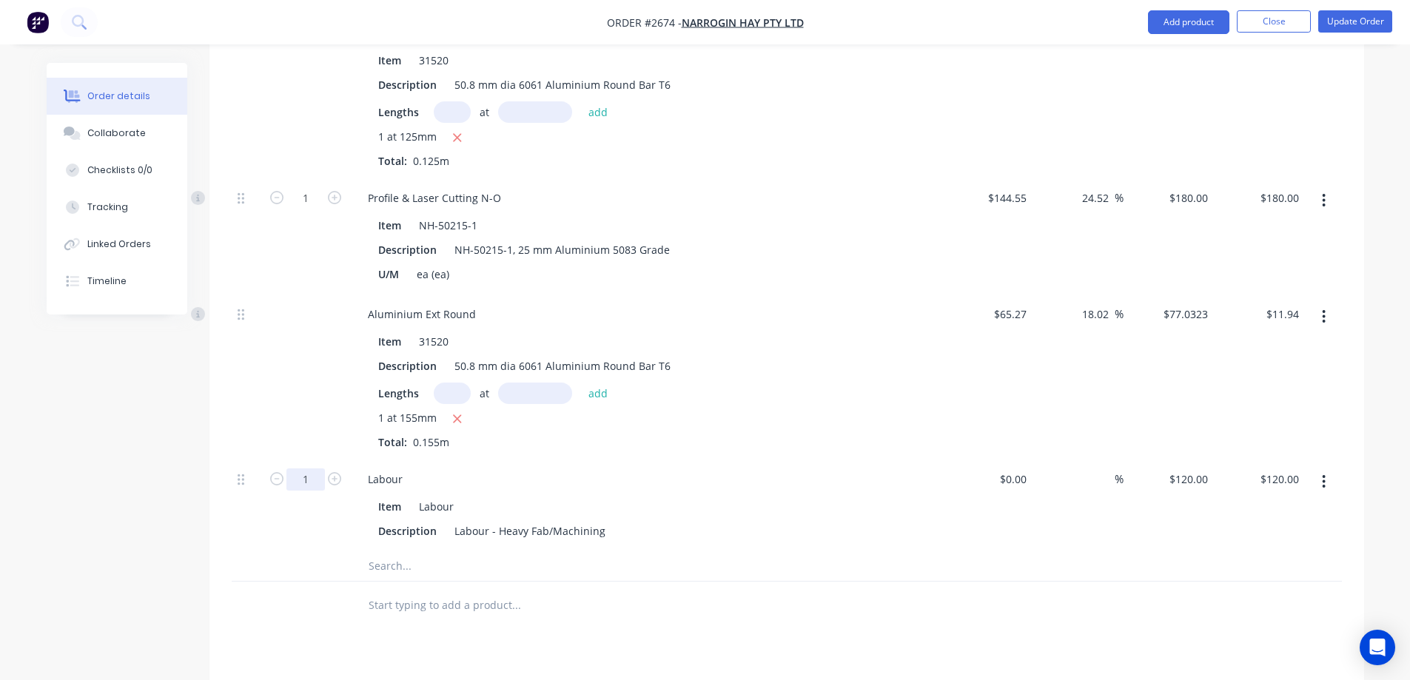
type input "18"
type input "$2,160.00"
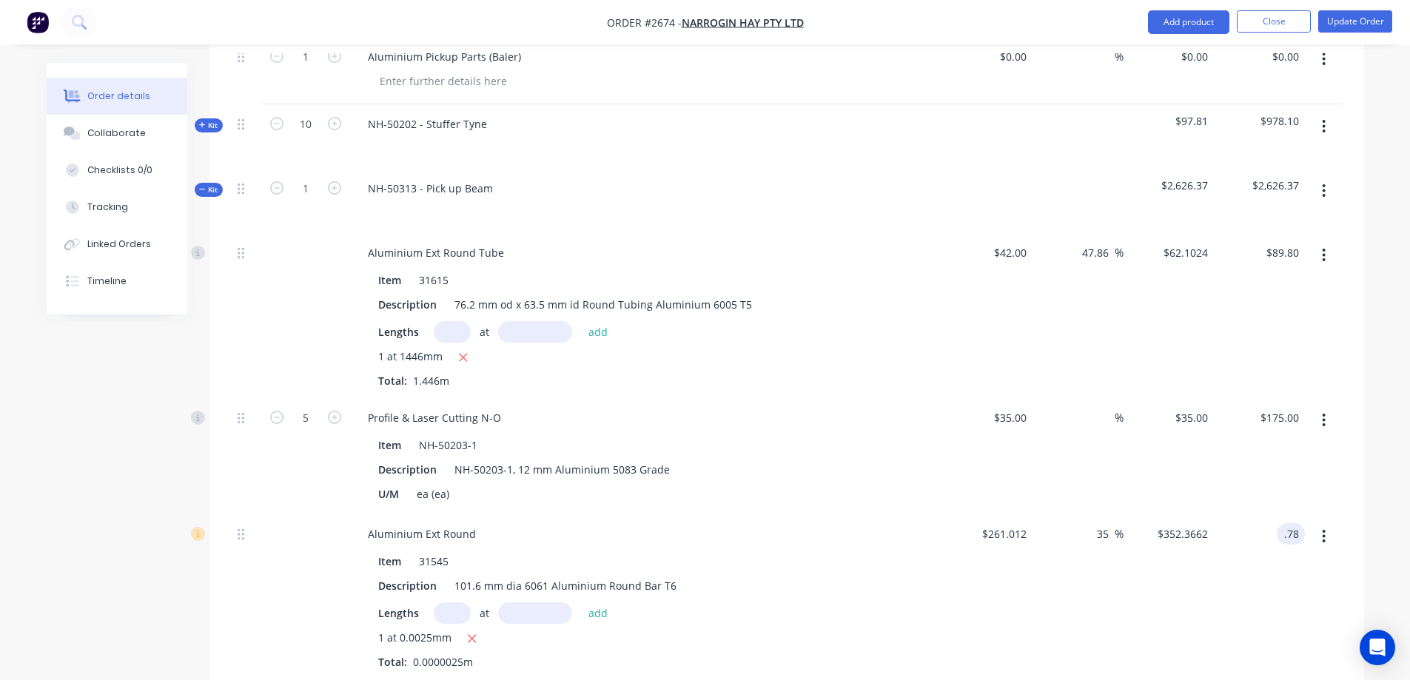
scroll to position [518, 0]
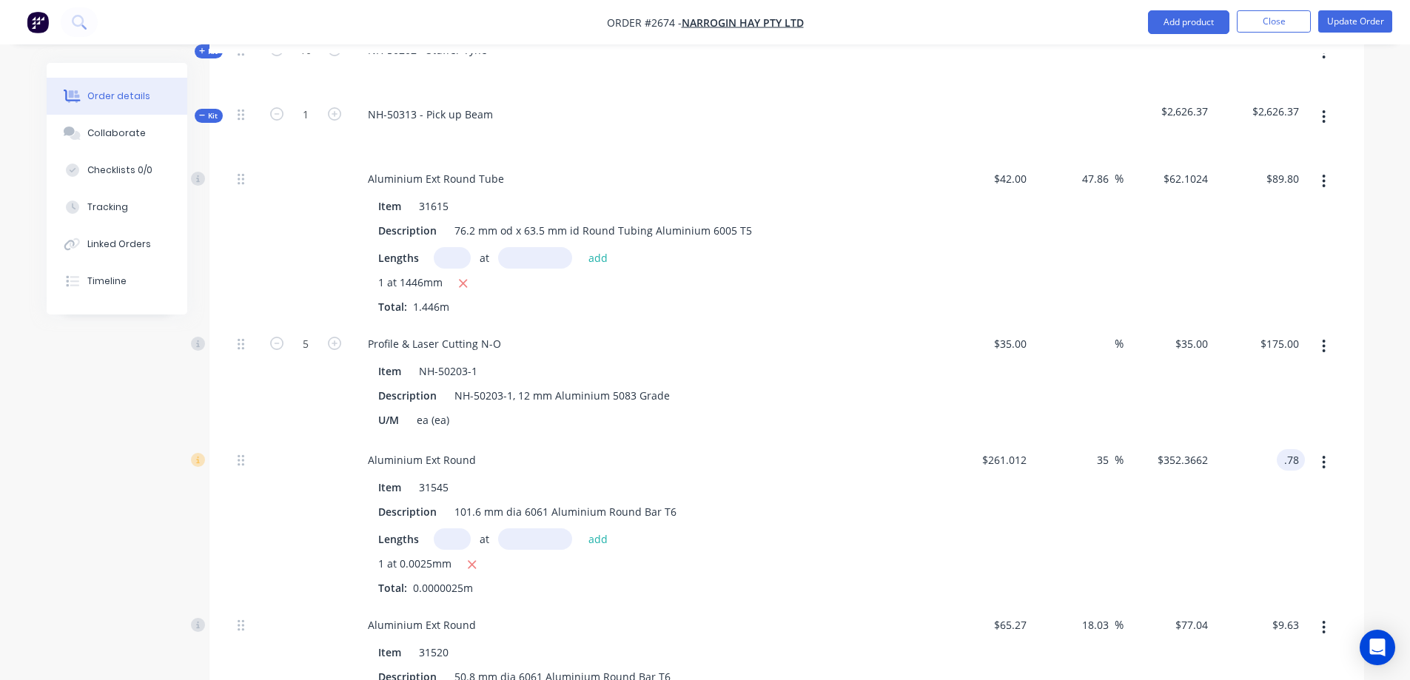
click at [1294, 458] on input ".78" at bounding box center [1293, 459] width 22 height 21
type input "15.98"
click at [1175, 494] on div "$352.3662 $352.3662" at bounding box center [1168, 522] width 91 height 165
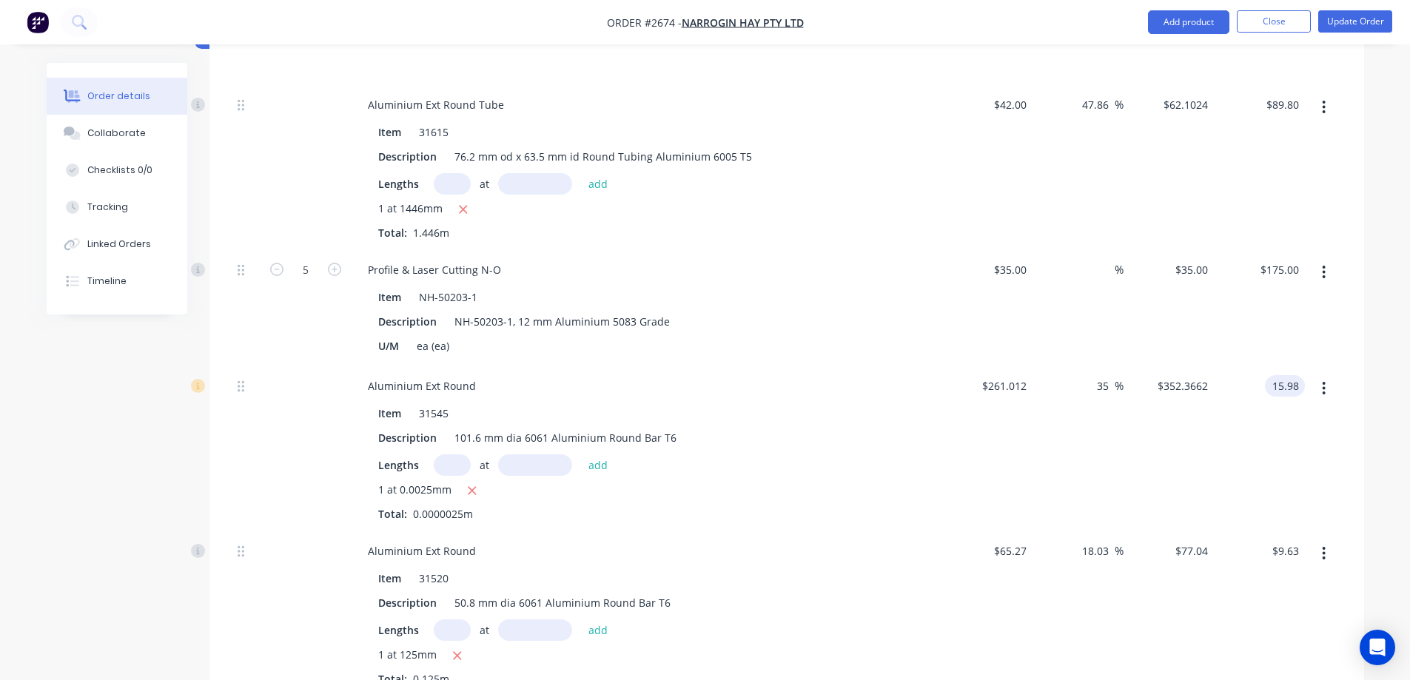
scroll to position [666, 0]
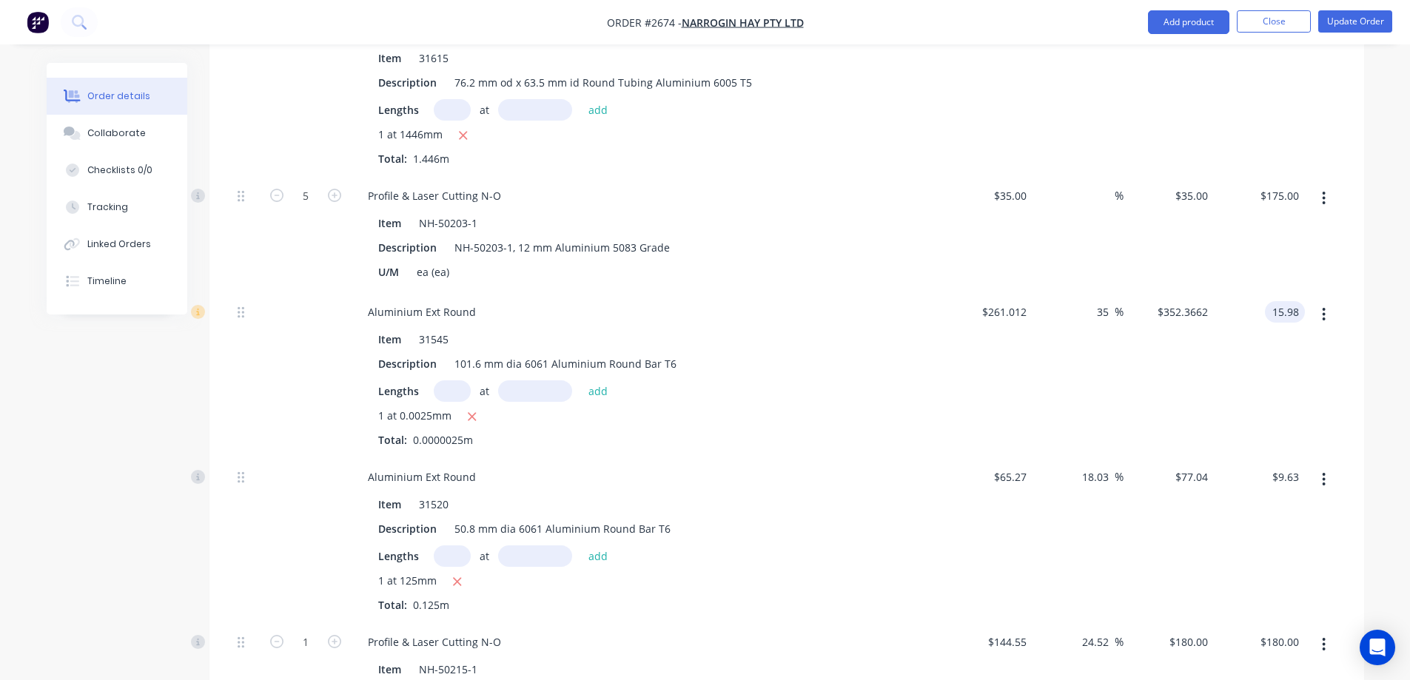
click at [454, 385] on input "text" at bounding box center [452, 390] width 37 height 21
type input "1"
type input "25mm"
click at [599, 392] on button "add" at bounding box center [598, 390] width 35 height 20
type input "8.81"
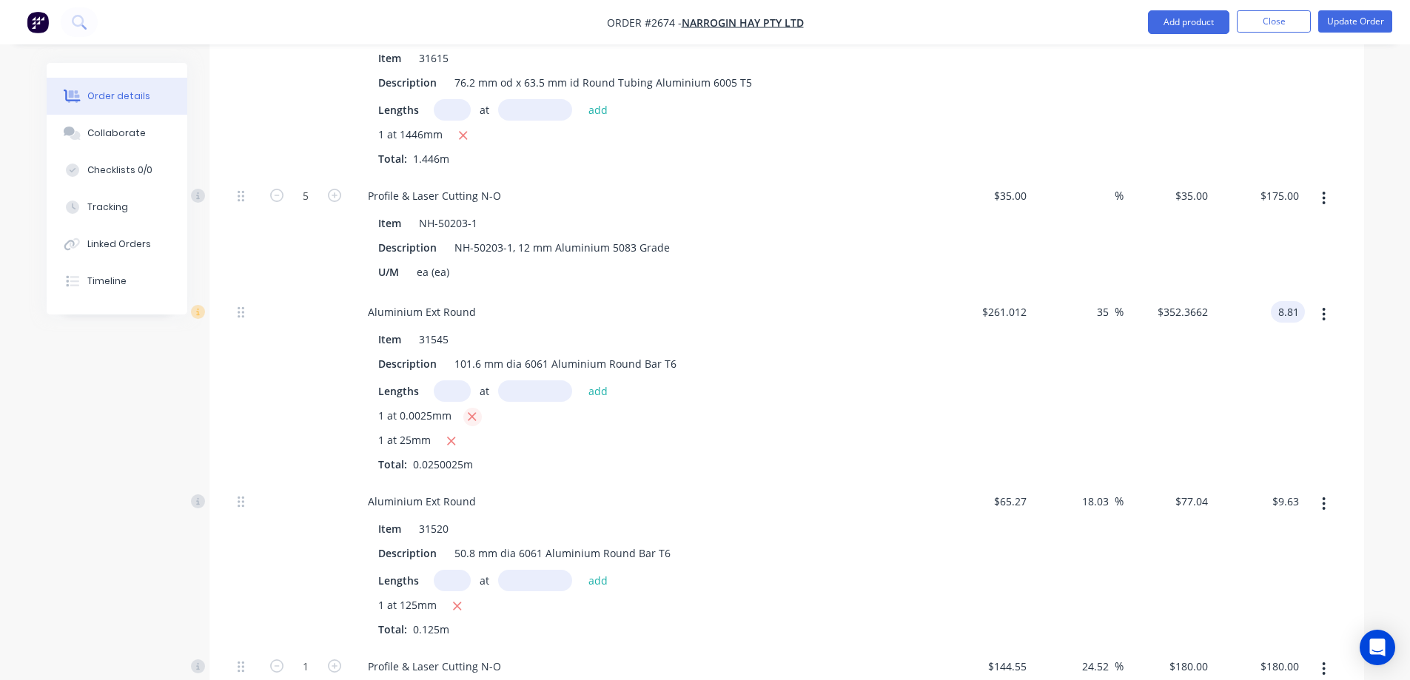
click at [468, 418] on icon "button" at bounding box center [472, 416] width 10 height 13
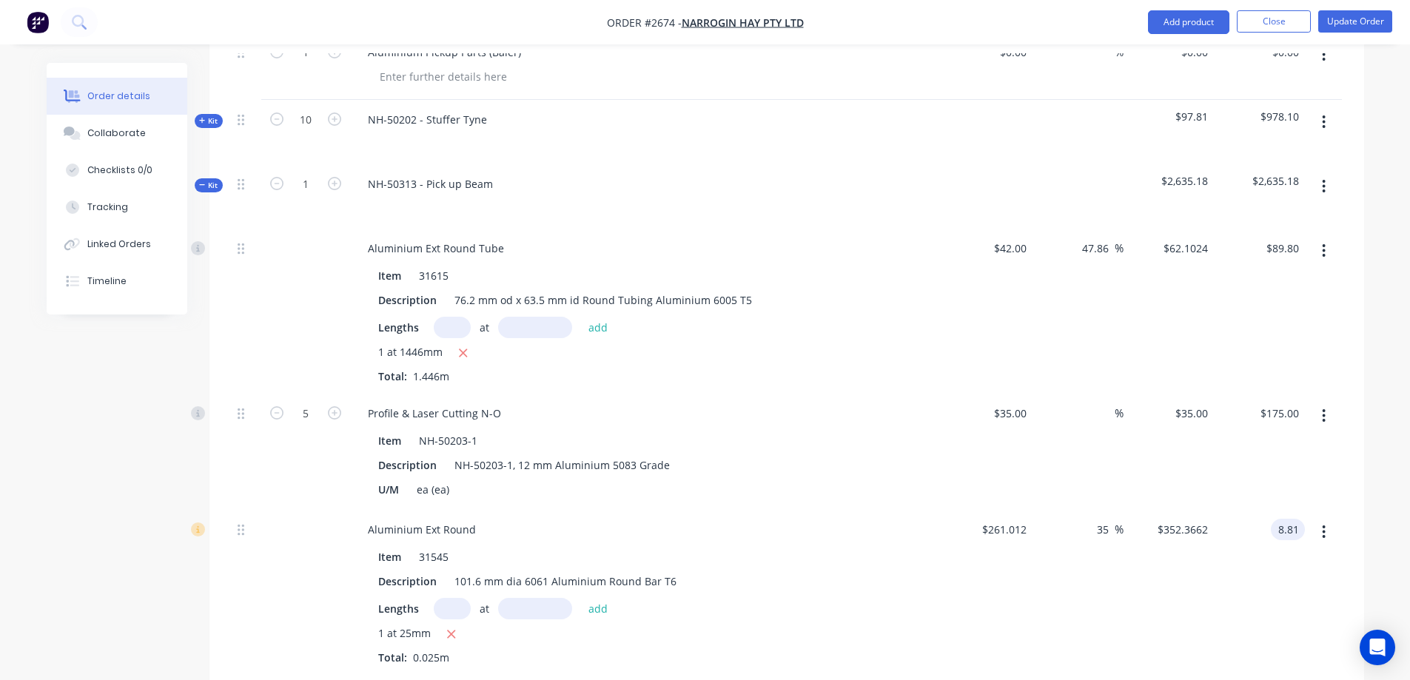
scroll to position [518, 0]
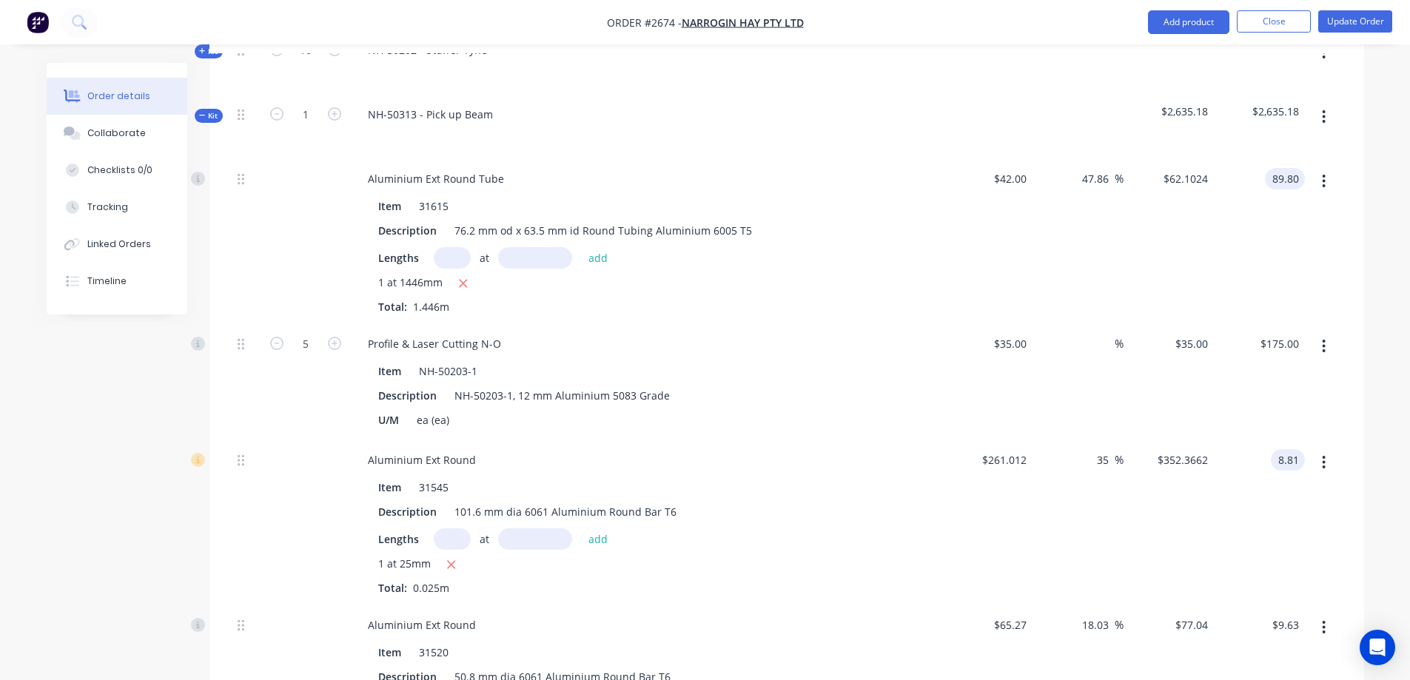
click at [1289, 181] on input "89.80" at bounding box center [1287, 178] width 34 height 21
type input "189.80"
type input "212.52"
type input "$131.2586"
type input "$189.80"
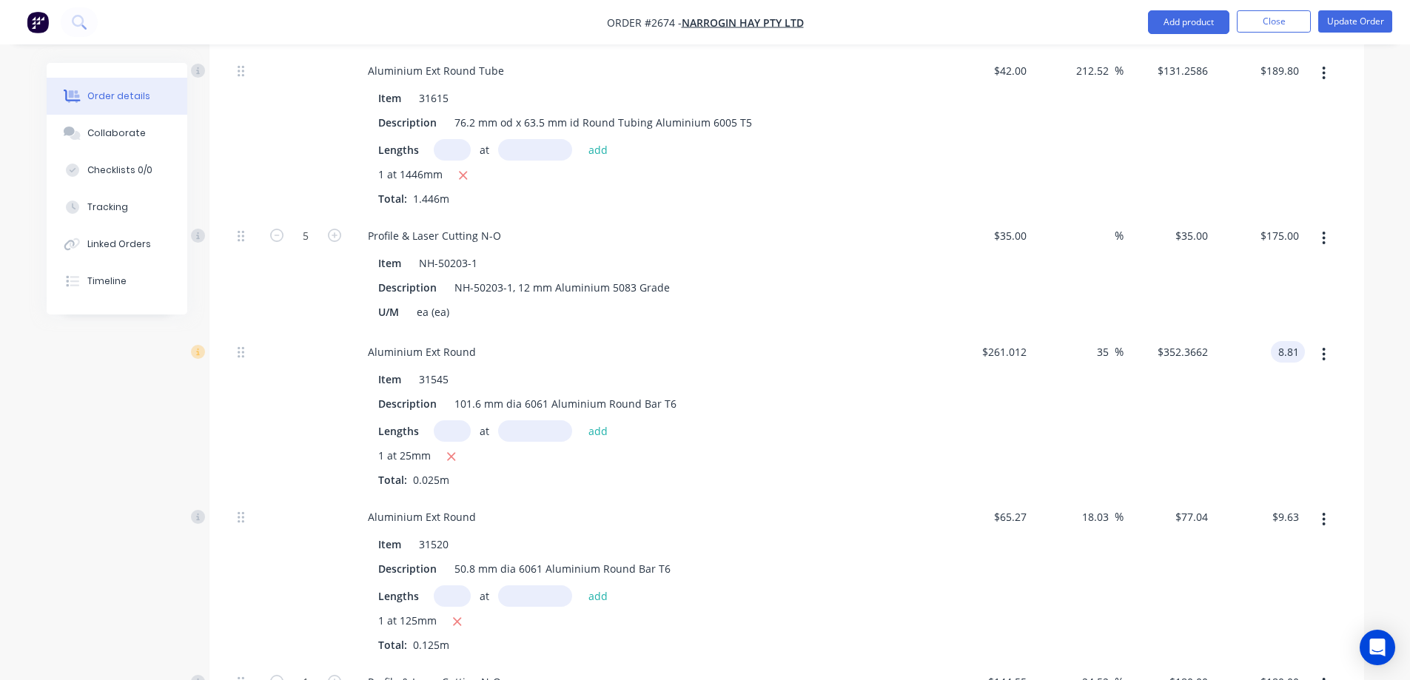
scroll to position [666, 0]
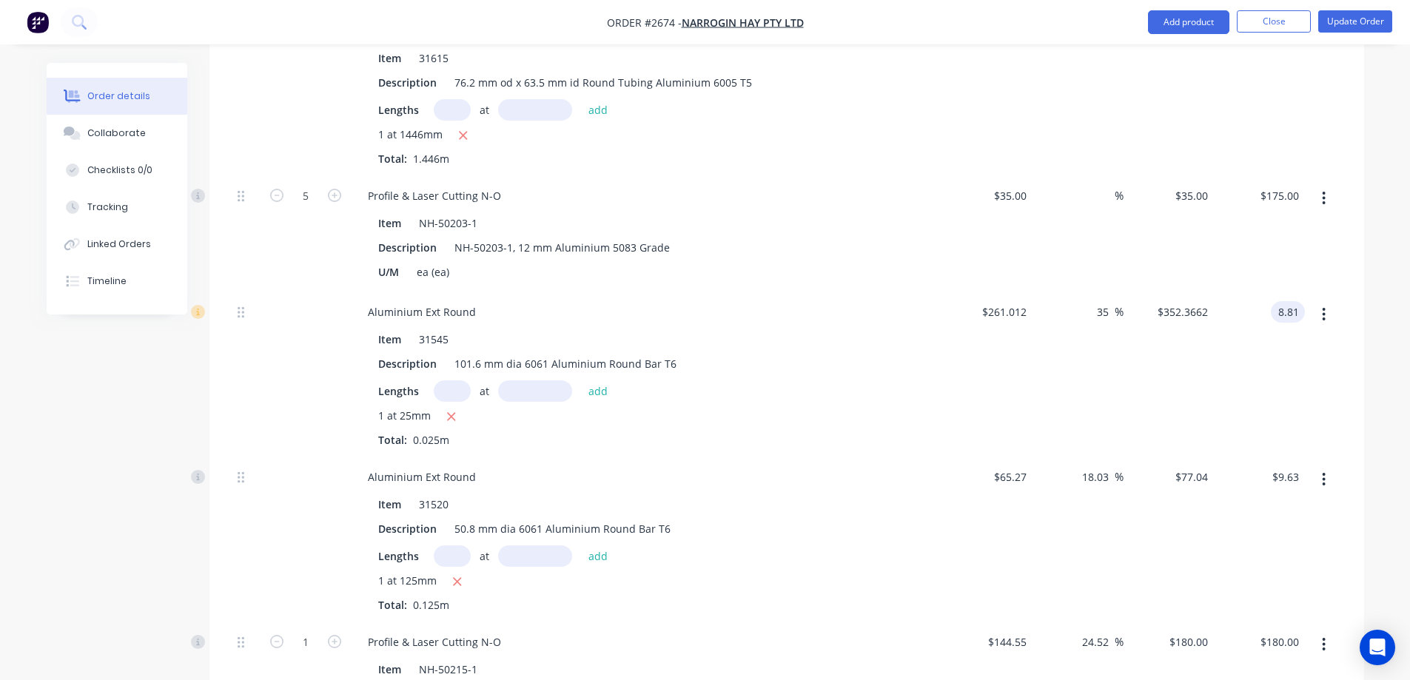
click at [1296, 311] on input "8.81" at bounding box center [1290, 311] width 28 height 21
type input "58.81"
type input "801.26"
type input "$2,352.40"
type input "$58.81"
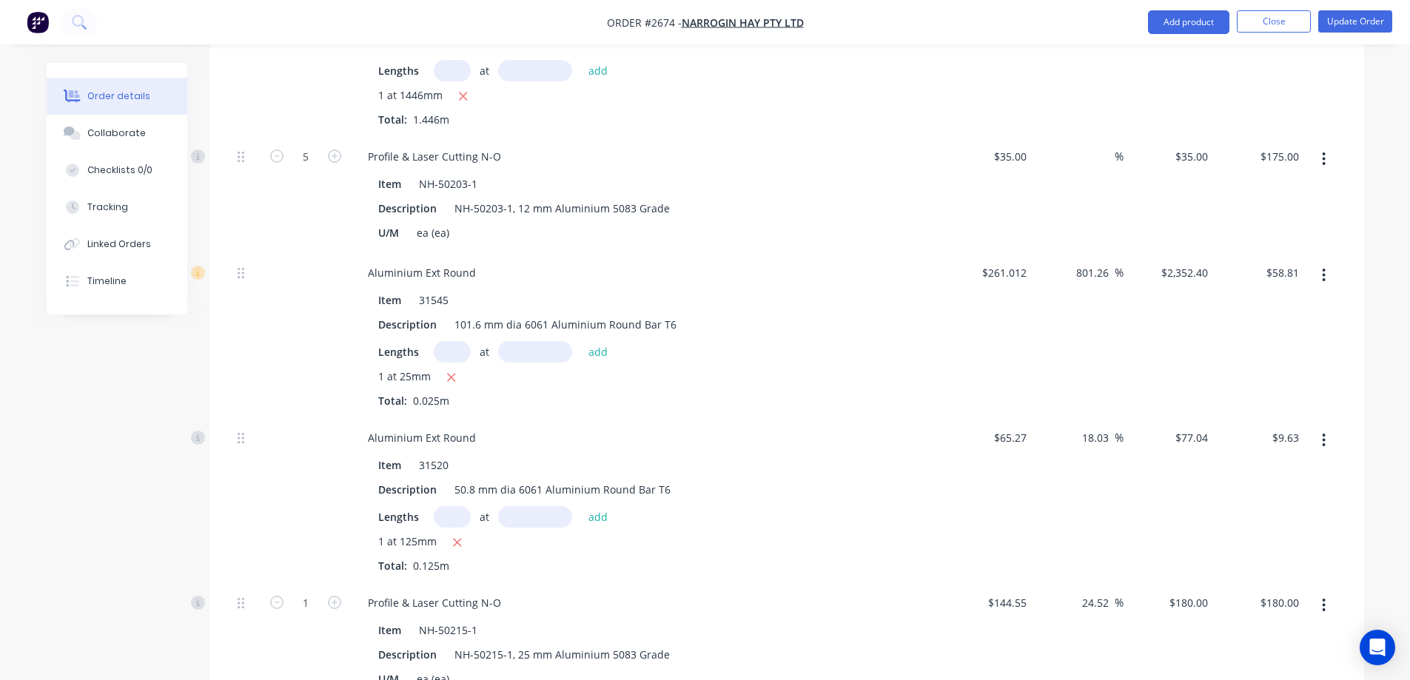
scroll to position [740, 0]
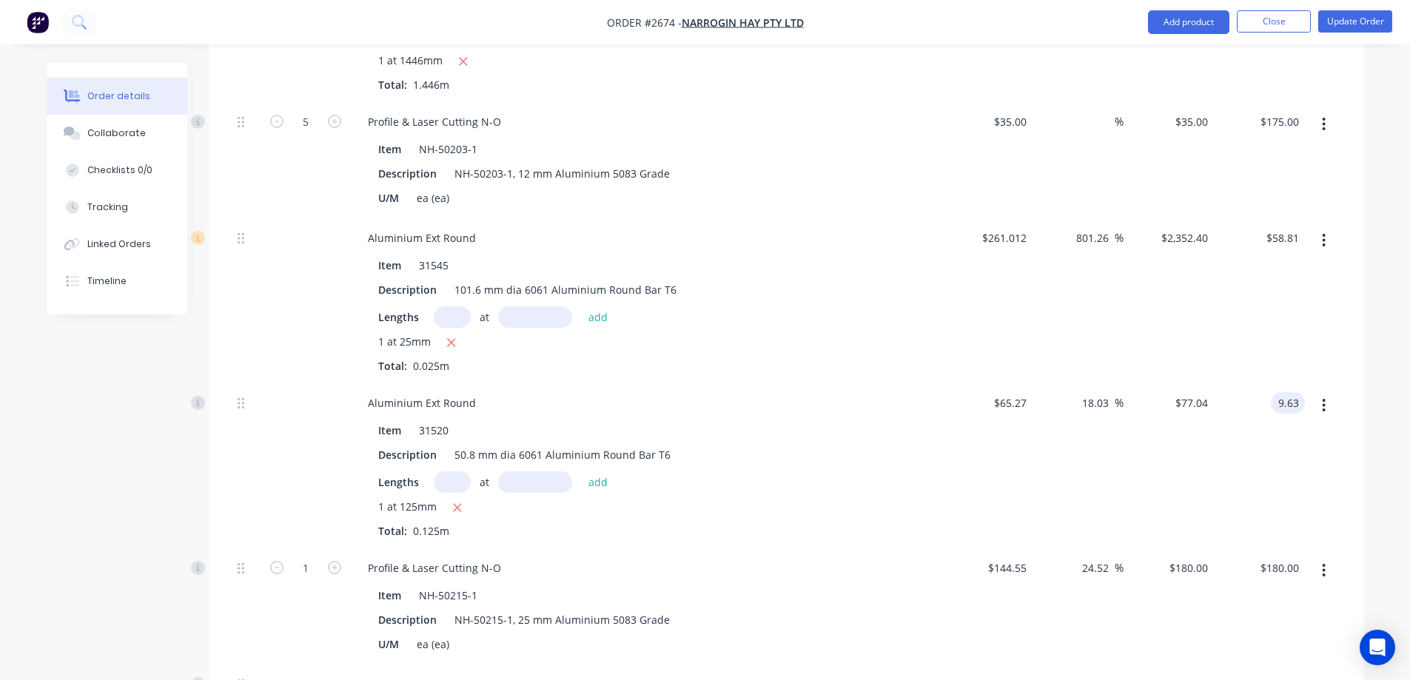
click at [1287, 399] on input "9.63" at bounding box center [1290, 402] width 28 height 21
type input "59.63"
type input "630.87"
type input "$477.04"
type input "$59.63"
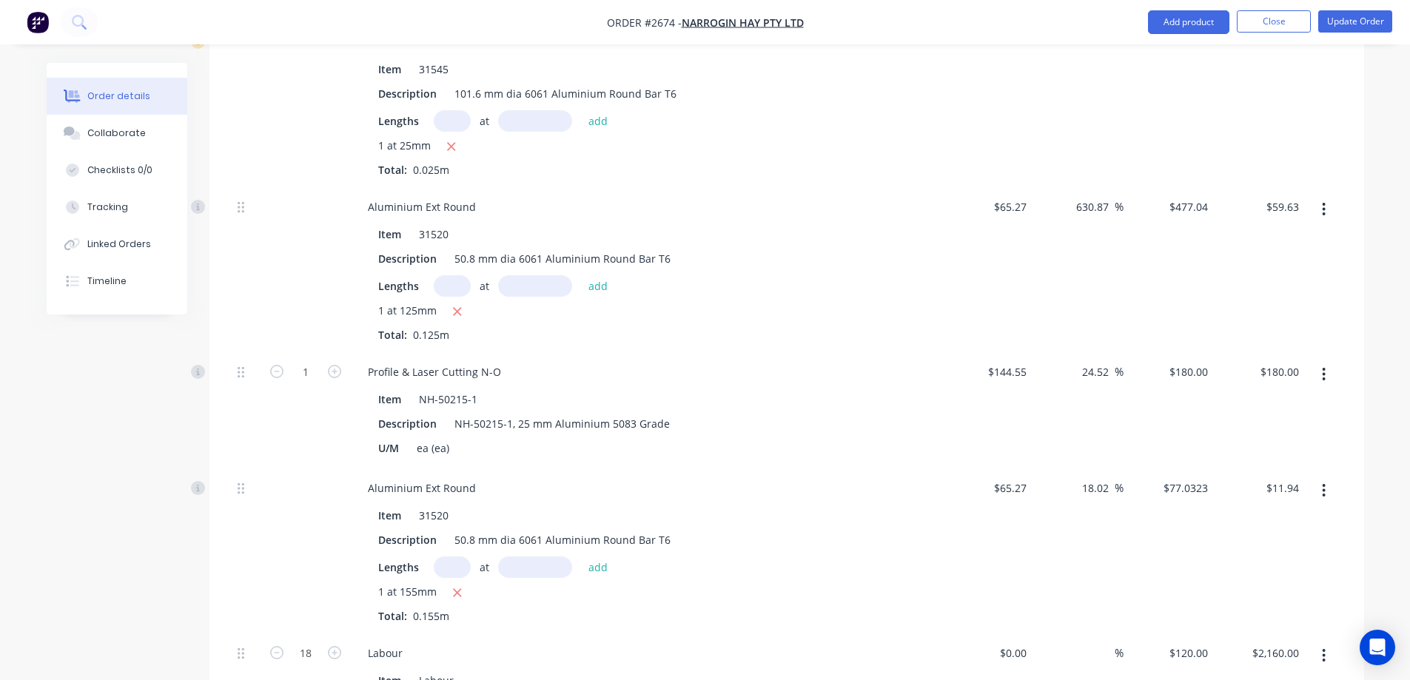
scroll to position [962, 0]
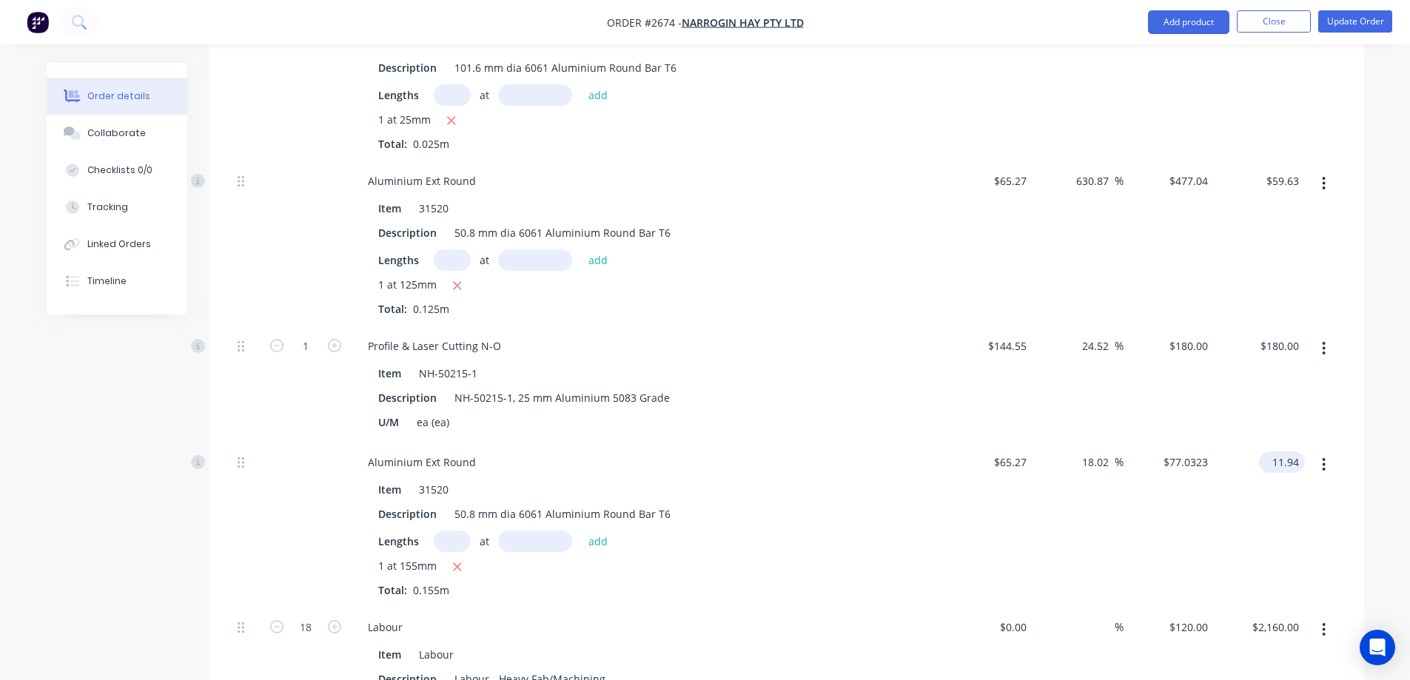
click at [1282, 457] on input "11.94" at bounding box center [1284, 461] width 40 height 21
type input "51.11"
type input "405.2"
type input "$329.7419"
type input "$51.11"
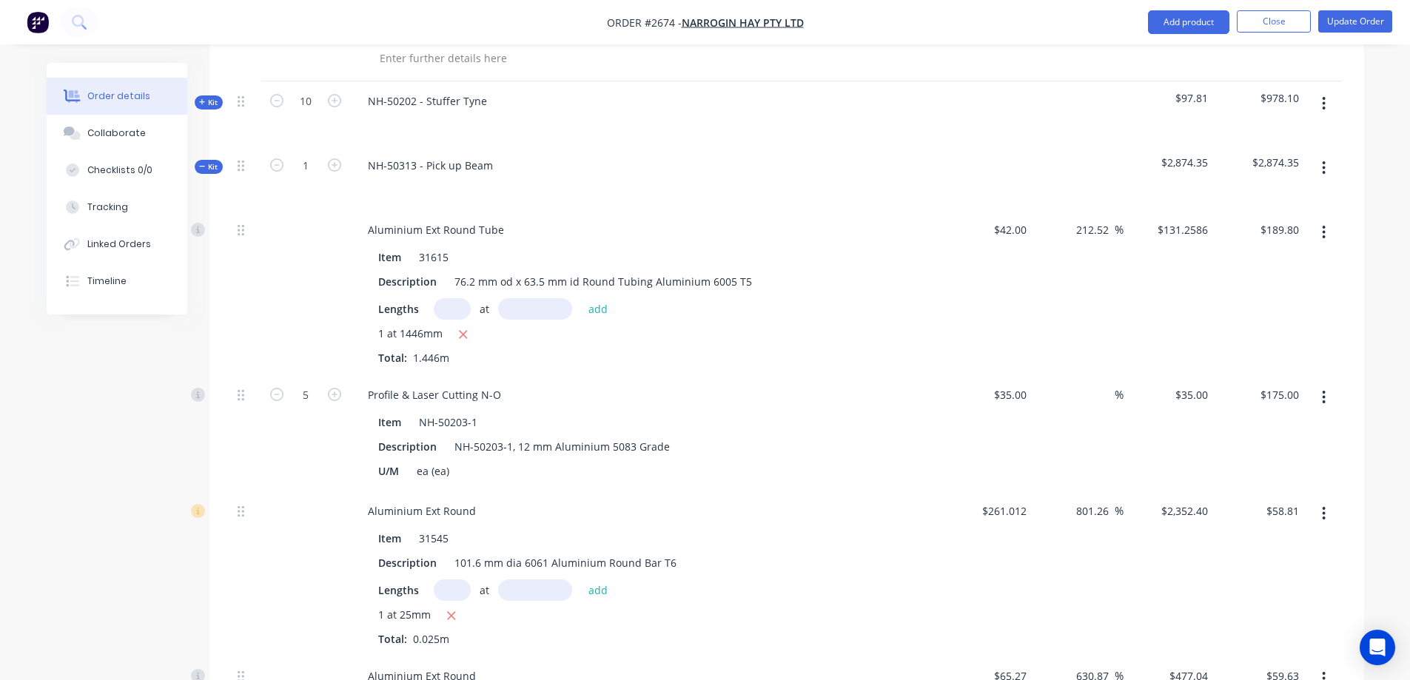
scroll to position [444, 0]
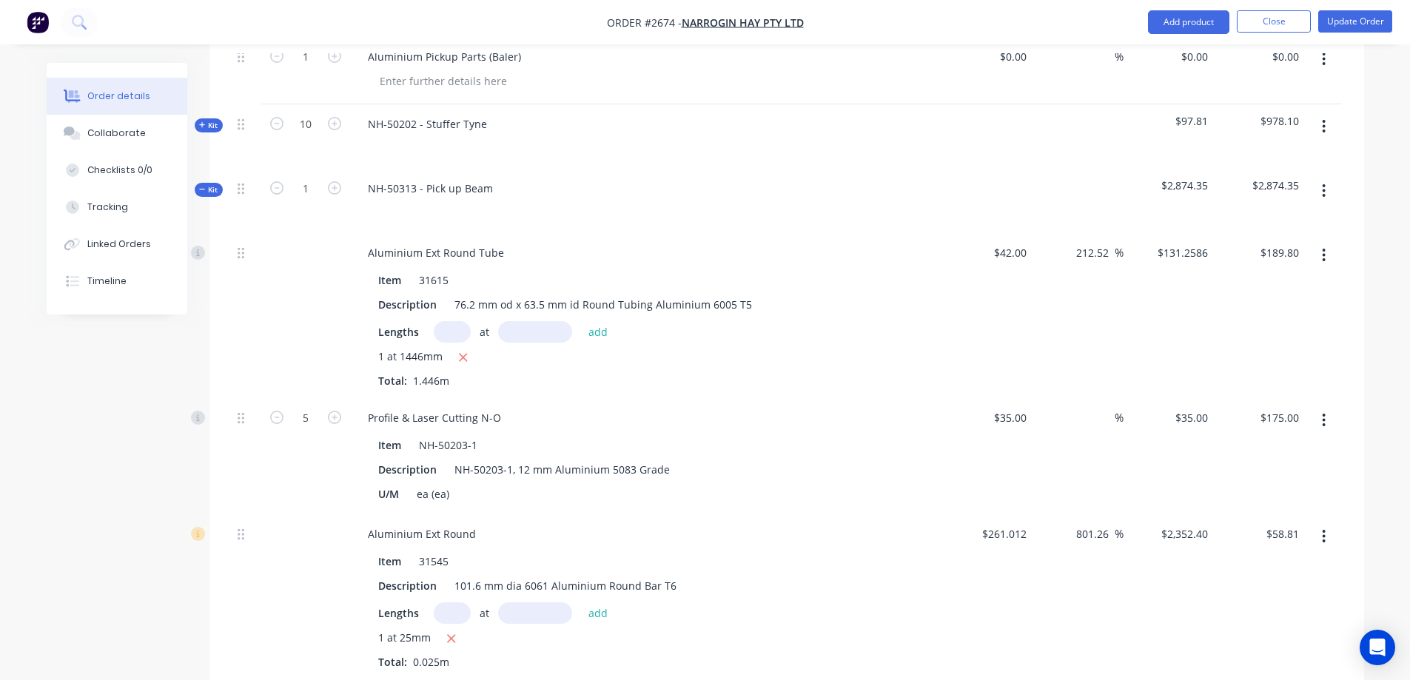
click at [211, 192] on span "Kit" at bounding box center [208, 189] width 19 height 11
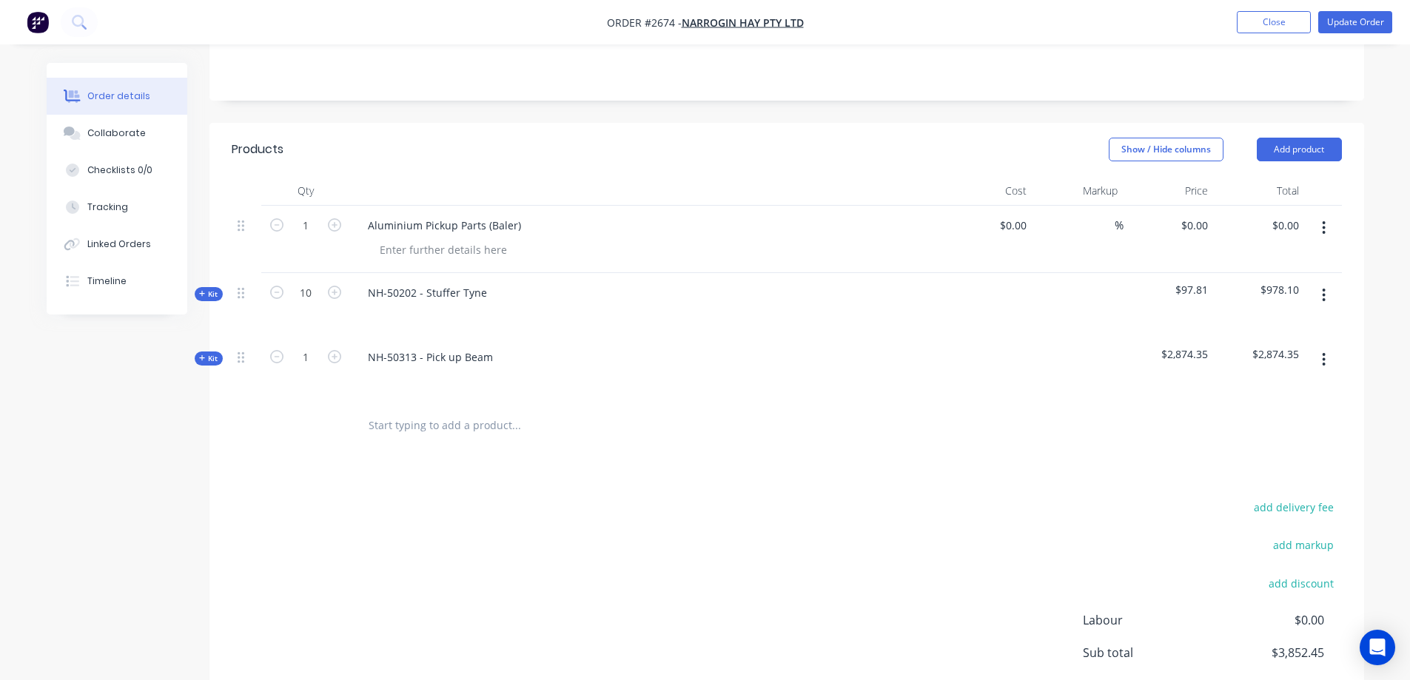
scroll to position [275, 0]
click at [1291, 148] on button "Add product" at bounding box center [1298, 150] width 85 height 24
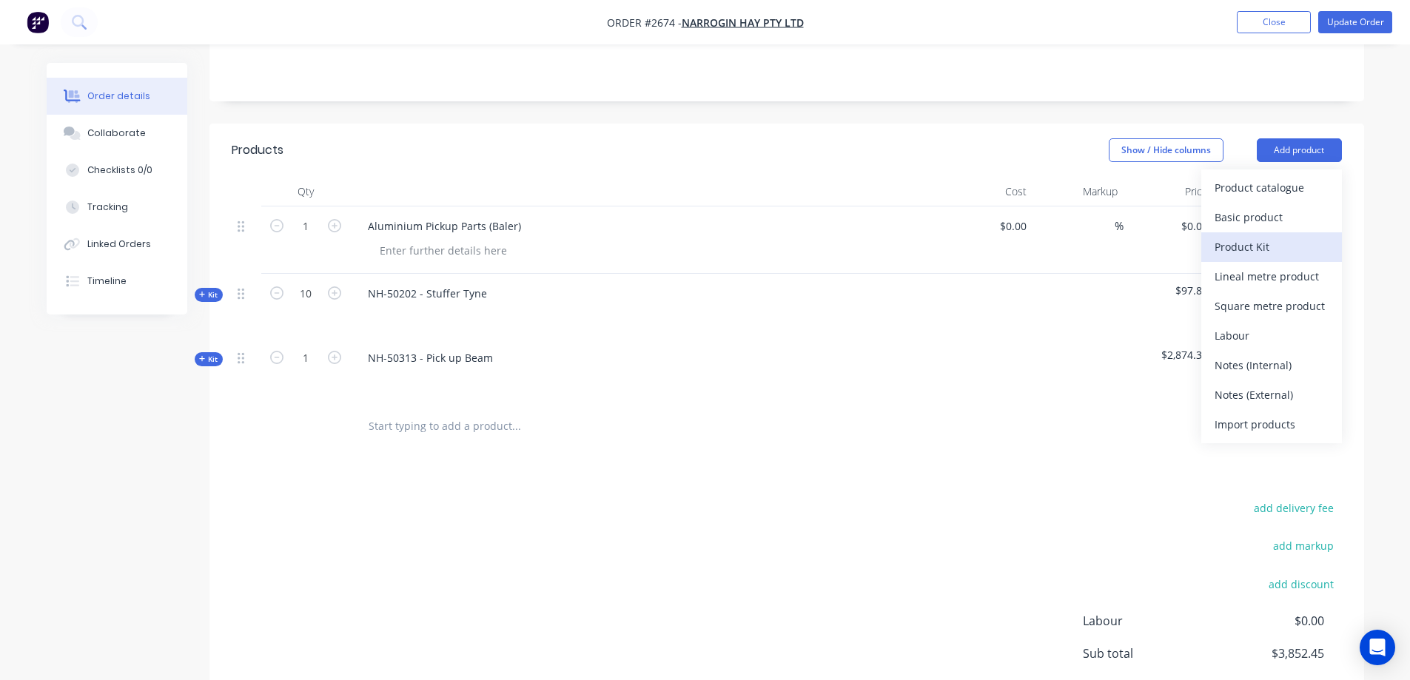
click at [1267, 240] on div "Product Kit" at bounding box center [1271, 246] width 114 height 21
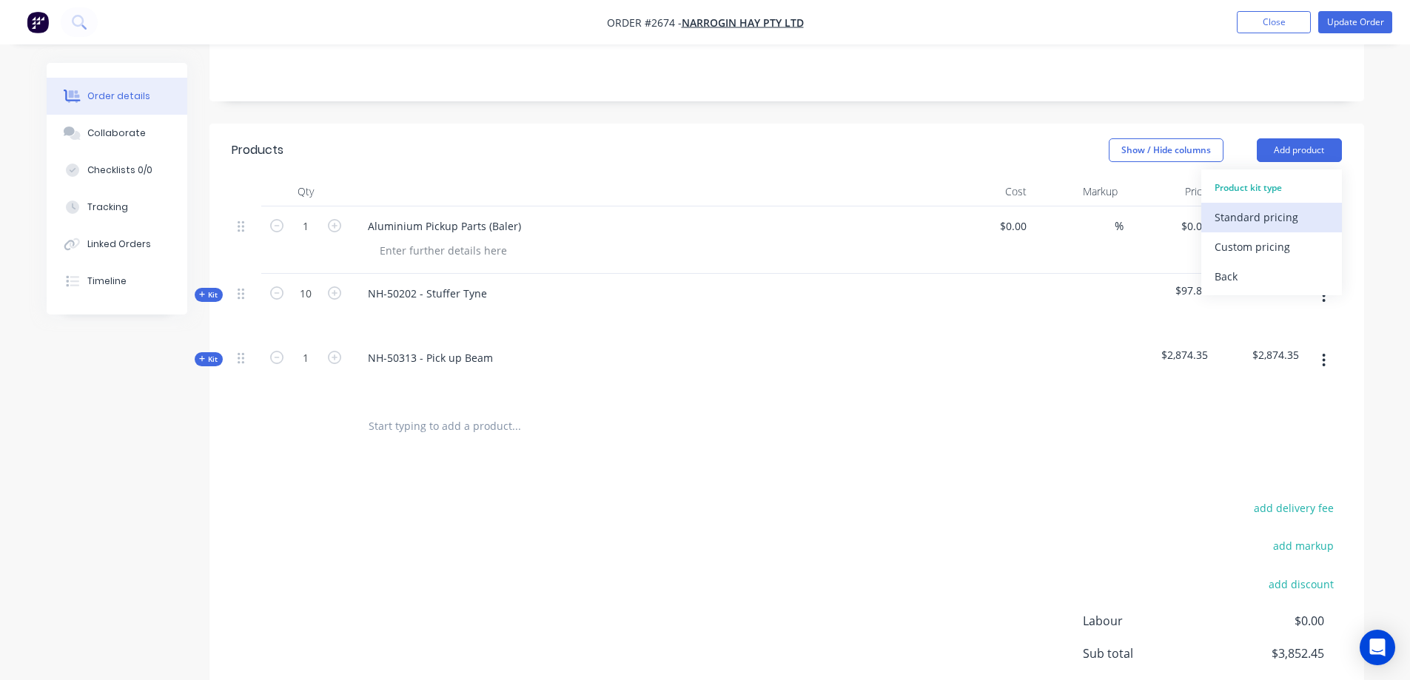
click at [1262, 216] on div "Standard pricing" at bounding box center [1271, 216] width 114 height 21
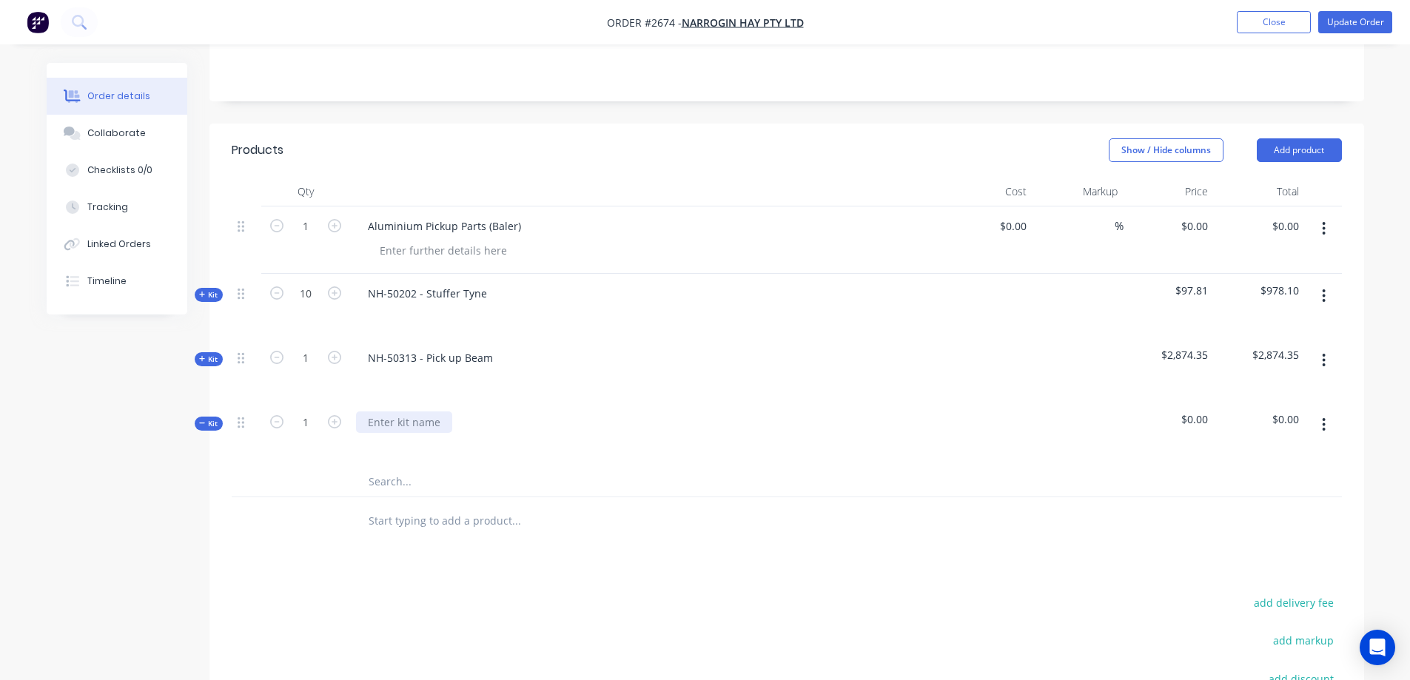
click at [407, 420] on div at bounding box center [404, 421] width 96 height 21
click at [404, 479] on input "text" at bounding box center [516, 482] width 296 height 30
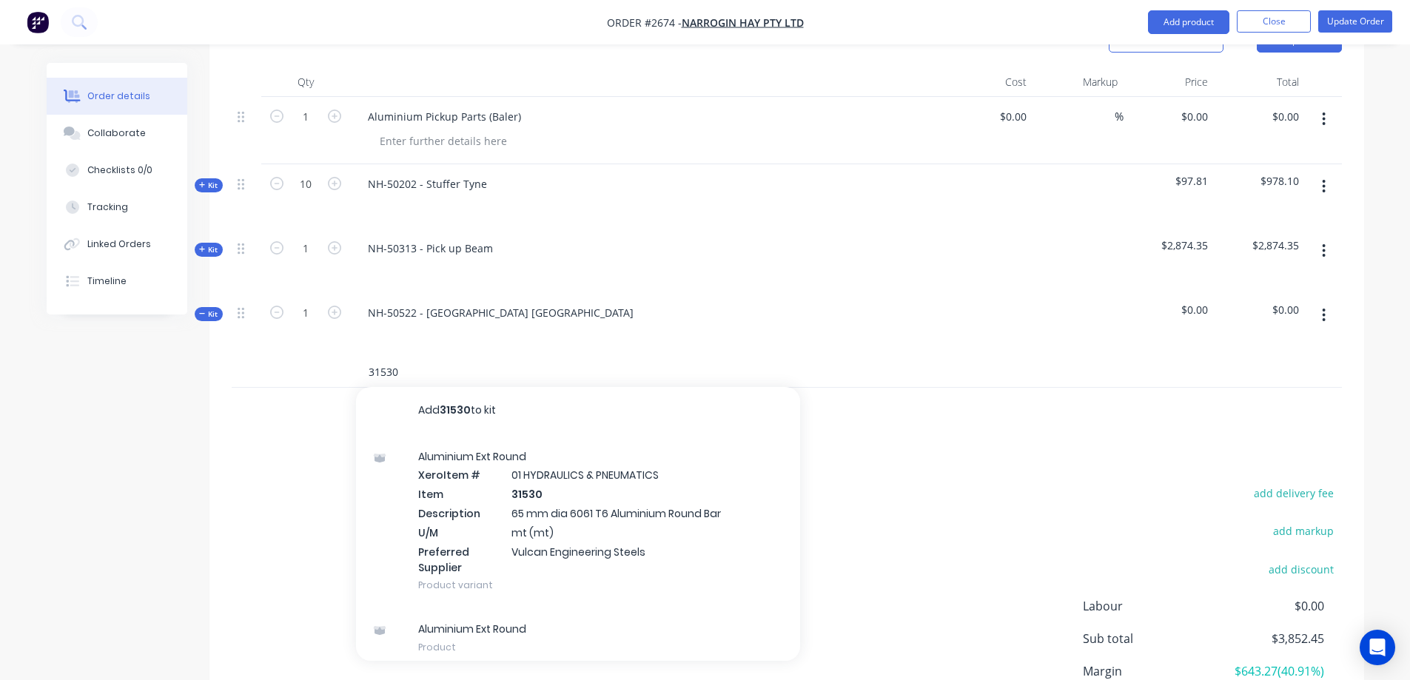
scroll to position [422, 0]
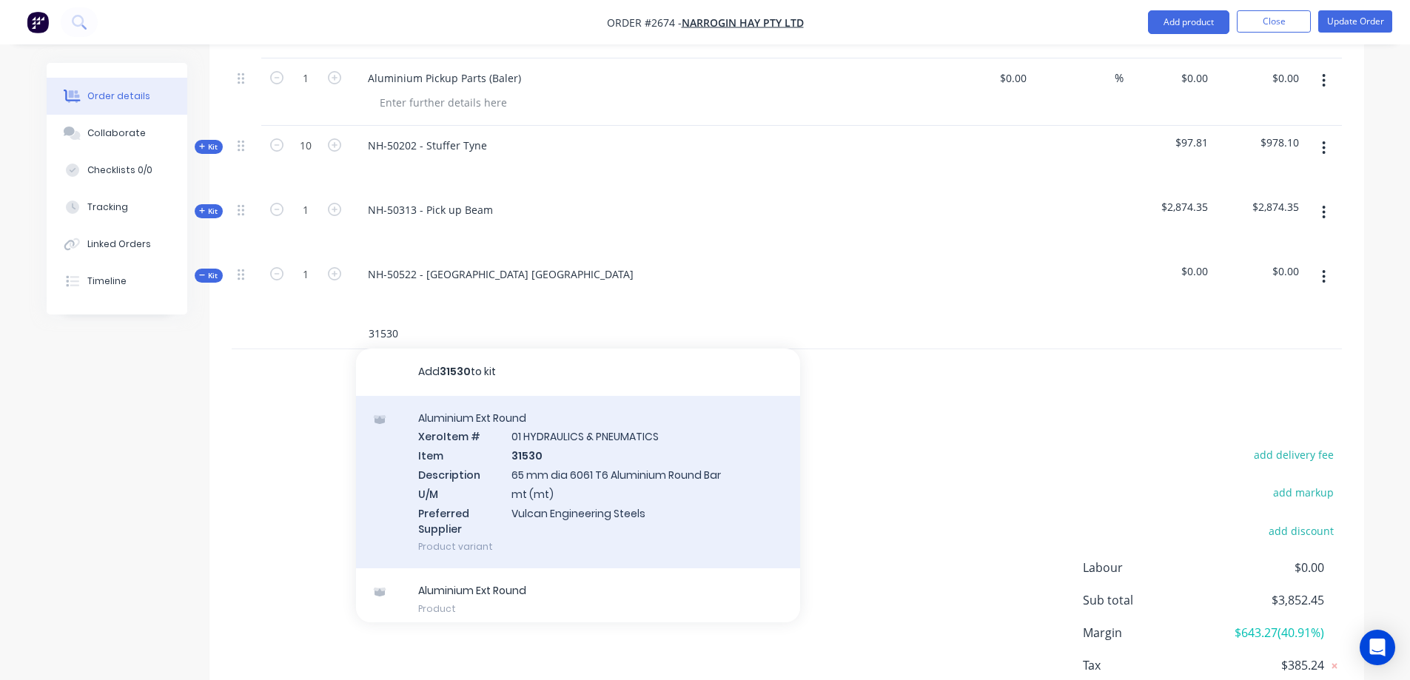
type input "31530"
click at [664, 487] on div "Aluminium Ext Round Xero Item # 01 HYDRAULICS & PNEUMATICS Item 31530 Descripti…" at bounding box center [578, 482] width 444 height 173
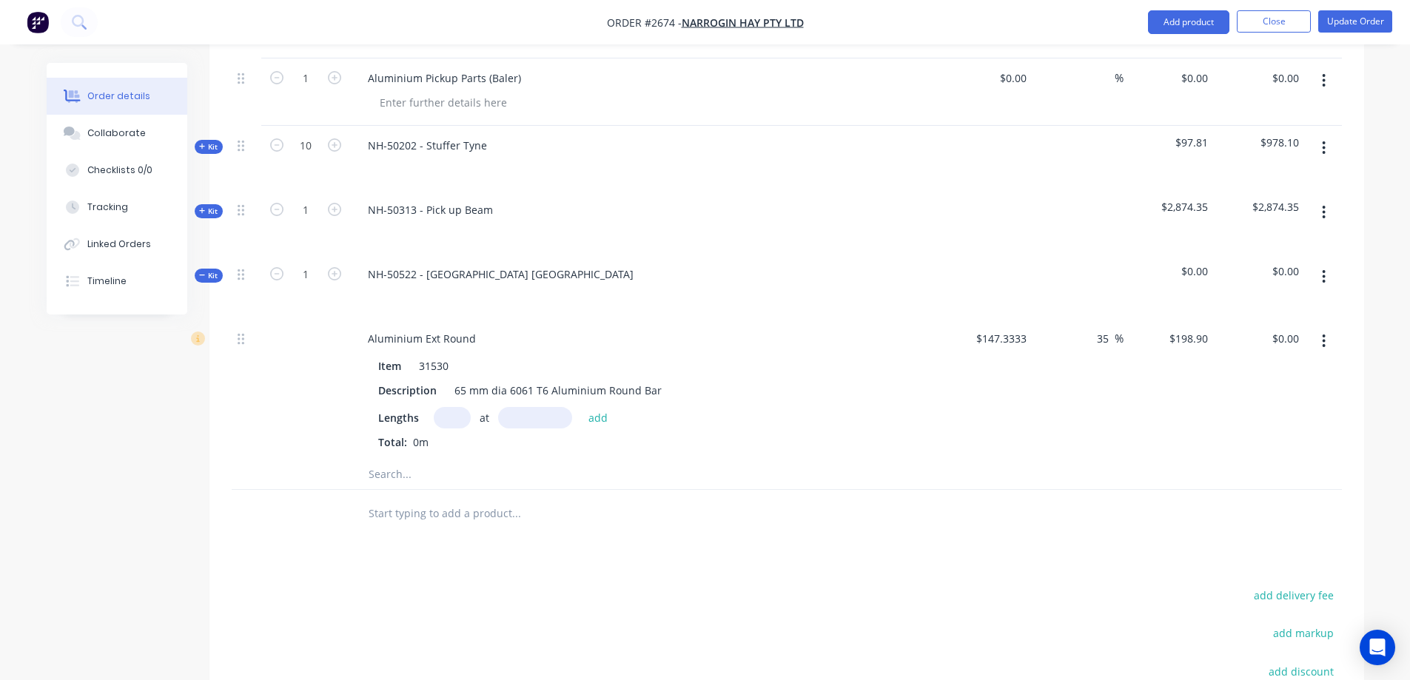
click at [451, 422] on input "text" at bounding box center [452, 417] width 37 height 21
type input "1"
type input "1611mm"
click at [598, 414] on button "add" at bounding box center [598, 417] width 35 height 20
type input "$320.43"
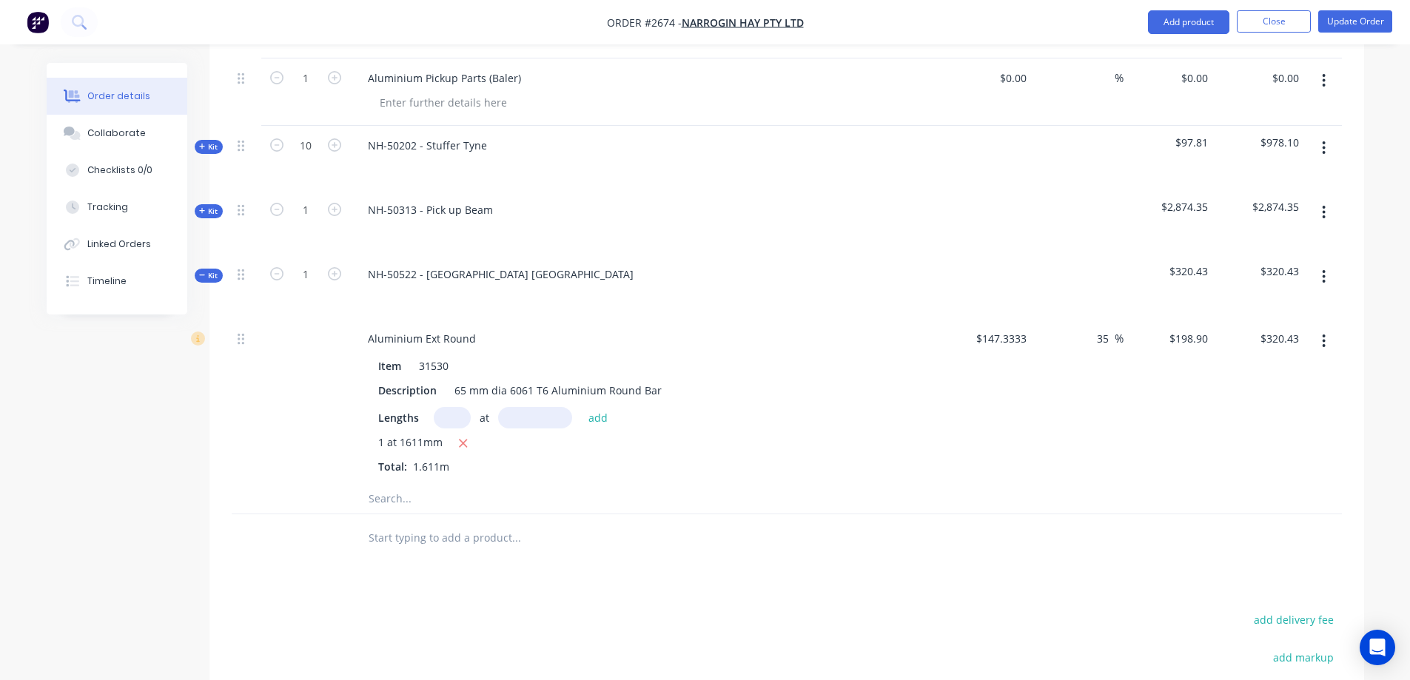
click at [422, 503] on input "text" at bounding box center [516, 499] width 296 height 30
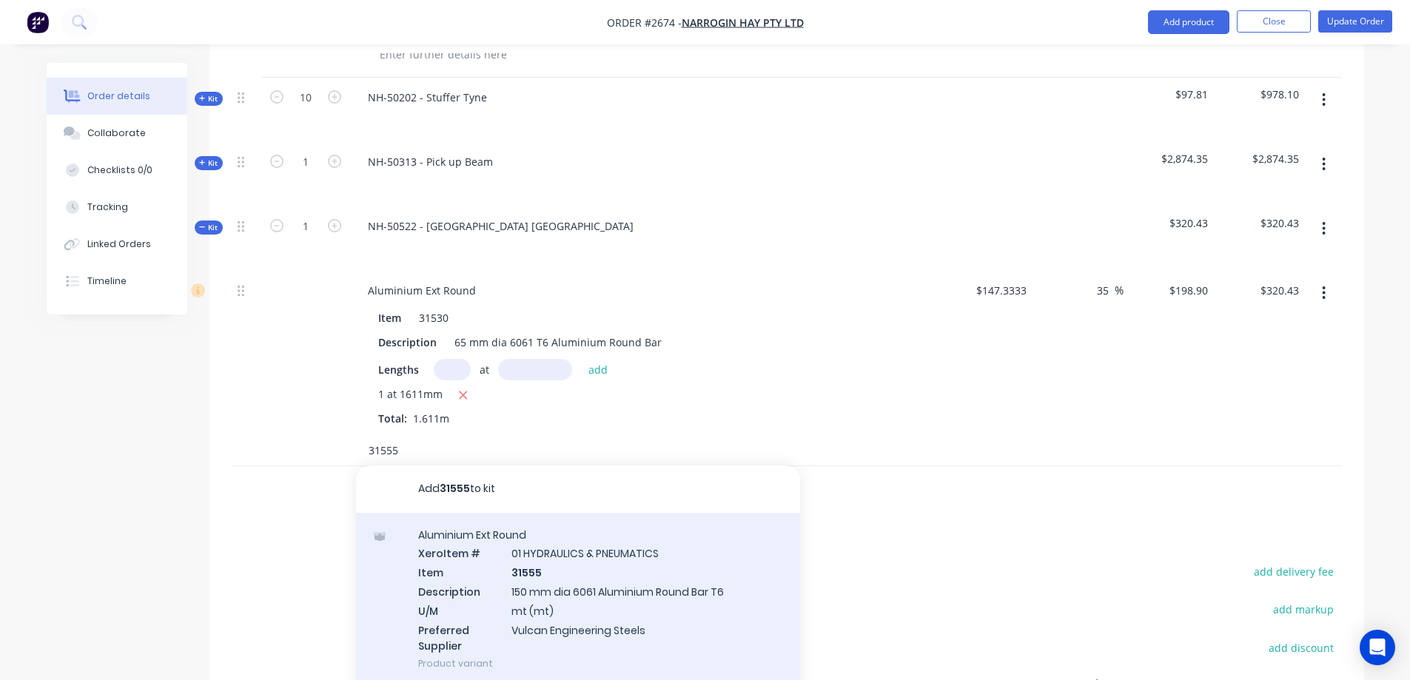
scroll to position [496, 0]
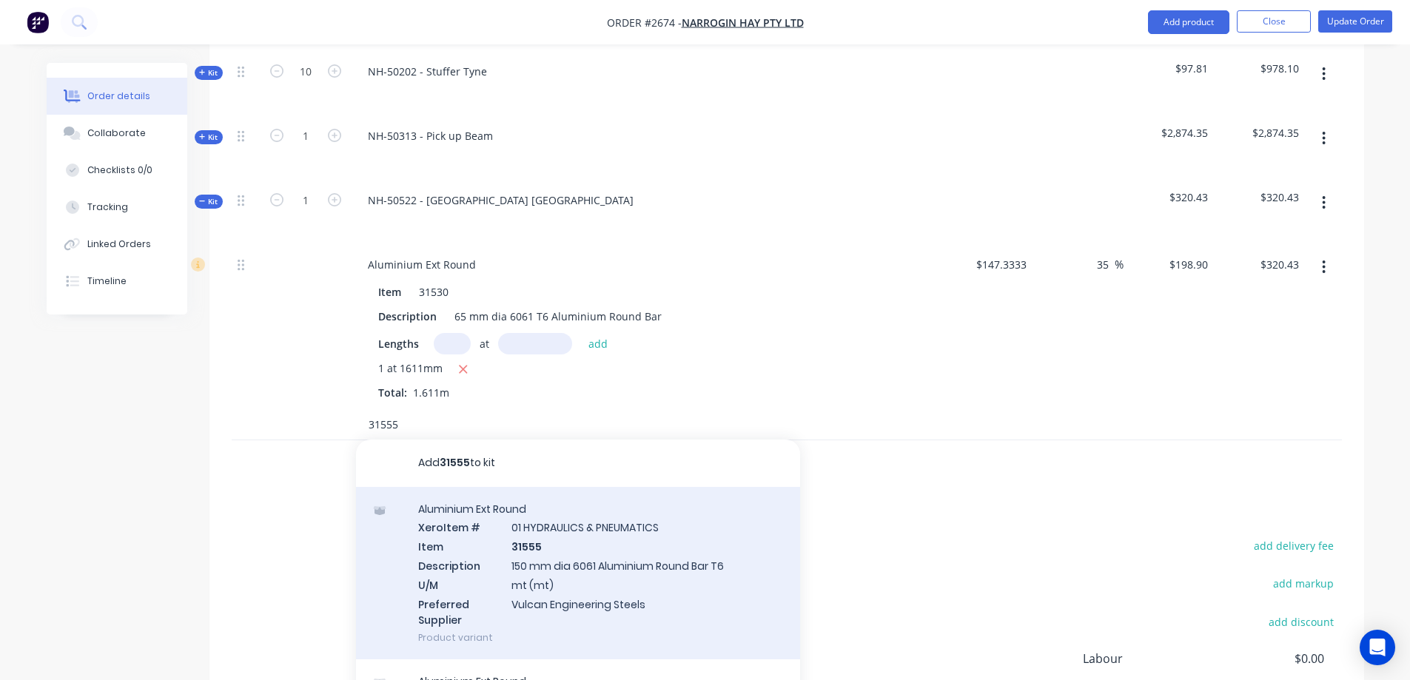
type input "31555"
click at [675, 554] on div "Aluminium Ext Round Xero Item # 01 HYDRAULICS & PNEUMATICS Item 31555 Descripti…" at bounding box center [578, 573] width 444 height 173
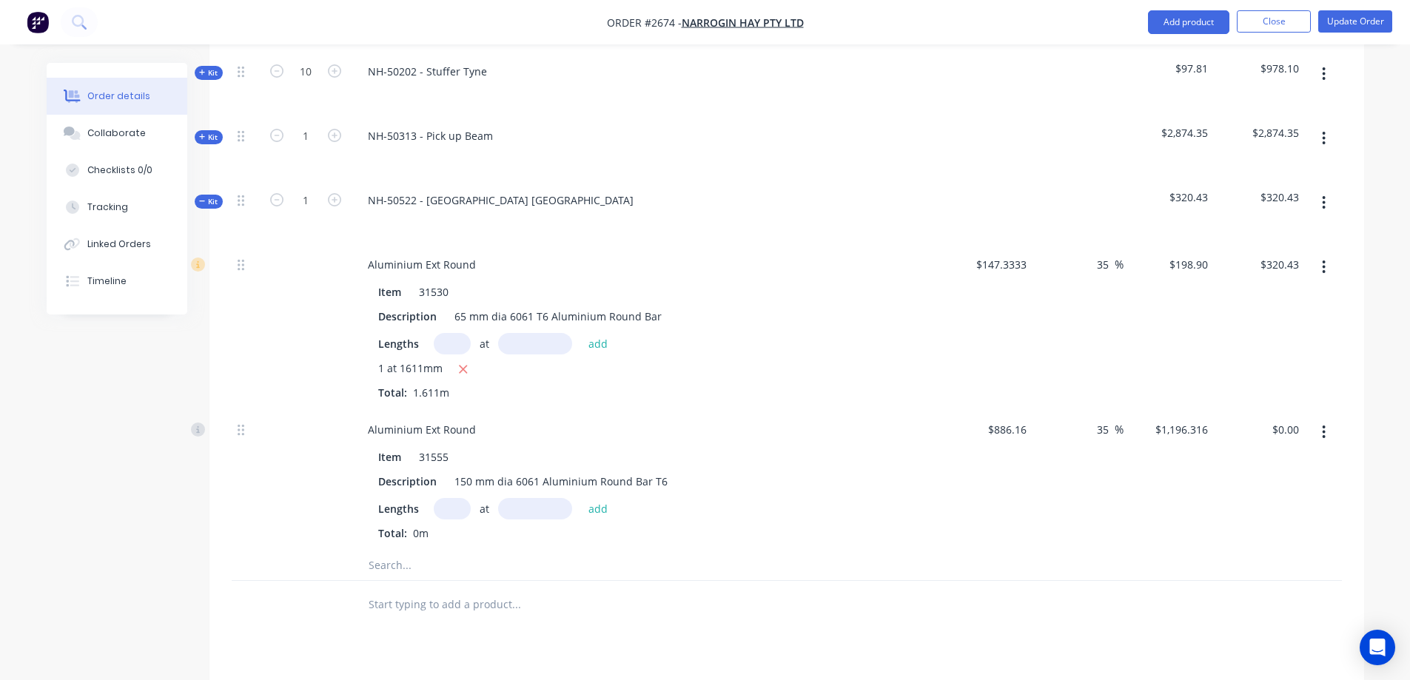
click at [451, 505] on input "text" at bounding box center [452, 508] width 37 height 21
type input "1"
type input "0.03mm"
click at [598, 511] on button "add" at bounding box center [598, 508] width 35 height 20
click at [462, 537] on icon "button" at bounding box center [461, 535] width 8 height 8
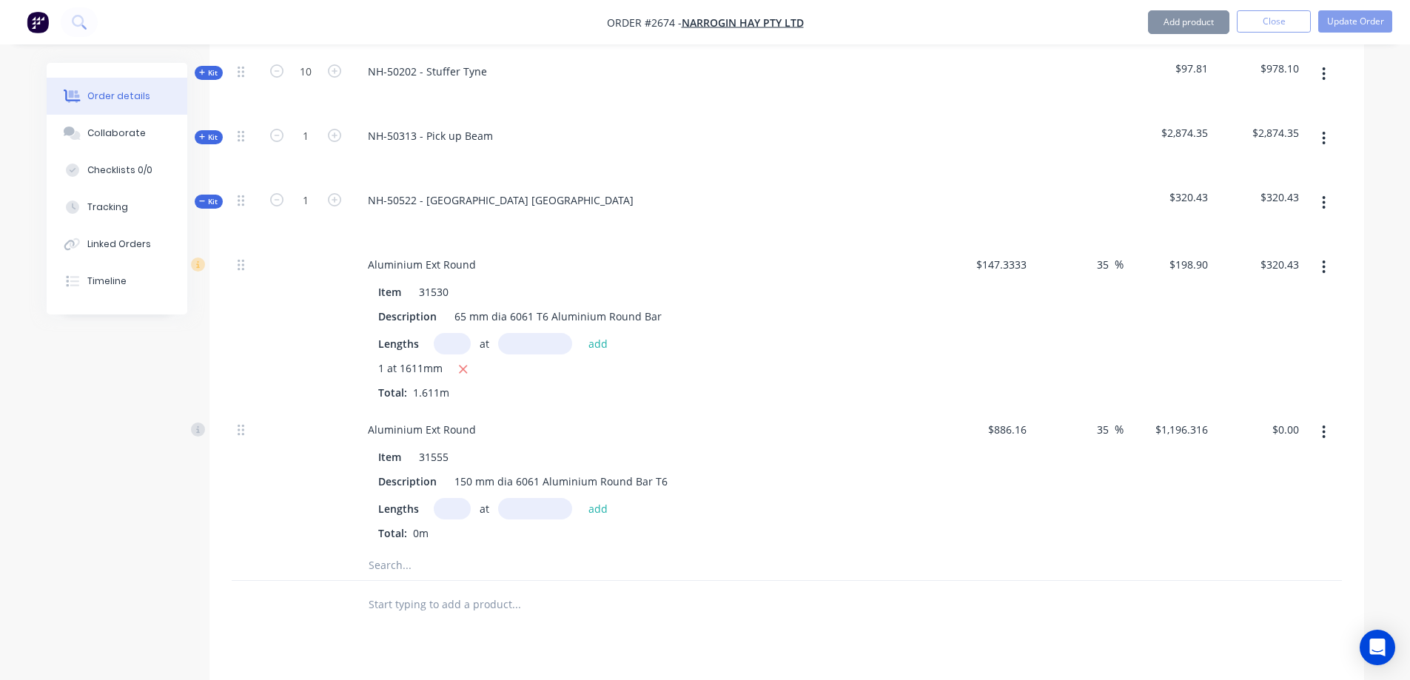
click at [446, 512] on input "text" at bounding box center [452, 508] width 37 height 21
type input "1"
type input "3mm"
click at [605, 512] on button "add" at bounding box center [598, 508] width 35 height 20
type input "$3.59"
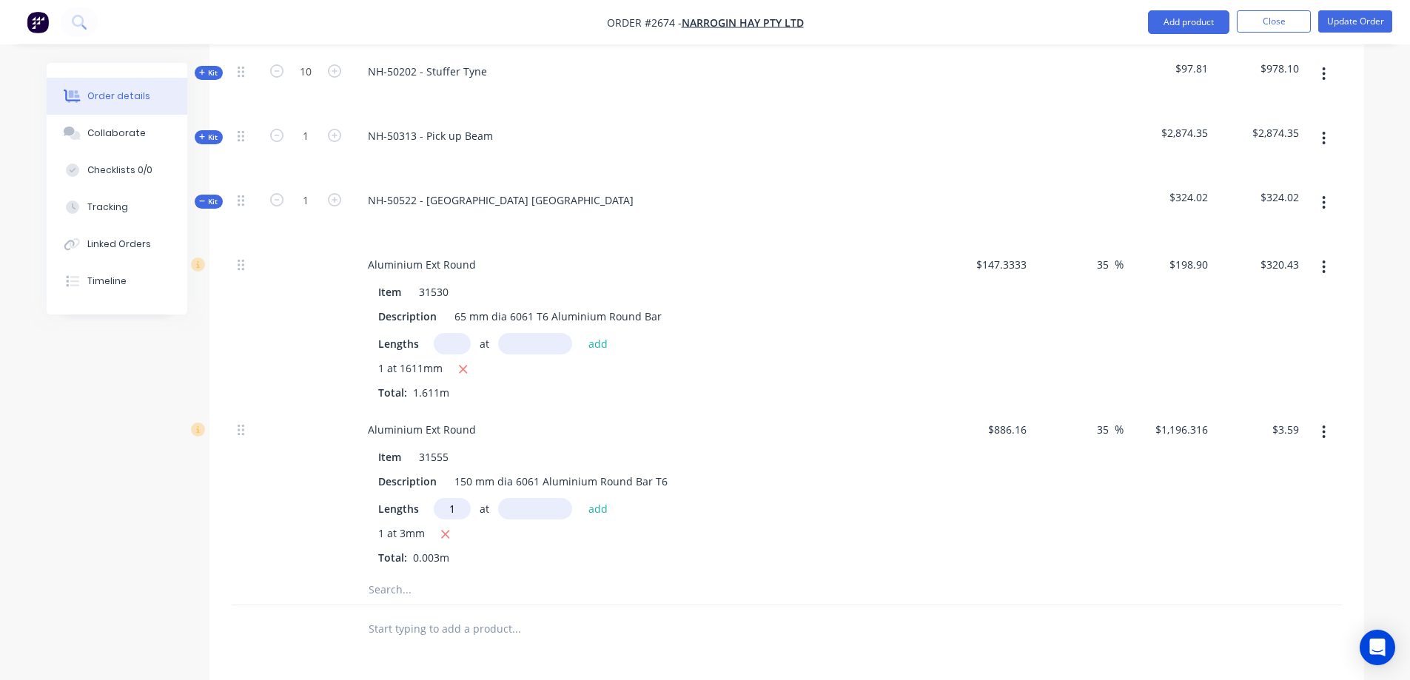
type input "1"
type input "30mm"
click at [593, 511] on button "add" at bounding box center [598, 508] width 35 height 20
click at [445, 531] on icon "button" at bounding box center [445, 534] width 10 height 13
type input "$35.89"
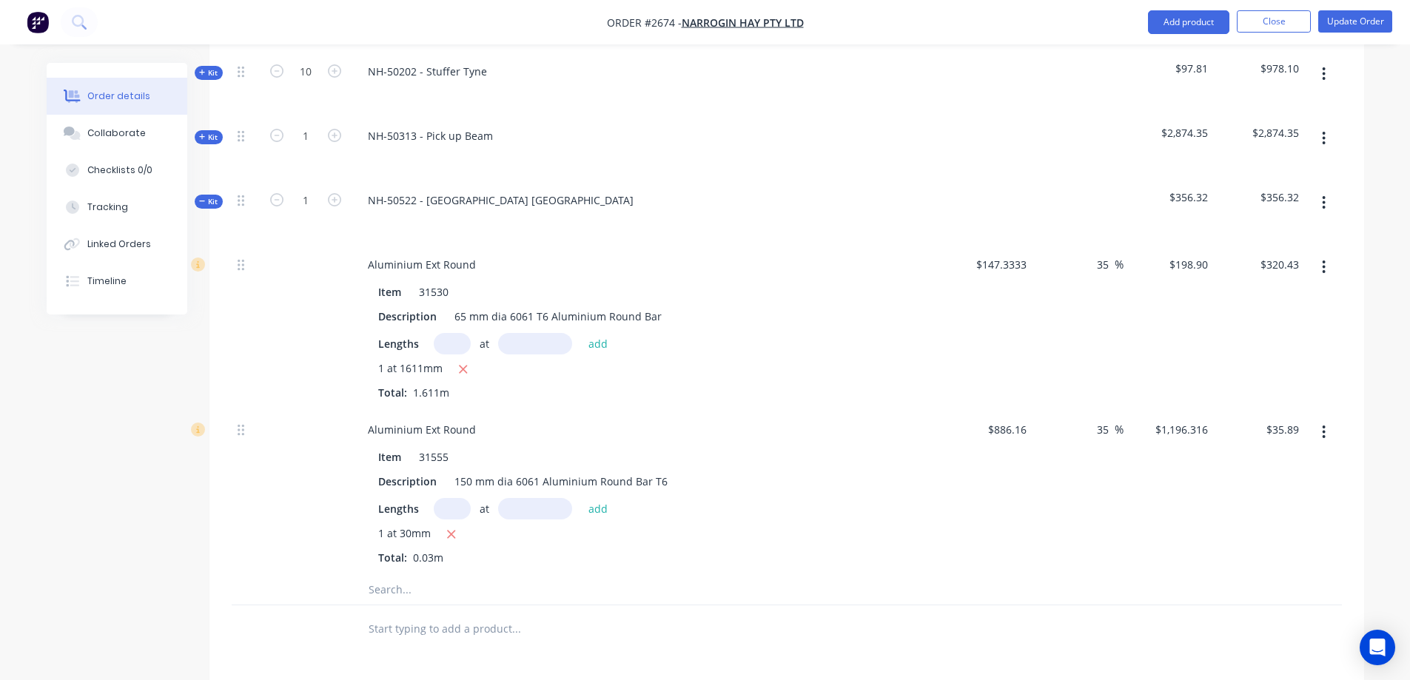
click at [426, 588] on input "text" at bounding box center [516, 590] width 296 height 30
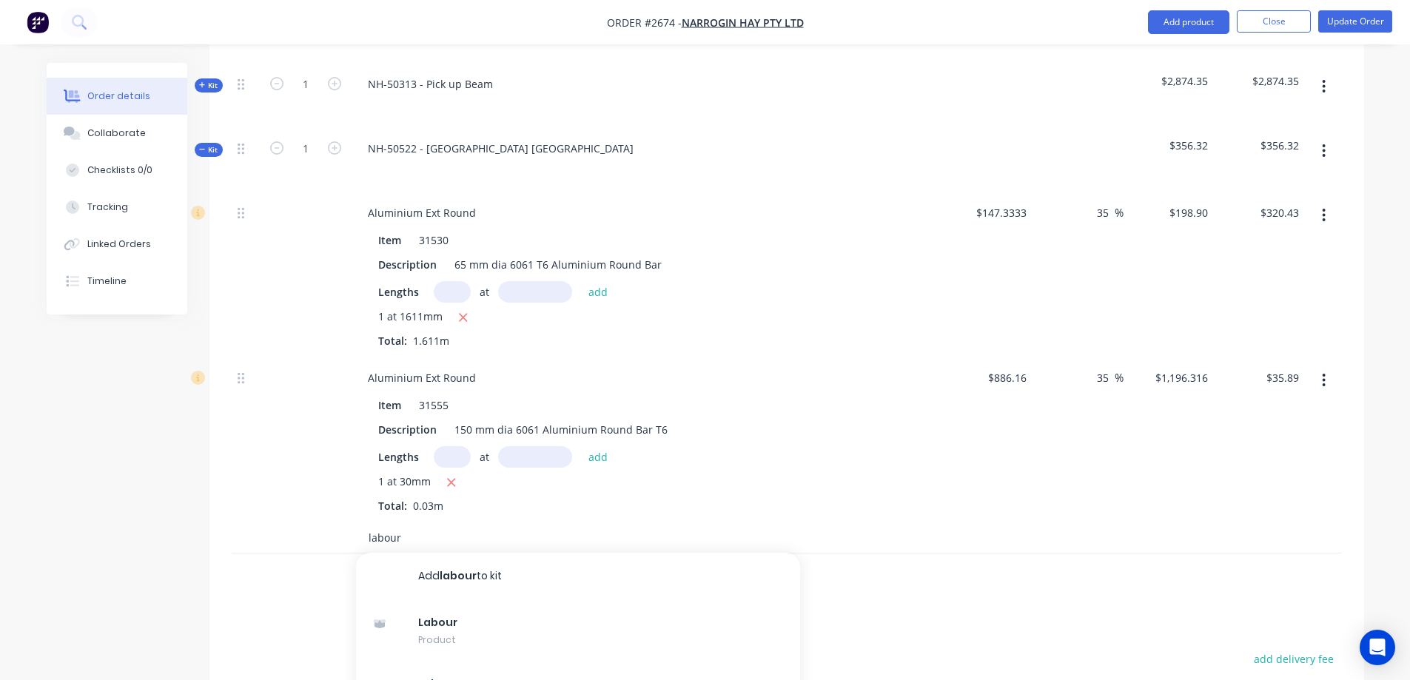
scroll to position [570, 0]
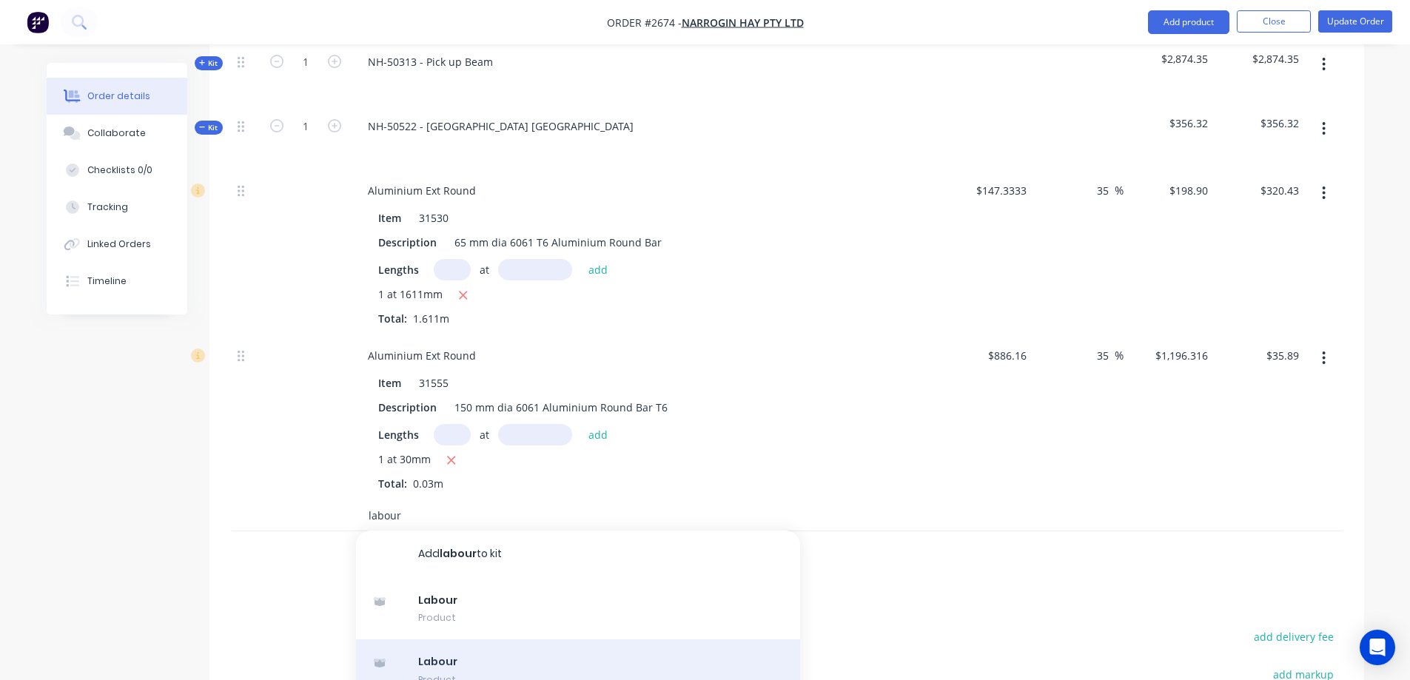
type input "labour"
click at [531, 665] on div "Labour Product" at bounding box center [578, 670] width 444 height 62
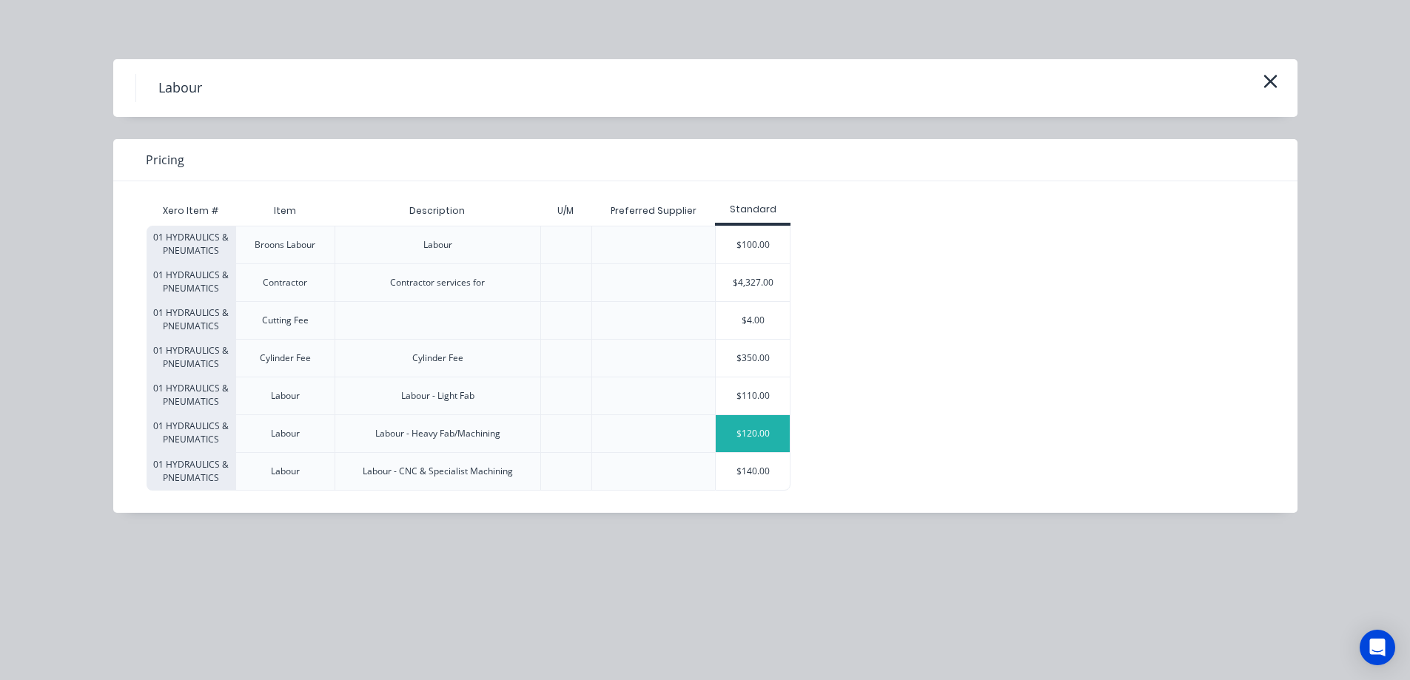
click at [750, 428] on div "$120.00" at bounding box center [752, 433] width 74 height 37
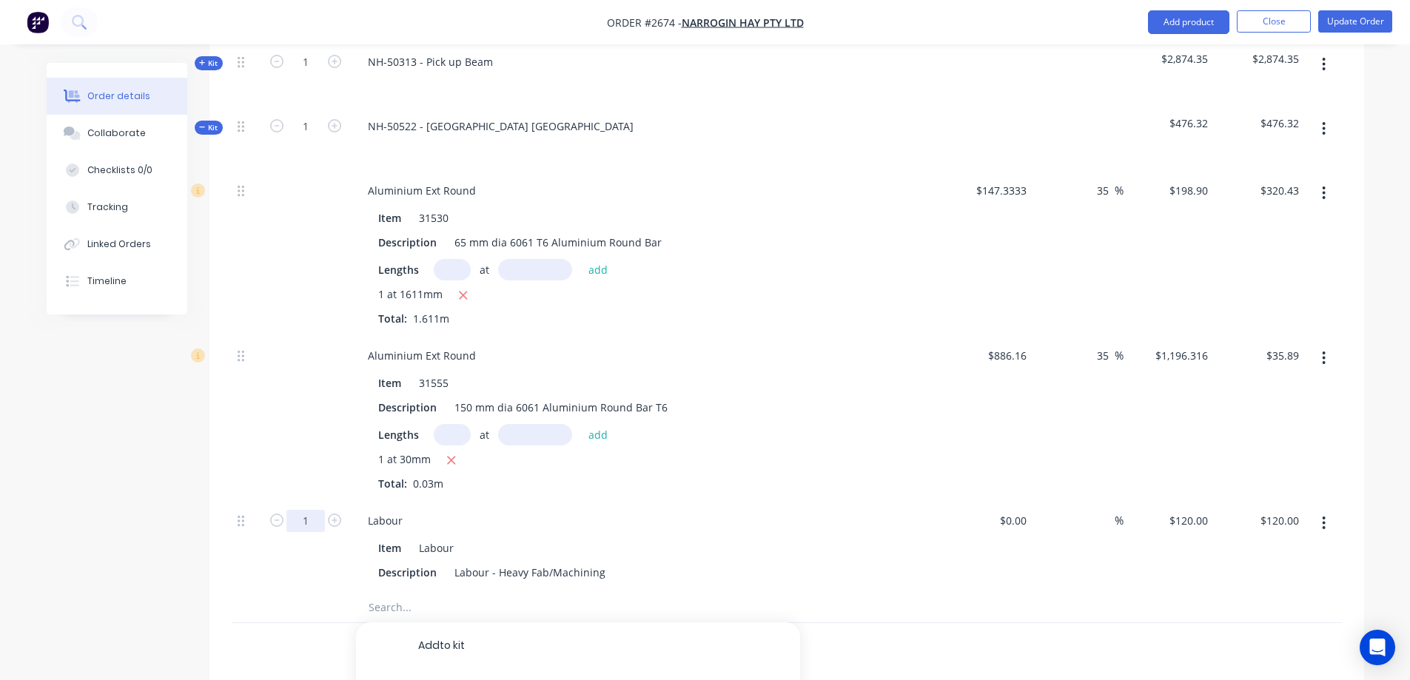
click at [311, 519] on input "1" at bounding box center [305, 521] width 38 height 22
type input "12.5"
type input "$1,500.00"
click at [1290, 357] on input "35.89" at bounding box center [1287, 355] width 34 height 21
type input "85.89"
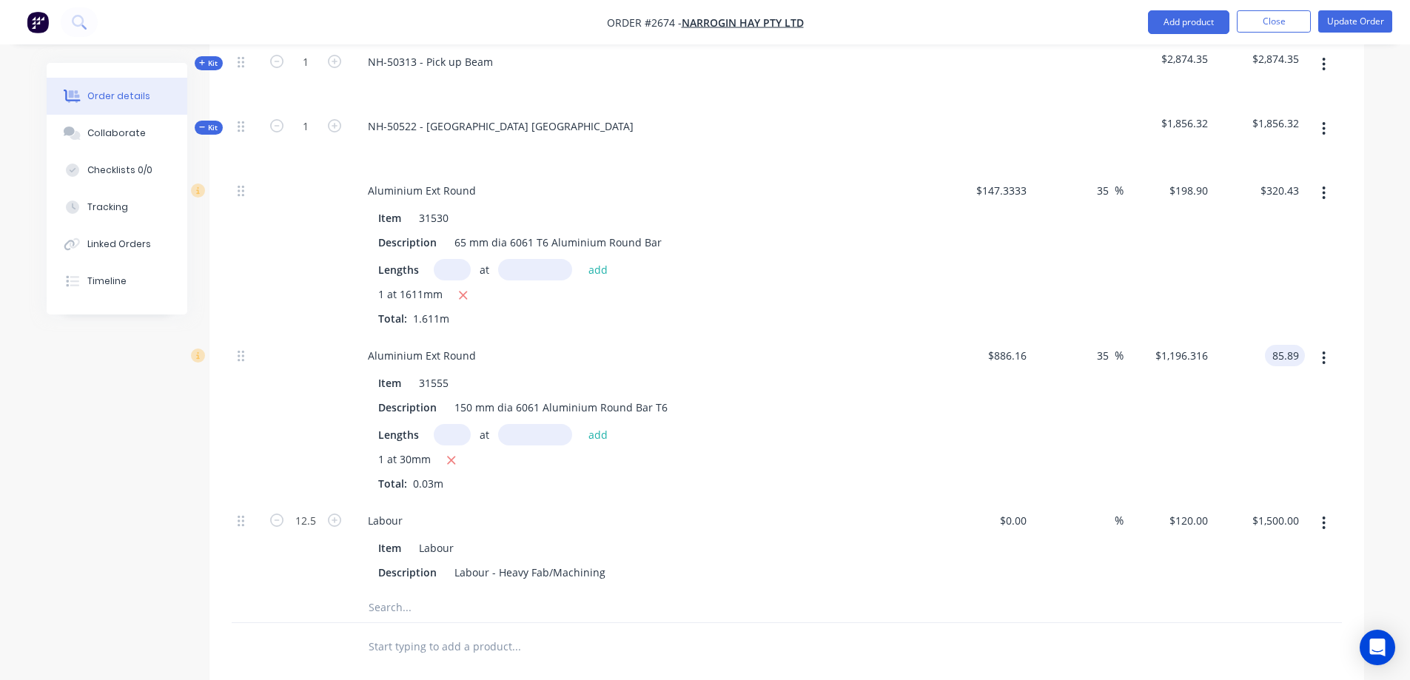
type input "223.08"
type input "$2,863.00"
type input "$85.89"
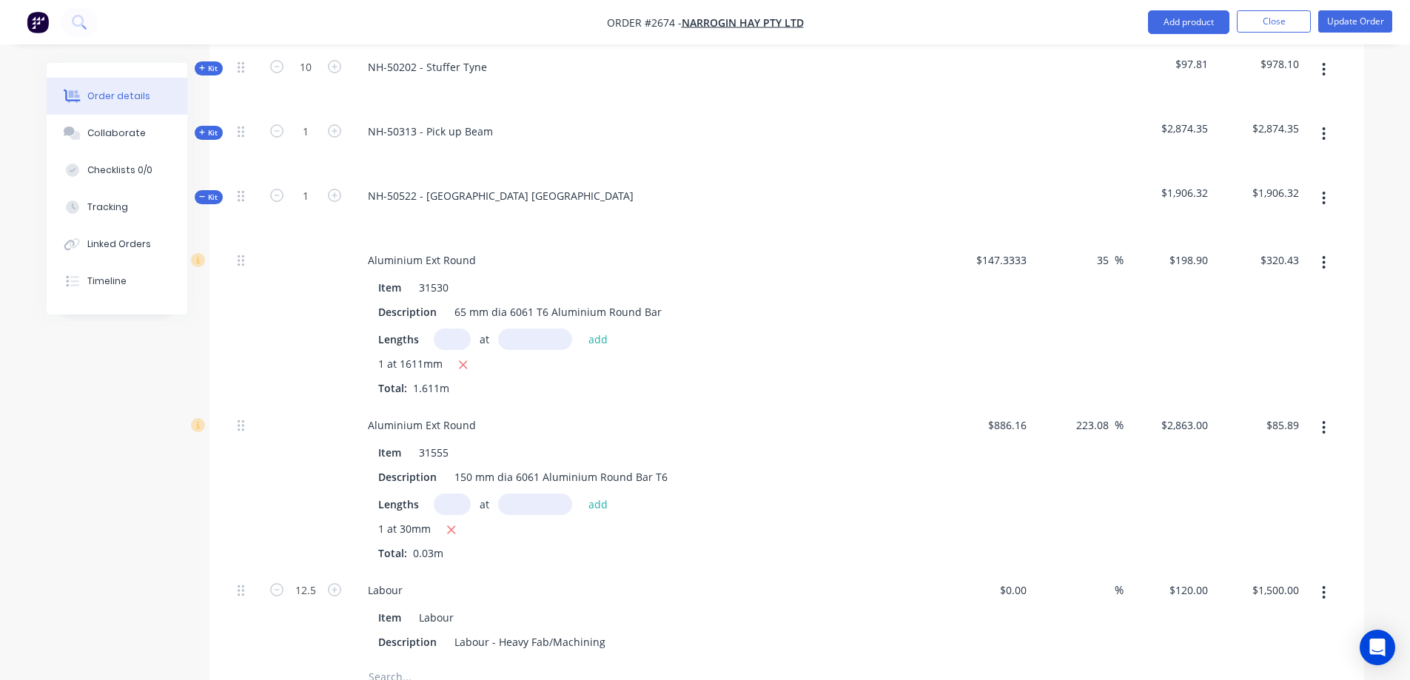
scroll to position [496, 0]
click at [1279, 264] on input "320.43" at bounding box center [1284, 264] width 40 height 21
type input "348.18"
type input "46.69"
type input "$216.1266"
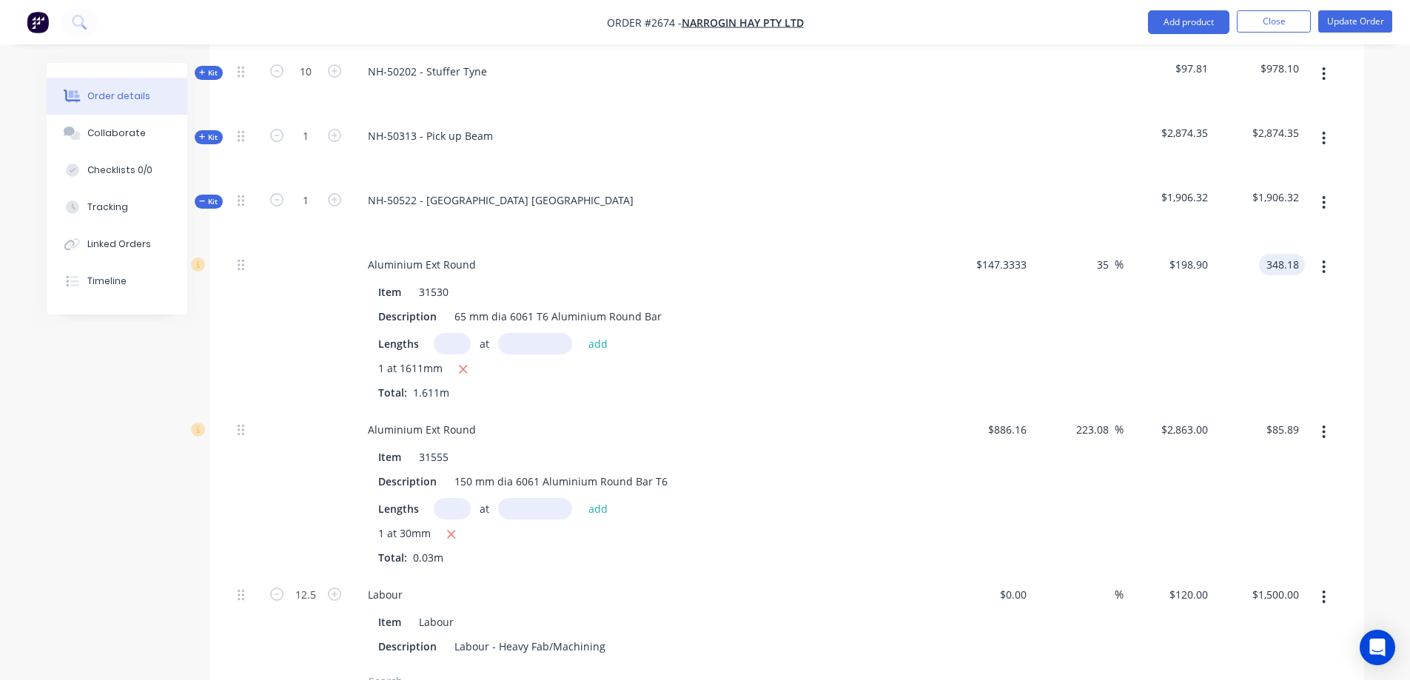
type input "$348.18"
click at [204, 206] on span "Kit" at bounding box center [208, 201] width 19 height 11
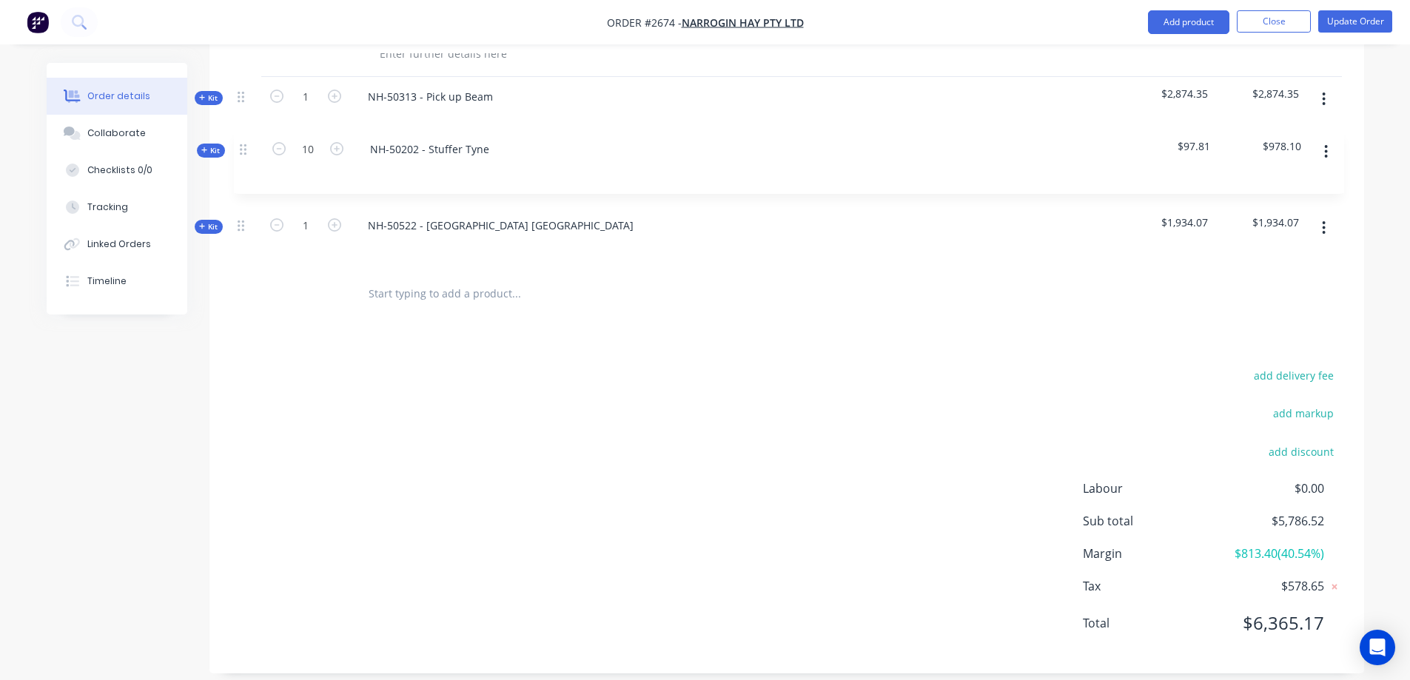
scroll to position [469, 0]
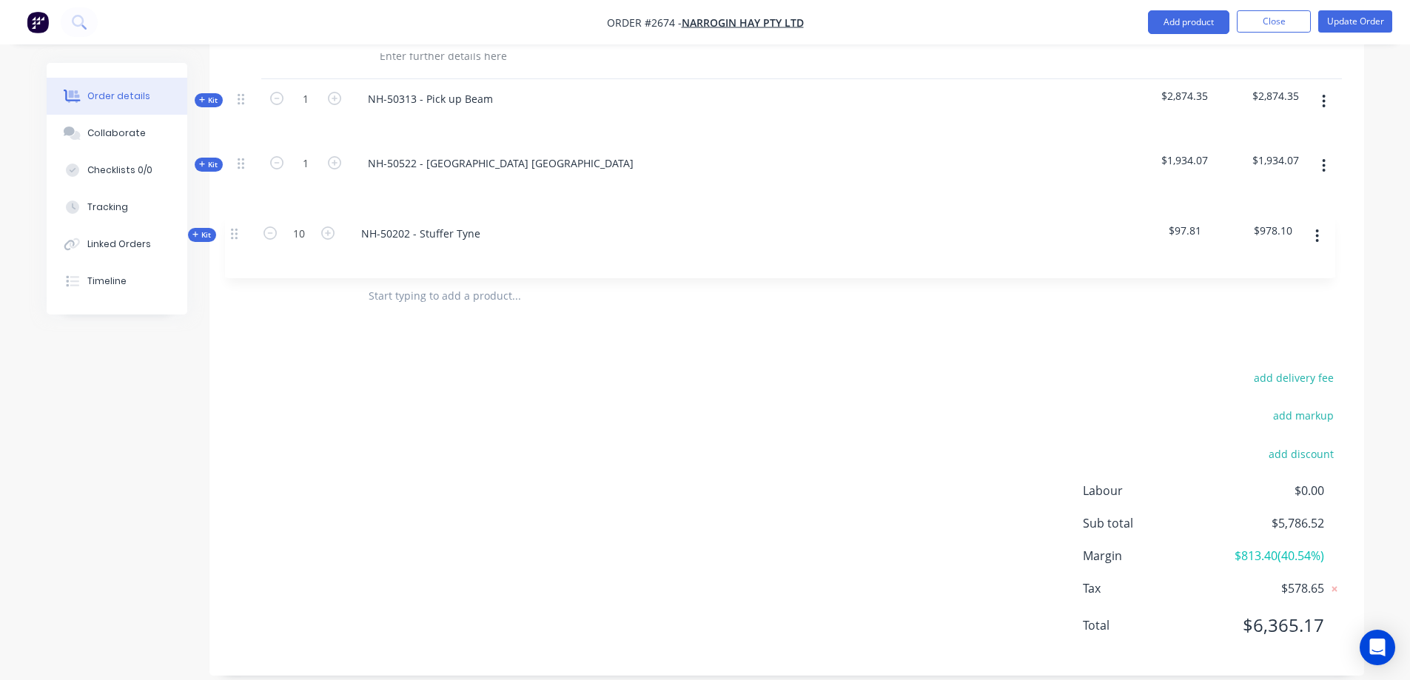
drag, startPoint x: 240, startPoint y: 79, endPoint x: 235, endPoint y: 240, distance: 160.6
click at [235, 240] on div "1 Aluminium Pickup Parts (Baler) $0.00 $0.00 % $0.00 $0.00 $0.00 $0.00 Kit 10 N…" at bounding box center [787, 142] width 1110 height 260
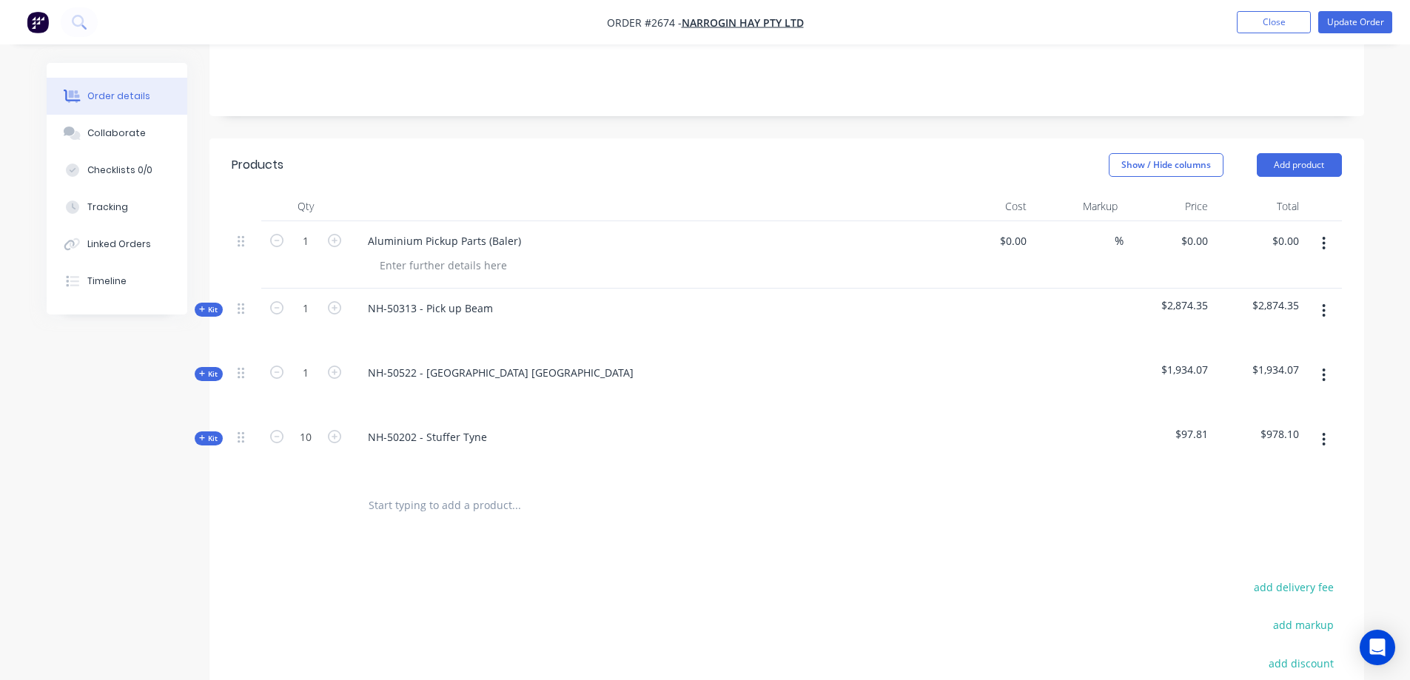
scroll to position [247, 0]
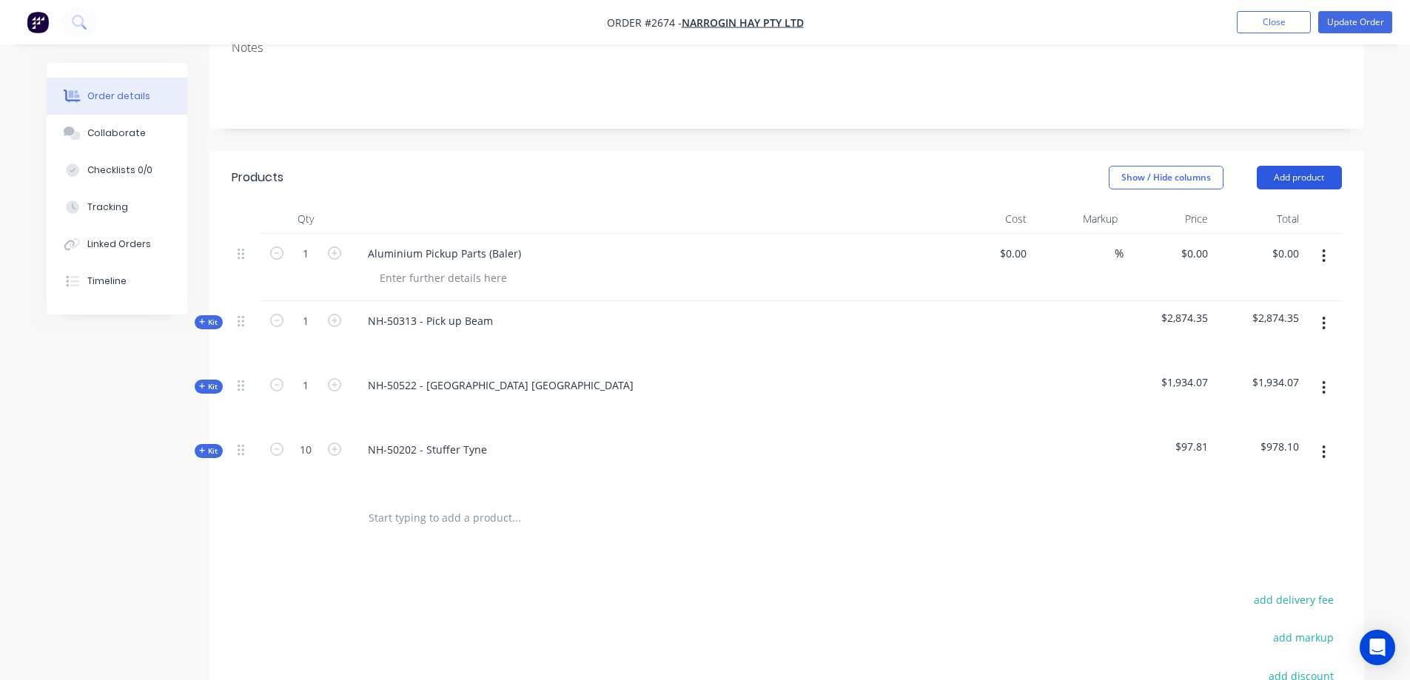
click at [1298, 178] on button "Add product" at bounding box center [1298, 178] width 85 height 24
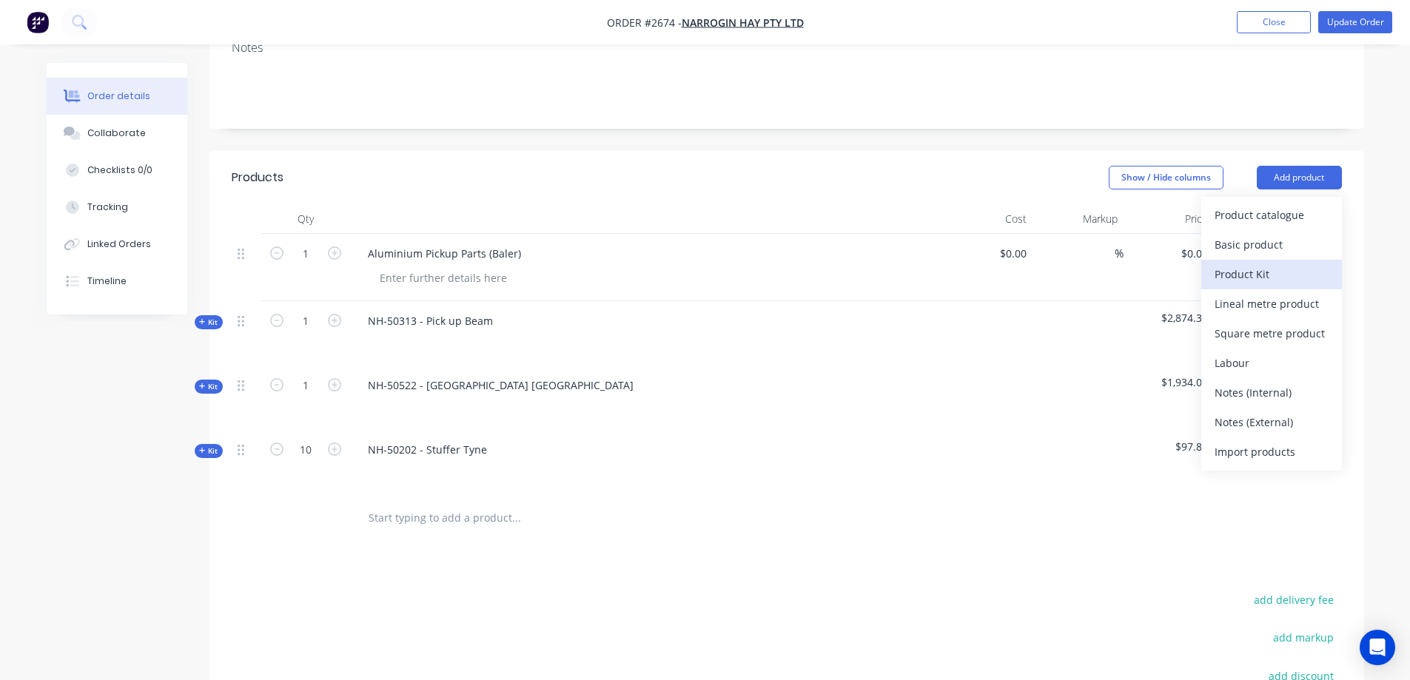
click at [1251, 280] on div "Product Kit" at bounding box center [1271, 273] width 114 height 21
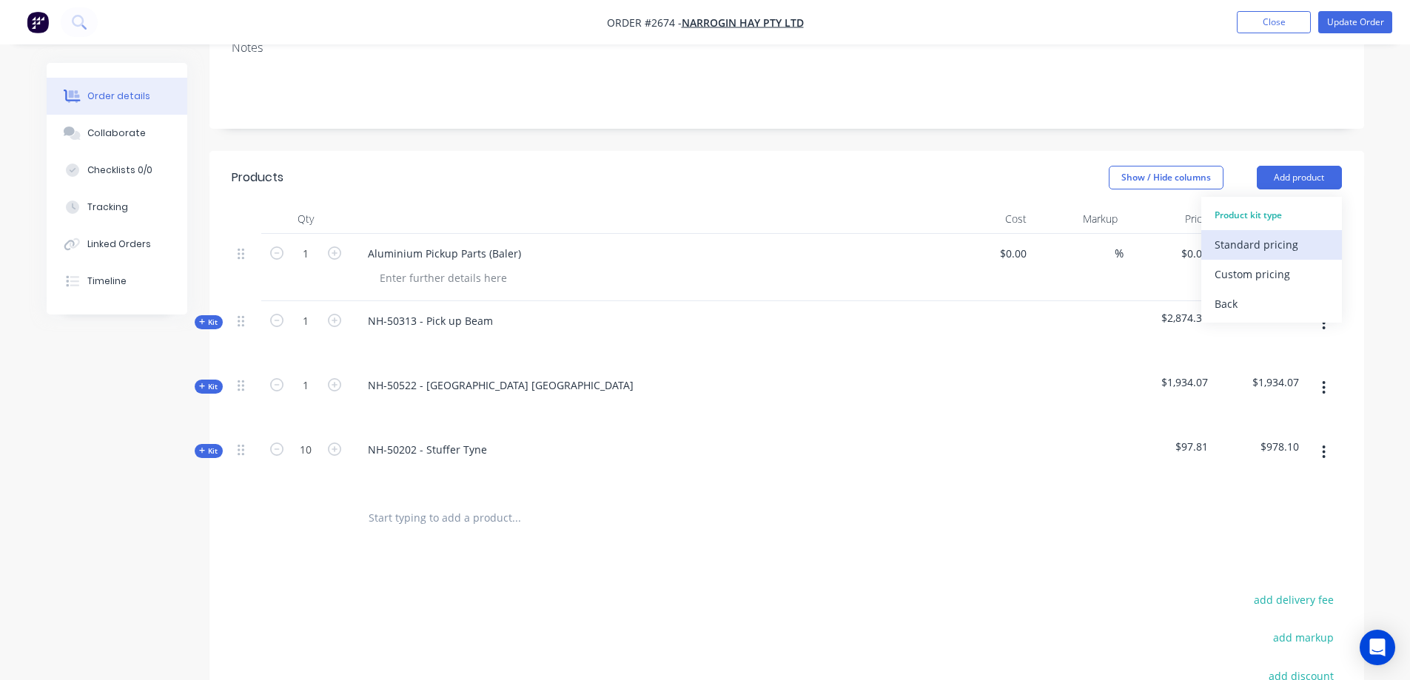
click at [1258, 240] on div "Standard pricing" at bounding box center [1271, 244] width 114 height 21
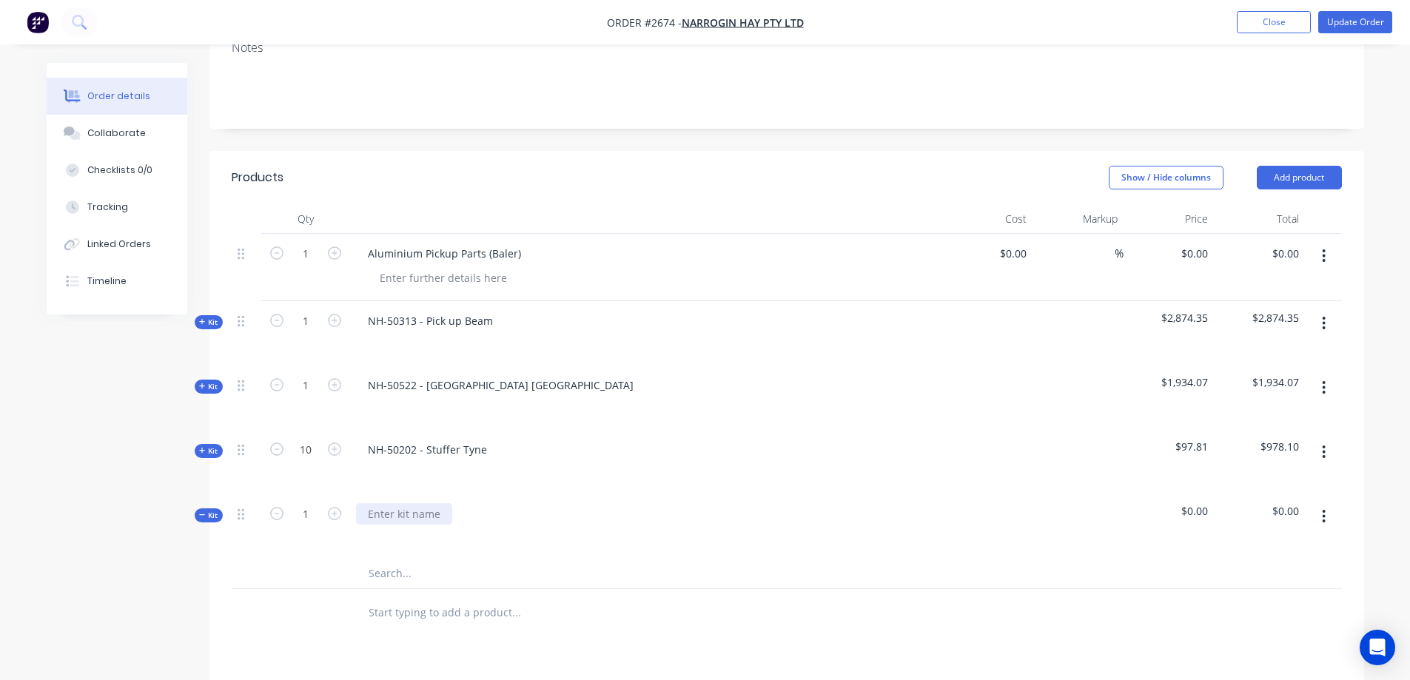
click at [394, 509] on div at bounding box center [404, 513] width 96 height 21
click at [437, 578] on input "text" at bounding box center [516, 574] width 296 height 30
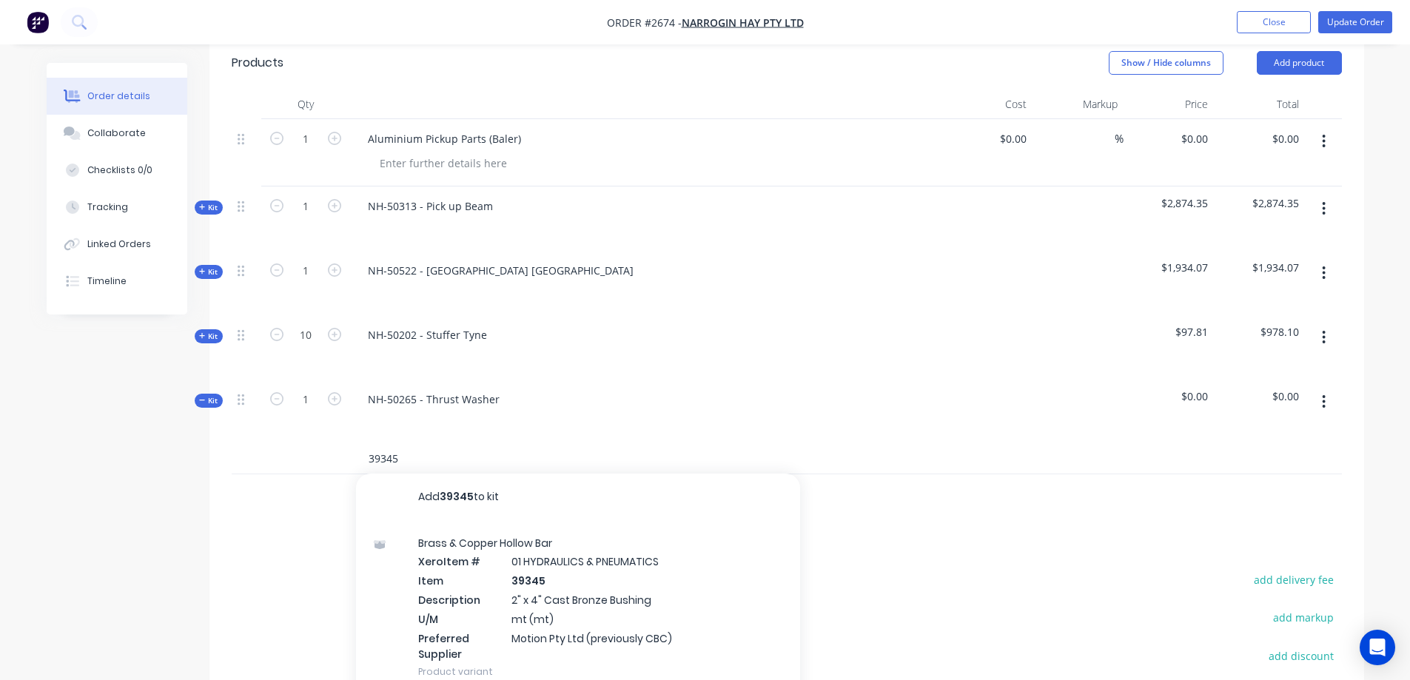
scroll to position [395, 0]
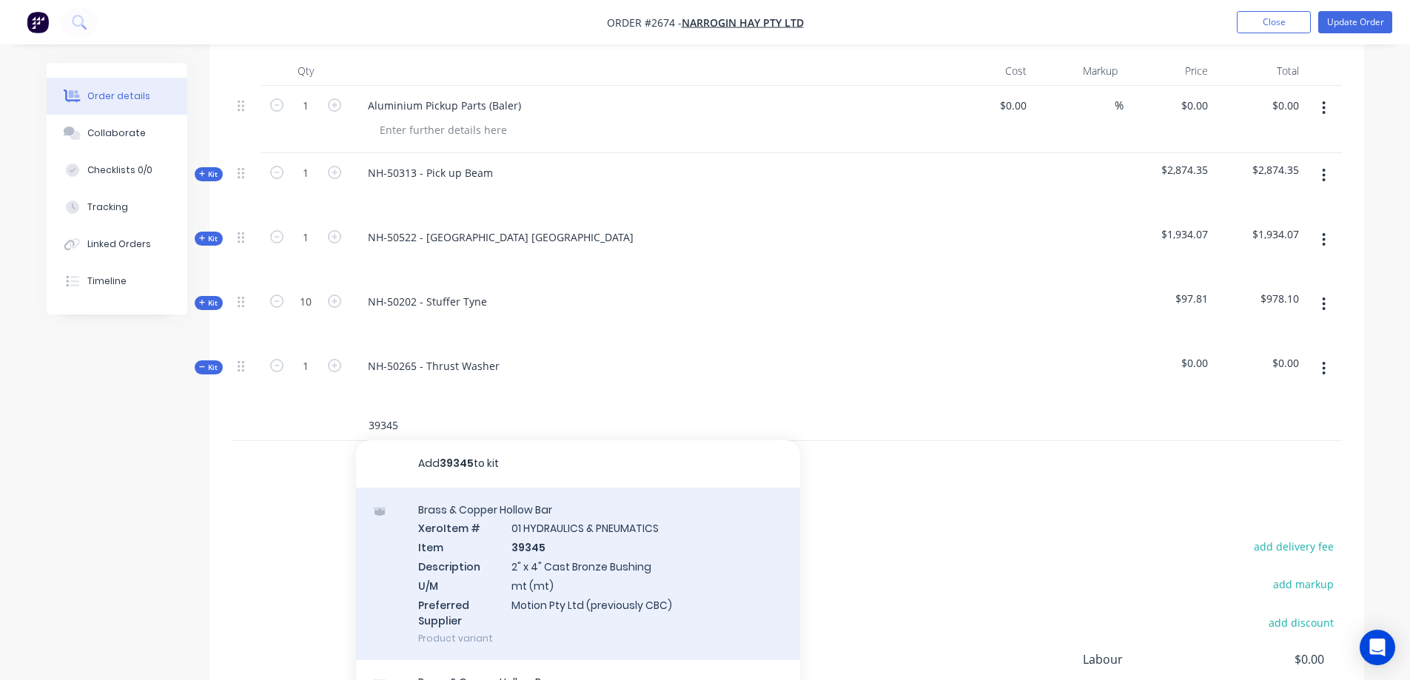
type input "39345"
click at [644, 572] on div "Brass & Copper Hollow Bar Xero Item # 01 HYDRAULICS & PNEUMATICS Item 39345 Des…" at bounding box center [578, 574] width 444 height 173
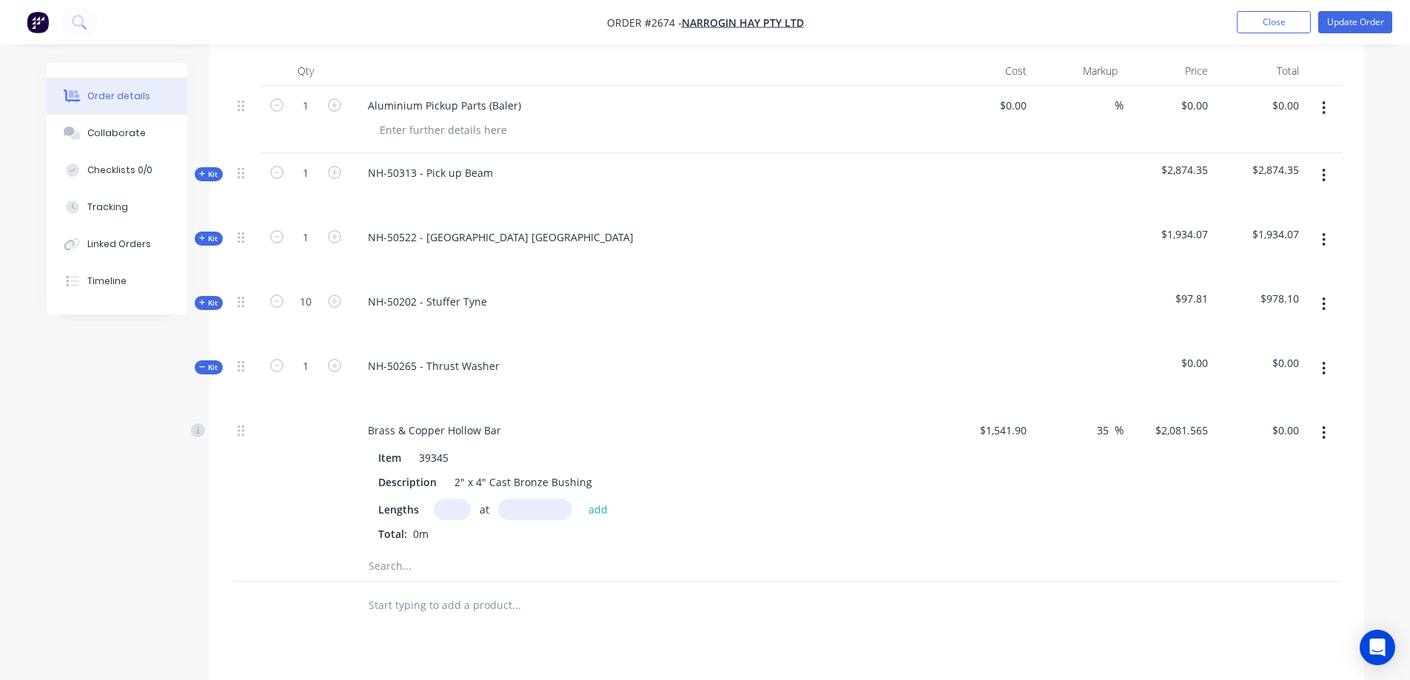
click at [448, 508] on input "text" at bounding box center [452, 509] width 37 height 21
type input "1"
type input "20mm"
click at [592, 510] on button "add" at bounding box center [598, 509] width 35 height 20
type input "$41.63"
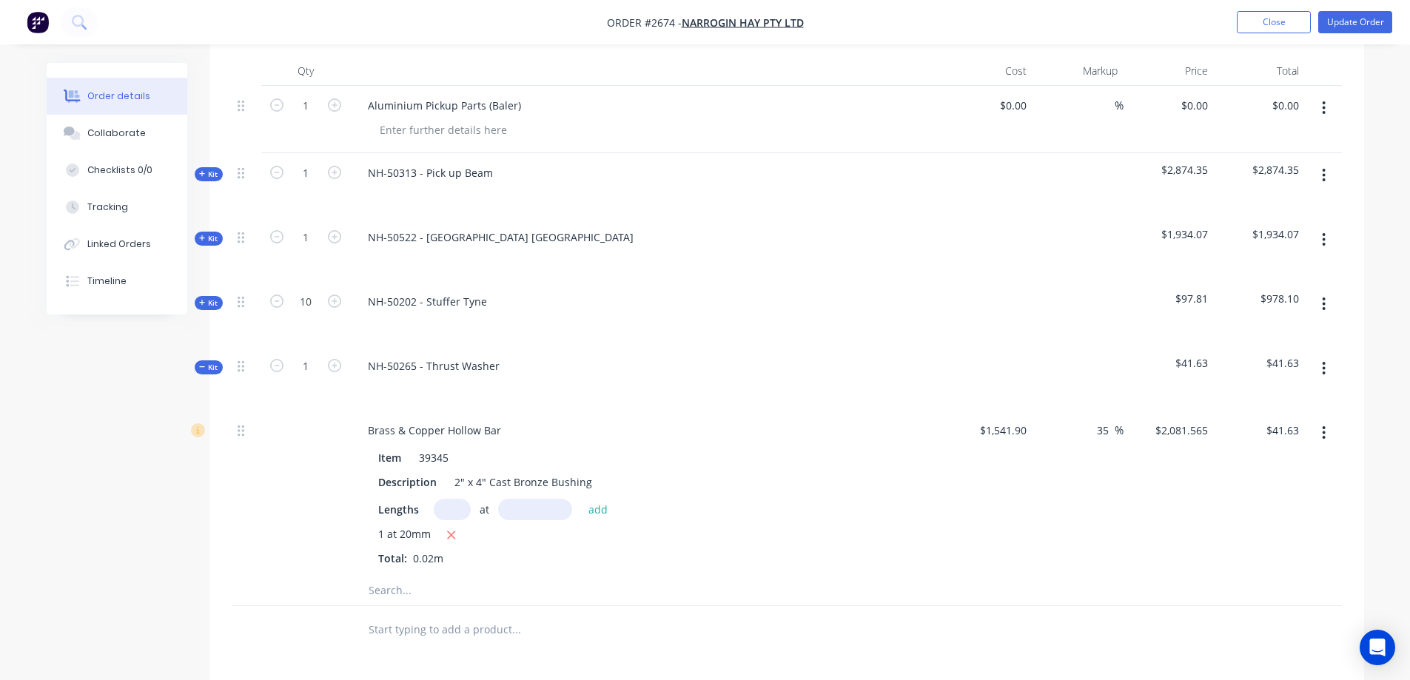
click at [391, 593] on input "text" at bounding box center [516, 591] width 296 height 30
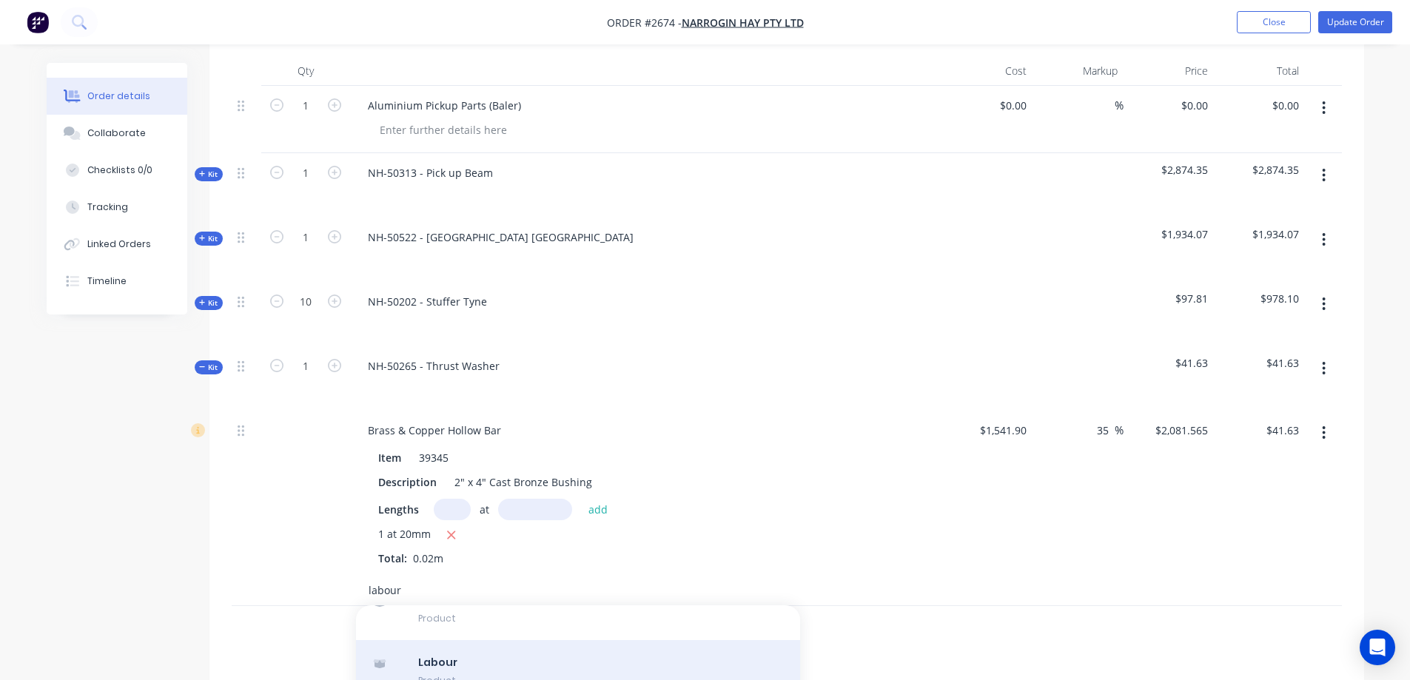
type input "labour"
click at [526, 656] on div "Labour Product" at bounding box center [578, 671] width 444 height 62
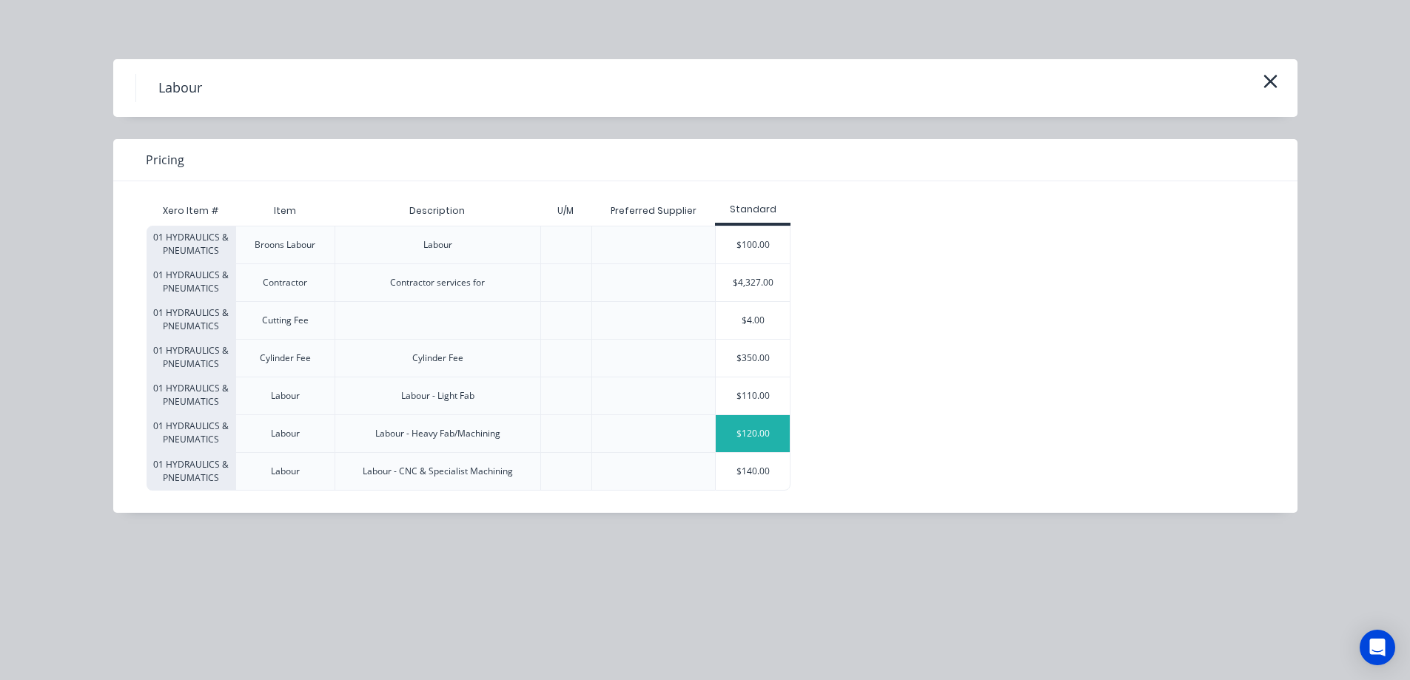
click at [760, 435] on div "$120.00" at bounding box center [752, 433] width 74 height 37
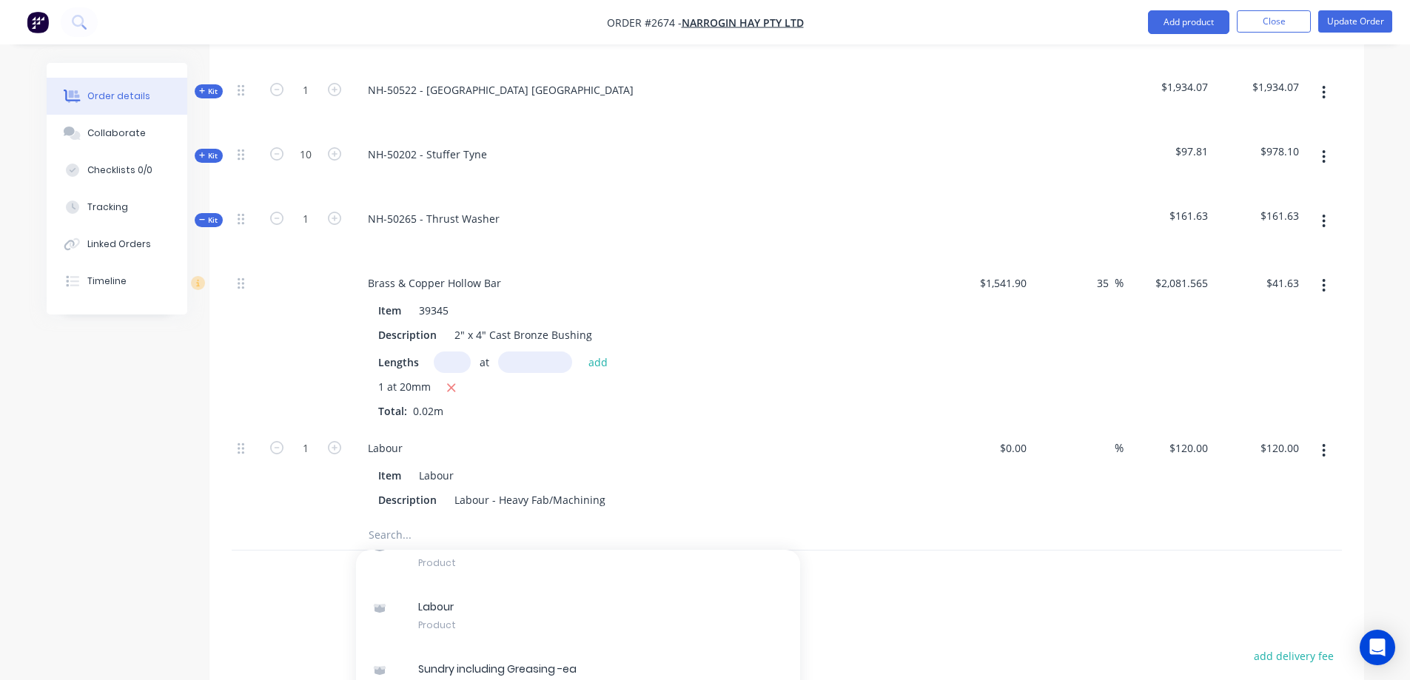
scroll to position [543, 0]
click at [317, 444] on input "1" at bounding box center [305, 448] width 38 height 22
type input ".5"
type input "0.5"
type input "$60.00"
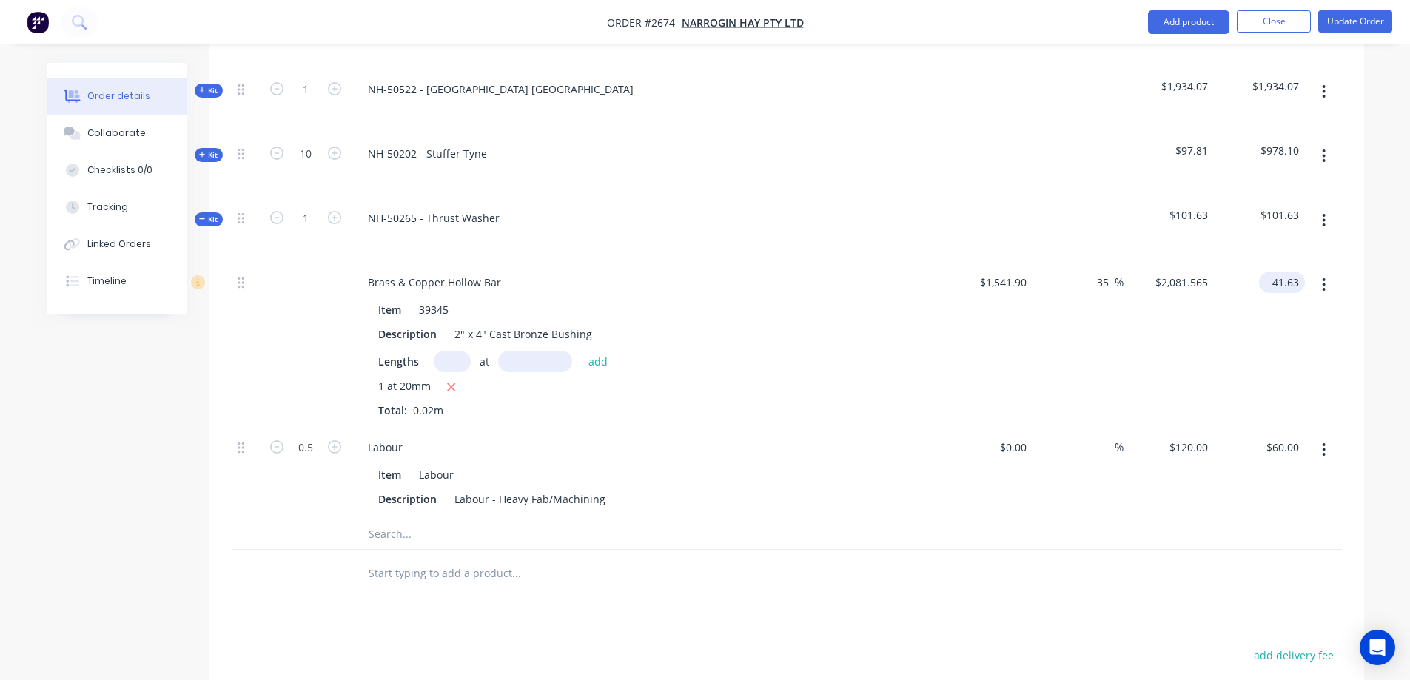
click at [1282, 283] on input "41.63" at bounding box center [1284, 282] width 40 height 21
type input "44.68"
type input "44.89"
type input "$2,234.00"
type input "$44.68"
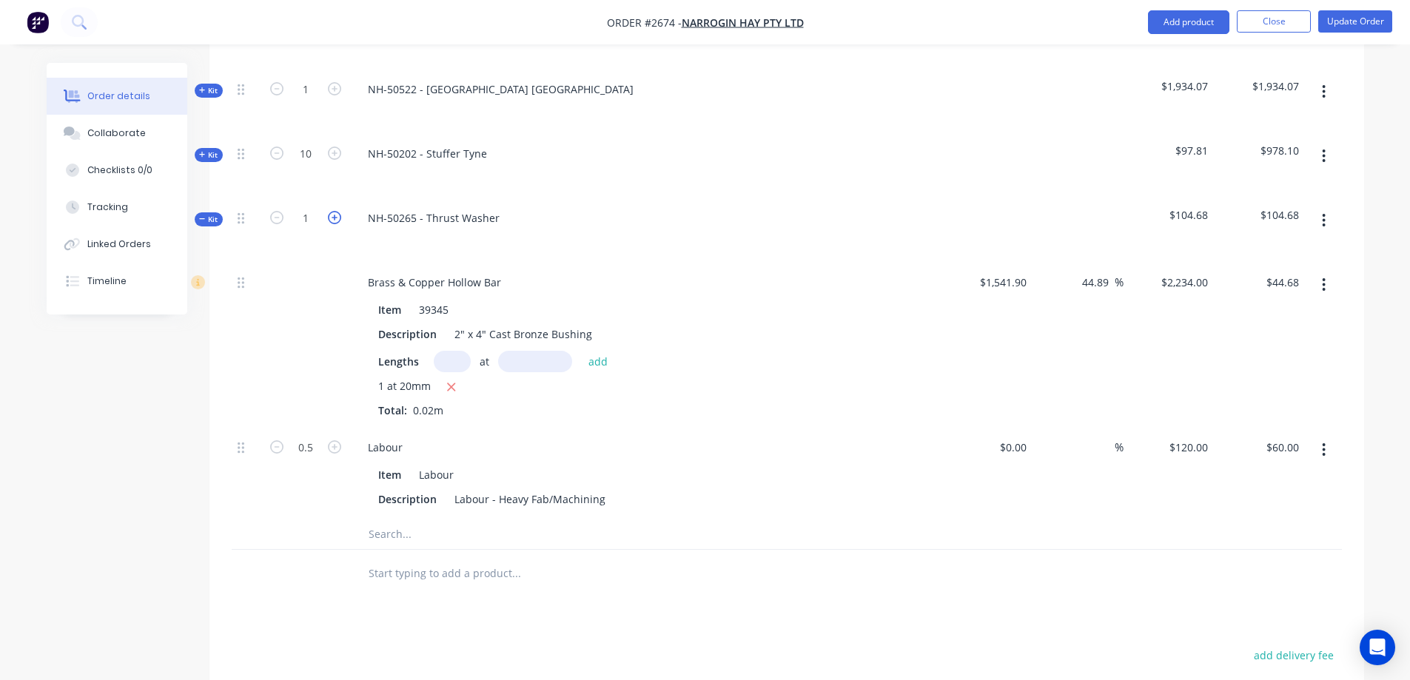
click at [336, 218] on icon "button" at bounding box center [334, 217] width 13 height 13
type input "2"
click at [336, 218] on icon "button" at bounding box center [334, 217] width 13 height 13
click at [448, 363] on input "text" at bounding box center [452, 361] width 37 height 21
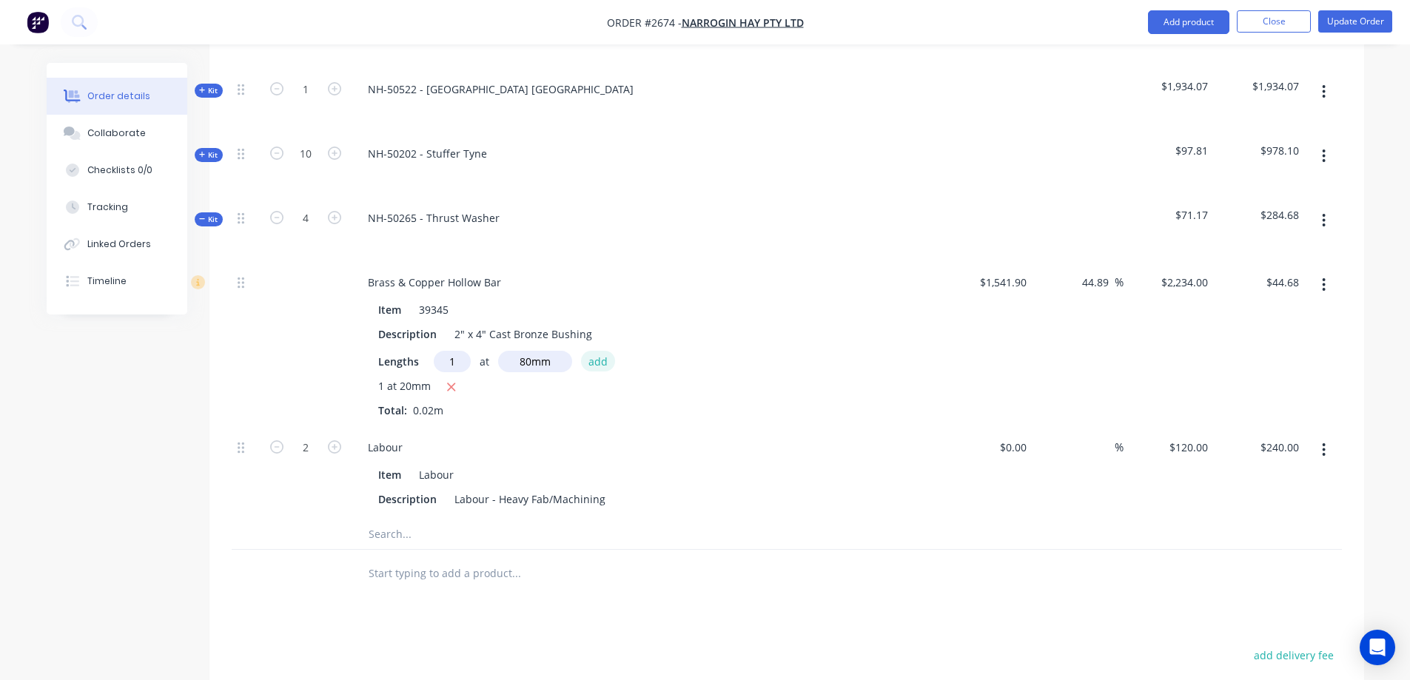
click at [590, 361] on button "add" at bounding box center [598, 361] width 35 height 20
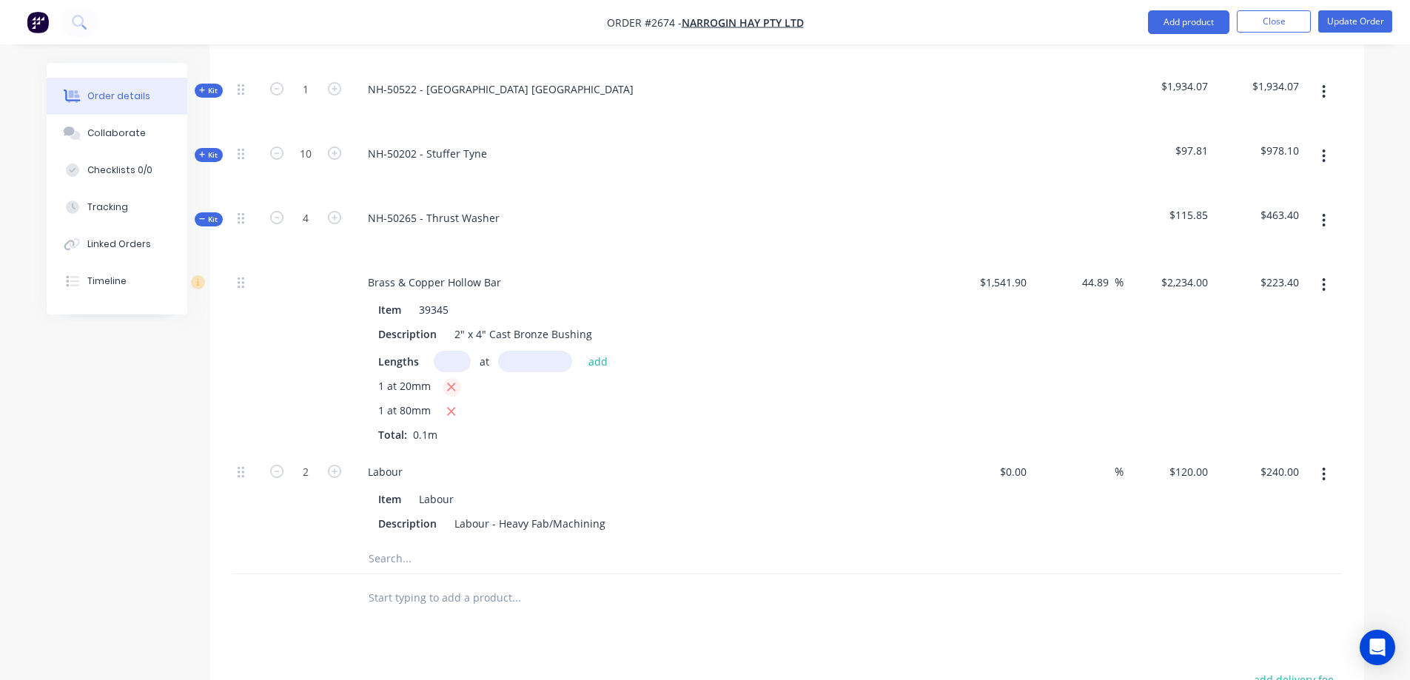
click at [447, 388] on icon "button" at bounding box center [451, 386] width 10 height 13
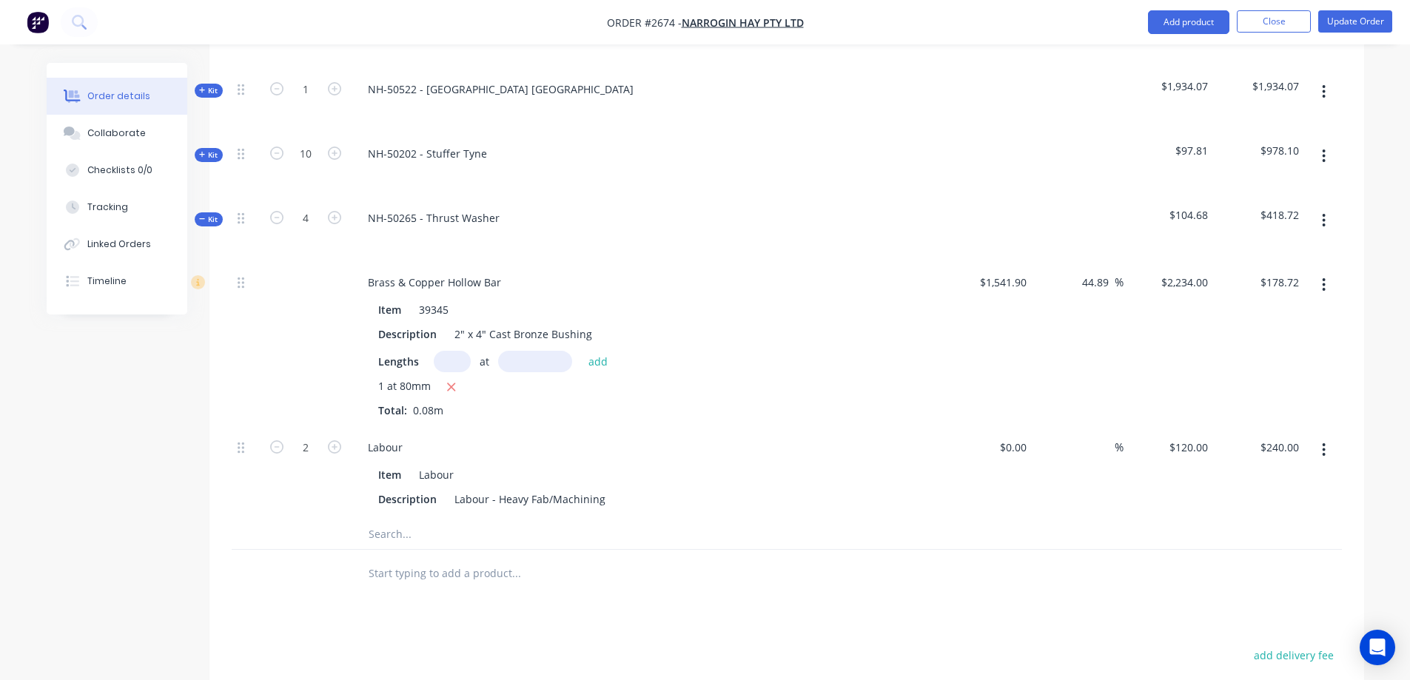
drag, startPoint x: 767, startPoint y: 404, endPoint x: 727, endPoint y: 428, distance: 47.5
click at [727, 428] on div "Labour Item Labour Description Labour - Heavy Fab/Machining" at bounding box center [646, 474] width 592 height 92
click at [1386, 291] on div "Order details Collaborate Checklists 0/0 Tracking Linked Orders Timeline Order …" at bounding box center [705, 216] width 1410 height 1518
click at [206, 220] on span "Kit" at bounding box center [208, 219] width 19 height 11
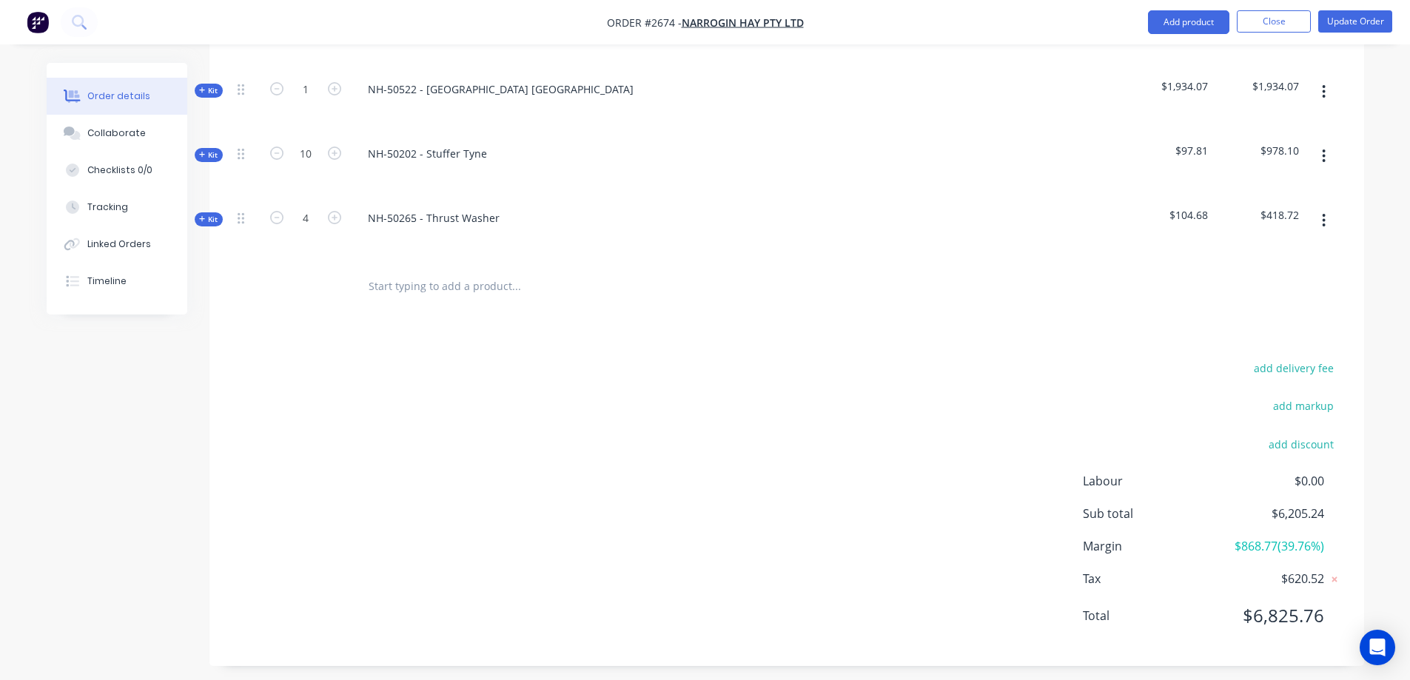
scroll to position [247, 0]
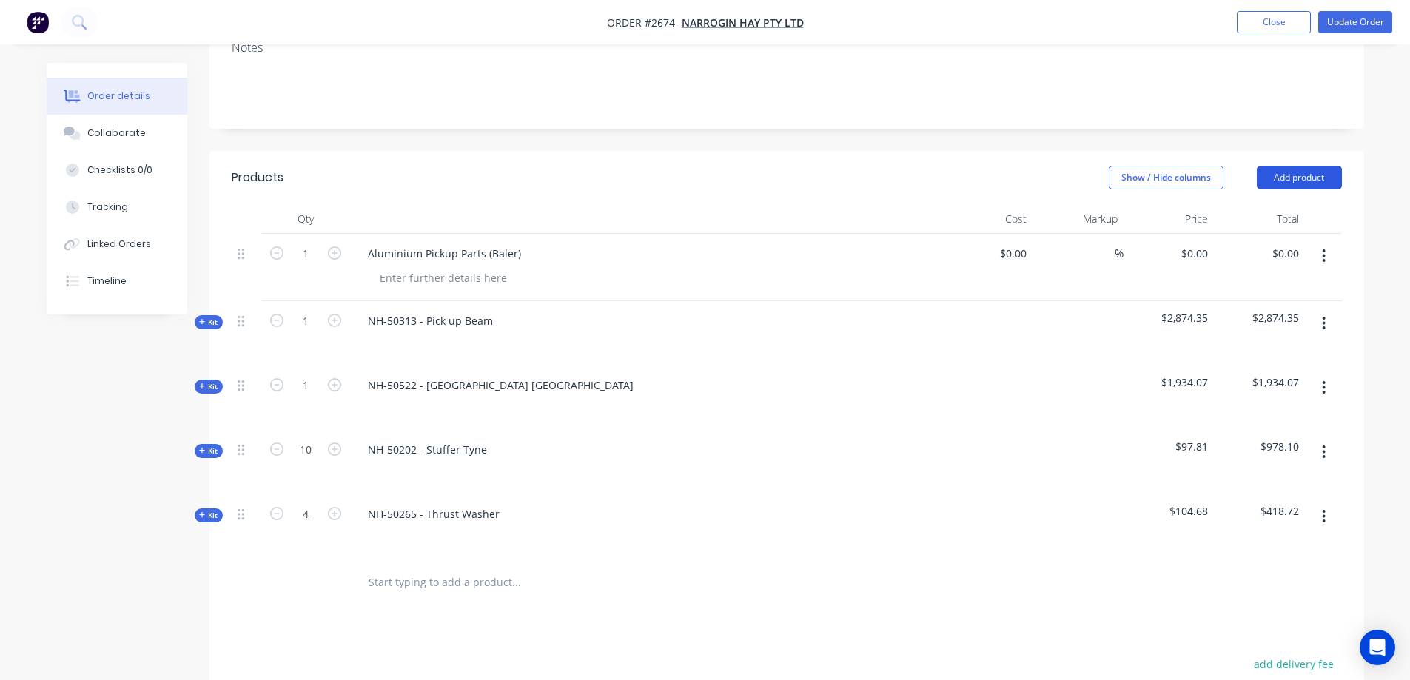
click at [1307, 178] on button "Add product" at bounding box center [1298, 178] width 85 height 24
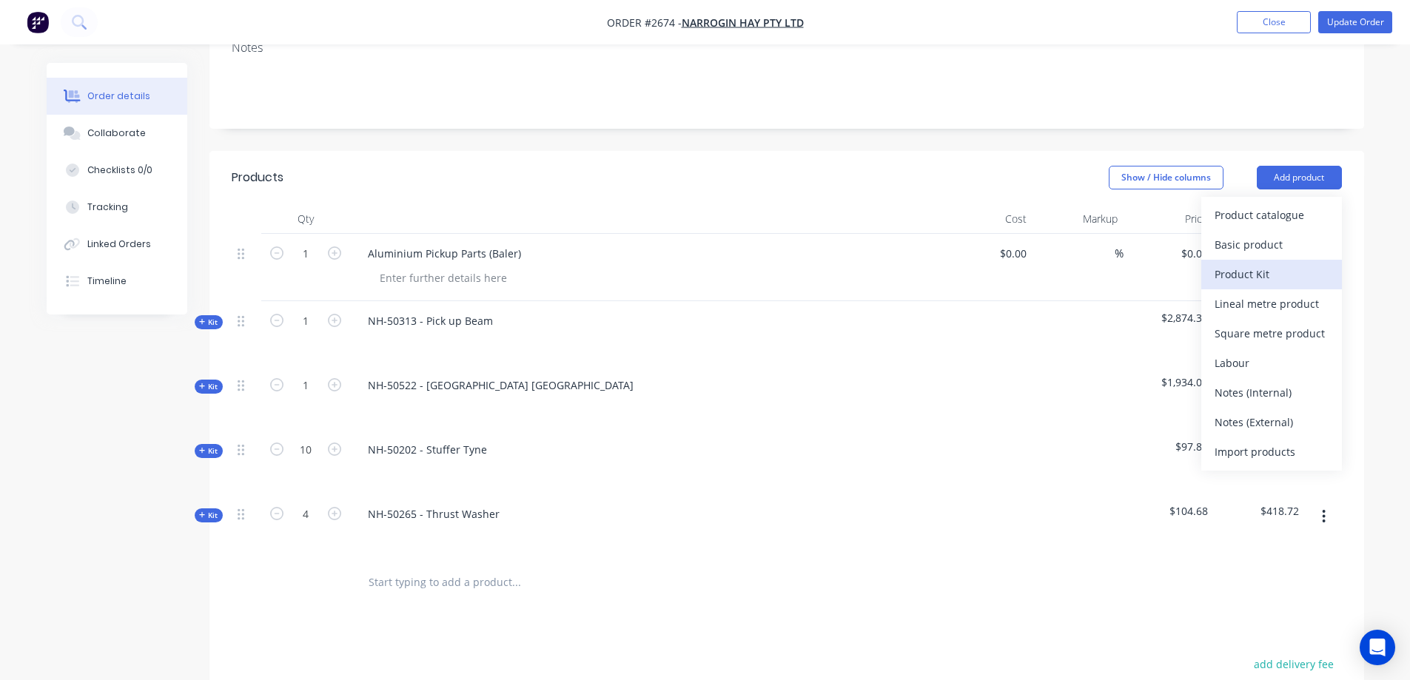
click at [1282, 276] on div "Product Kit" at bounding box center [1271, 273] width 114 height 21
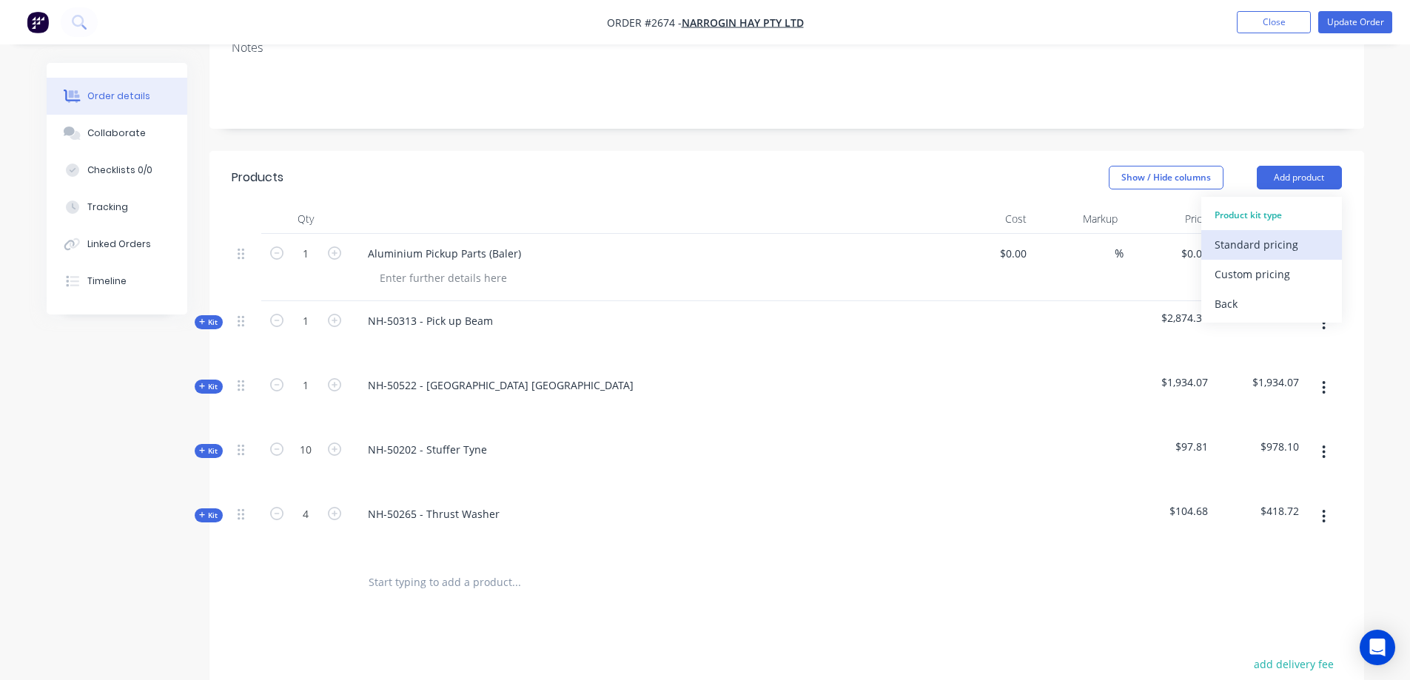
click at [1264, 241] on div "Standard pricing" at bounding box center [1271, 244] width 114 height 21
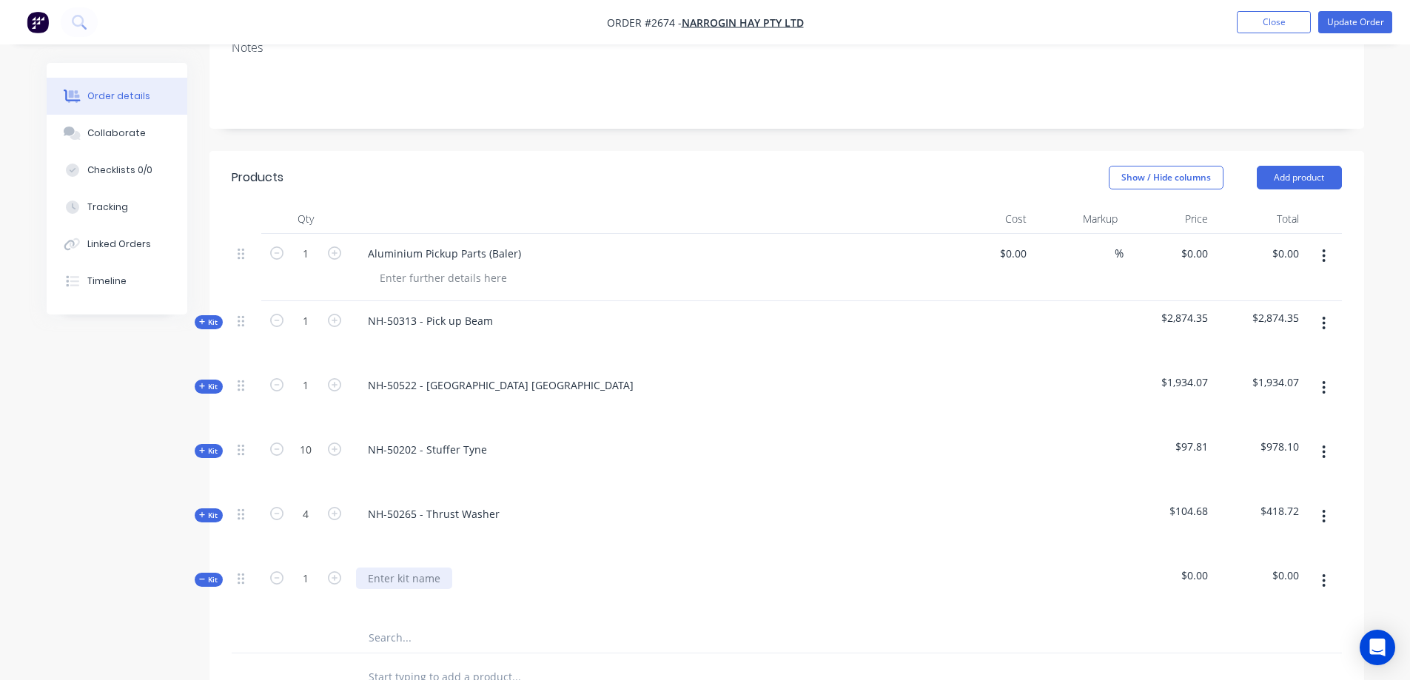
click at [424, 578] on div at bounding box center [404, 578] width 96 height 21
click at [400, 638] on input "text" at bounding box center [516, 638] width 296 height 30
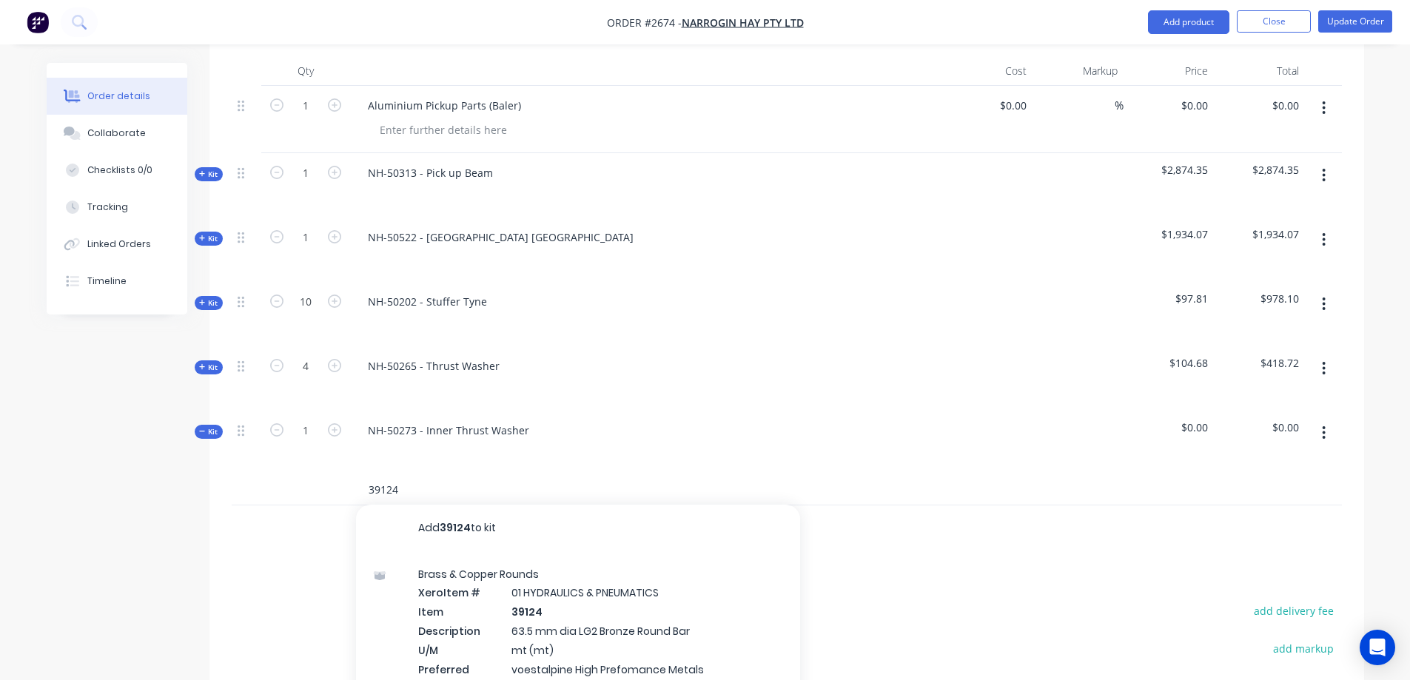
scroll to position [469, 0]
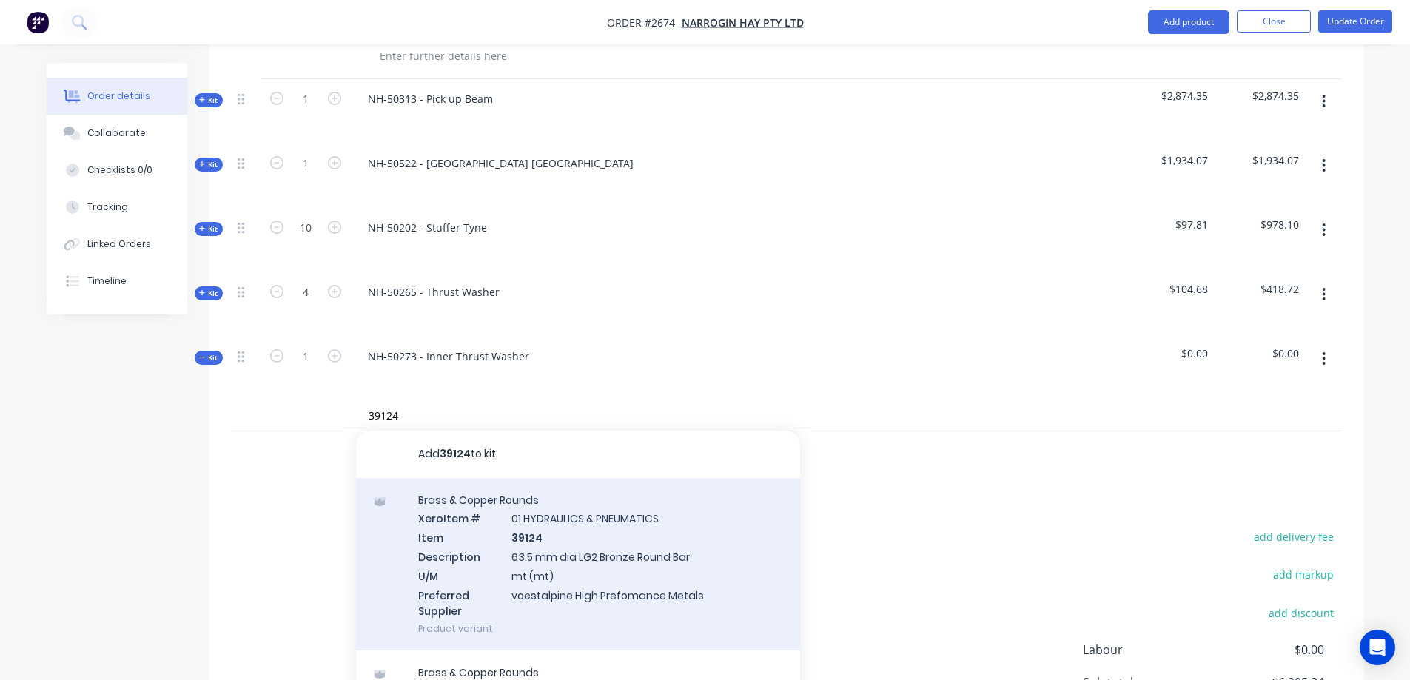
click at [707, 562] on div "Brass & Copper Rounds Xero Item # 01 HYDRAULICS & PNEUMATICS Item 39124 Descrip…" at bounding box center [578, 564] width 444 height 173
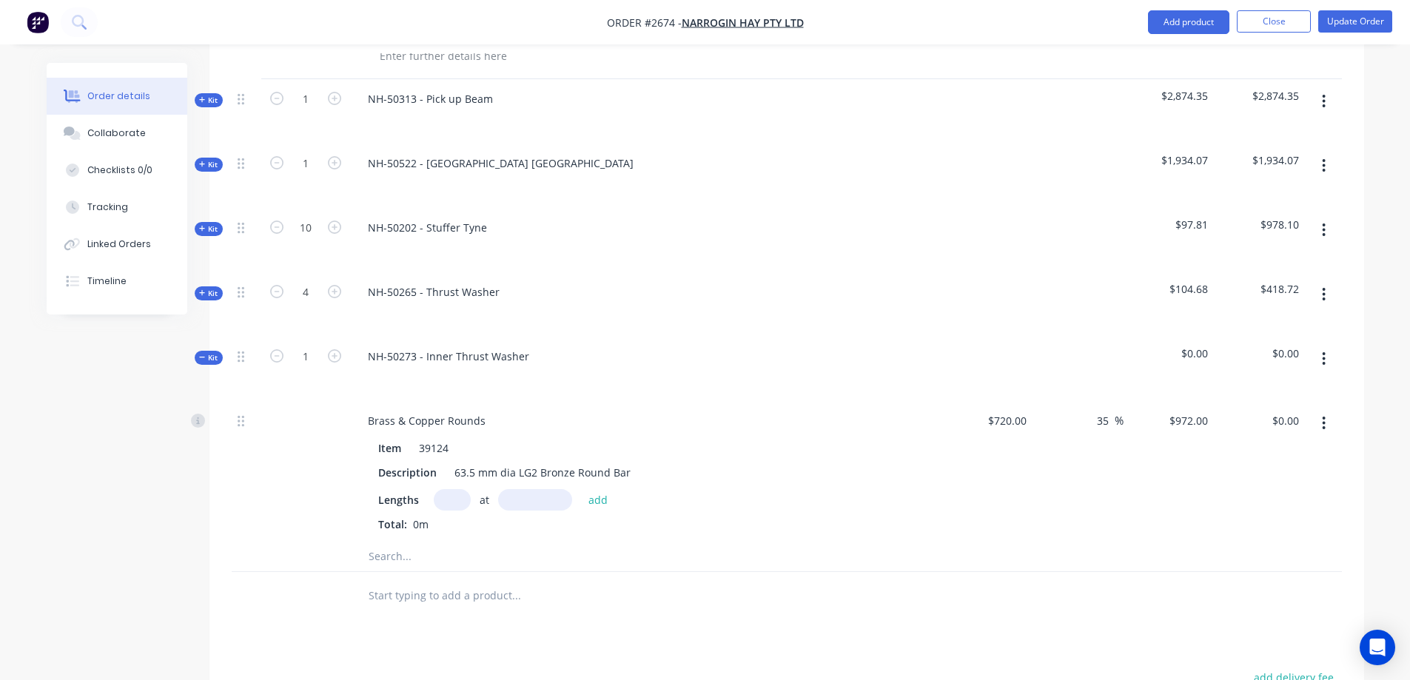
click at [448, 501] on input "text" at bounding box center [452, 499] width 37 height 21
click at [597, 499] on button "add" at bounding box center [598, 499] width 35 height 20
click at [401, 583] on input "text" at bounding box center [516, 581] width 296 height 30
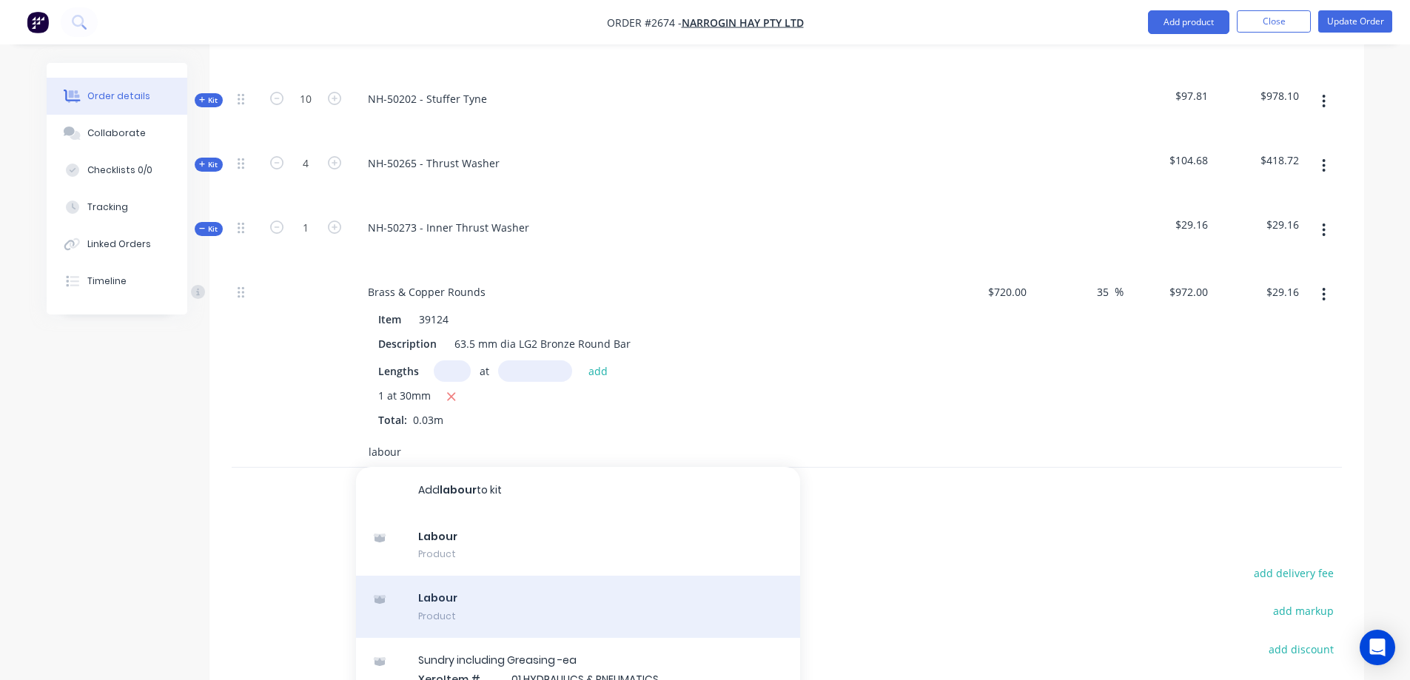
scroll to position [617, 0]
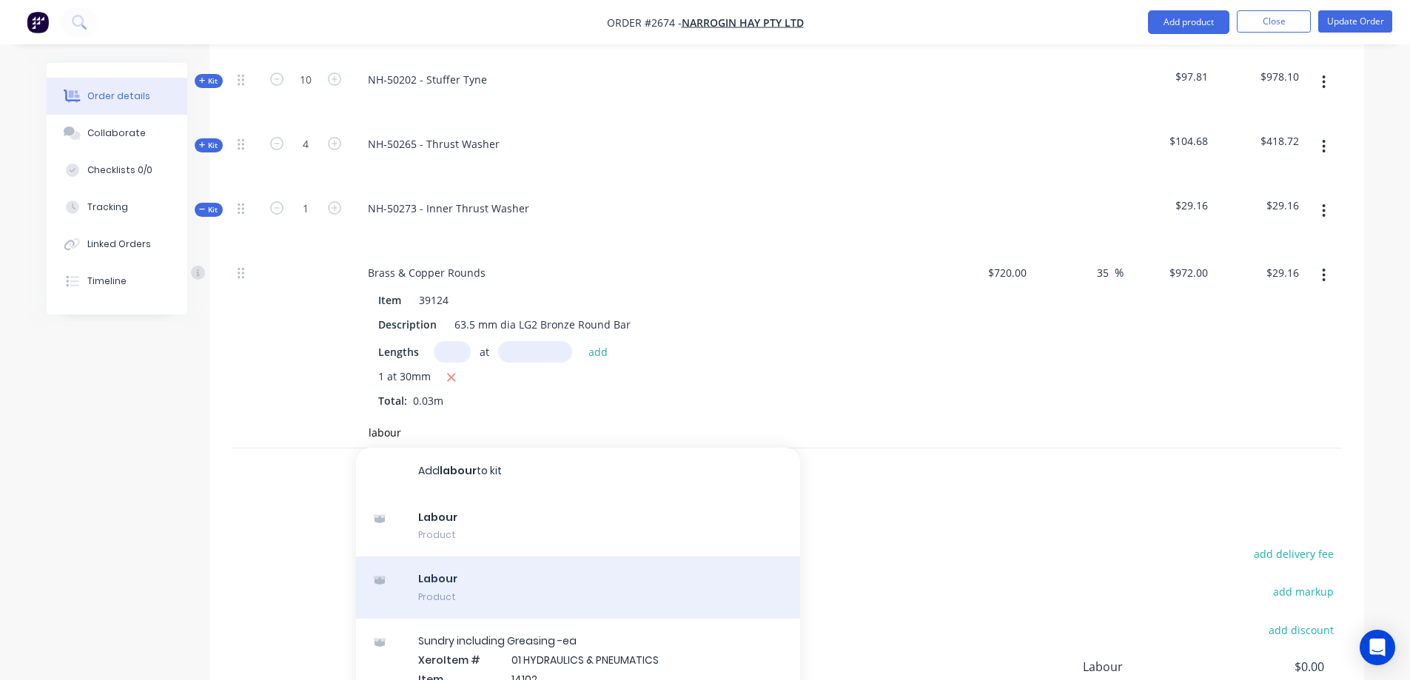
click at [569, 570] on div "Labour Product" at bounding box center [578, 587] width 444 height 62
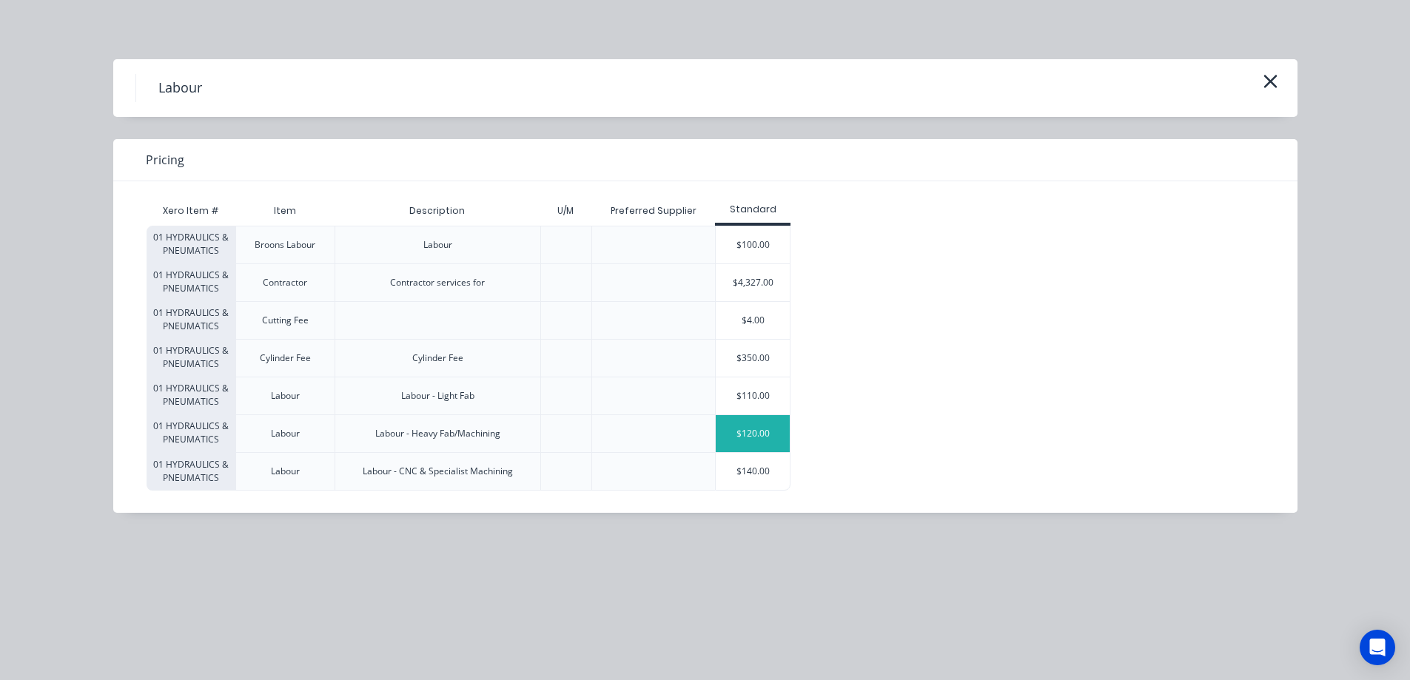
click at [757, 439] on div "$120.00" at bounding box center [752, 433] width 74 height 37
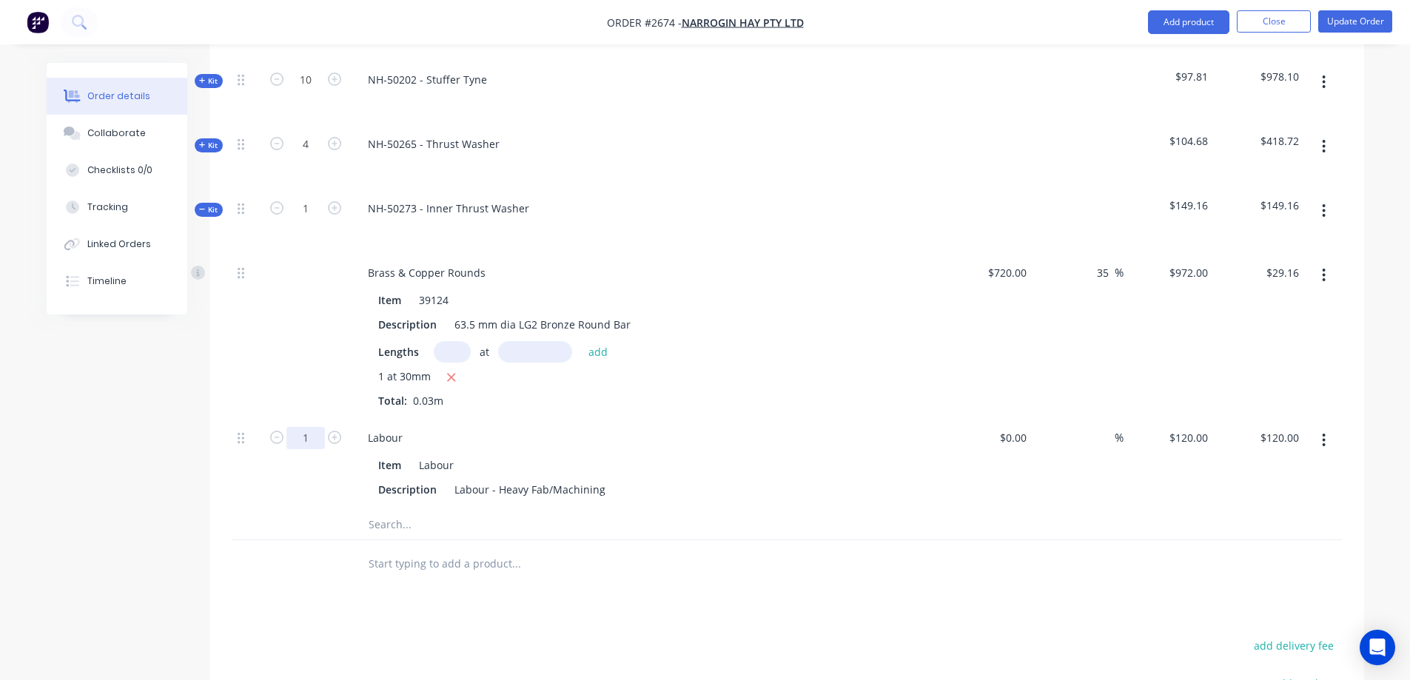
click at [311, 439] on input "1" at bounding box center [305, 438] width 38 height 22
click at [1279, 277] on input "29.16" at bounding box center [1287, 272] width 34 height 21
click at [336, 210] on icon "button" at bounding box center [334, 207] width 13 height 13
click at [1283, 269] on input "22.84" at bounding box center [1284, 272] width 40 height 21
click at [205, 207] on icon at bounding box center [202, 209] width 7 height 7
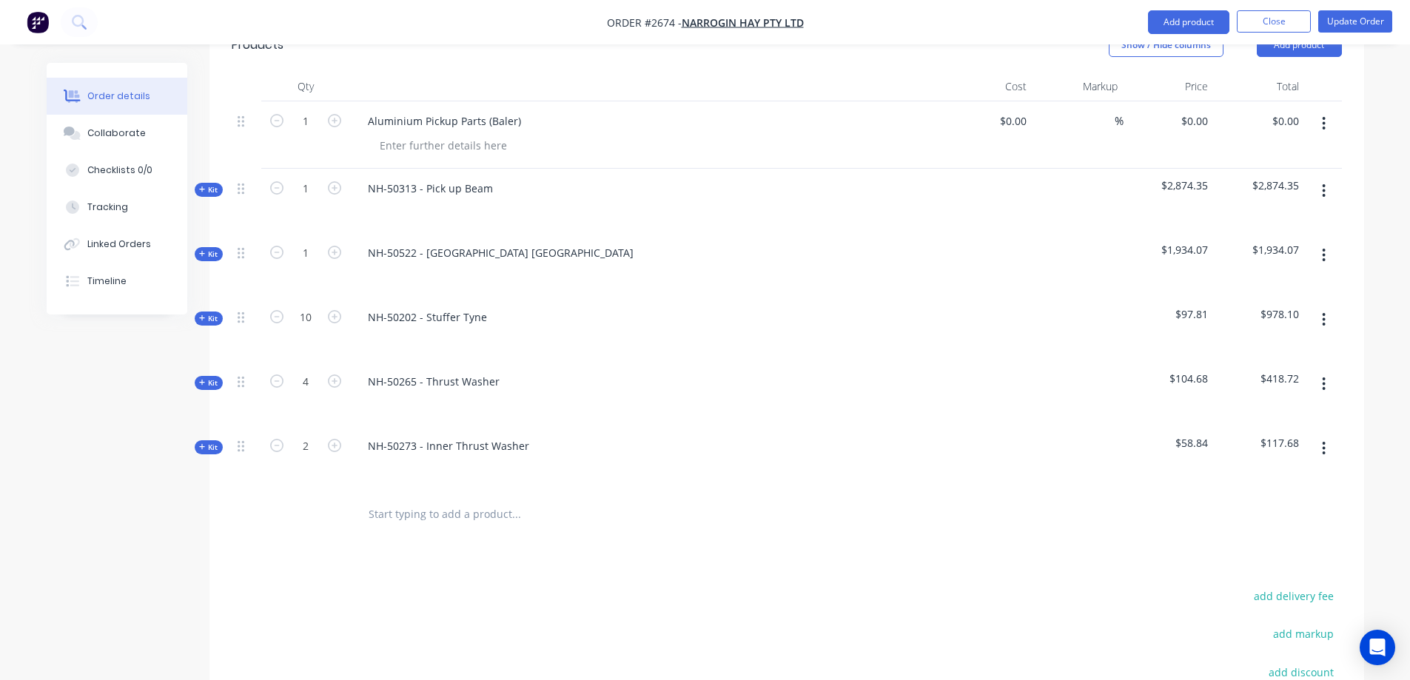
scroll to position [320, 0]
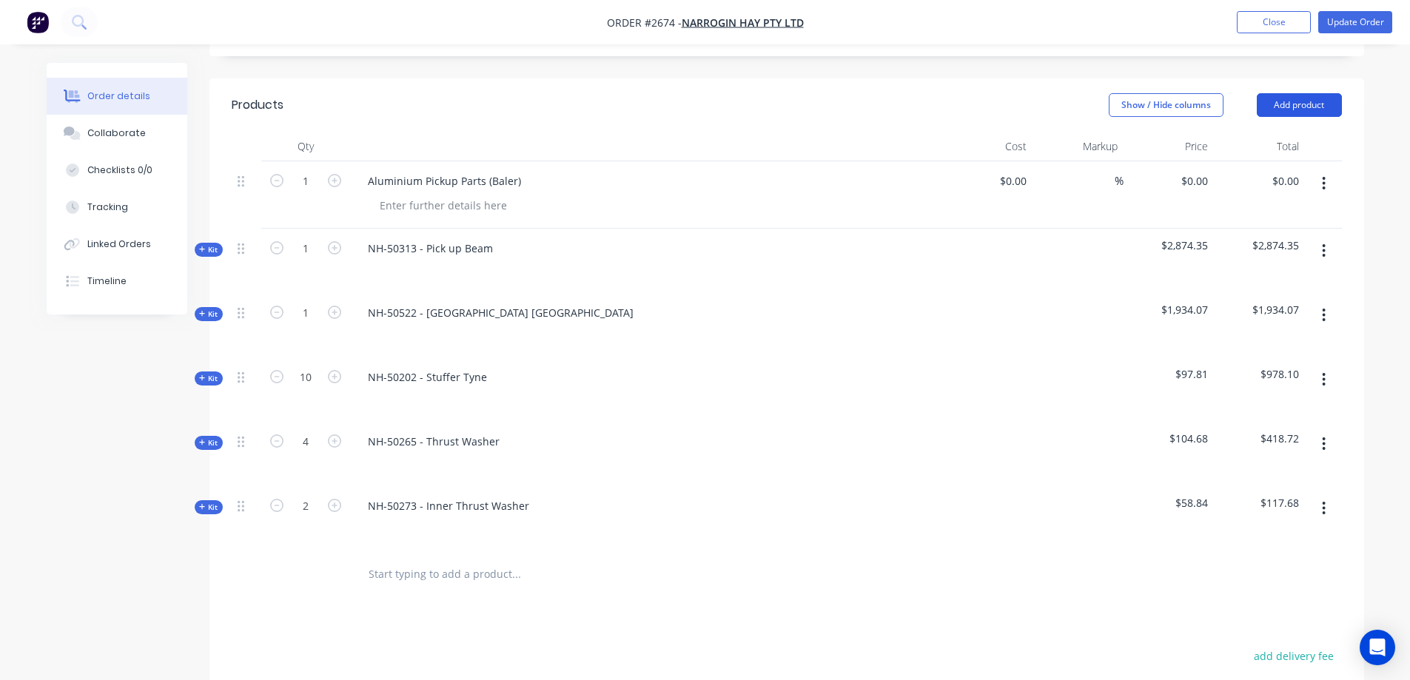
click at [1304, 102] on button "Add product" at bounding box center [1298, 105] width 85 height 24
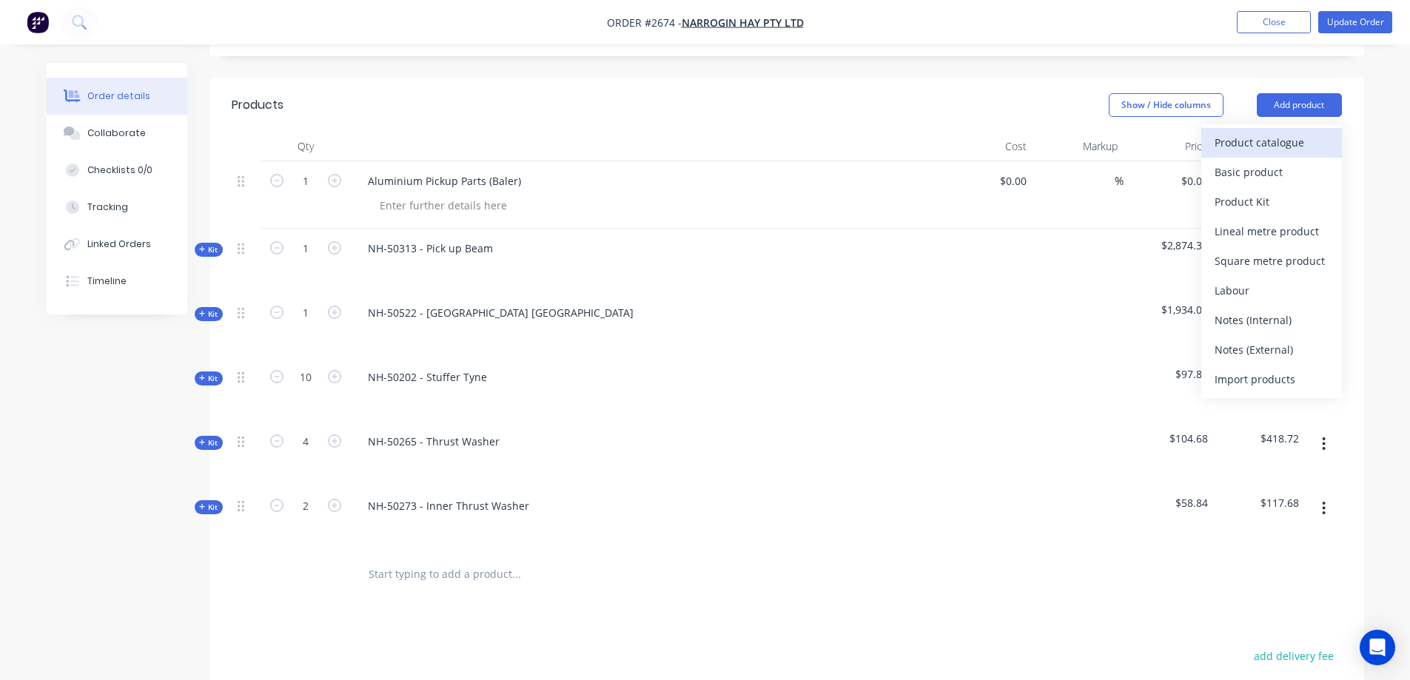
click at [1289, 144] on div "Product catalogue" at bounding box center [1271, 142] width 114 height 21
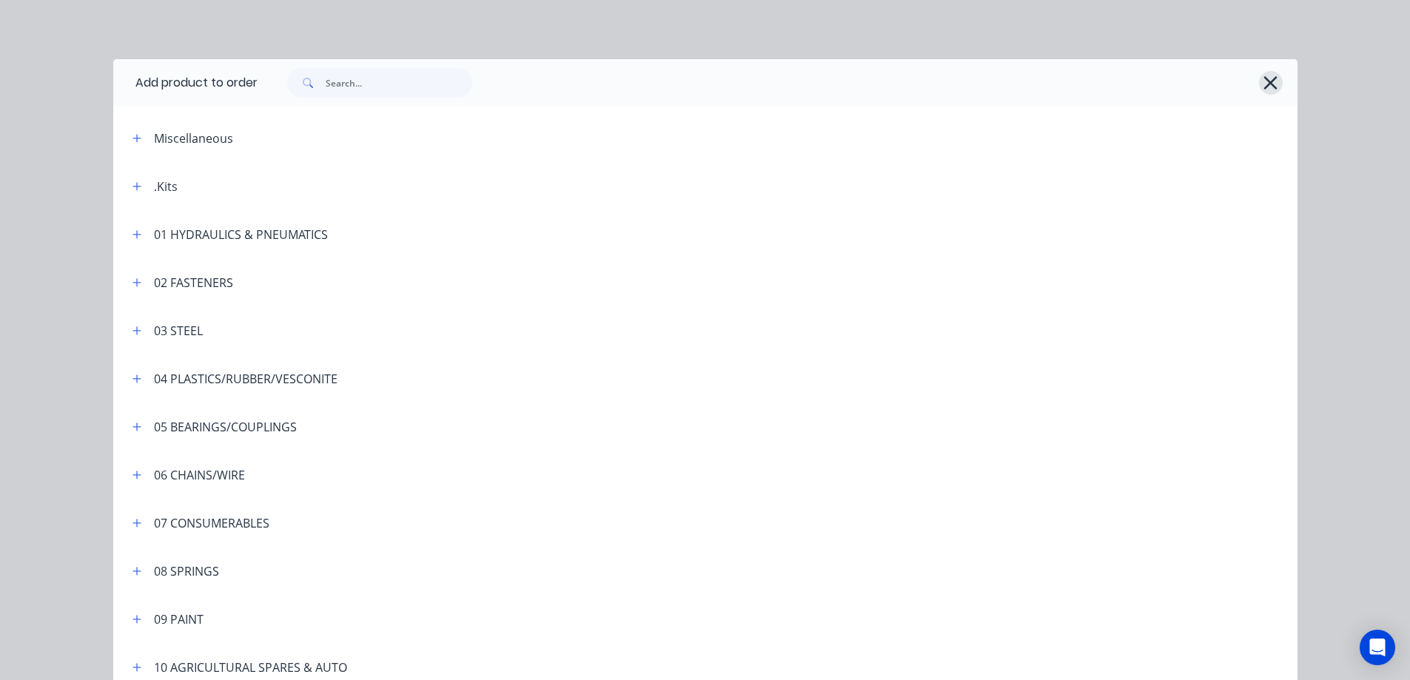
click at [1267, 89] on icon "button" at bounding box center [1270, 83] width 16 height 21
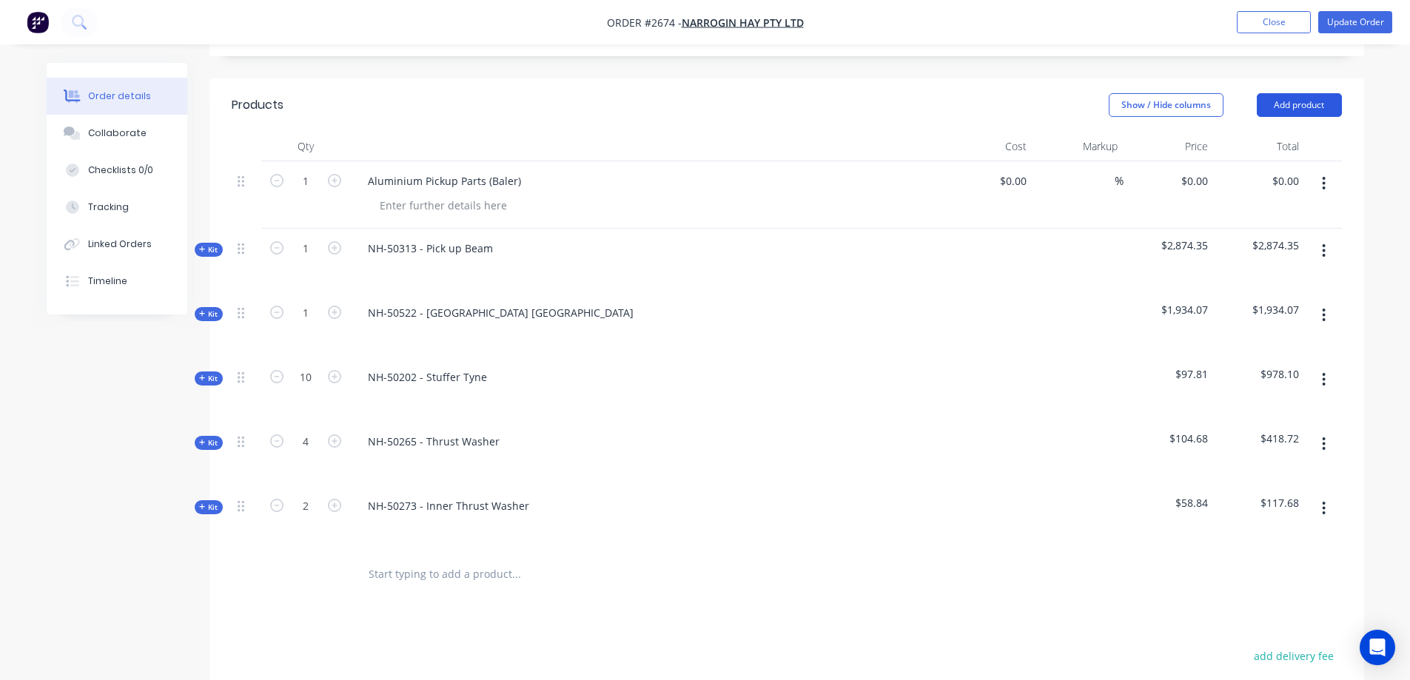
click at [1307, 102] on button "Add product" at bounding box center [1298, 105] width 85 height 24
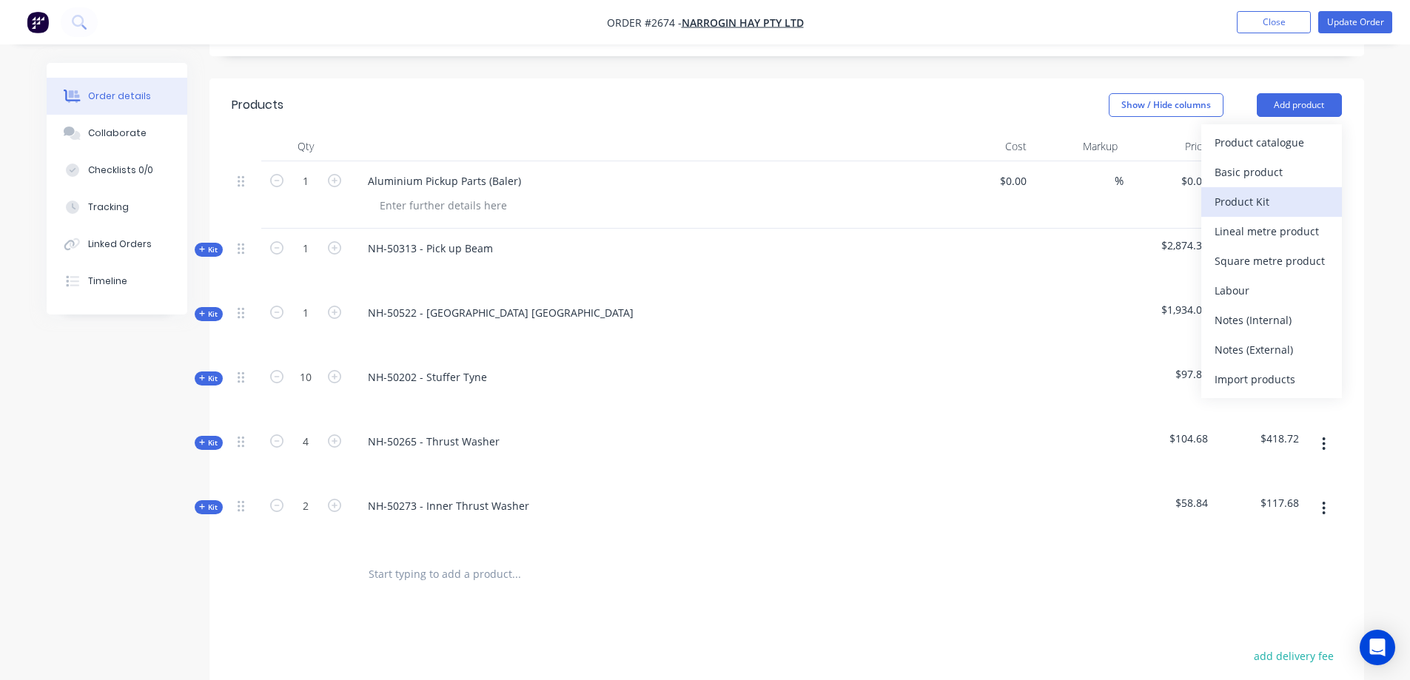
click at [1279, 206] on div "Product Kit" at bounding box center [1271, 201] width 114 height 21
click at [1268, 161] on button "Standard pricing" at bounding box center [1271, 173] width 141 height 30
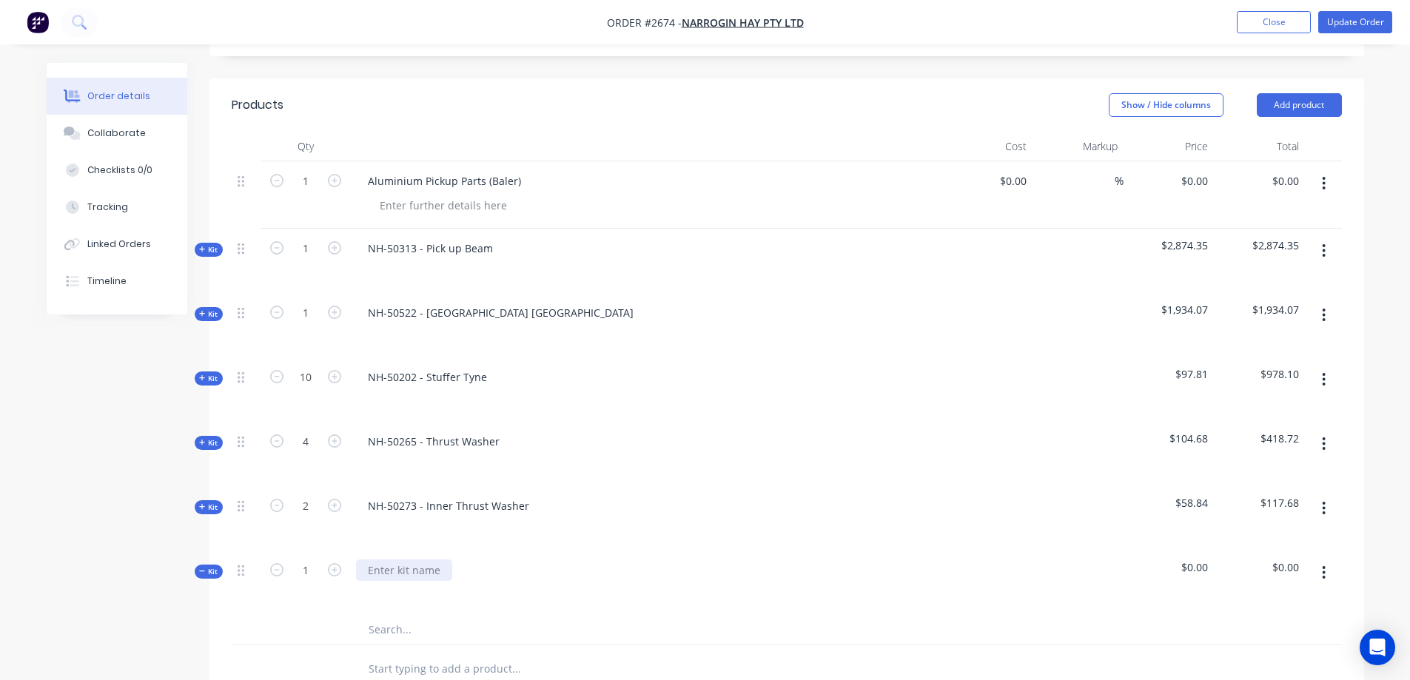
click at [410, 568] on div at bounding box center [404, 569] width 96 height 21
click at [414, 631] on input "text" at bounding box center [516, 630] width 296 height 30
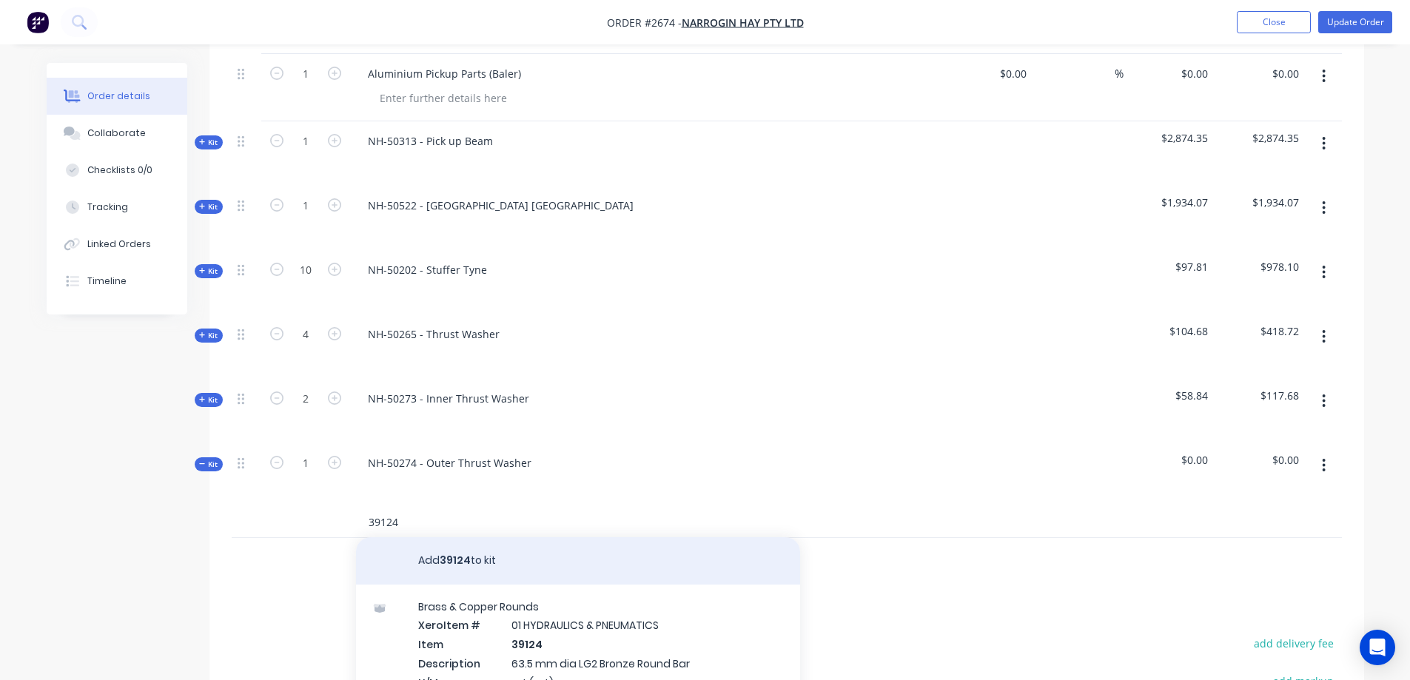
scroll to position [468, 0]
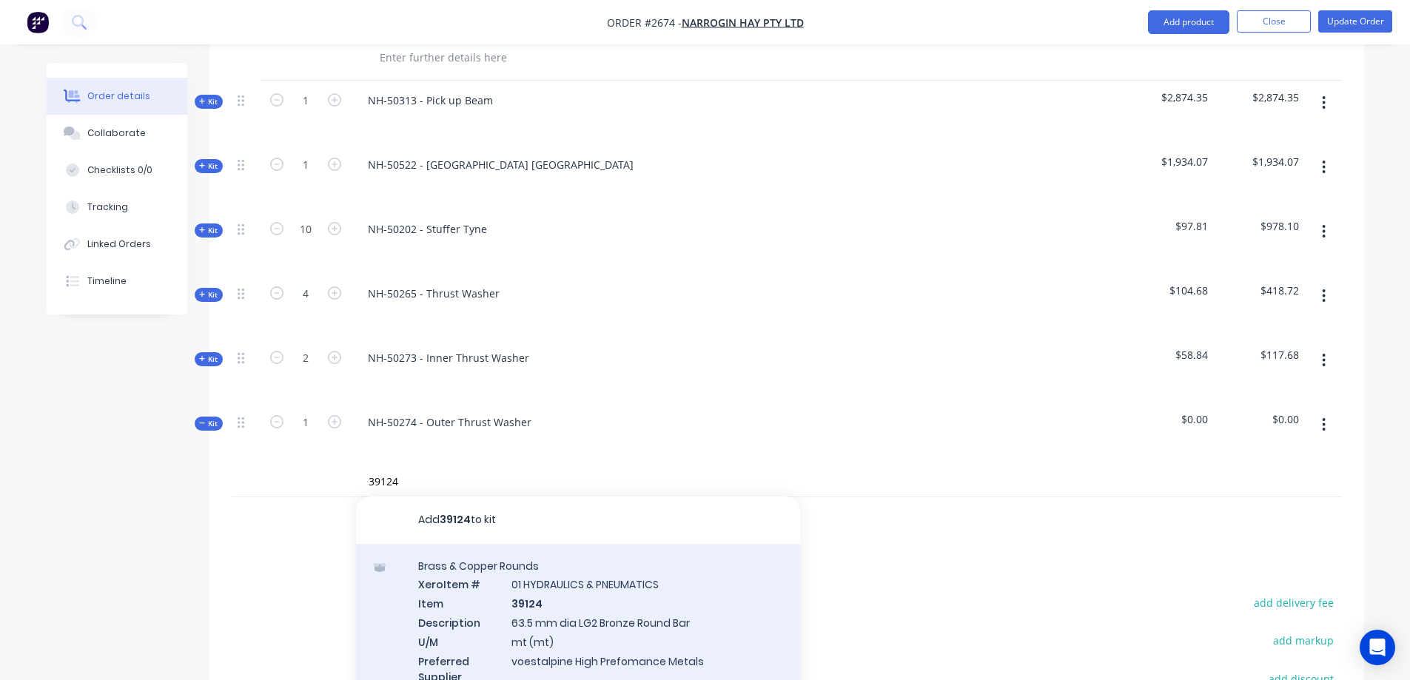
click at [659, 609] on div "Brass & Copper Rounds Xero Item # 01 HYDRAULICS & PNEUMATICS Item 39124 Descrip…" at bounding box center [578, 630] width 444 height 173
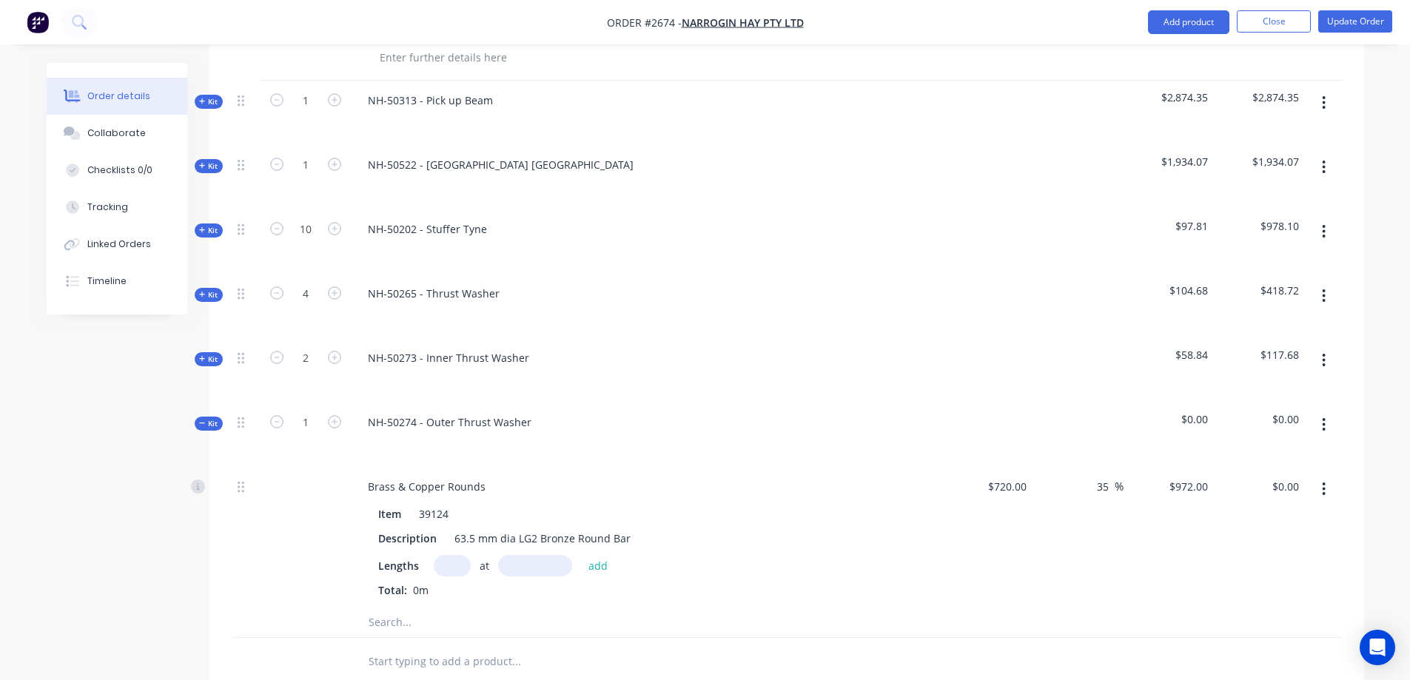
click at [436, 567] on input "text" at bounding box center [452, 565] width 37 height 21
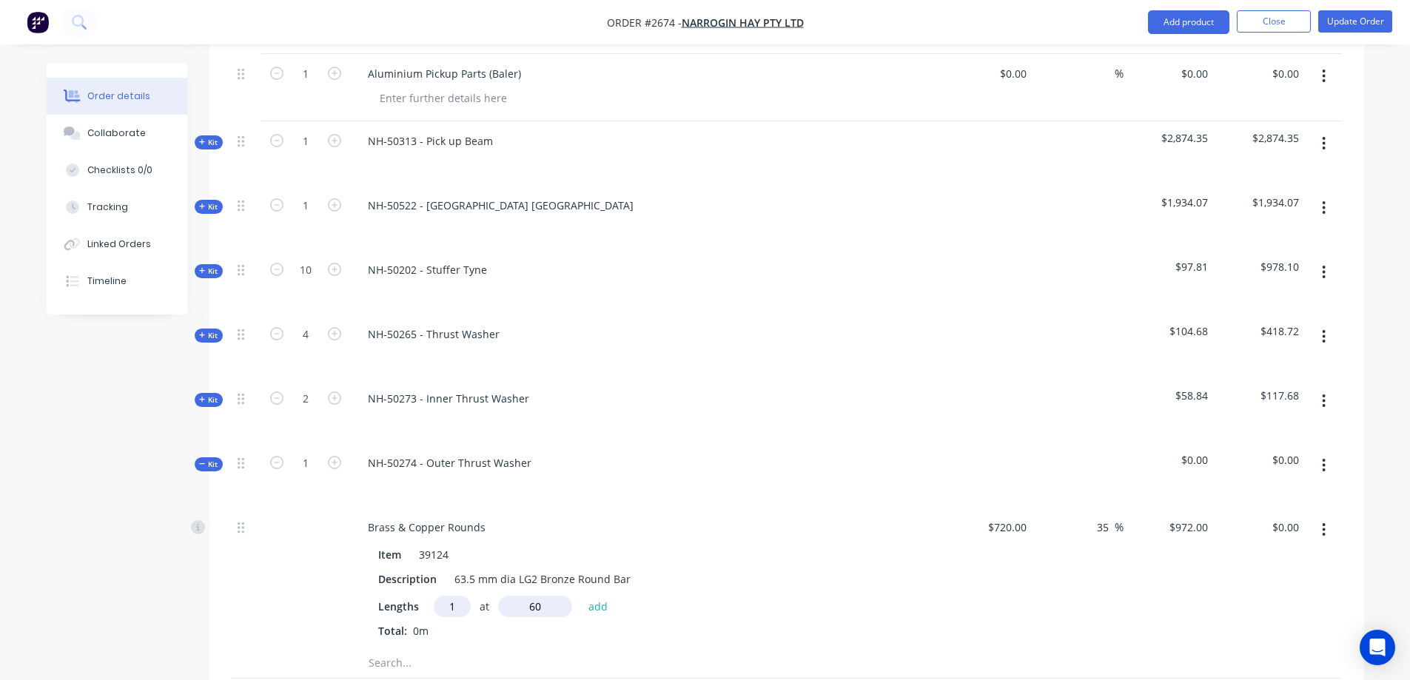
scroll to position [394, 0]
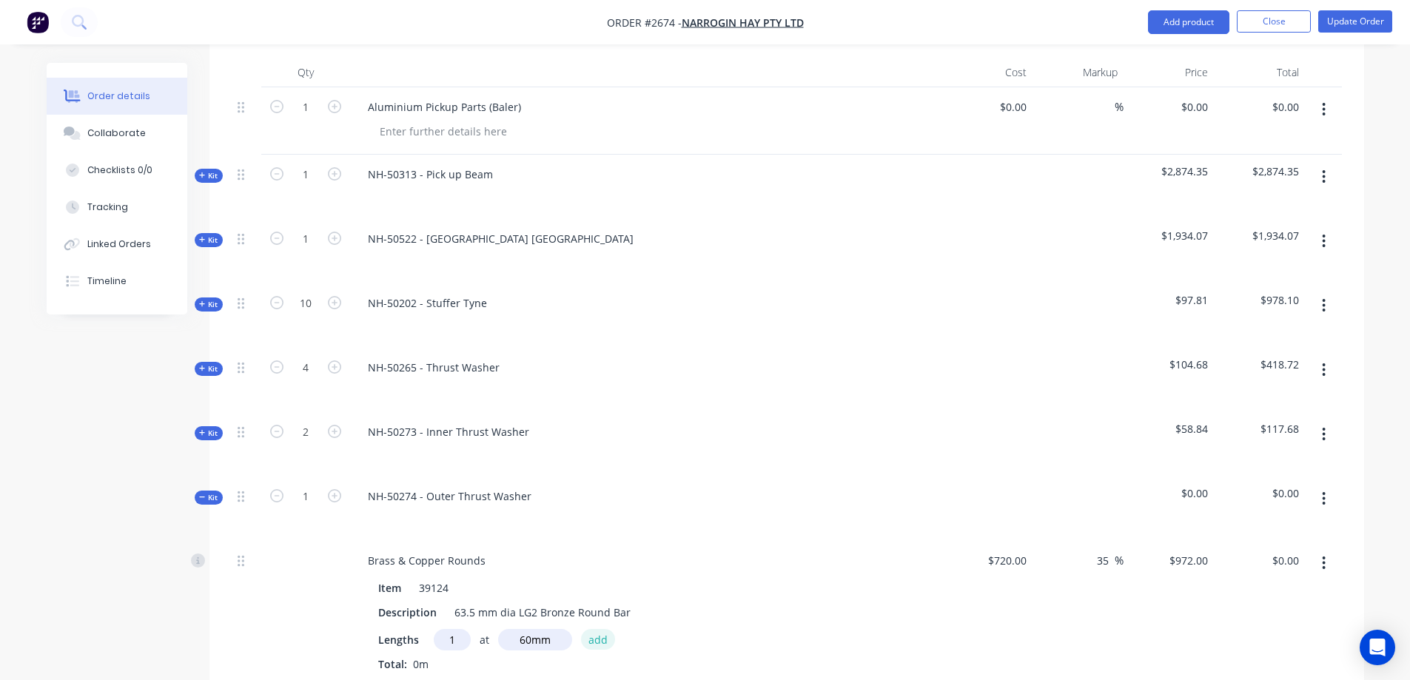
click at [605, 642] on button "add" at bounding box center [598, 639] width 35 height 20
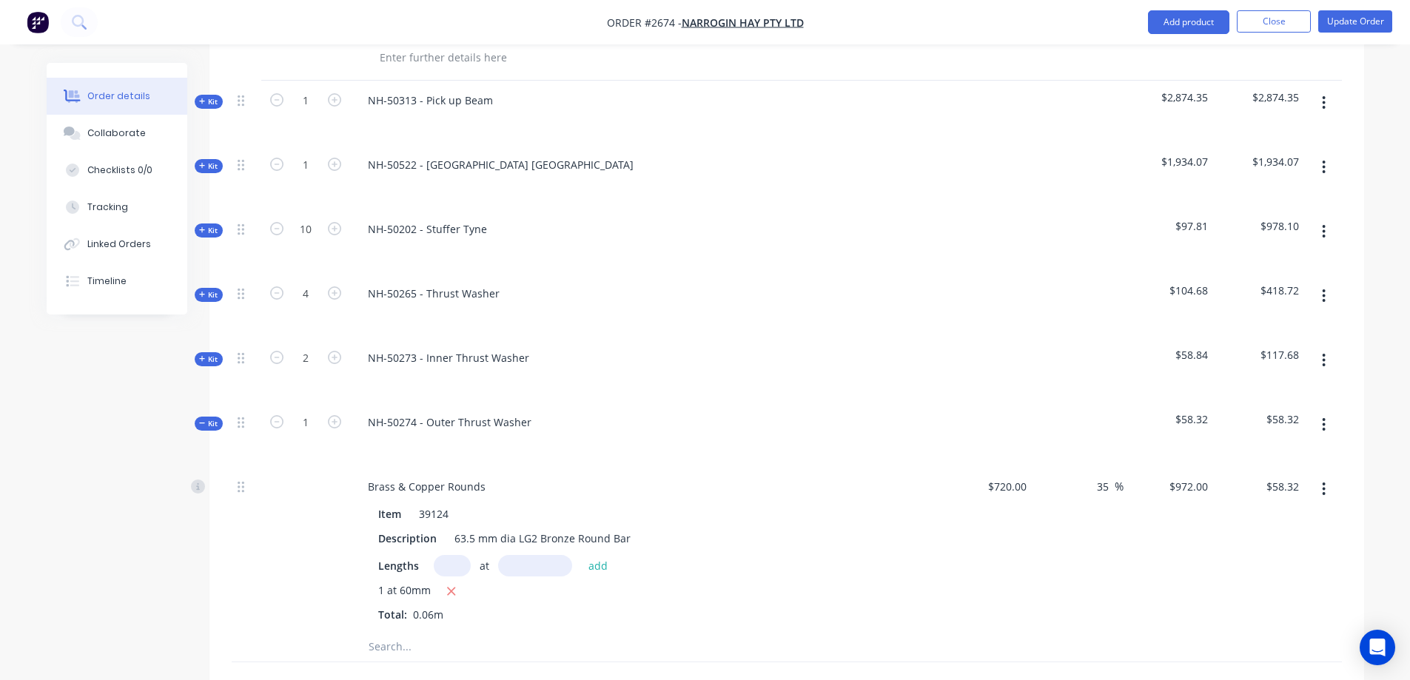
scroll to position [542, 0]
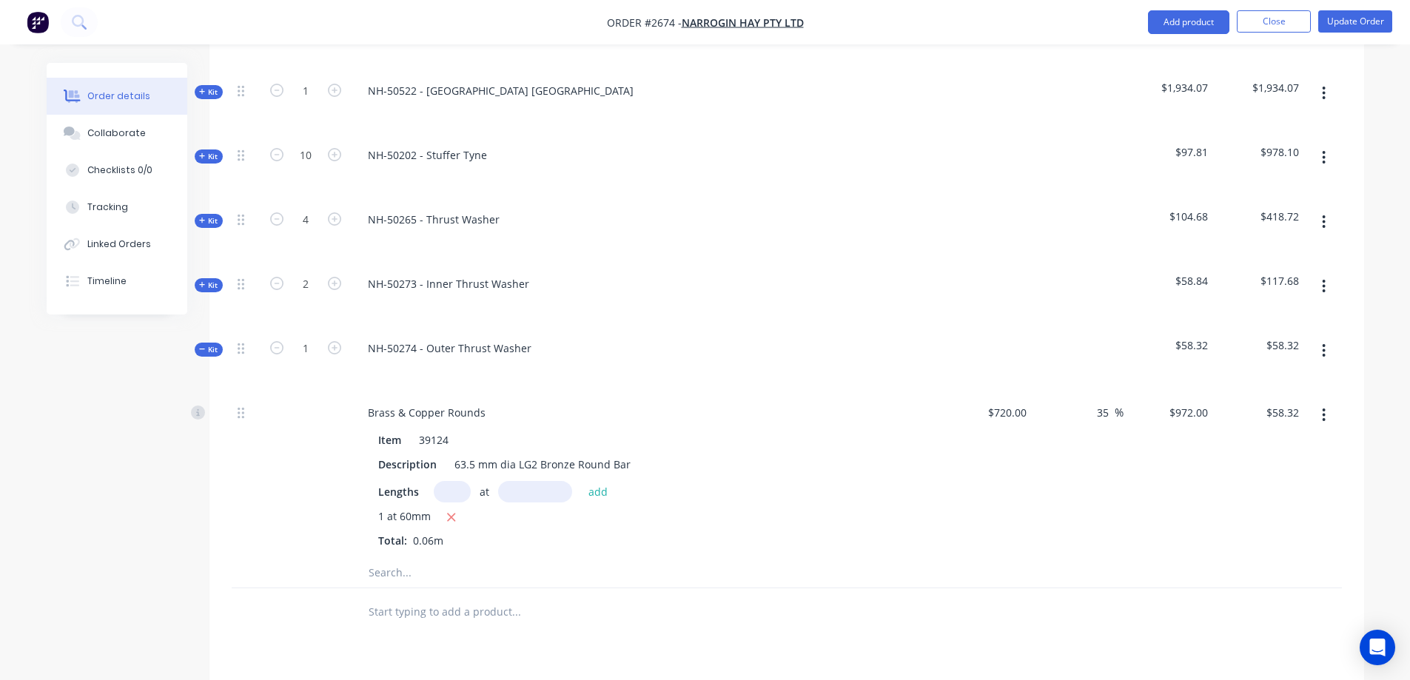
click at [437, 576] on input "text" at bounding box center [516, 573] width 296 height 30
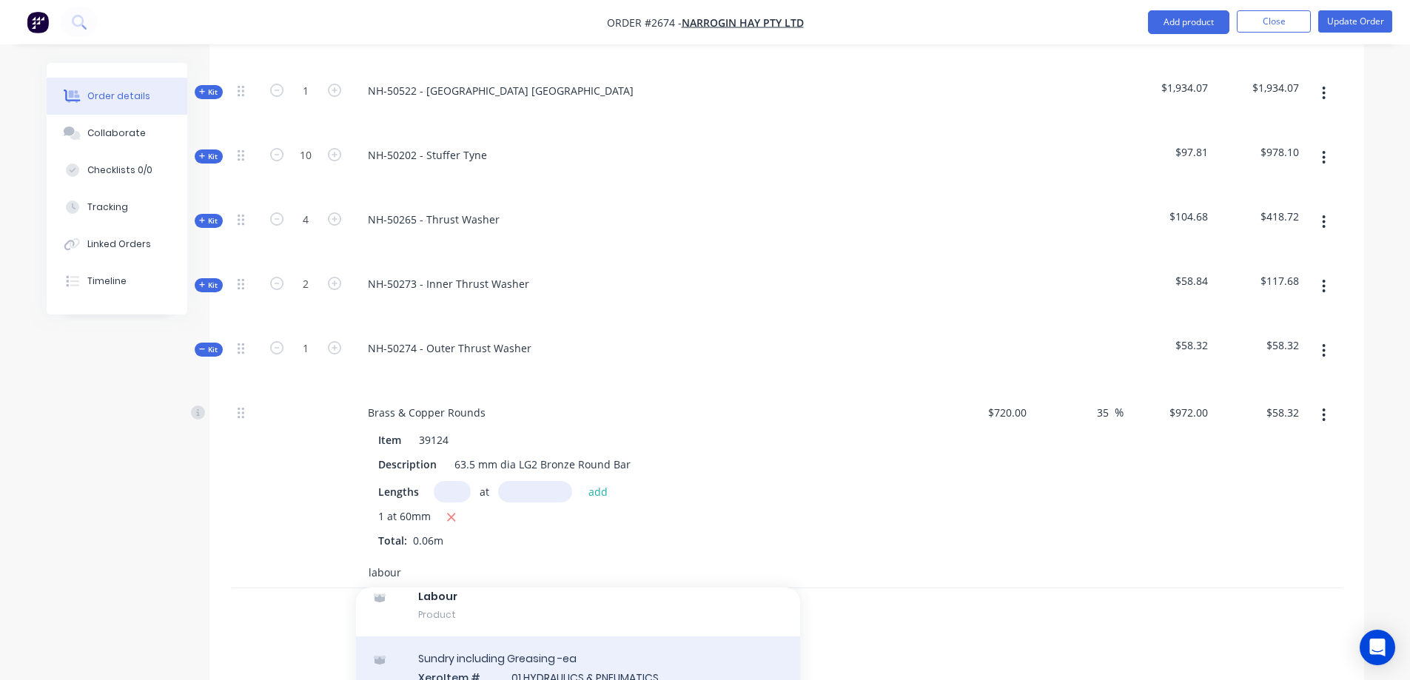
scroll to position [148, 0]
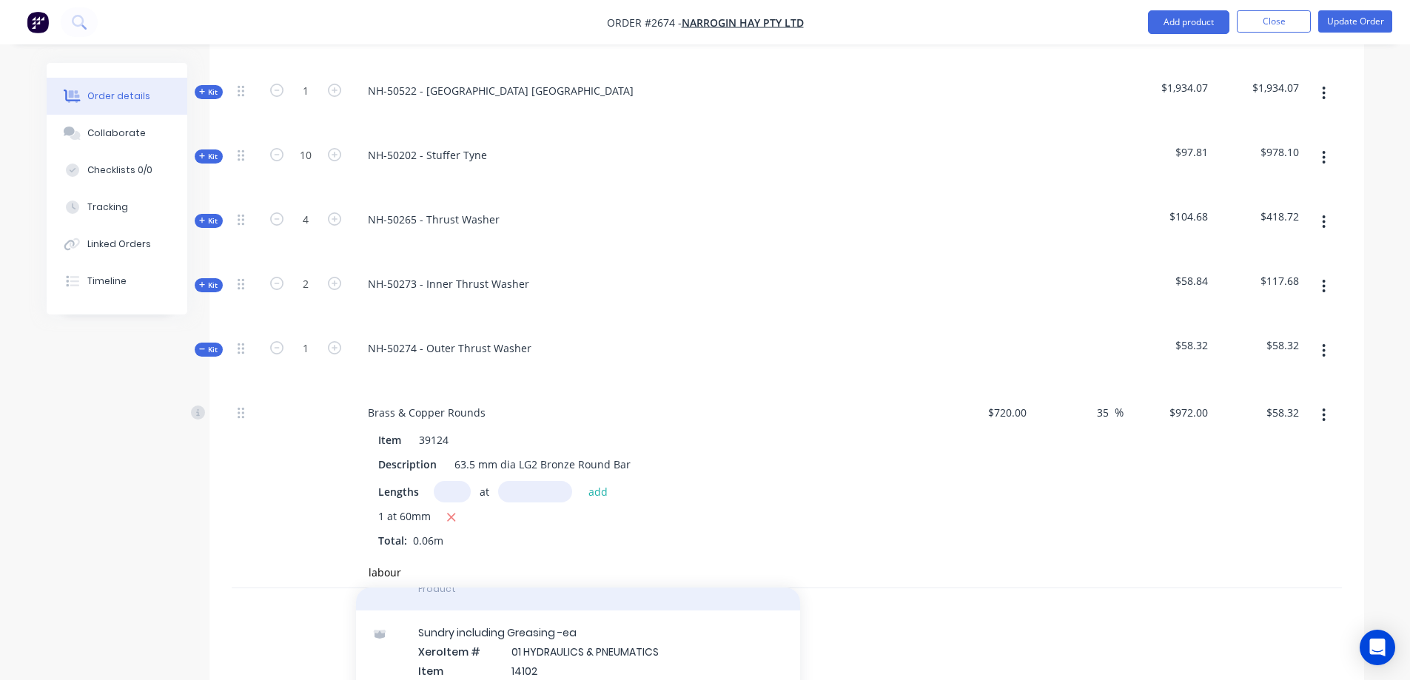
click at [533, 599] on div "Labour Product" at bounding box center [578, 579] width 444 height 62
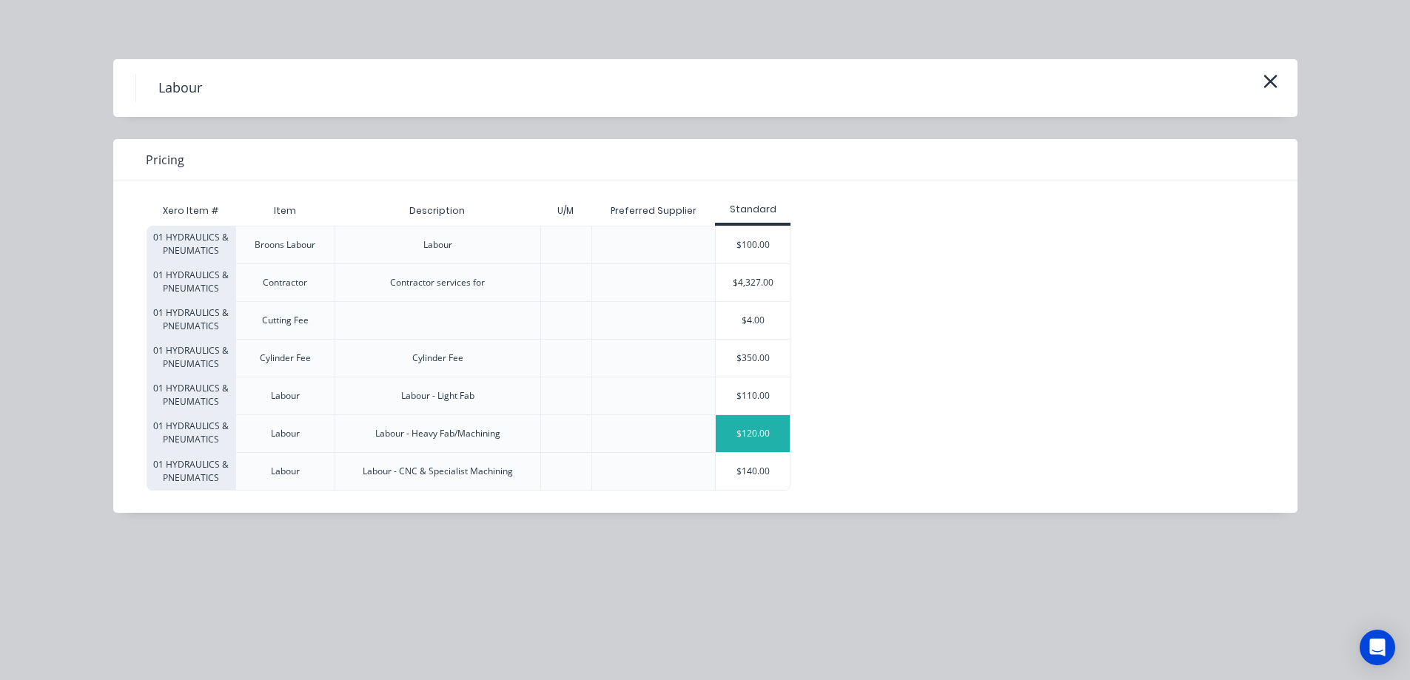
click at [758, 442] on div "$120.00" at bounding box center [752, 433] width 74 height 37
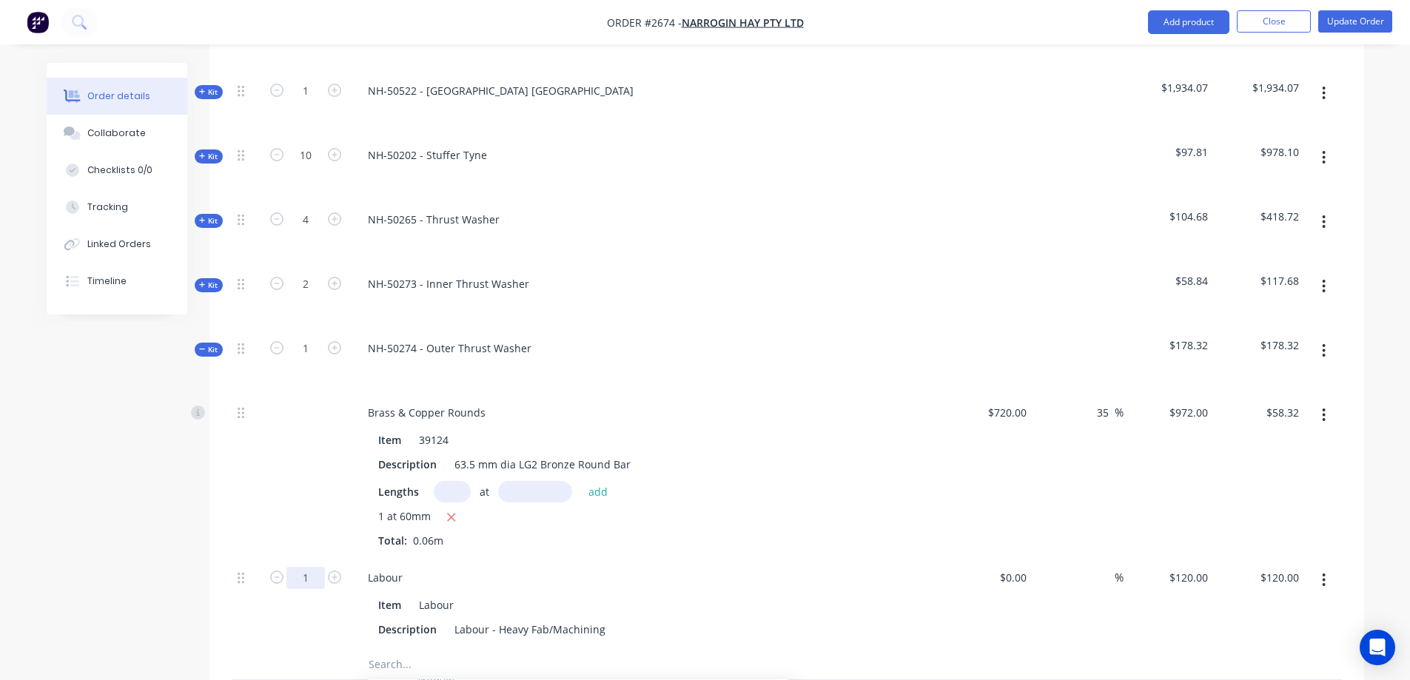
click at [311, 576] on input "1" at bounding box center [305, 578] width 38 height 22
click at [130, 556] on div "Created by [PERSON_NAME] Created [DATE] Required [DATE] Assigned to Add team me…" at bounding box center [705, 313] width 1317 height 1584
click at [334, 348] on icon "button" at bounding box center [334, 347] width 13 height 13
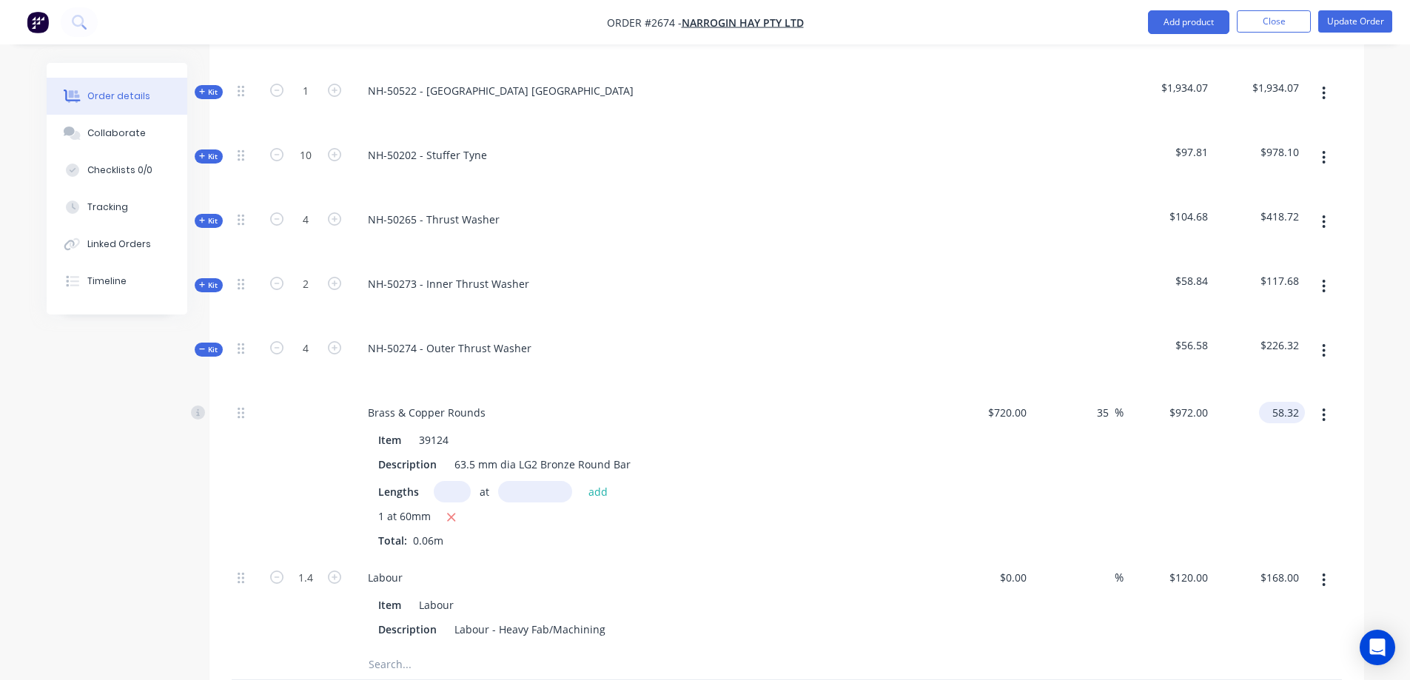
click at [1296, 410] on input "58.32" at bounding box center [1284, 412] width 40 height 21
click at [208, 354] on span "Kit" at bounding box center [208, 349] width 19 height 11
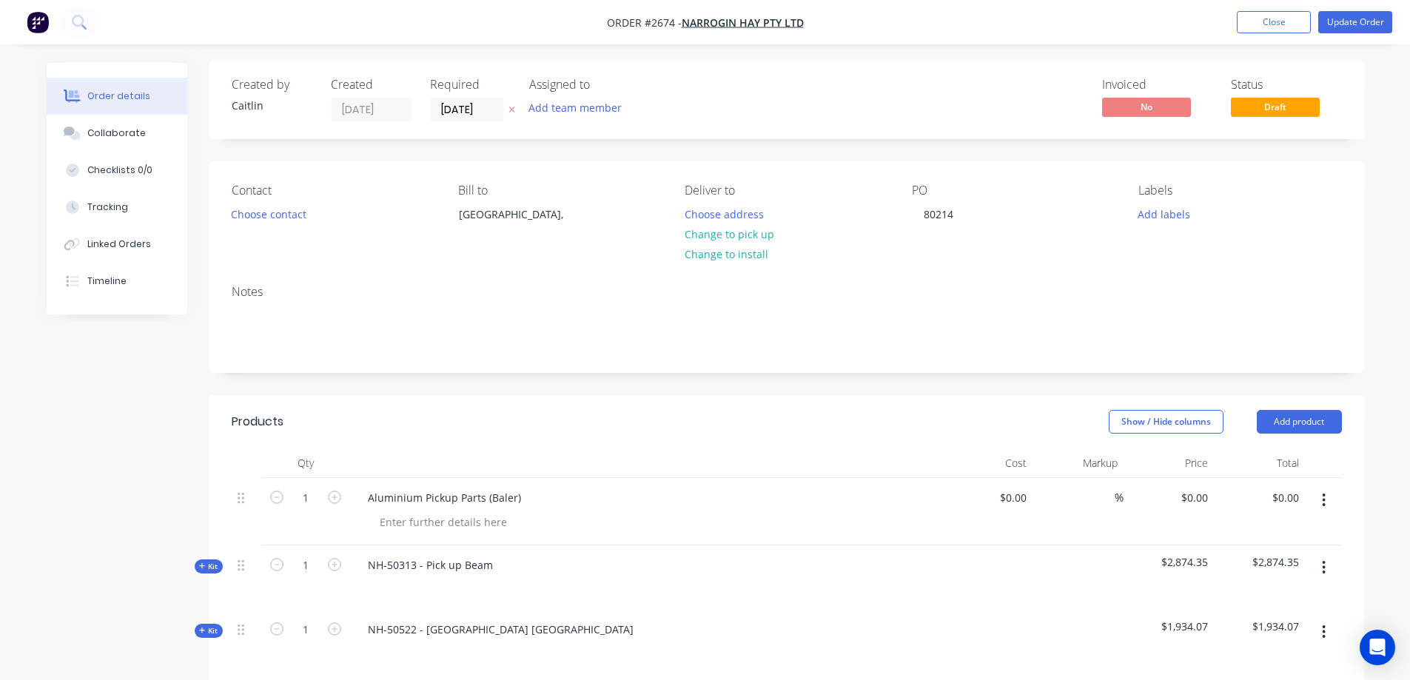
scroll to position [0, 0]
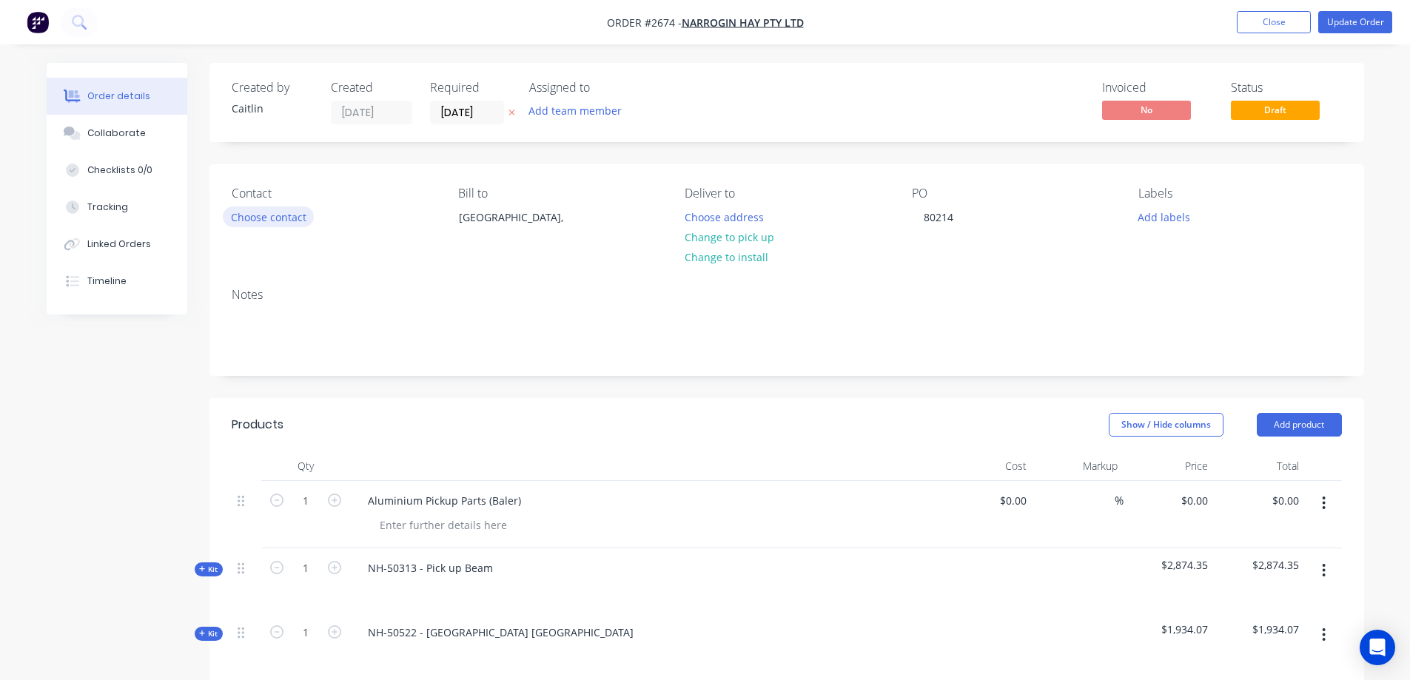
click at [261, 220] on button "Choose contact" at bounding box center [268, 216] width 91 height 20
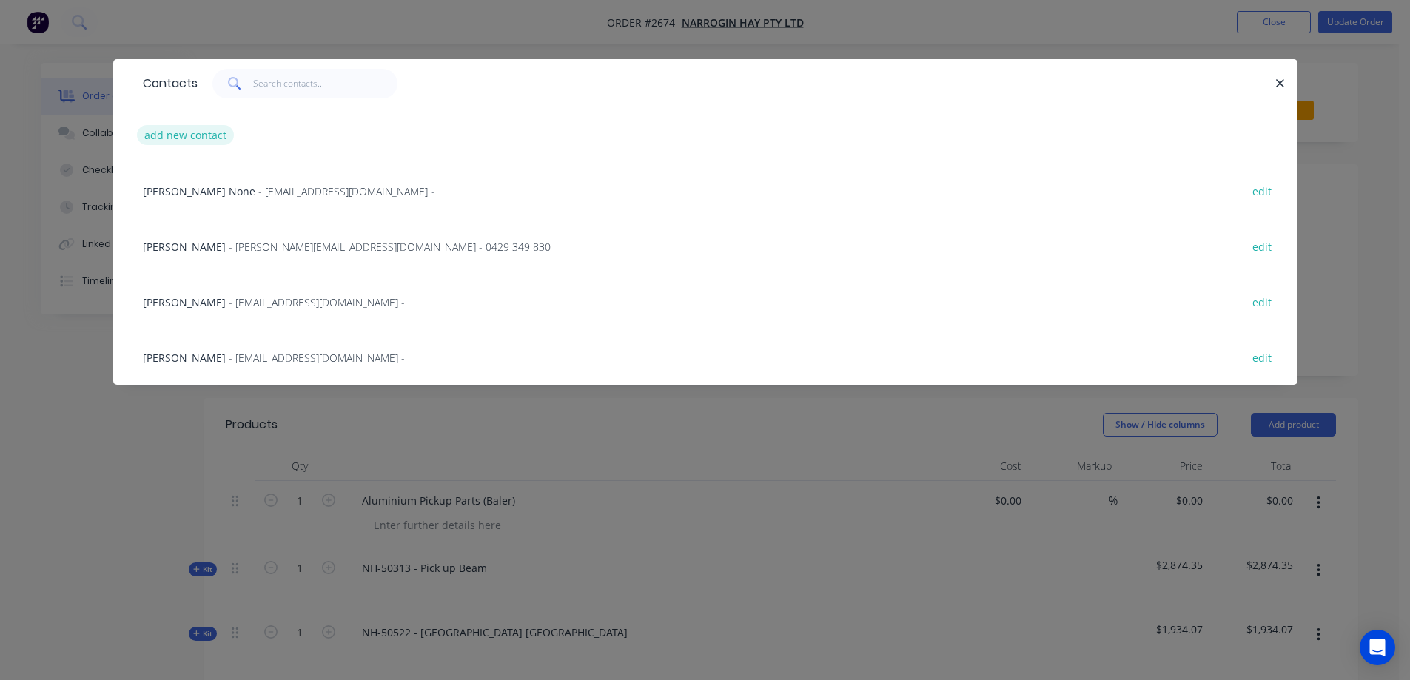
click at [175, 135] on button "add new contact" at bounding box center [186, 135] width 98 height 20
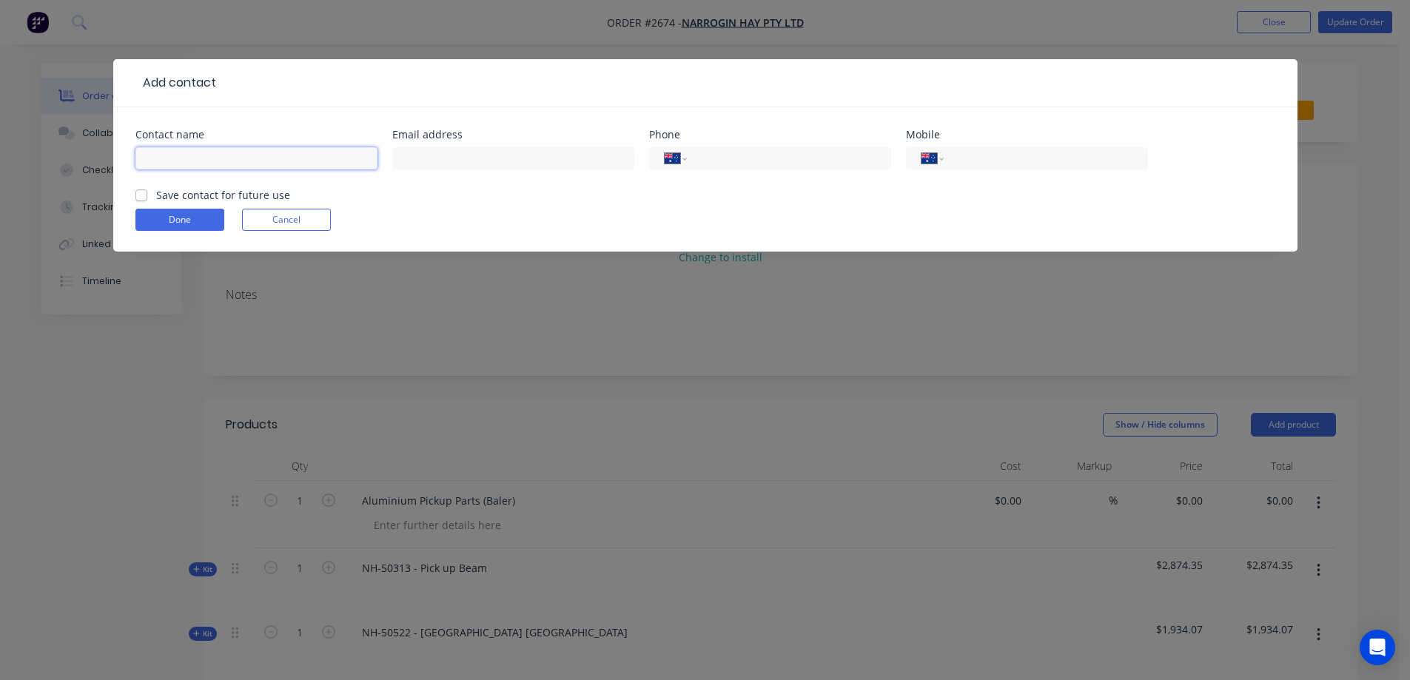
click at [176, 155] on input "text" at bounding box center [256, 158] width 242 height 22
click at [488, 157] on input "text" at bounding box center [513, 158] width 242 height 22
click at [156, 196] on label "Save contact for future use" at bounding box center [223, 195] width 134 height 16
click at [145, 196] on input "Save contact for future use" at bounding box center [141, 194] width 12 height 14
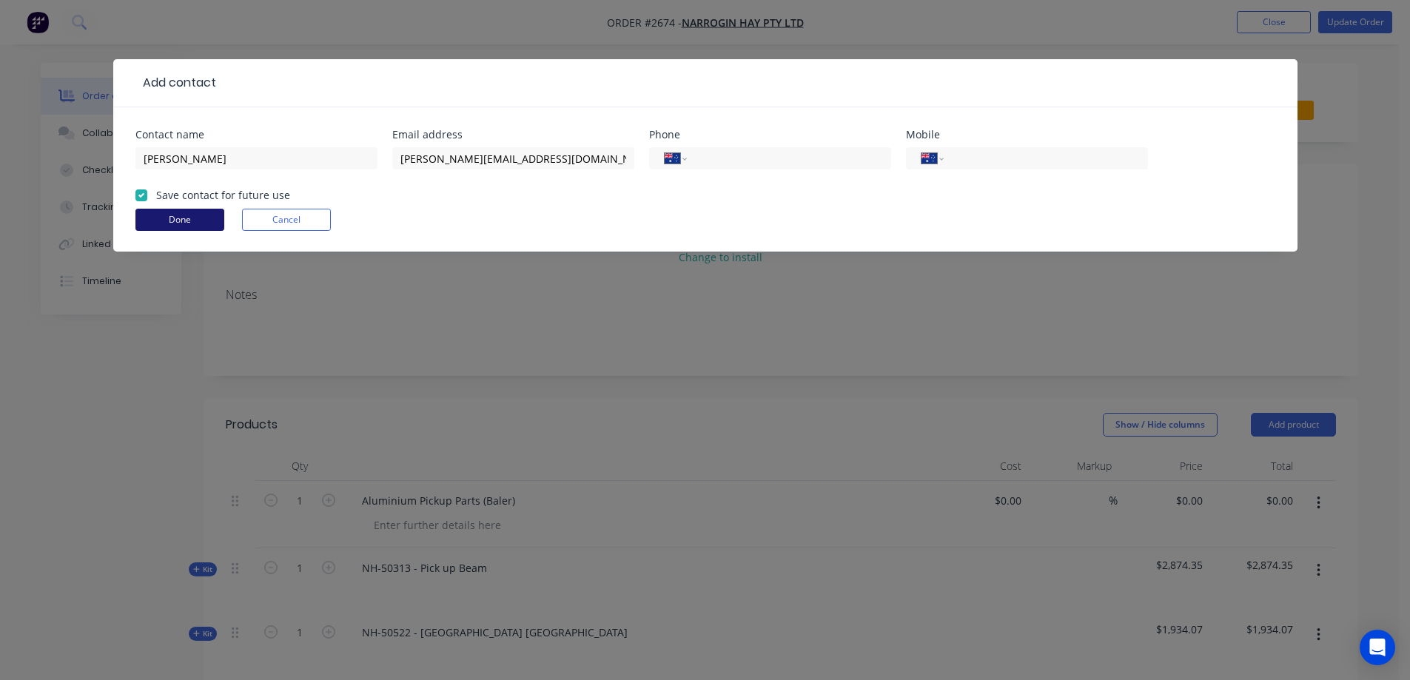
click at [179, 220] on button "Done" at bounding box center [179, 220] width 89 height 22
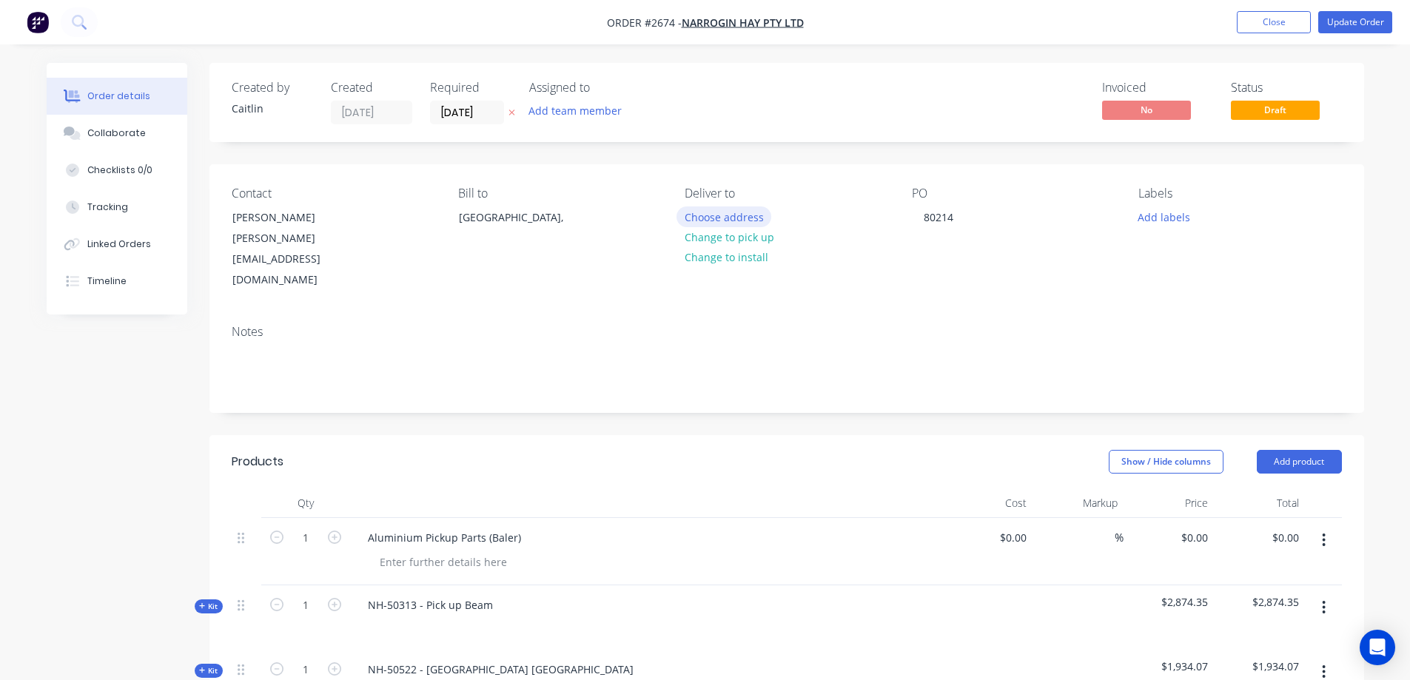
click at [727, 219] on button "Choose address" at bounding box center [723, 216] width 95 height 20
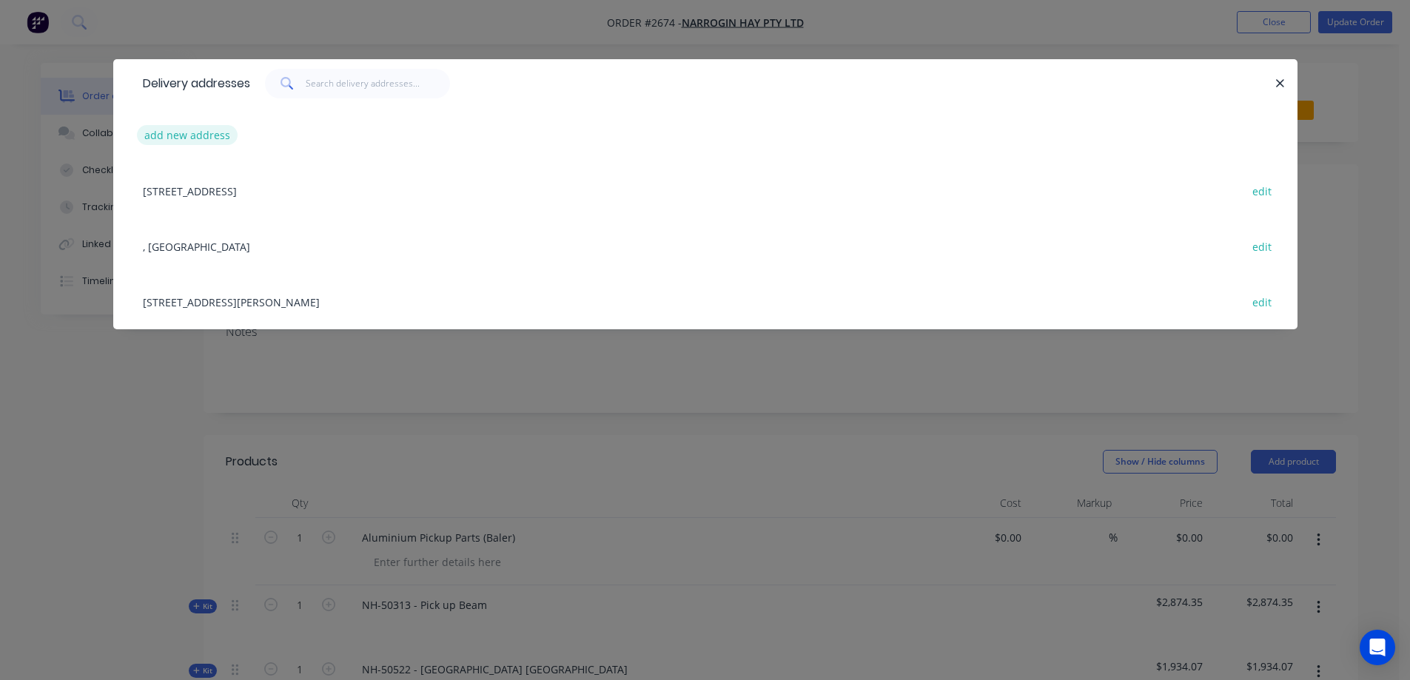
click at [202, 134] on button "add new address" at bounding box center [187, 135] width 101 height 20
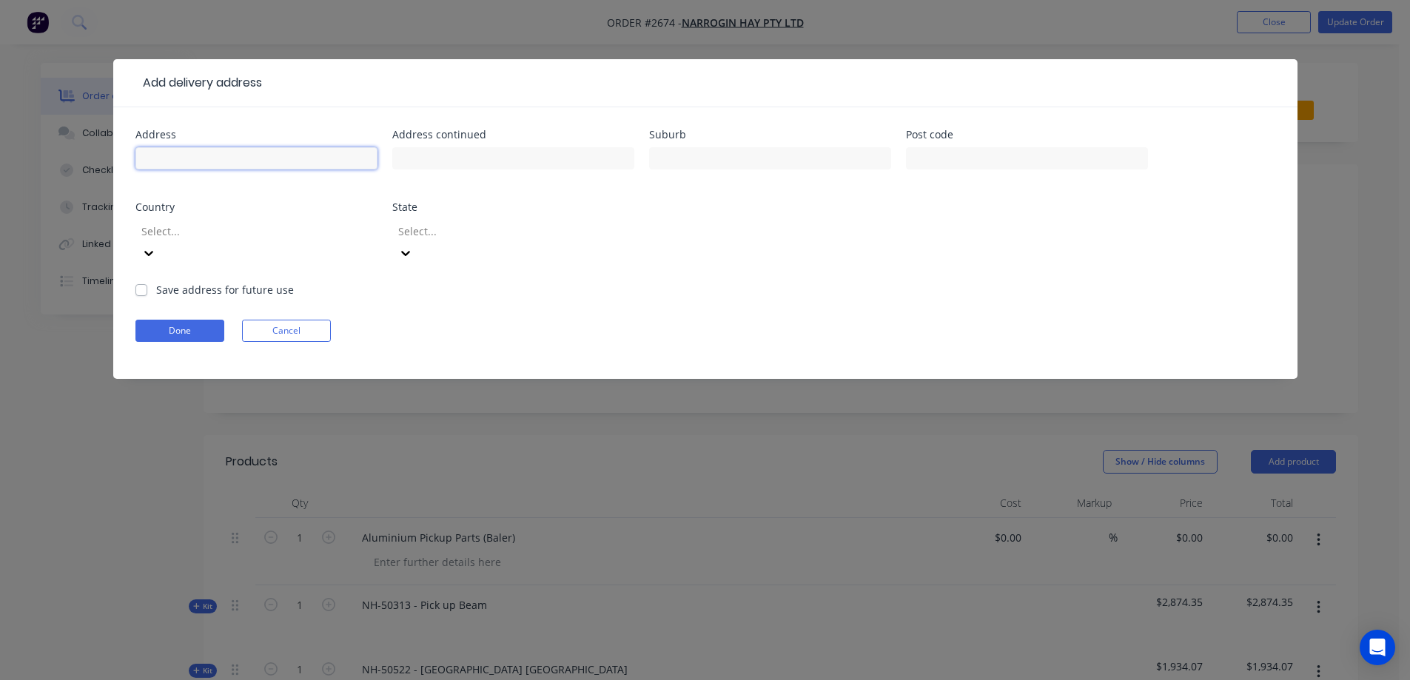
click at [174, 157] on input "text" at bounding box center [256, 158] width 242 height 22
click at [707, 163] on input "text" at bounding box center [770, 158] width 242 height 22
drag, startPoint x: 275, startPoint y: 158, endPoint x: 116, endPoint y: 166, distance: 158.5
click at [116, 166] on div "Address [STREET_ADDRESS] Address continued Suburb Post code Country Select... S…" at bounding box center [705, 243] width 1184 height 272
click at [774, 165] on input "text" at bounding box center [770, 158] width 242 height 22
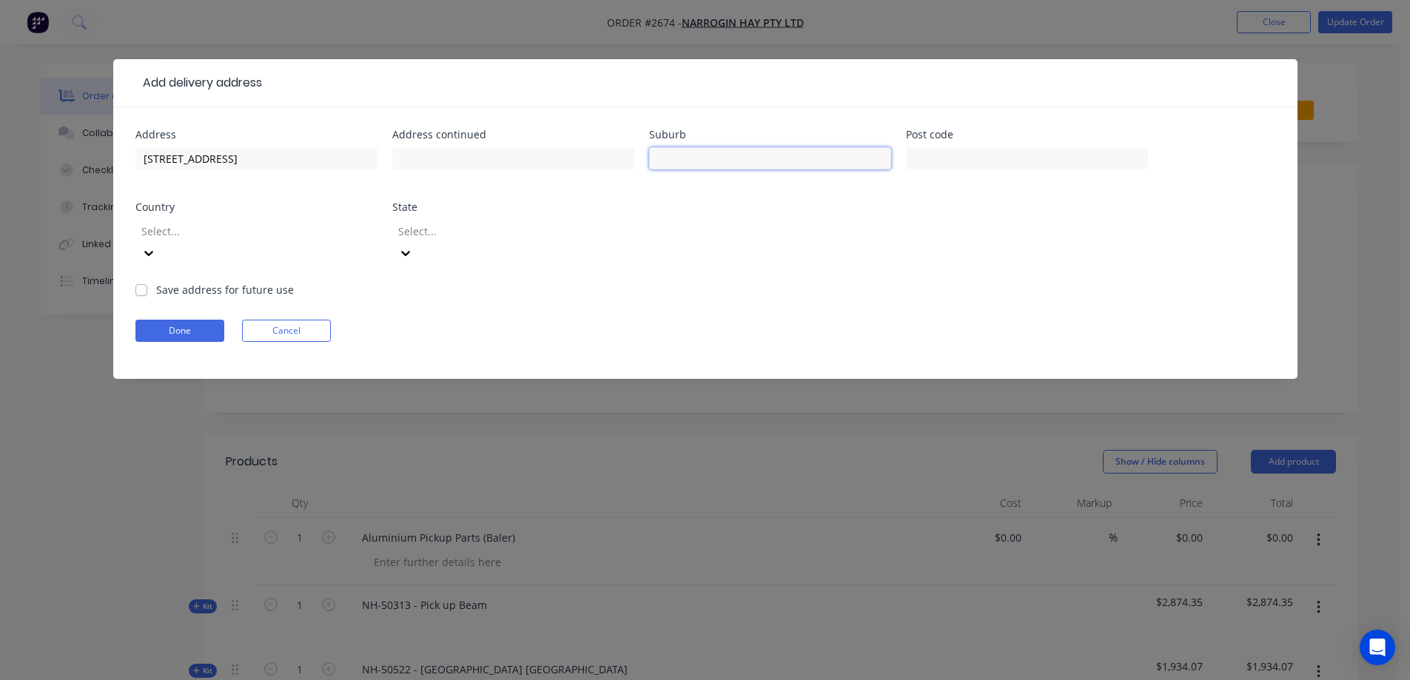
paste input "200 Wanerie RdDumberning"
drag, startPoint x: 732, startPoint y: 159, endPoint x: 638, endPoint y: 159, distance: 94.0
click at [638, 159] on div "Address [STREET_ADDRESS] Address continued Suburb [STREET_ADDRESS] Post code Co…" at bounding box center [704, 205] width 1139 height 152
click at [983, 155] on input "text" at bounding box center [1027, 158] width 242 height 22
click at [259, 238] on div at bounding box center [246, 231] width 213 height 18
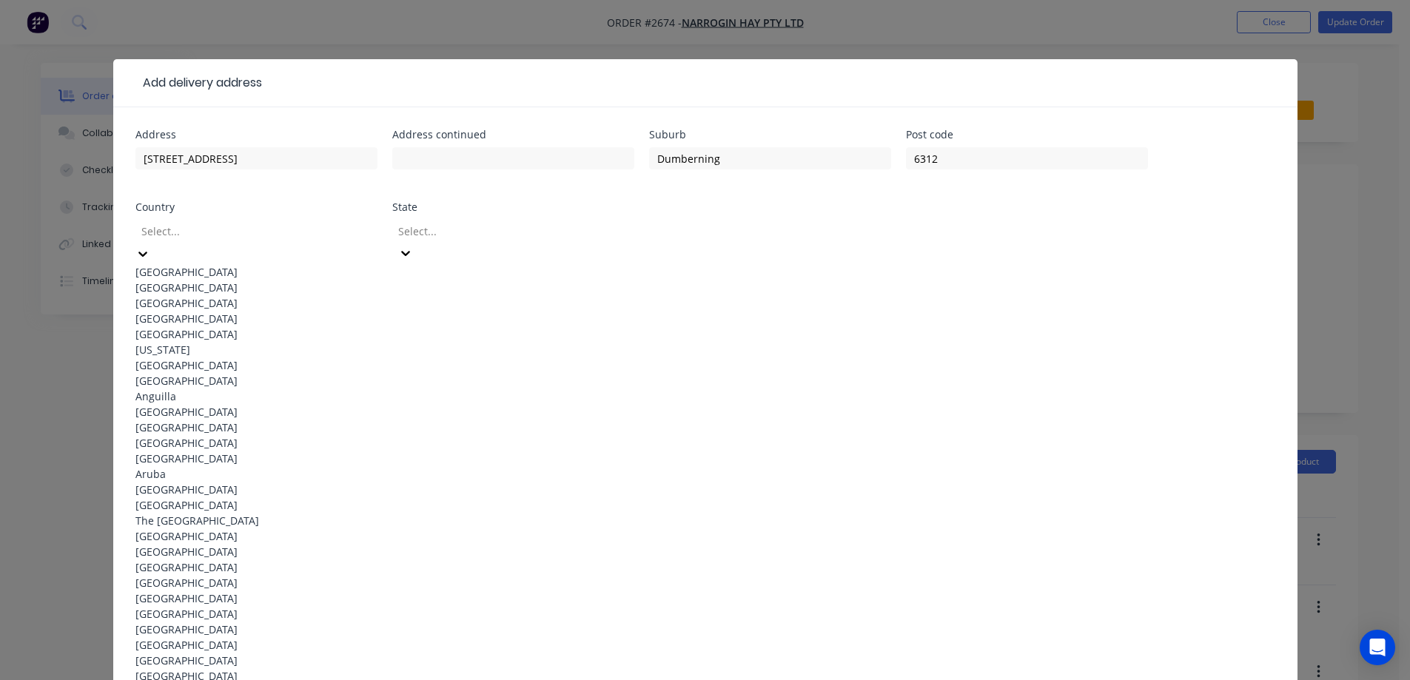
click at [257, 266] on div "[GEOGRAPHIC_DATA]" at bounding box center [256, 272] width 242 height 16
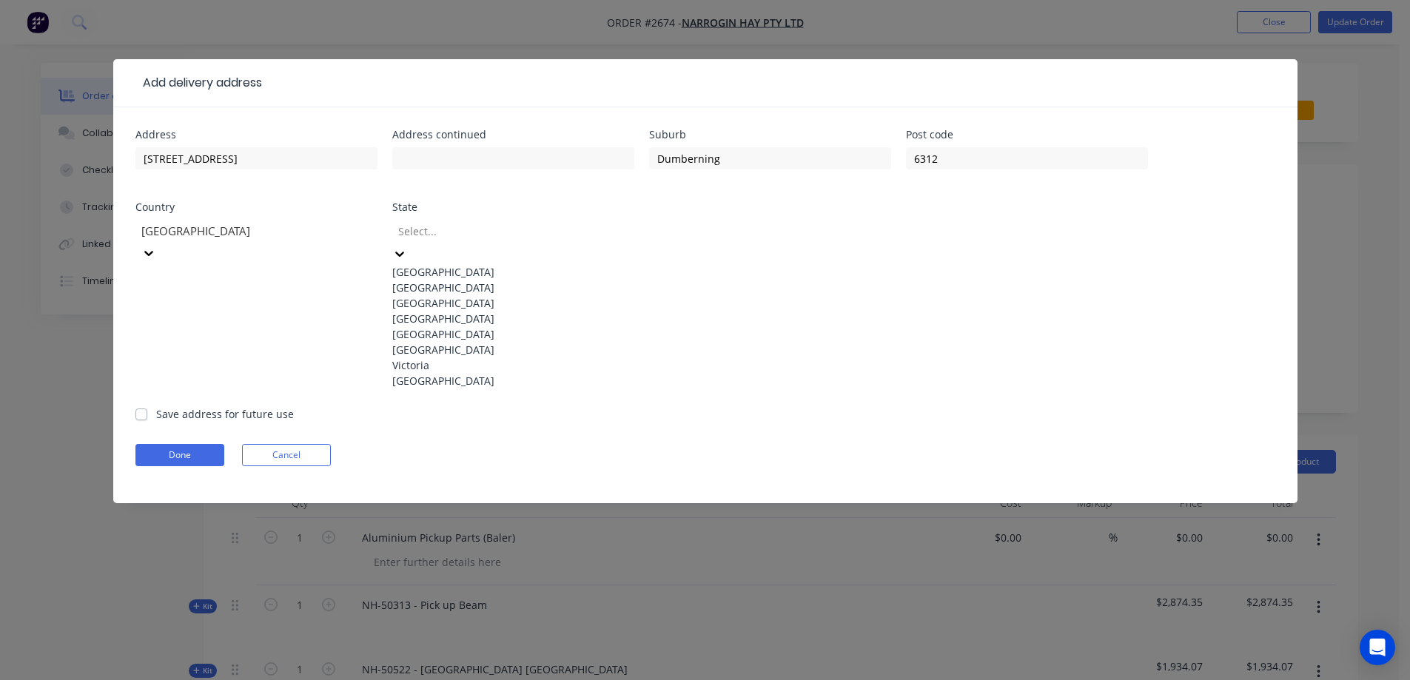
click at [505, 224] on div at bounding box center [503, 231] width 213 height 18
click at [485, 388] on div "[GEOGRAPHIC_DATA]" at bounding box center [513, 381] width 242 height 16
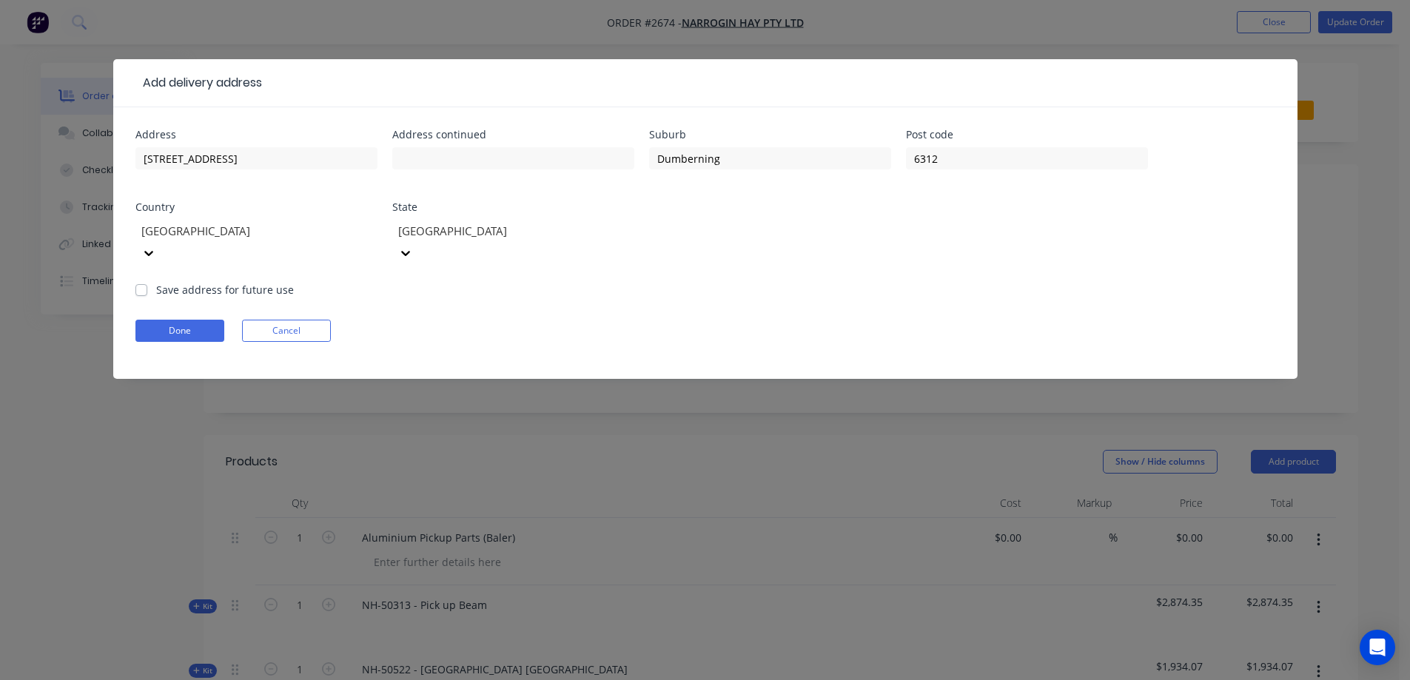
click at [156, 282] on label "Save address for future use" at bounding box center [225, 290] width 138 height 16
click at [144, 282] on input "Save address for future use" at bounding box center [141, 289] width 12 height 14
click at [180, 320] on button "Done" at bounding box center [179, 331] width 89 height 22
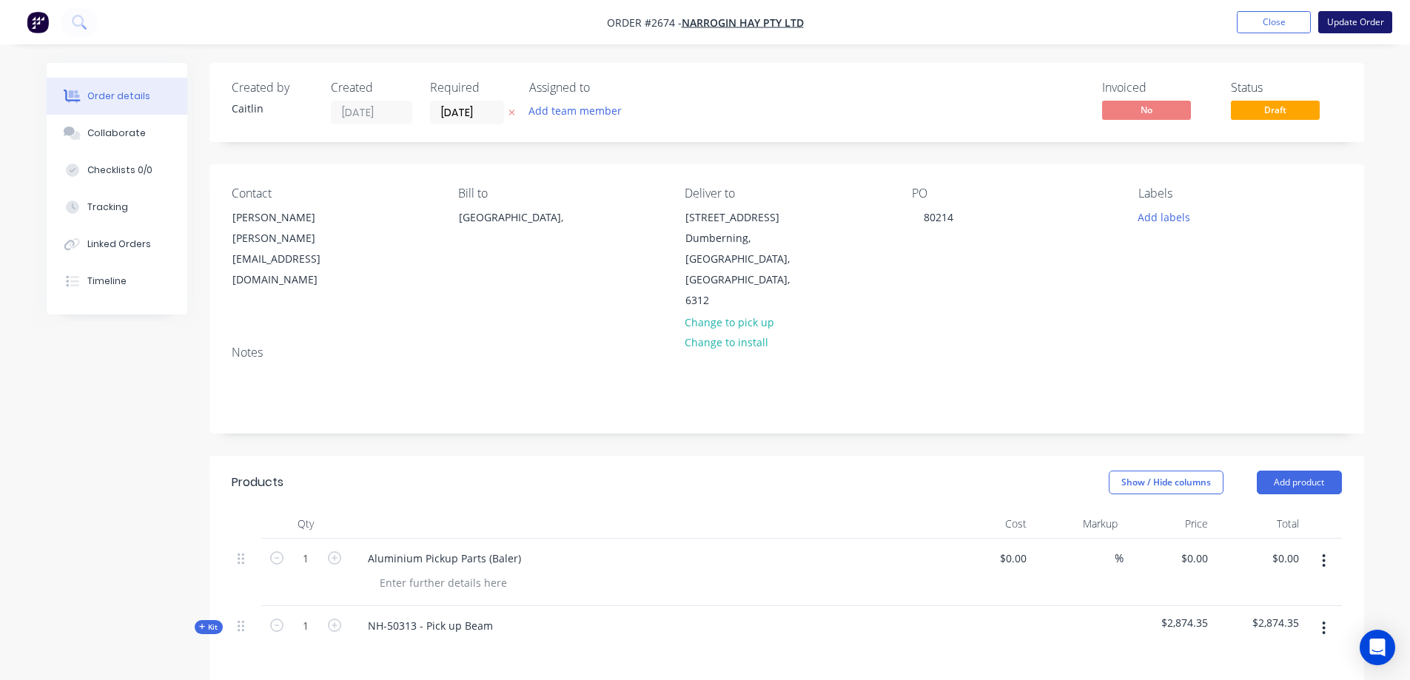
click at [1338, 28] on button "Update Order" at bounding box center [1355, 22] width 74 height 22
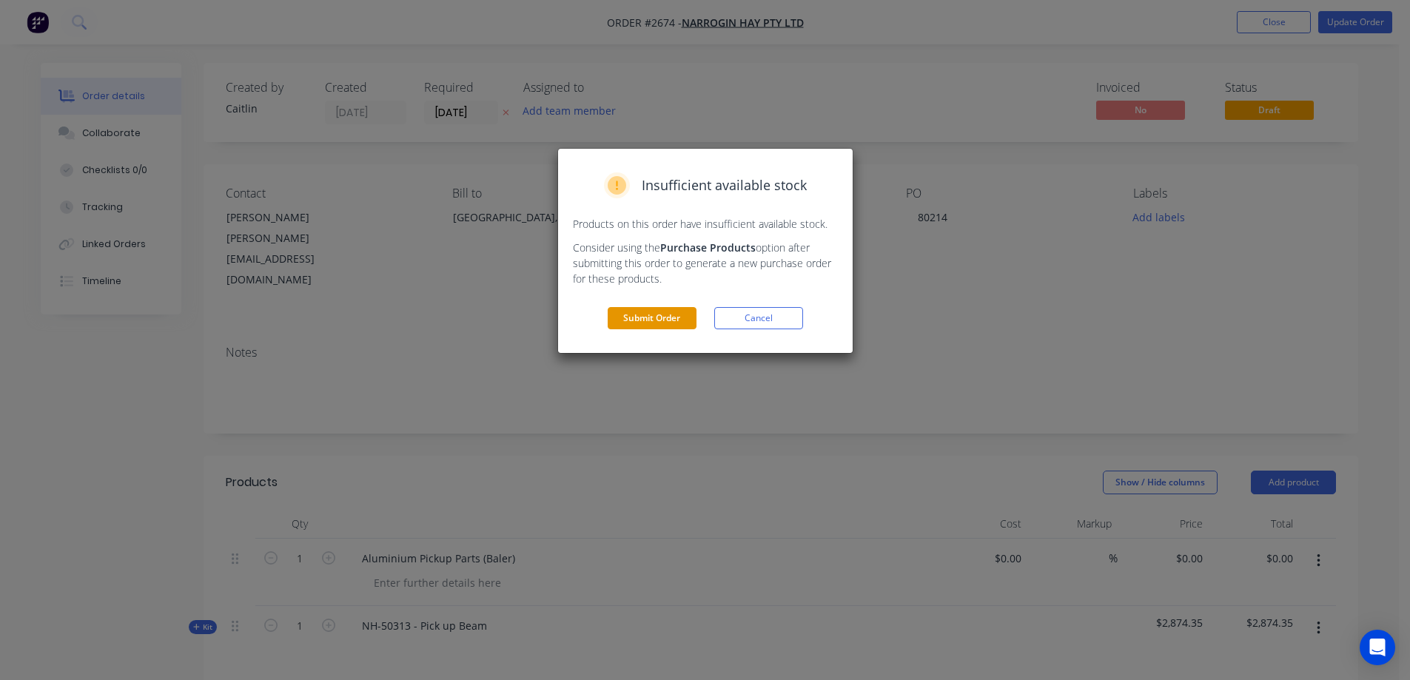
click at [658, 317] on button "Submit Order" at bounding box center [651, 318] width 89 height 22
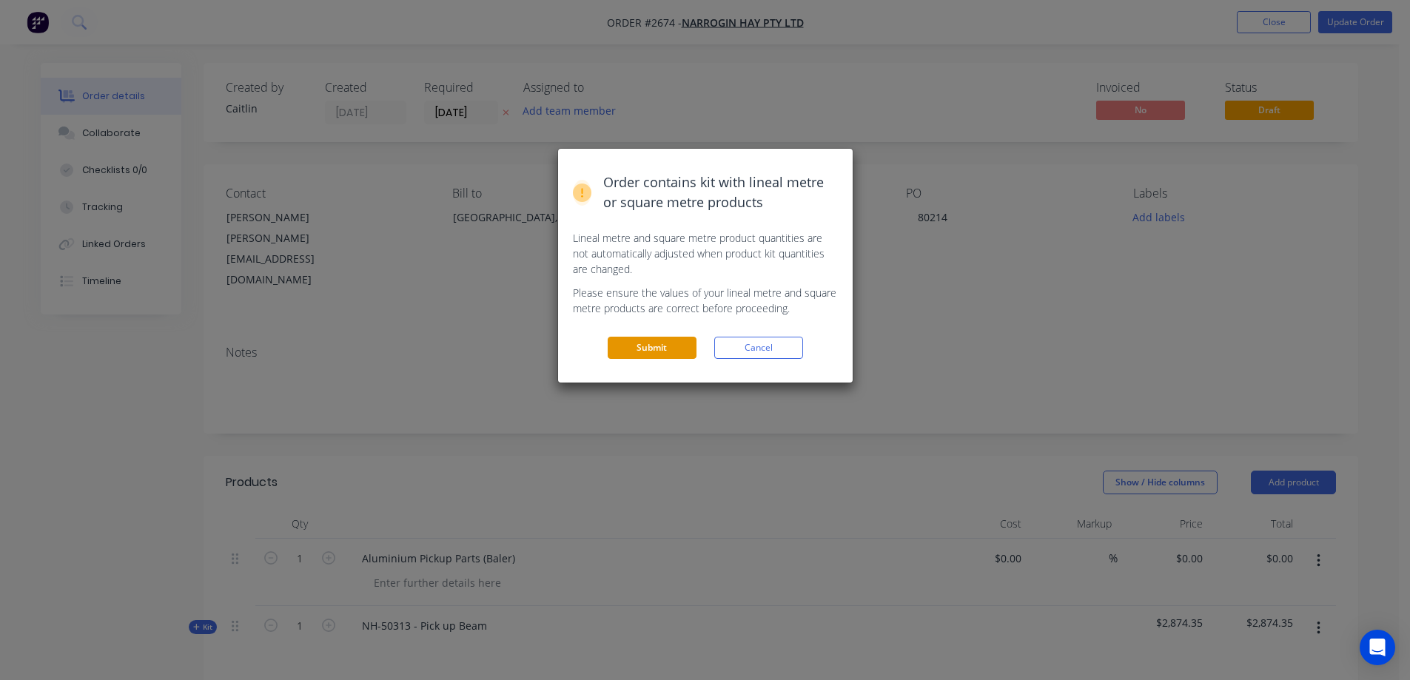
click at [645, 350] on button "Submit" at bounding box center [651, 348] width 89 height 22
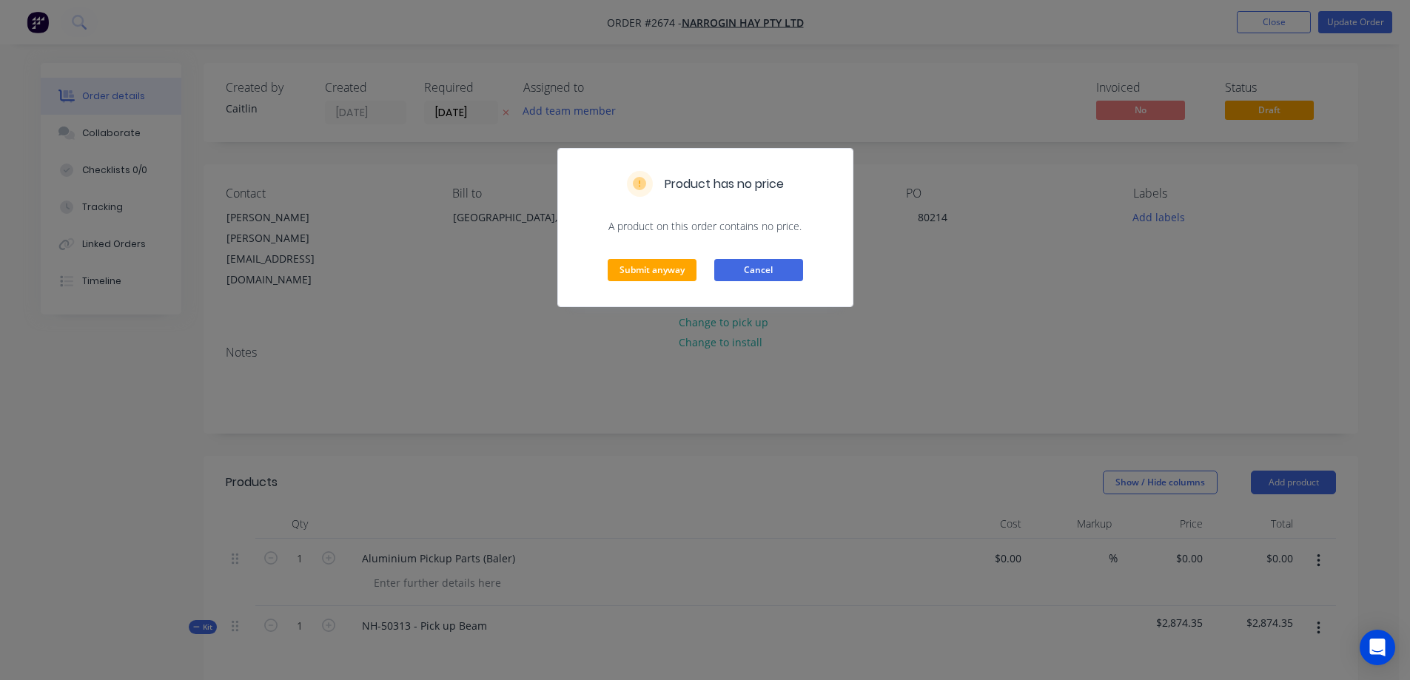
click at [750, 269] on button "Cancel" at bounding box center [758, 270] width 89 height 22
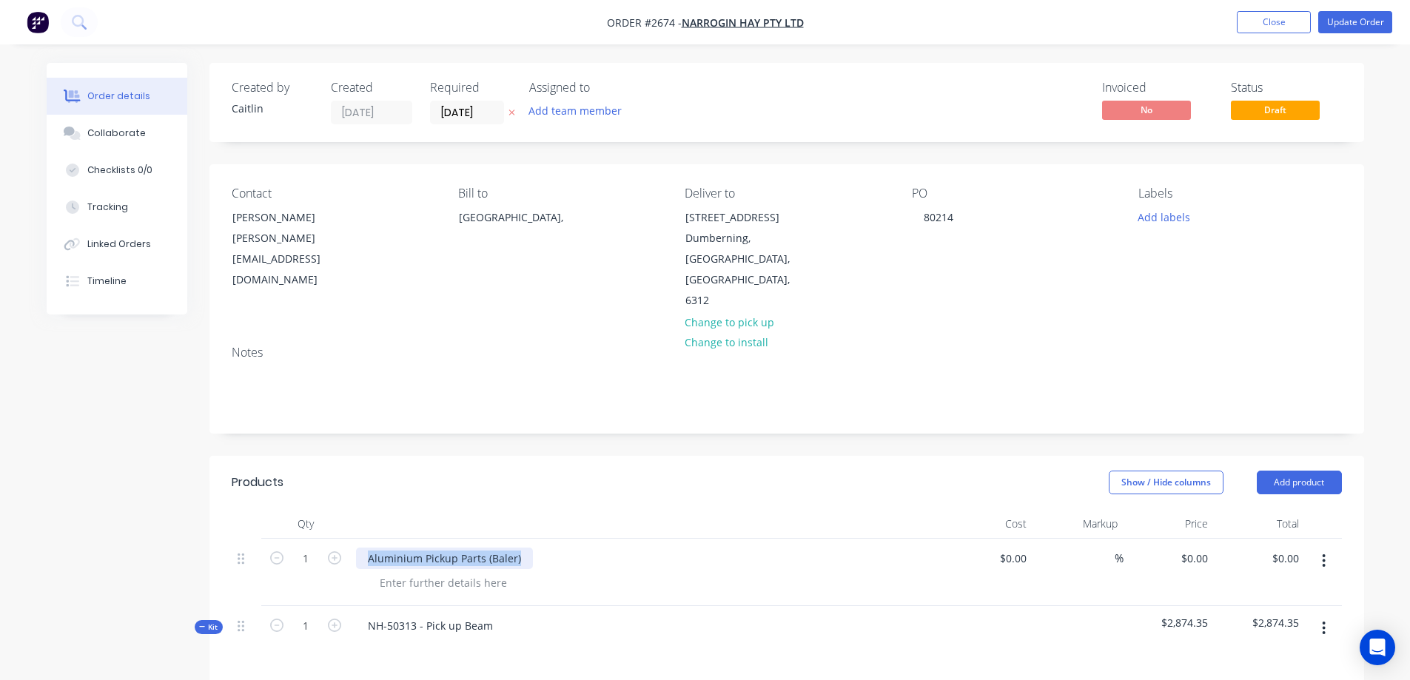
drag, startPoint x: 523, startPoint y: 516, endPoint x: 352, endPoint y: 515, distance: 170.9
click at [352, 539] on div "Aluminium Pickup Parts (Baler)" at bounding box center [646, 572] width 592 height 67
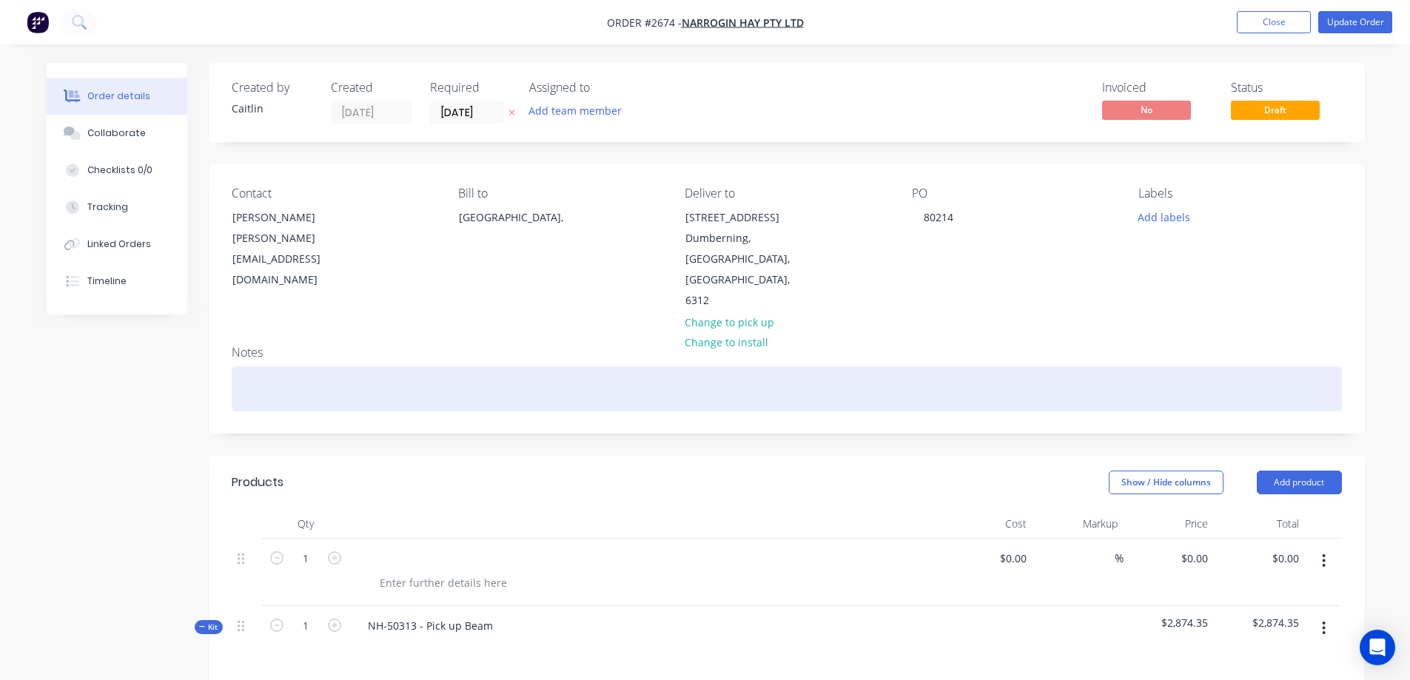
click at [269, 366] on div at bounding box center [787, 388] width 1110 height 45
paste div
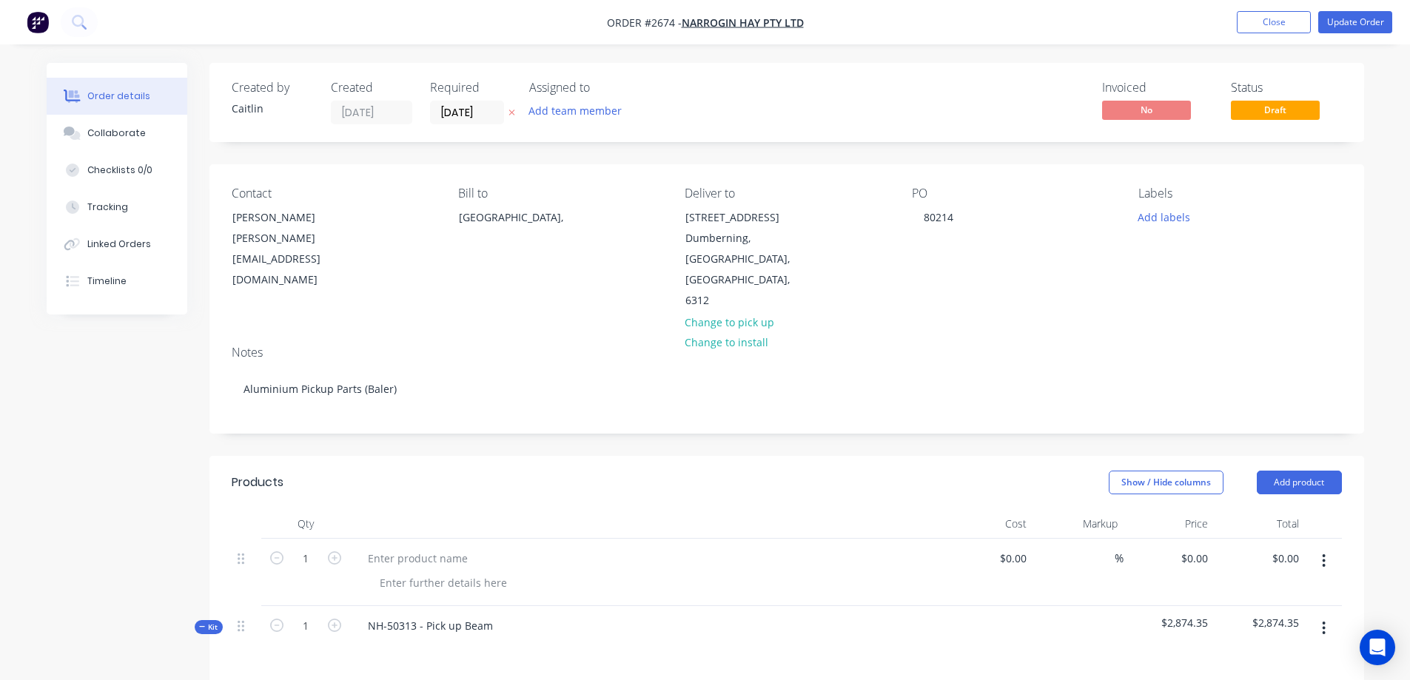
click at [1321, 553] on icon "button" at bounding box center [1323, 561] width 4 height 16
click at [1254, 678] on div "Delete" at bounding box center [1271, 688] width 114 height 21
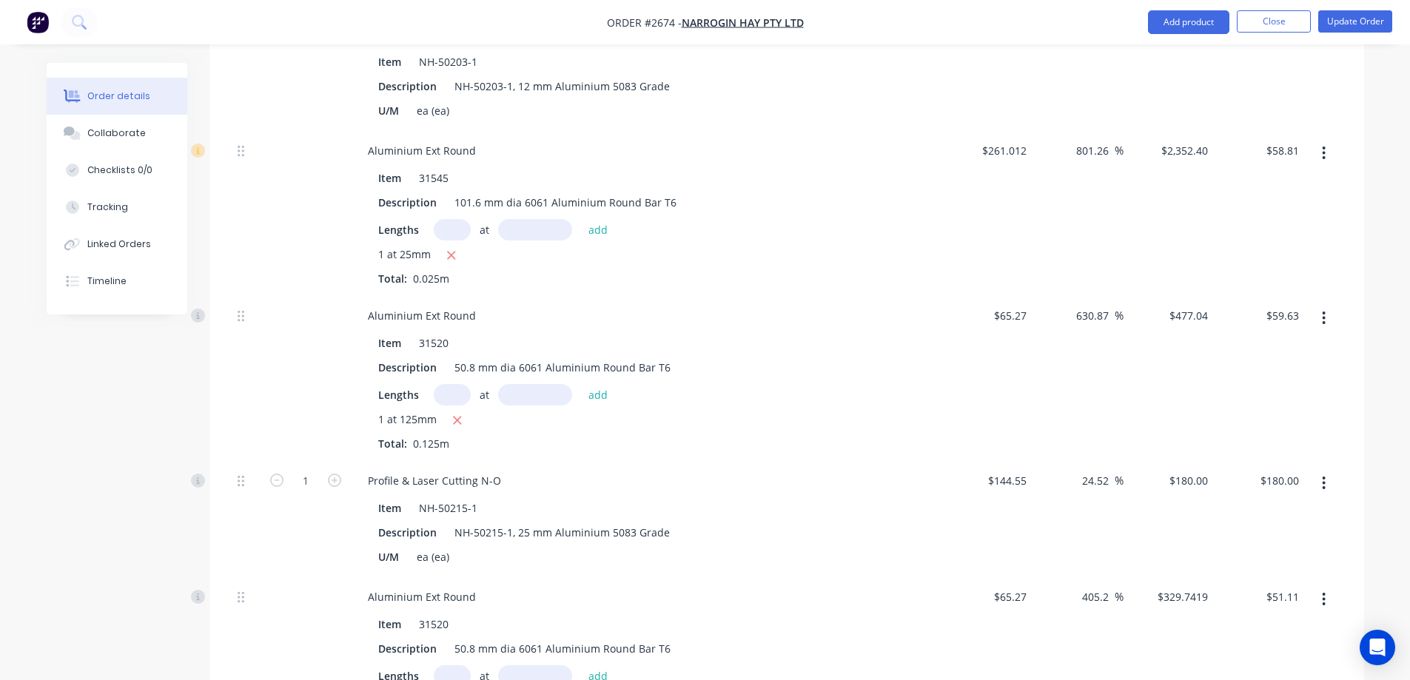
scroll to position [235, 0]
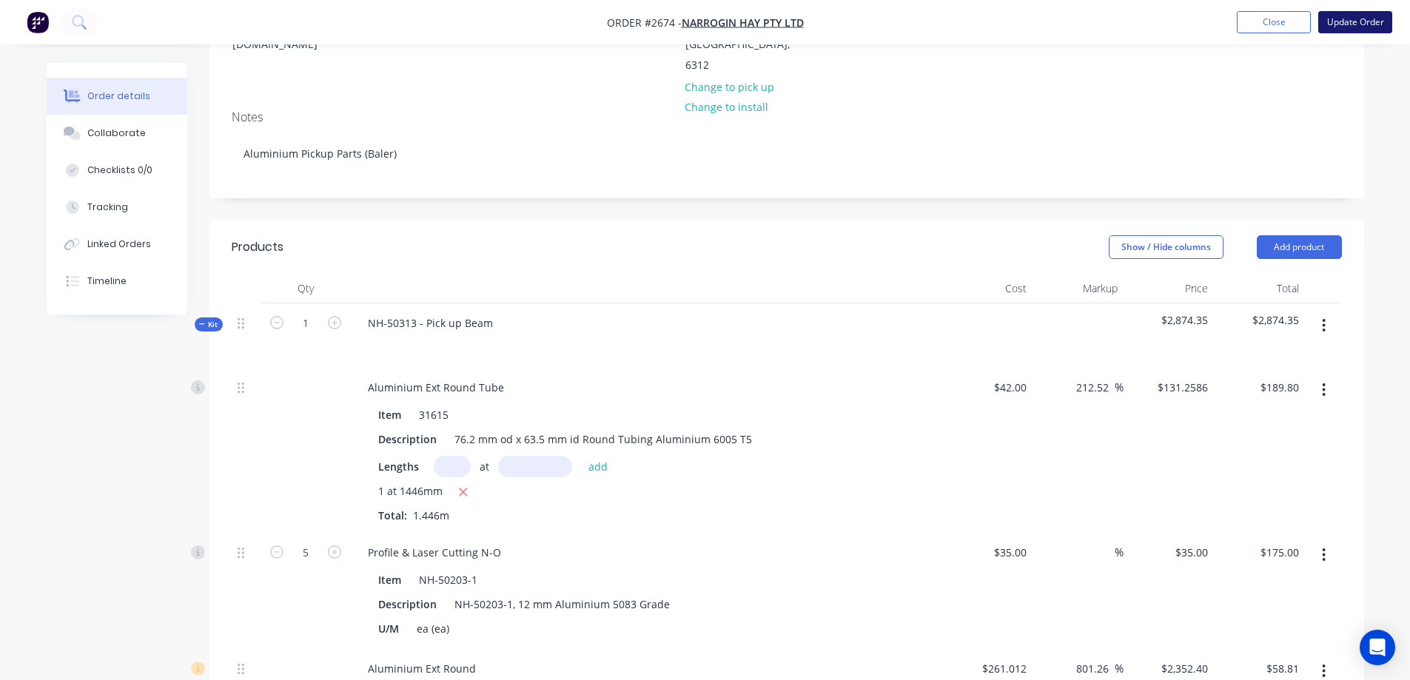
click at [1356, 18] on button "Update Order" at bounding box center [1355, 22] width 74 height 22
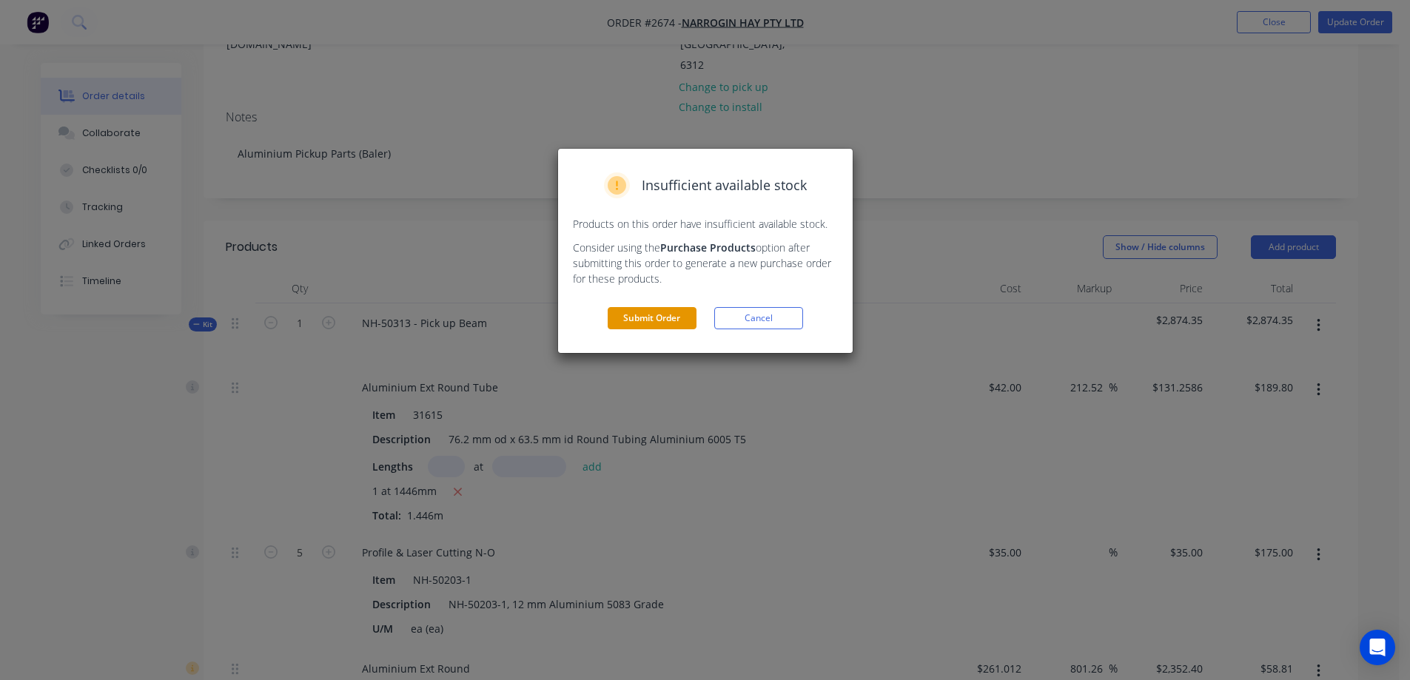
click at [672, 313] on button "Submit Order" at bounding box center [651, 318] width 89 height 22
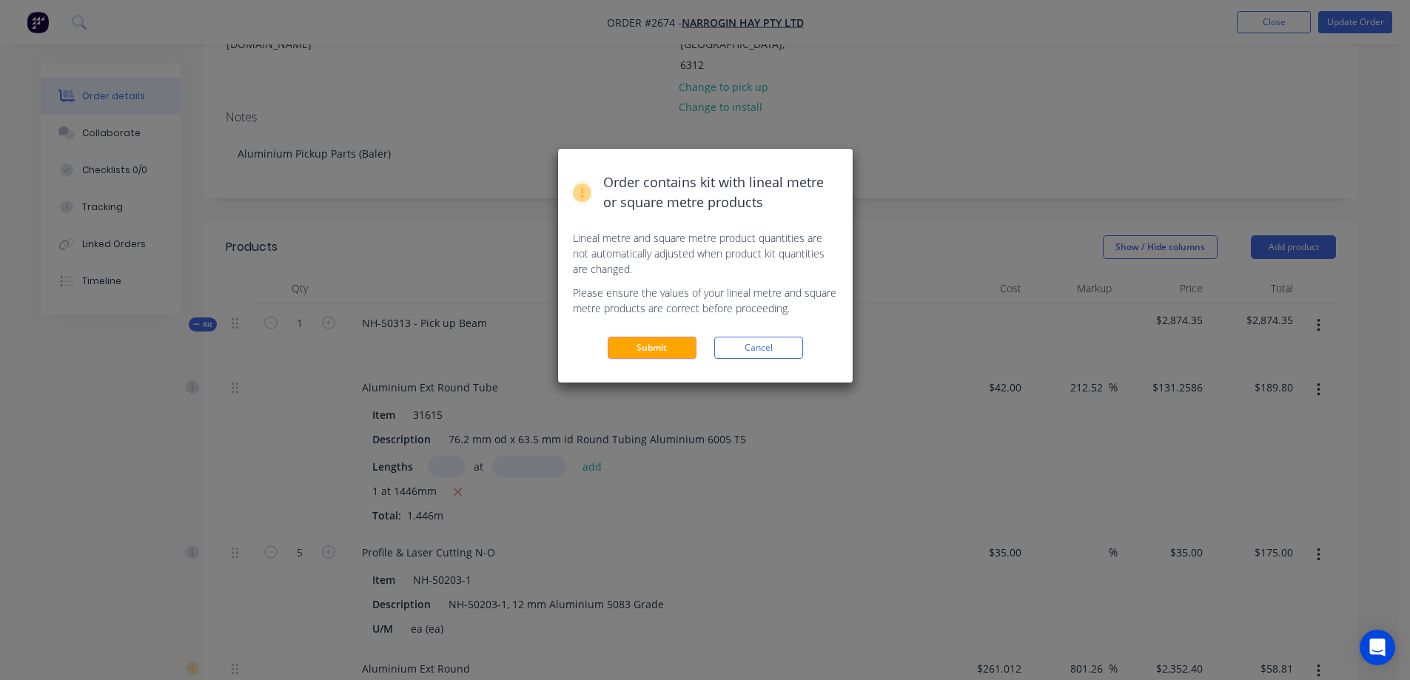
click at [654, 348] on button "Submit" at bounding box center [651, 348] width 89 height 22
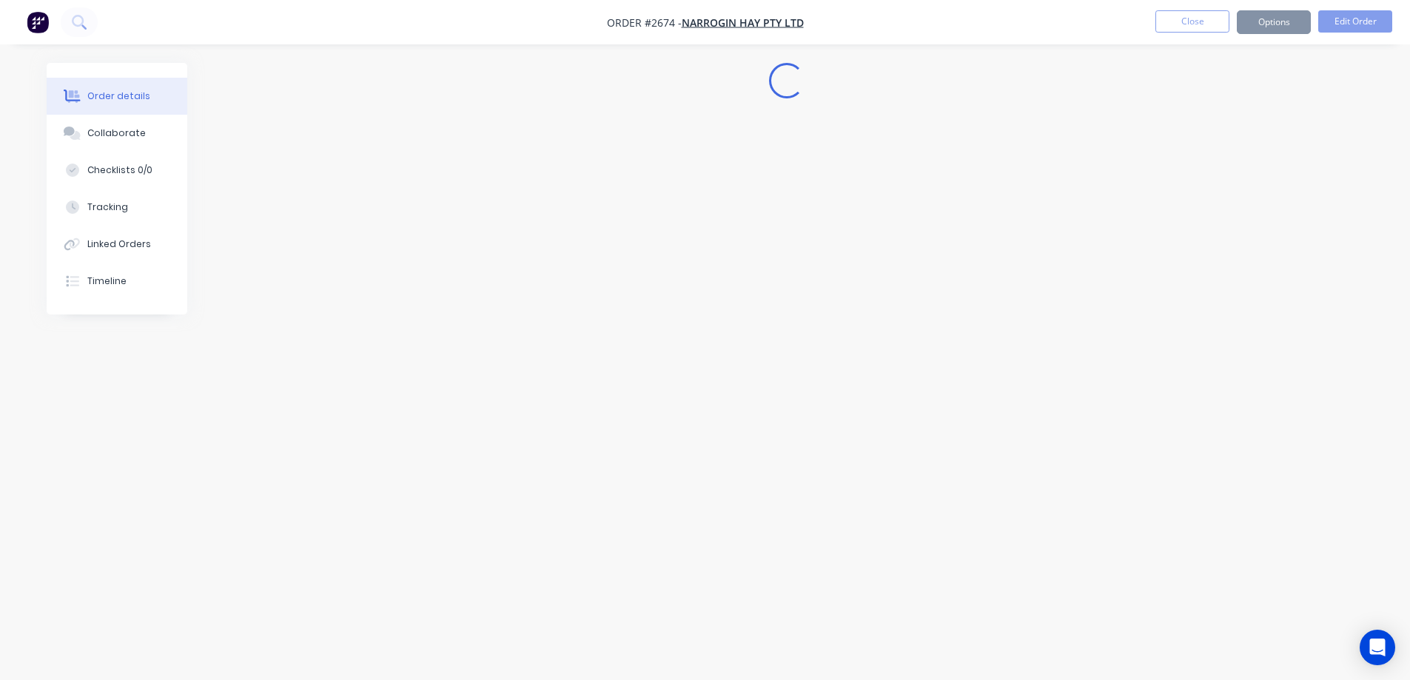
scroll to position [0, 0]
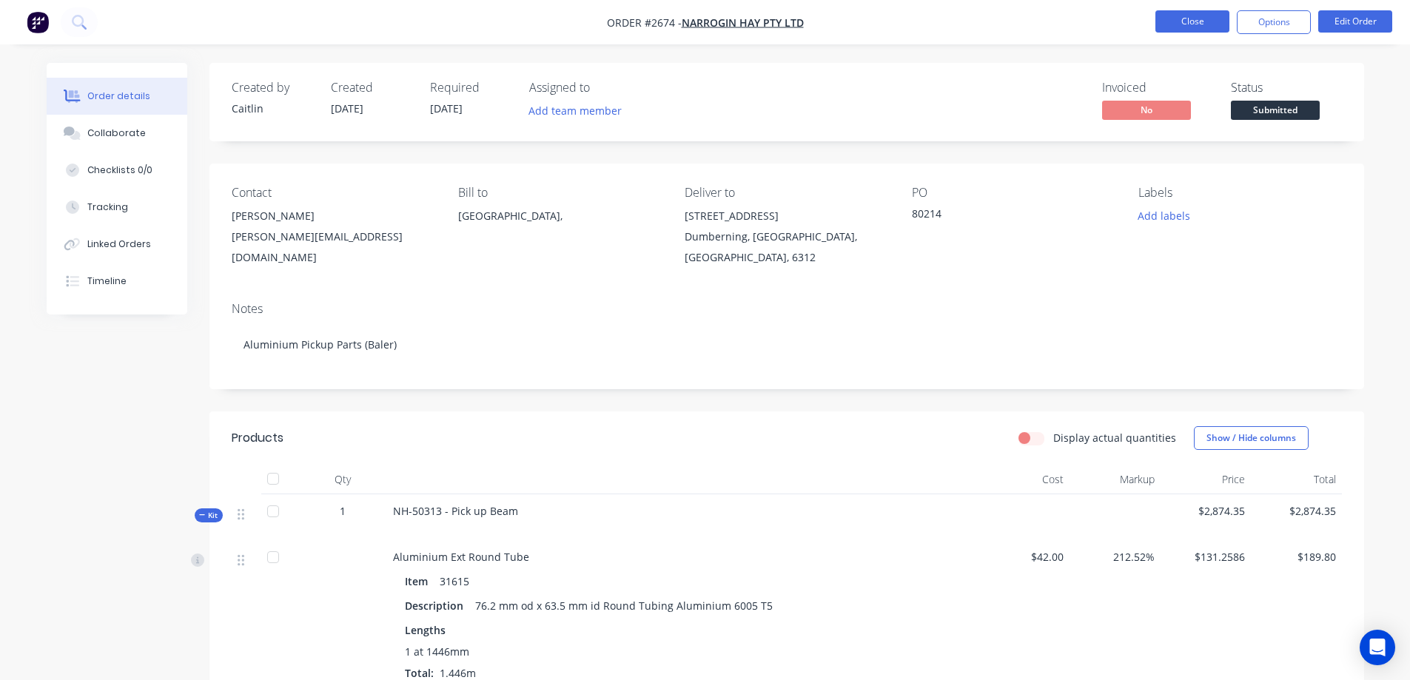
click at [1190, 22] on button "Close" at bounding box center [1192, 21] width 74 height 22
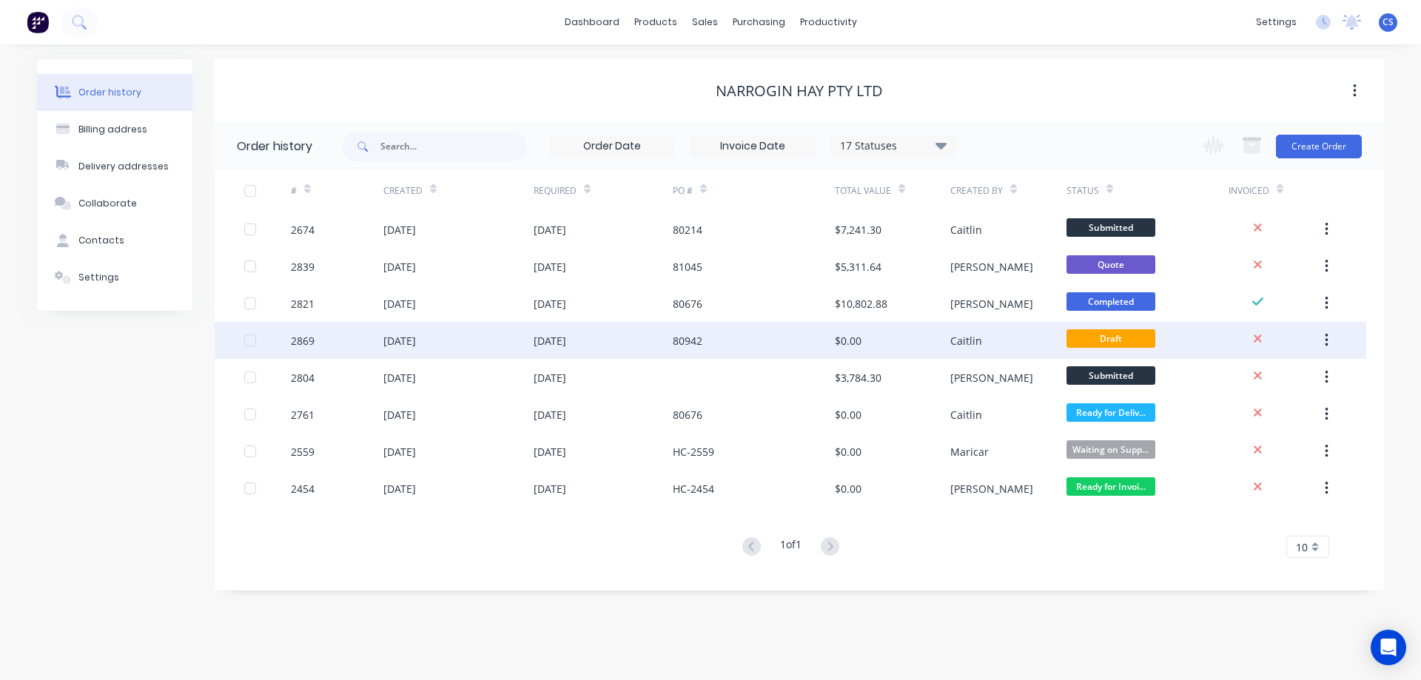
click at [781, 346] on div "80942" at bounding box center [754, 340] width 162 height 37
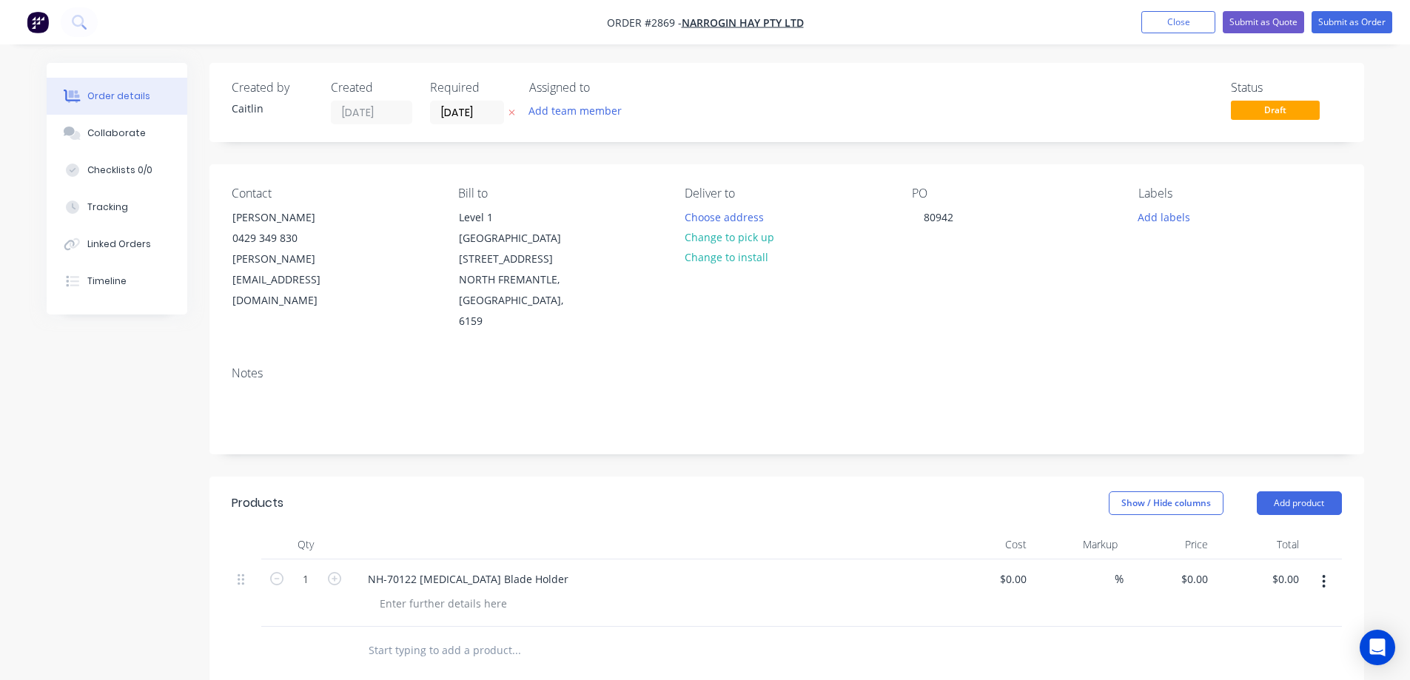
click at [420, 636] on input "text" at bounding box center [516, 651] width 296 height 30
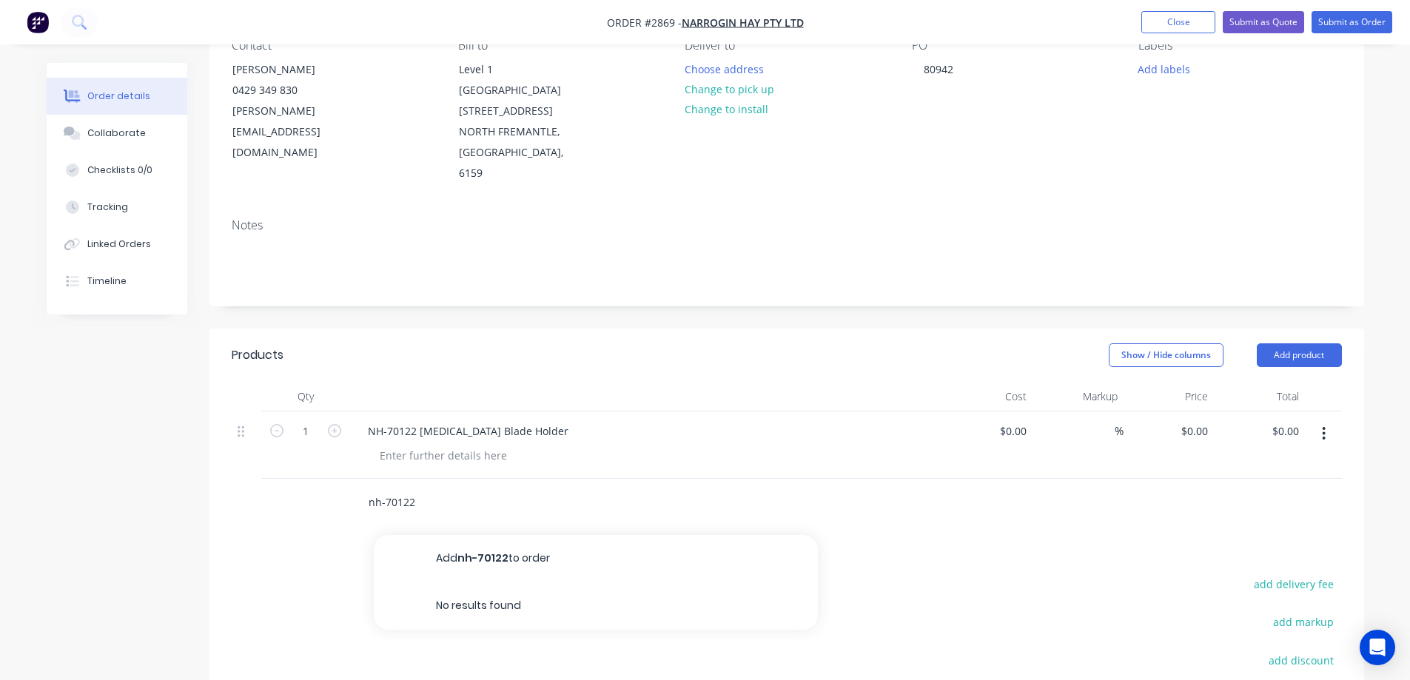
drag, startPoint x: 448, startPoint y: 459, endPoint x: 303, endPoint y: 457, distance: 145.0
click at [303, 479] on div "nh-70122 Add nh-70122 to order No results found" at bounding box center [787, 503] width 1110 height 48
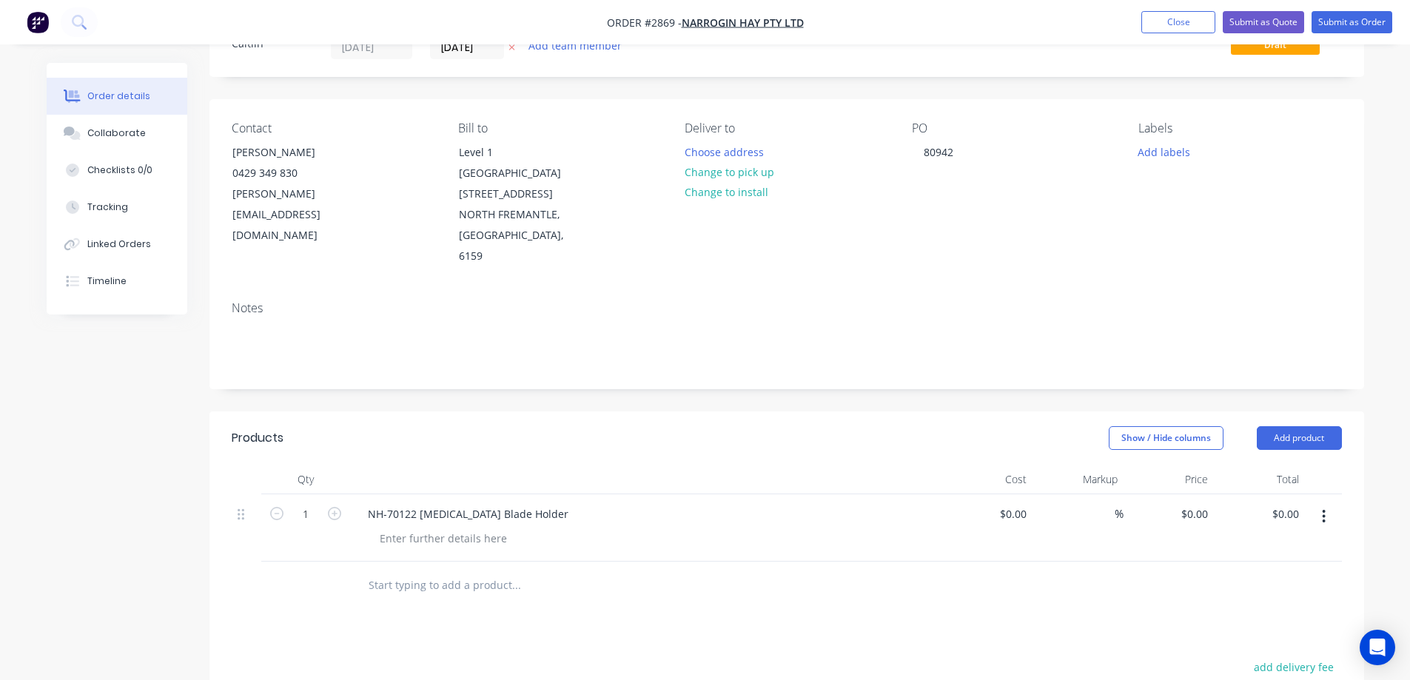
scroll to position [0, 0]
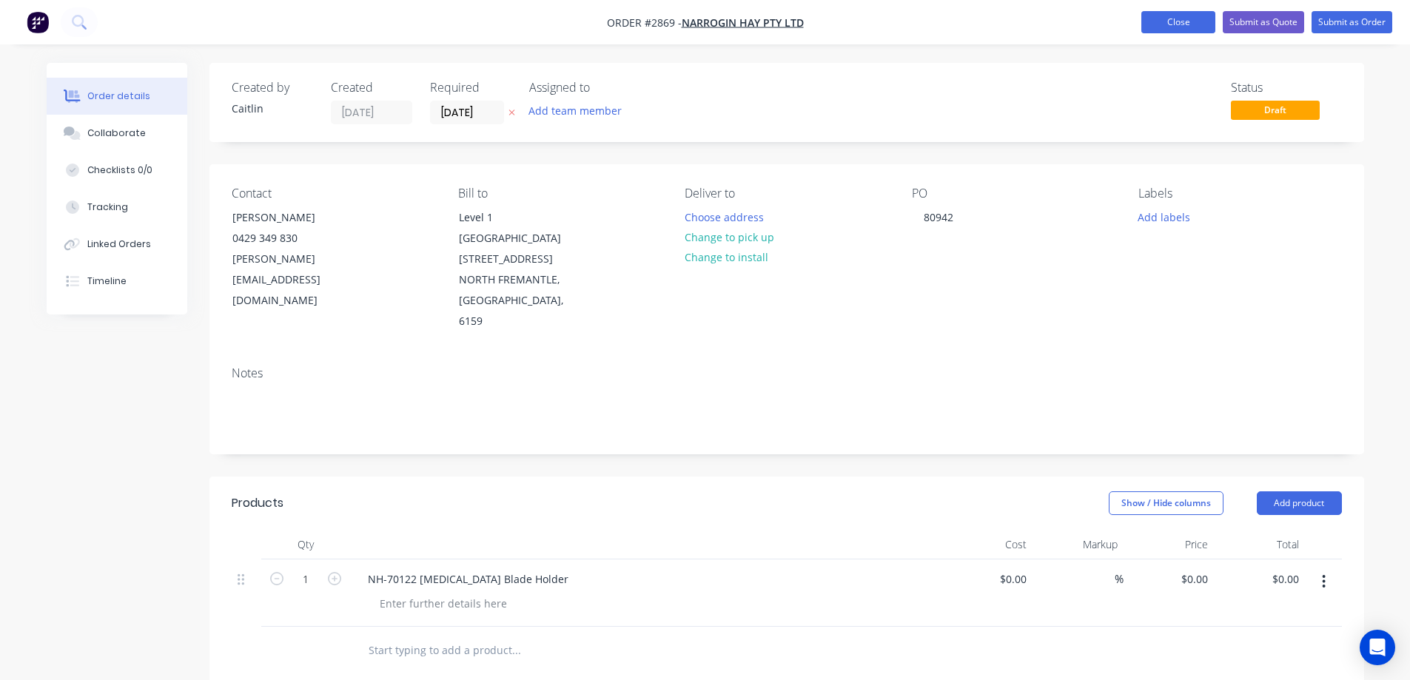
click at [1167, 27] on button "Close" at bounding box center [1178, 22] width 74 height 22
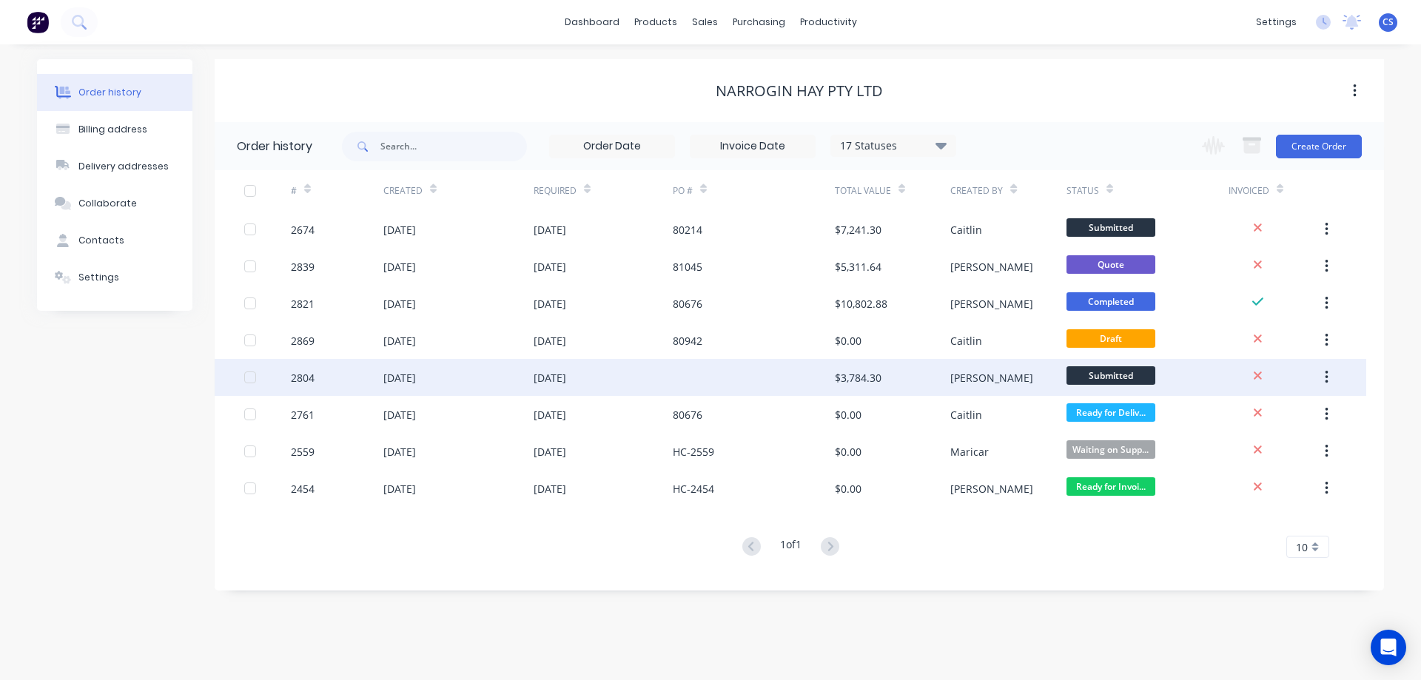
drag, startPoint x: 727, startPoint y: 381, endPoint x: 682, endPoint y: 381, distance: 44.4
click at [682, 381] on div at bounding box center [754, 377] width 162 height 37
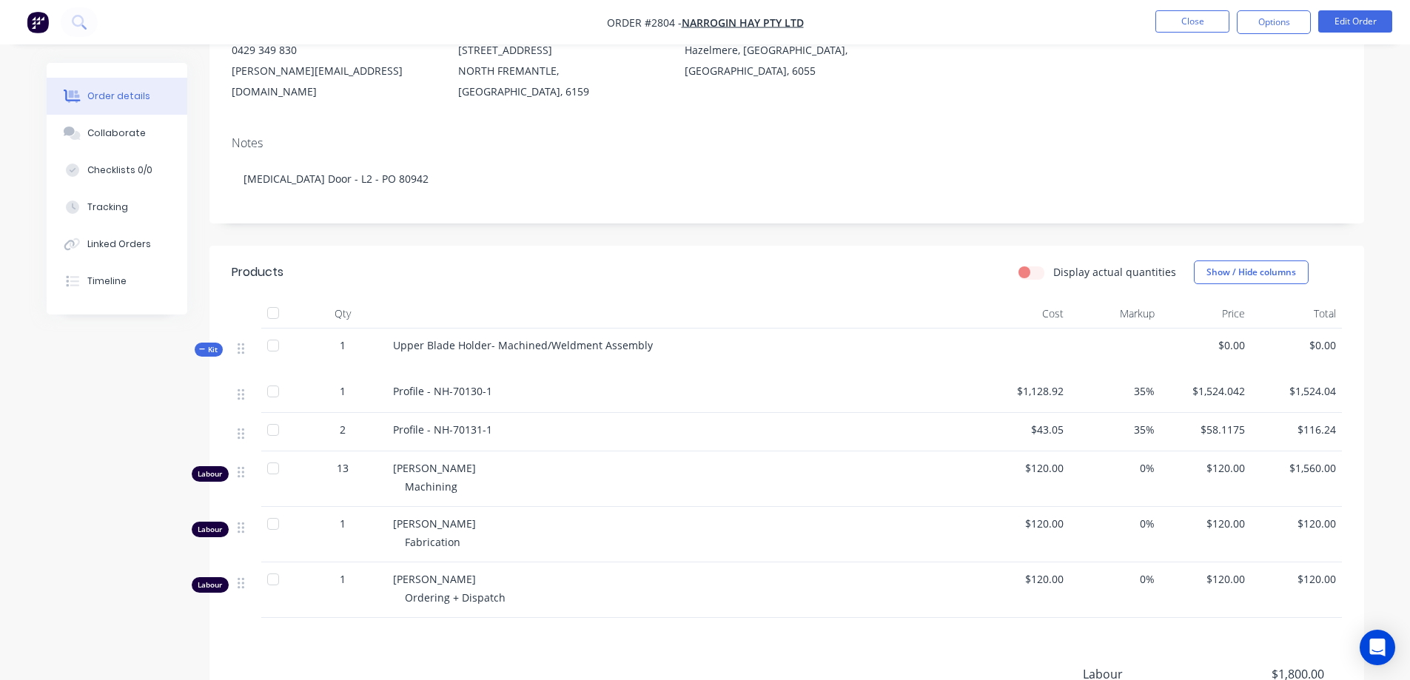
scroll to position [222, 0]
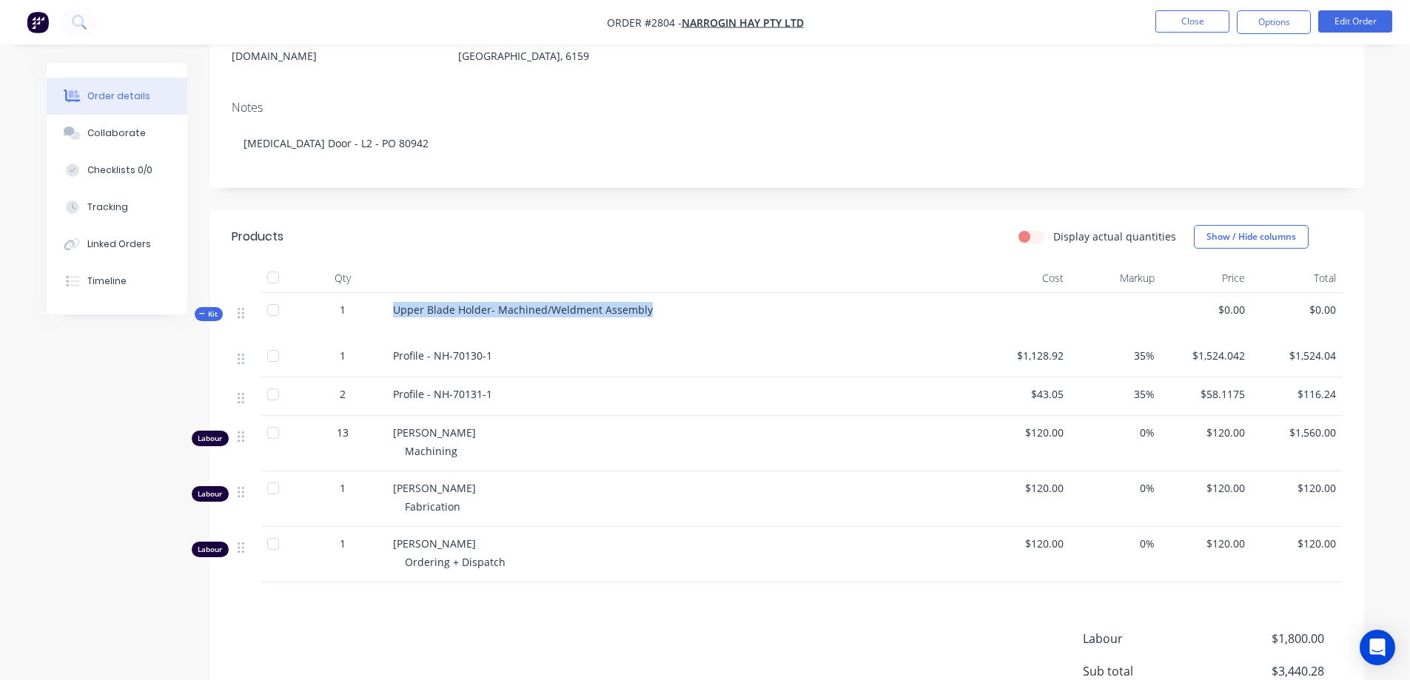
drag, startPoint x: 642, startPoint y: 287, endPoint x: 387, endPoint y: 291, distance: 255.3
click at [387, 293] on div "Upper Blade Holder- Machined/Weldment Assembly" at bounding box center [683, 316] width 592 height 46
copy span "Upper Blade Holder- Machined/Weldment Assembly"
click at [1273, 27] on button "Options" at bounding box center [1273, 22] width 74 height 24
click at [1371, 68] on div "Order details Collaborate Checklists 0/0 Tracking Linked Orders Timeline Order …" at bounding box center [705, 343] width 1347 height 1005
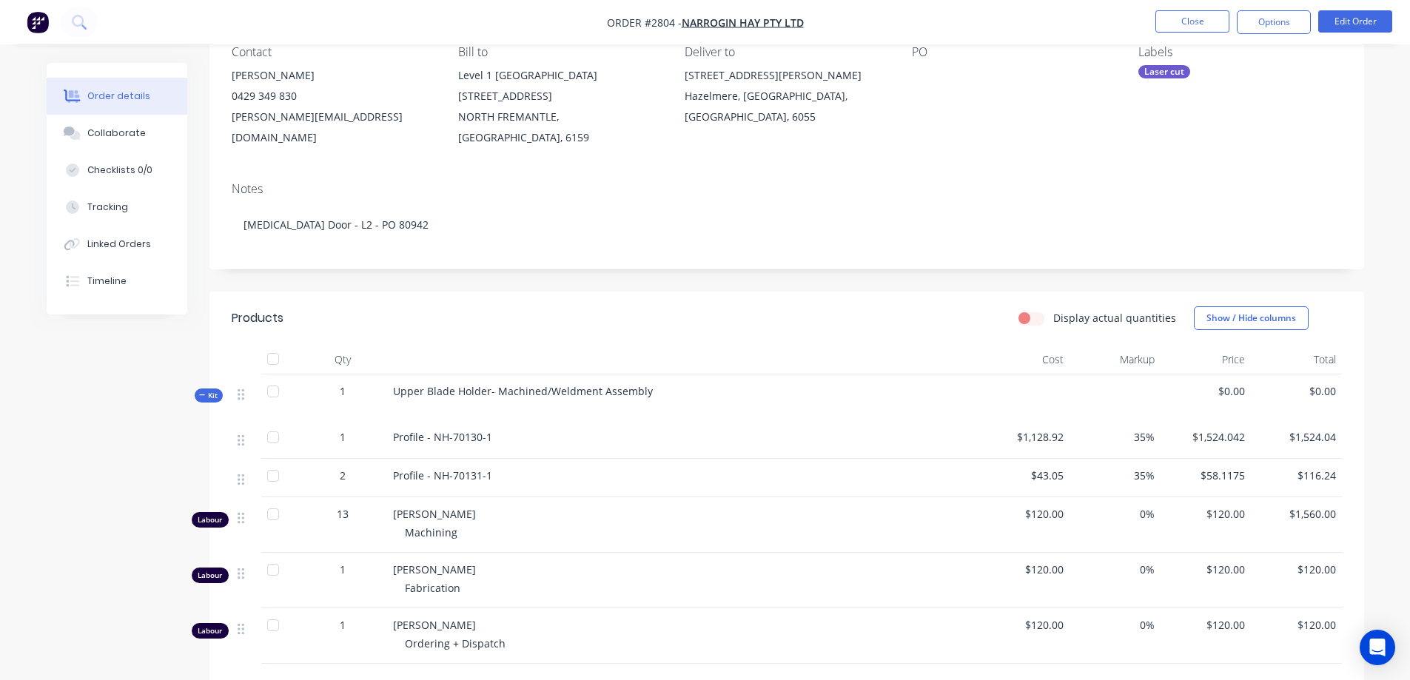
scroll to position [0, 0]
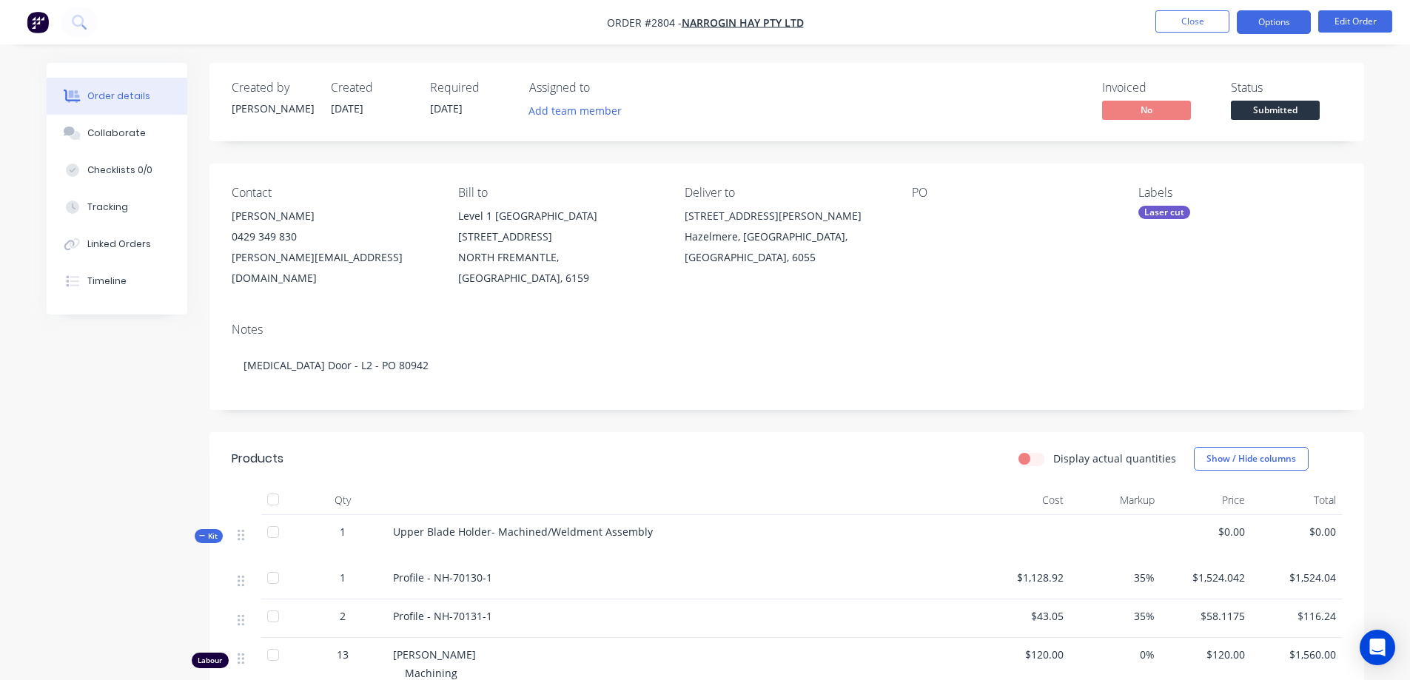
click at [1270, 21] on button "Options" at bounding box center [1273, 22] width 74 height 24
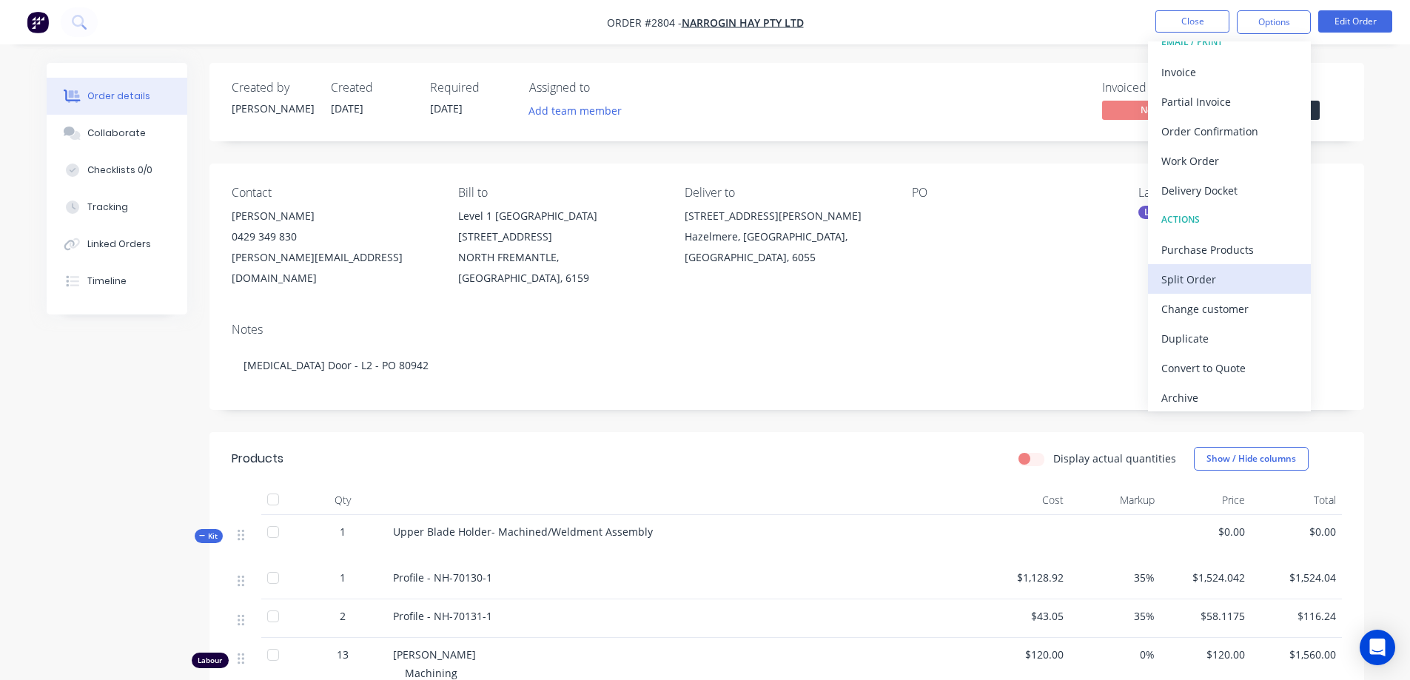
scroll to position [22, 0]
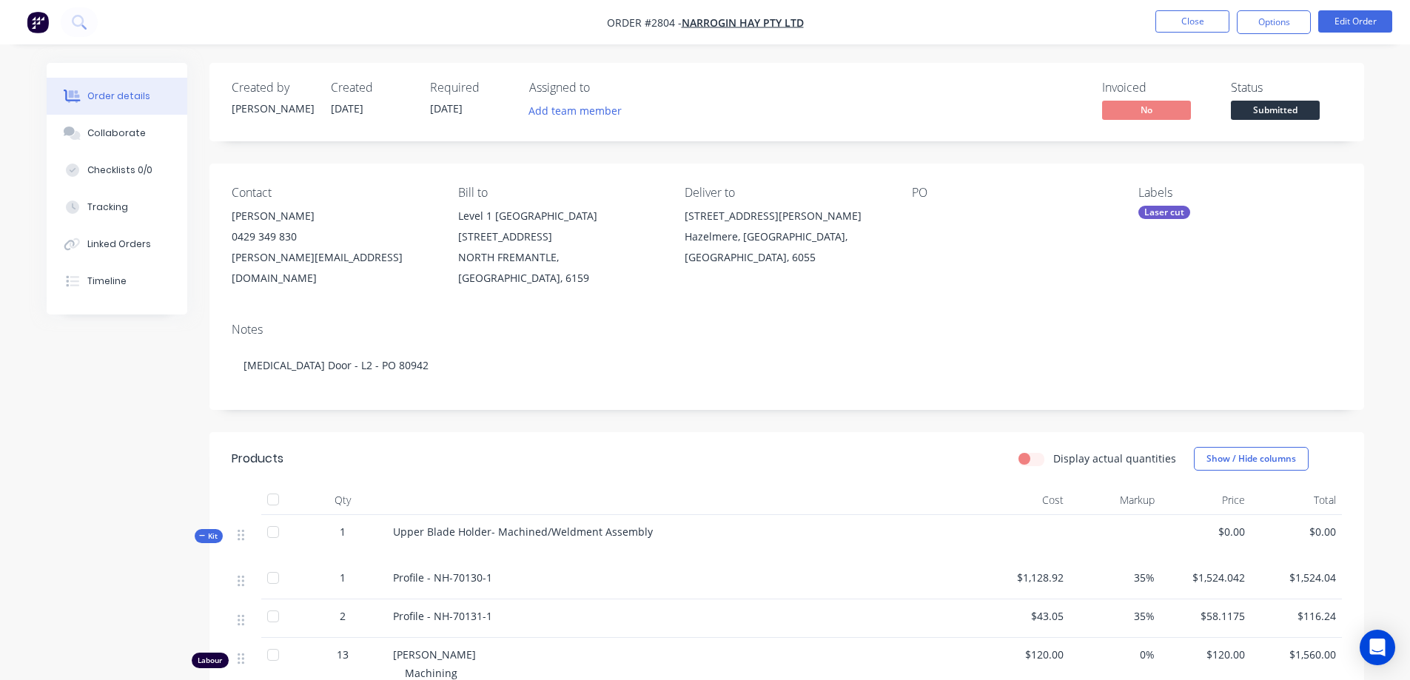
click at [1392, 286] on div "Order details Collaborate Checklists 0/0 Tracking Linked Orders Timeline Order …" at bounding box center [705, 534] width 1410 height 1068
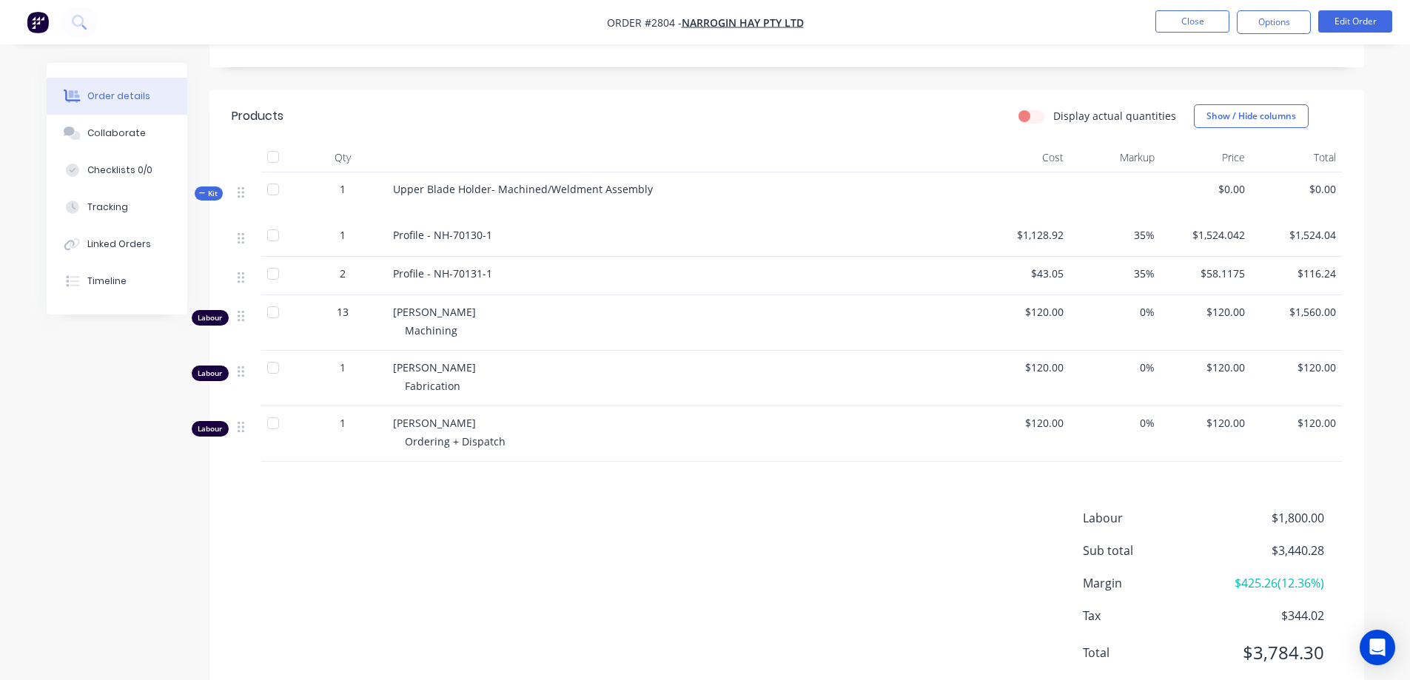
scroll to position [367, 0]
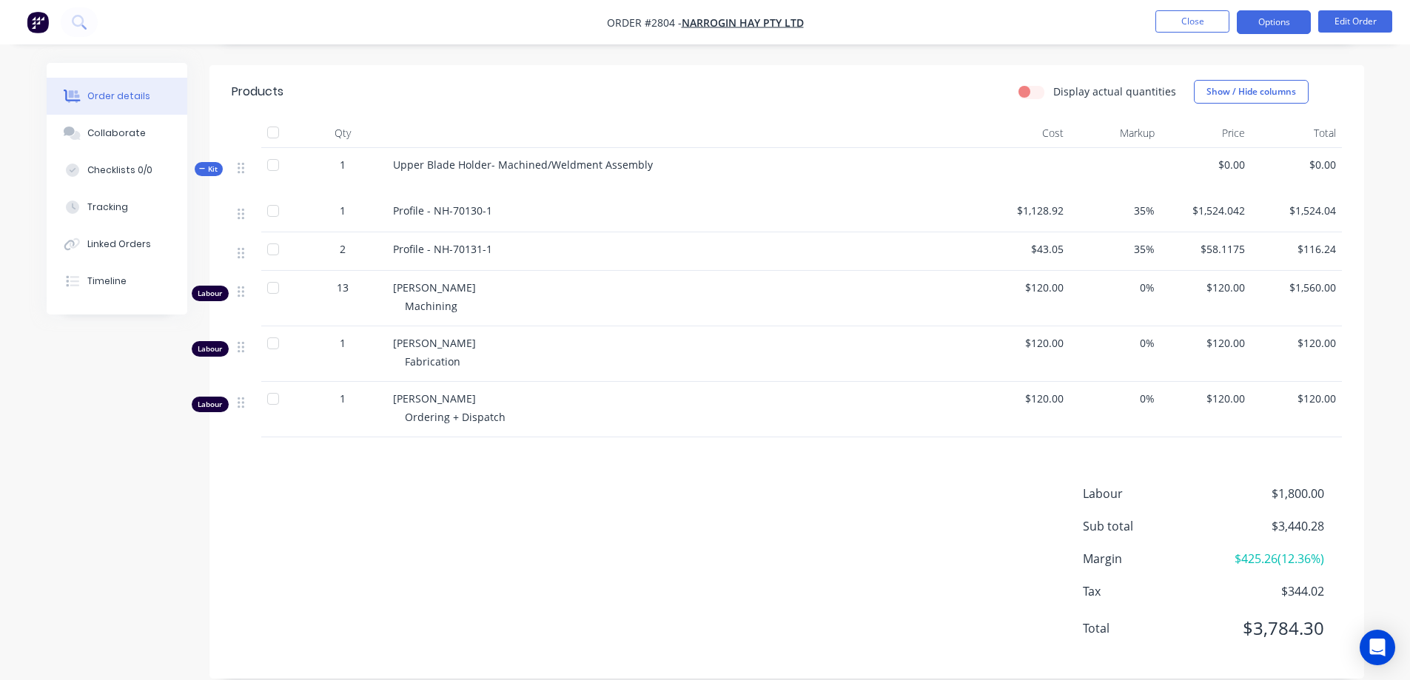
click at [1295, 23] on button "Options" at bounding box center [1273, 22] width 74 height 24
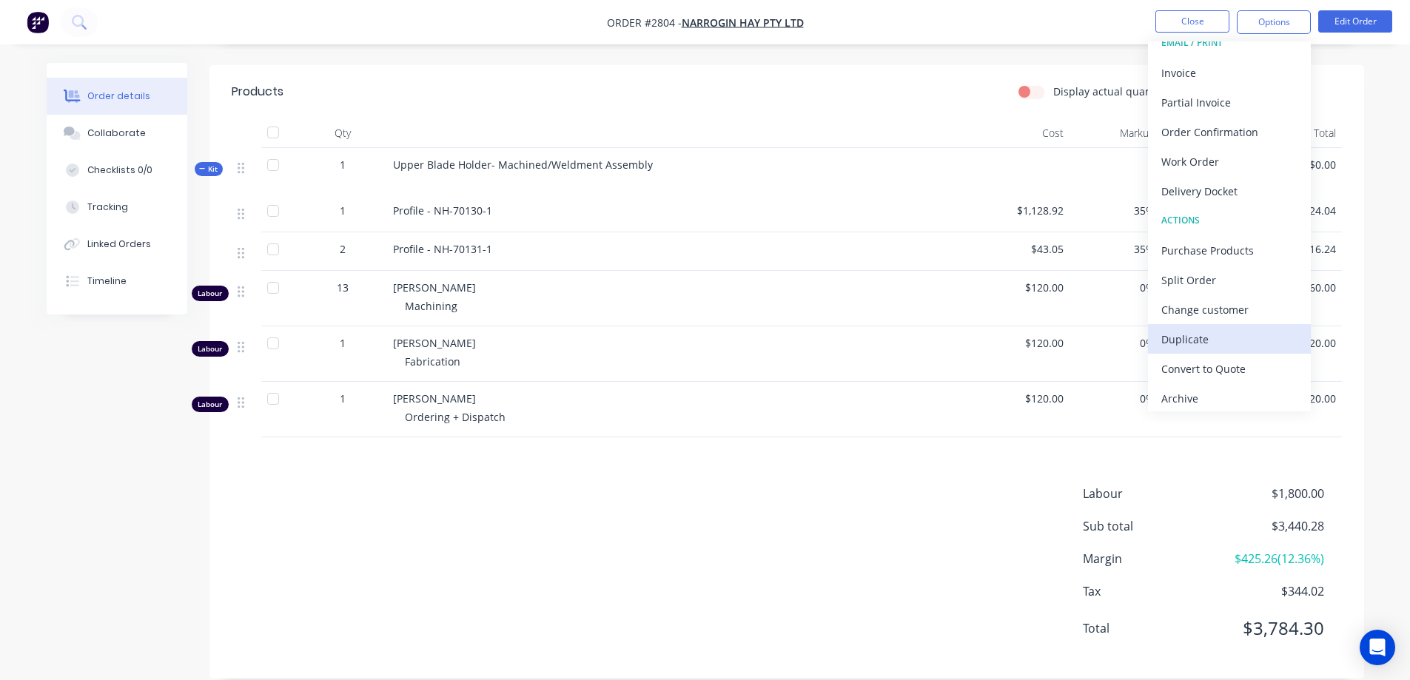
scroll to position [22, 0]
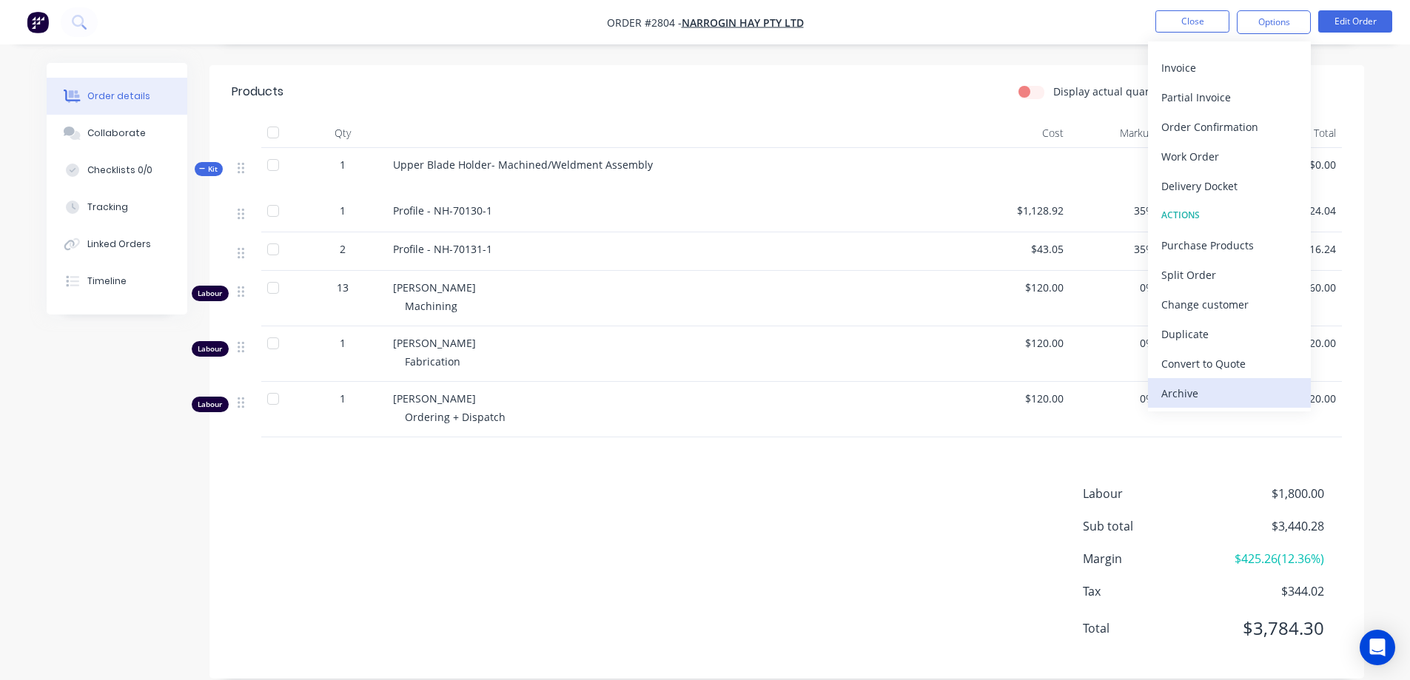
click at [1225, 394] on div "Archive" at bounding box center [1229, 393] width 136 height 21
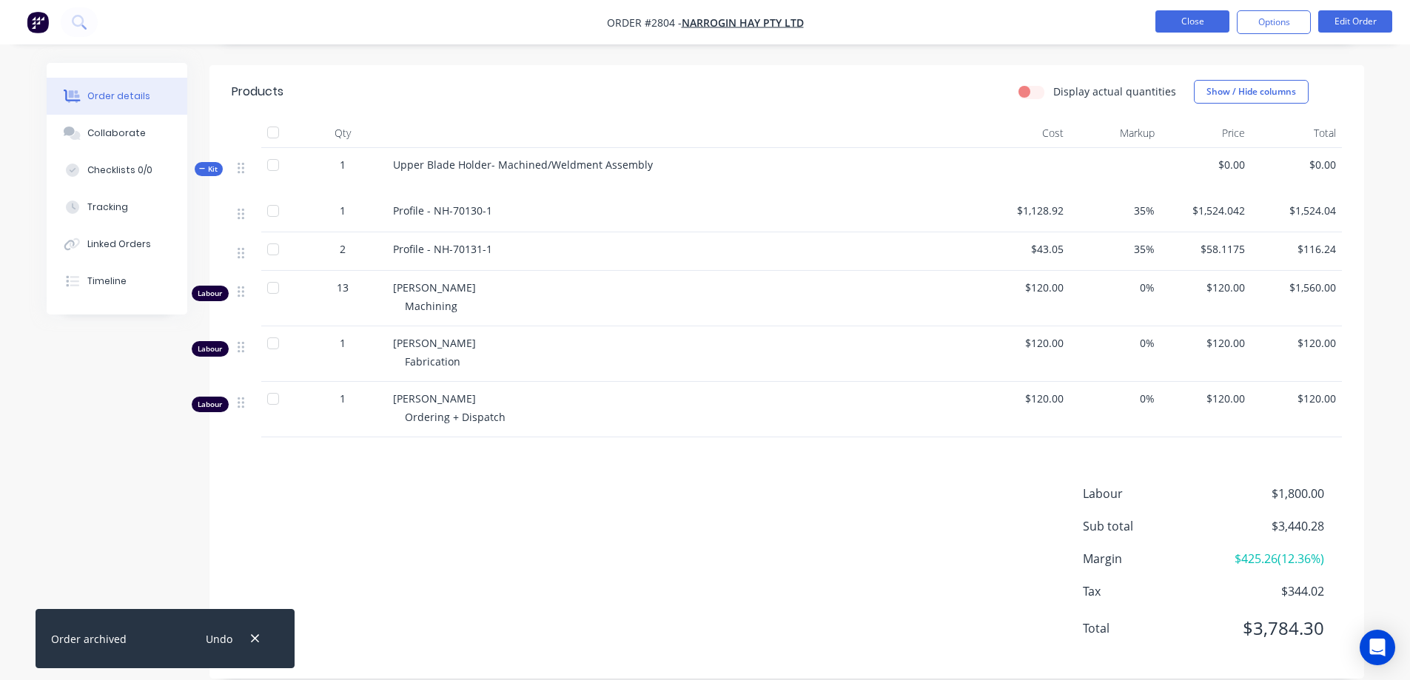
click at [1168, 18] on button "Close" at bounding box center [1192, 21] width 74 height 22
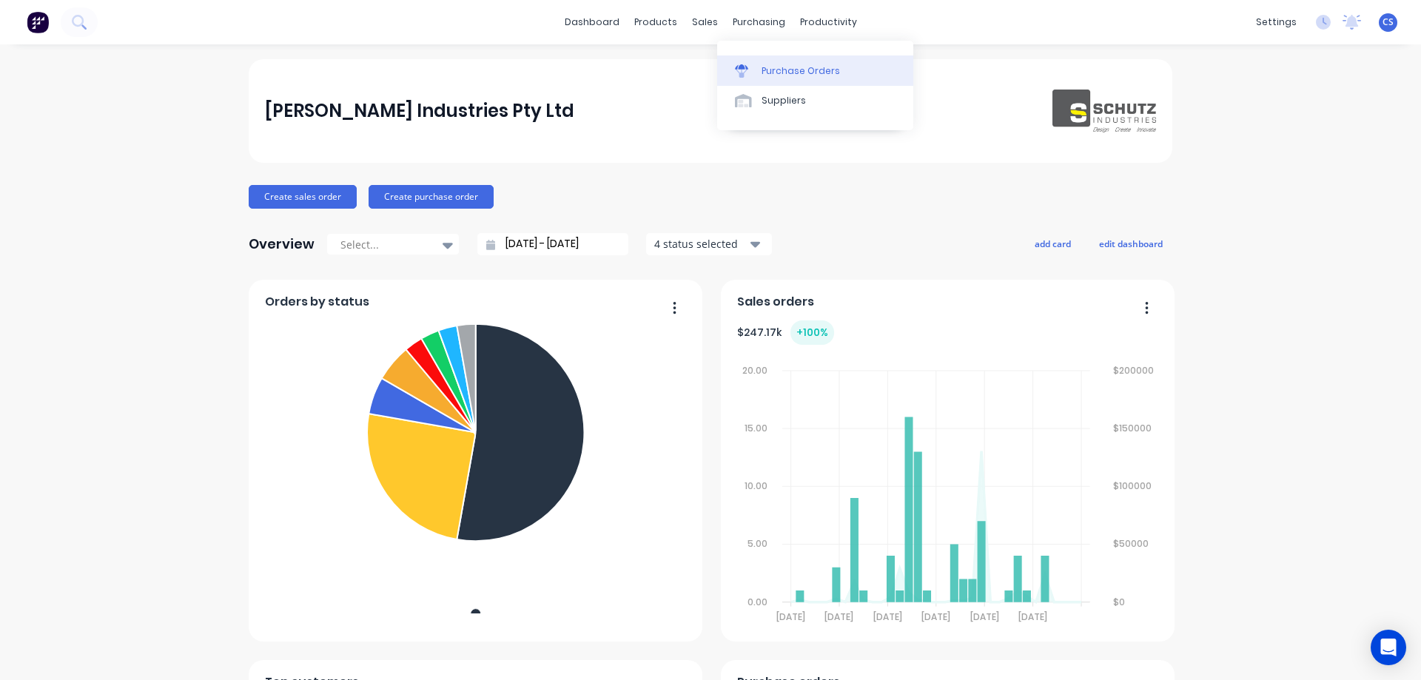
click at [793, 72] on div "Purchase Orders" at bounding box center [800, 70] width 78 height 13
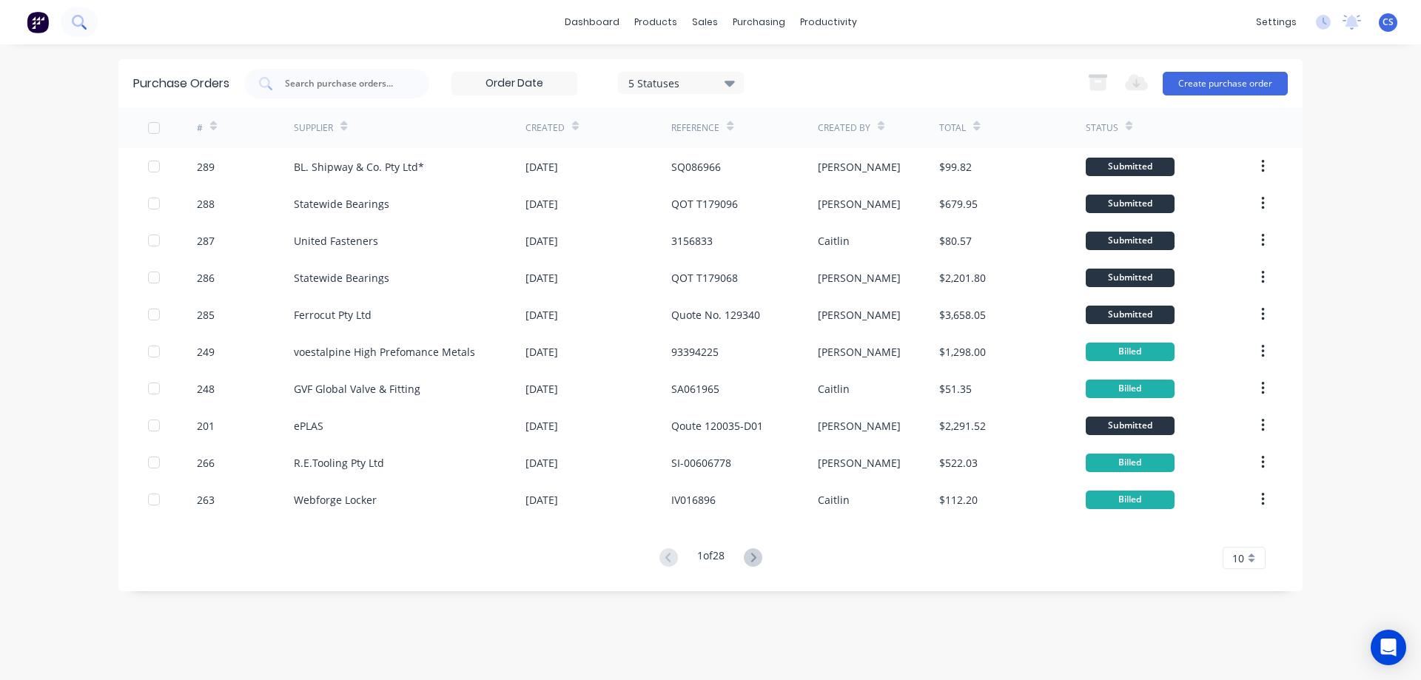
click at [84, 24] on icon at bounding box center [79, 22] width 14 height 14
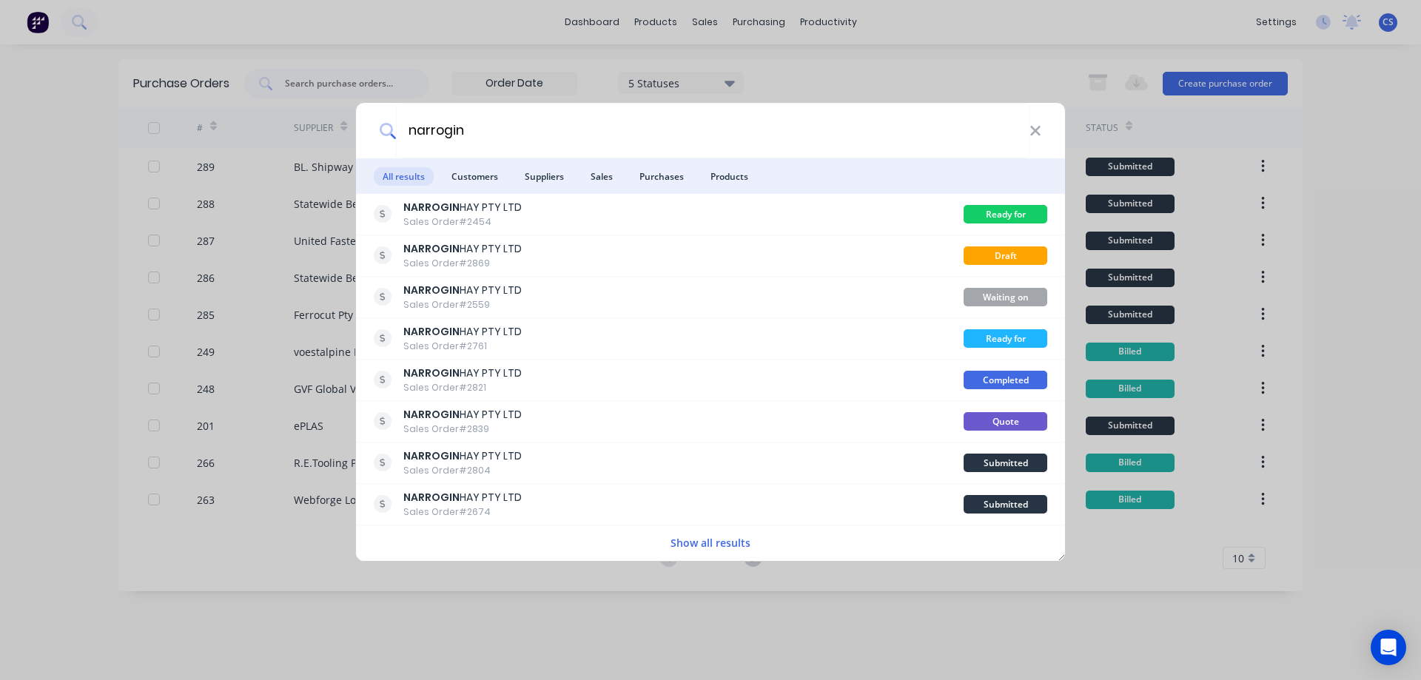
type input "narrogin"
click at [730, 542] on button "Show all results" at bounding box center [710, 542] width 89 height 17
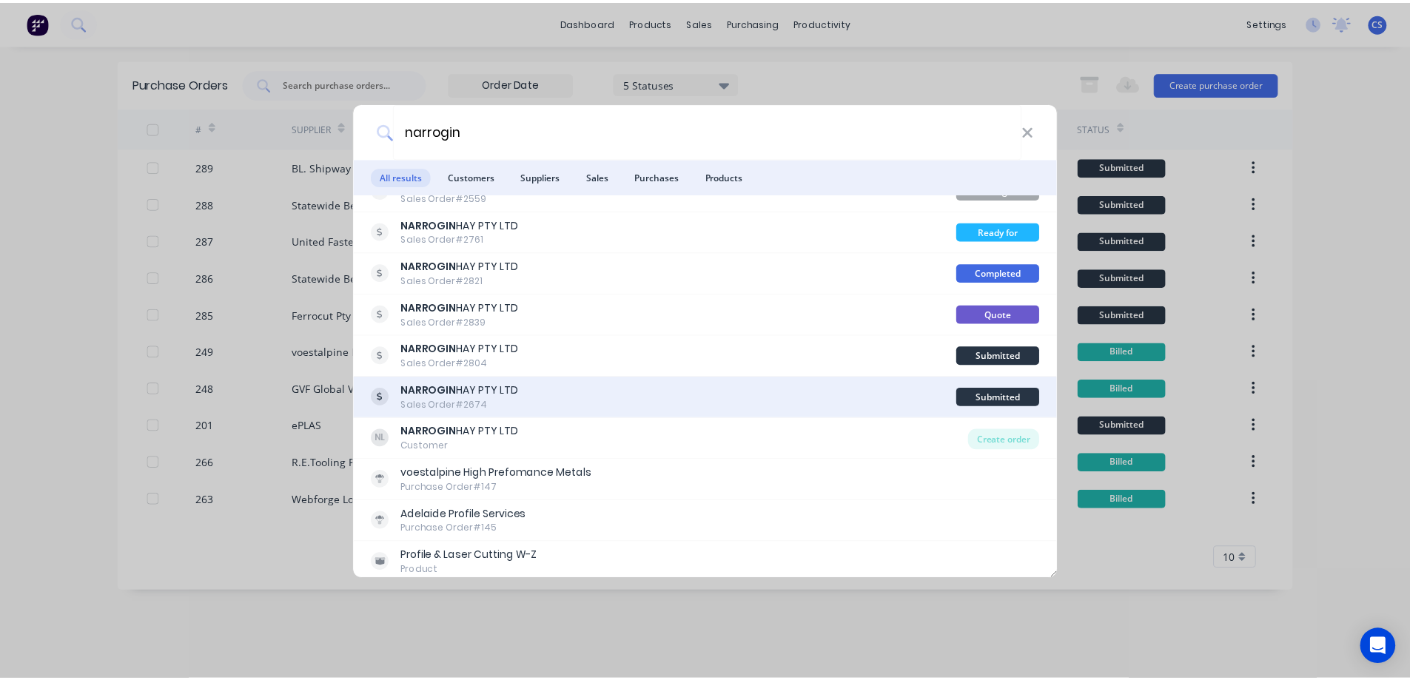
scroll to position [148, 0]
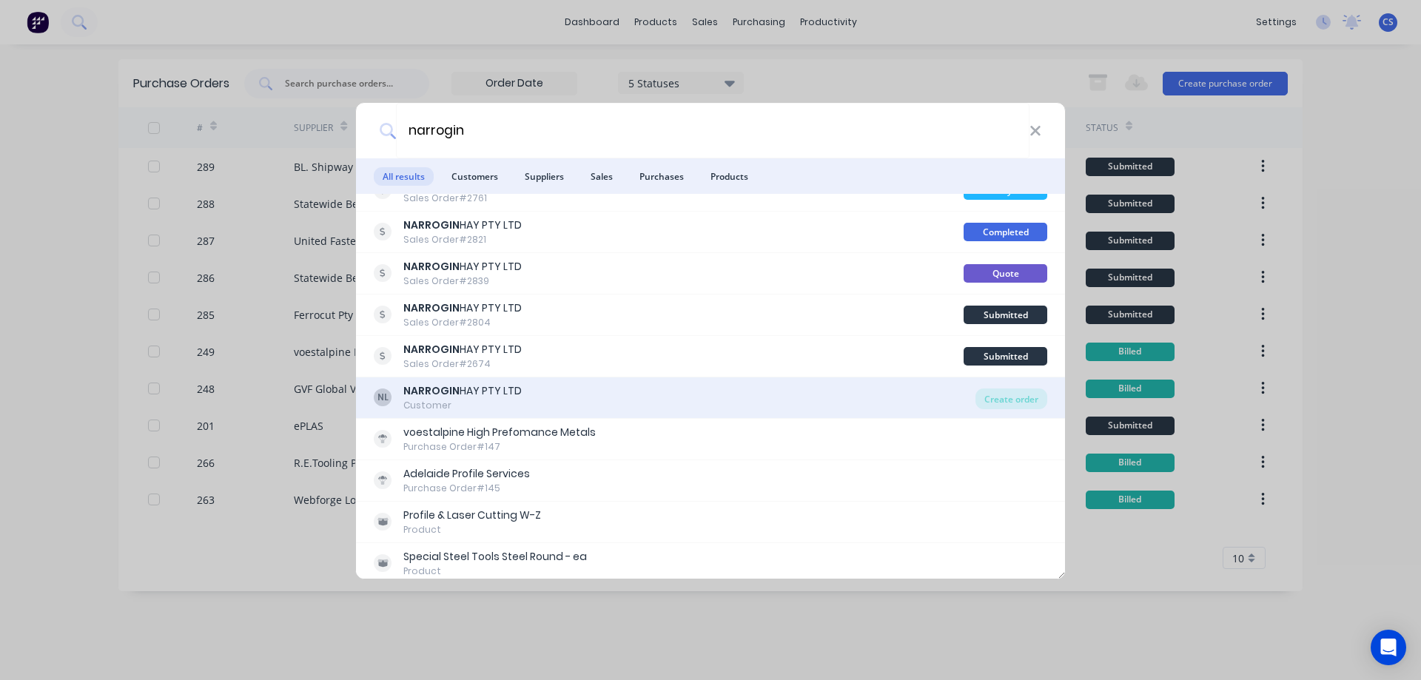
click at [645, 391] on div "NL NARROGIN HAY PTY LTD Customer" at bounding box center [675, 397] width 602 height 29
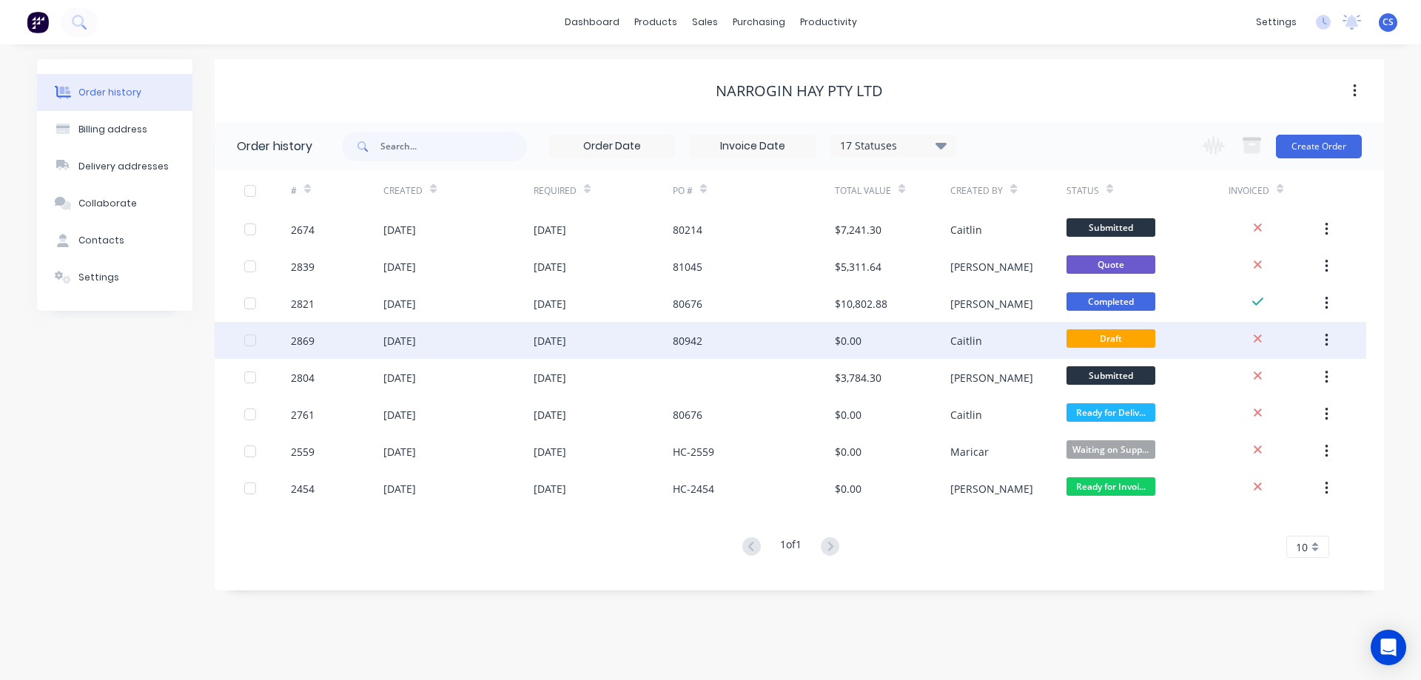
click at [771, 344] on div "80942" at bounding box center [754, 340] width 162 height 37
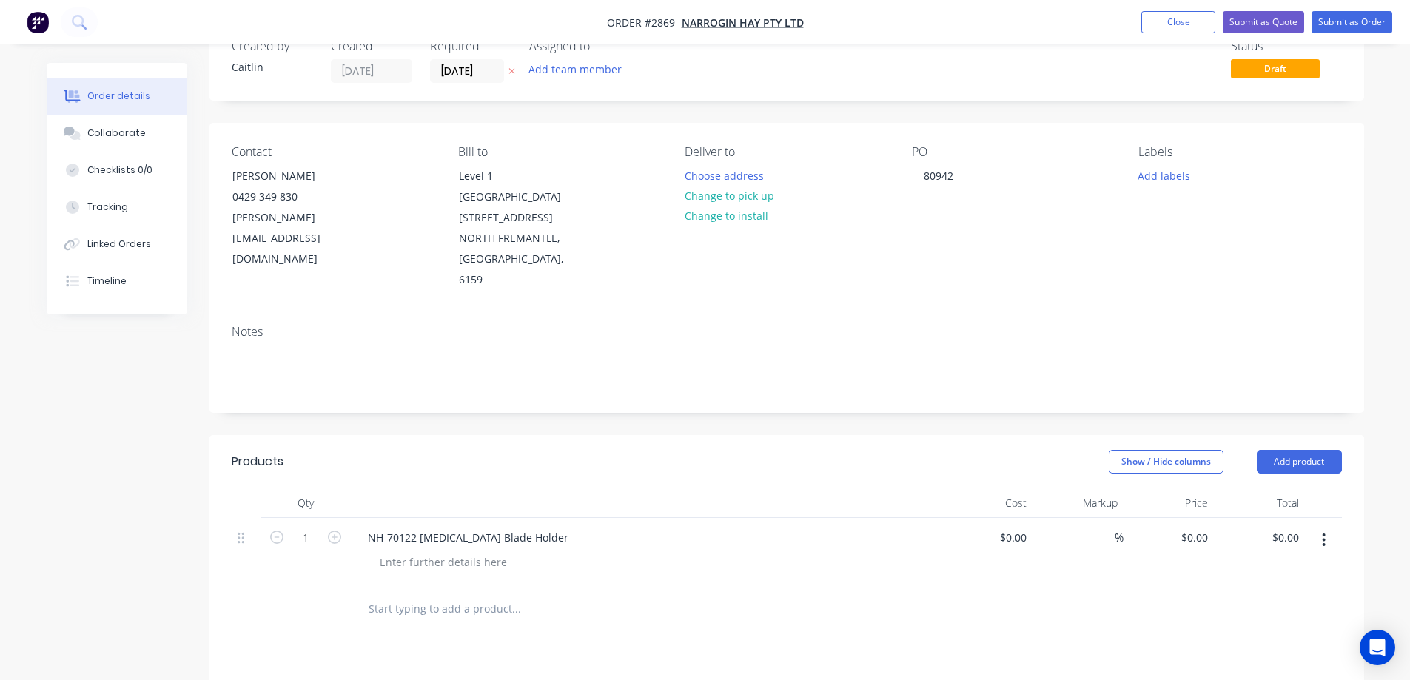
scroll to position [74, 0]
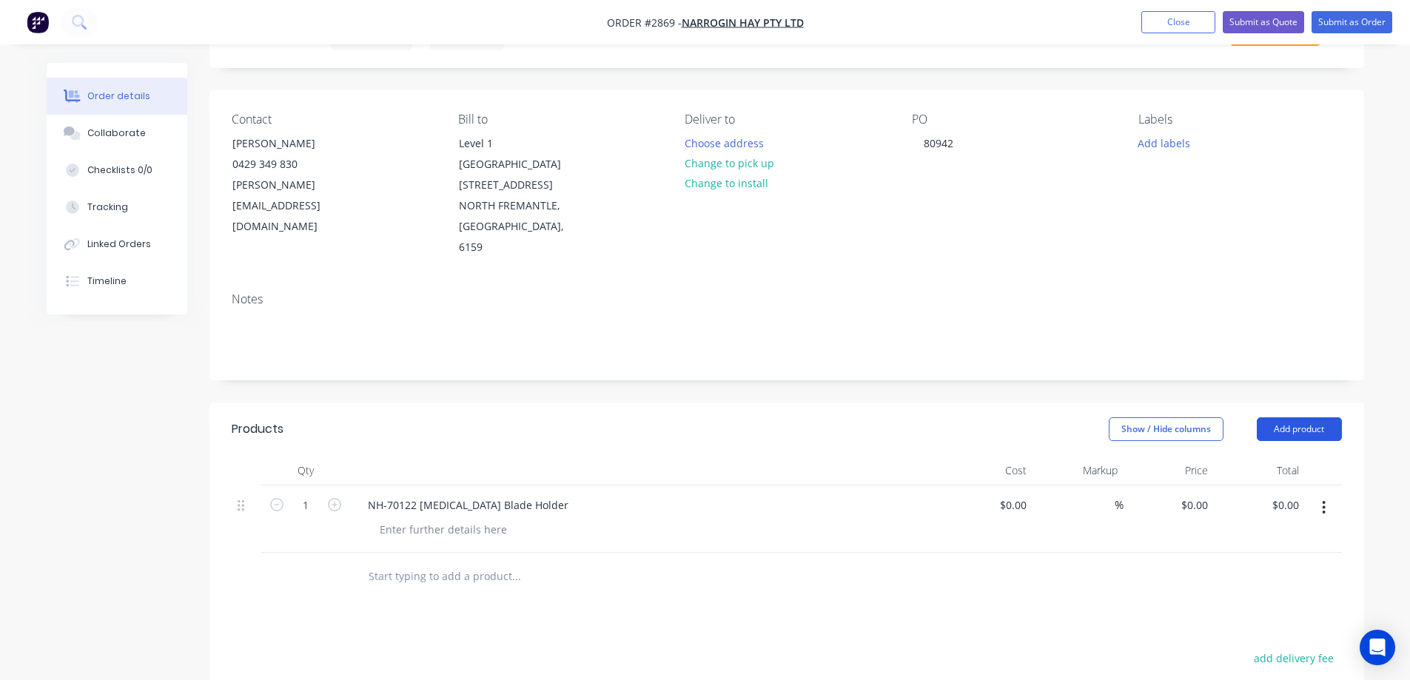
click at [1313, 417] on button "Add product" at bounding box center [1298, 429] width 85 height 24
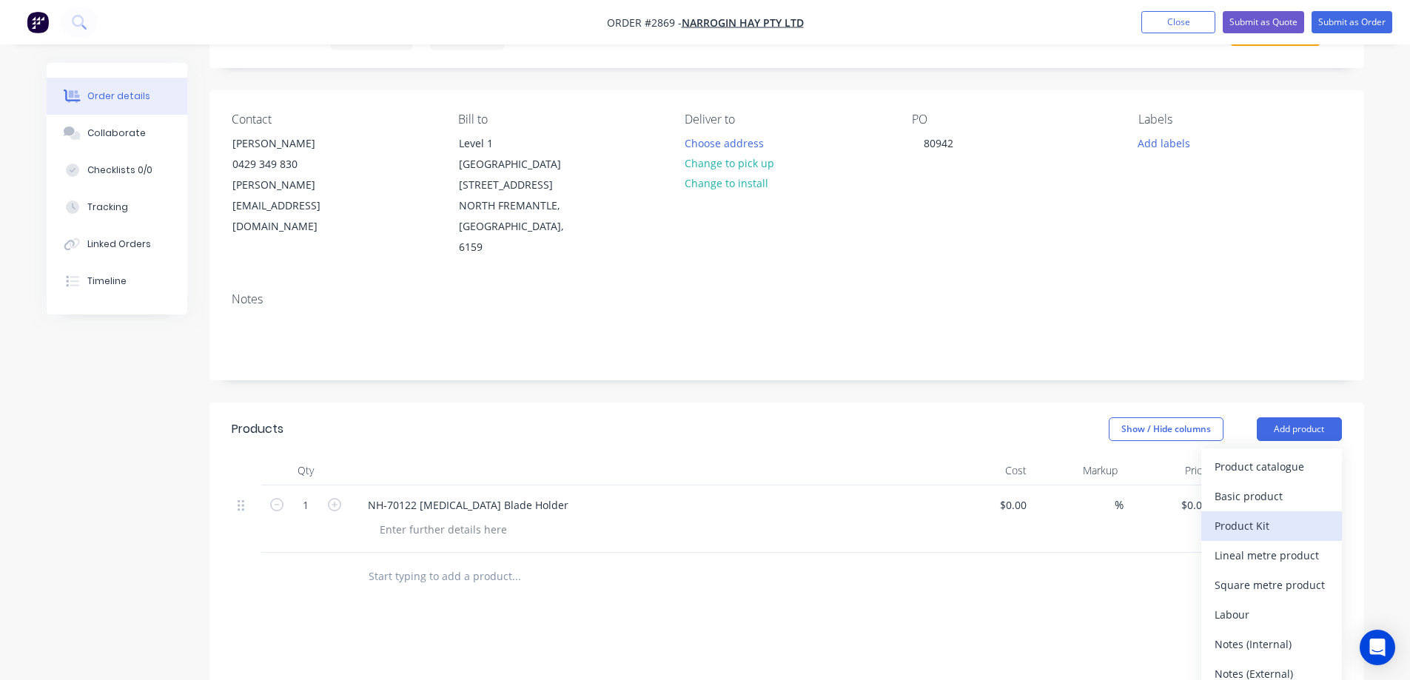
click at [1283, 515] on div "Product Kit" at bounding box center [1271, 525] width 114 height 21
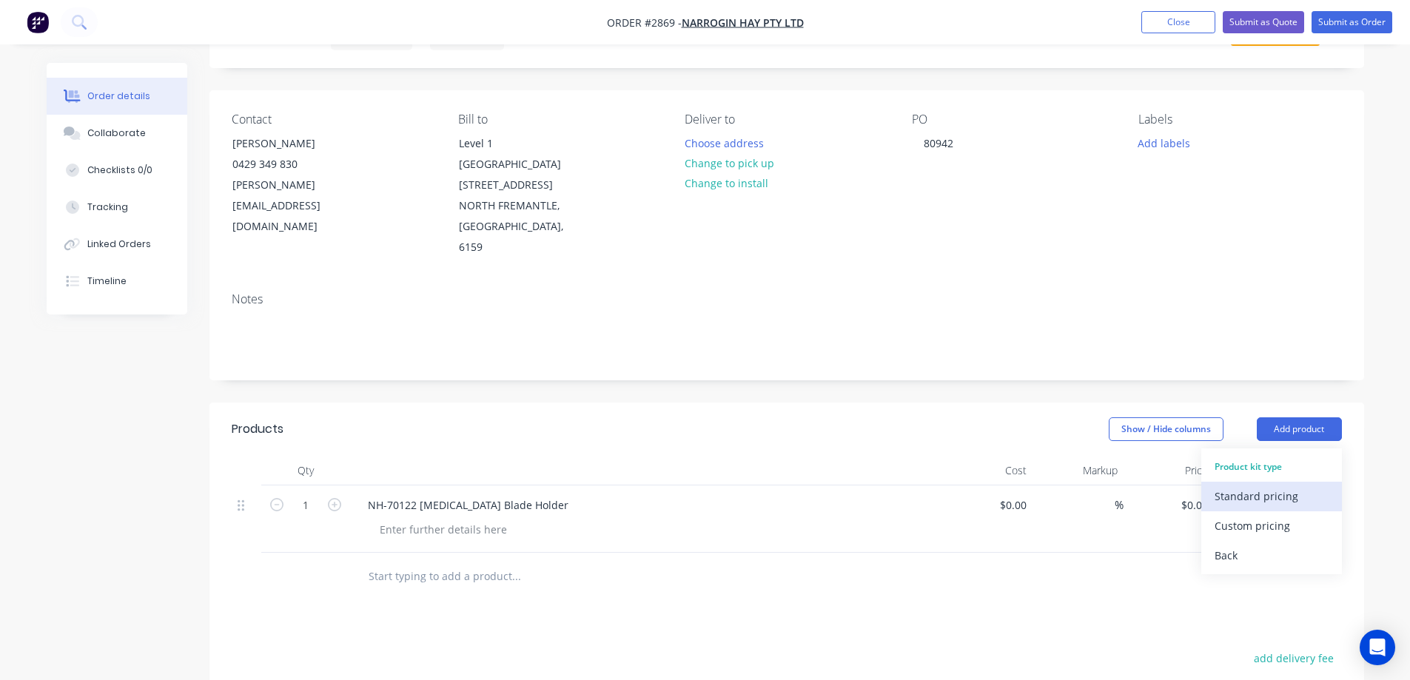
click at [1269, 485] on div "Standard pricing" at bounding box center [1271, 495] width 114 height 21
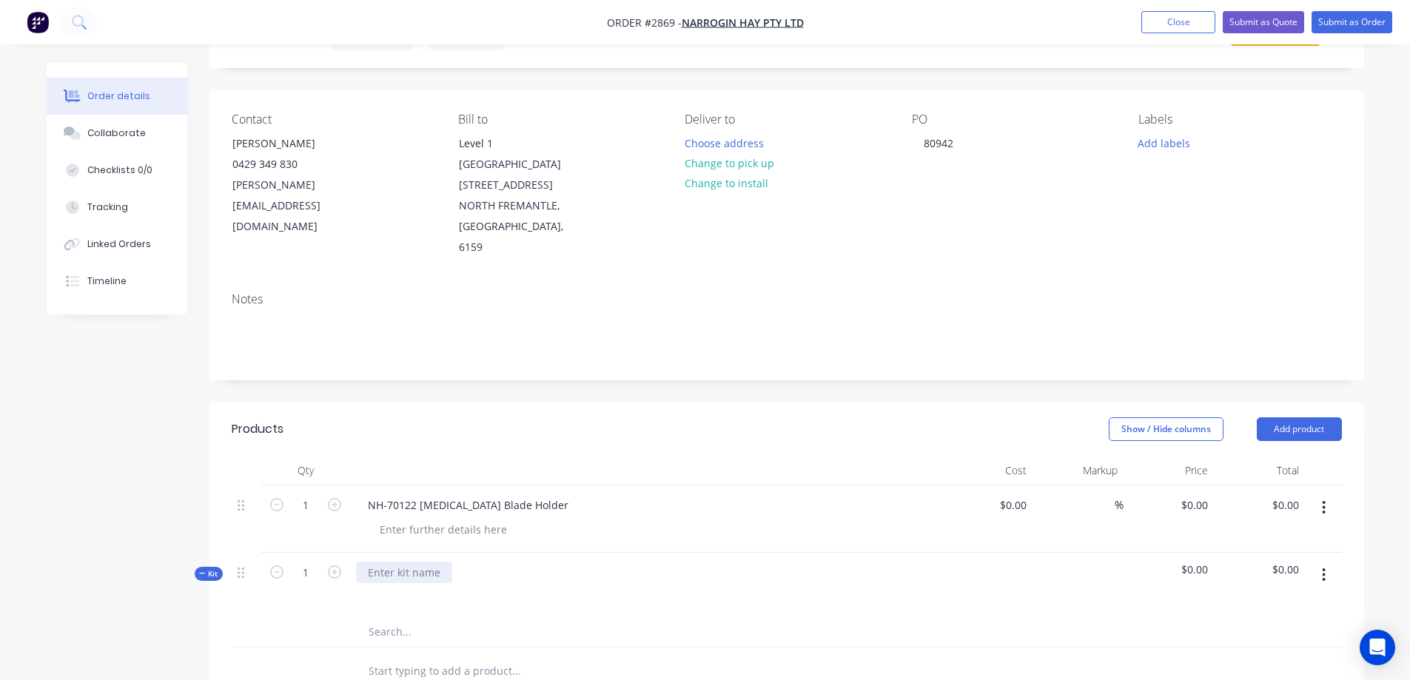
click at [418, 562] on div at bounding box center [404, 572] width 96 height 21
click at [411, 562] on div at bounding box center [404, 572] width 96 height 21
click at [410, 617] on input "text" at bounding box center [516, 632] width 296 height 30
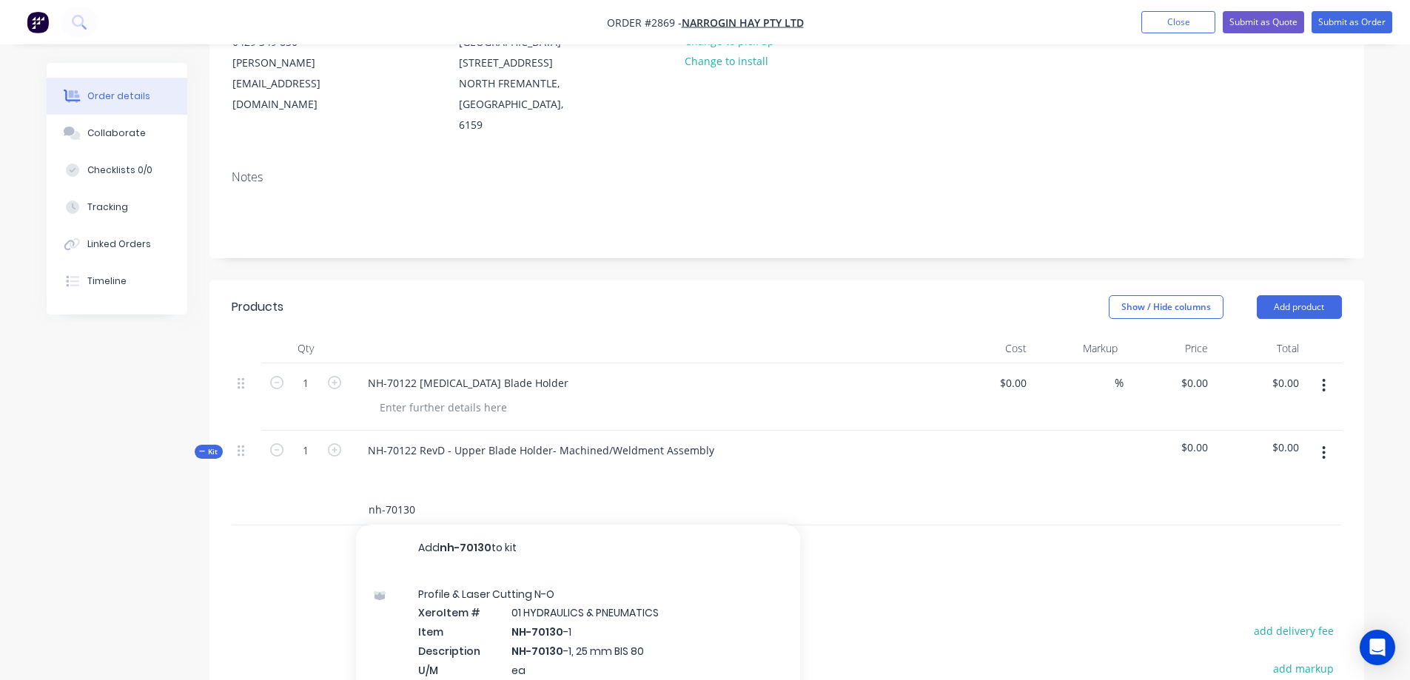
scroll to position [222, 0]
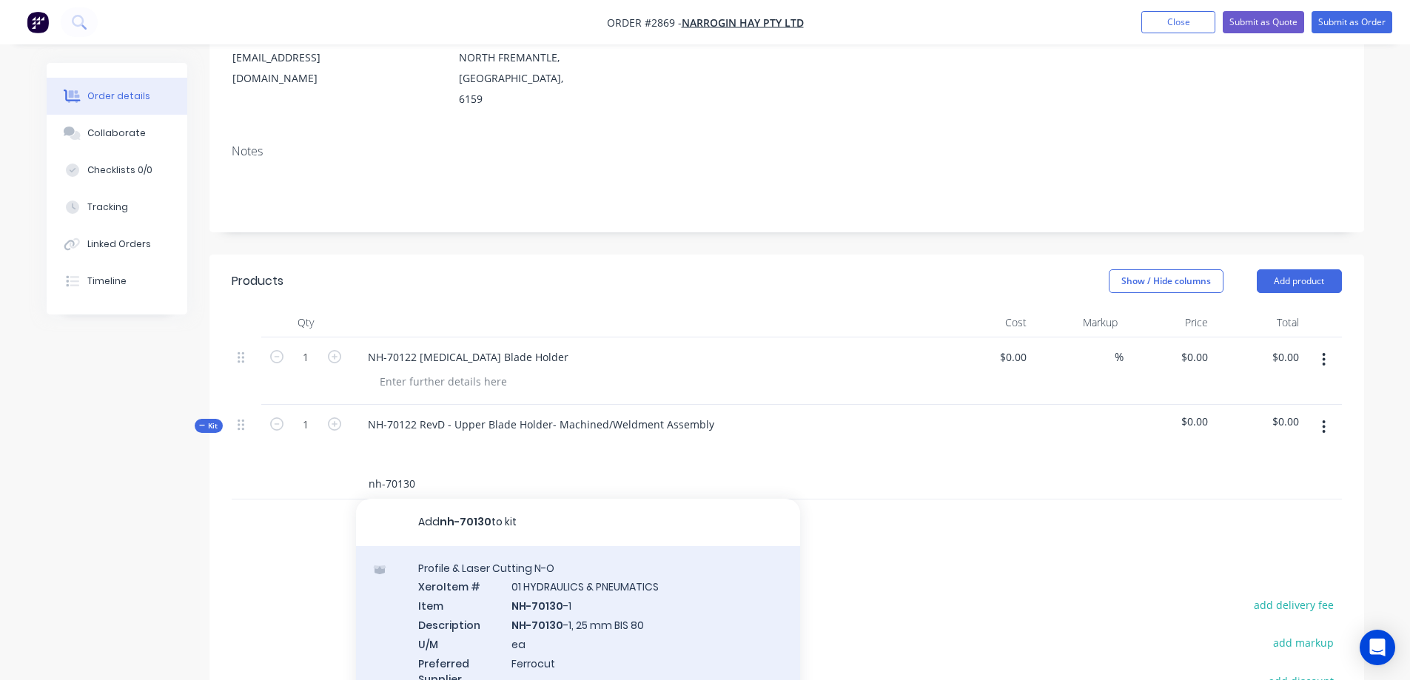
type input "nh-70130"
click at [660, 576] on div "Profile & Laser Cutting N-O Xero Item # 01 HYDRAULICS & PNEUMATICS Item NH-7013…" at bounding box center [578, 632] width 444 height 173
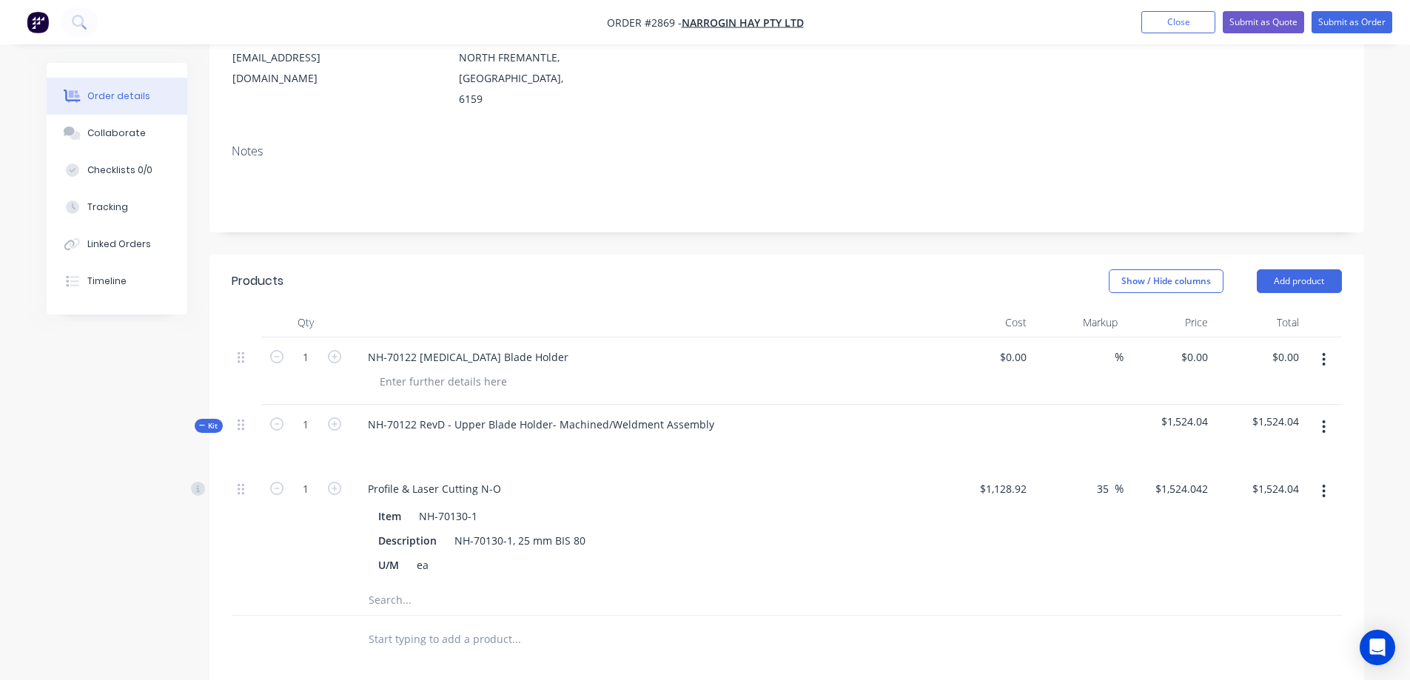
click at [420, 585] on input "text" at bounding box center [516, 600] width 296 height 30
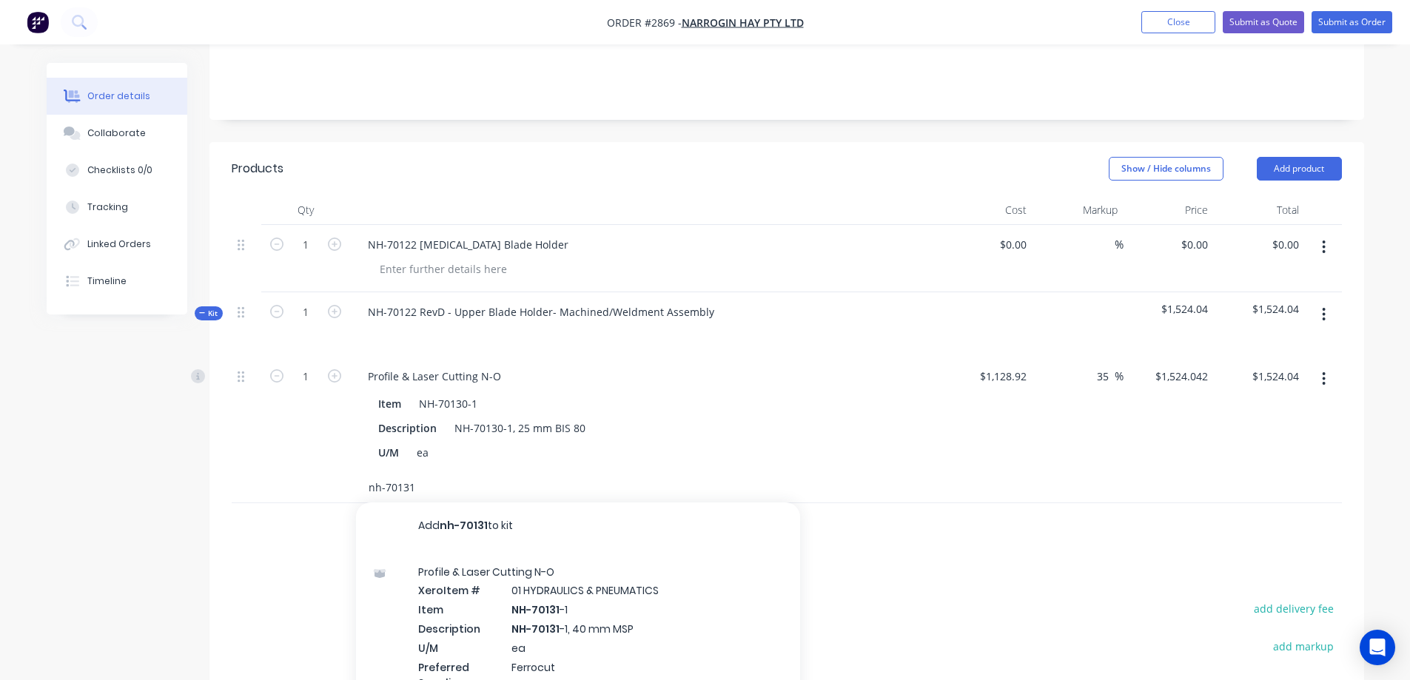
scroll to position [370, 0]
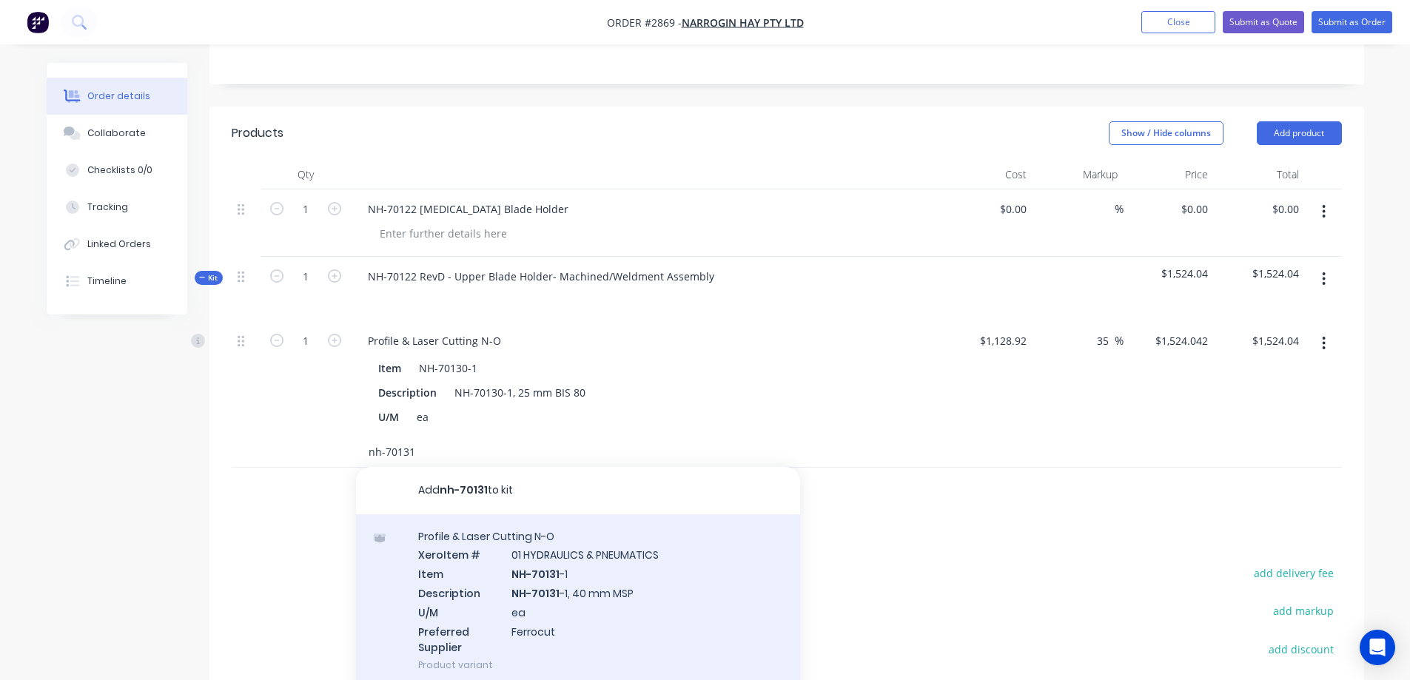
type input "nh-70131"
click at [654, 564] on div "Profile & Laser Cutting N-O Xero Item # 01 HYDRAULICS & PNEUMATICS Item NH-7013…" at bounding box center [578, 600] width 444 height 173
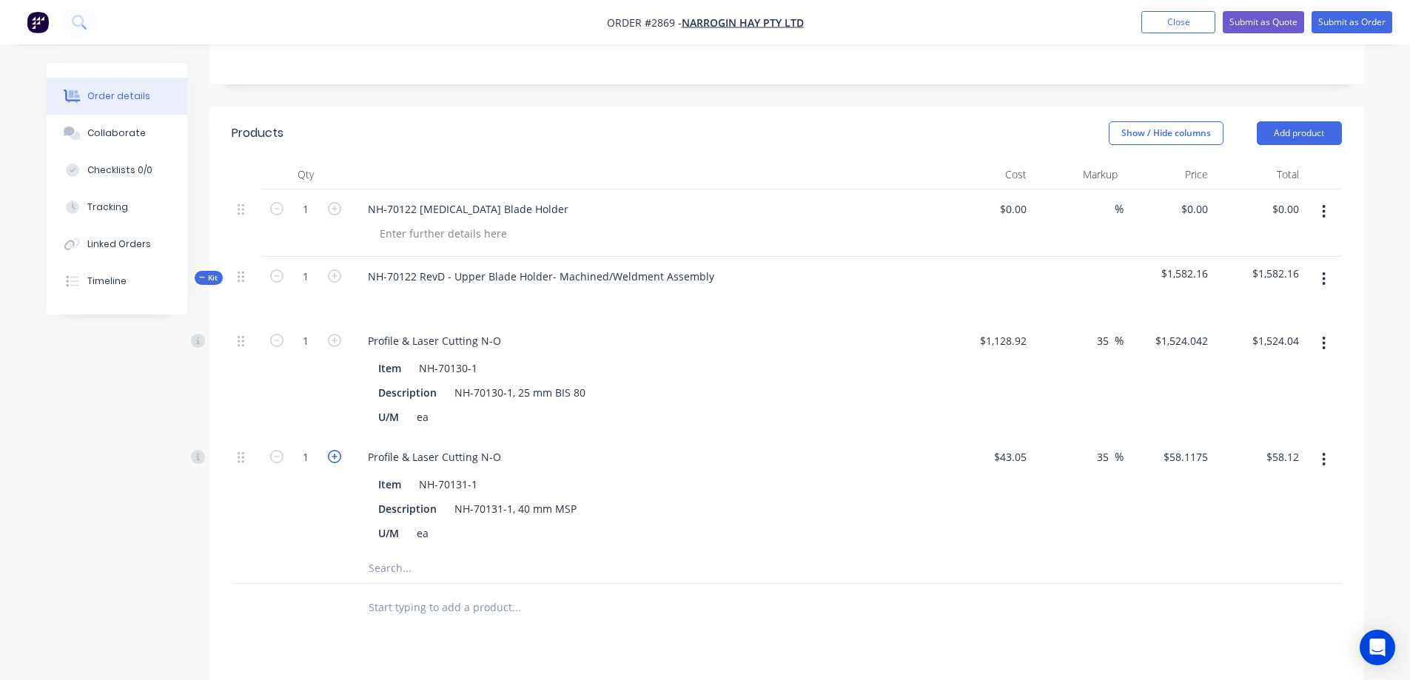
click at [334, 450] on icon "button" at bounding box center [334, 456] width 13 height 13
type input "2"
type input "$116.24"
click at [409, 553] on input "text" at bounding box center [516, 568] width 296 height 30
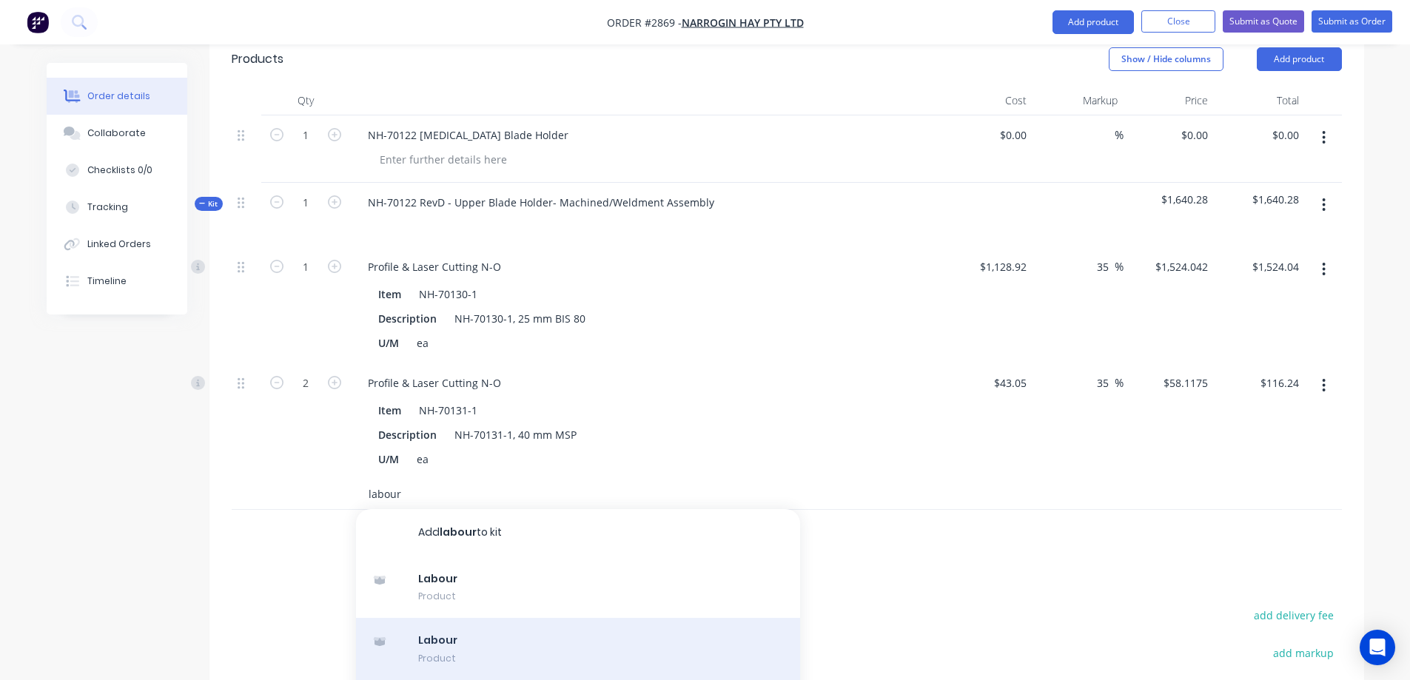
type input "labour"
click at [505, 618] on div "Labour Product" at bounding box center [578, 649] width 444 height 62
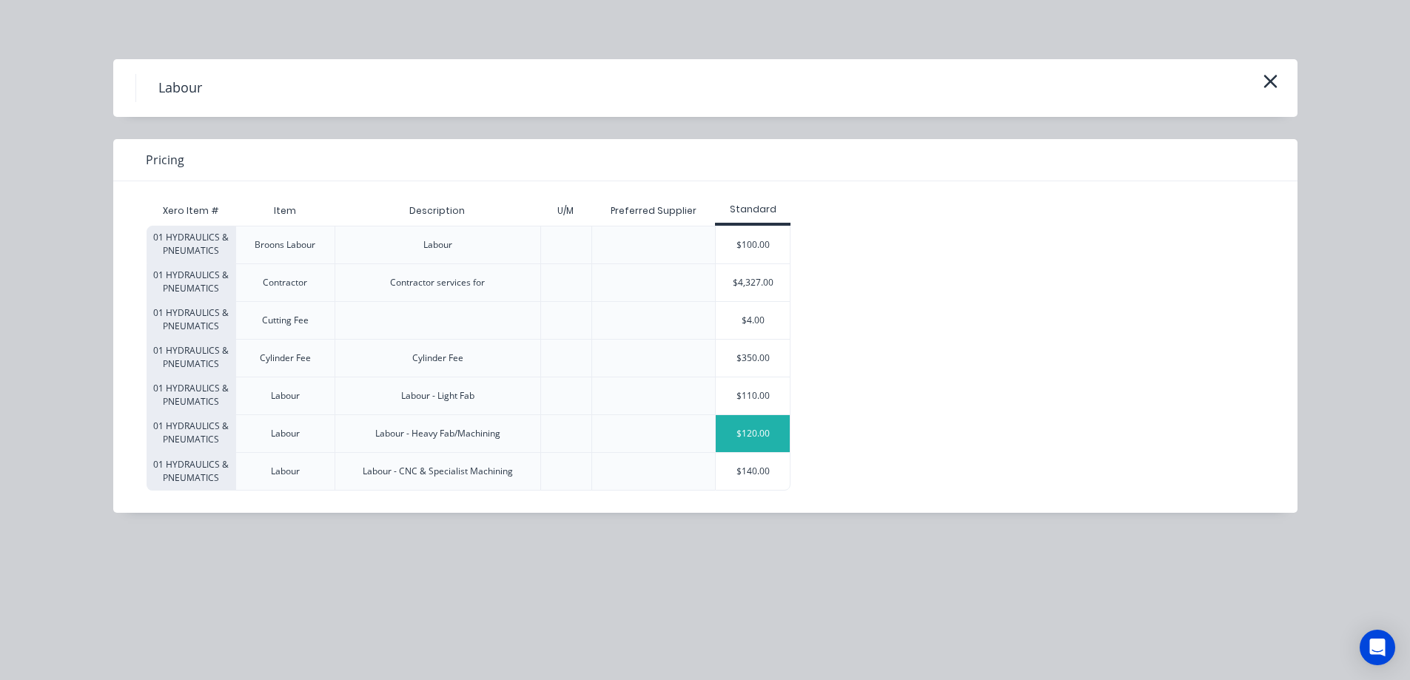
click at [743, 434] on div "$120.00" at bounding box center [752, 433] width 74 height 37
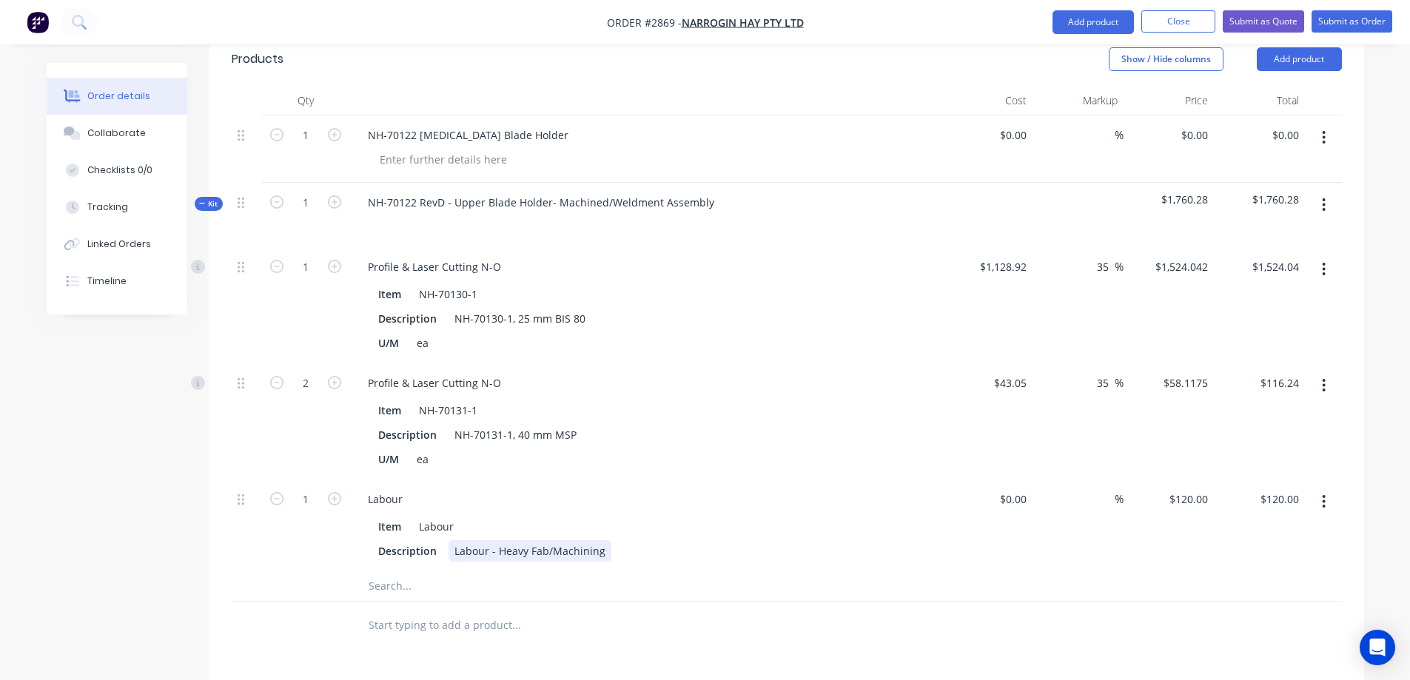
click at [600, 540] on div "Labour - Heavy Fab/Machining" at bounding box center [529, 550] width 163 height 21
click at [698, 540] on div "Labour - Heavy Fab/Machining/ Fabrication/ Orderign + Dispatch" at bounding box center [614, 550] width 332 height 21
click at [307, 278] on input "1" at bounding box center [305, 267] width 38 height 22
type input "15"
type input "$1,800.00"
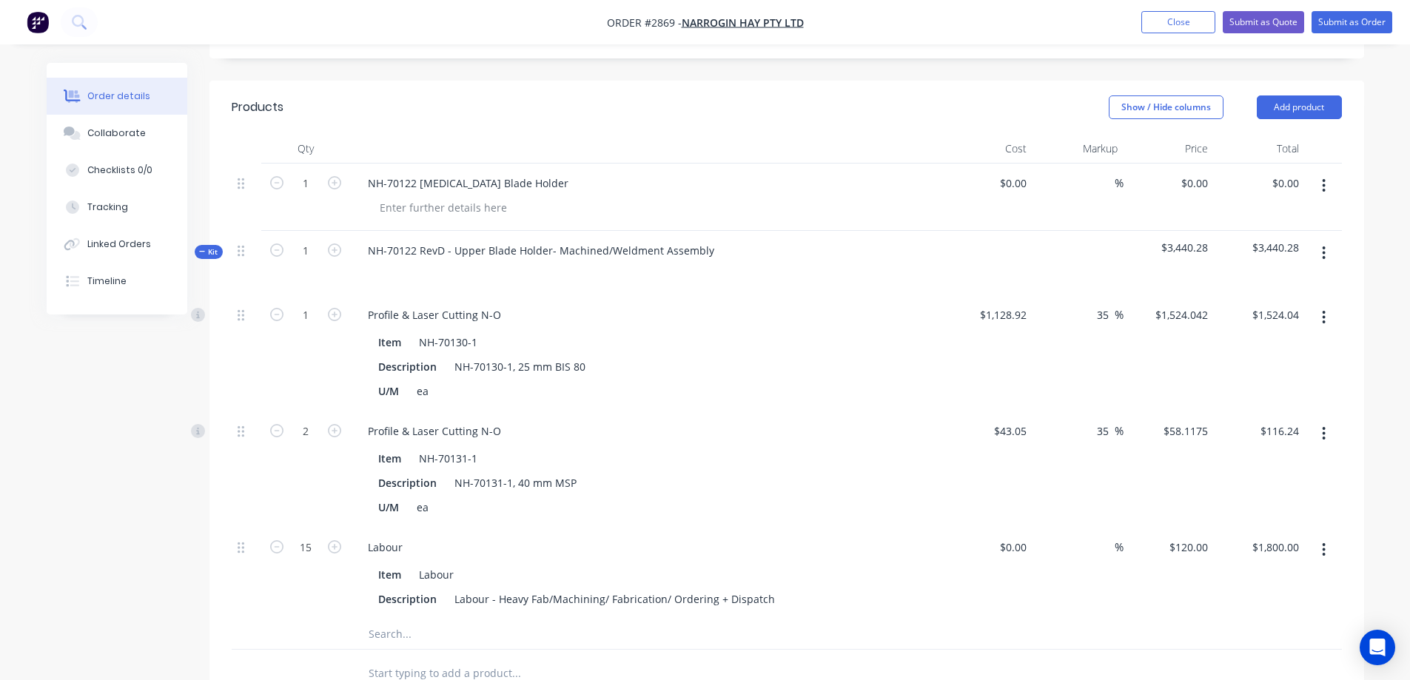
scroll to position [370, 0]
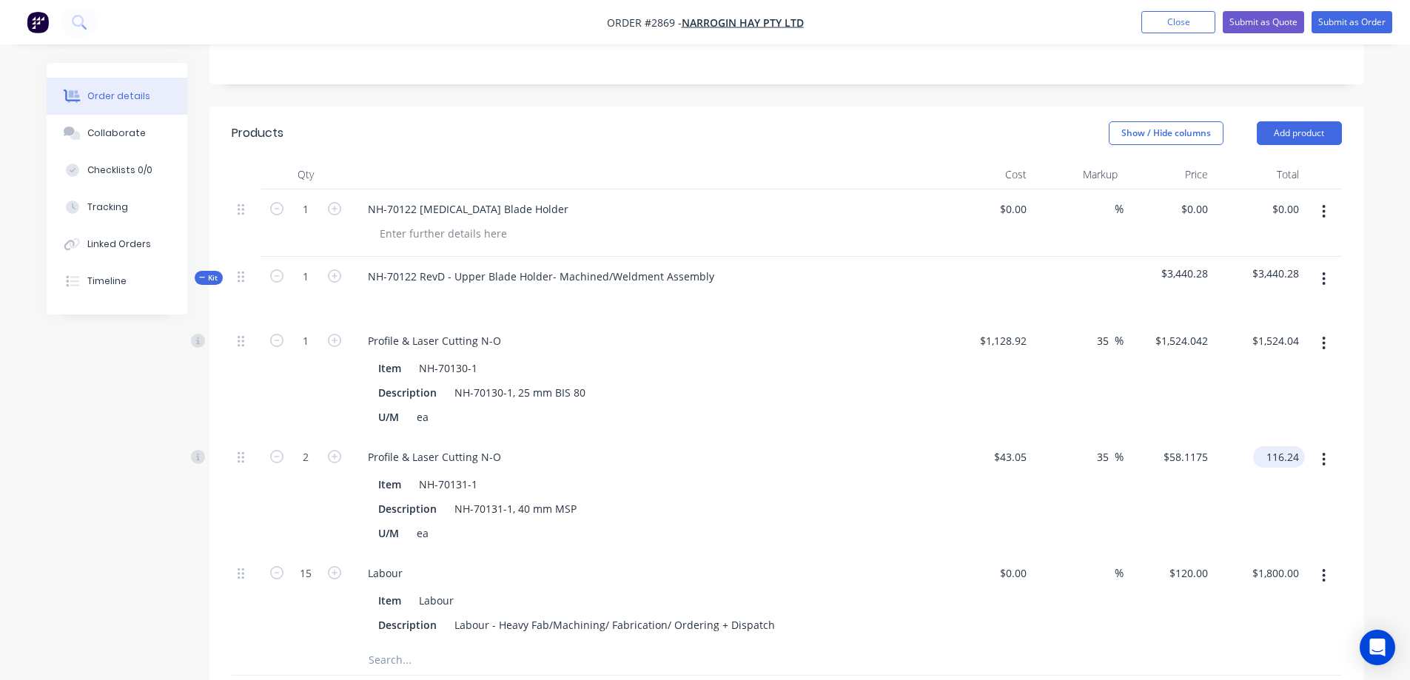
click at [1299, 446] on input "116.24" at bounding box center [1282, 456] width 46 height 21
type input "116.25"
type input "35.02"
type input "$58.125"
type input "$116.25"
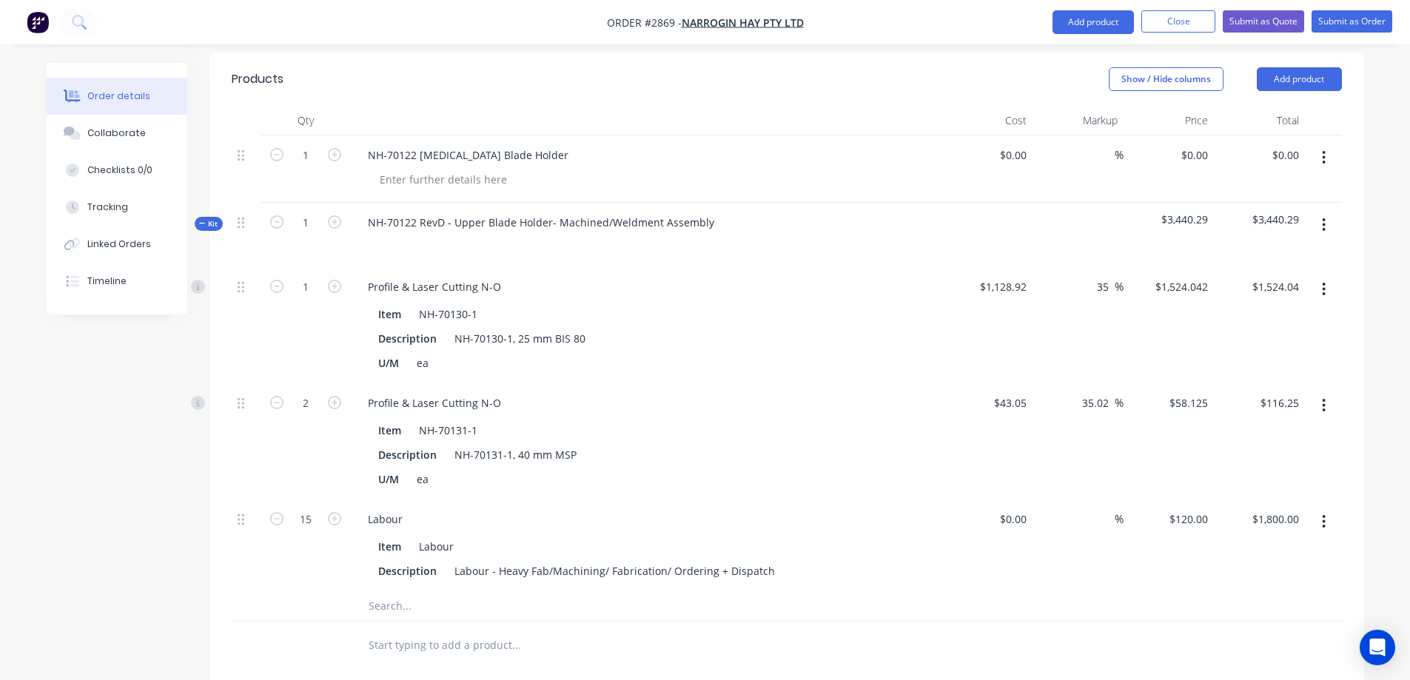
scroll to position [380, 0]
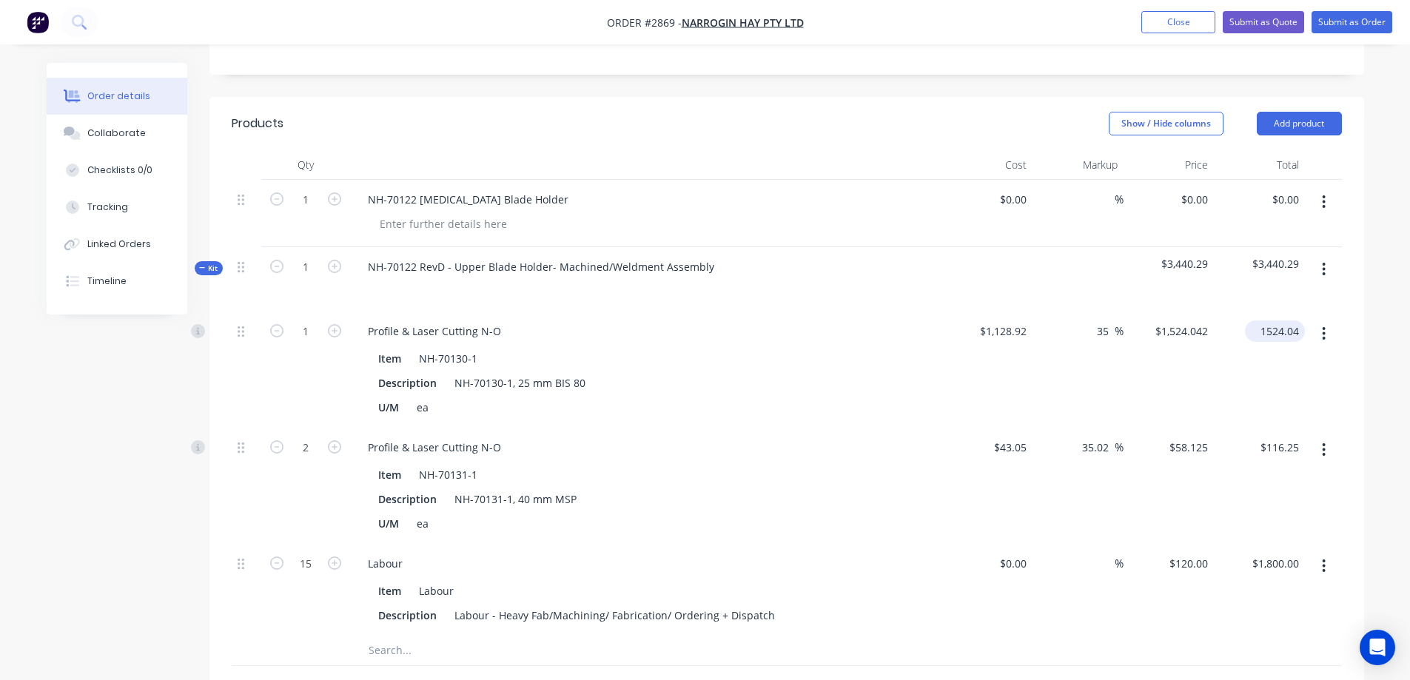
click at [1298, 320] on input "1524.04" at bounding box center [1277, 330] width 54 height 21
type input "1524.03"
type input "$1,524.03"
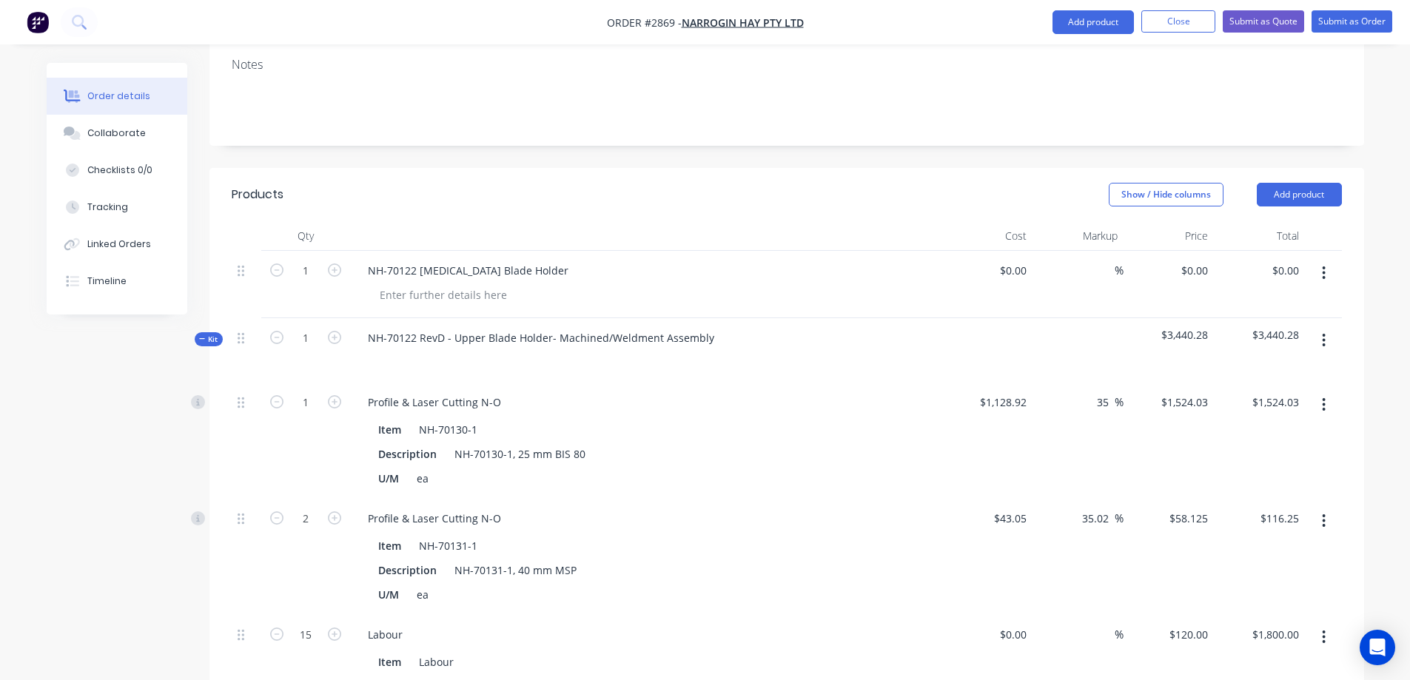
scroll to position [306, 0]
click at [1323, 268] on icon "button" at bounding box center [1323, 276] width 4 height 16
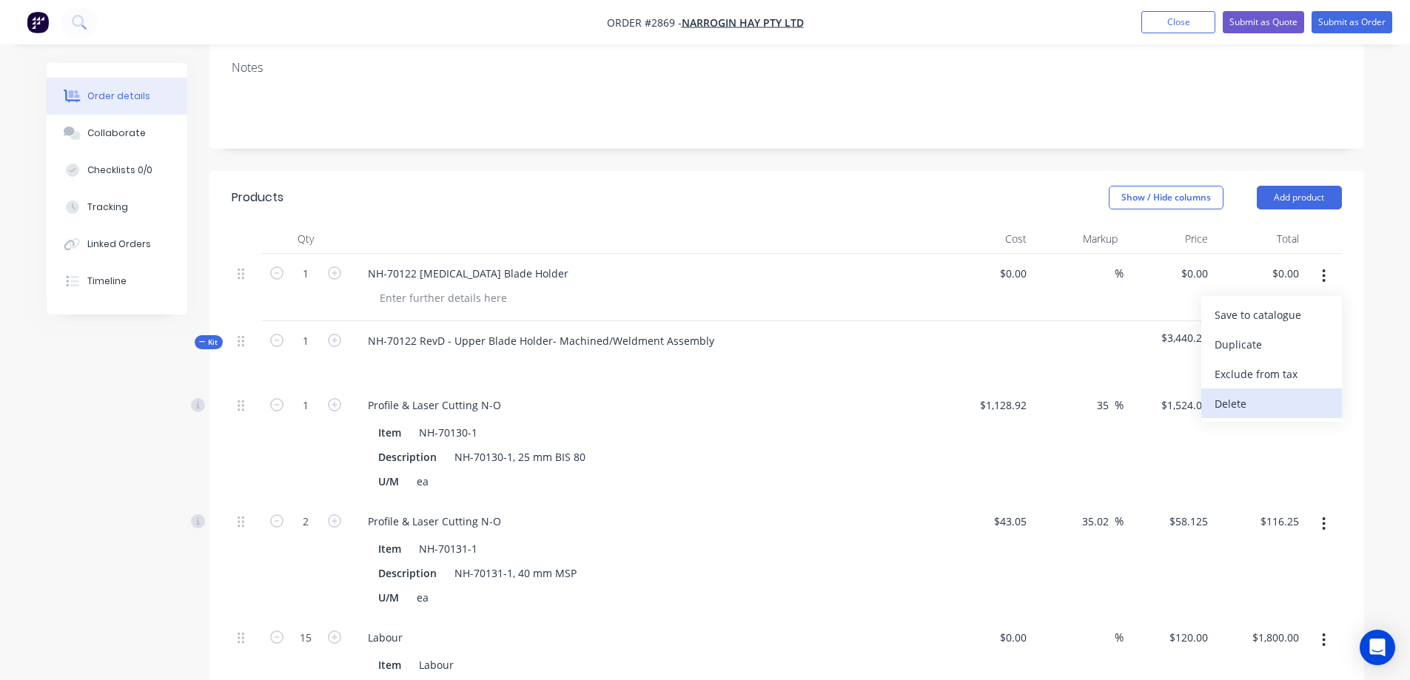
click at [1240, 393] on div "Delete" at bounding box center [1271, 403] width 114 height 21
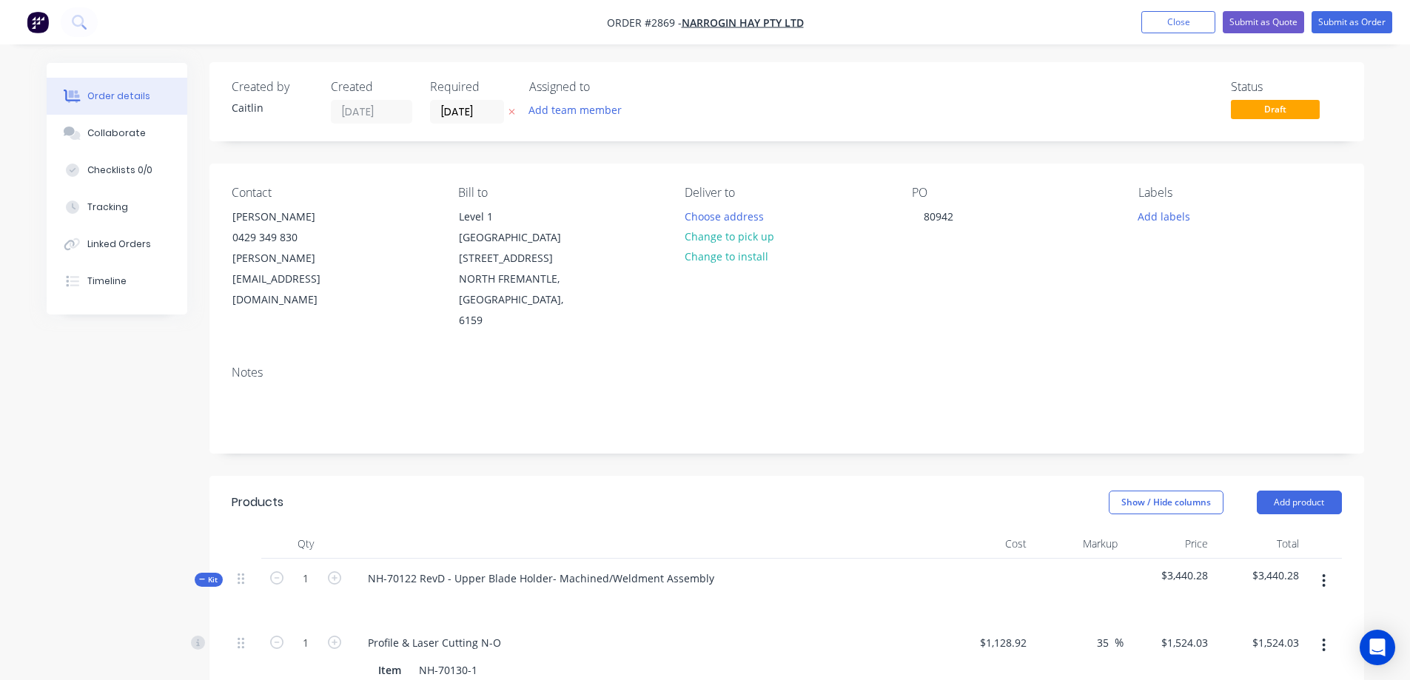
scroll to position [0, 0]
click at [723, 221] on button "Choose address" at bounding box center [723, 216] width 95 height 20
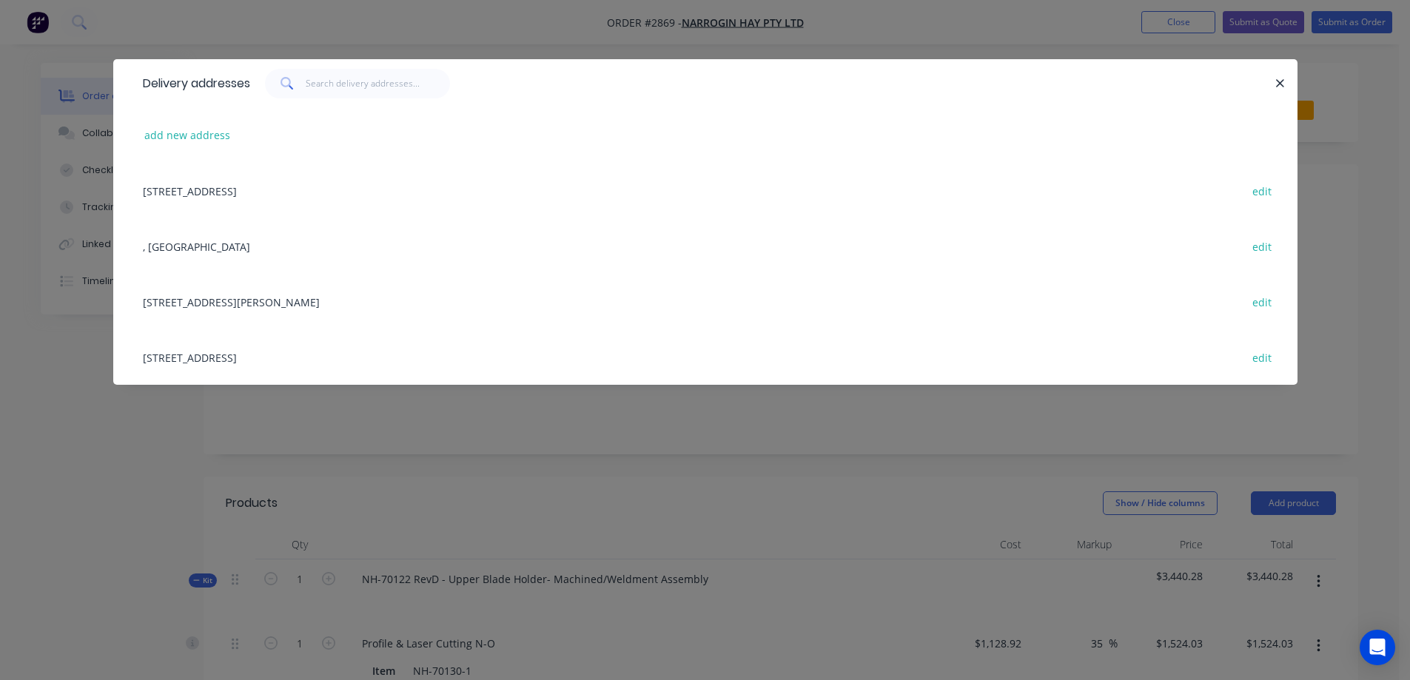
click at [358, 305] on div "1179 Abernethy Rd, Hazelmere, Western Australia, Australia, 6055 edit" at bounding box center [704, 301] width 1139 height 55
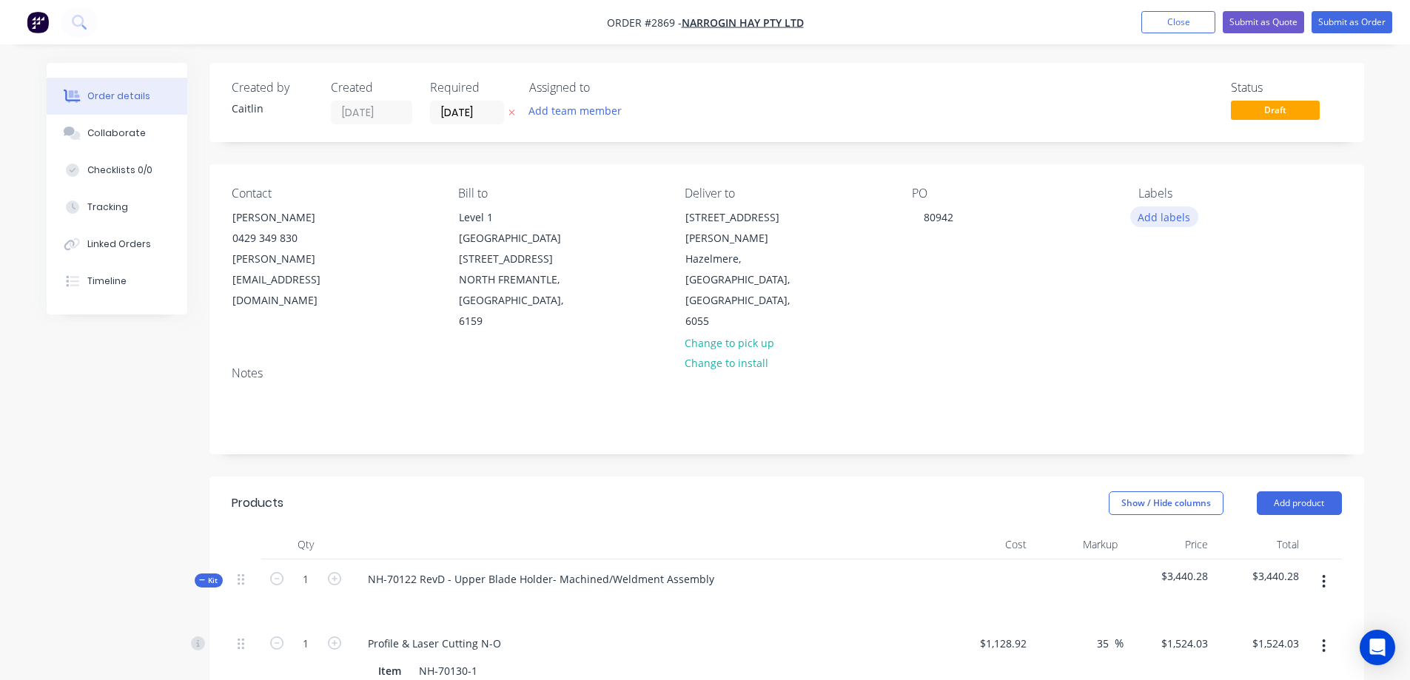
click at [1170, 217] on button "Add labels" at bounding box center [1164, 216] width 68 height 20
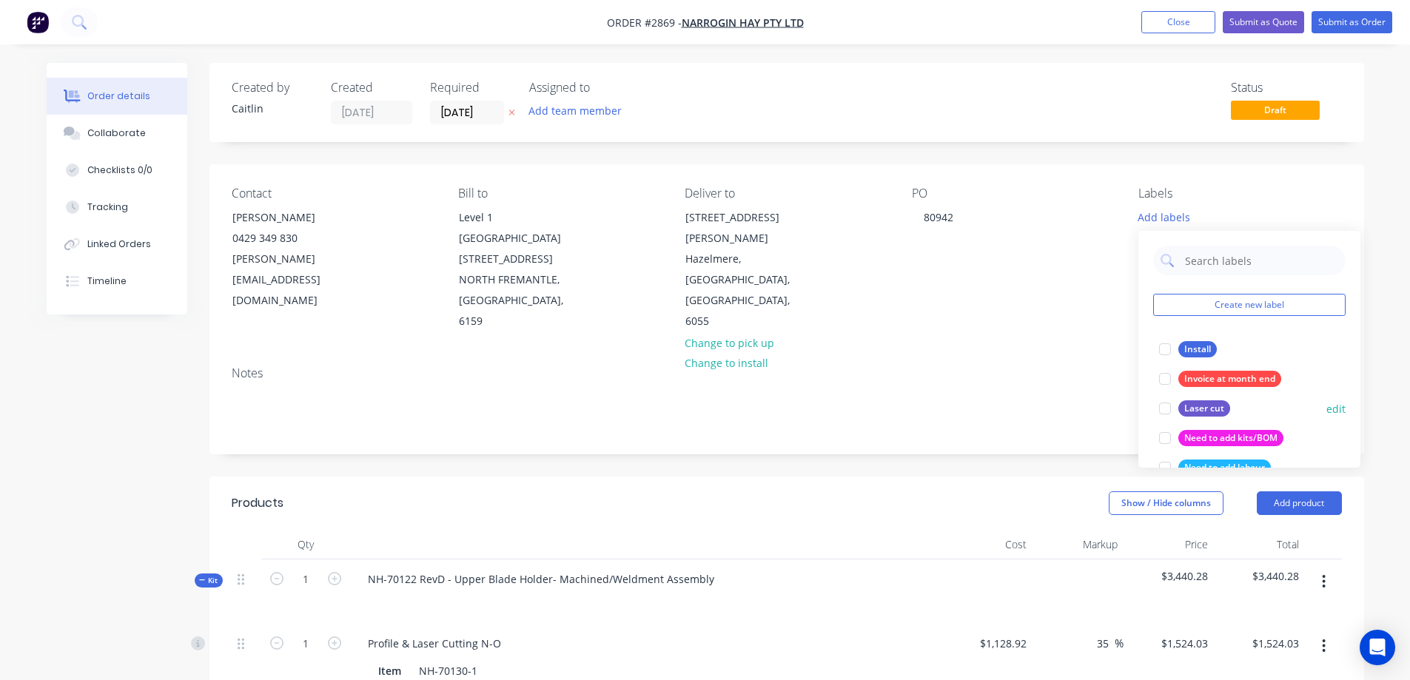
click at [1210, 410] on div "Laser cut" at bounding box center [1204, 408] width 52 height 16
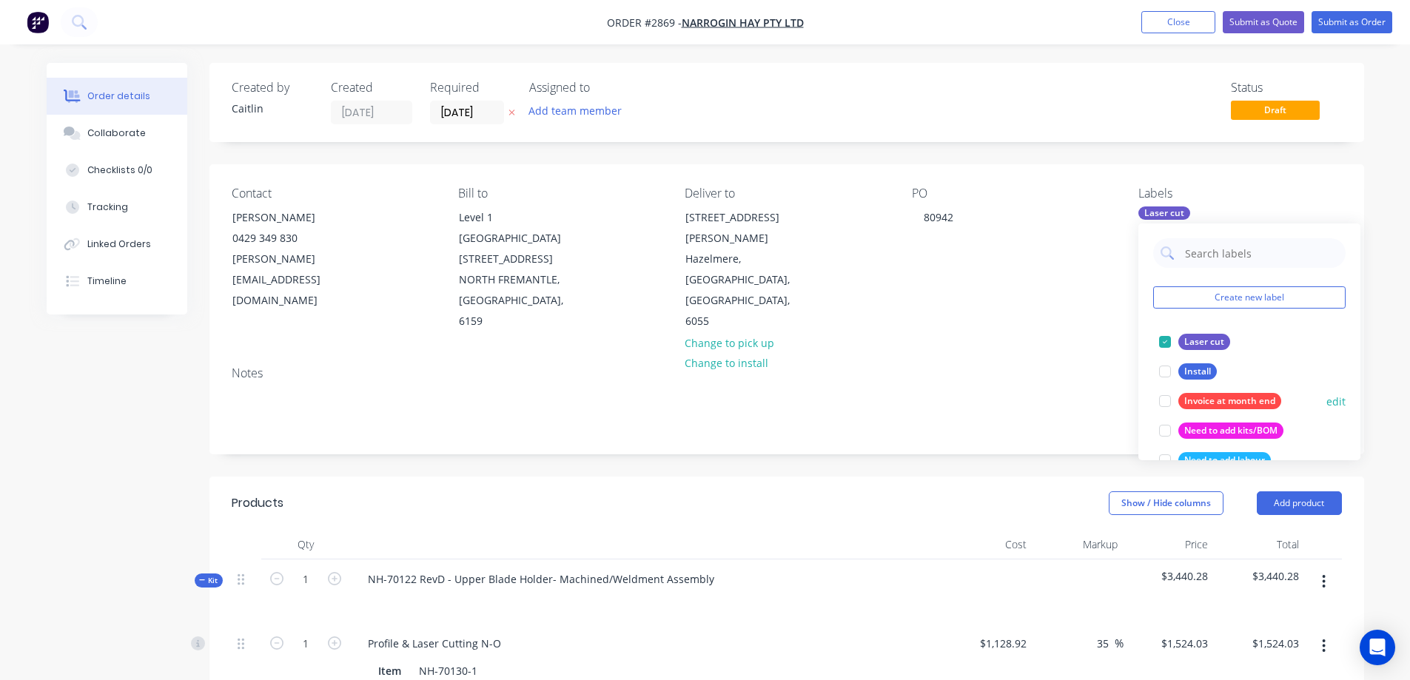
click at [1168, 400] on div at bounding box center [1165, 401] width 30 height 30
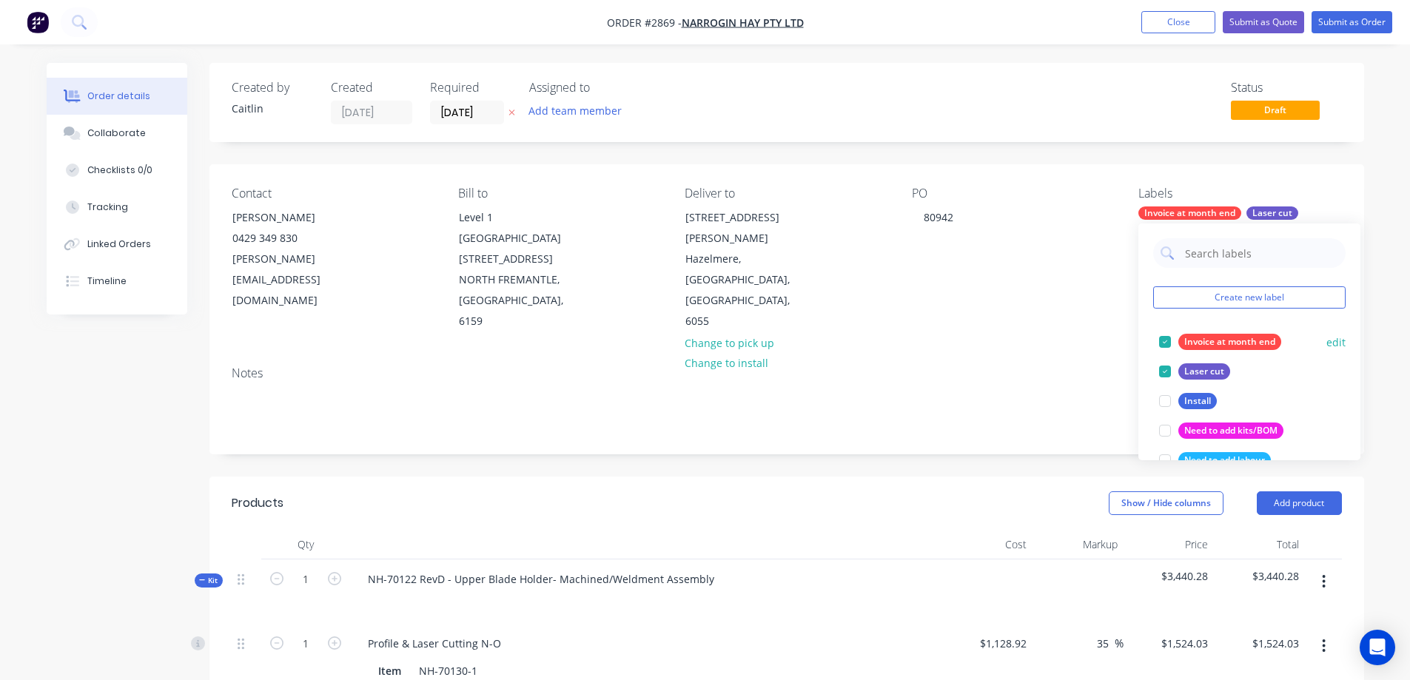
click at [1164, 343] on div at bounding box center [1165, 342] width 30 height 30
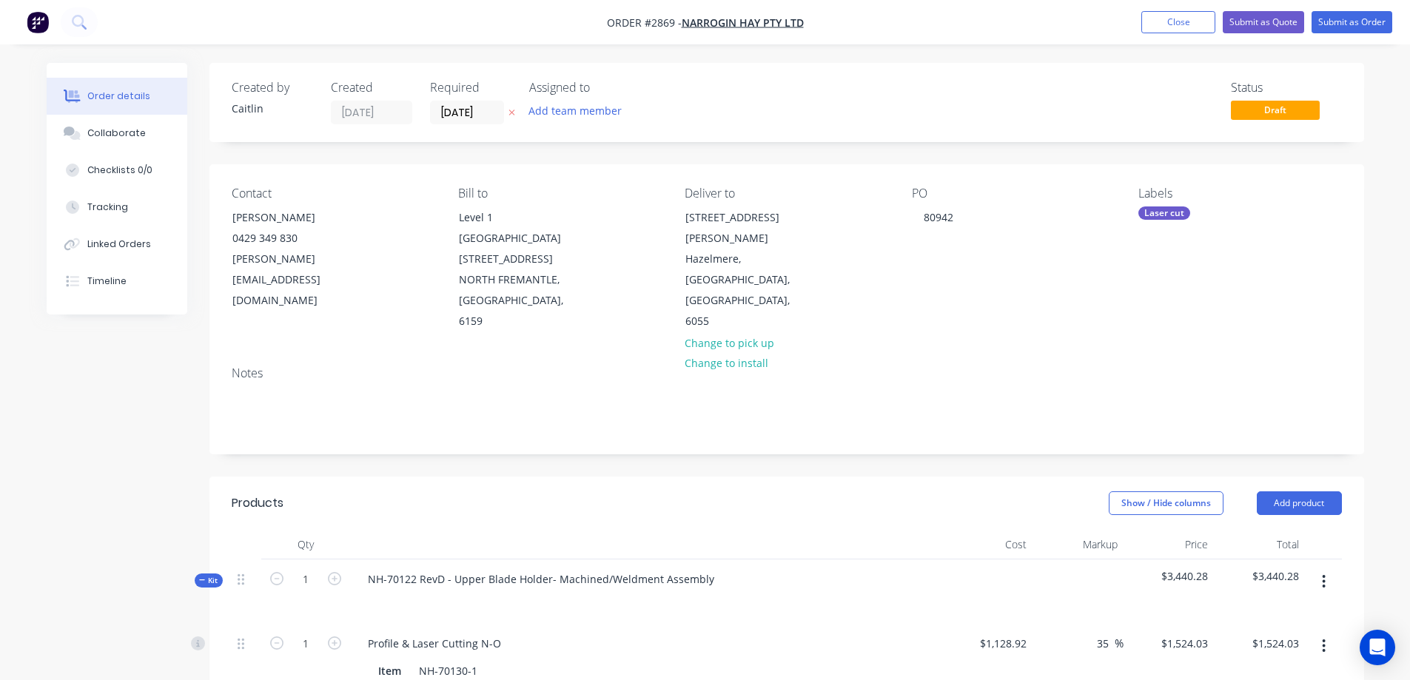
click at [1344, 16] on button "Submit as Order" at bounding box center [1351, 22] width 81 height 22
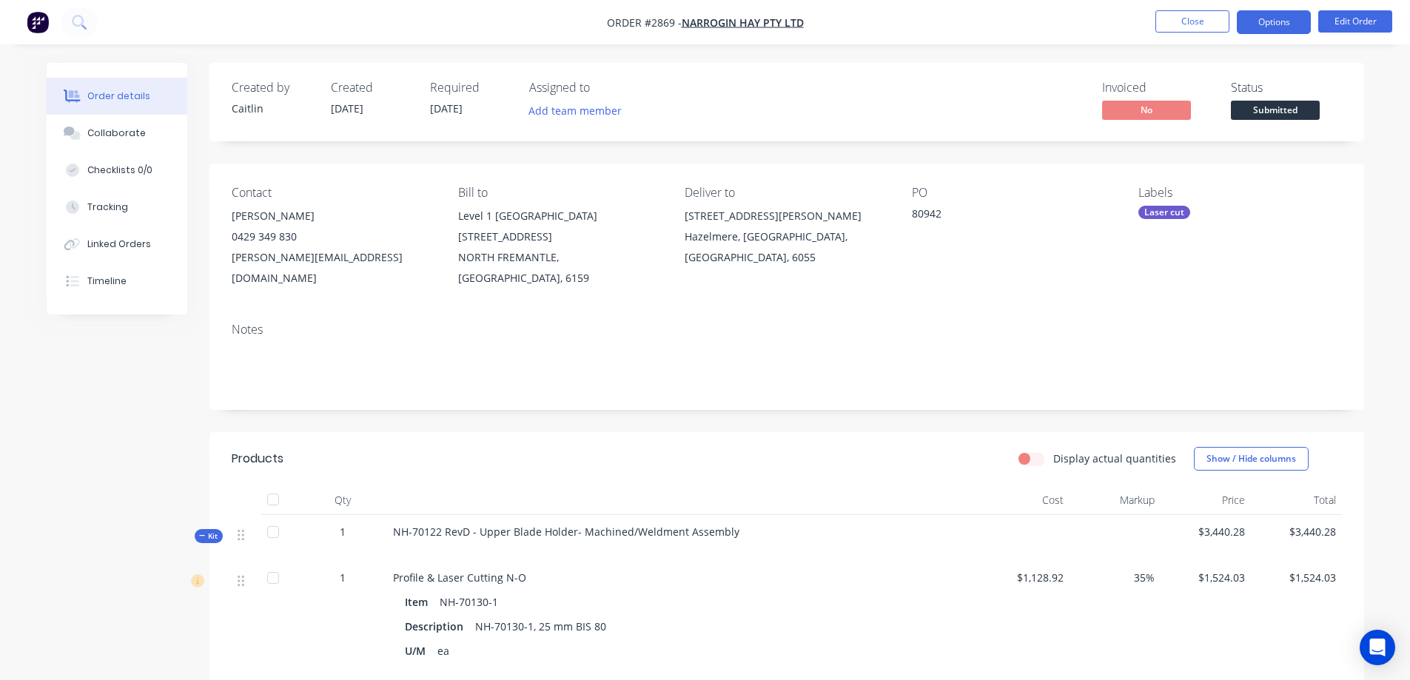
click at [1277, 26] on button "Options" at bounding box center [1273, 22] width 74 height 24
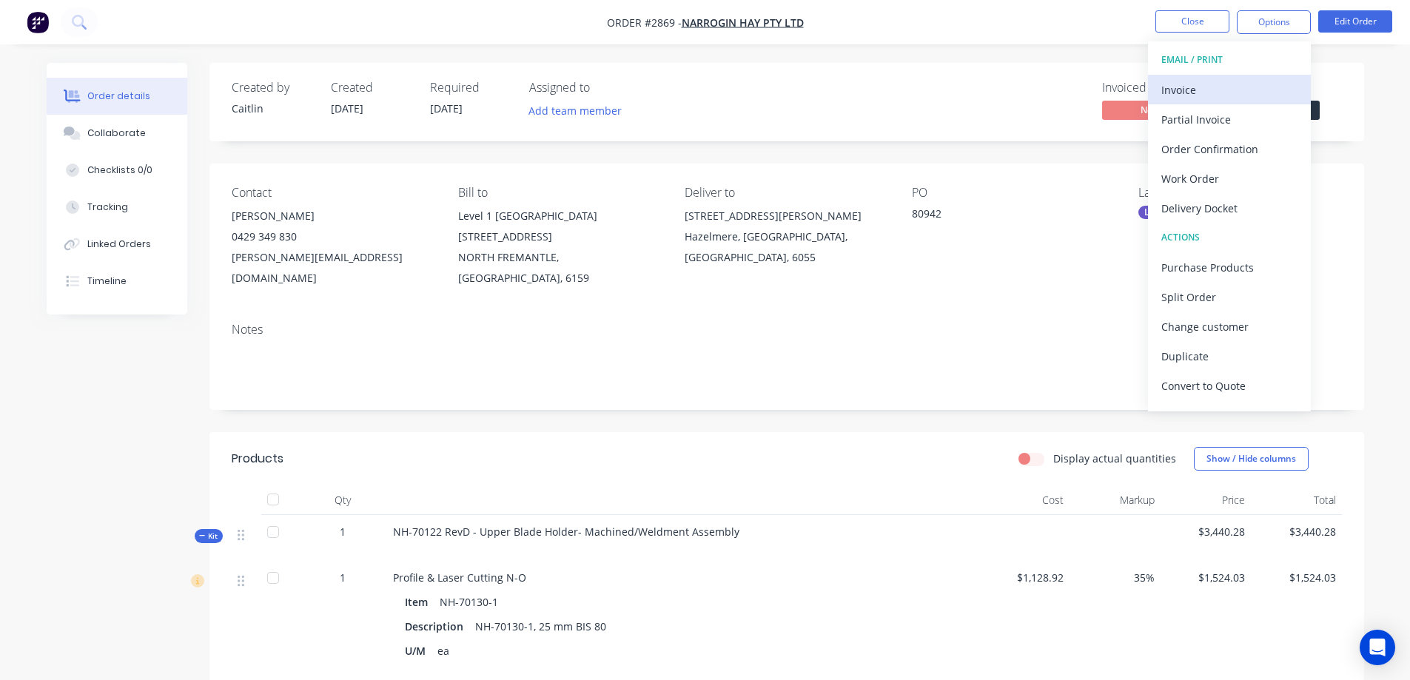
click at [1219, 90] on div "Invoice" at bounding box center [1229, 89] width 136 height 21
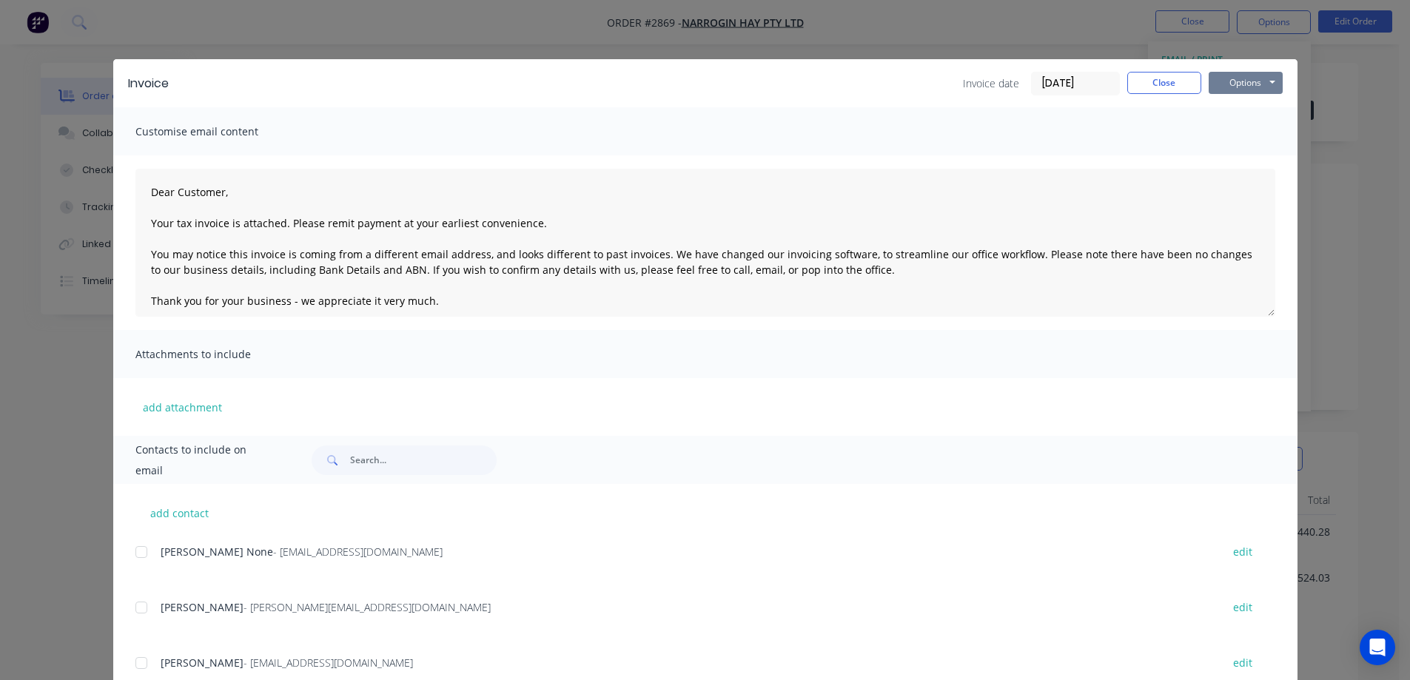
click at [1223, 86] on button "Options" at bounding box center [1245, 83] width 74 height 22
click at [1237, 107] on button "Preview" at bounding box center [1255, 109] width 95 height 24
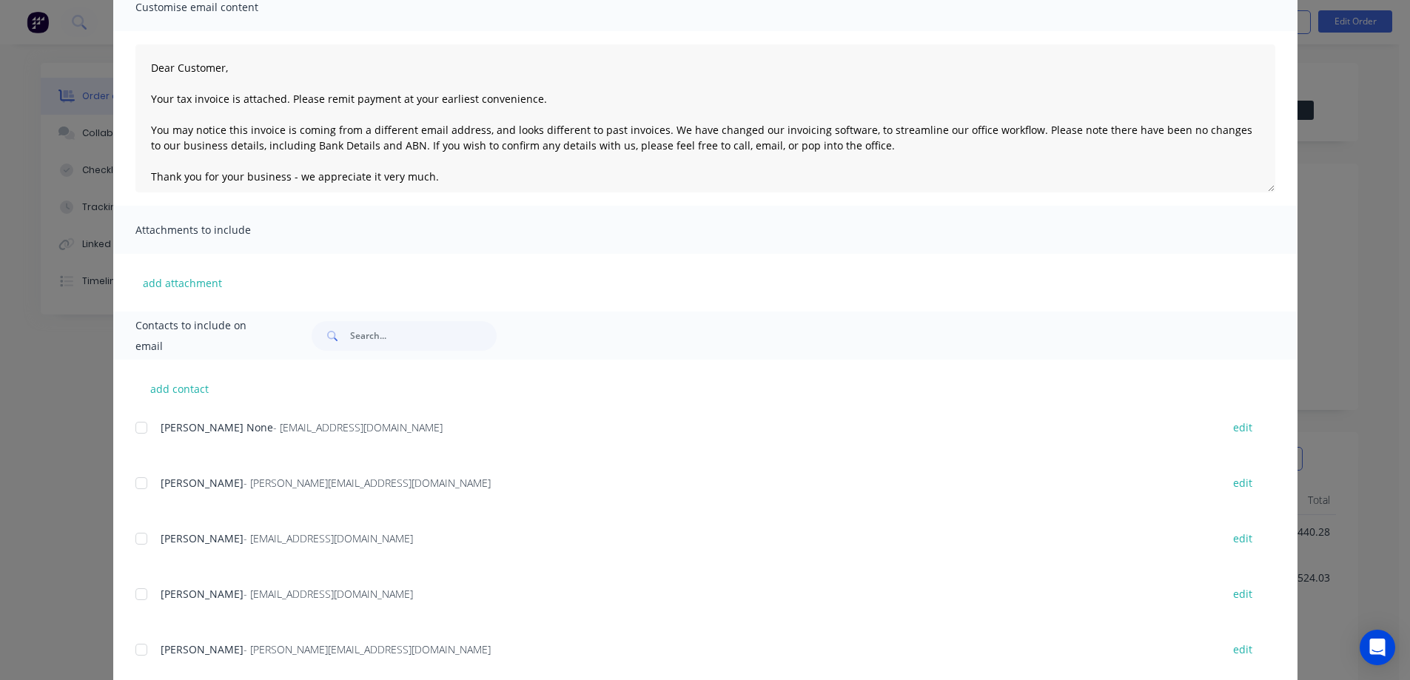
scroll to position [148, 0]
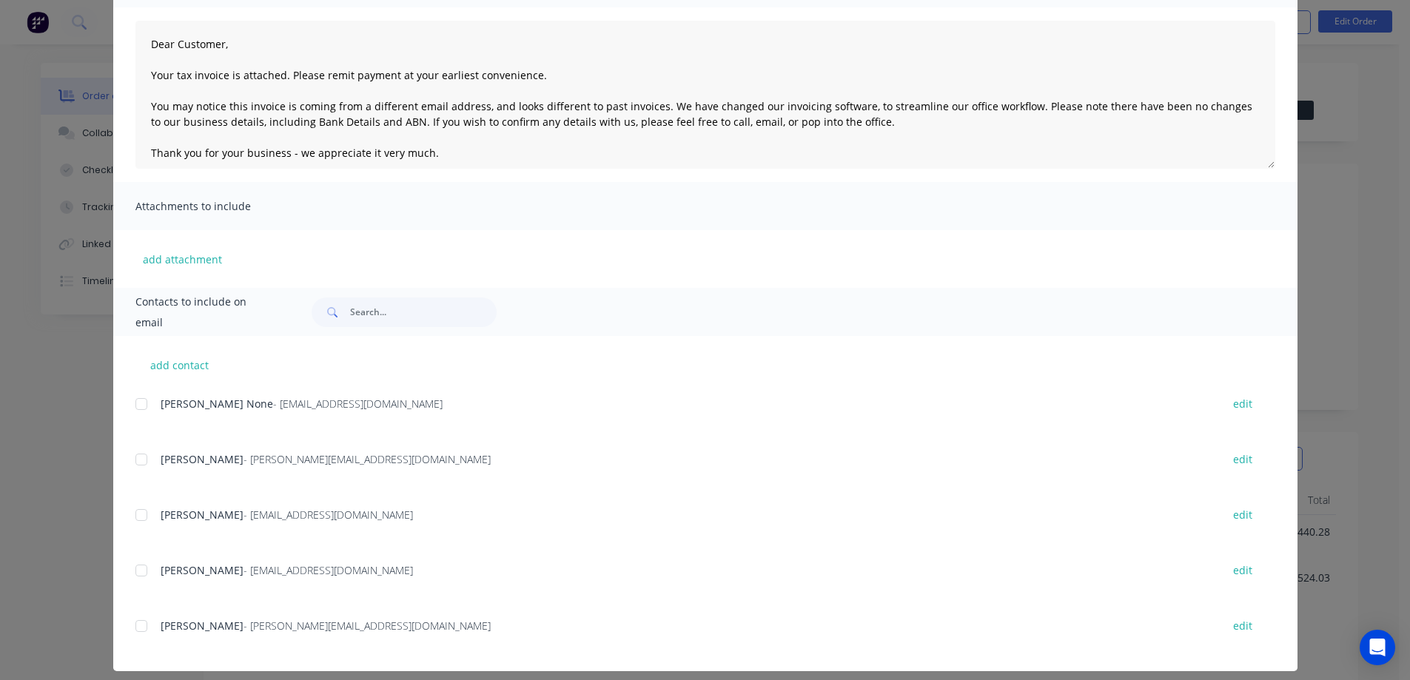
click at [132, 459] on div at bounding box center [142, 460] width 30 height 30
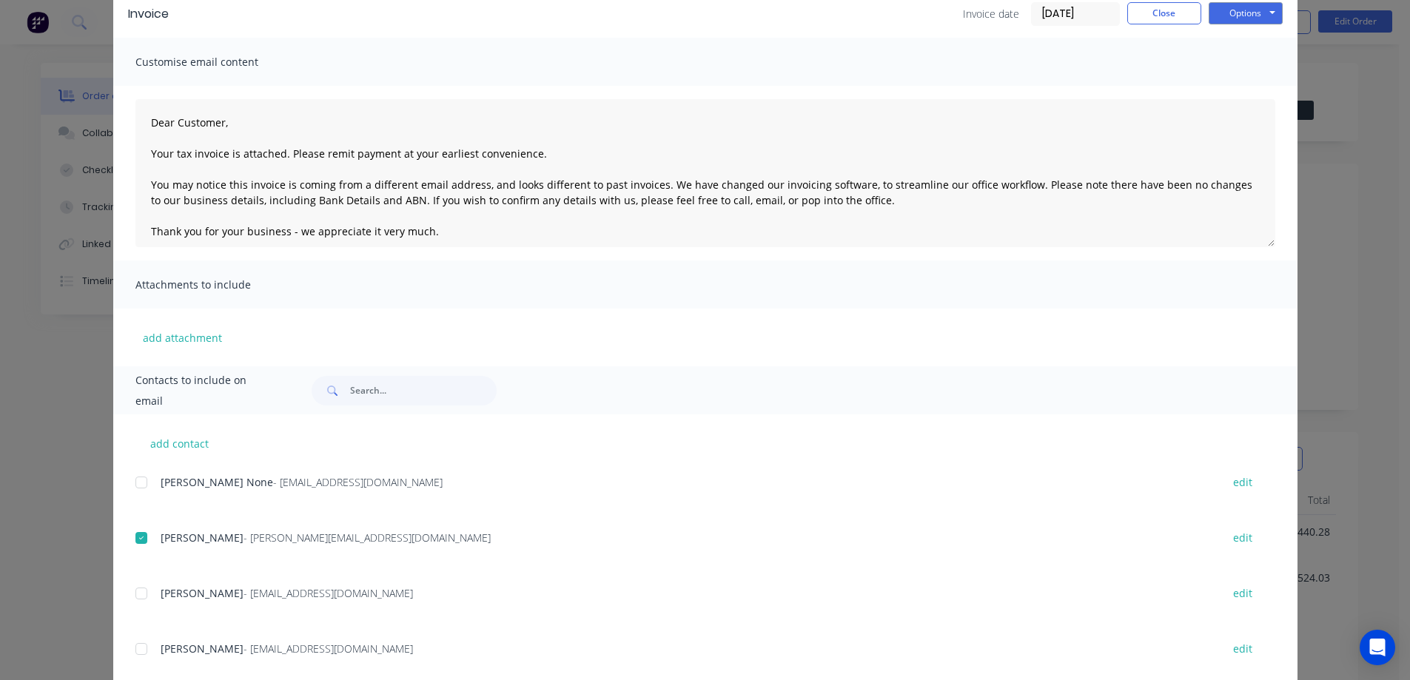
scroll to position [0, 0]
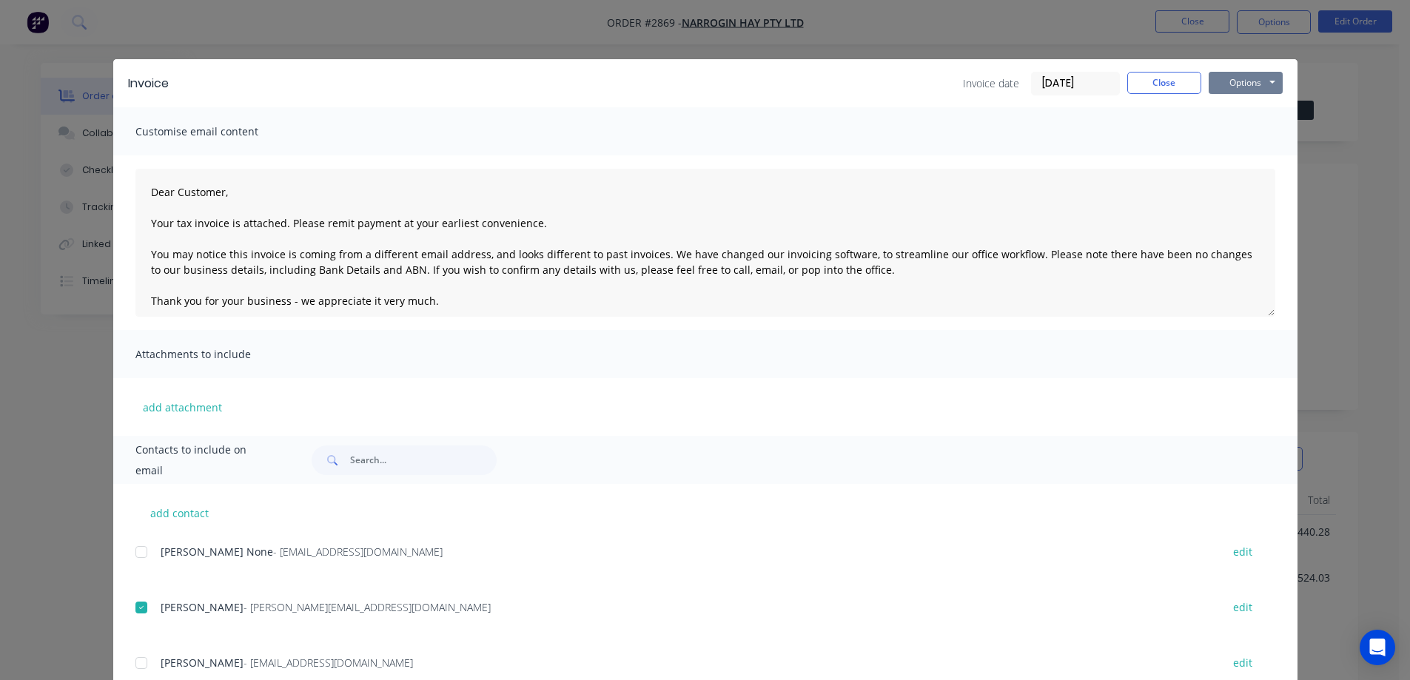
click at [1243, 84] on button "Options" at bounding box center [1245, 83] width 74 height 22
type textarea "Dear Customer, Your tax invoice is attached. Please remit payment at your earli…"
click at [1162, 85] on button "Close" at bounding box center [1164, 83] width 74 height 22
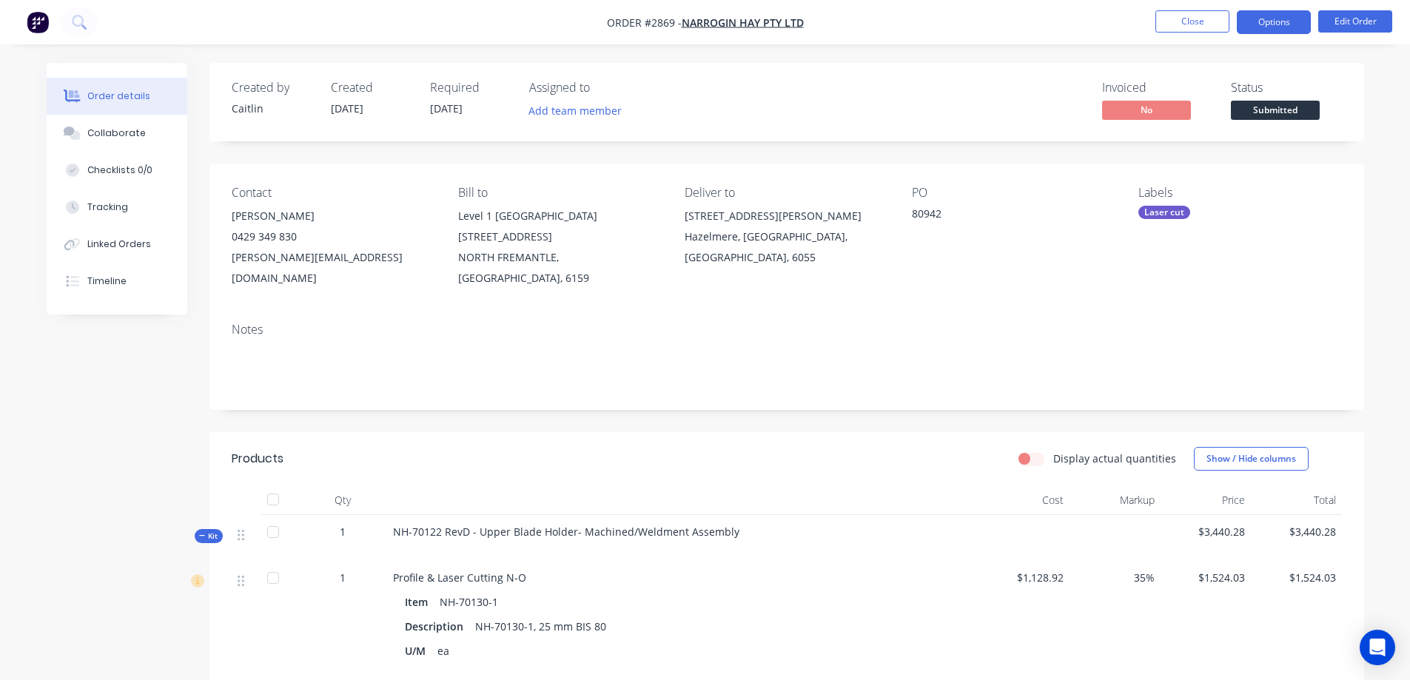
click at [1295, 27] on button "Options" at bounding box center [1273, 22] width 74 height 24
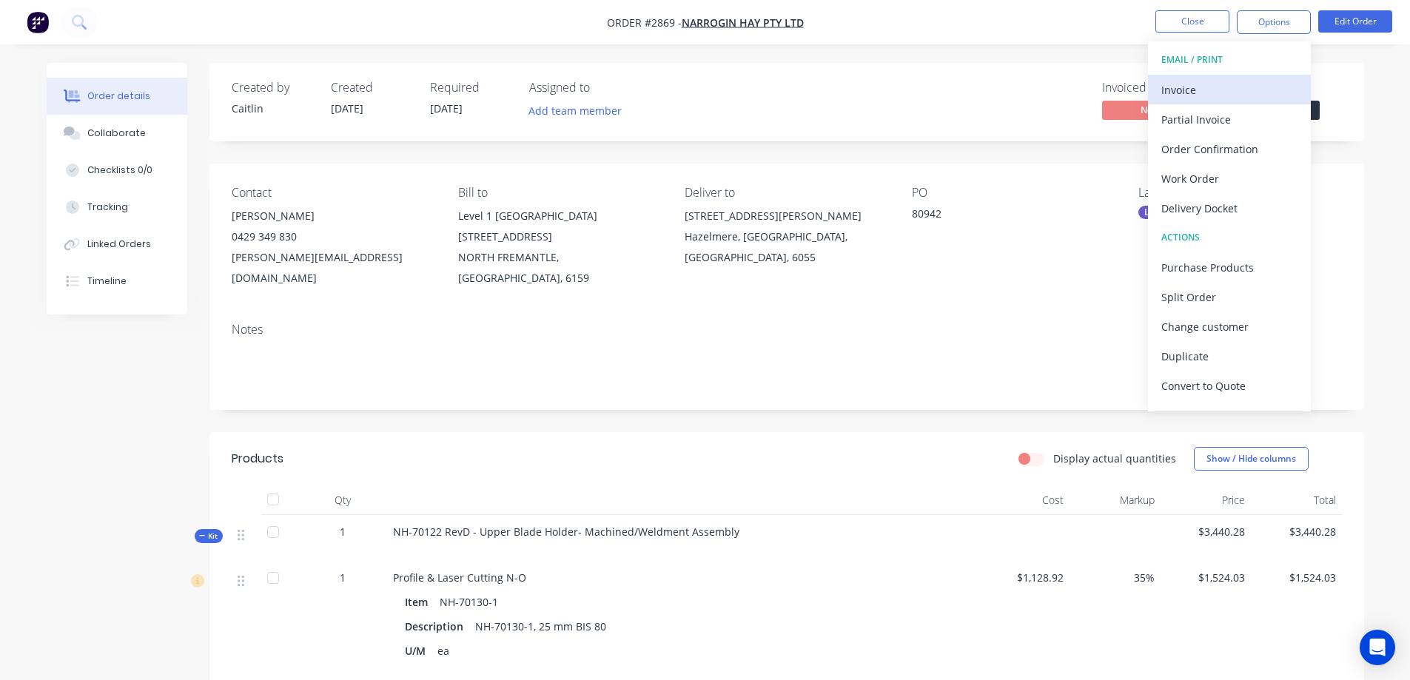
click at [1243, 84] on div "Invoice" at bounding box center [1229, 89] width 136 height 21
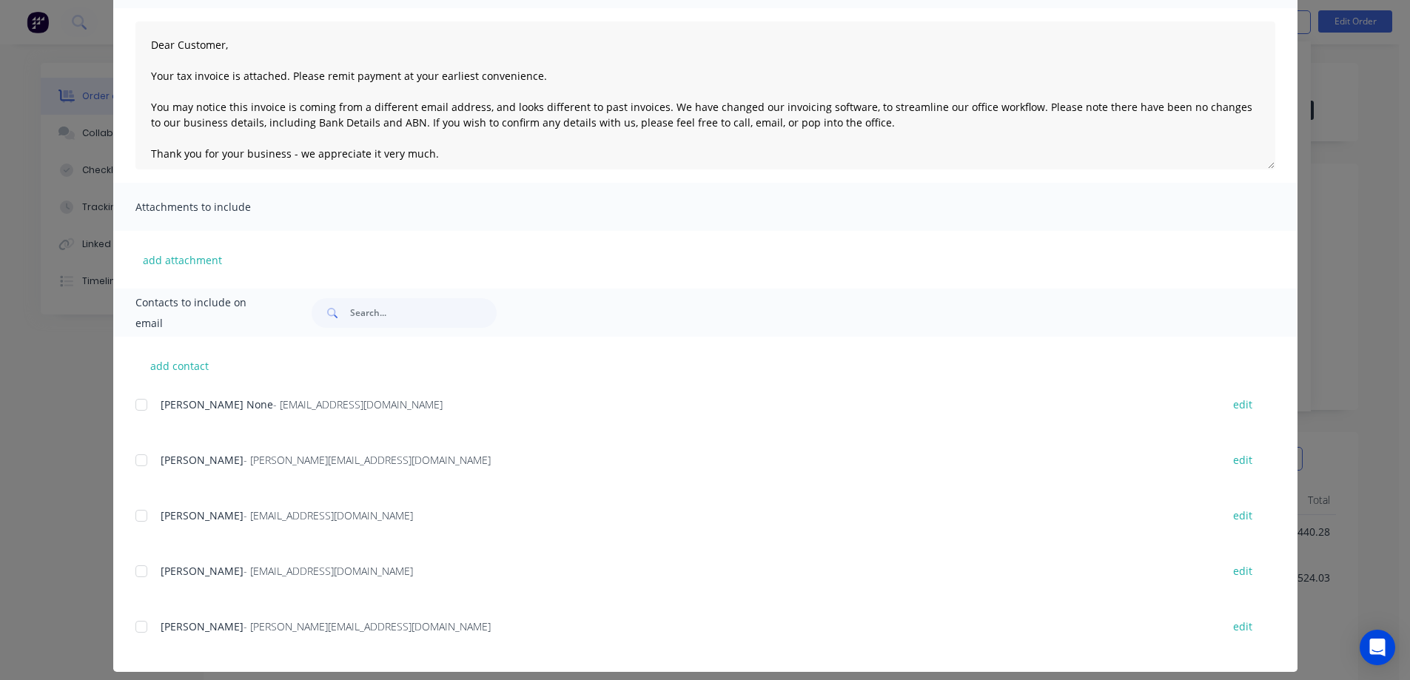
scroll to position [148, 0]
click at [132, 463] on div at bounding box center [142, 460] width 30 height 30
click at [138, 625] on div at bounding box center [142, 626] width 30 height 30
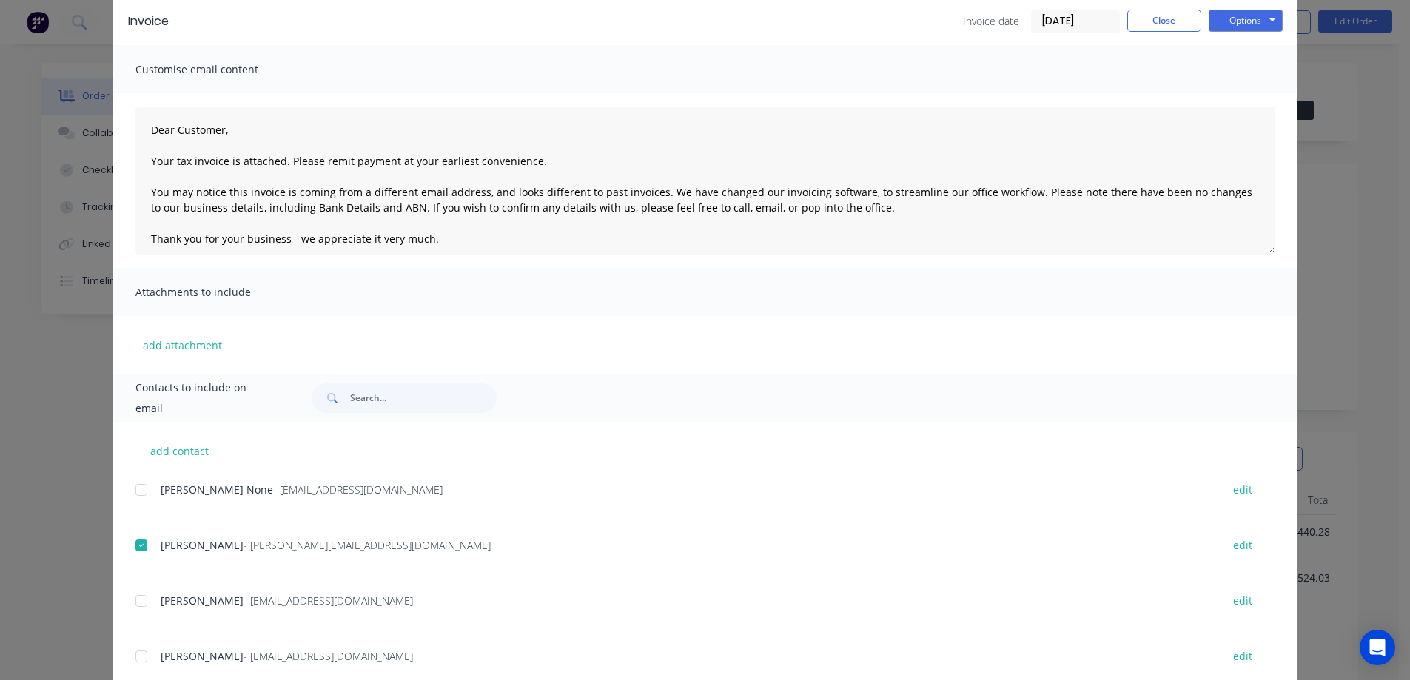
scroll to position [0, 0]
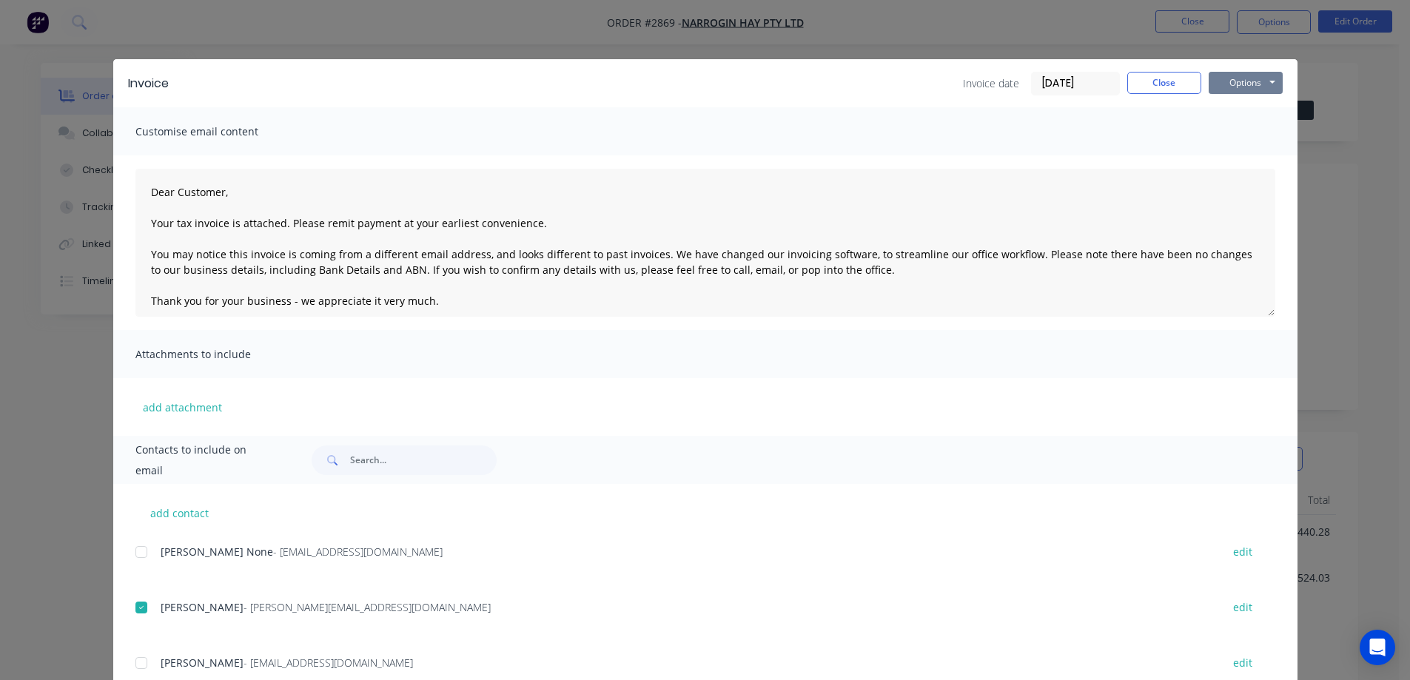
click at [1241, 79] on button "Options" at bounding box center [1245, 83] width 74 height 22
click at [1236, 158] on button "Email" at bounding box center [1255, 158] width 95 height 24
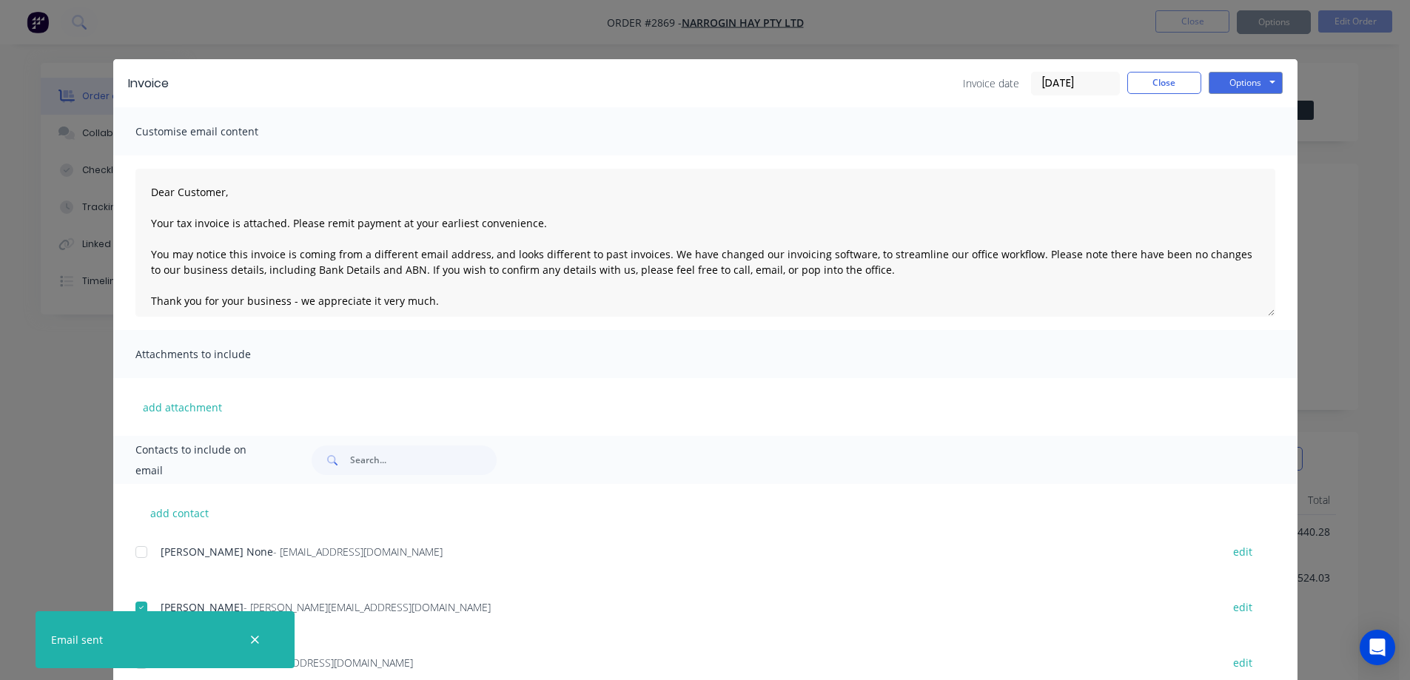
type textarea "Dear Customer, Your tax invoice is attached. Please remit payment at your earli…"
click at [1163, 76] on button "Close" at bounding box center [1164, 83] width 74 height 22
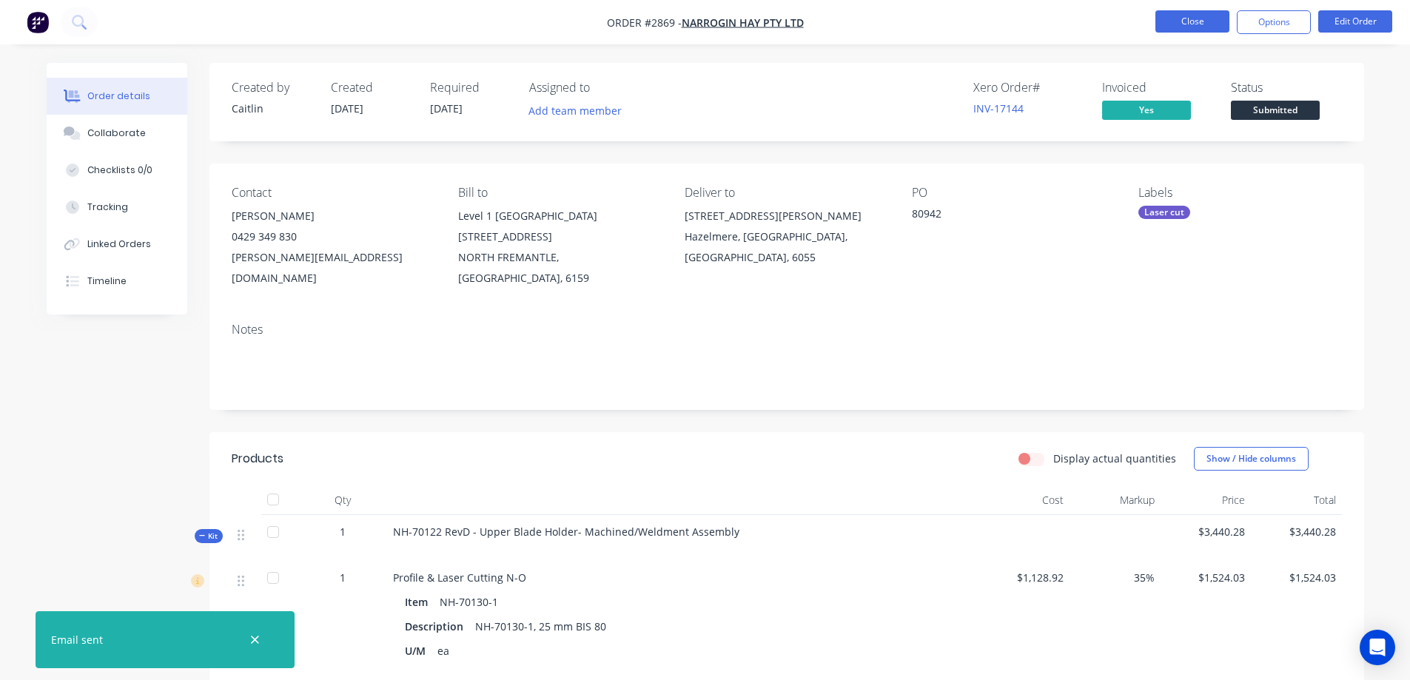
click at [1194, 25] on button "Close" at bounding box center [1192, 21] width 74 height 22
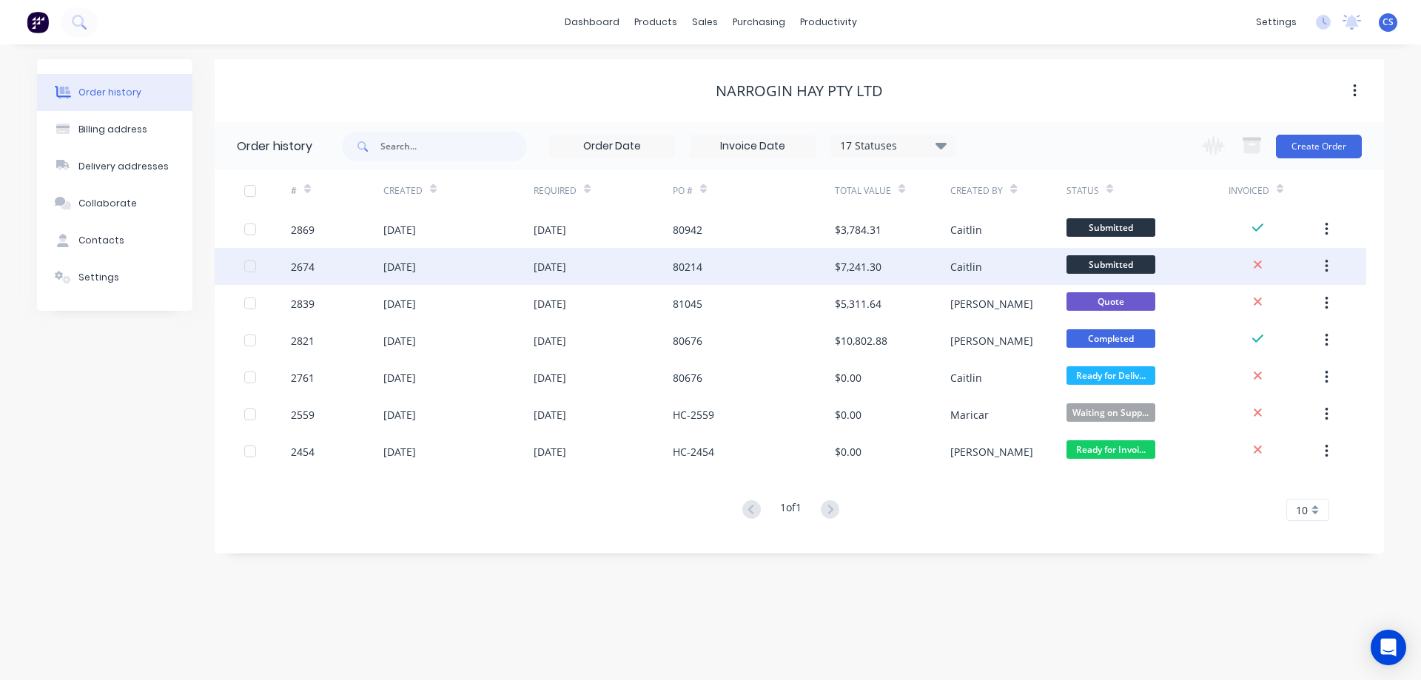
click at [787, 261] on div "80214" at bounding box center [754, 266] width 162 height 37
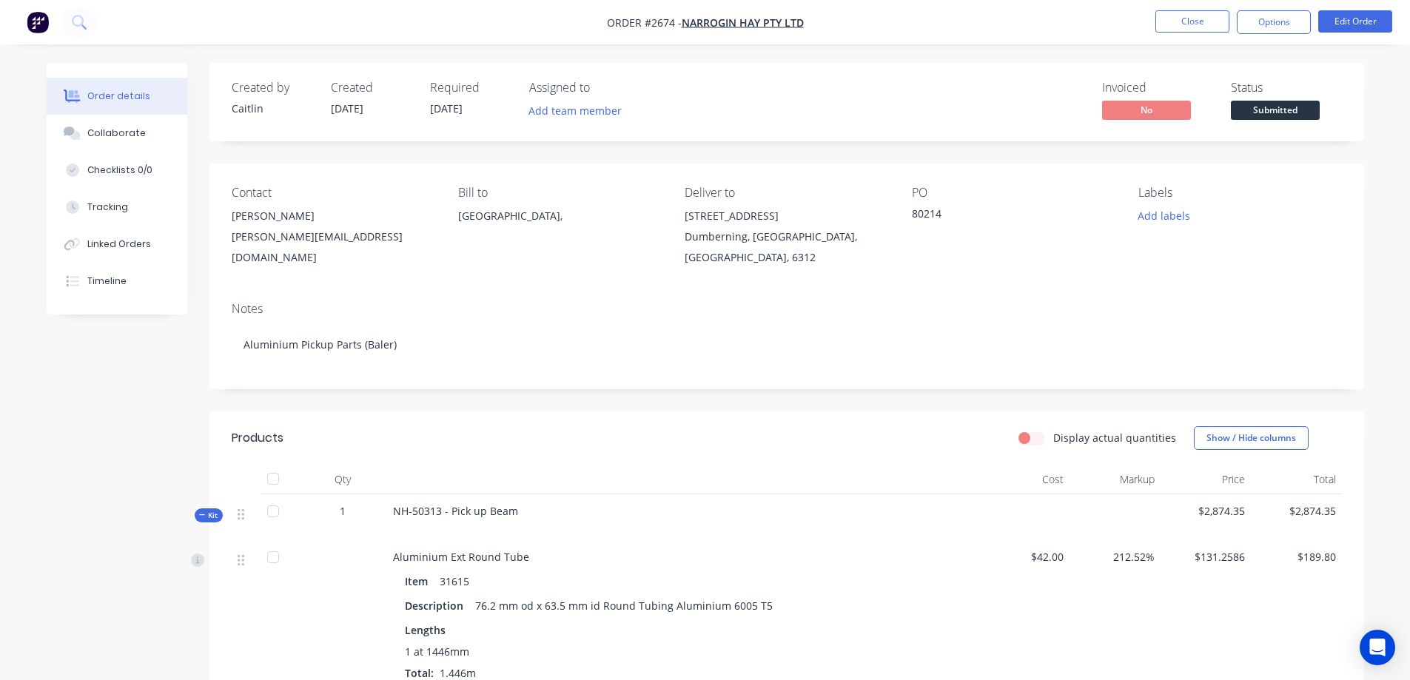
click at [205, 511] on icon at bounding box center [202, 514] width 7 height 7
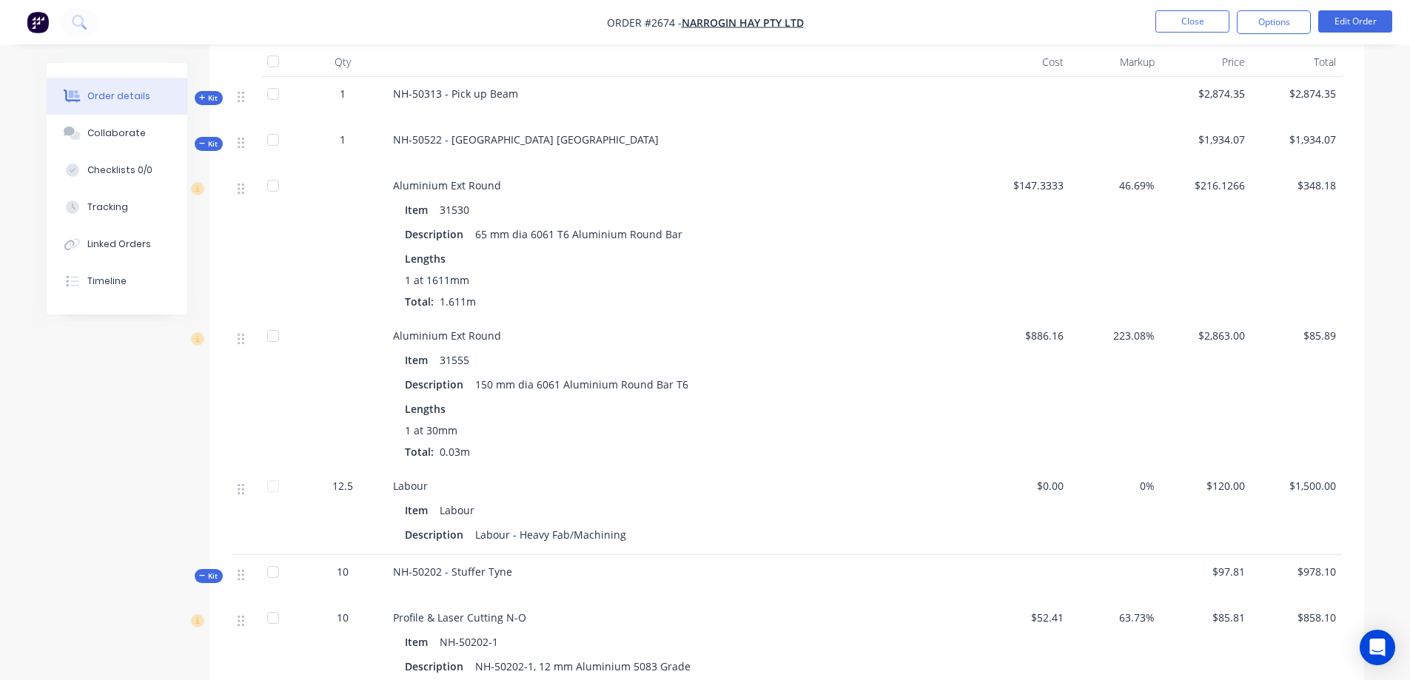
scroll to position [444, 0]
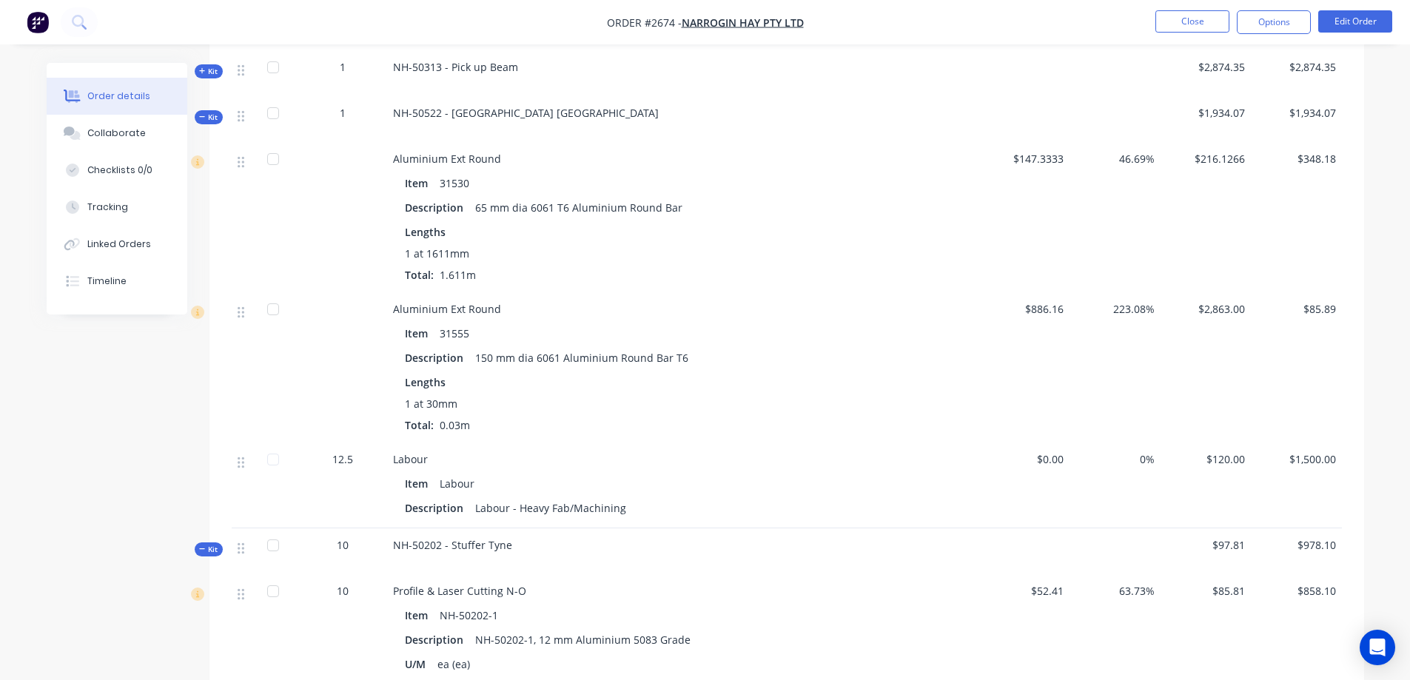
click at [203, 117] on icon at bounding box center [202, 117] width 6 height 1
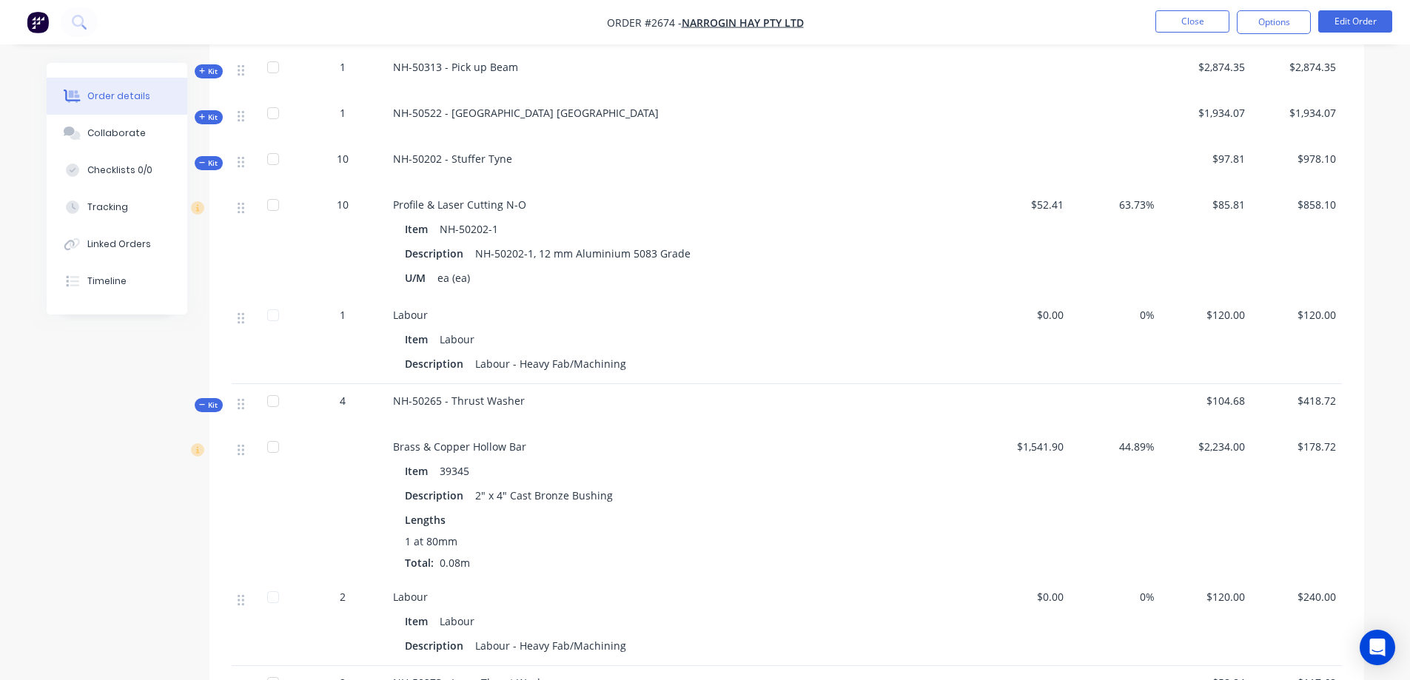
click at [200, 162] on icon at bounding box center [202, 162] width 7 height 7
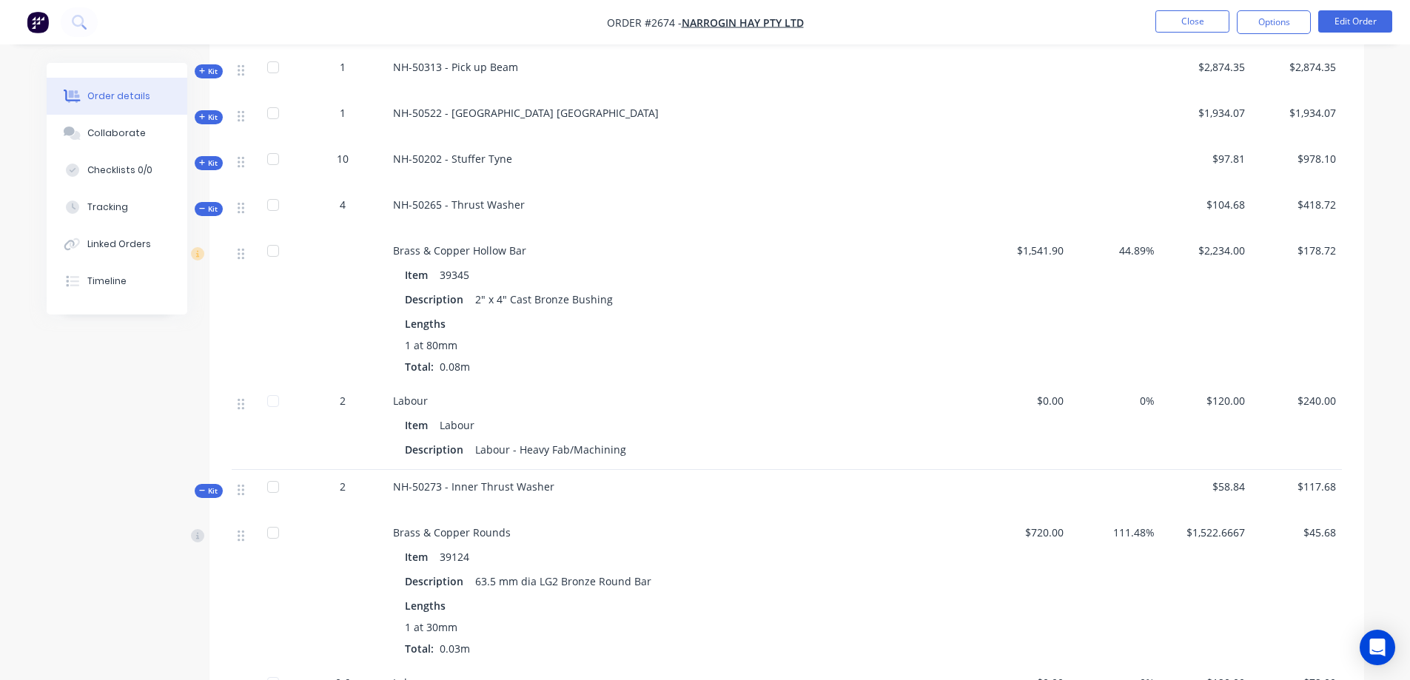
click at [206, 212] on span "Kit" at bounding box center [208, 208] width 19 height 11
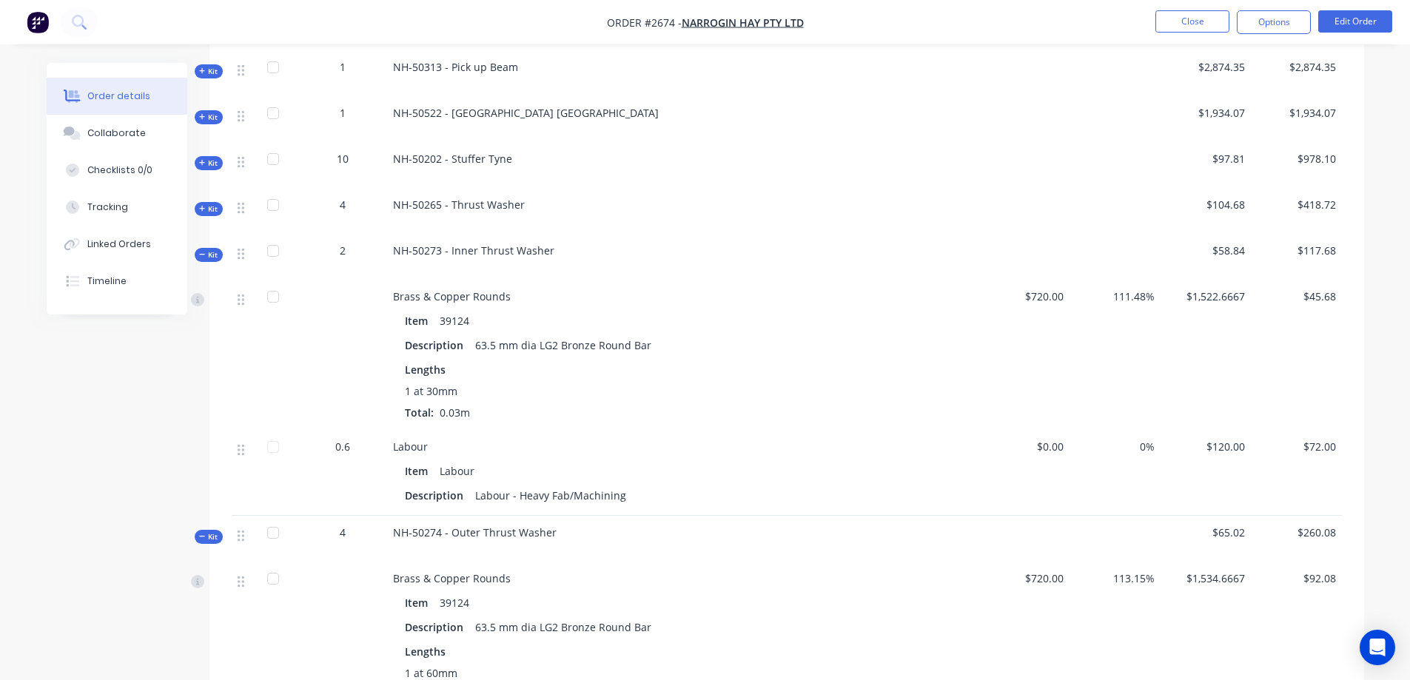
drag, startPoint x: 207, startPoint y: 254, endPoint x: 206, endPoint y: 265, distance: 11.2
click at [208, 254] on span "Kit" at bounding box center [208, 254] width 19 height 11
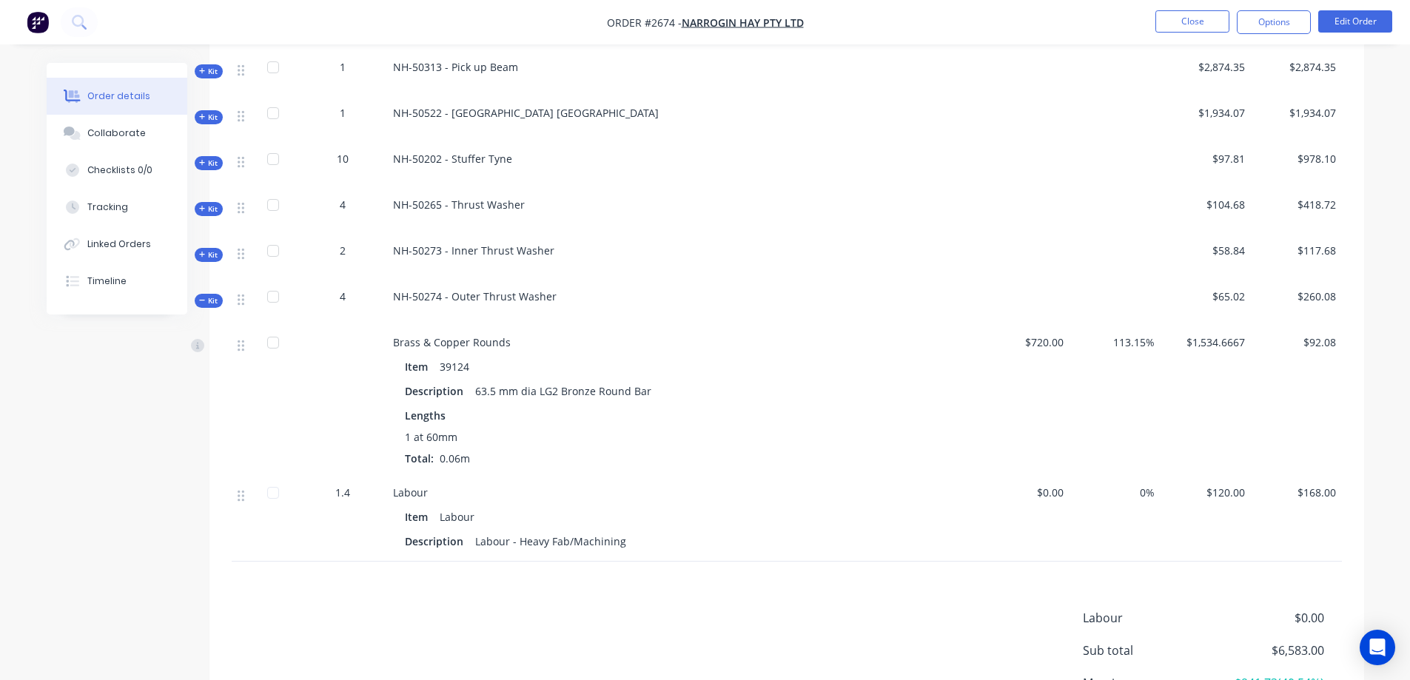
click at [204, 301] on icon at bounding box center [202, 300] width 6 height 1
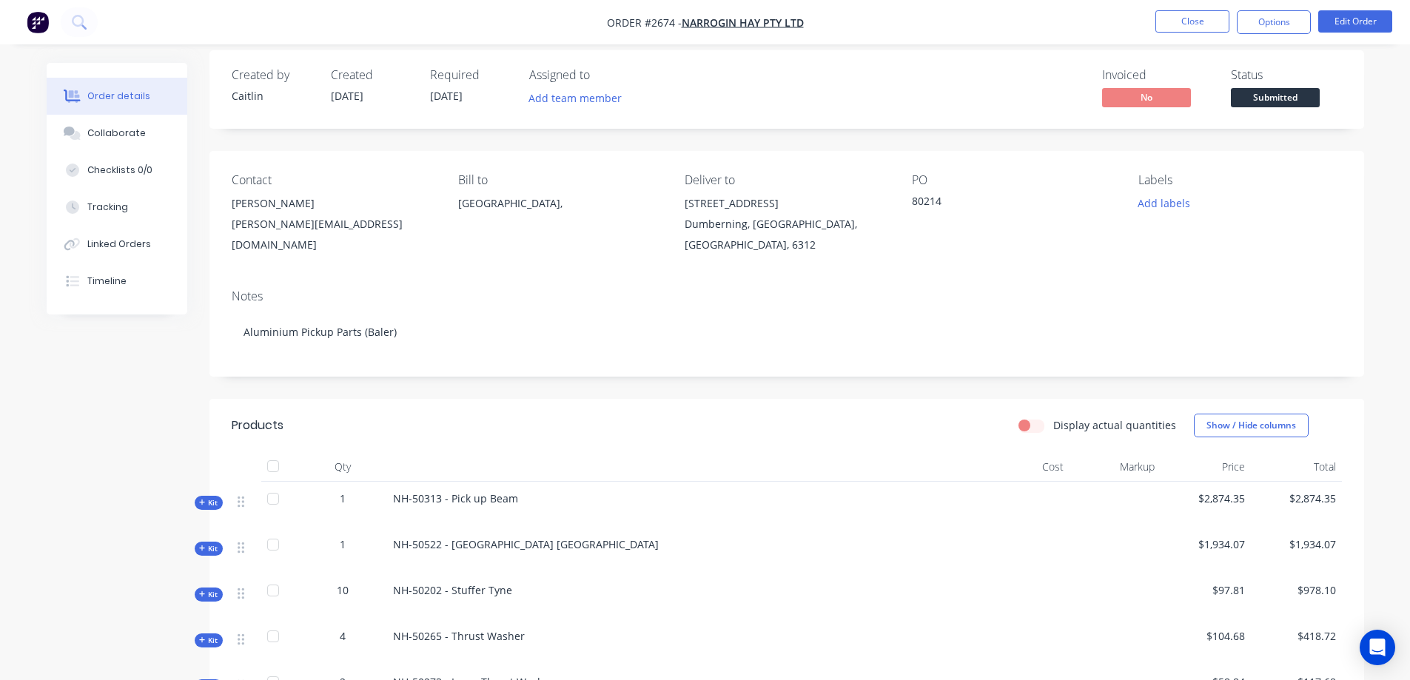
scroll to position [0, 0]
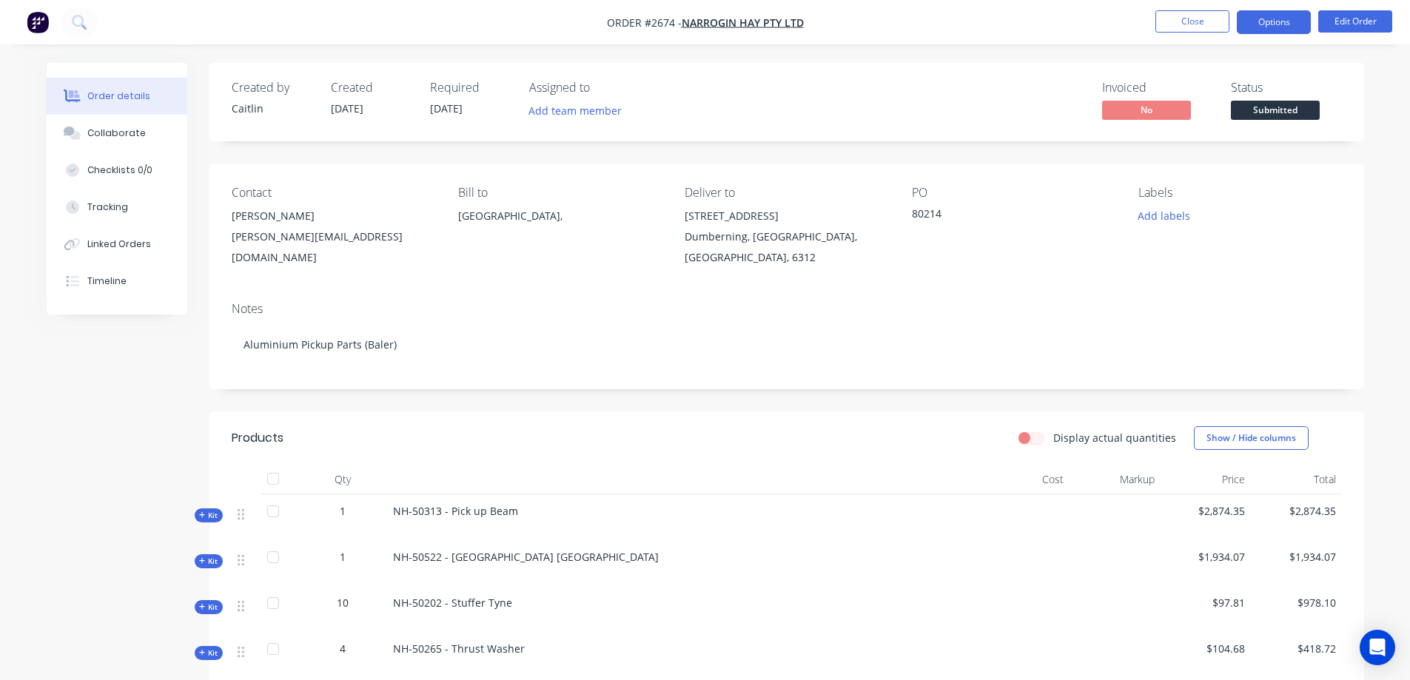
click at [1281, 27] on button "Options" at bounding box center [1273, 22] width 74 height 24
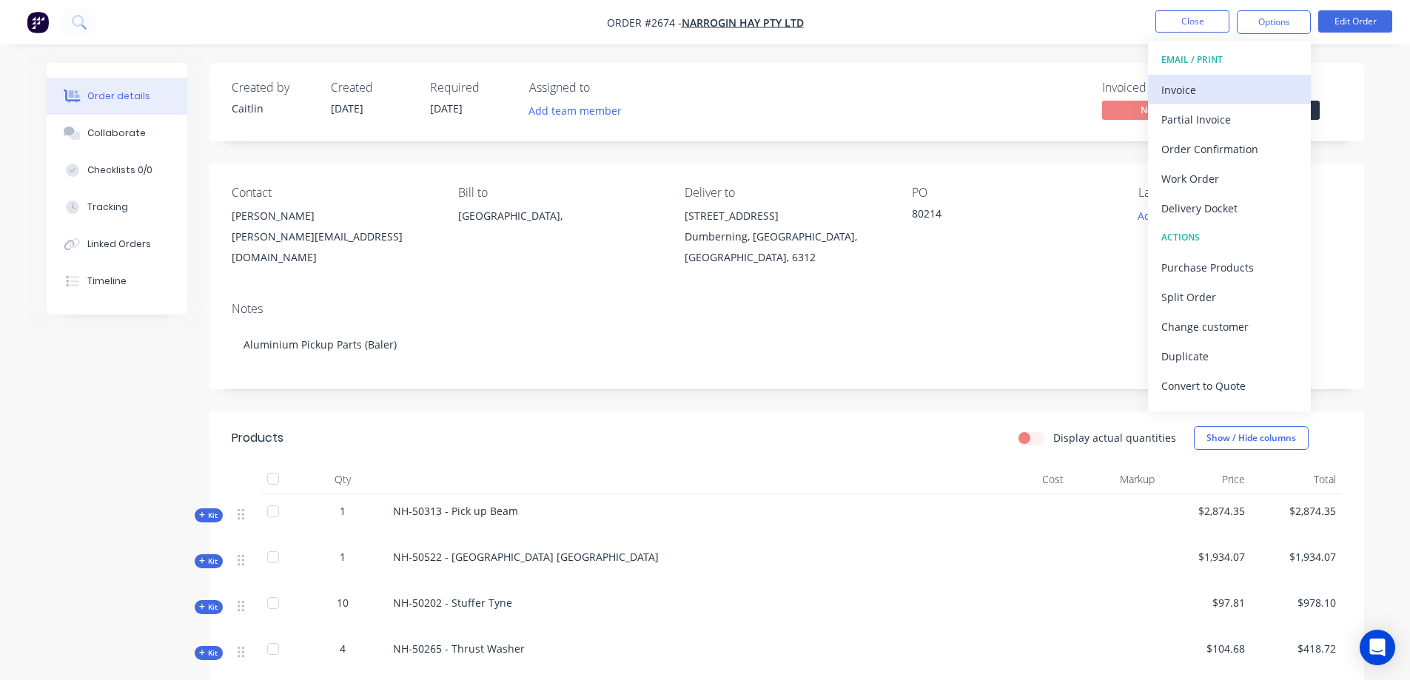
click at [1229, 87] on div "Invoice" at bounding box center [1229, 89] width 136 height 21
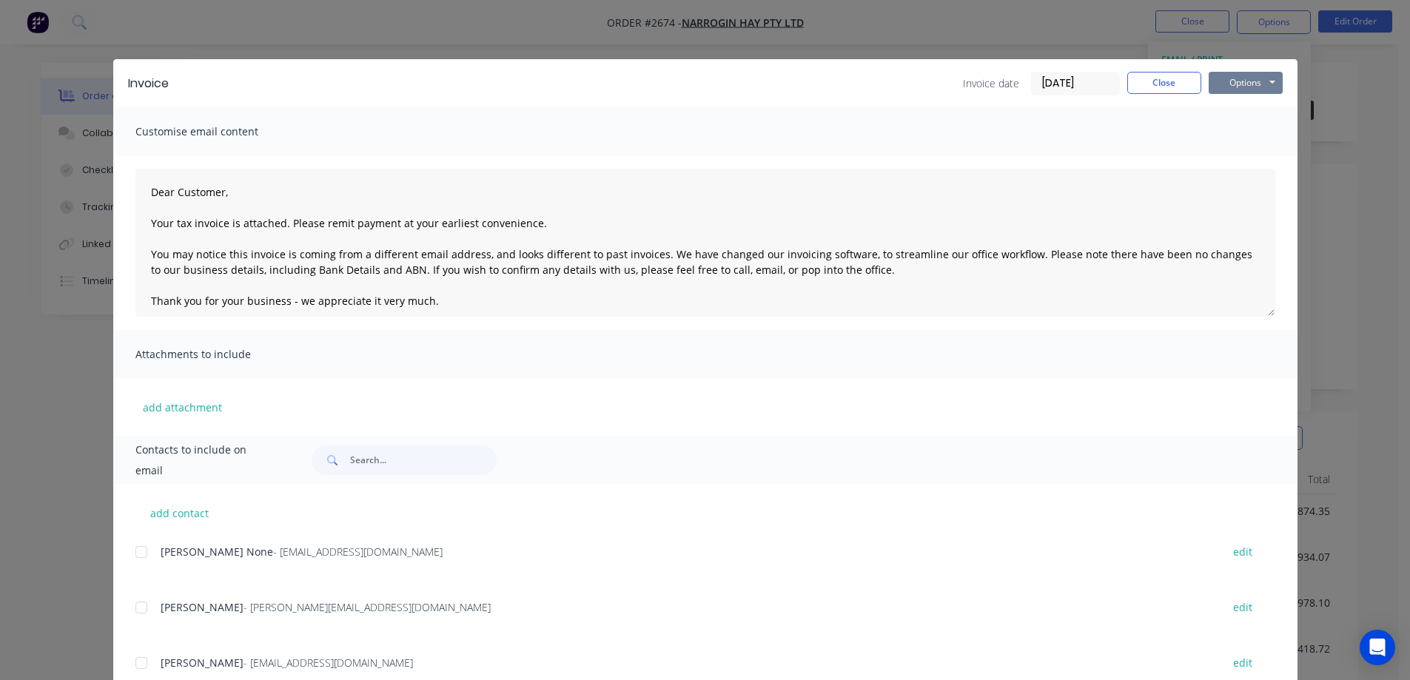
click at [1242, 82] on button "Options" at bounding box center [1245, 83] width 74 height 22
click at [1253, 110] on button "Preview" at bounding box center [1255, 109] width 95 height 24
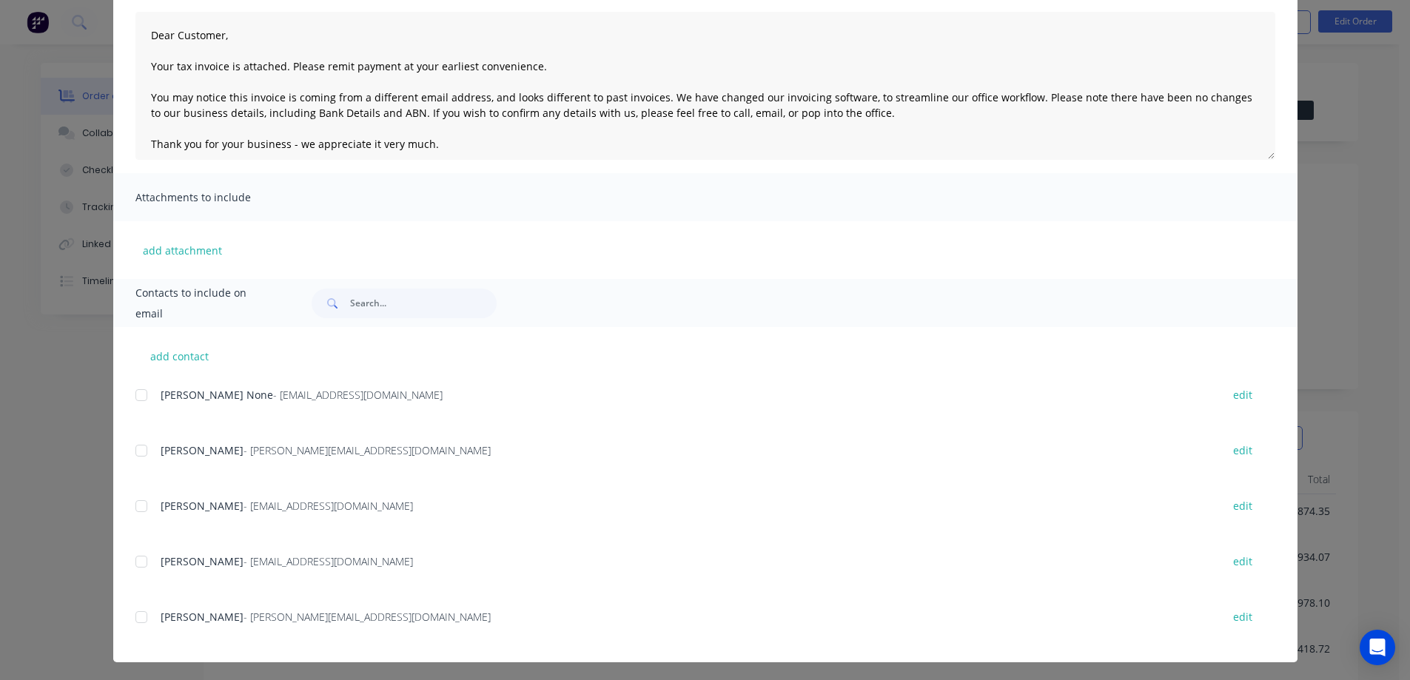
scroll to position [160, 0]
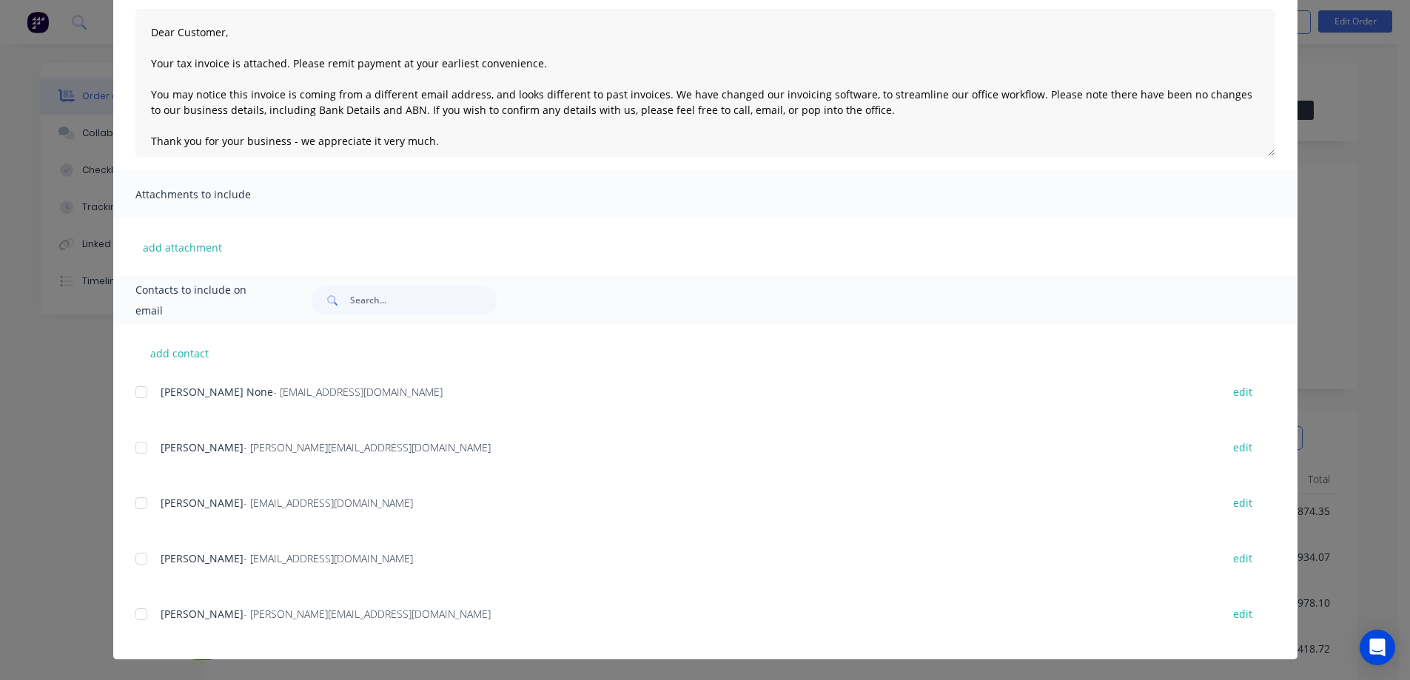
click at [134, 614] on div at bounding box center [142, 614] width 30 height 30
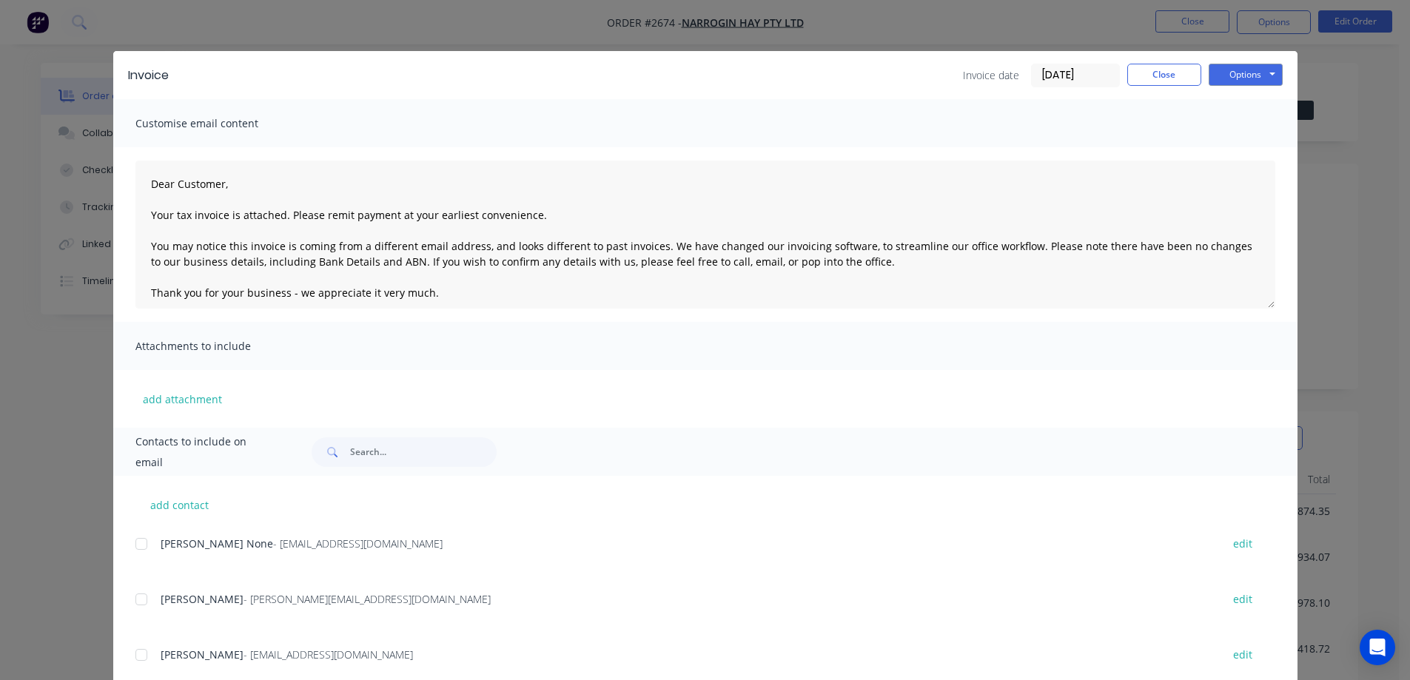
scroll to position [0, 0]
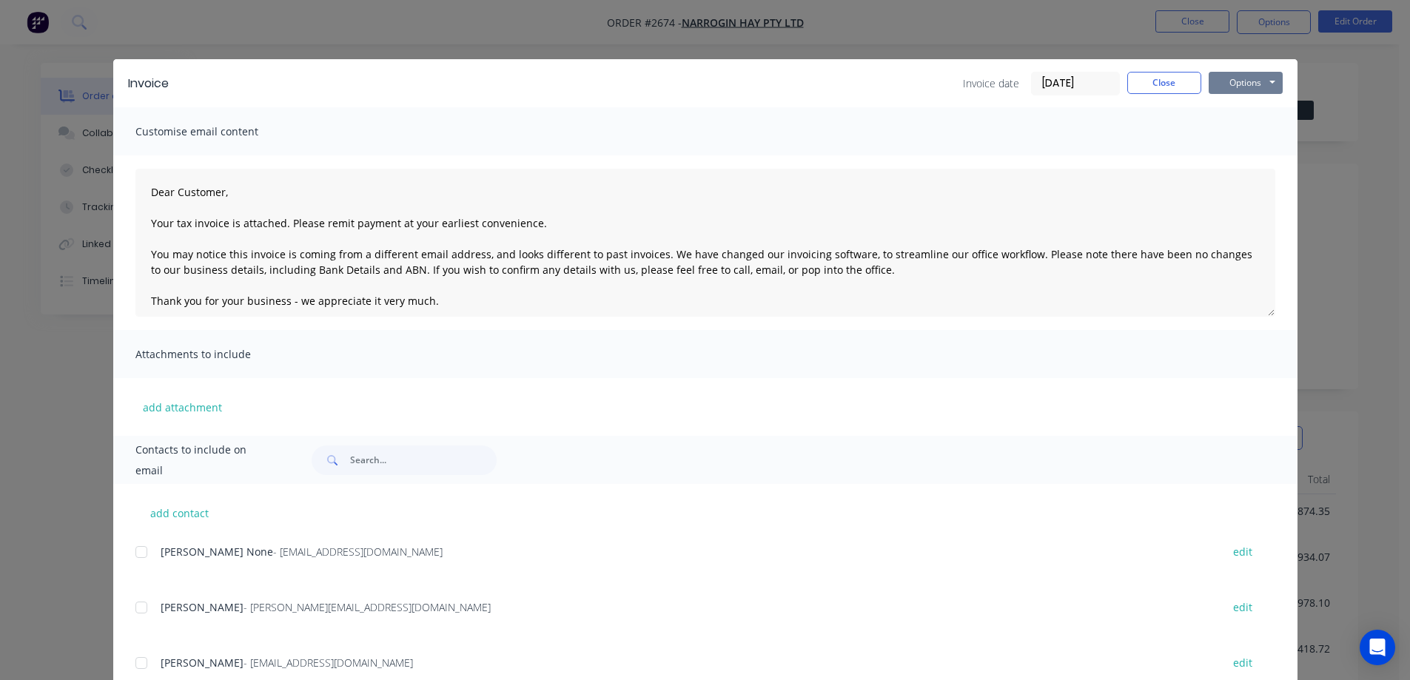
click at [1239, 73] on button "Options" at bounding box center [1245, 83] width 74 height 22
click at [1239, 155] on button "Email" at bounding box center [1255, 158] width 95 height 24
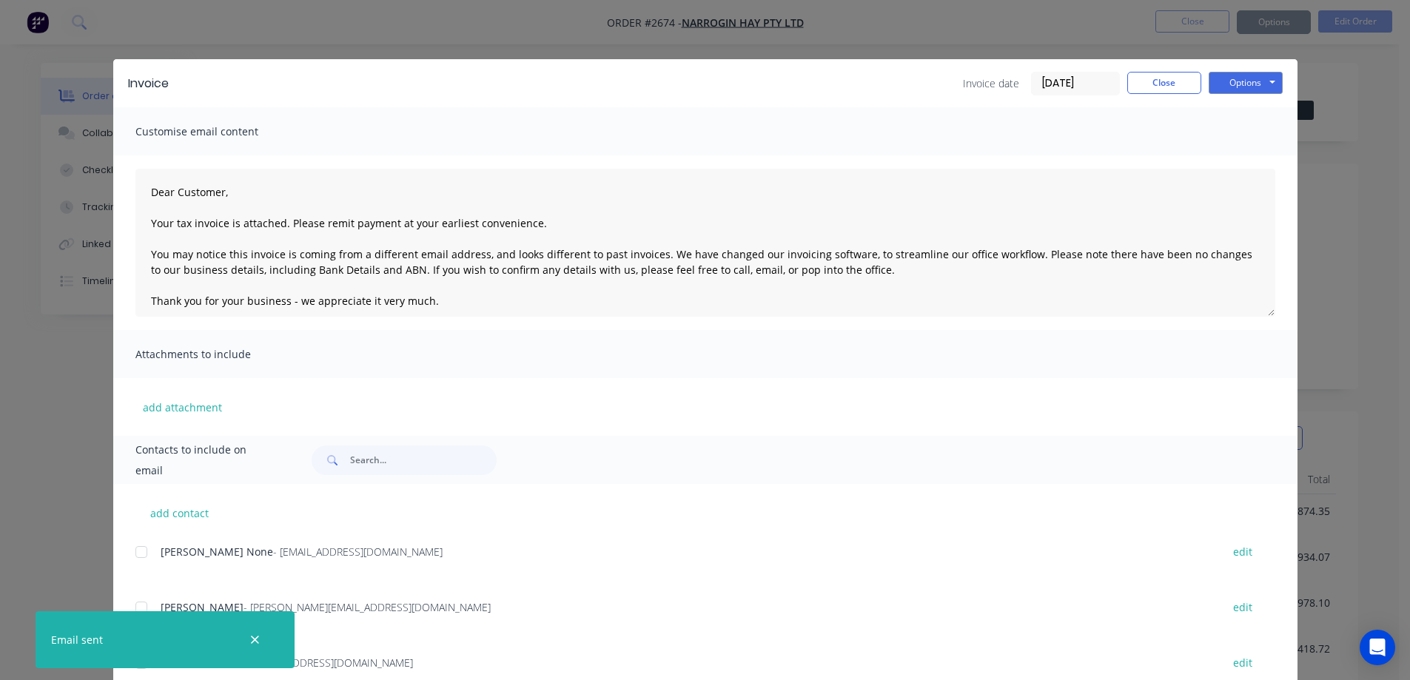
type textarea "Dear Customer, Your tax invoice is attached. Please remit payment at your earli…"
click at [1165, 88] on button "Close" at bounding box center [1164, 83] width 74 height 22
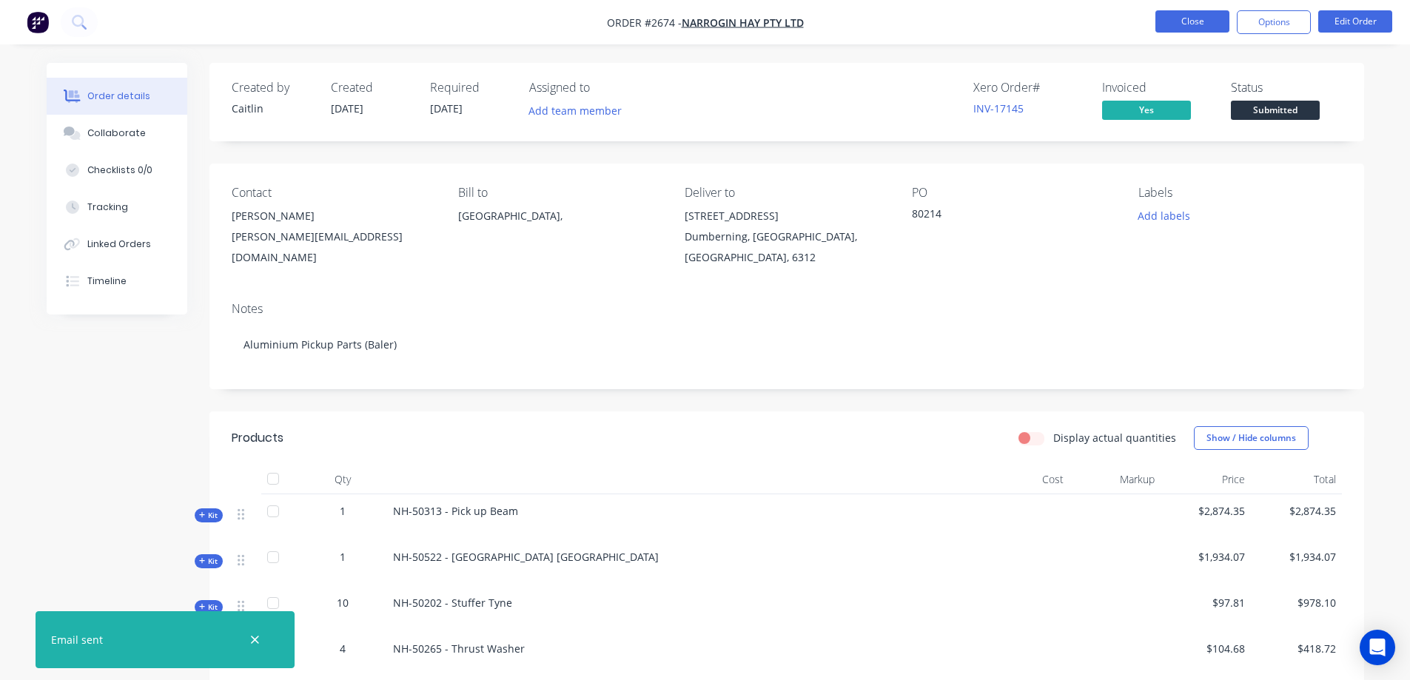
click at [1198, 23] on button "Close" at bounding box center [1192, 21] width 74 height 22
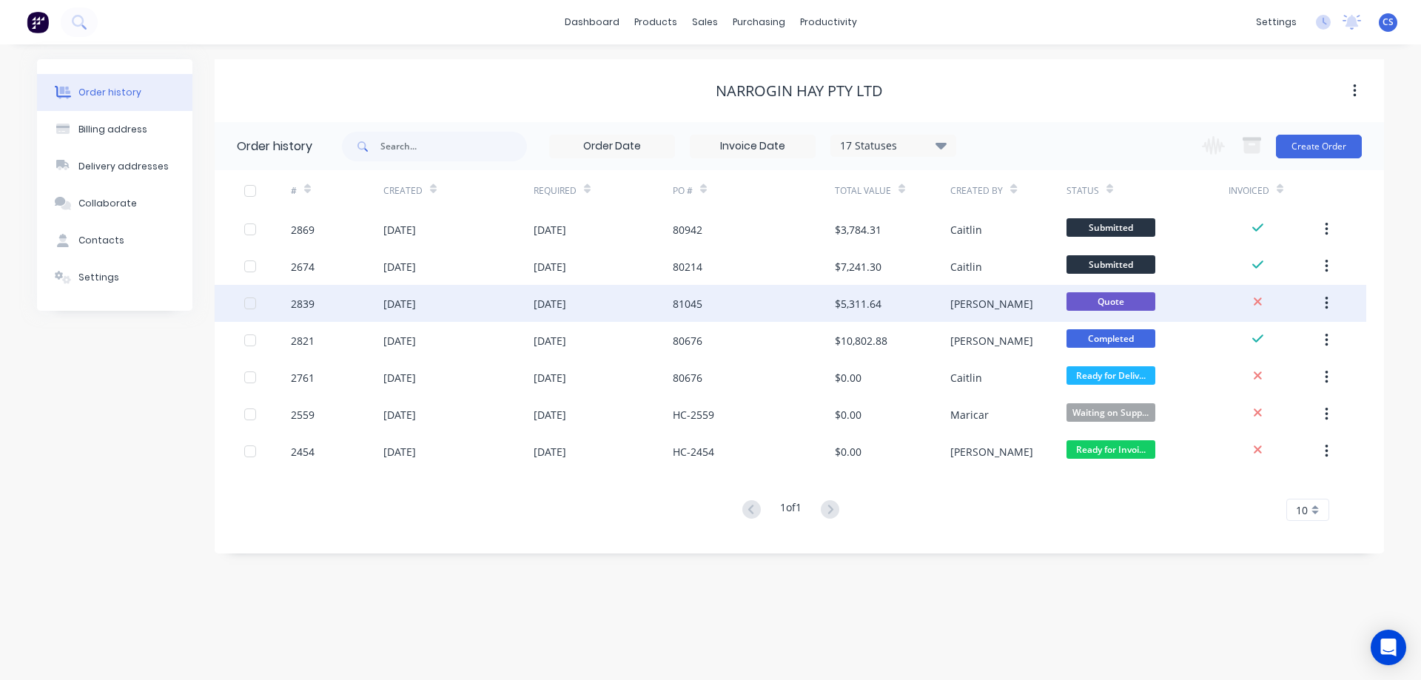
click at [915, 301] on div "$5,311.64" at bounding box center [892, 303] width 115 height 37
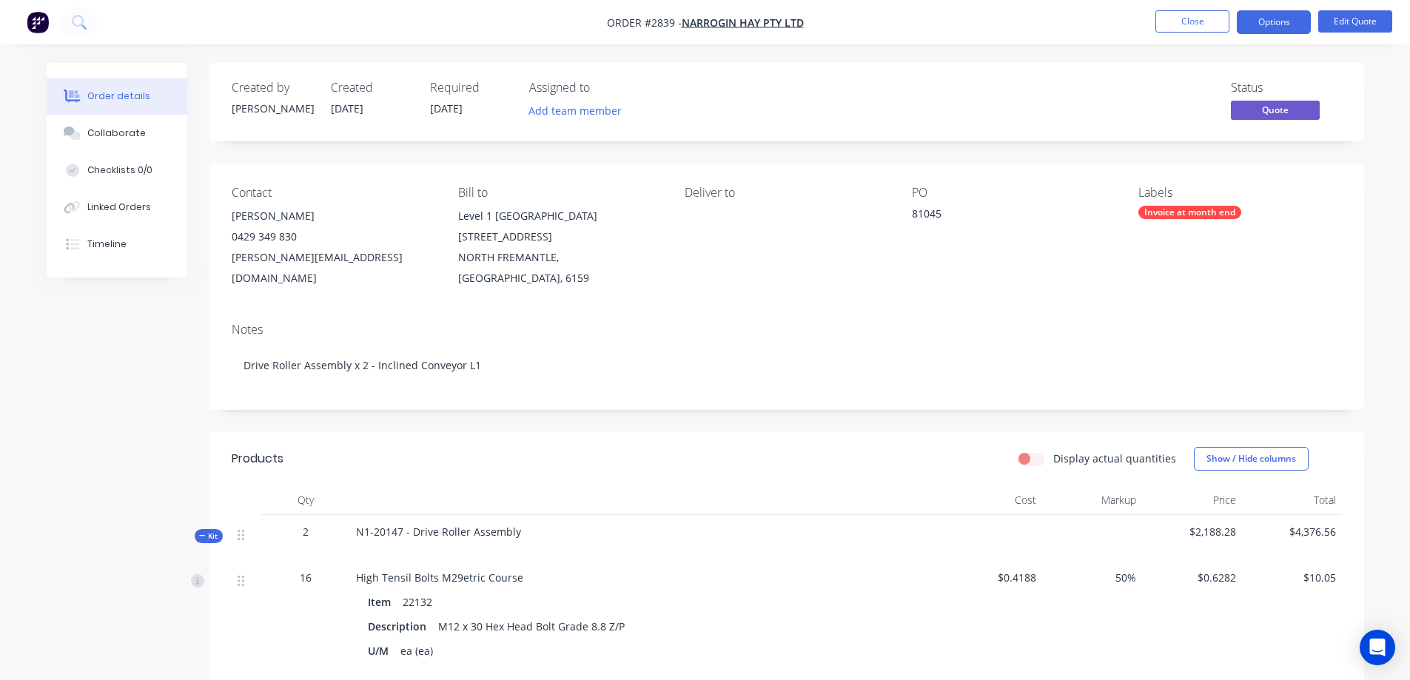
click at [205, 532] on icon at bounding box center [202, 535] width 7 height 7
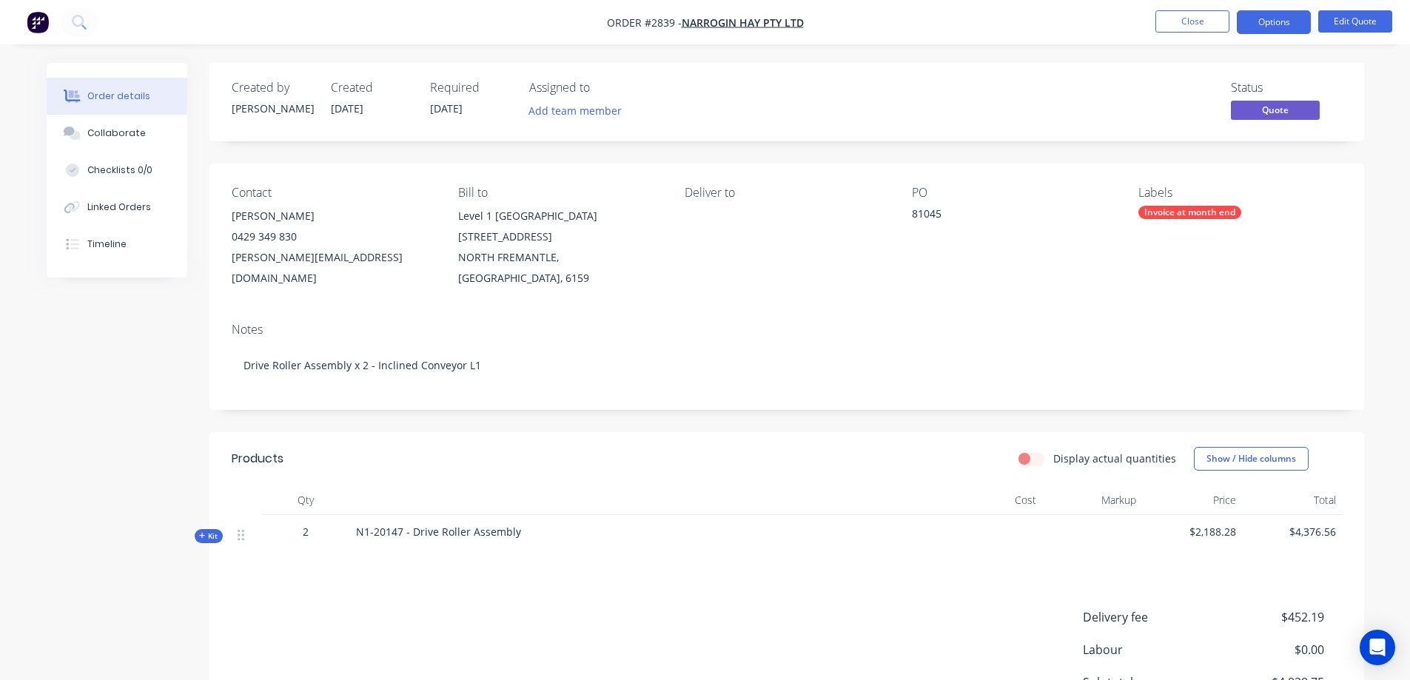
click at [1192, 210] on div "Invoice at month end" at bounding box center [1189, 212] width 103 height 13
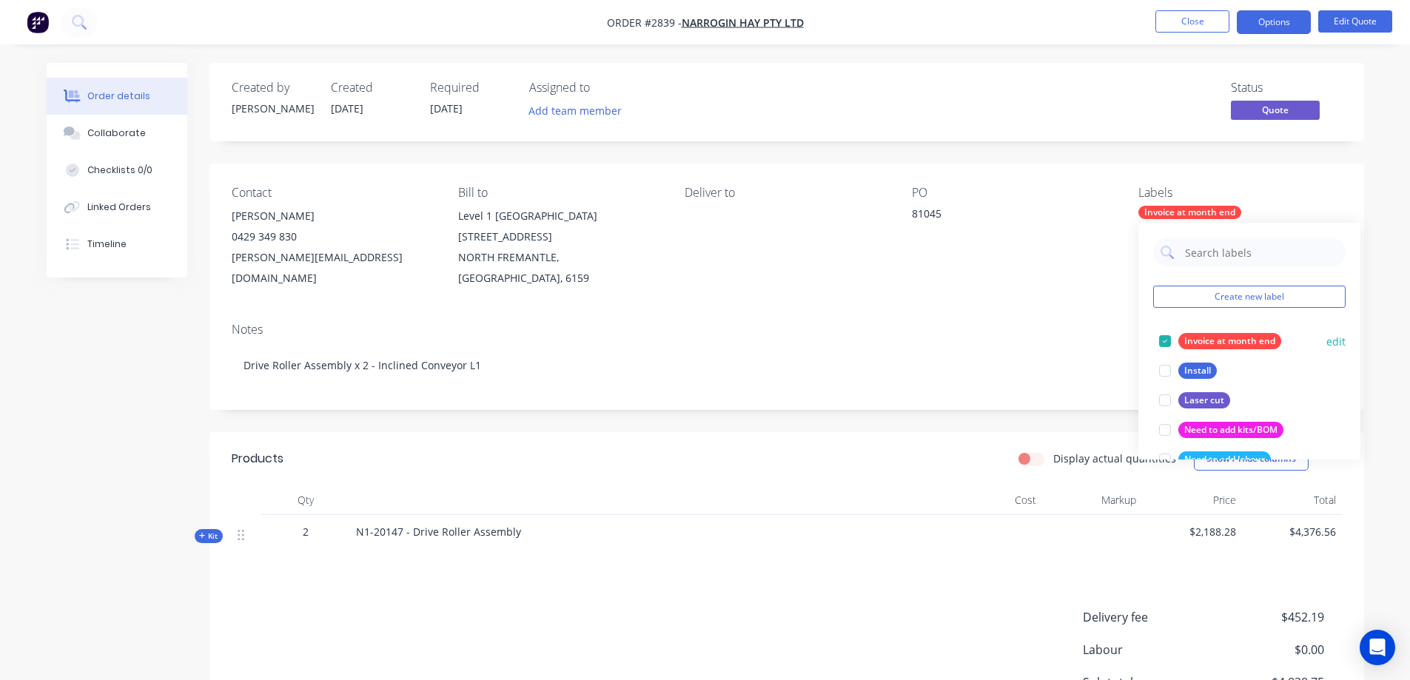
click at [1165, 340] on div at bounding box center [1165, 341] width 30 height 30
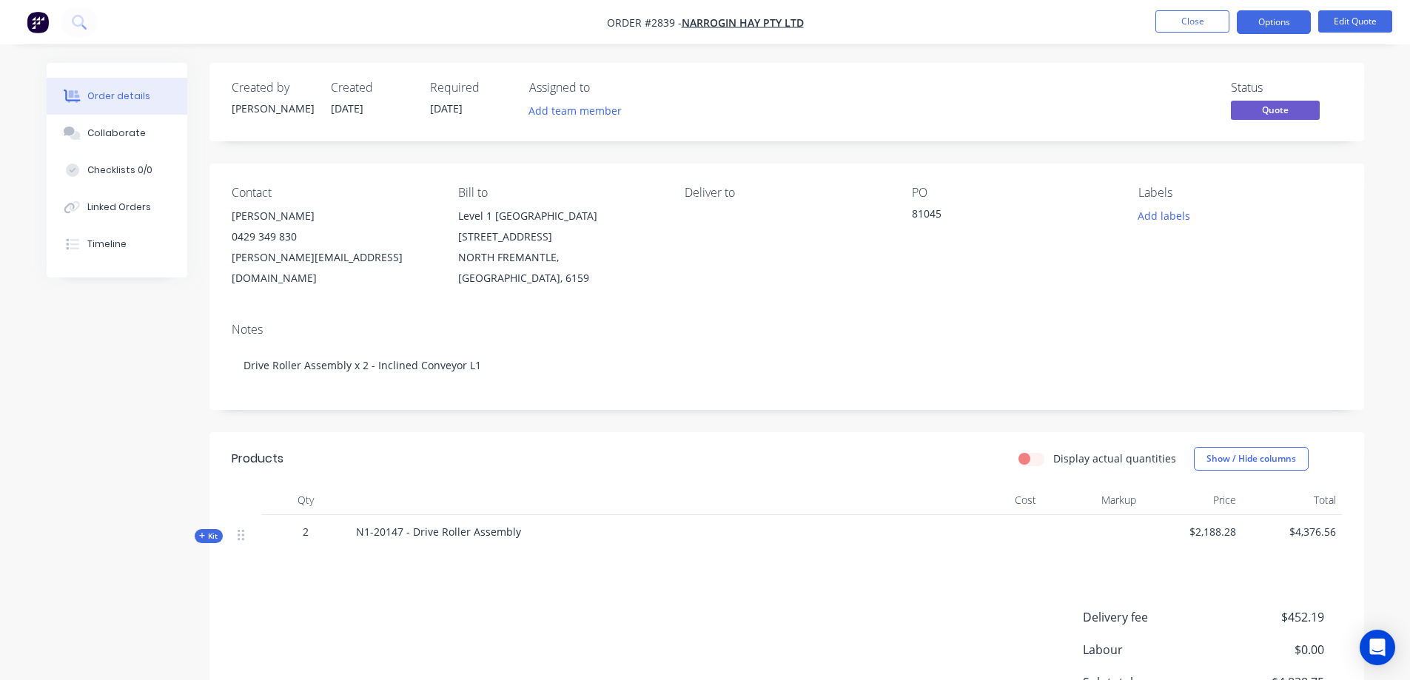
click at [789, 269] on div "Contact Ryan Cooper 0429 349 830 r.cooper@pentarch.com.au Bill to Level 1 Kolin…" at bounding box center [786, 237] width 1154 height 147
click at [1285, 21] on button "Options" at bounding box center [1273, 22] width 74 height 24
click at [1367, 26] on button "Edit Quote" at bounding box center [1355, 21] width 74 height 22
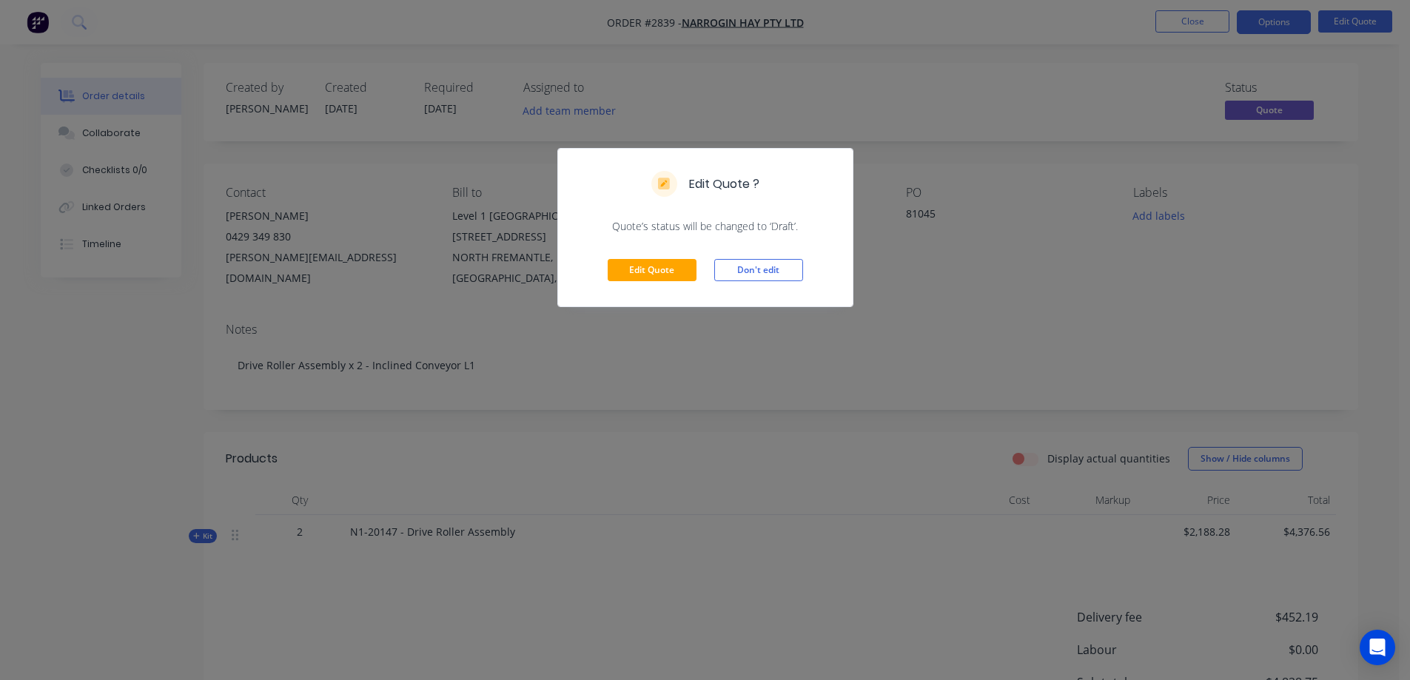
click at [654, 282] on div "Edit Quote Don't edit" at bounding box center [705, 270] width 294 height 73
click at [656, 277] on button "Edit Quote" at bounding box center [651, 270] width 89 height 22
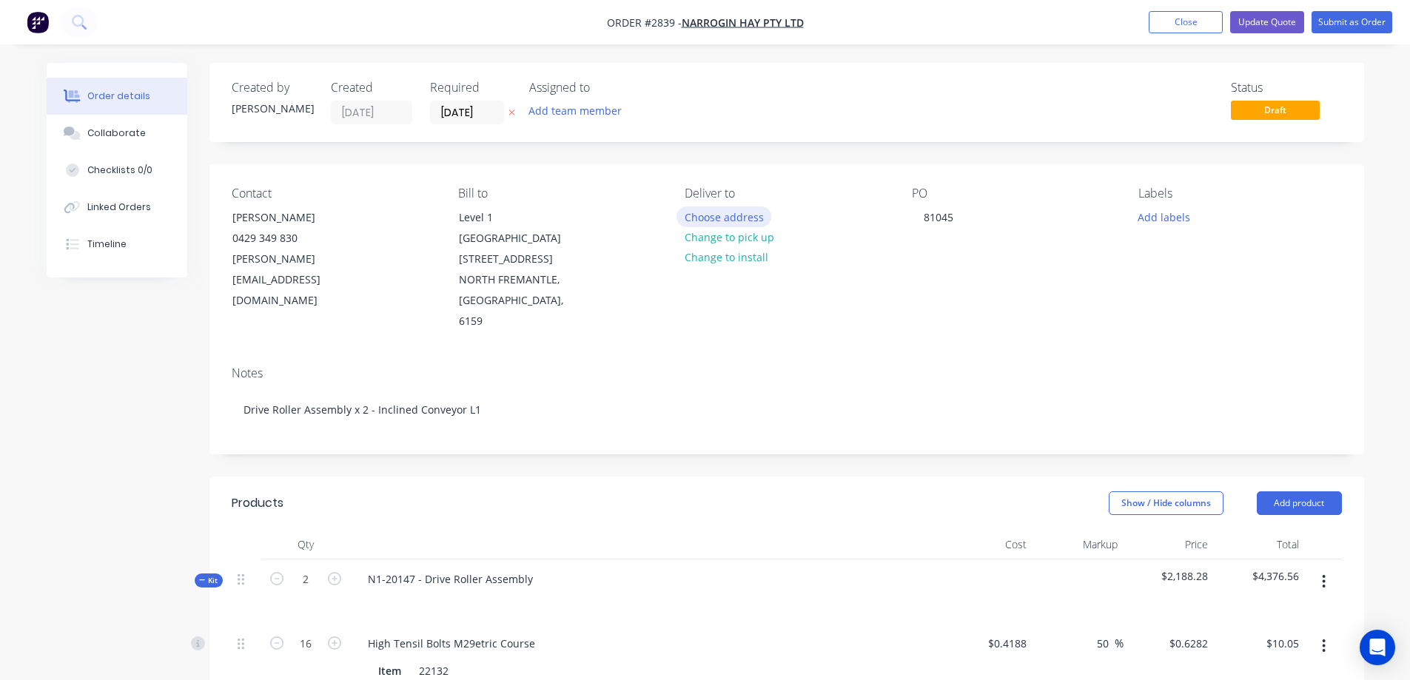
click at [740, 218] on button "Choose address" at bounding box center [723, 216] width 95 height 20
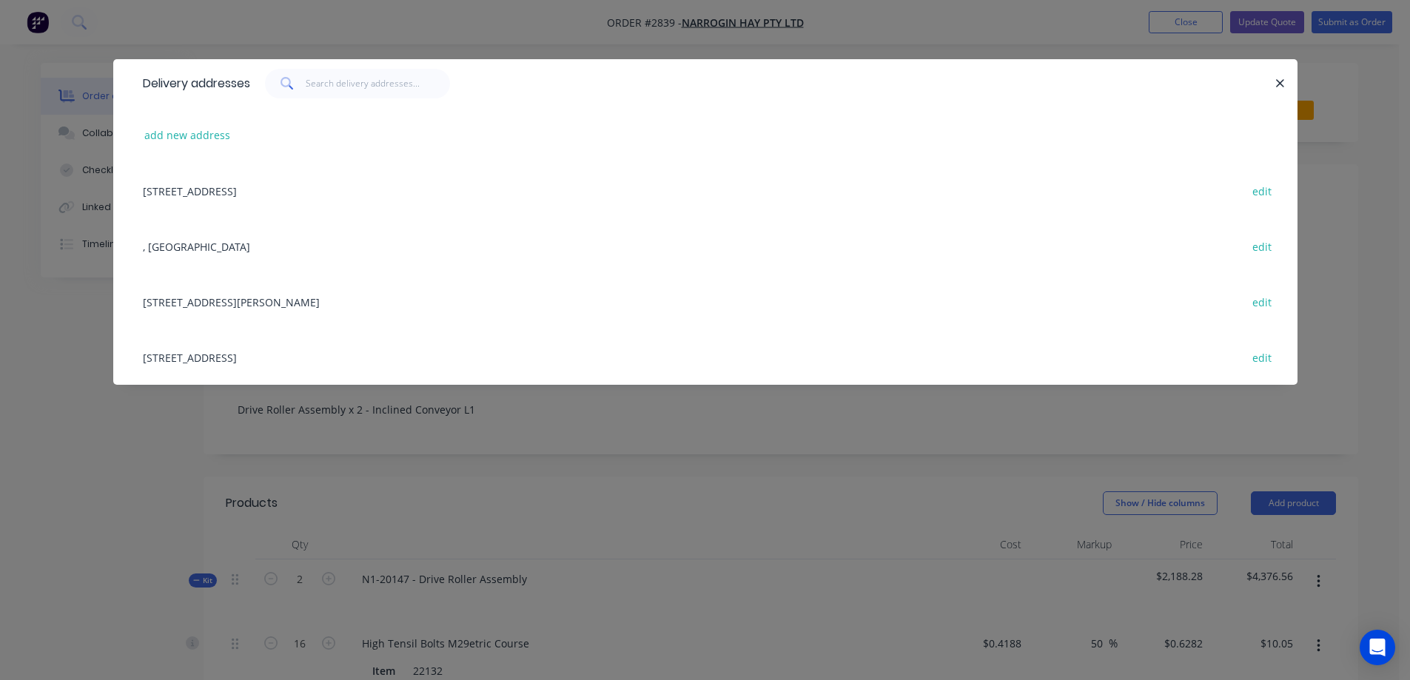
click at [407, 357] on div "200 Wanerie Road, Dumberning, Western Australia, Australia, 6312 edit" at bounding box center [704, 356] width 1139 height 55
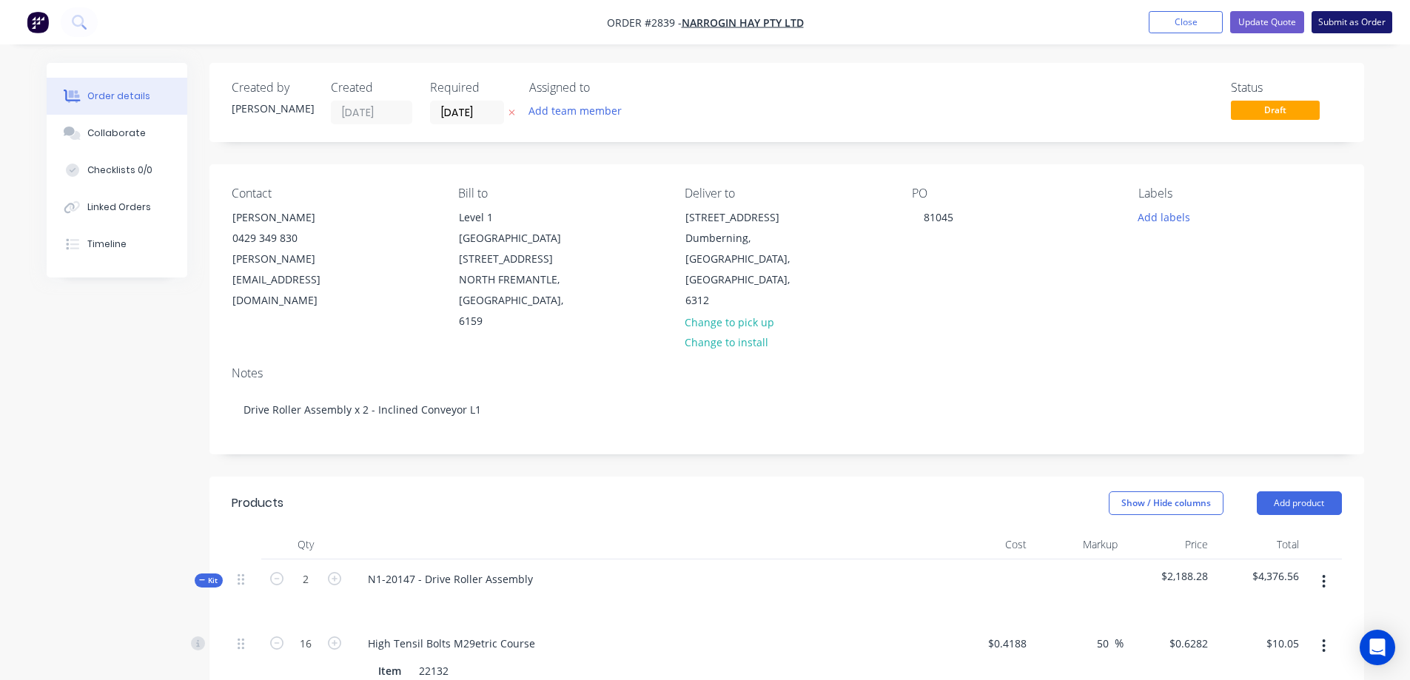
click at [1350, 23] on button "Submit as Order" at bounding box center [1351, 22] width 81 height 22
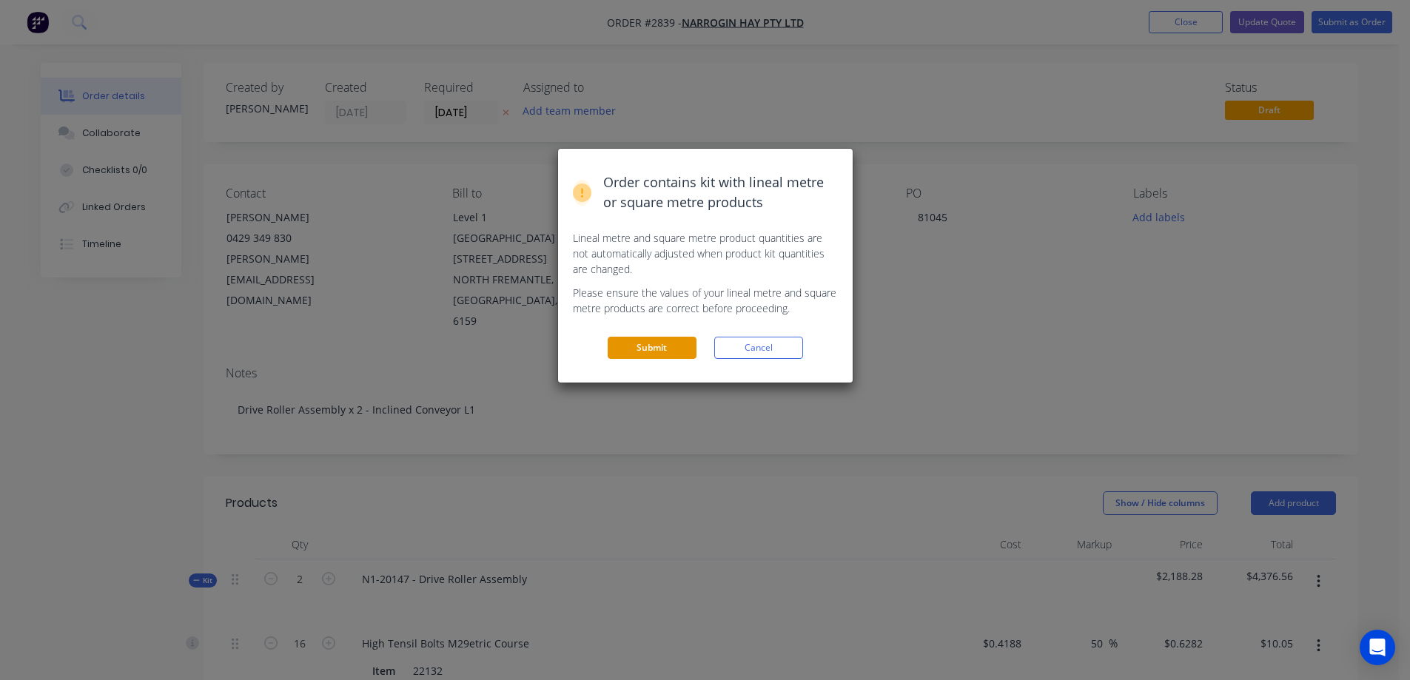
click at [637, 348] on button "Submit" at bounding box center [651, 348] width 89 height 22
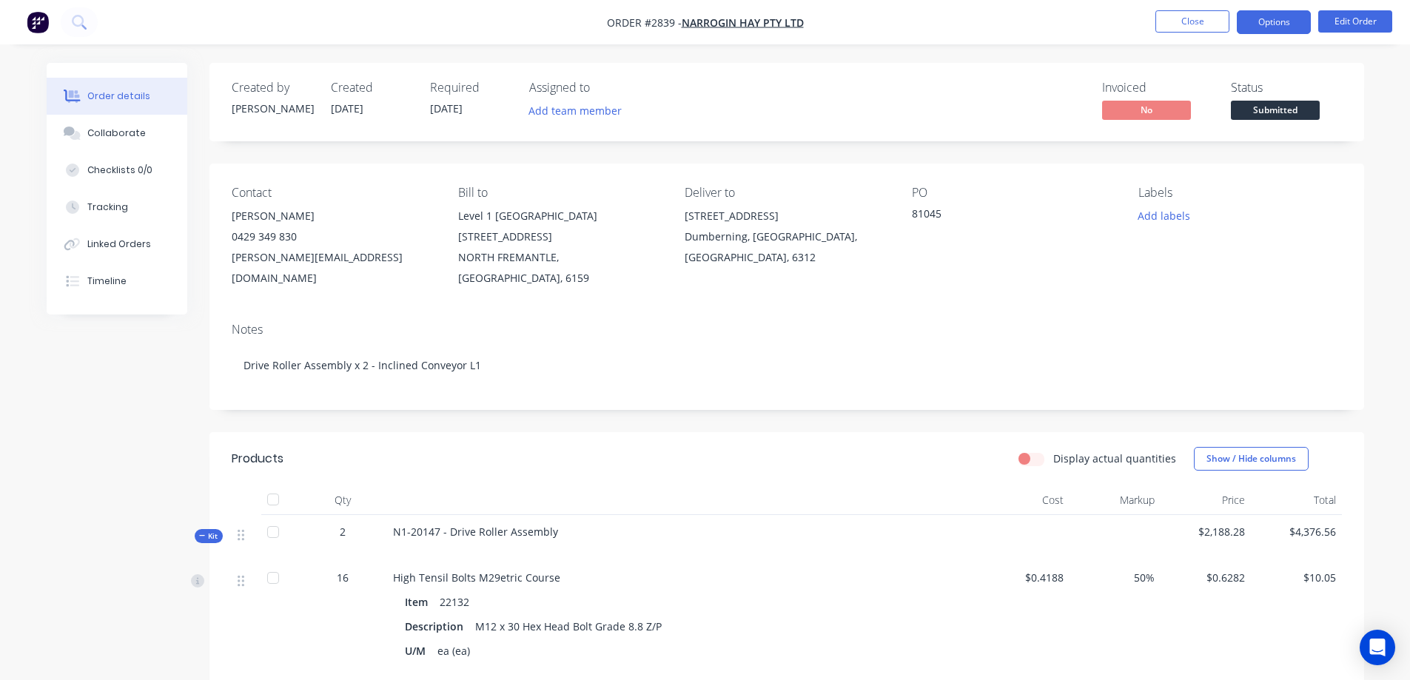
click at [1270, 18] on button "Options" at bounding box center [1273, 22] width 74 height 24
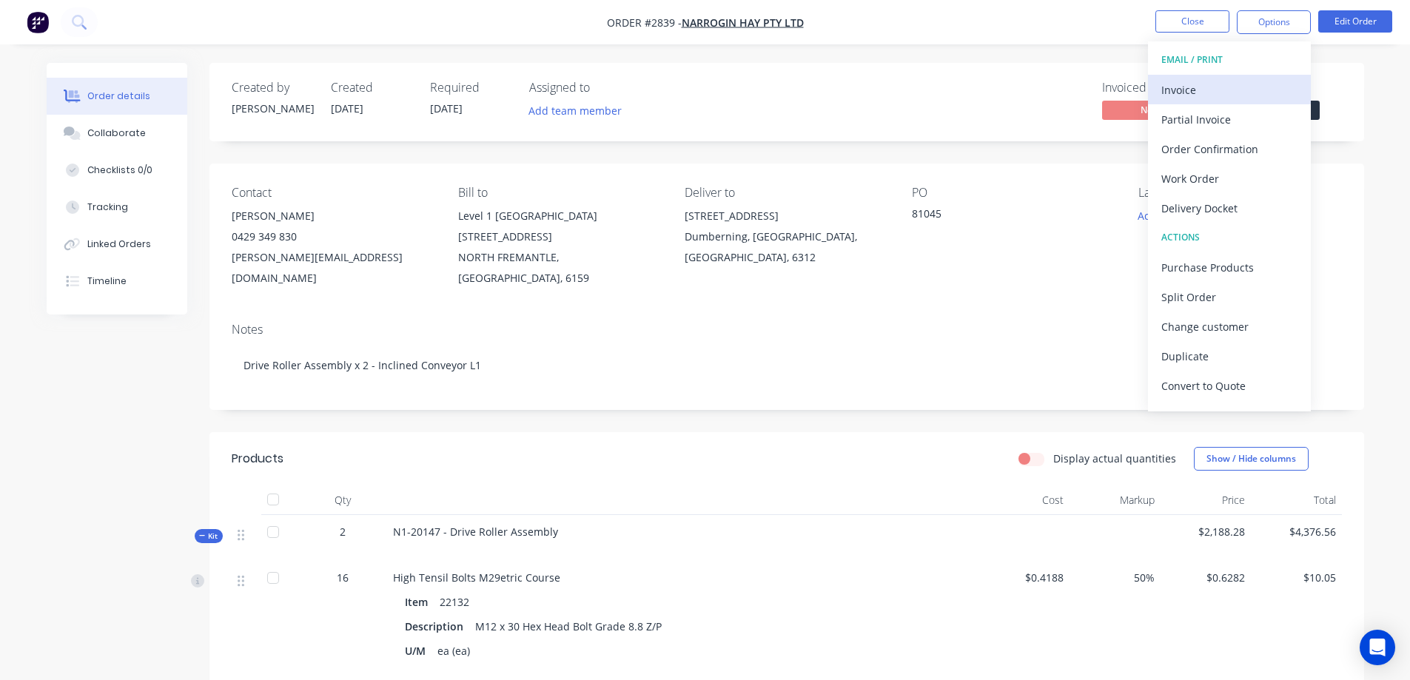
click at [1236, 87] on div "Invoice" at bounding box center [1229, 89] width 136 height 21
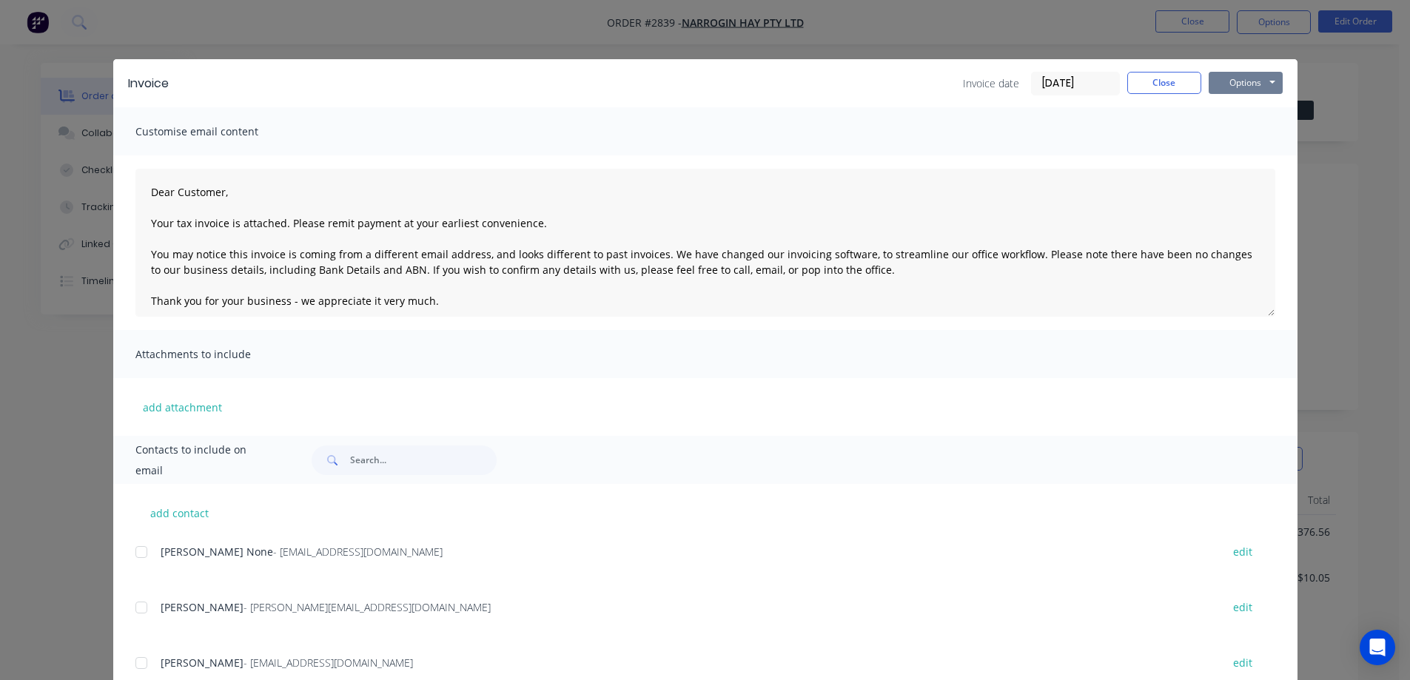
click at [1236, 87] on button "Options" at bounding box center [1245, 83] width 74 height 22
click at [1250, 103] on button "Preview" at bounding box center [1255, 109] width 95 height 24
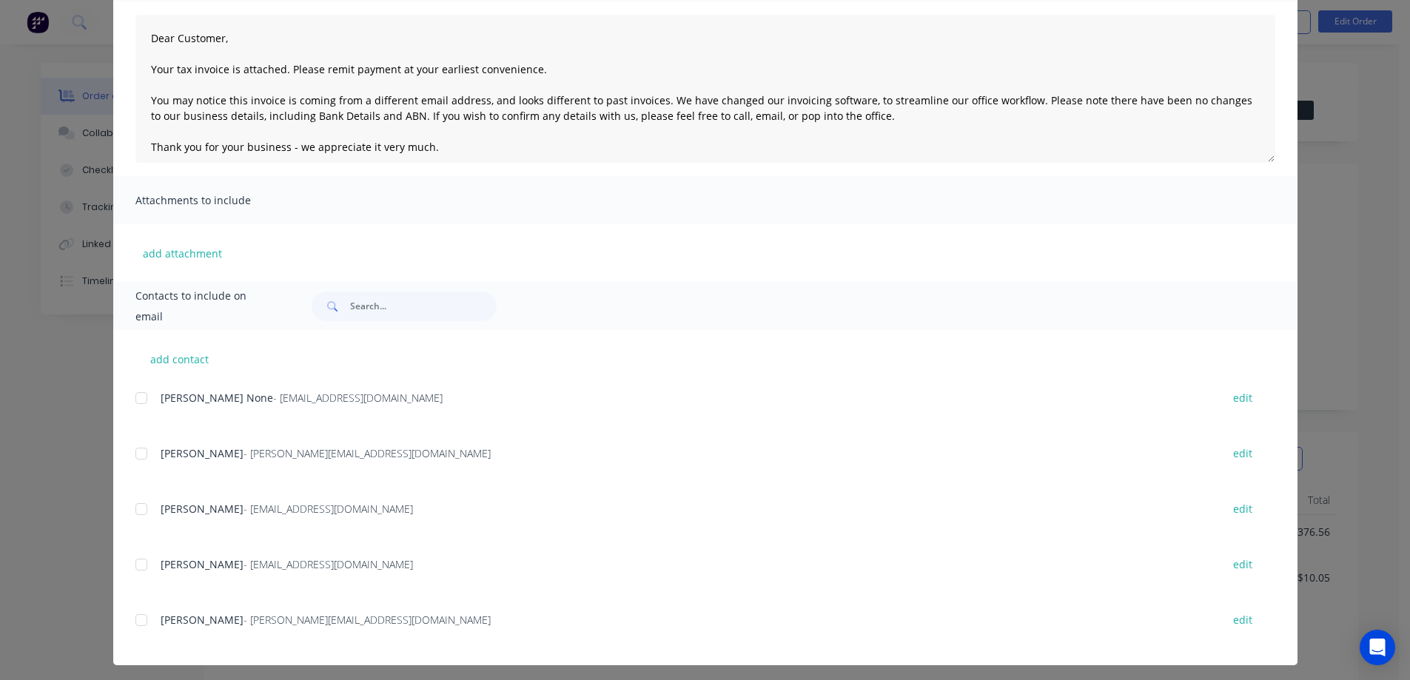
scroll to position [160, 0]
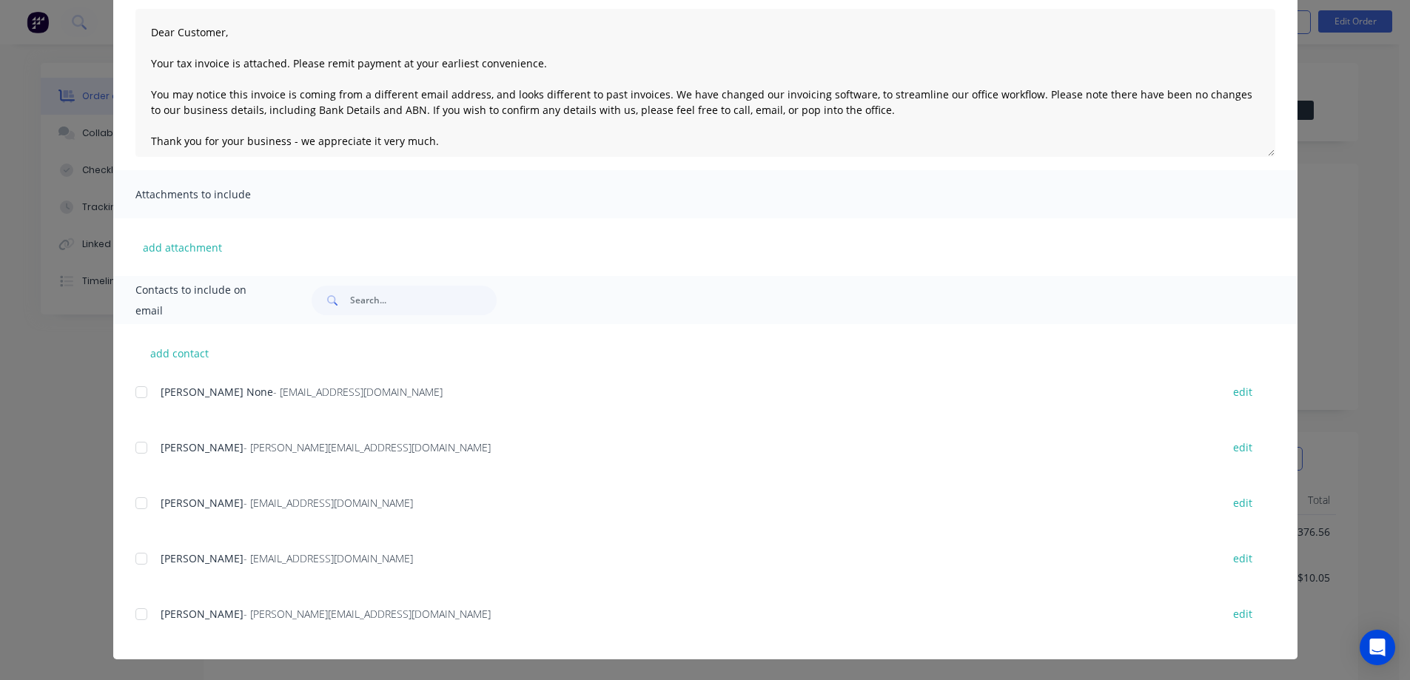
click at [133, 613] on div at bounding box center [142, 614] width 30 height 30
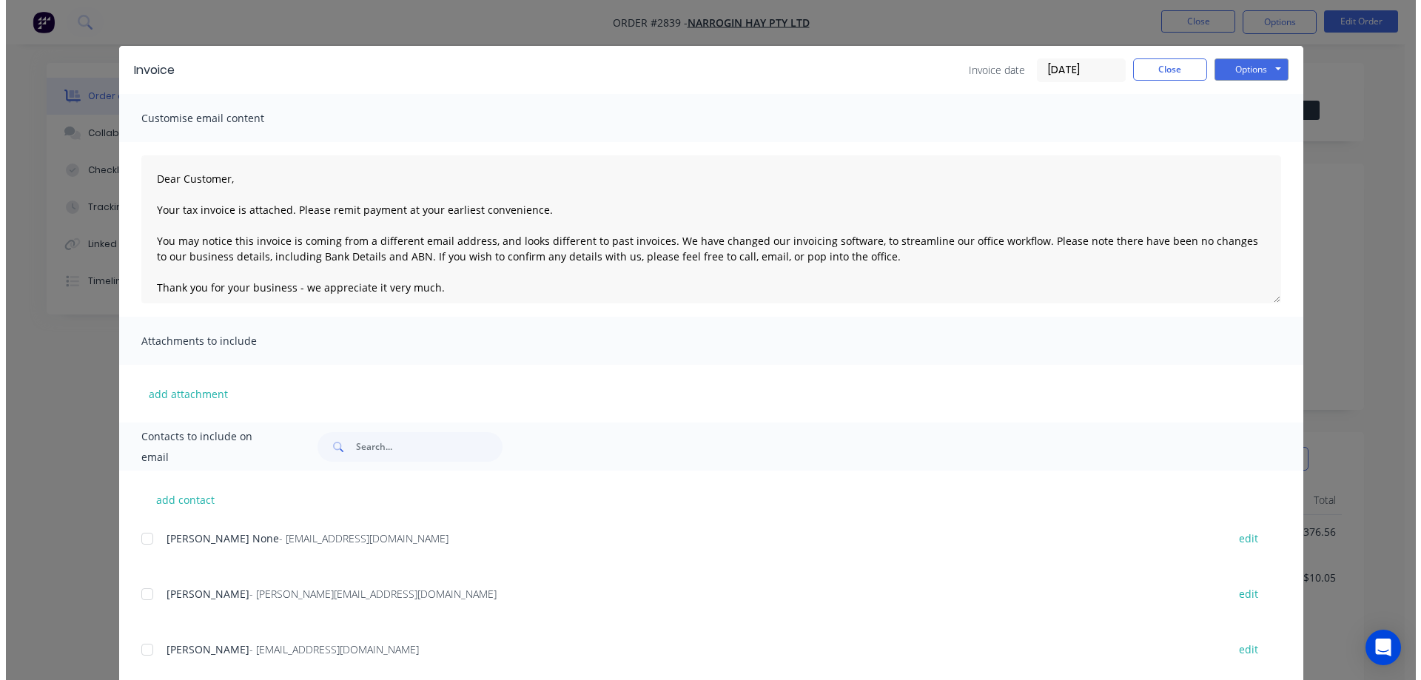
scroll to position [0, 0]
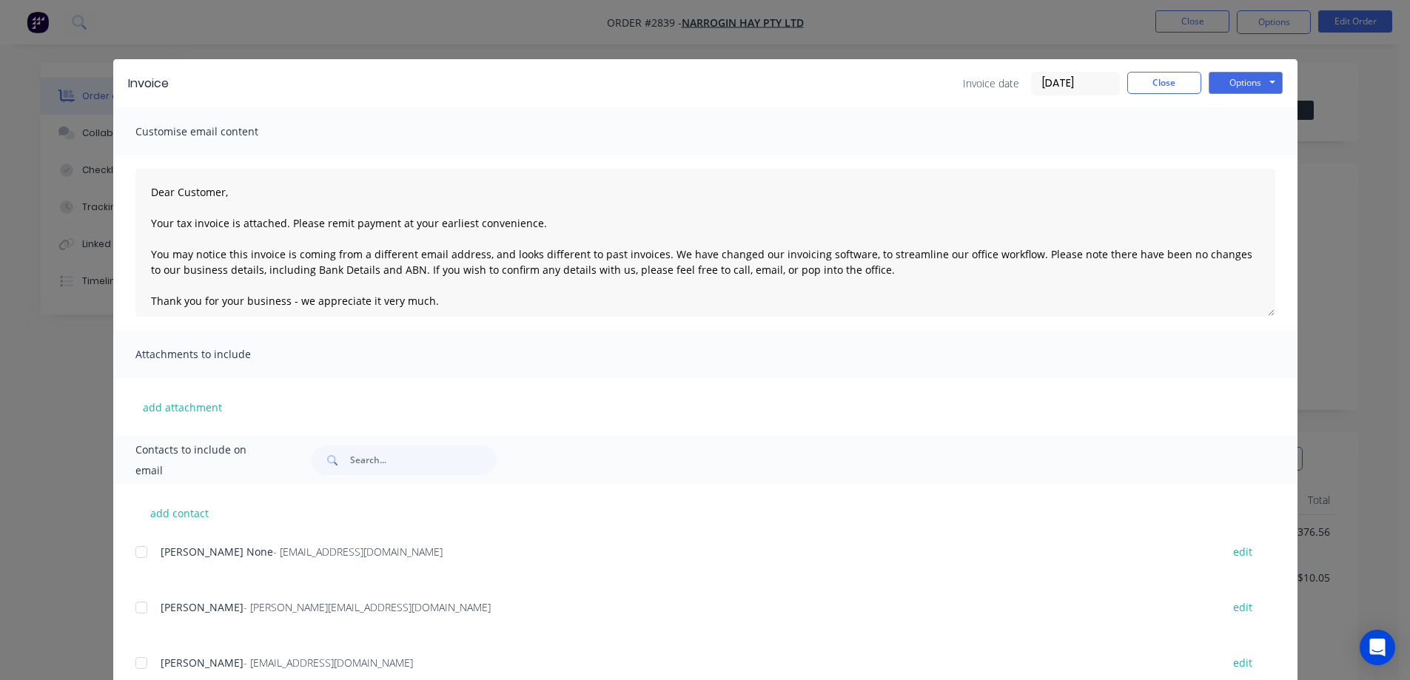
click at [135, 608] on div at bounding box center [142, 608] width 30 height 30
click at [1222, 84] on button "Options" at bounding box center [1245, 83] width 74 height 22
click at [1249, 157] on button "Email" at bounding box center [1255, 158] width 95 height 24
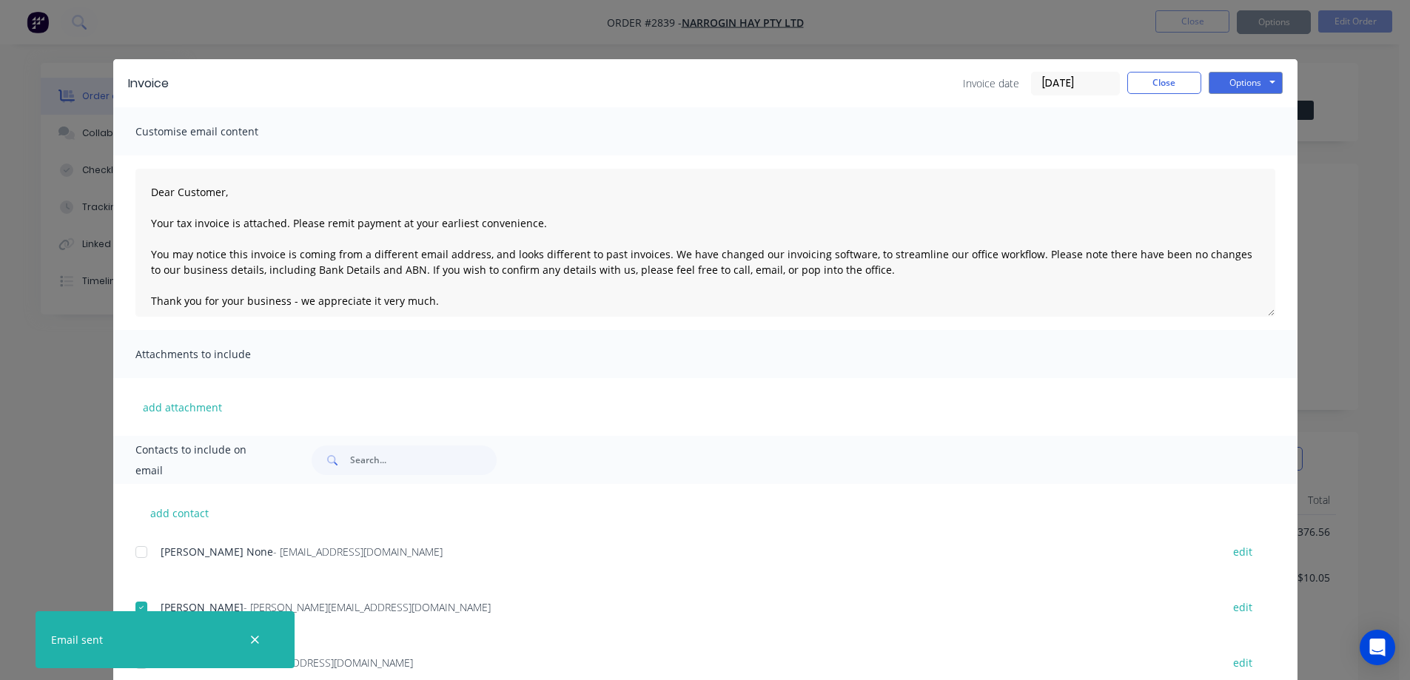
type textarea "Dear Customer, Your tax invoice is attached. Please remit payment at your earli…"
click at [1163, 74] on button "Close" at bounding box center [1164, 83] width 74 height 22
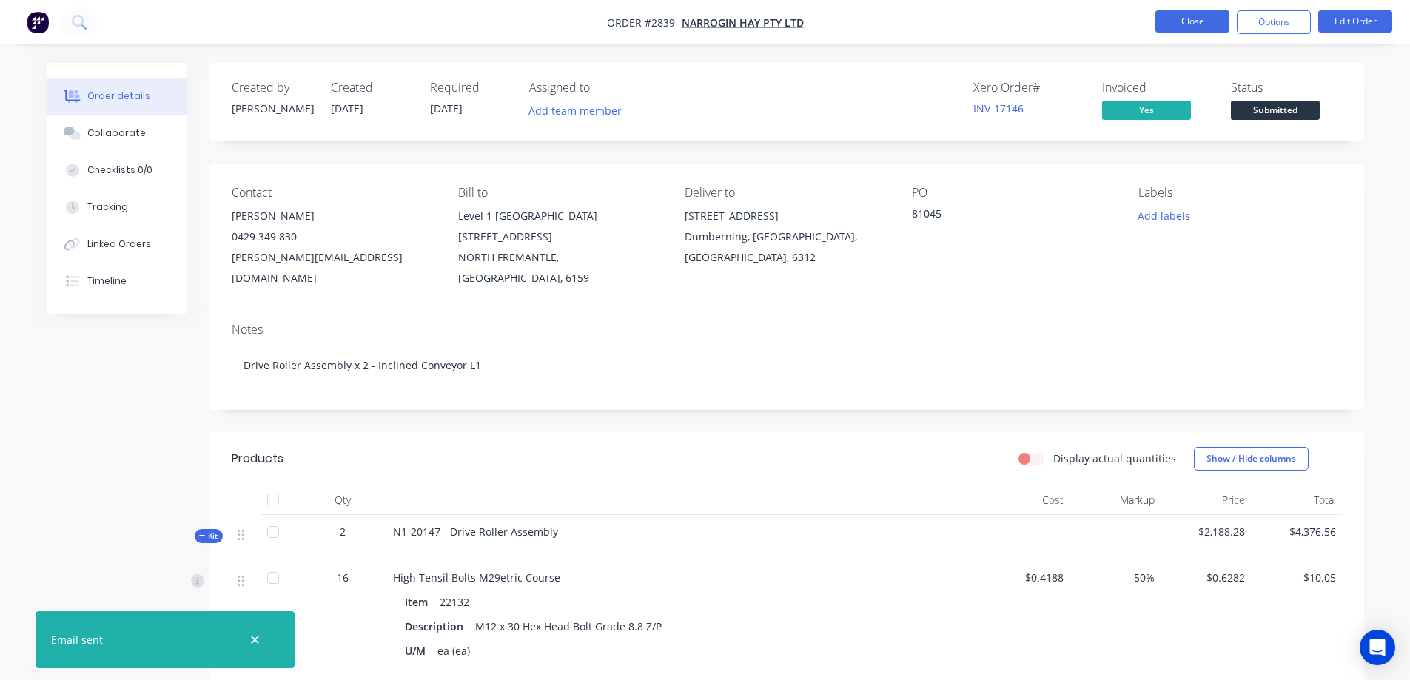
click at [1193, 20] on button "Close" at bounding box center [1192, 21] width 74 height 22
